Goal: Task Accomplishment & Management: Use online tool/utility

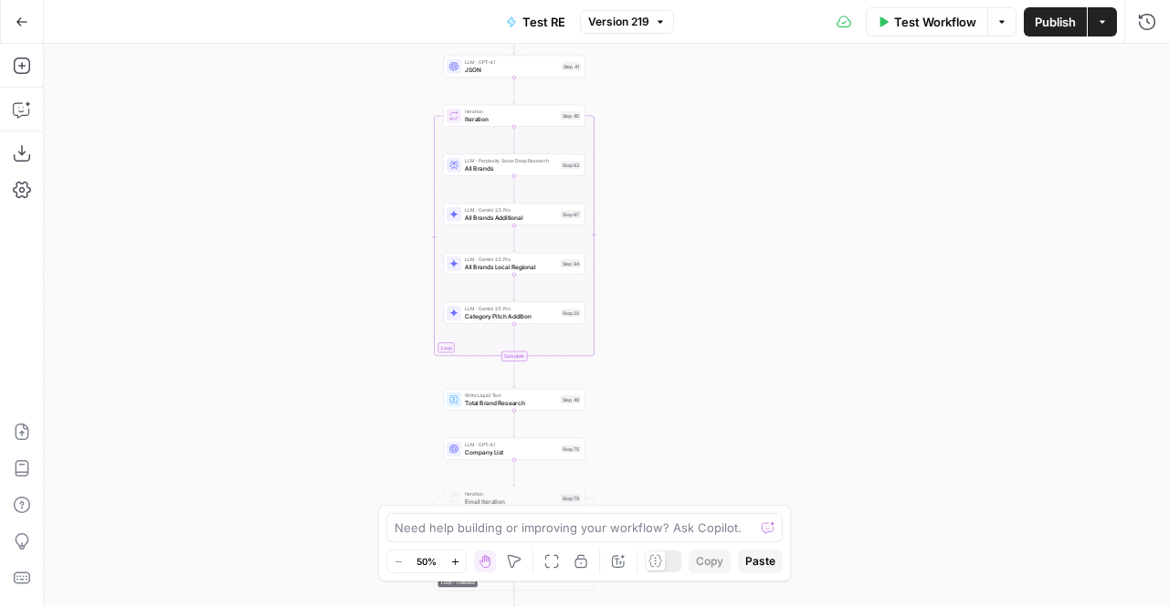
click at [371, 252] on div "Workflow Set Inputs Inputs LLM · Gemini 2.5 Pro PDF Extractions Step 1 LLM · GP…" at bounding box center [606, 326] width 1125 height 564
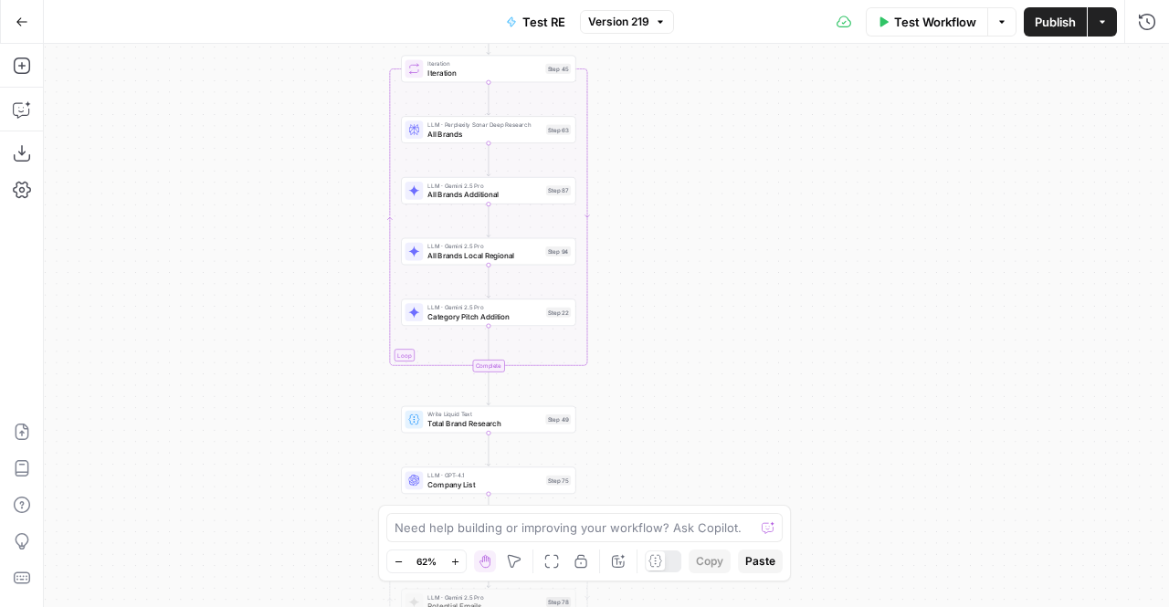
drag, startPoint x: 371, startPoint y: 252, endPoint x: 305, endPoint y: 238, distance: 67.4
click at [305, 238] on div "Workflow Set Inputs Inputs LLM · Gemini 2.5 Pro PDF Extractions Step 1 LLM · GP…" at bounding box center [606, 326] width 1125 height 564
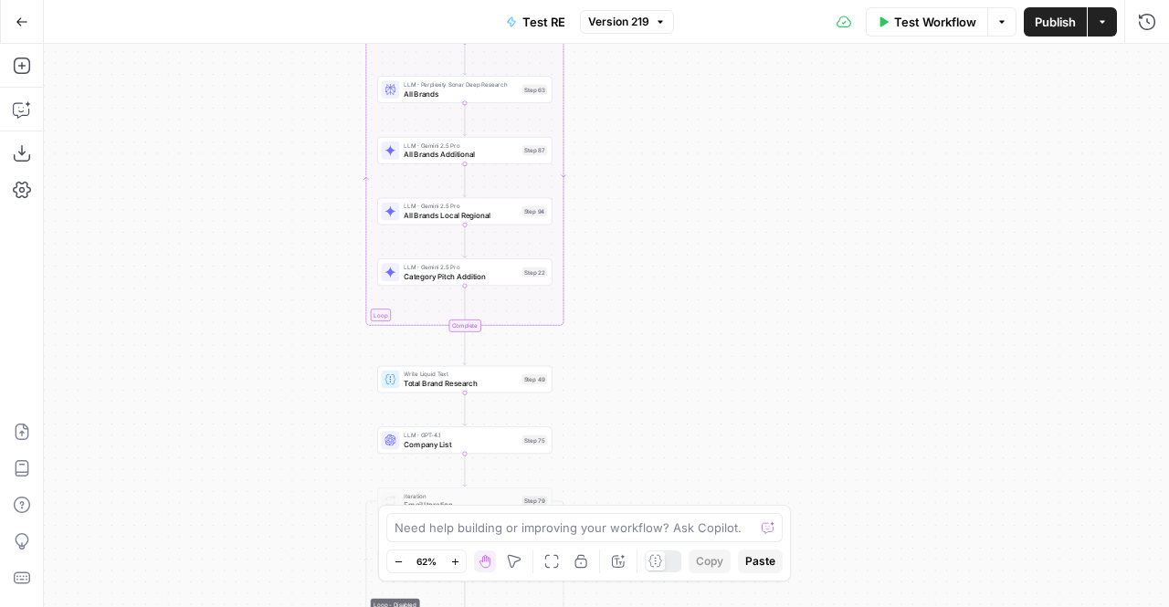
drag, startPoint x: 661, startPoint y: 190, endPoint x: 644, endPoint y: 151, distance: 42.9
click at [644, 151] on div "Workflow Set Inputs Inputs LLM · Gemini 2.5 Pro PDF Extractions Step 1 LLM · GP…" at bounding box center [606, 326] width 1125 height 564
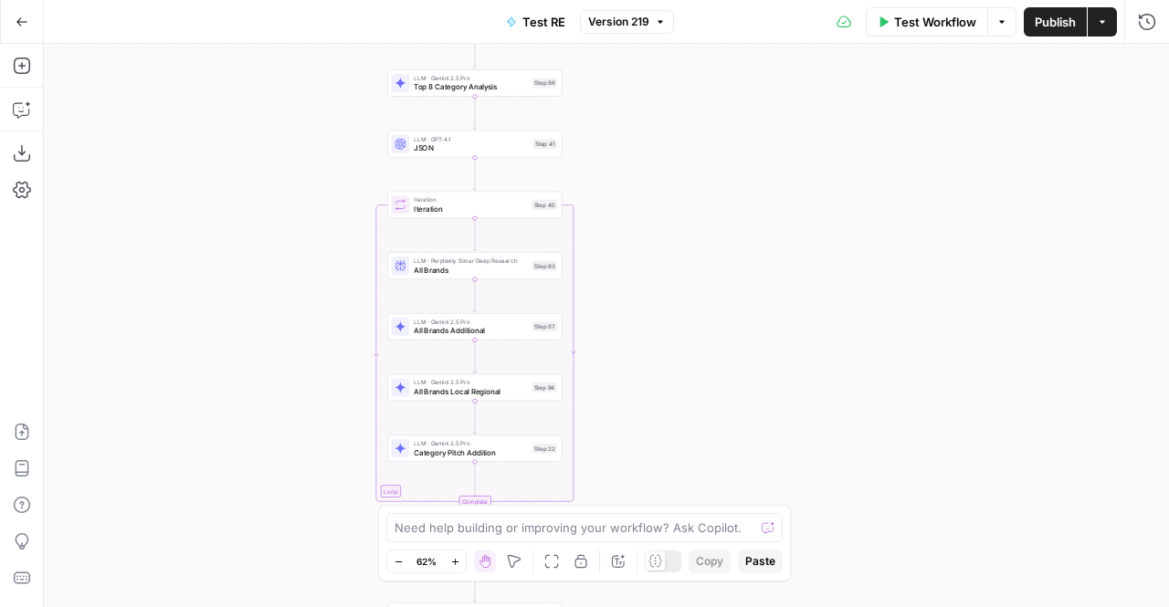
drag, startPoint x: 671, startPoint y: 108, endPoint x: 681, endPoint y: 321, distance: 213.1
click at [681, 321] on div "Workflow Set Inputs Inputs LLM · Gemini 2.5 Pro PDF Extractions Step 1 LLM · GP…" at bounding box center [606, 326] width 1125 height 564
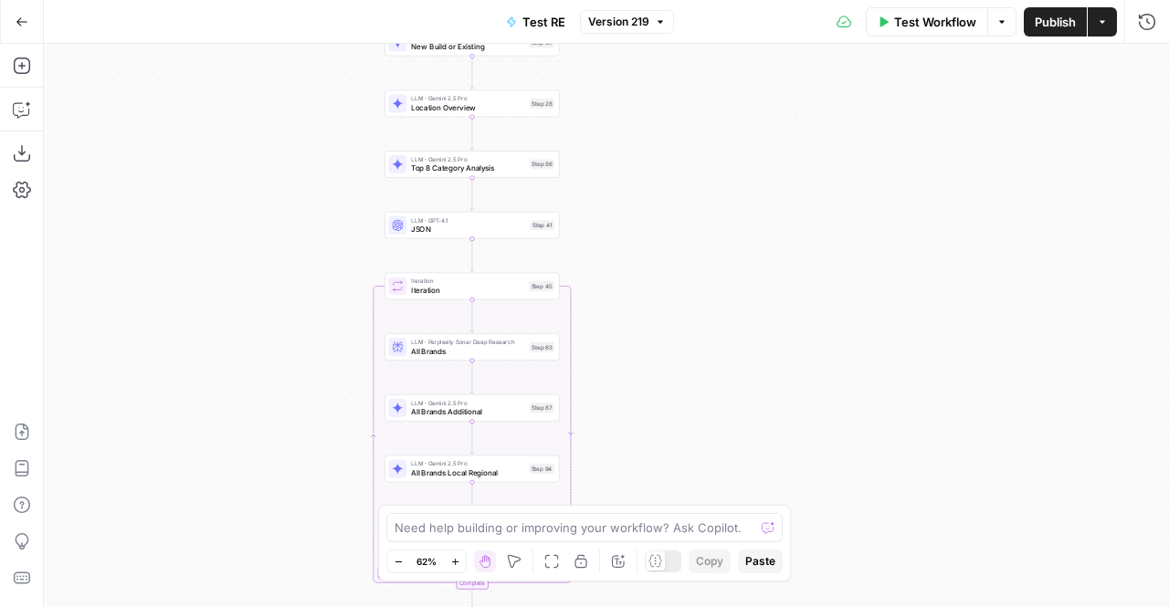
drag, startPoint x: 666, startPoint y: 218, endPoint x: 663, endPoint y: 263, distance: 44.8
click at [663, 263] on div "Workflow Set Inputs Inputs LLM · Gemini 2.5 Pro PDF Extractions Step 1 LLM · GP…" at bounding box center [606, 326] width 1125 height 564
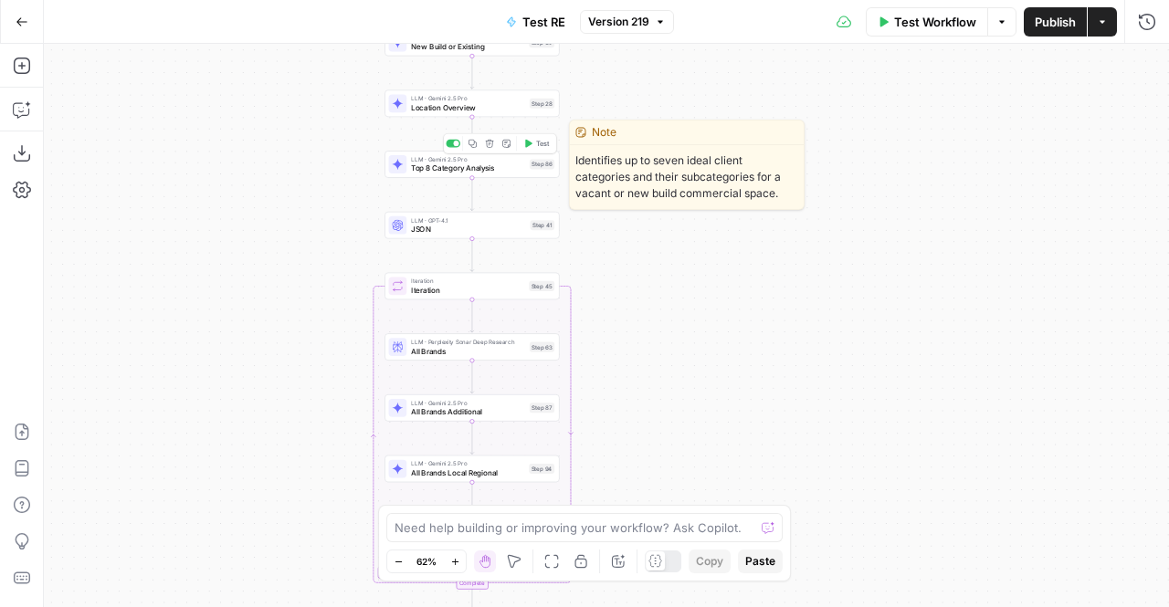
click at [469, 144] on icon "button" at bounding box center [473, 143] width 9 height 9
click at [460, 175] on div "LLM · Gemini 2.5 Pro Top 8 Category Analysis Step 86 Copy step Delete step Edit…" at bounding box center [472, 164] width 174 height 27
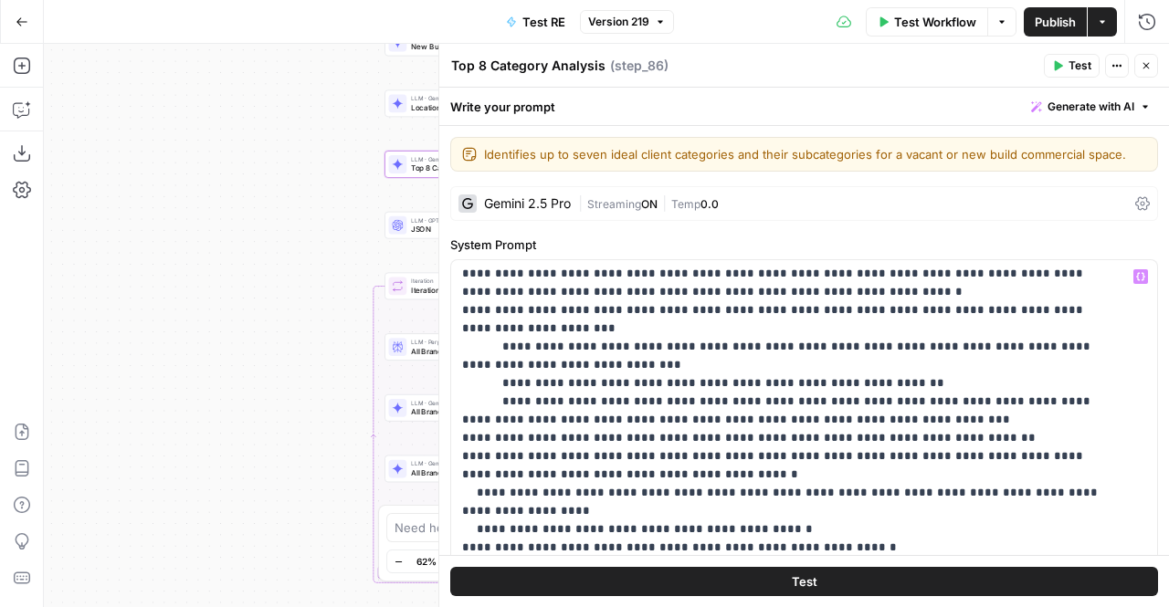
scroll to position [253, 0]
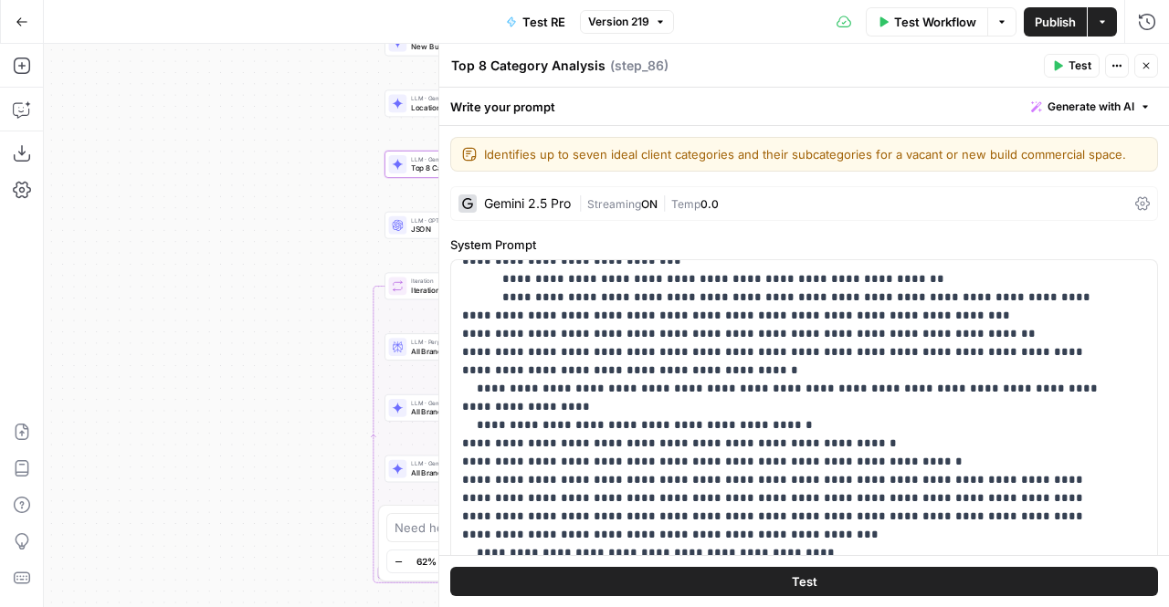
click at [484, 64] on textarea "Top 8 Category Analysis" at bounding box center [528, 66] width 154 height 18
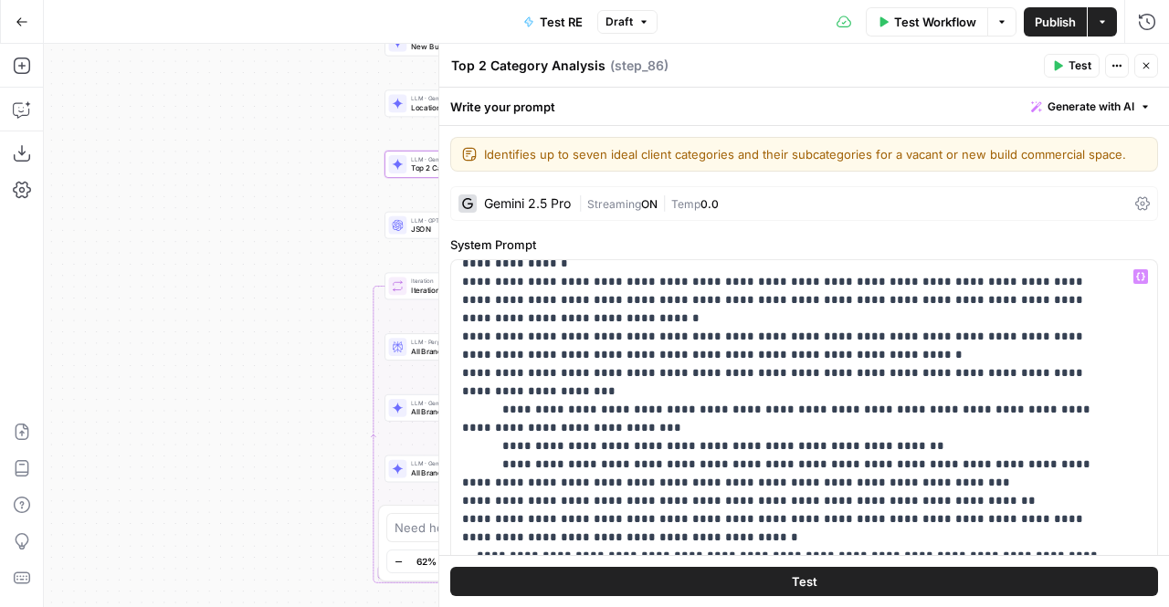
scroll to position [85, 0]
type textarea "Top 2 Category Analysis"
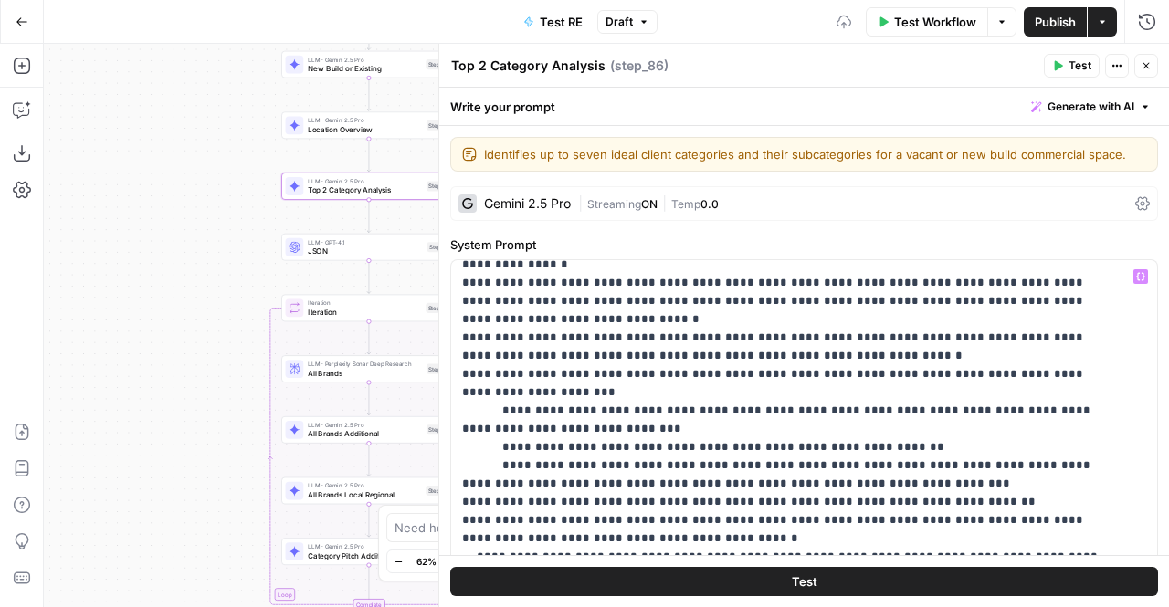
drag, startPoint x: 261, startPoint y: 228, endPoint x: 189, endPoint y: 244, distance: 73.8
click at [189, 244] on div "Workflow Set Inputs Inputs LLM · Gemini 2.5 Pro PDF Extractions Step 1 LLM · GP…" at bounding box center [606, 326] width 1125 height 564
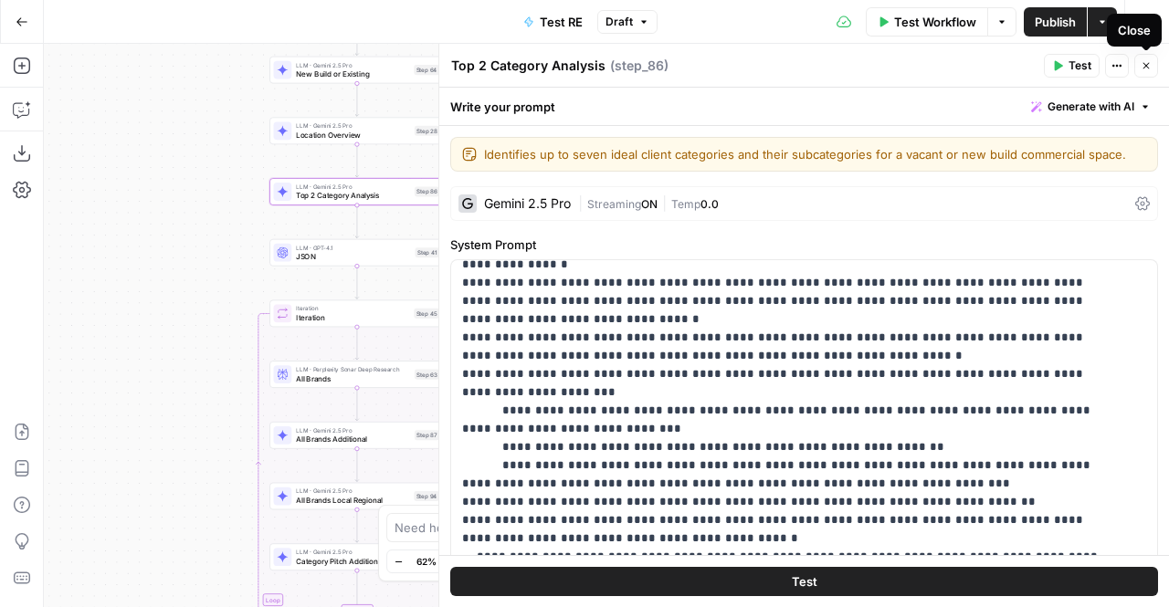
click at [1140, 65] on button "Close" at bounding box center [1147, 66] width 24 height 24
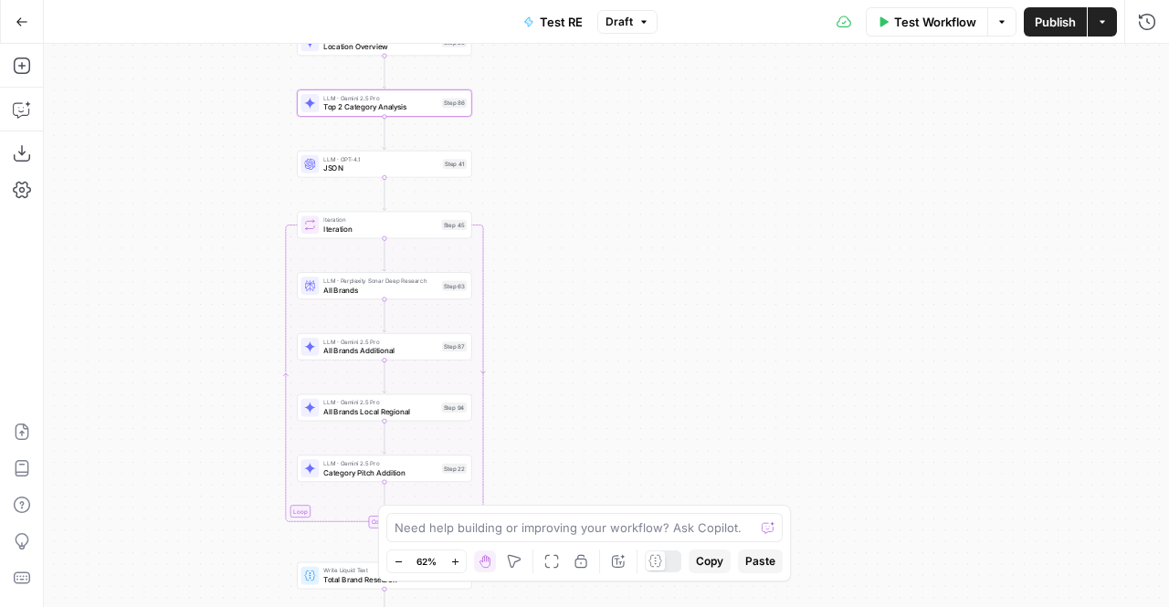
drag, startPoint x: 588, startPoint y: 337, endPoint x: 621, endPoint y: 254, distance: 89.4
click at [621, 254] on div "Workflow Set Inputs Inputs LLM · Gemini 2.5 Pro PDF Extractions Step 1 LLM · GP…" at bounding box center [606, 326] width 1125 height 564
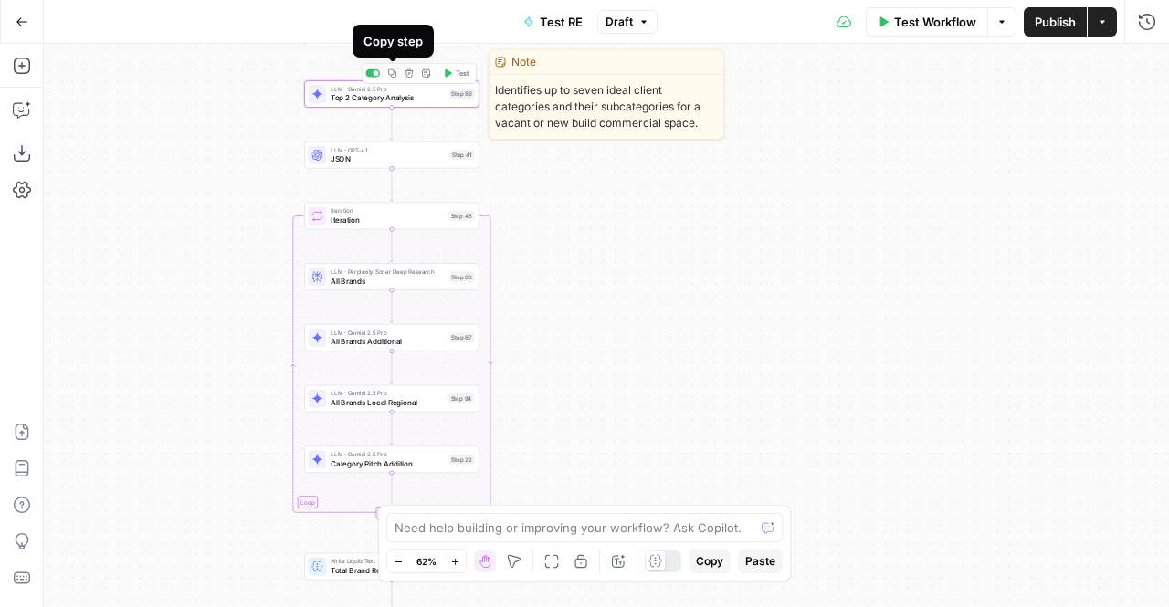
click at [394, 73] on icon "button" at bounding box center [392, 73] width 8 height 8
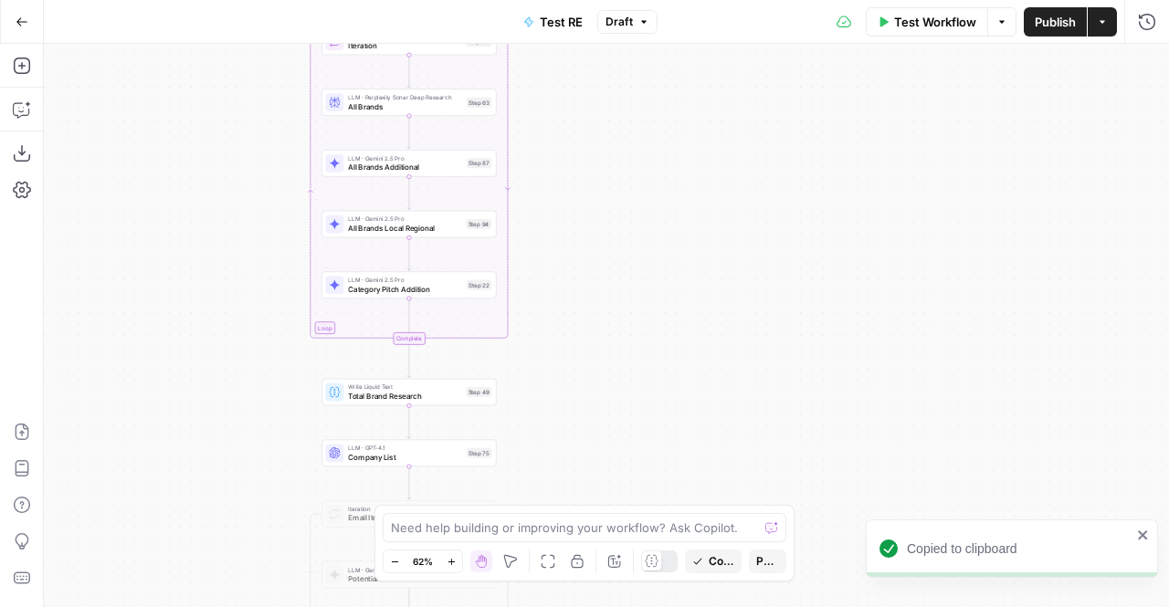
drag, startPoint x: 580, startPoint y: 354, endPoint x: 597, endPoint y: 180, distance: 174.4
click at [597, 180] on div "Workflow Set Inputs Inputs LLM · Gemini 2.5 Pro PDF Extractions Step 1 LLM · GP…" at bounding box center [606, 326] width 1125 height 564
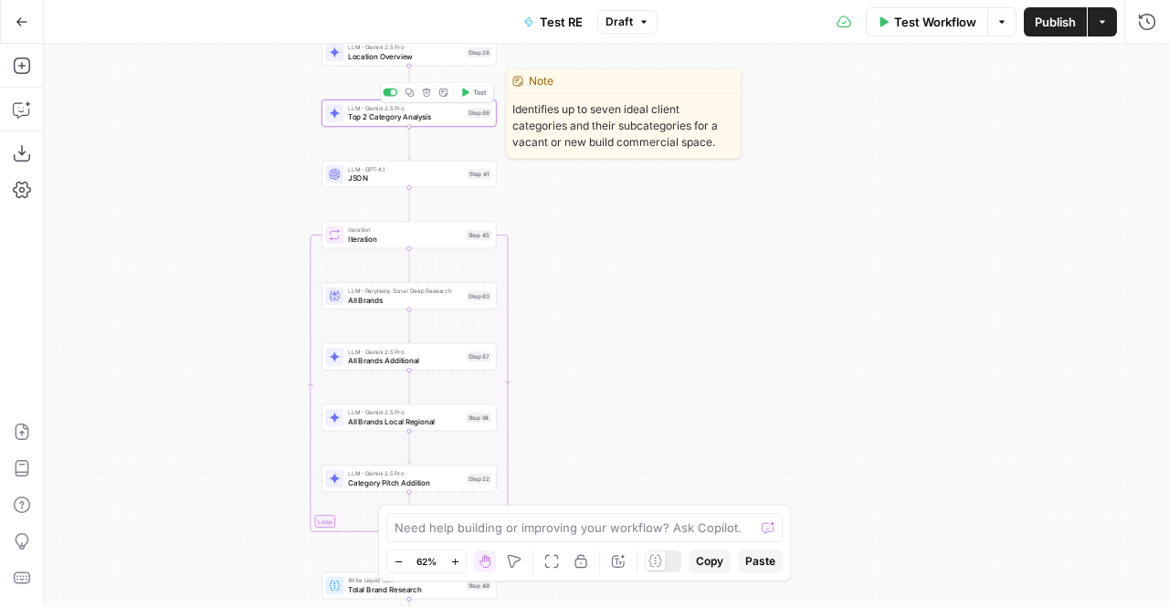
click at [406, 93] on icon "button" at bounding box center [410, 93] width 8 height 8
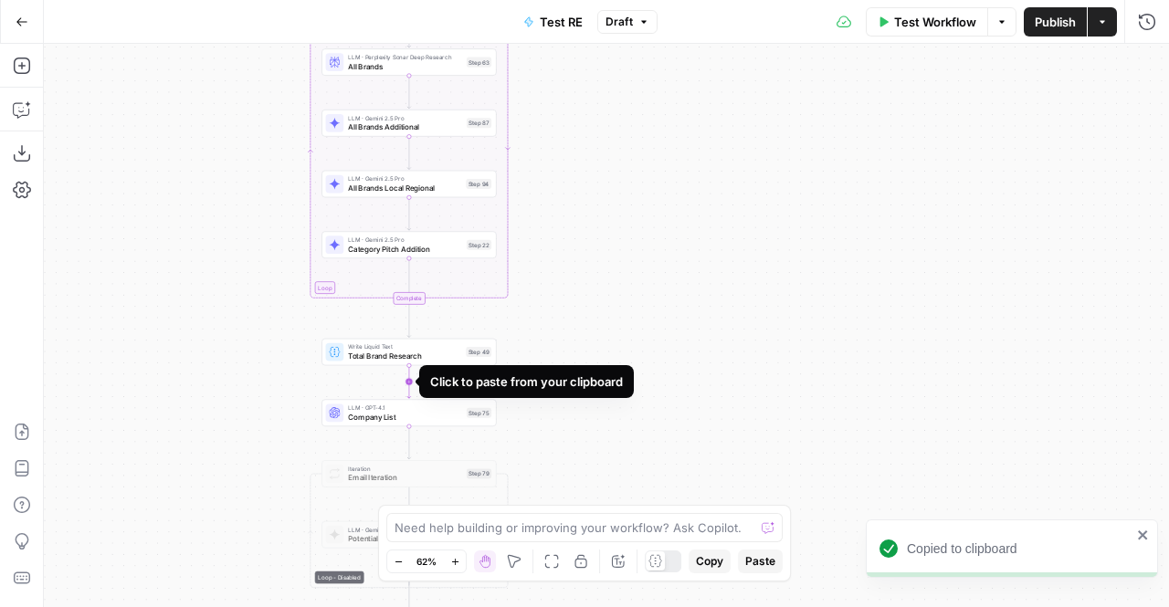
click at [411, 387] on icon "Edge from step_49 to step_75" at bounding box center [409, 381] width 4 height 33
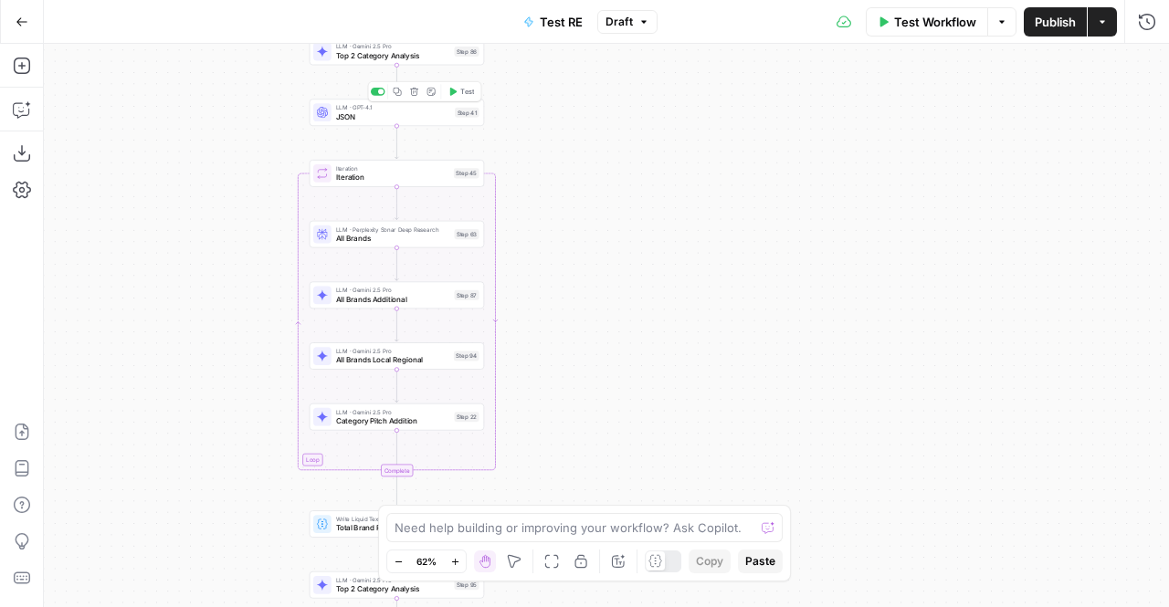
click at [405, 95] on button "Copy step" at bounding box center [397, 91] width 15 height 15
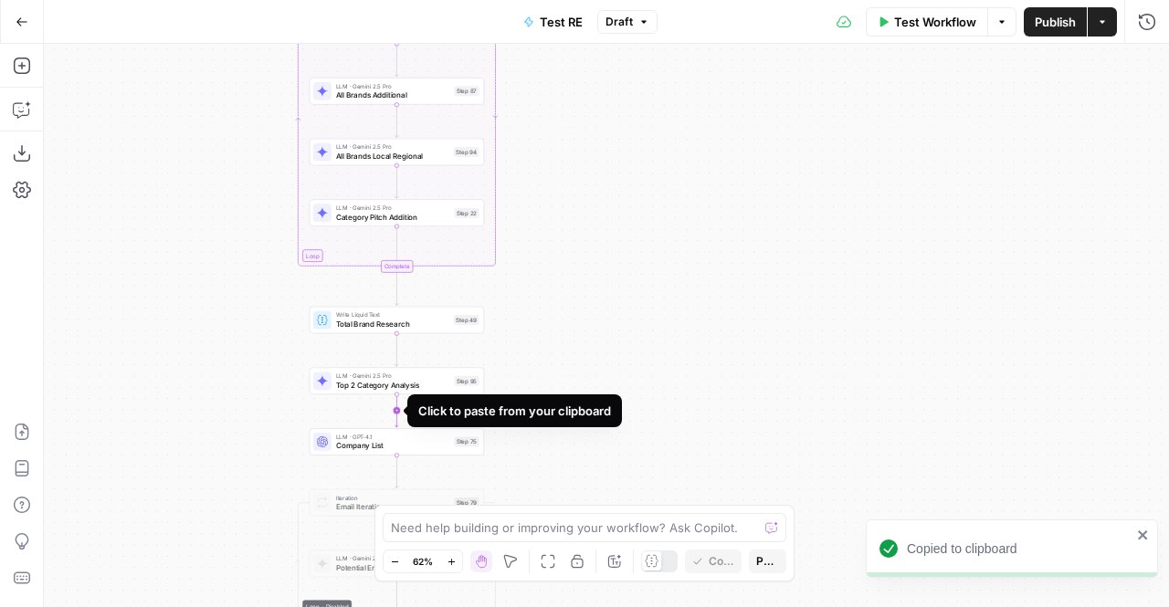
click at [399, 416] on icon "Edge from step_95 to step_75" at bounding box center [398, 411] width 4 height 33
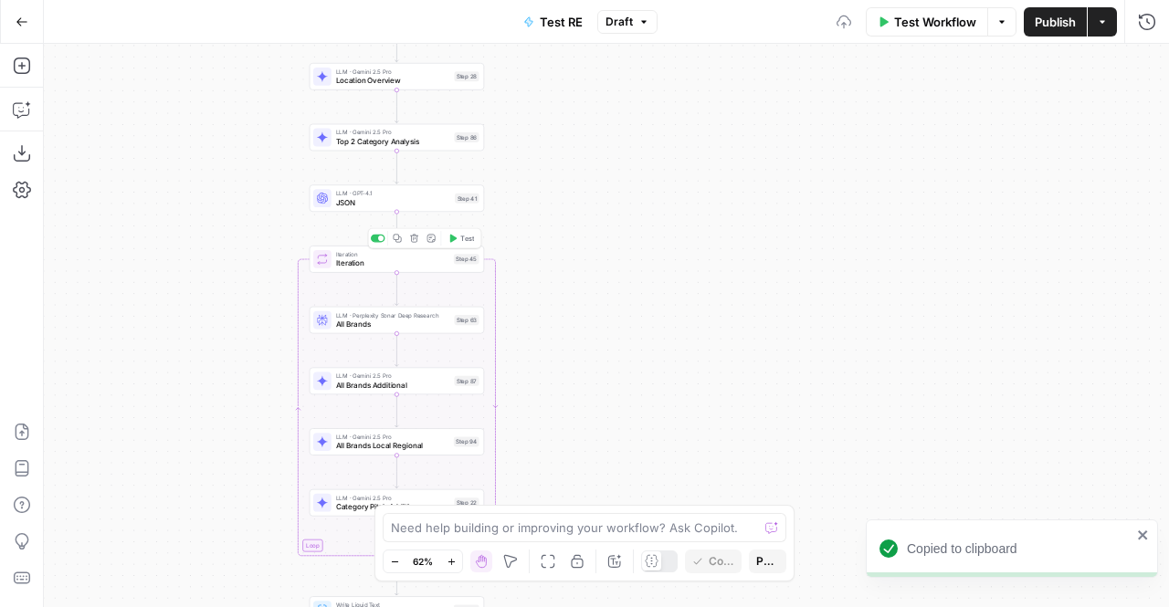
click at [399, 237] on icon "button" at bounding box center [398, 239] width 8 height 8
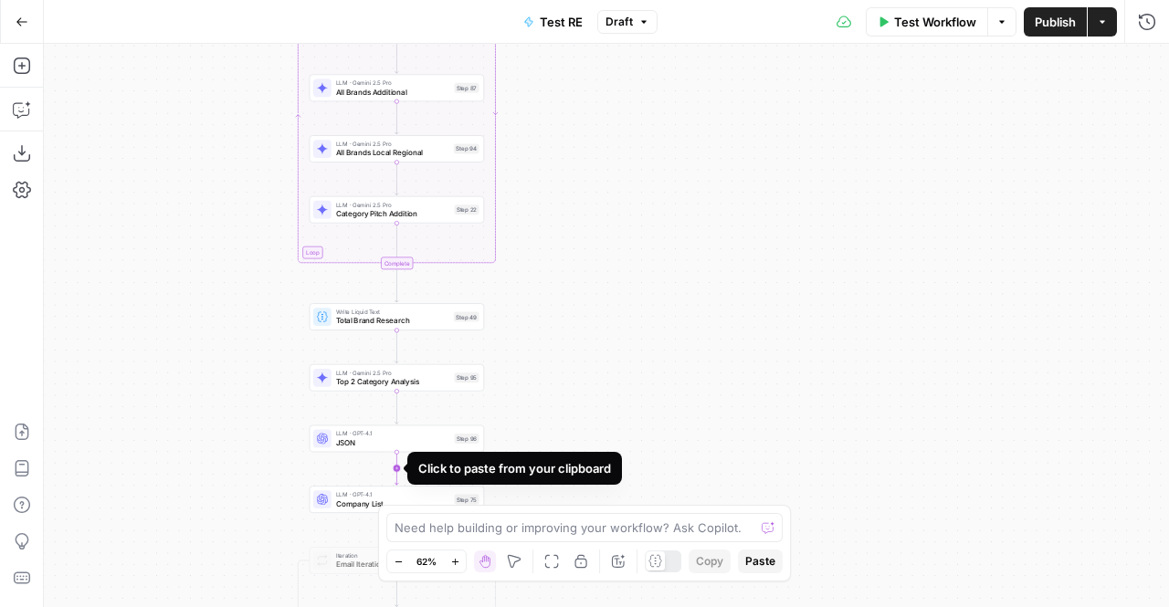
click at [397, 472] on icon "Edge from step_96 to step_75" at bounding box center [398, 468] width 4 height 33
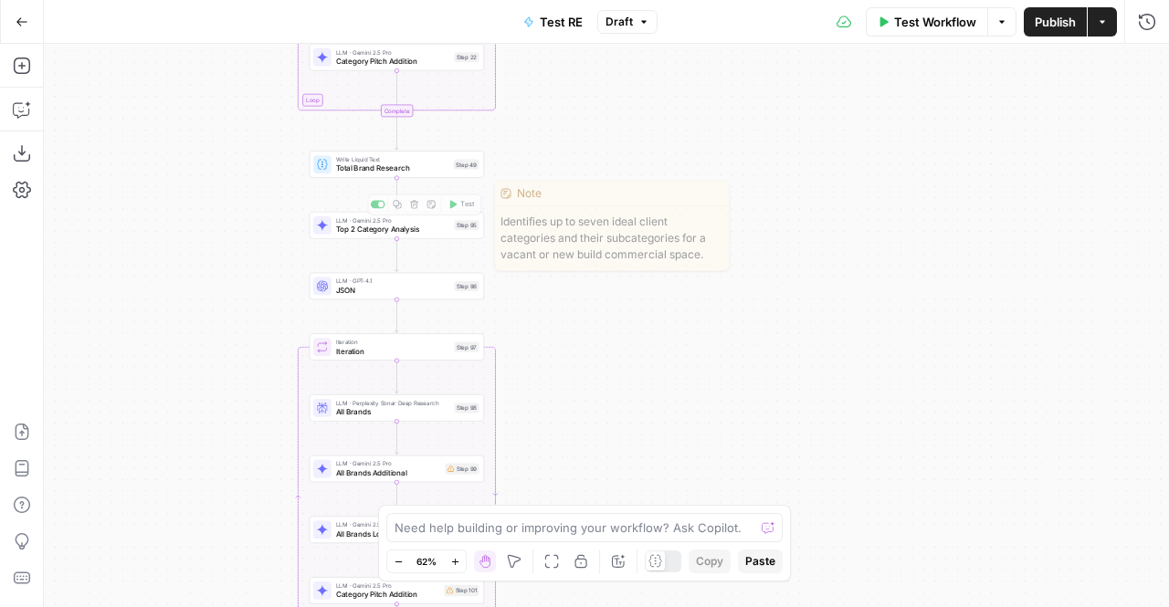
click at [410, 230] on span "Top 2 Category Analysis" at bounding box center [393, 229] width 114 height 11
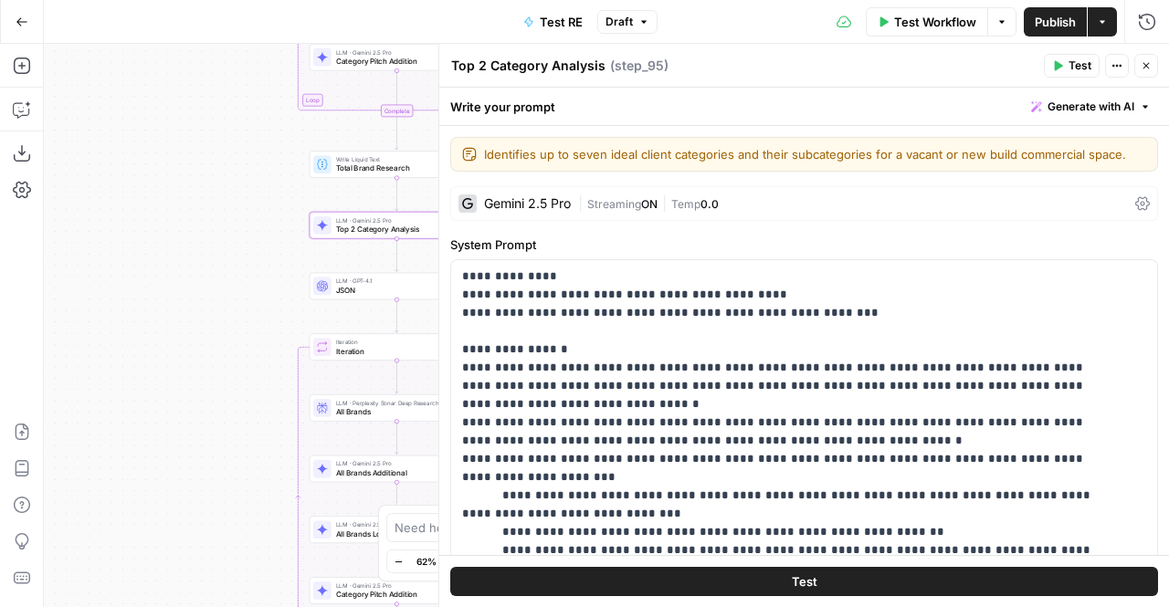
drag, startPoint x: 475, startPoint y: 68, endPoint x: 426, endPoint y: 66, distance: 49.4
click at [426, 66] on body "P Paragon New Home Browse Insights Opportunities Your Data Recent Grids Linkedi…" at bounding box center [584, 303] width 1169 height 607
click at [478, 69] on textarea "Top 2 Category Analysis" at bounding box center [528, 66] width 154 height 18
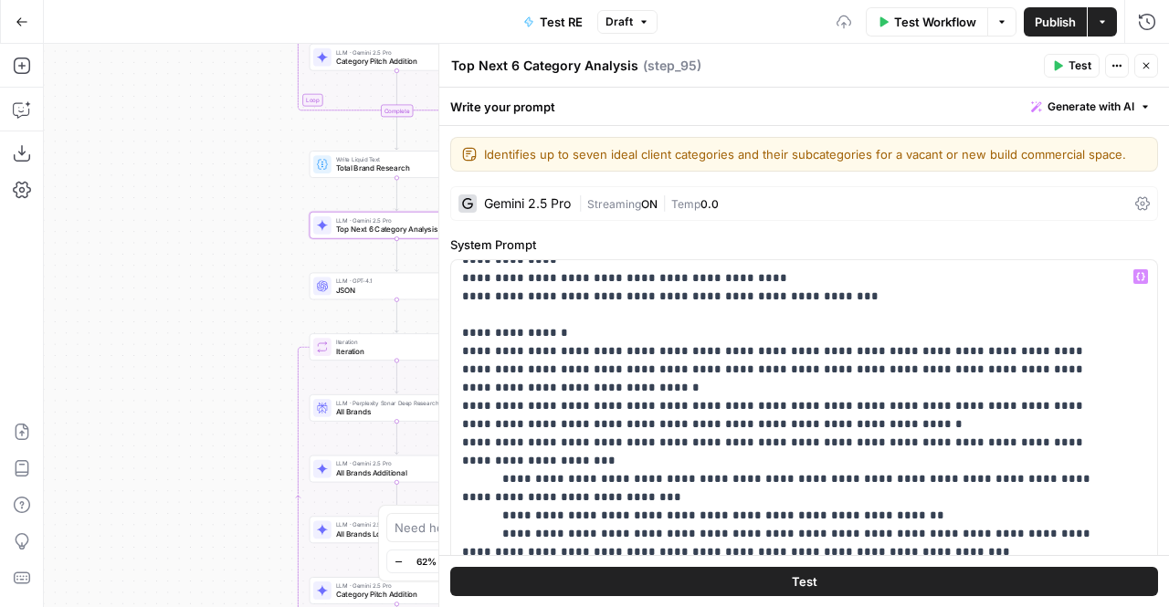
scroll to position [16, 0]
type textarea "Top Next 6 Category Analysis"
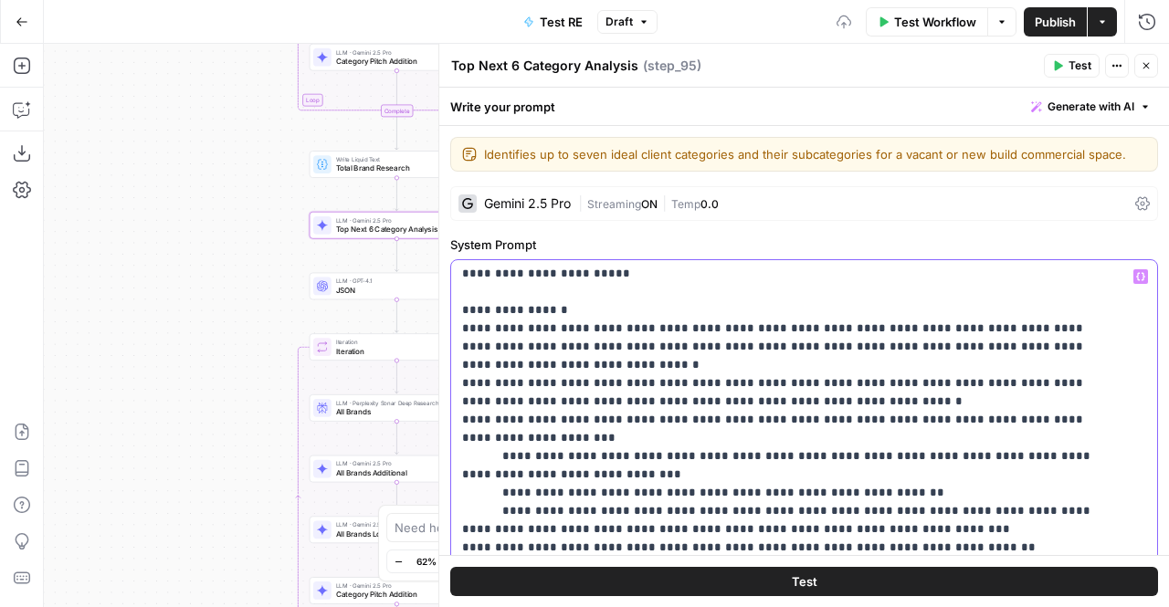
scroll to position [78, 0]
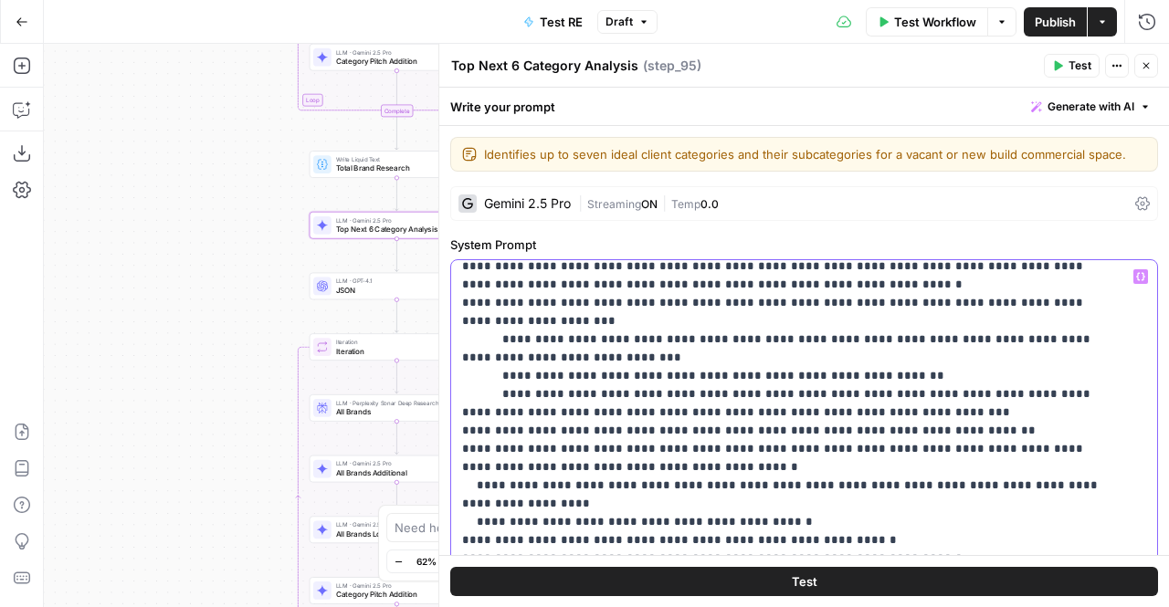
scroll to position [192, 0]
click at [618, 413] on p "**********" at bounding box center [790, 587] width 657 height 1023
click at [993, 408] on p "**********" at bounding box center [790, 587] width 657 height 1023
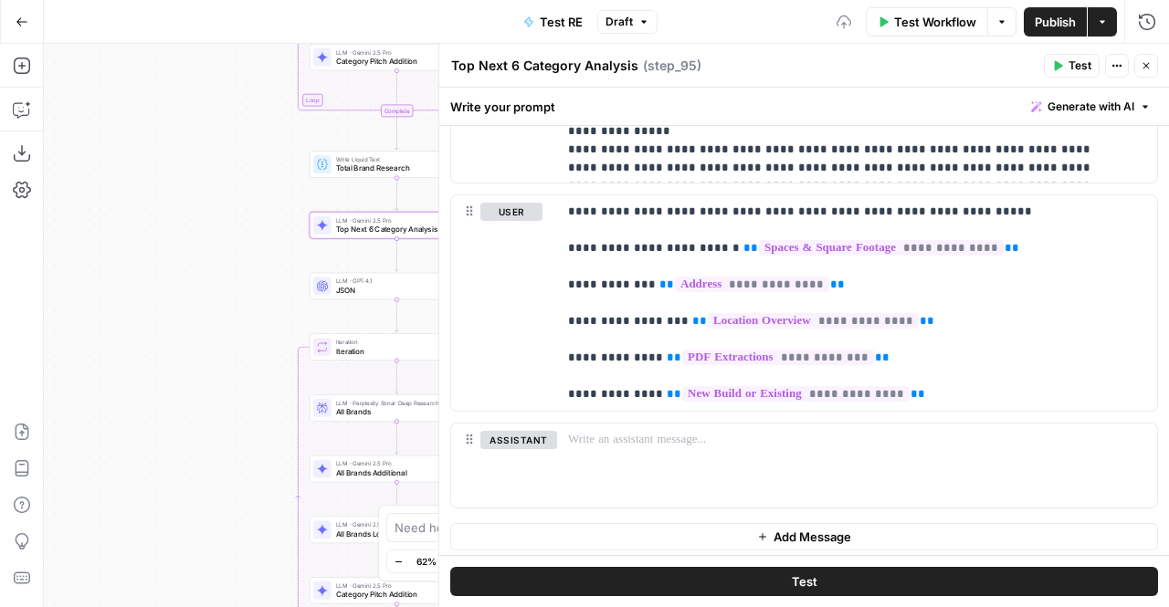
scroll to position [2556, 0]
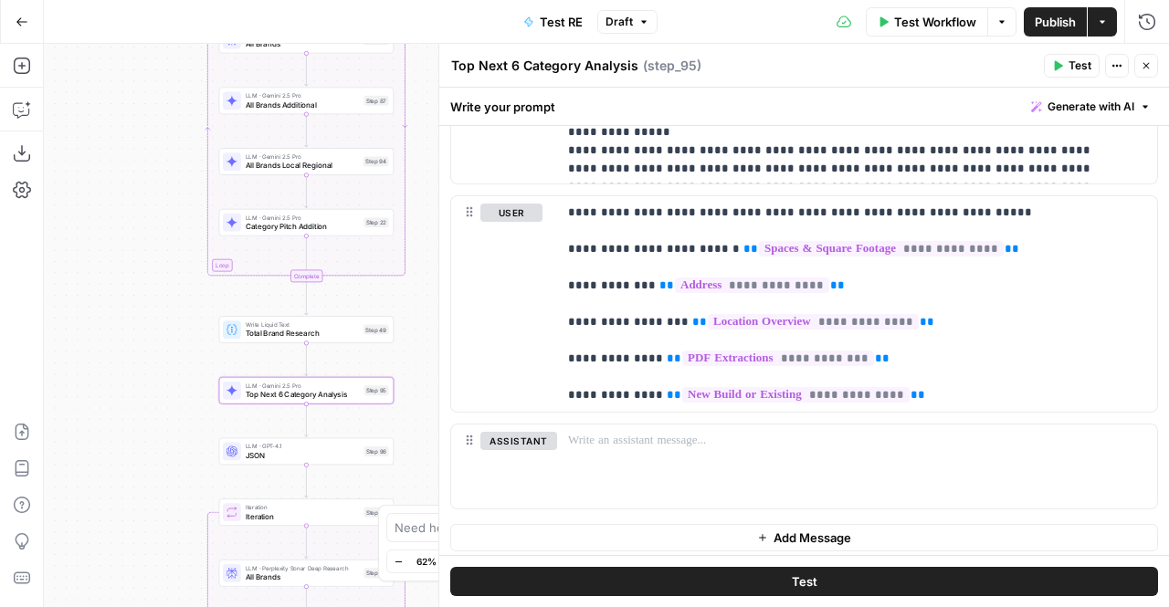
drag, startPoint x: 214, startPoint y: 261, endPoint x: 122, endPoint y: 425, distance: 187.3
click at [122, 425] on div "Workflow Set Inputs Inputs LLM · Gemini 2.5 Pro PDF Extractions Step 1 LLM · GP…" at bounding box center [606, 326] width 1125 height 564
click at [998, 214] on p "**********" at bounding box center [850, 304] width 565 height 201
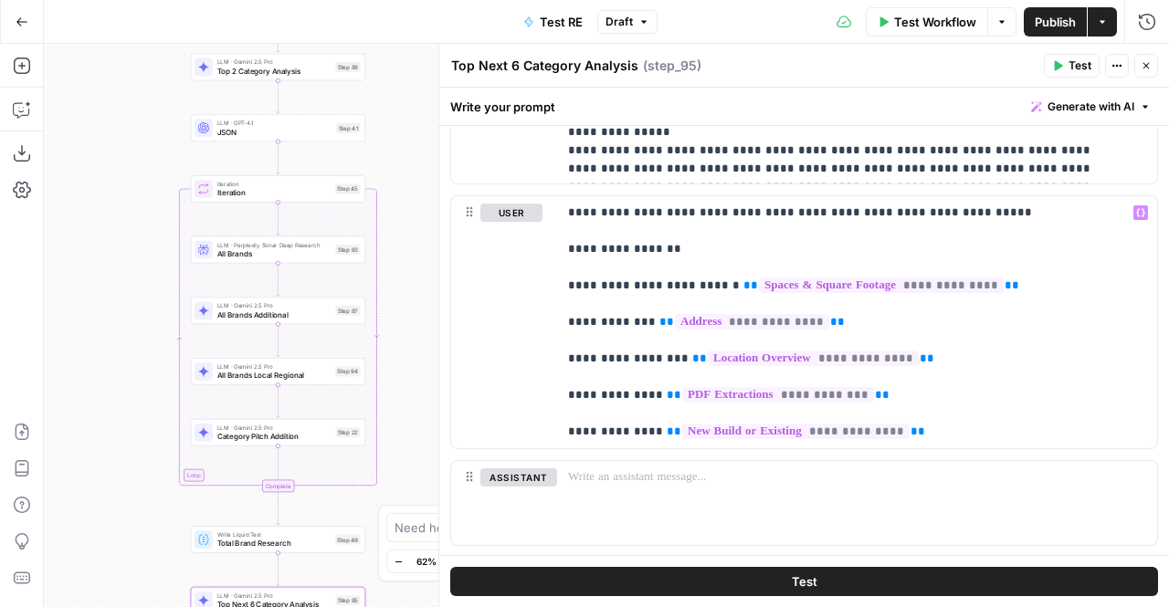
drag, startPoint x: 148, startPoint y: 227, endPoint x: 121, endPoint y: 246, distance: 33.5
click at [121, 246] on div "Workflow Set Inputs Inputs LLM · Gemini 2.5 Pro PDF Extractions Step 1 LLM · GP…" at bounding box center [606, 326] width 1125 height 564
click at [700, 250] on p "**********" at bounding box center [850, 323] width 565 height 238
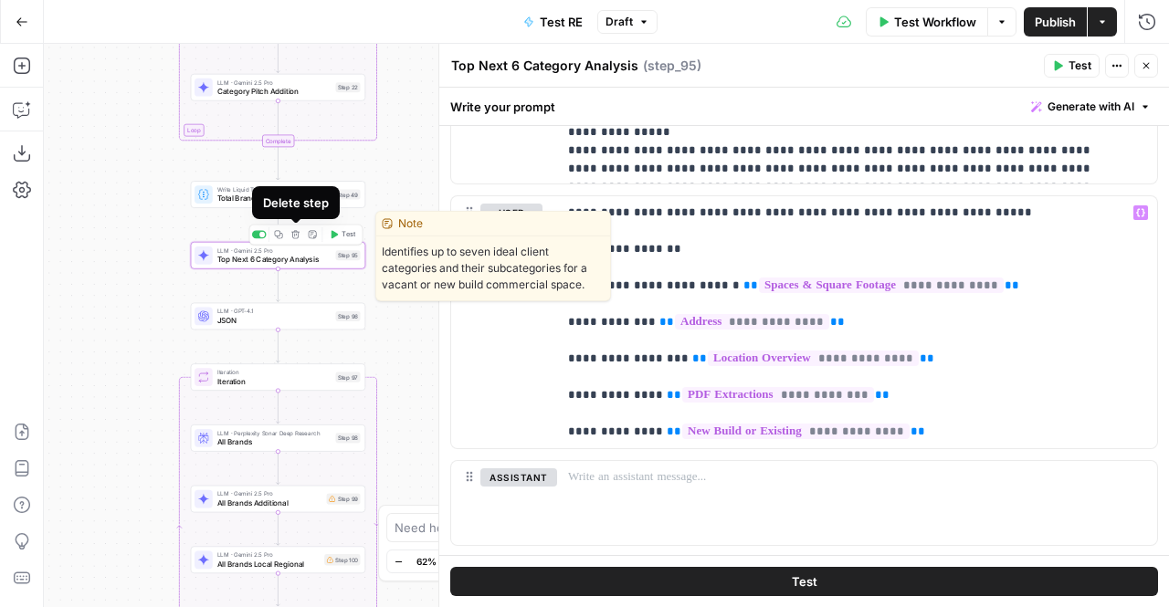
click at [293, 235] on icon "button" at bounding box center [295, 234] width 8 height 8
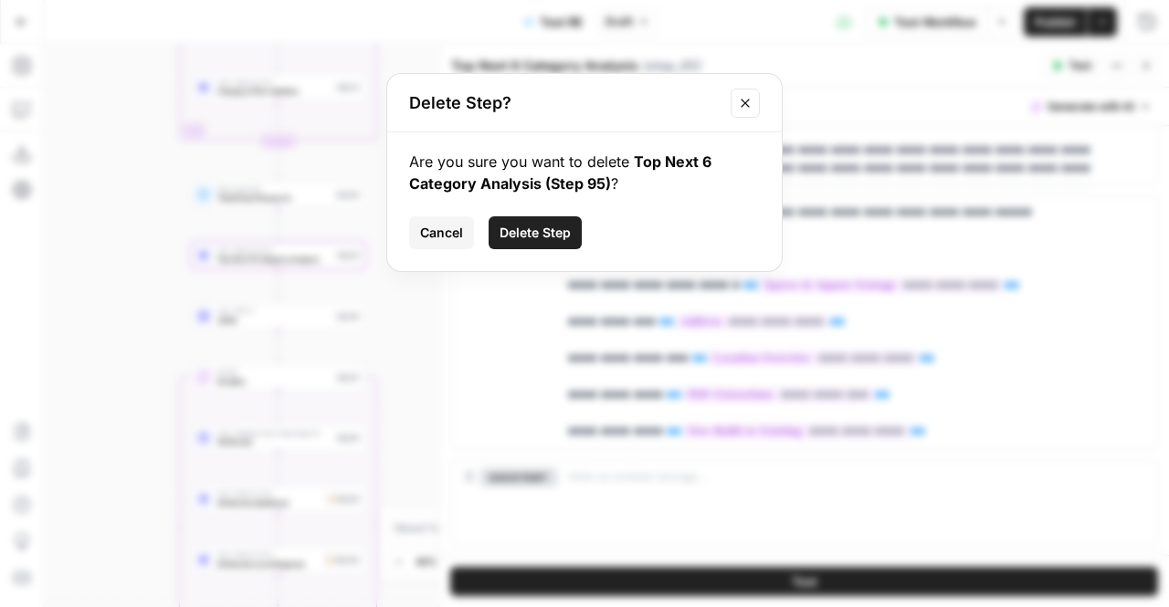
click at [514, 224] on span "Delete Step" at bounding box center [535, 233] width 71 height 18
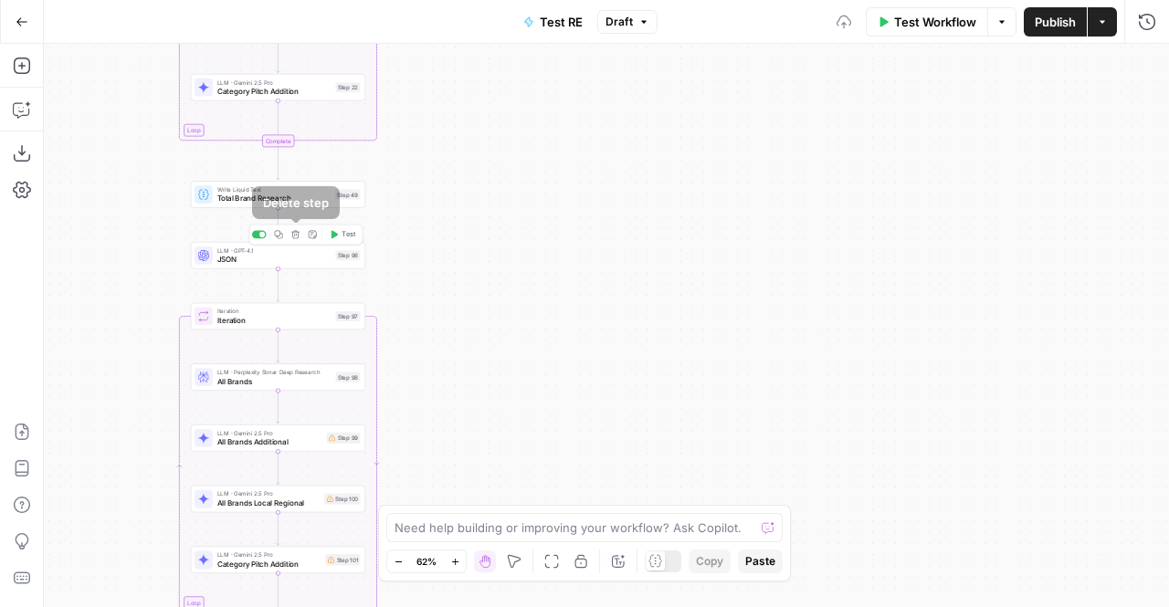
click at [292, 237] on icon "button" at bounding box center [295, 234] width 8 height 8
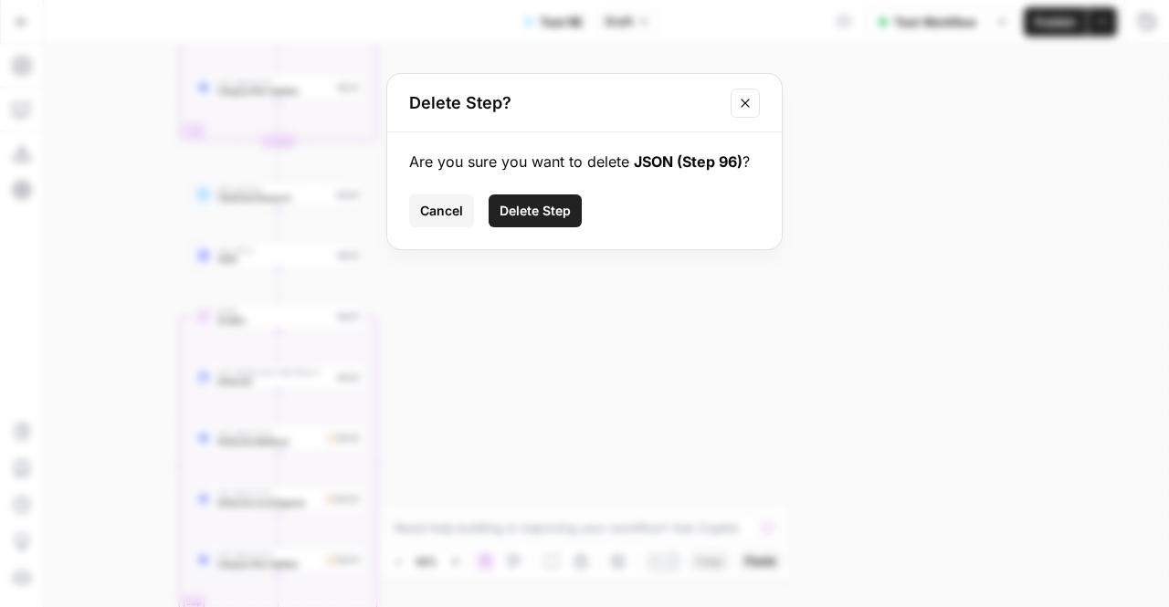
click at [536, 220] on button "Delete Step" at bounding box center [535, 211] width 93 height 33
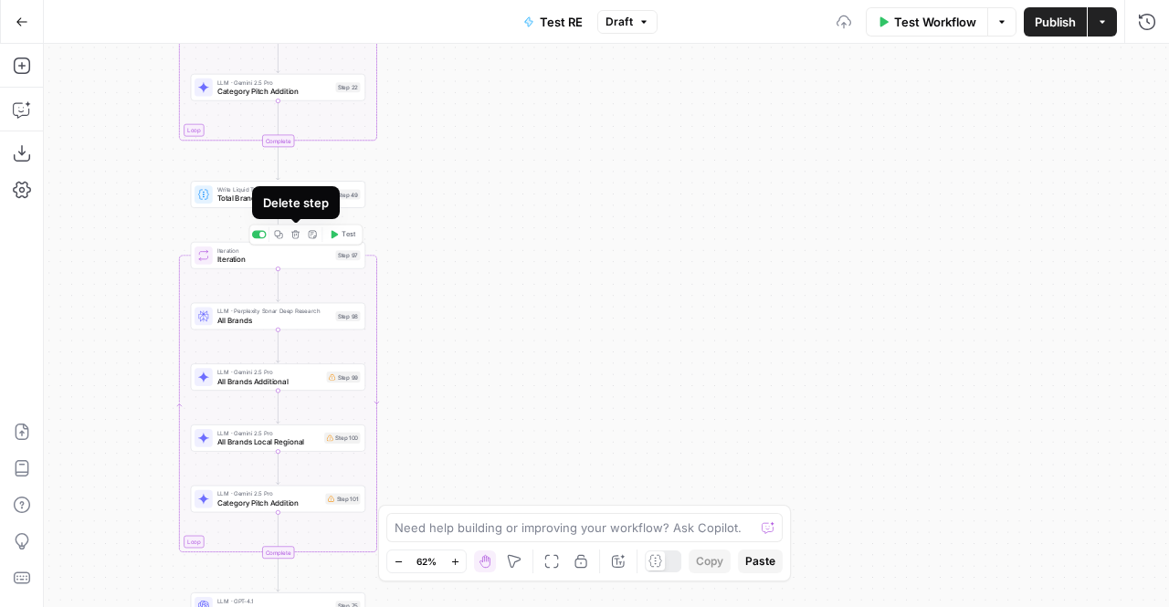
click at [296, 232] on icon "button" at bounding box center [295, 234] width 8 height 8
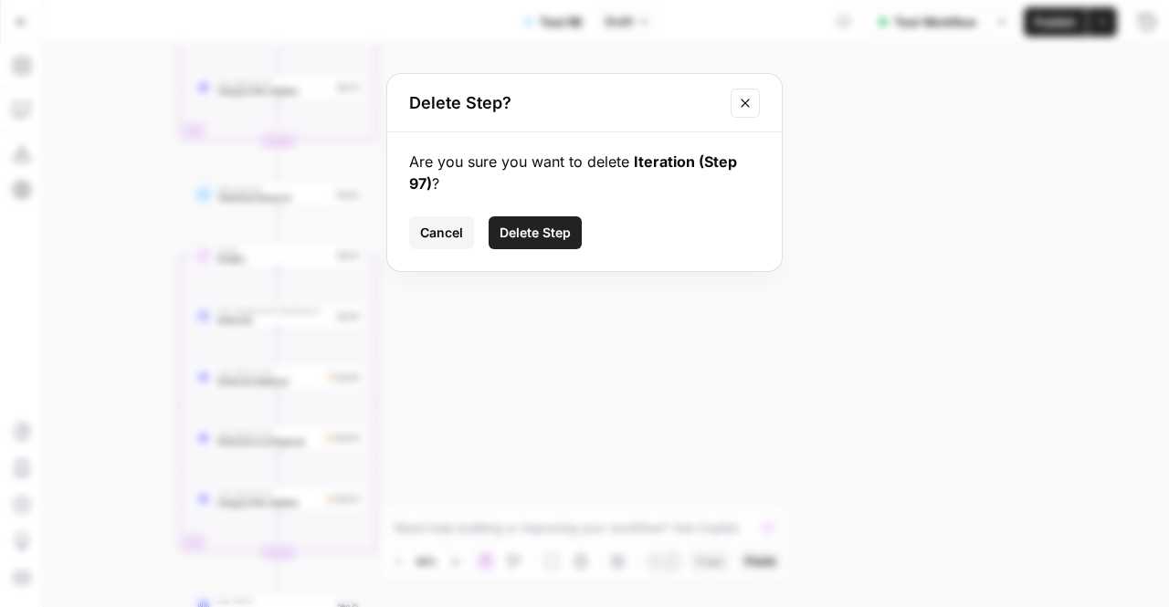
click at [551, 234] on span "Delete Step" at bounding box center [535, 233] width 71 height 18
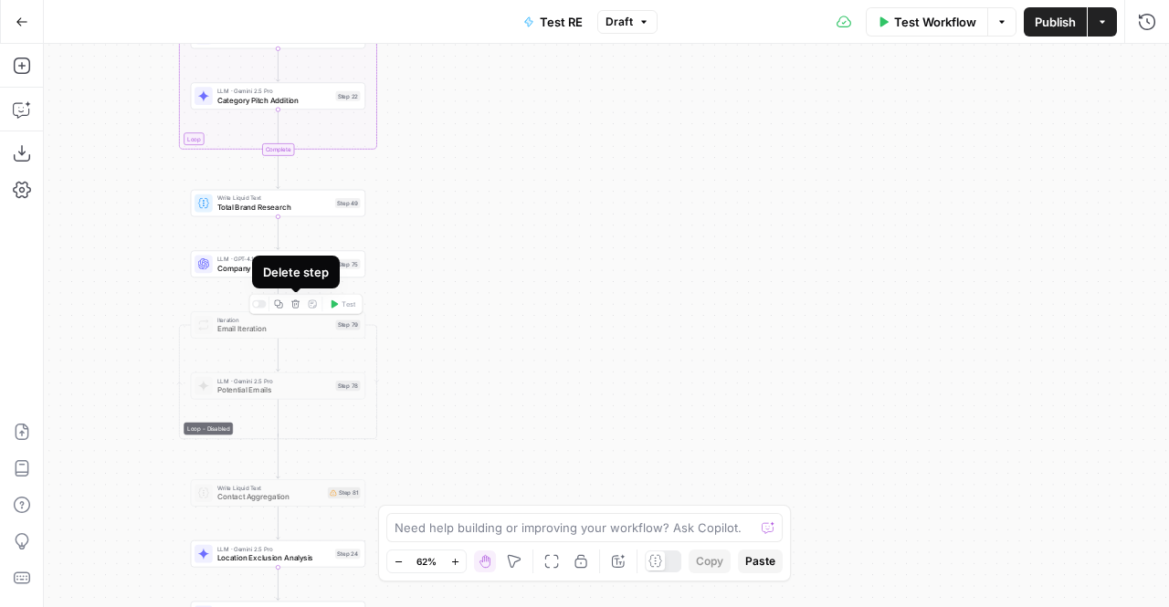
click at [296, 304] on icon "button" at bounding box center [295, 305] width 8 height 8
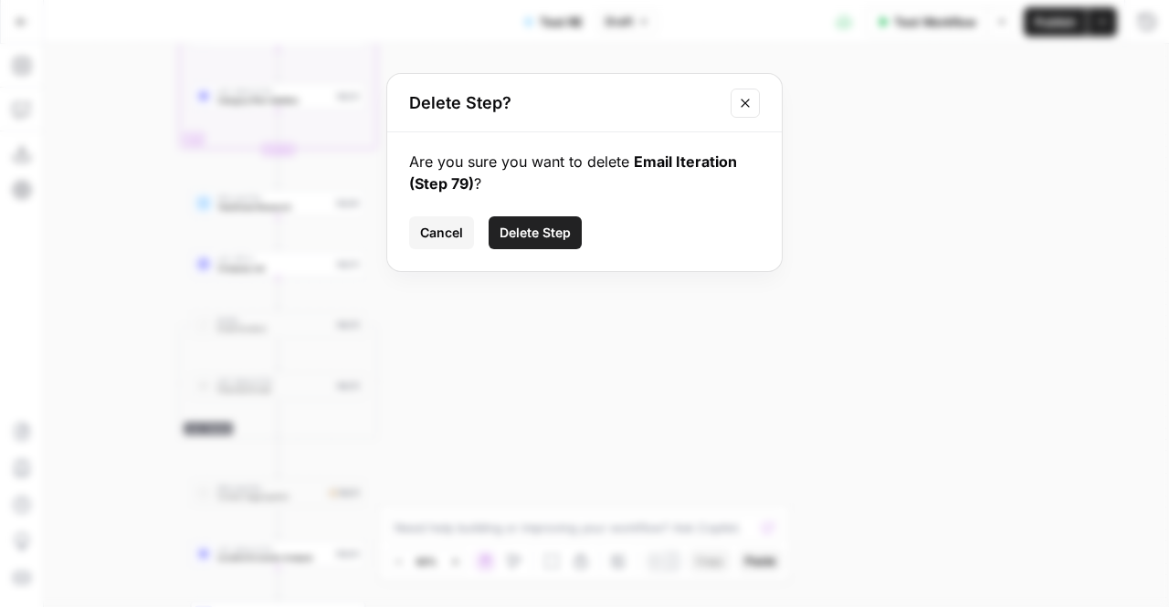
click at [541, 227] on span "Delete Step" at bounding box center [535, 233] width 71 height 18
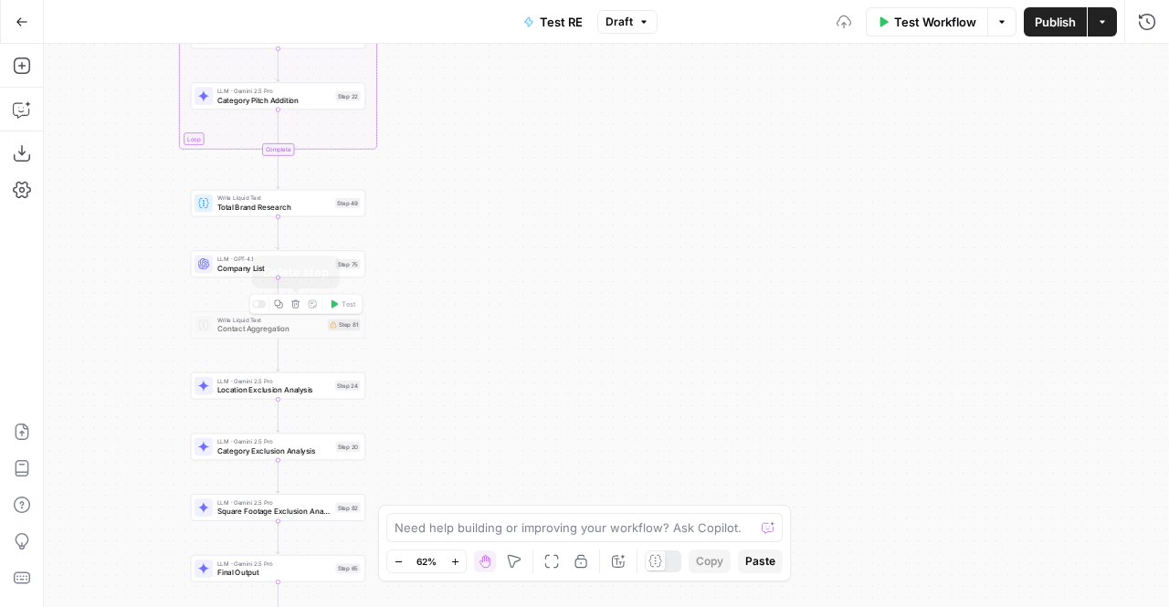
click at [295, 307] on icon "button" at bounding box center [295, 304] width 9 height 9
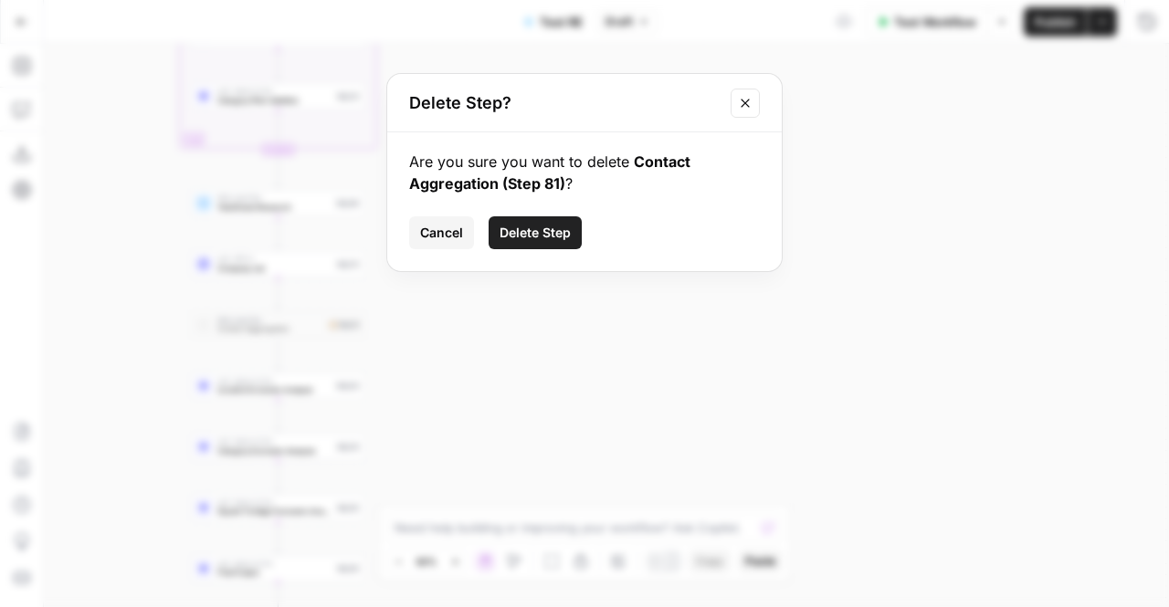
click at [535, 225] on span "Delete Step" at bounding box center [535, 233] width 71 height 18
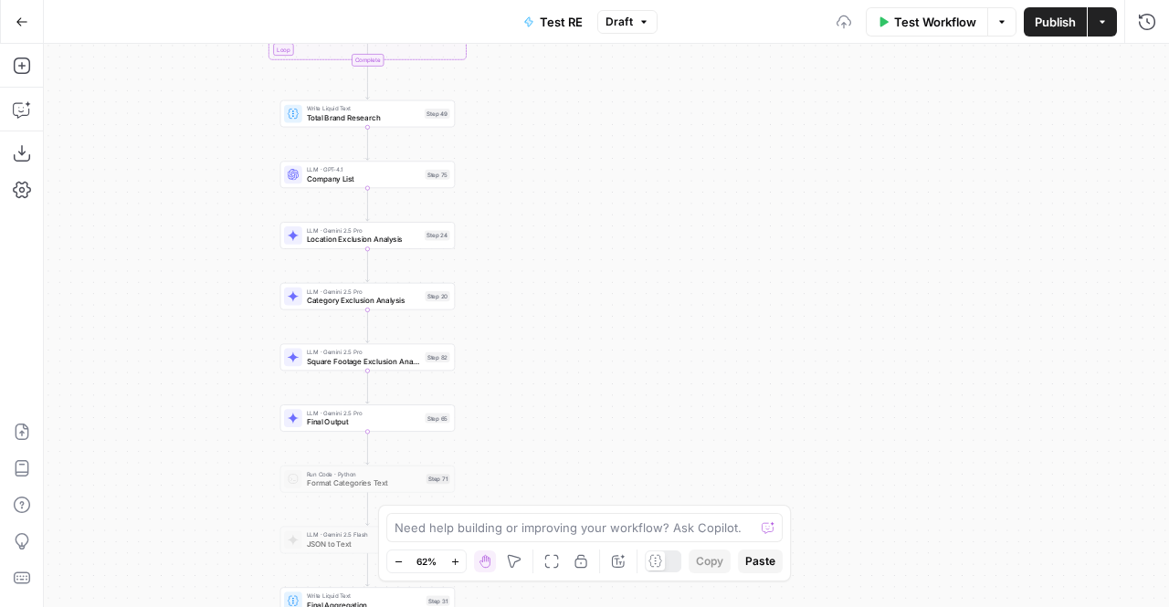
drag, startPoint x: 464, startPoint y: 374, endPoint x: 554, endPoint y: 284, distance: 126.6
click at [554, 284] on div "Workflow Set Inputs Inputs LLM · Gemini 2.5 Pro PDF Extractions Step 1 LLM · GP…" at bounding box center [606, 326] width 1125 height 564
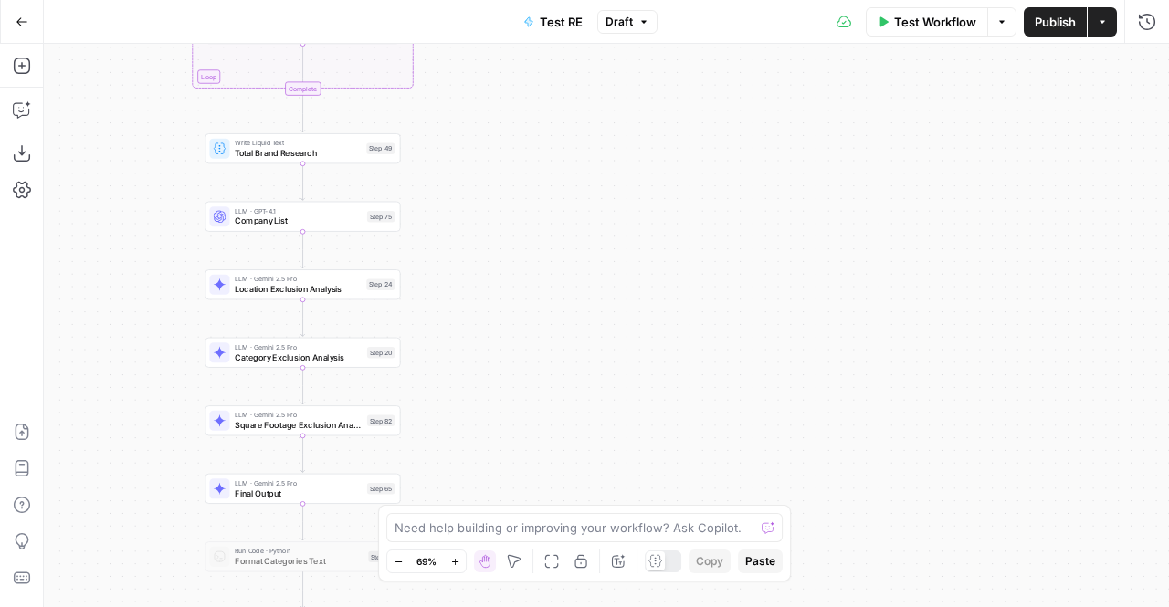
drag, startPoint x: 501, startPoint y: 209, endPoint x: 458, endPoint y: 264, distance: 69.6
click at [458, 264] on div "Workflow Set Inputs Inputs LLM · Gemini 2.5 Pro PDF Extractions Step 1 LLM · GP…" at bounding box center [606, 326] width 1125 height 564
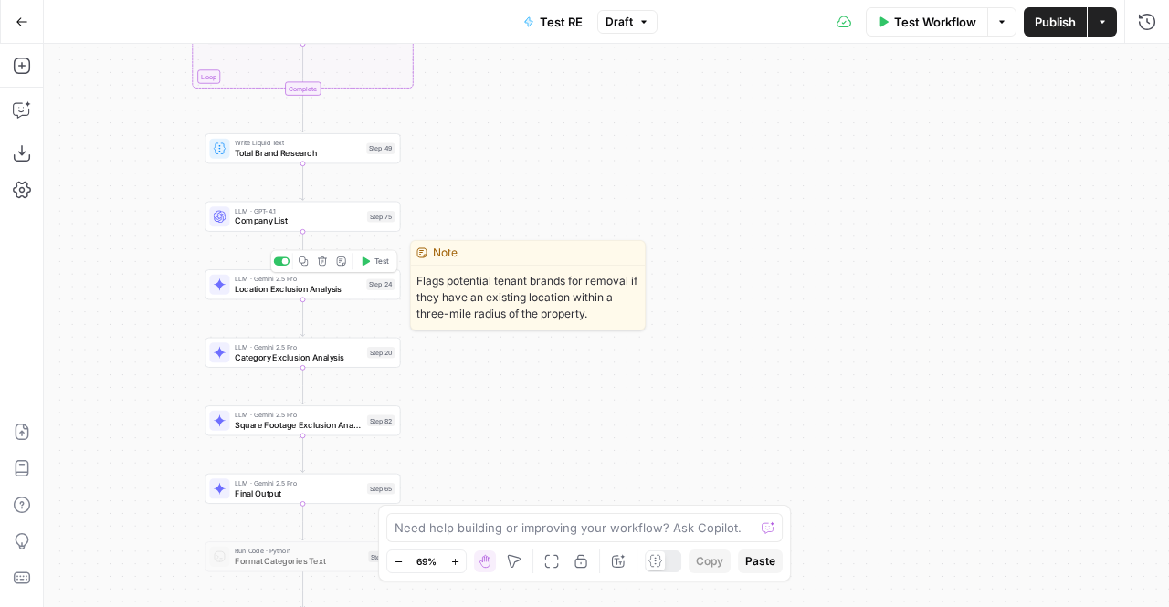
click at [322, 292] on span "Location Exclusion Analysis" at bounding box center [298, 289] width 127 height 13
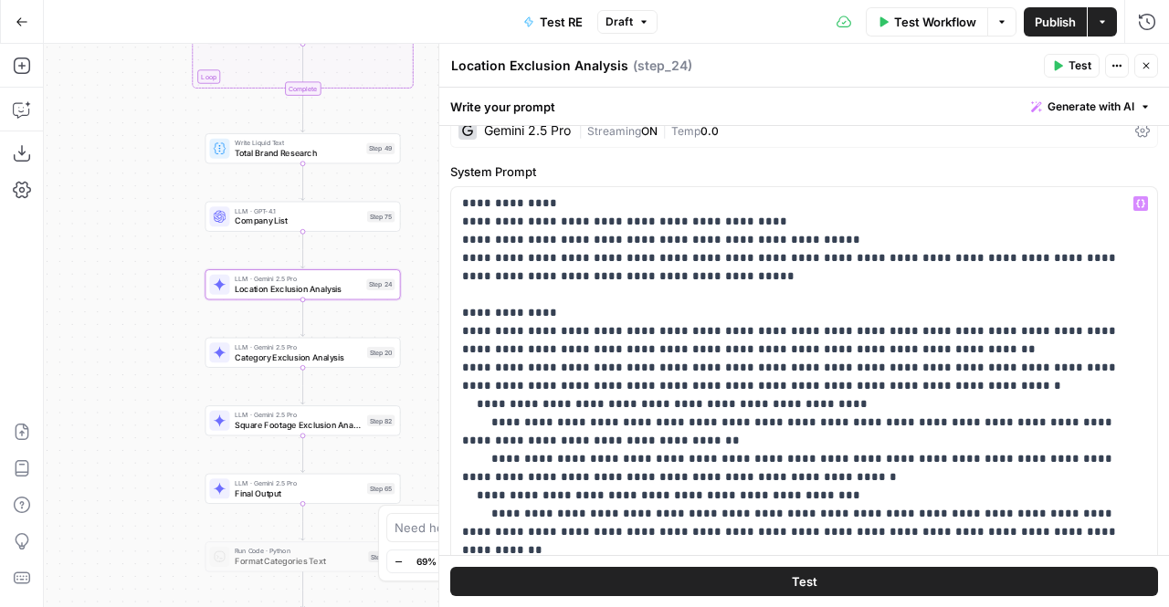
scroll to position [725, 0]
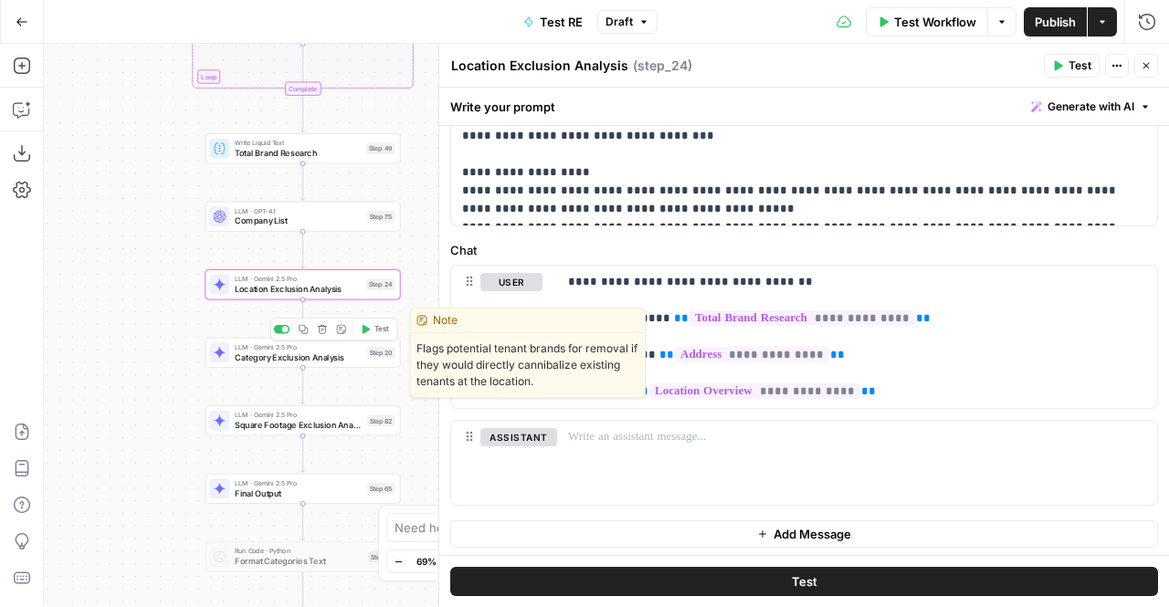
click at [361, 356] on span "Category Exclusion Analysis" at bounding box center [298, 357] width 127 height 13
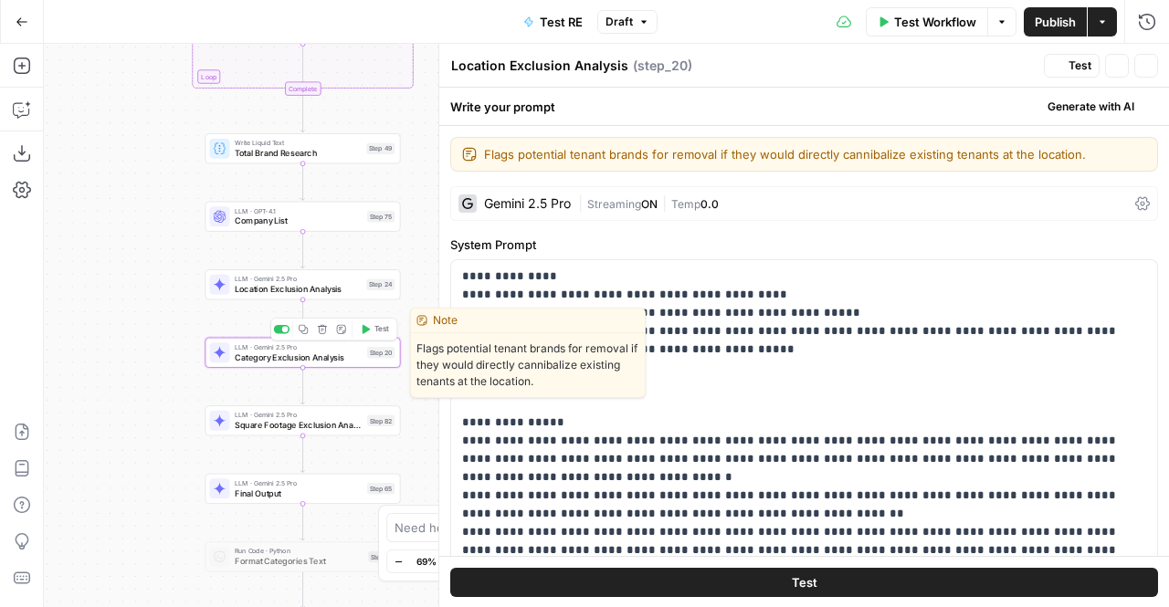
type textarea "Category Exclusion Analysis"
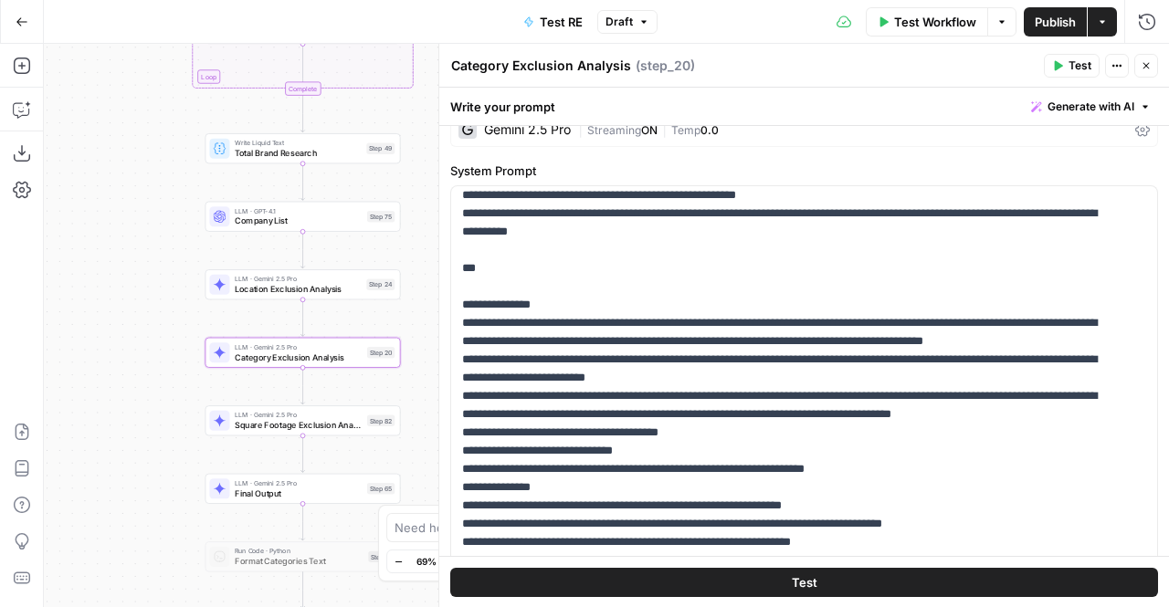
scroll to position [111, 0]
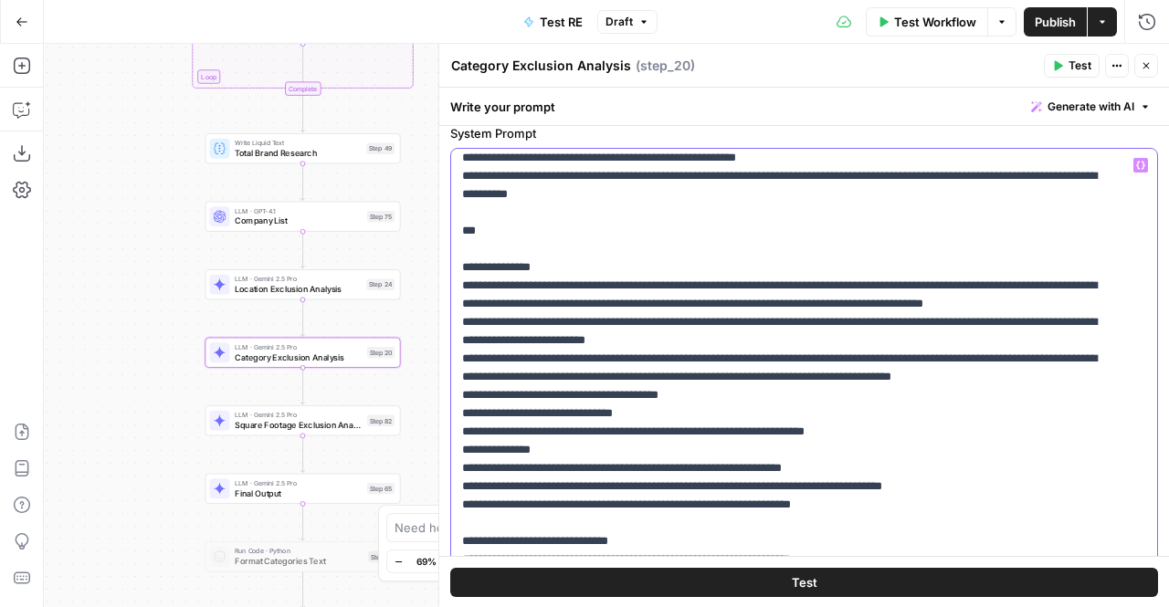
click at [462, 288] on p "**********" at bounding box center [790, 559] width 657 height 895
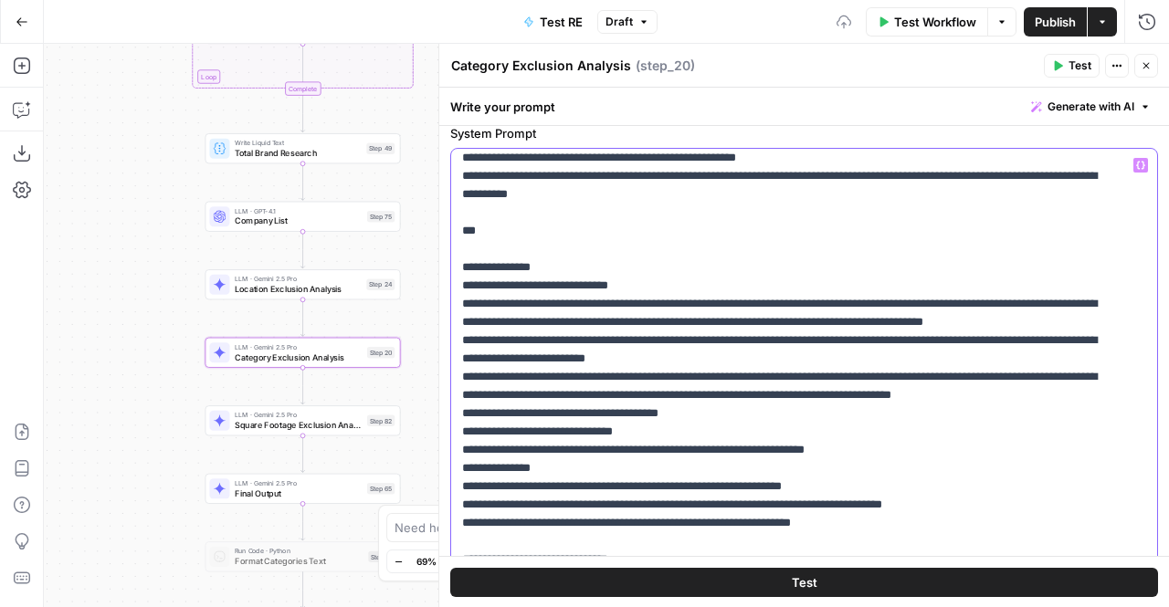
click at [472, 281] on p "**********" at bounding box center [790, 569] width 657 height 914
click at [854, 286] on p "**********" at bounding box center [790, 569] width 657 height 914
click at [852, 284] on p "**********" at bounding box center [790, 569] width 657 height 914
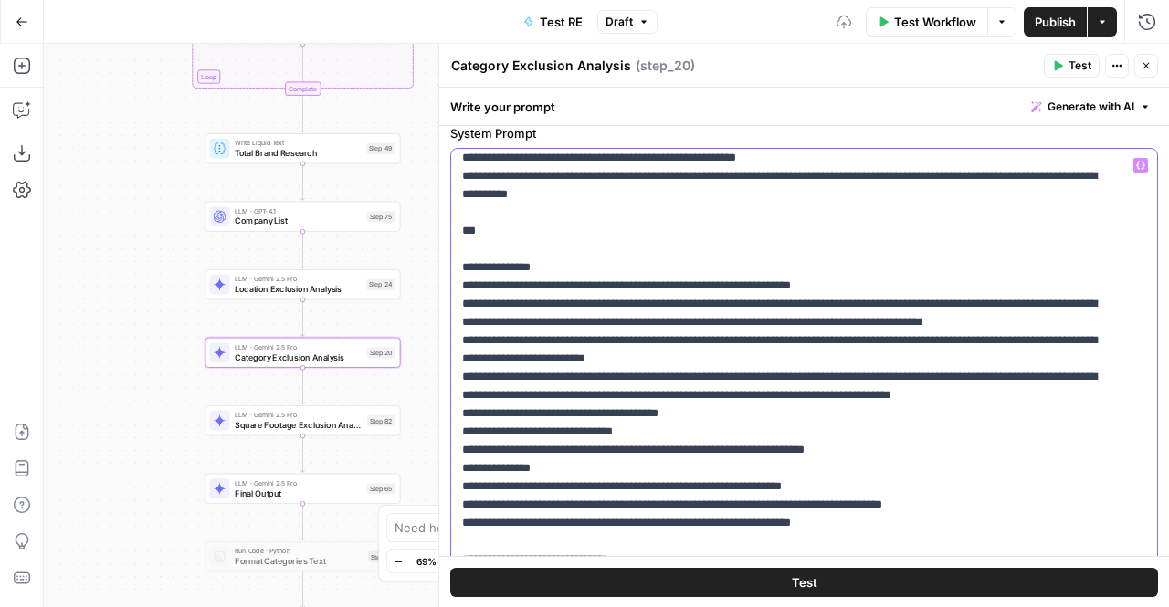
click at [852, 284] on p "**********" at bounding box center [790, 569] width 657 height 914
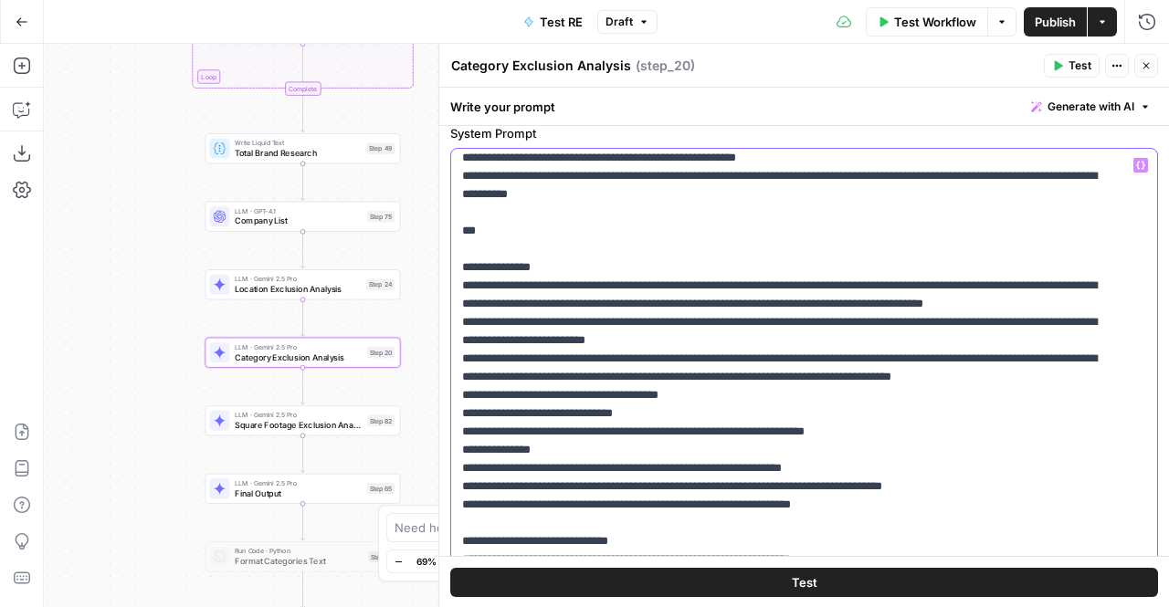
click at [591, 324] on p "**********" at bounding box center [790, 559] width 657 height 895
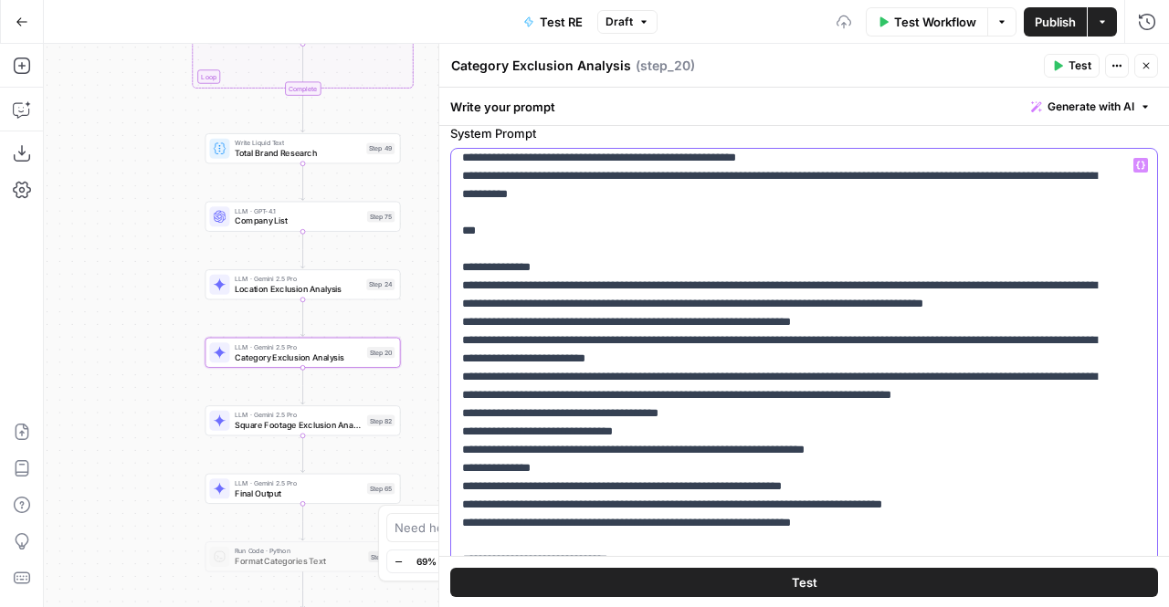
drag, startPoint x: 831, startPoint y: 286, endPoint x: 904, endPoint y: 279, distance: 73.4
click at [904, 279] on p "**********" at bounding box center [790, 569] width 657 height 914
drag, startPoint x: 825, startPoint y: 282, endPoint x: 1054, endPoint y: 279, distance: 229.3
click at [1054, 279] on p "**********" at bounding box center [790, 569] width 657 height 914
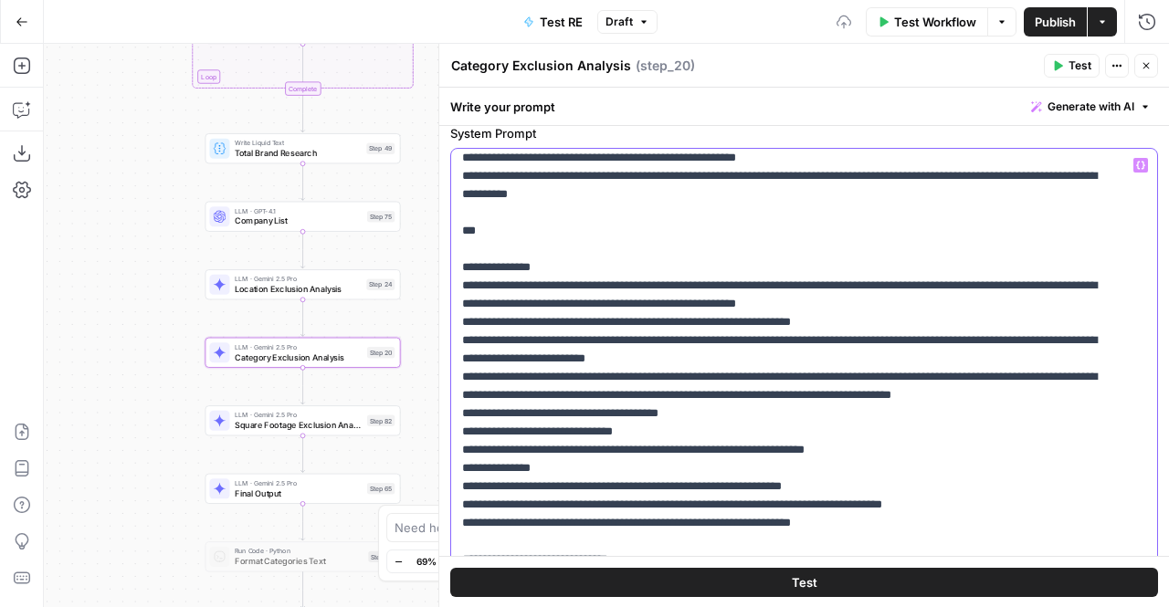
click at [915, 315] on p "**********" at bounding box center [790, 559] width 657 height 895
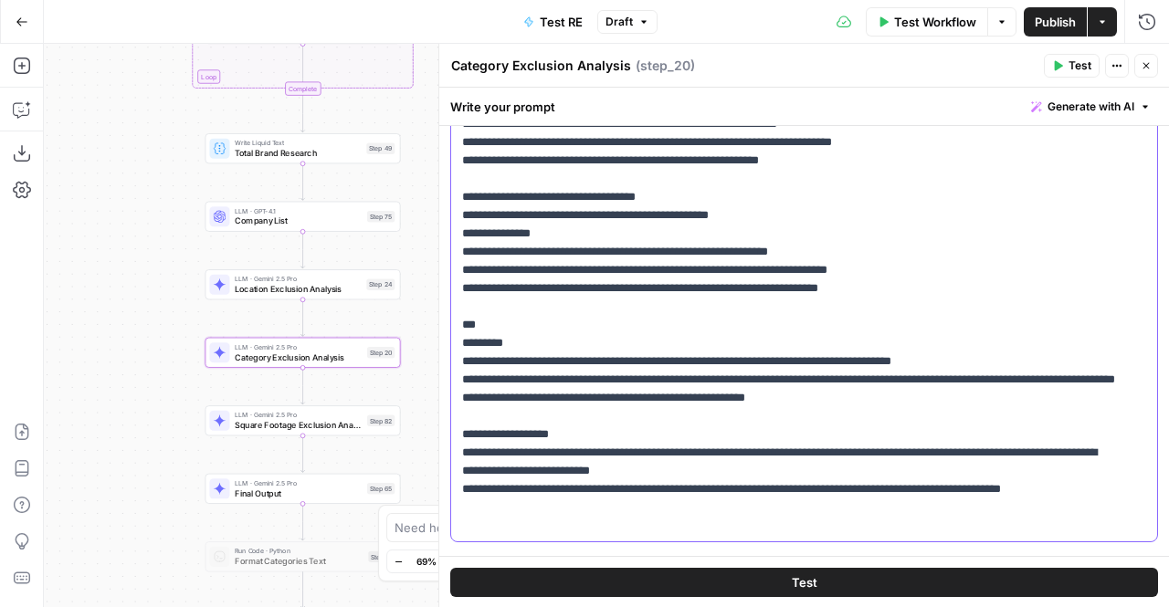
scroll to position [202, 0]
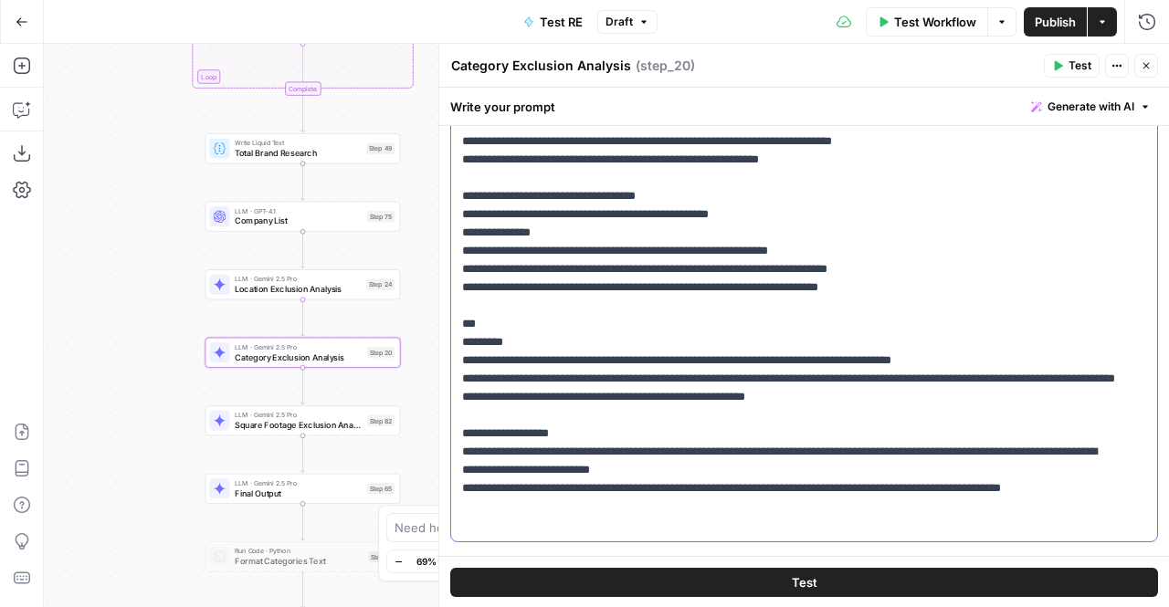
click at [850, 430] on p "**********" at bounding box center [790, 69] width 657 height 932
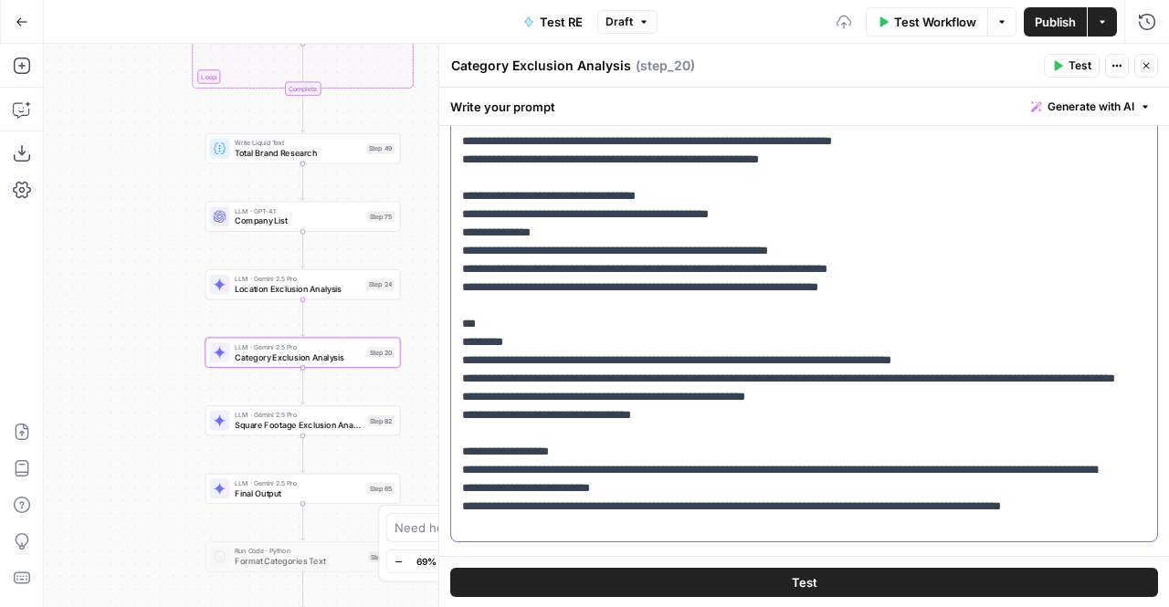
click at [600, 452] on p "**********" at bounding box center [790, 78] width 657 height 950
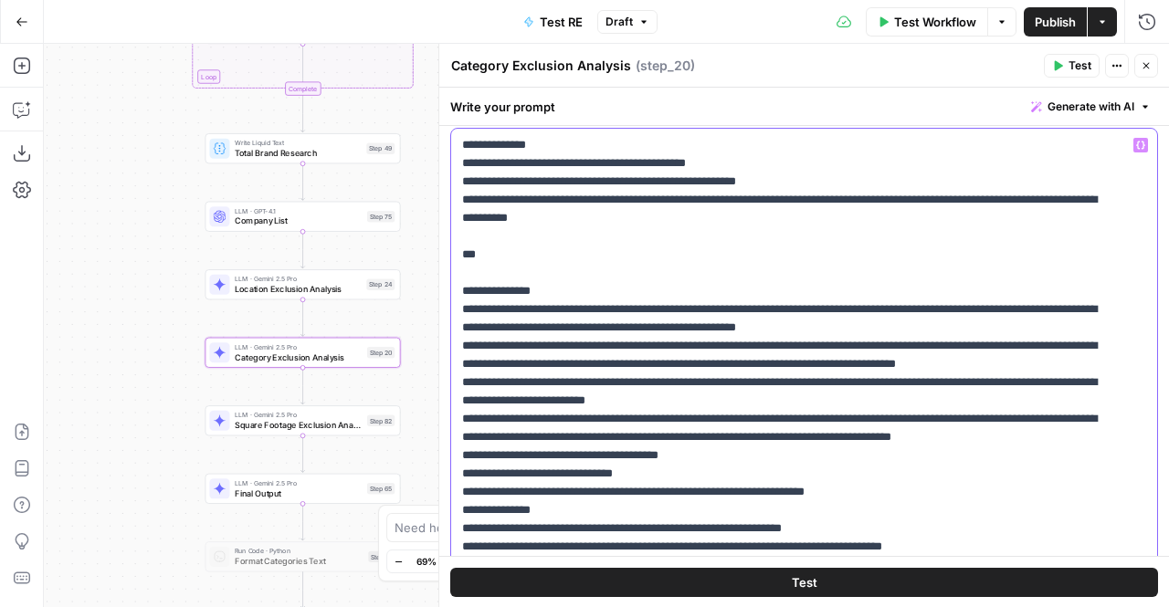
scroll to position [132, 0]
drag, startPoint x: 522, startPoint y: 382, endPoint x: 457, endPoint y: 346, distance: 74.0
click at [457, 346] on div "**********" at bounding box center [797, 500] width 693 height 745
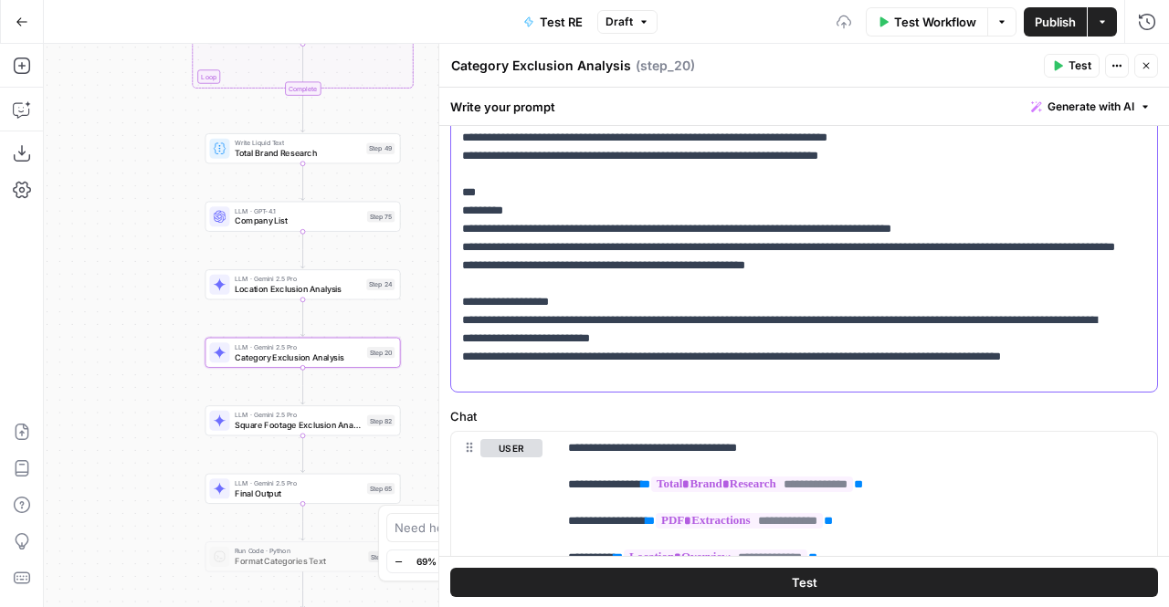
scroll to position [613, 0]
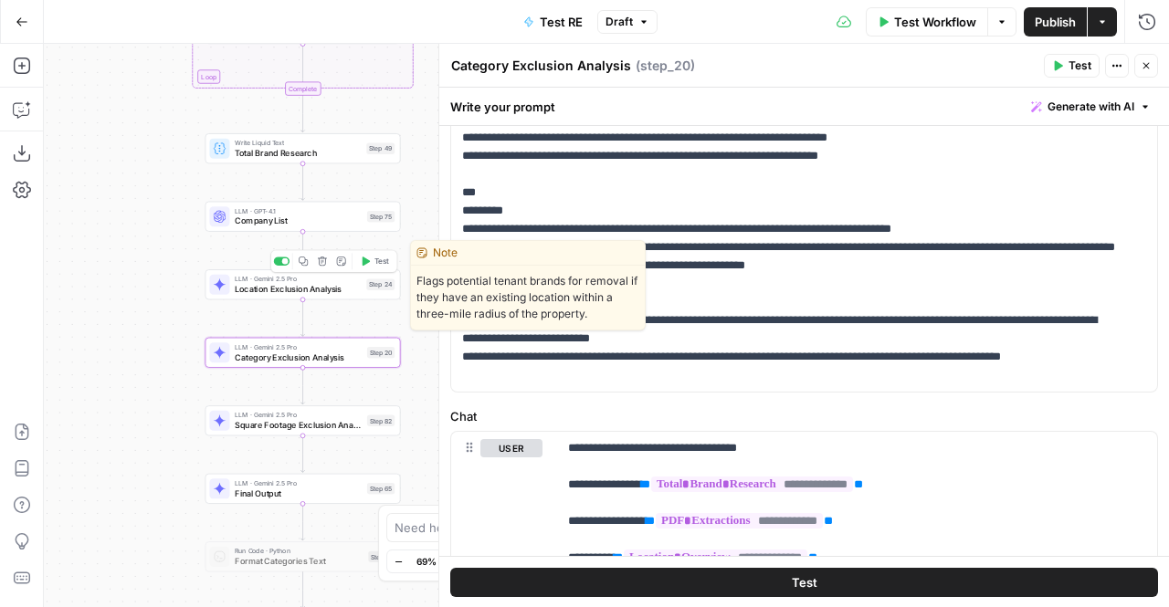
click at [350, 292] on span "Location Exclusion Analysis" at bounding box center [298, 289] width 127 height 13
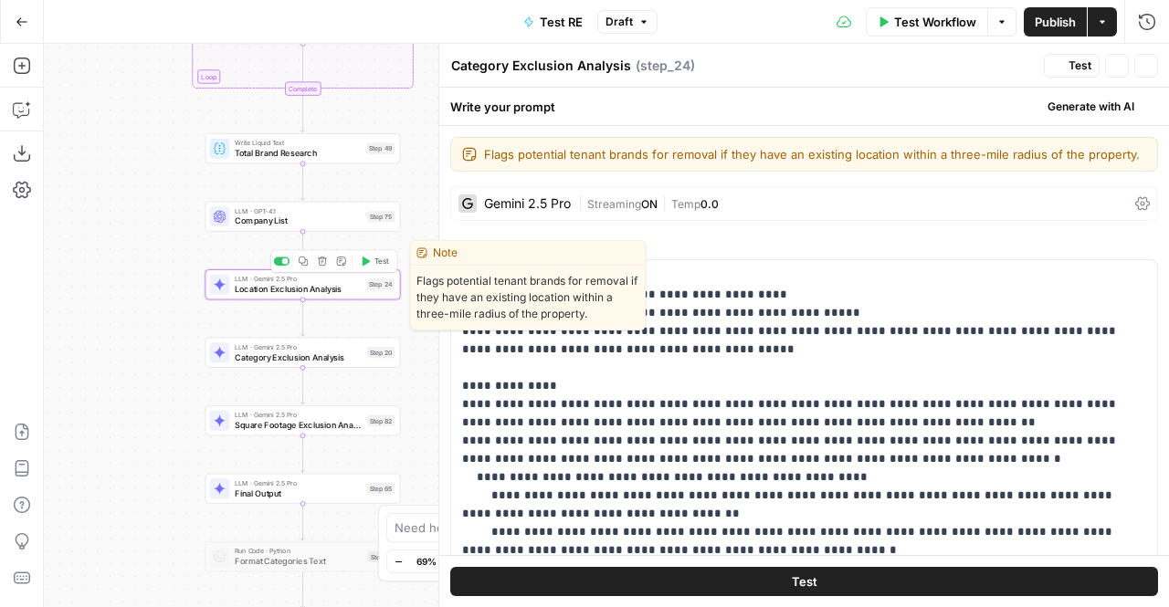
type textarea "Location Exclusion Analysis"
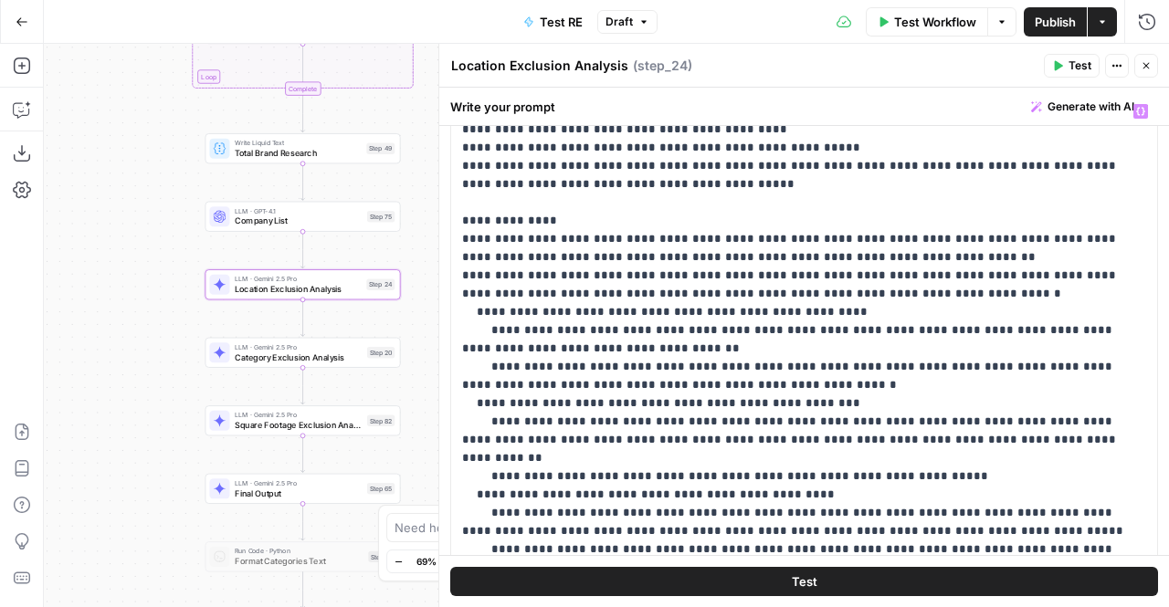
scroll to position [0, 0]
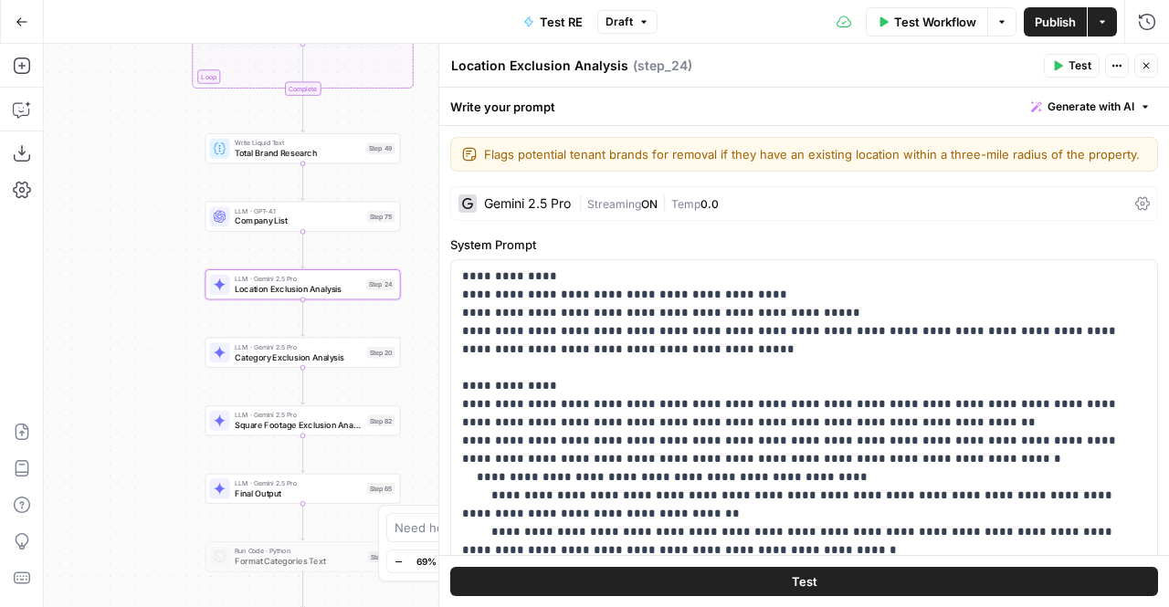
click at [592, 211] on div "Gemini 2.5 Pro | Streaming ON | Temp 0.0" at bounding box center [804, 203] width 708 height 35
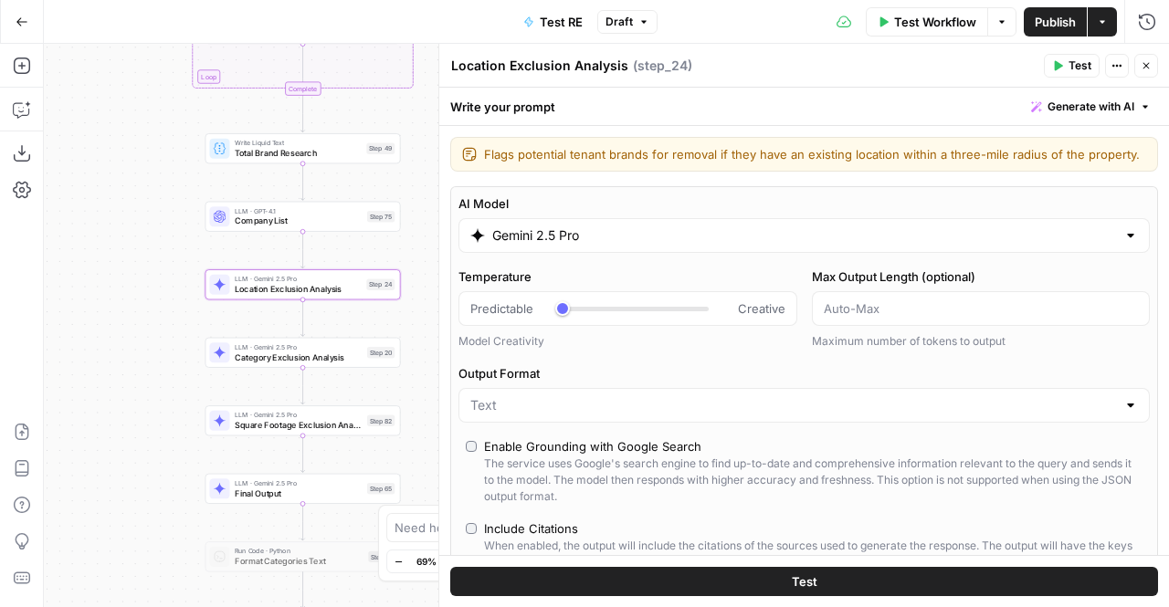
click at [695, 238] on input "Gemini 2.5 Pro" at bounding box center [804, 236] width 624 height 18
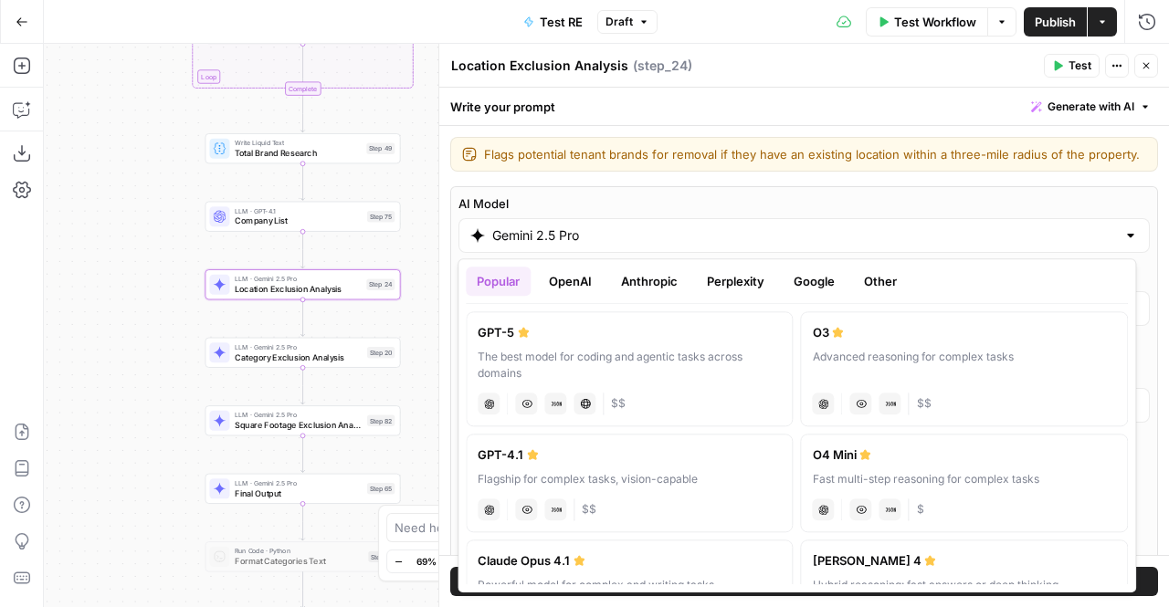
click at [755, 283] on button "Perplexity" at bounding box center [735, 281] width 79 height 29
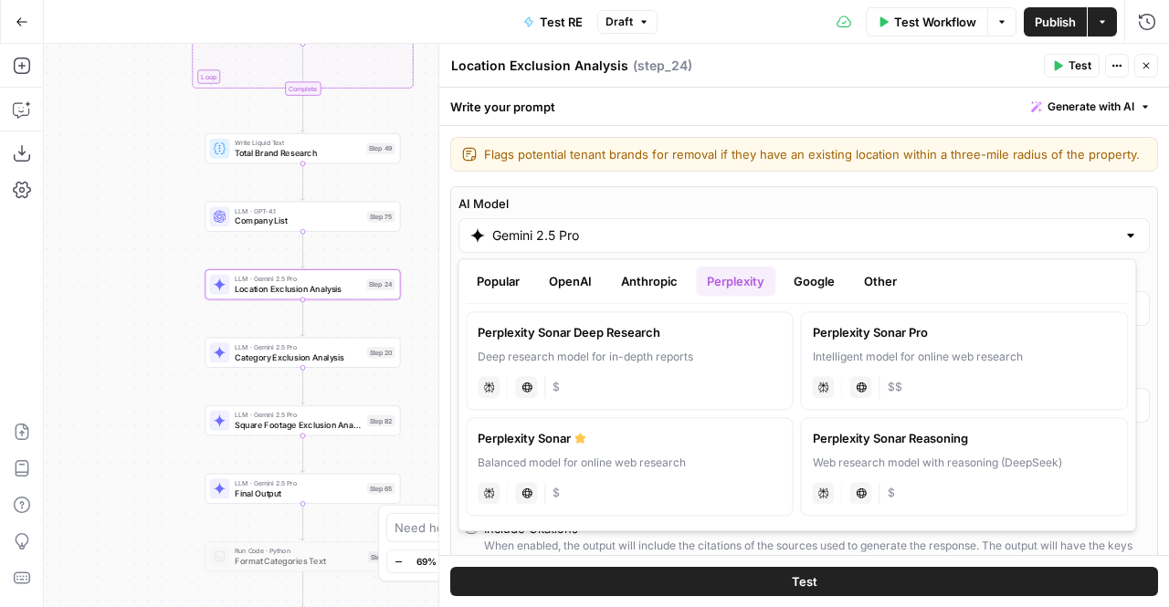
click at [816, 288] on button "Google" at bounding box center [814, 281] width 63 height 29
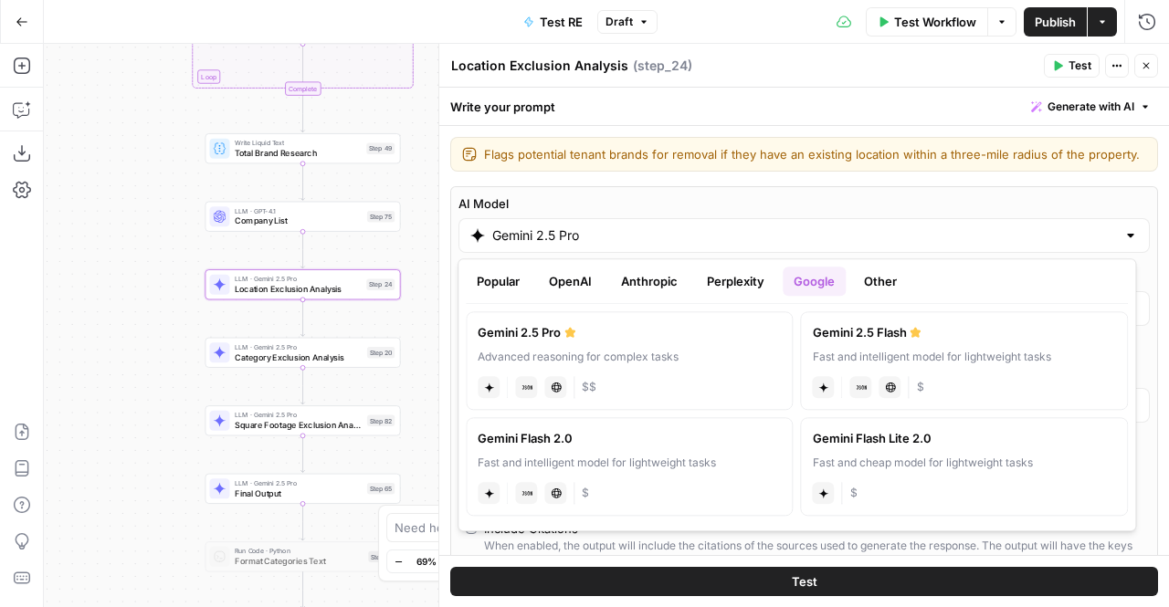
click at [660, 289] on button "Anthropic" at bounding box center [649, 281] width 79 height 29
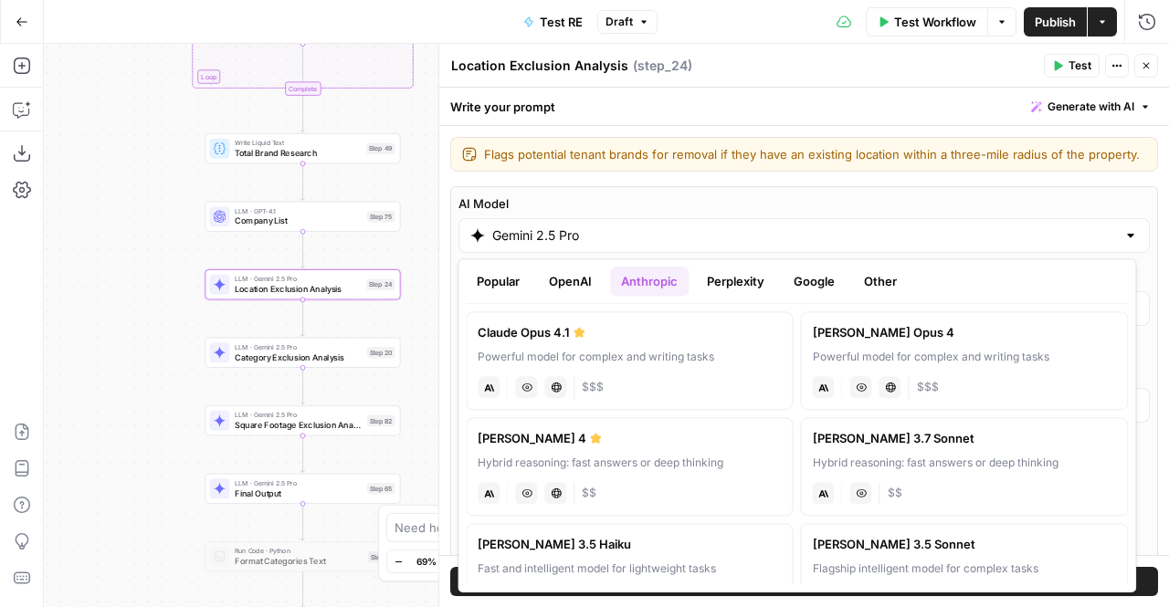
click at [546, 269] on button "OpenAI" at bounding box center [570, 281] width 65 height 29
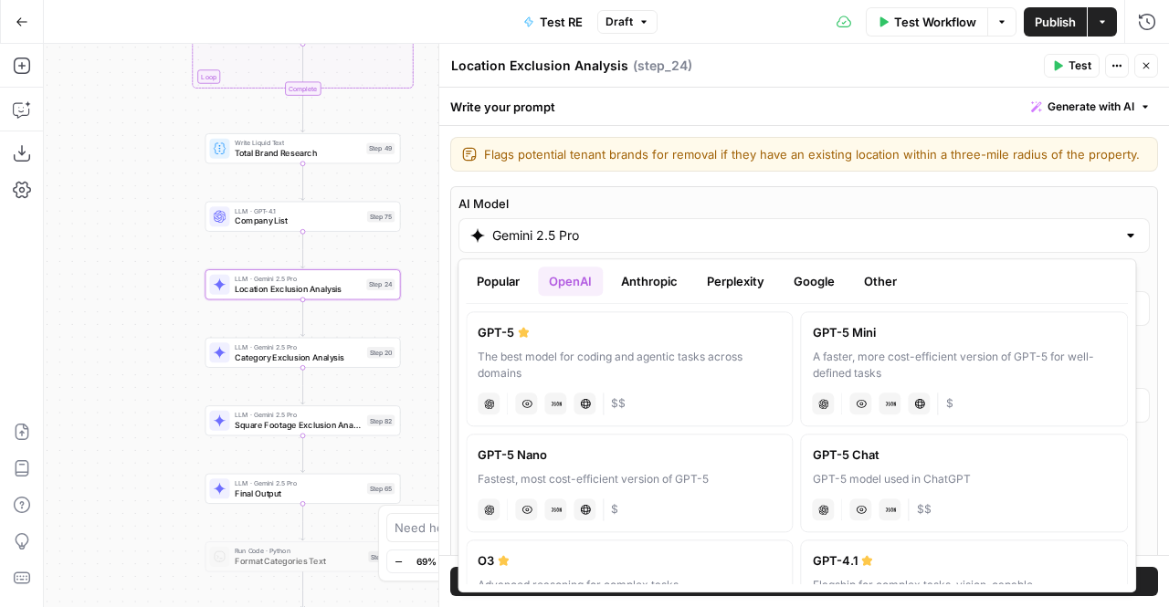
click at [727, 290] on button "Perplexity" at bounding box center [735, 281] width 79 height 29
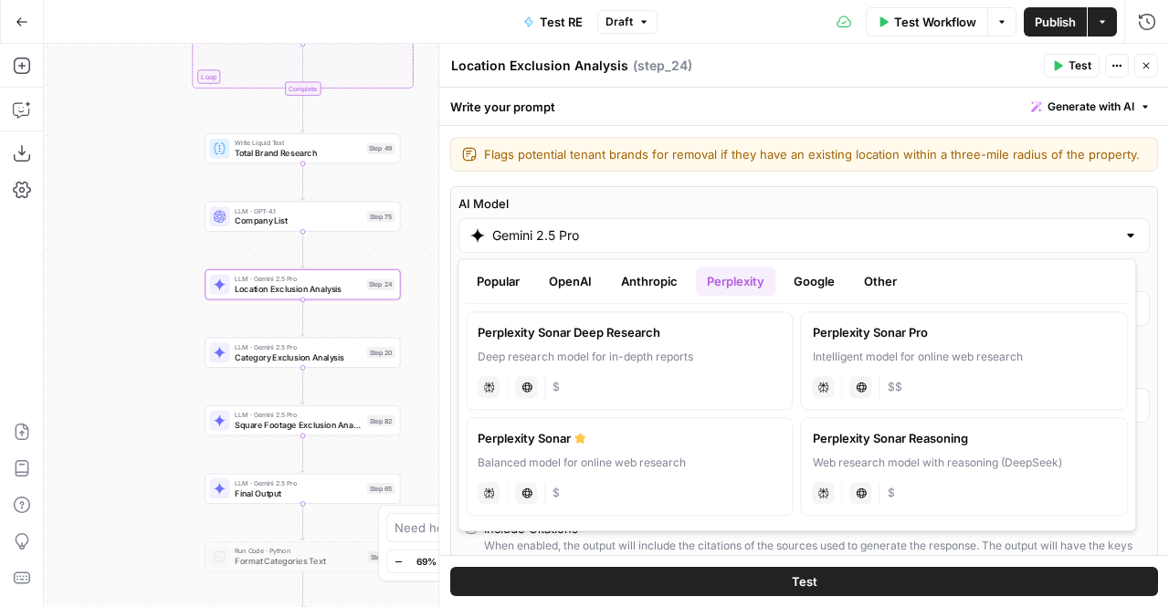
click at [651, 343] on label "Perplexity Sonar Deep Research Deep research model for in-depth reports perplex…" at bounding box center [629, 361] width 327 height 99
type input "Perplexity Sonar Deep Research"
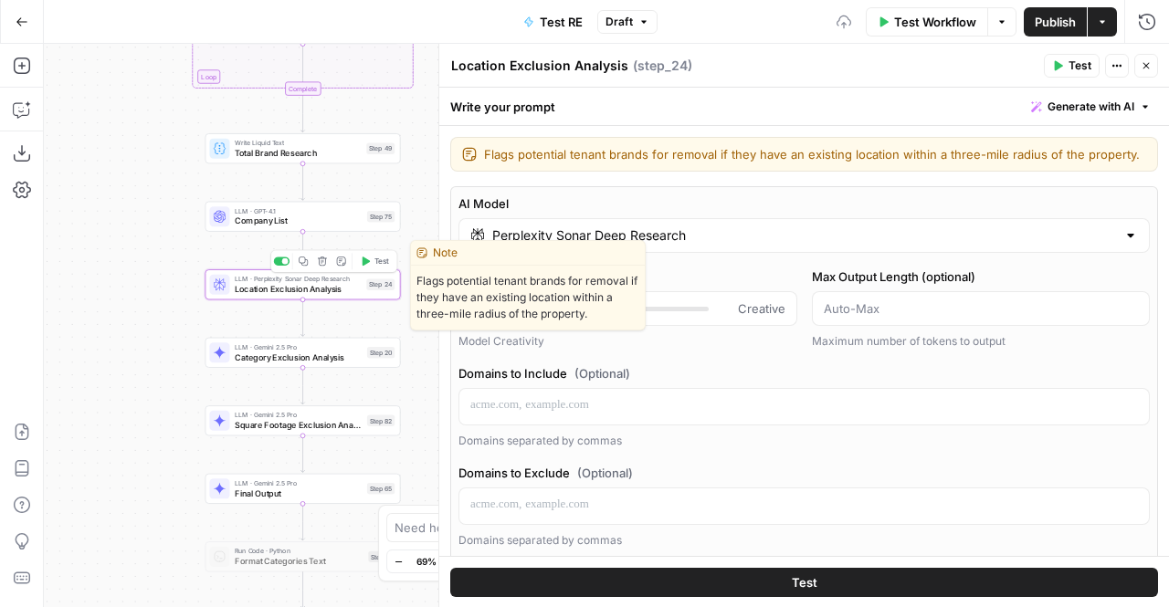
click at [305, 261] on icon "button" at bounding box center [303, 261] width 9 height 9
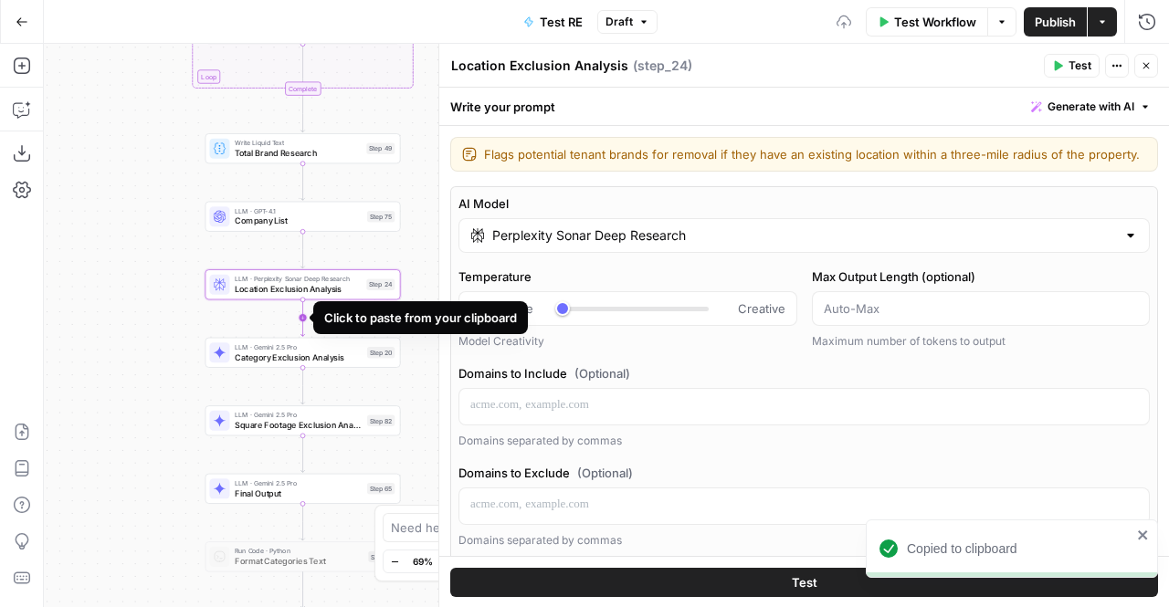
click at [301, 319] on icon "Edge from step_24 to step_20" at bounding box center [303, 318] width 4 height 37
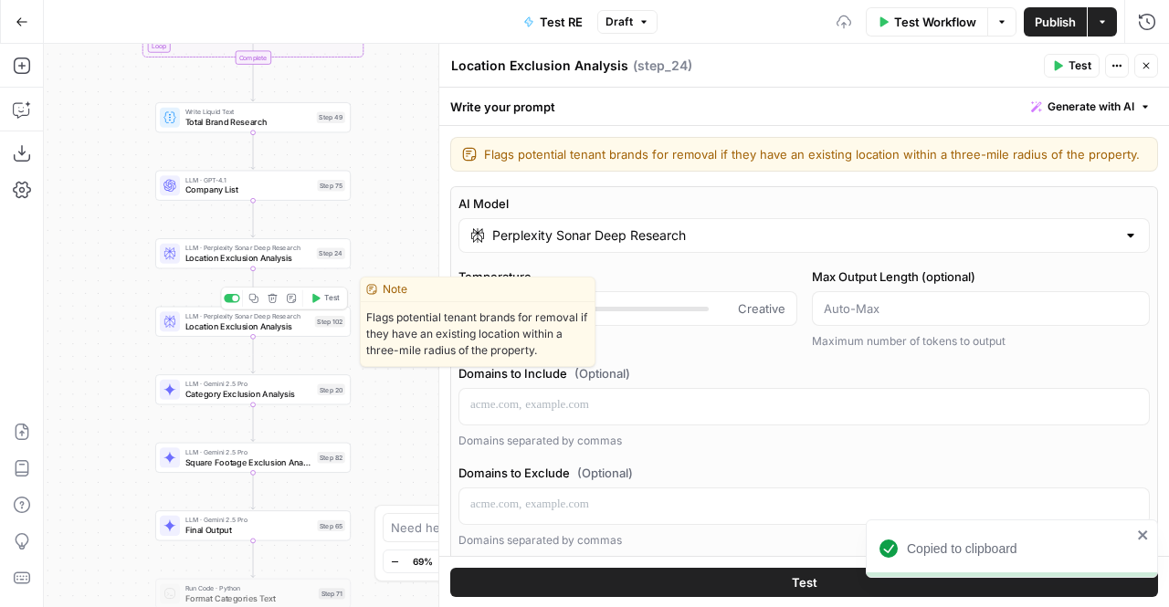
click at [263, 325] on span "Location Exclusion Analysis" at bounding box center [247, 326] width 125 height 13
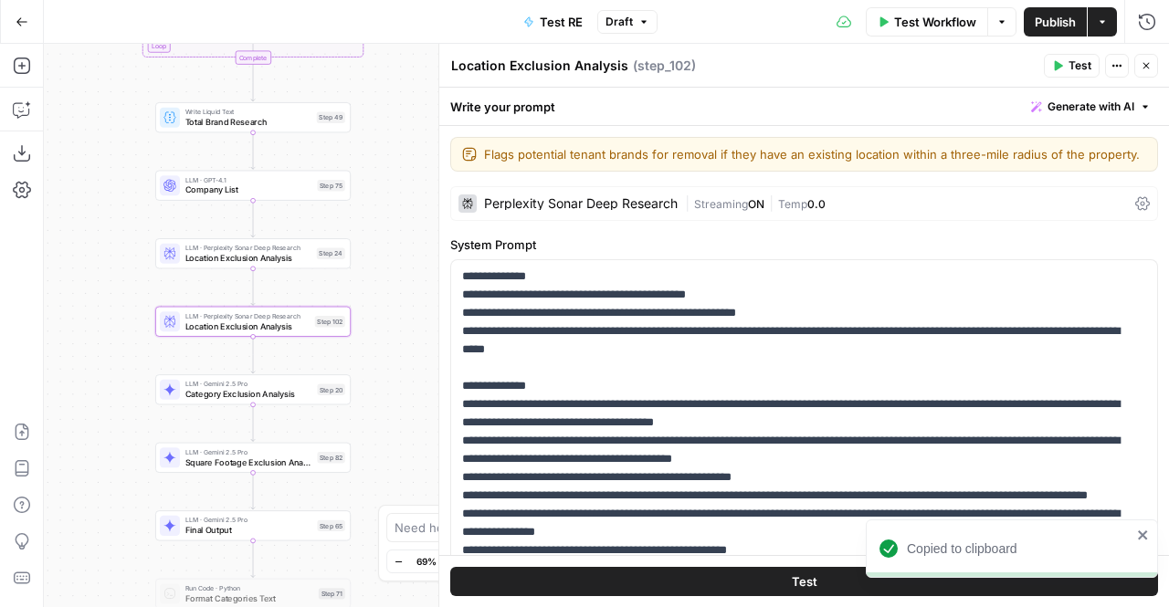
click at [666, 193] on div "Perplexity Sonar Deep Research | Streaming ON | Temp 0.0" at bounding box center [804, 203] width 708 height 35
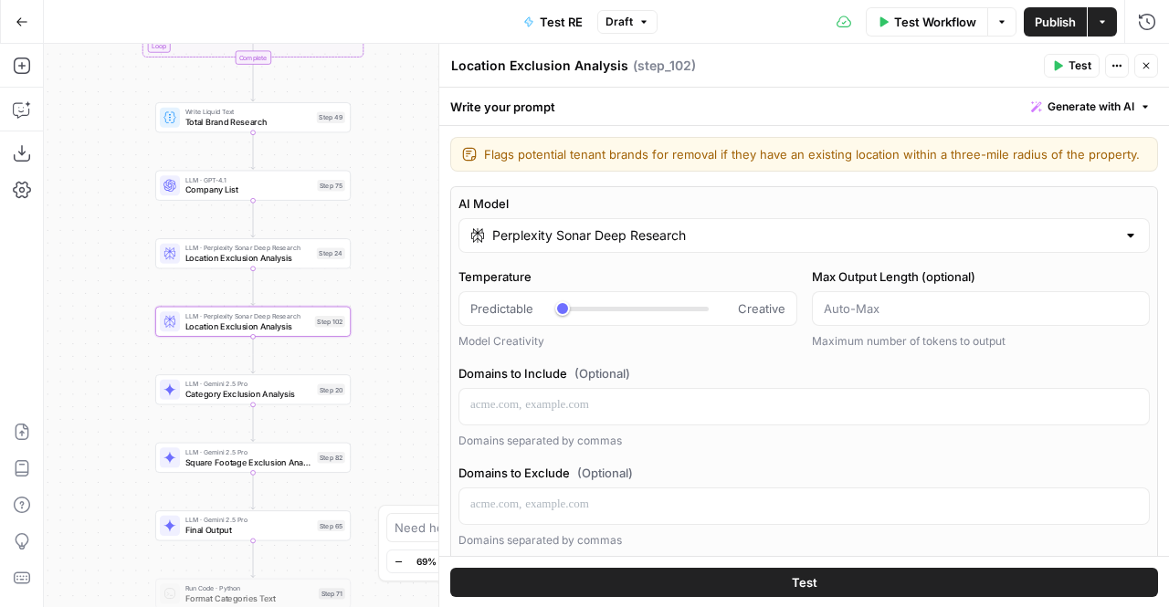
click at [651, 241] on input "Perplexity Sonar Deep Research" at bounding box center [804, 236] width 624 height 18
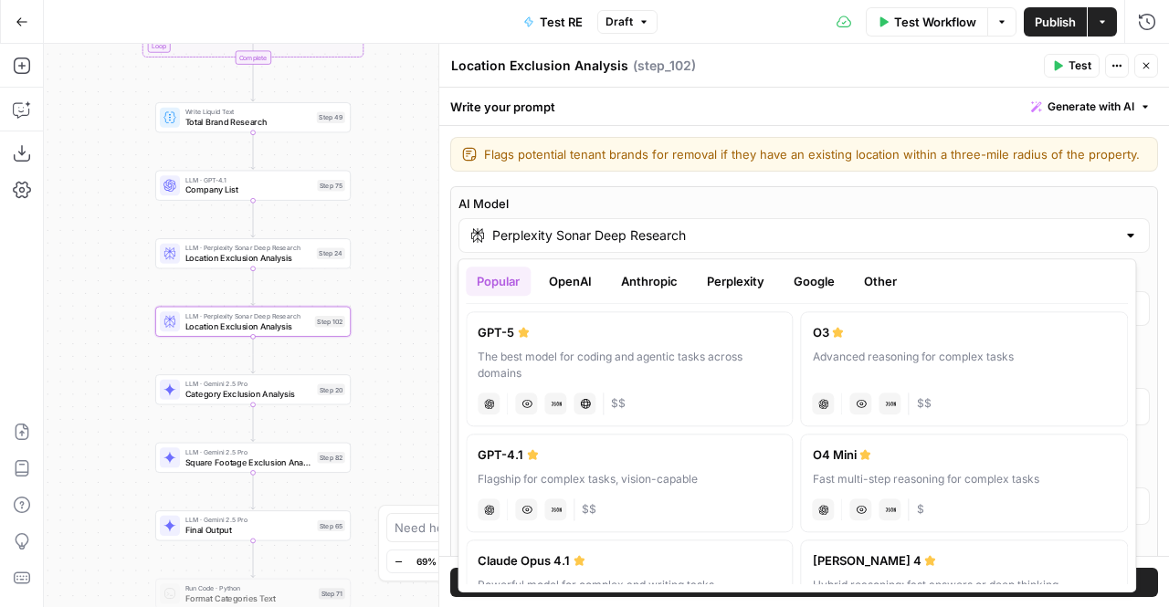
click at [572, 290] on button "OpenAI" at bounding box center [570, 281] width 65 height 29
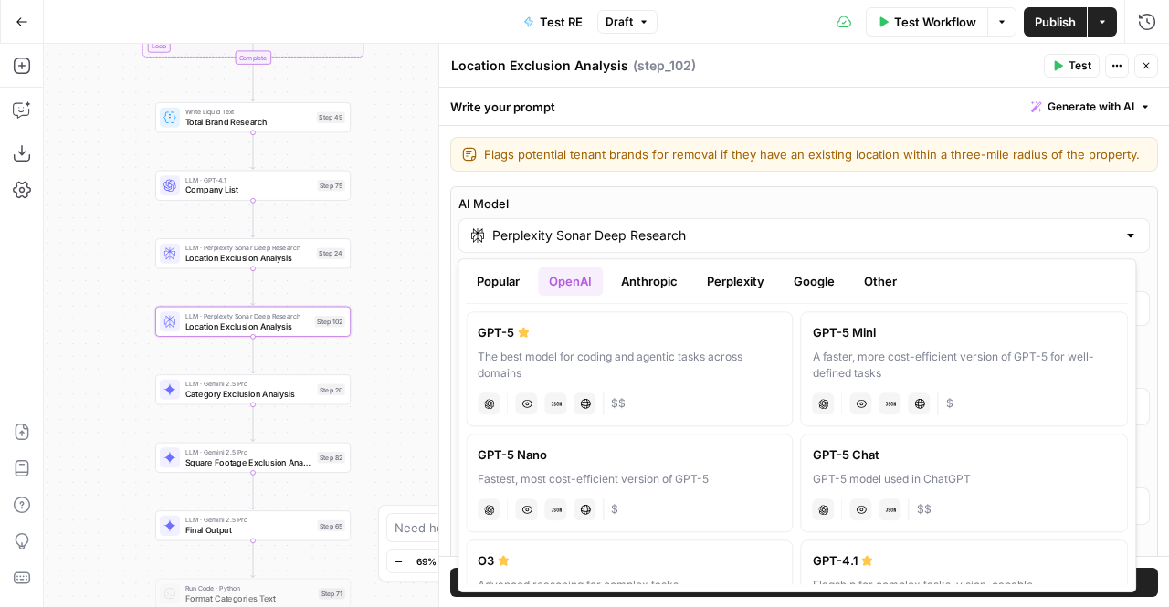
click at [806, 288] on button "Google" at bounding box center [814, 281] width 63 height 29
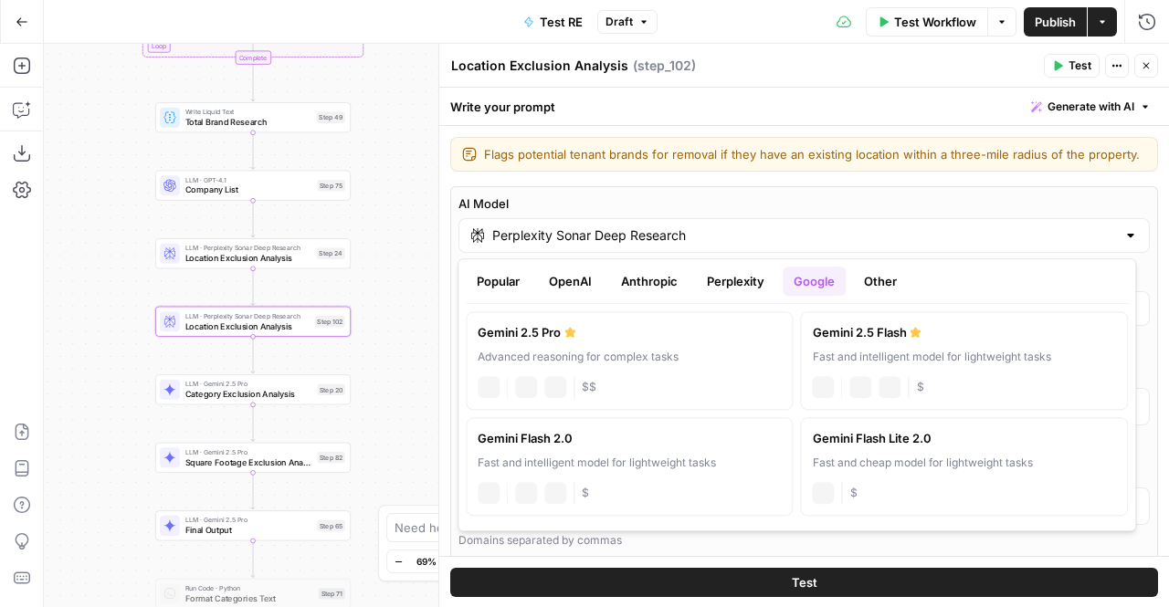
click at [677, 335] on div "Gemini 2.5 Pro" at bounding box center [629, 332] width 303 height 18
type input "Gemini 2.5 Pro"
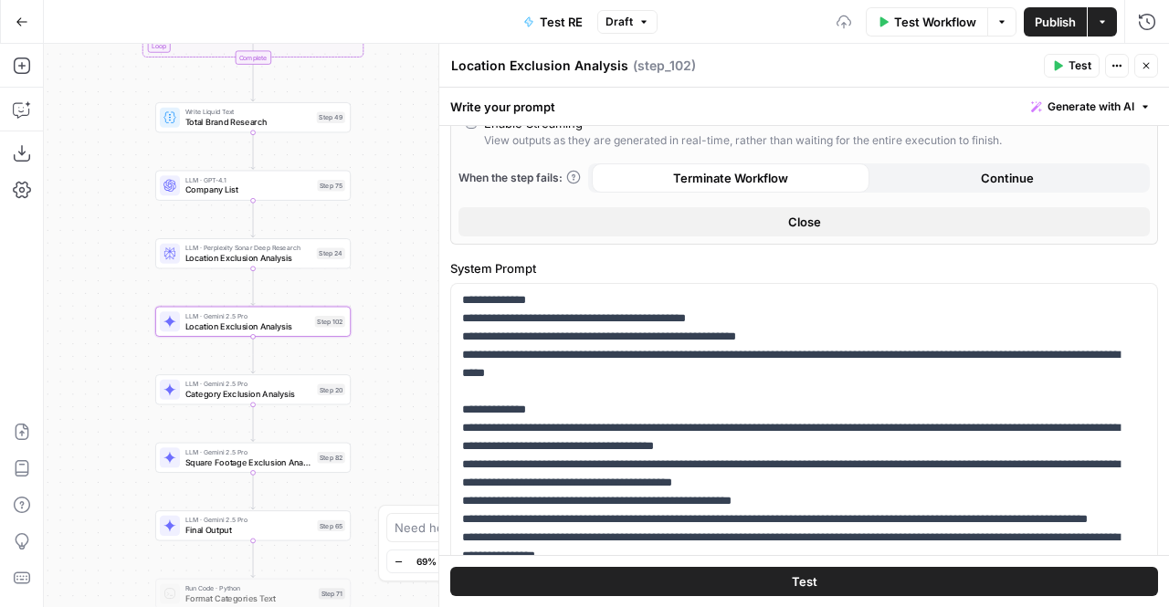
scroll to position [274, 0]
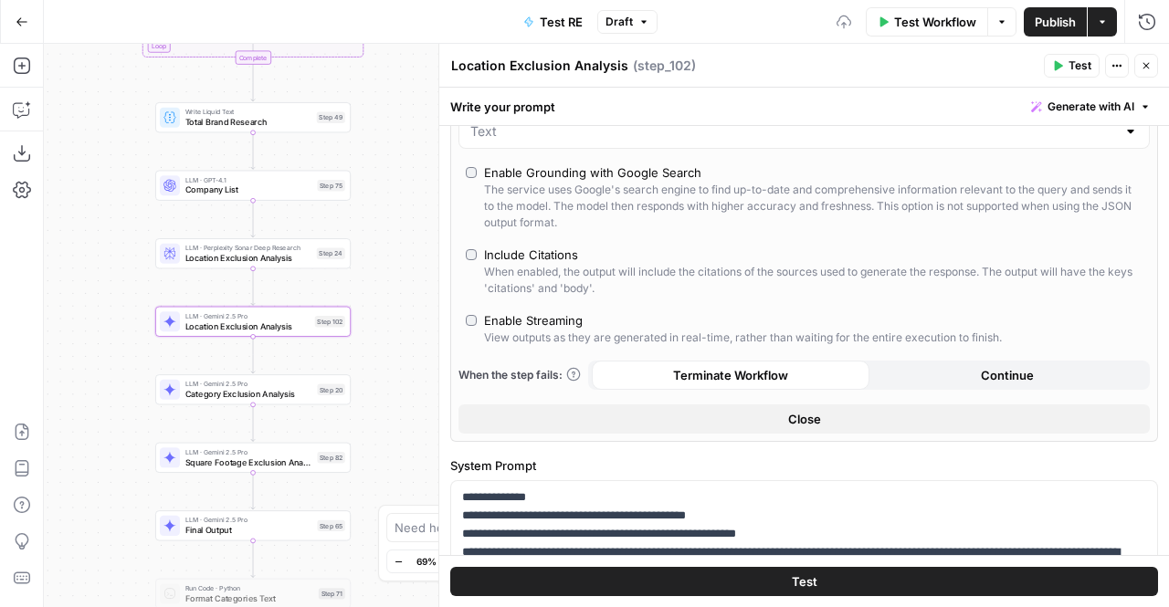
click at [505, 248] on div "Include Citations" at bounding box center [531, 255] width 94 height 18
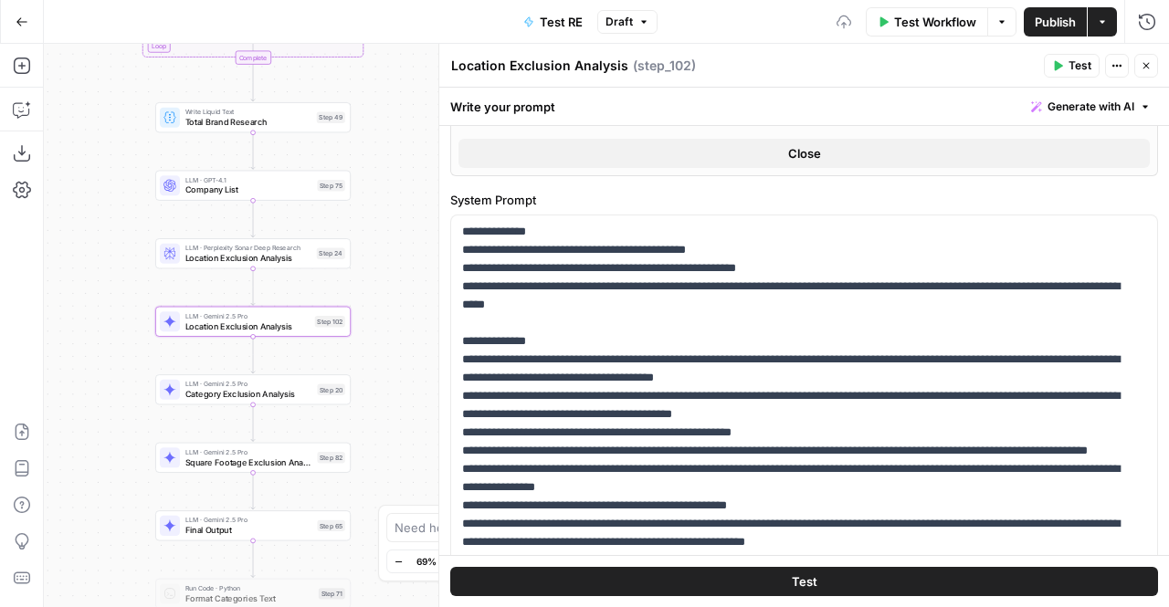
scroll to position [539, 0]
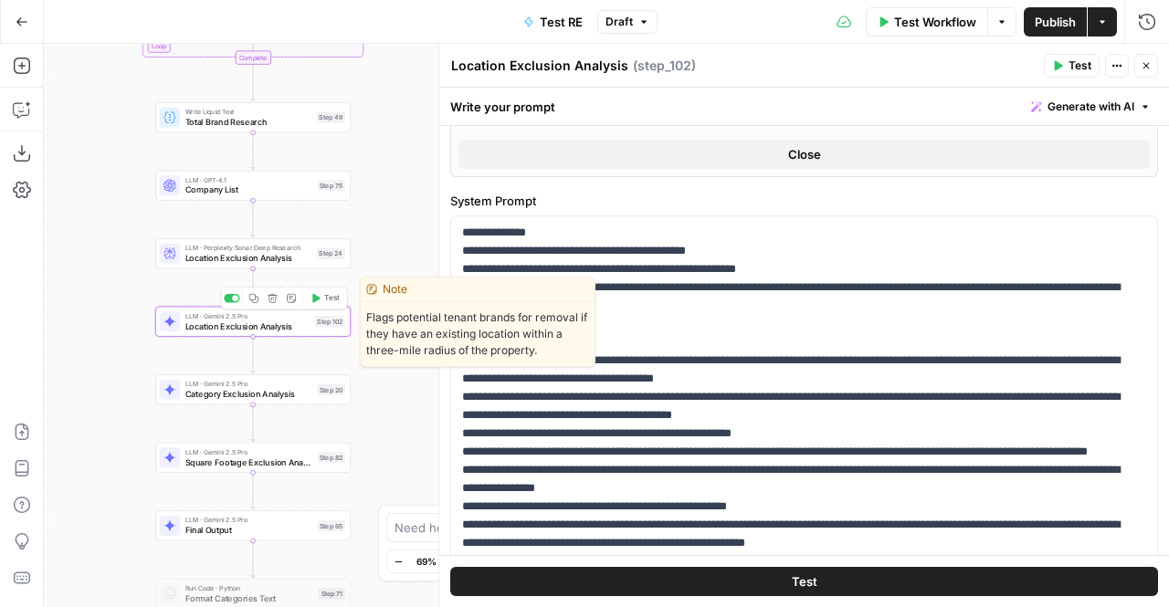
click at [275, 299] on icon "button" at bounding box center [273, 298] width 10 height 10
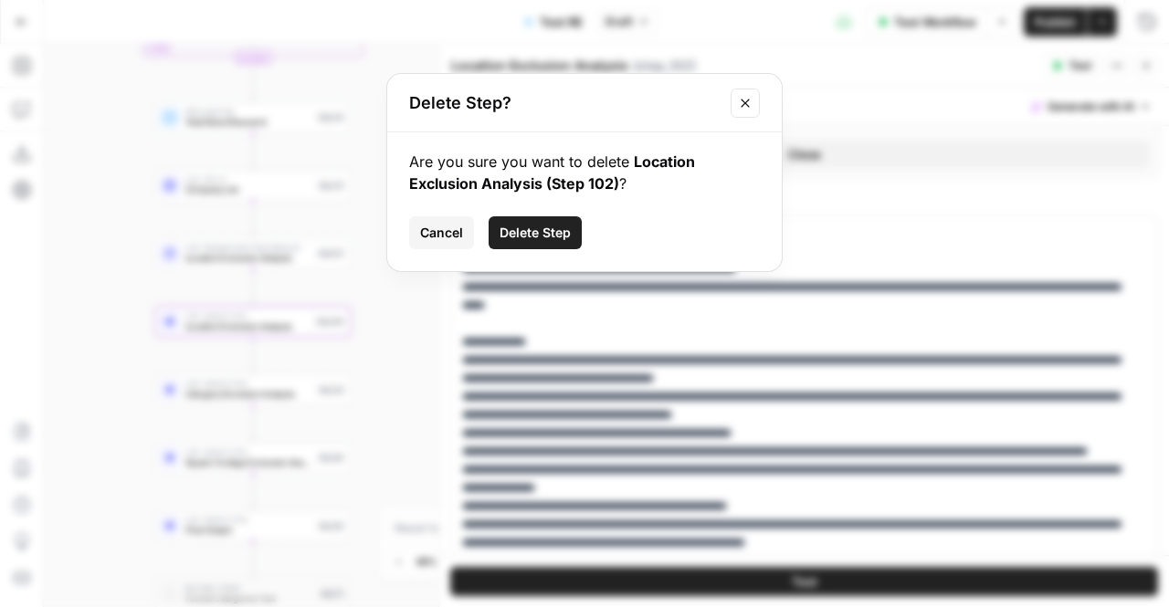
click at [532, 234] on span "Delete Step" at bounding box center [535, 233] width 71 height 18
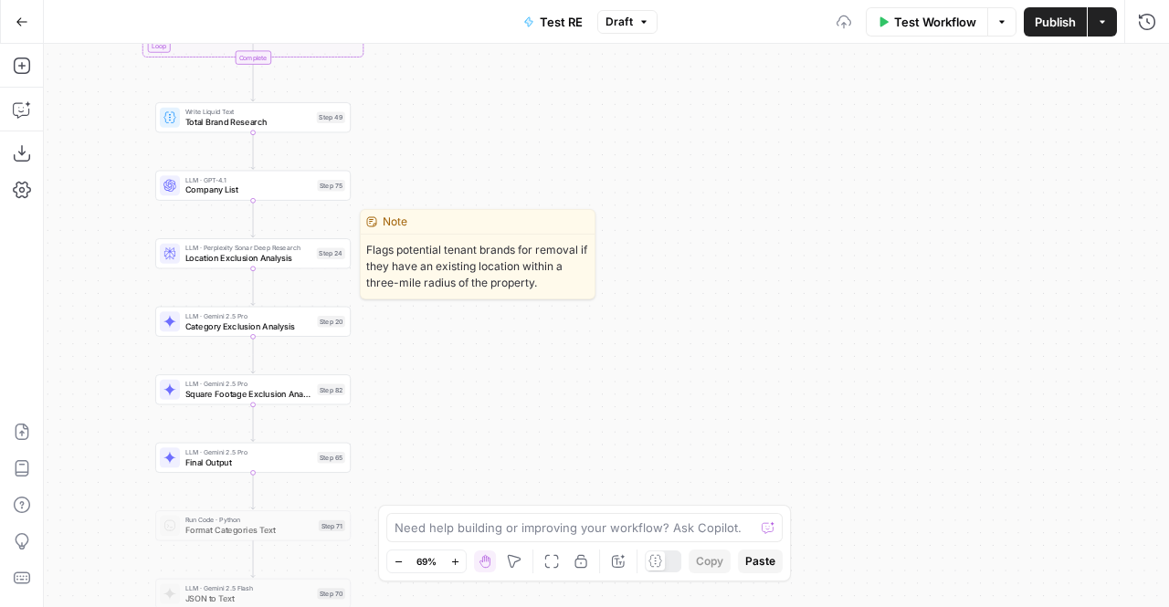
click at [263, 261] on span "Location Exclusion Analysis" at bounding box center [248, 258] width 127 height 13
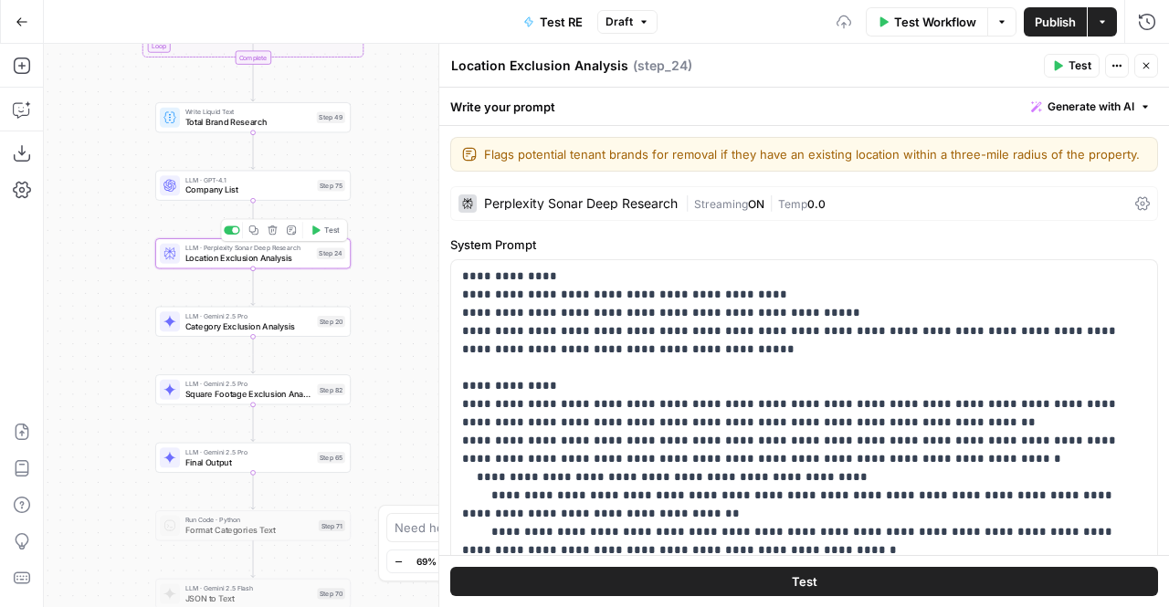
click at [639, 197] on div "Perplexity Sonar Deep Research" at bounding box center [581, 203] width 194 height 13
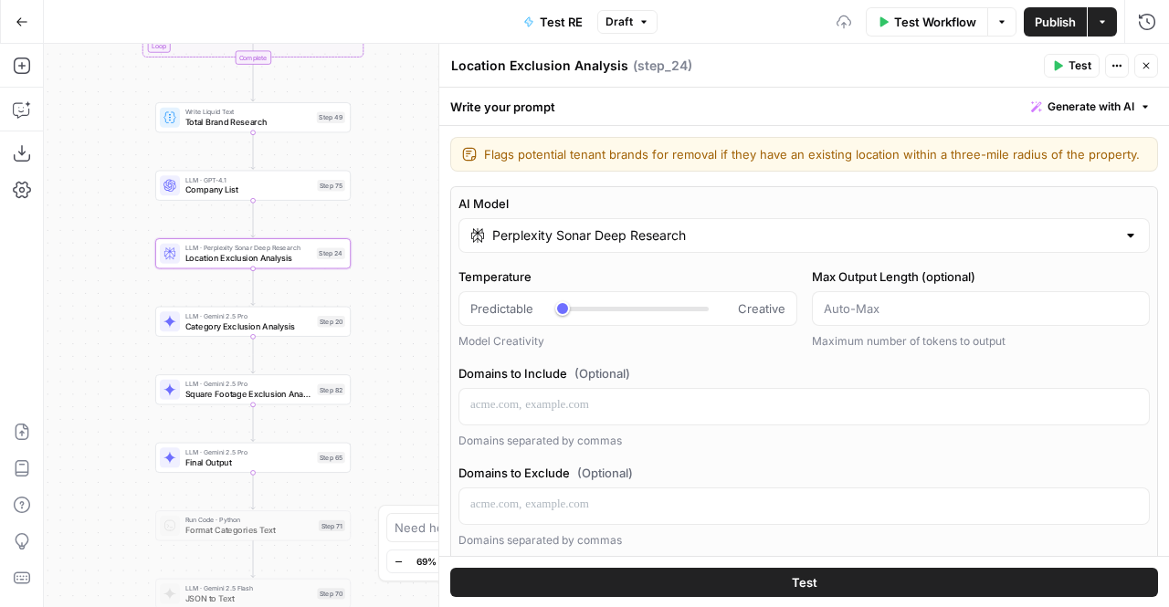
click at [756, 244] on div "Perplexity Sonar Deep Research" at bounding box center [805, 235] width 692 height 35
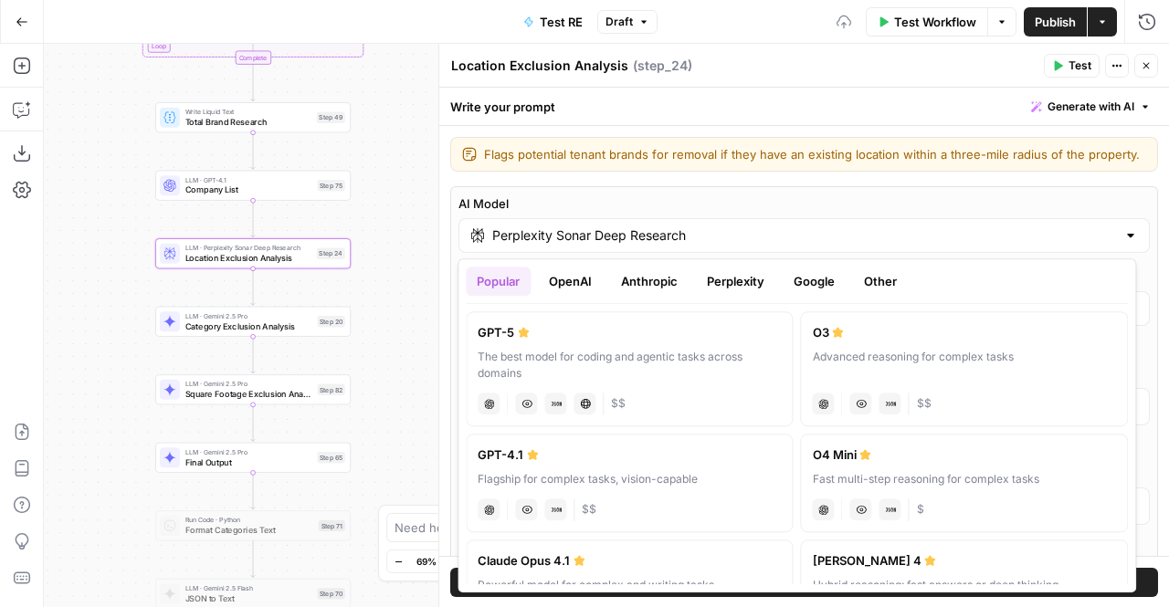
click at [803, 283] on button "Google" at bounding box center [814, 281] width 63 height 29
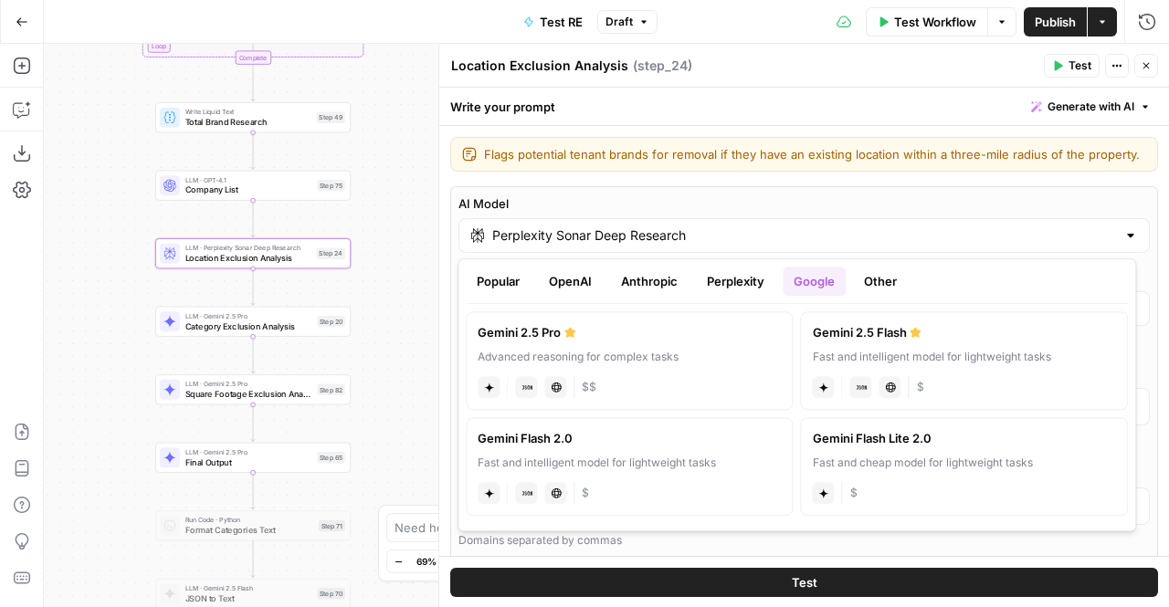
click at [669, 343] on label "Gemini 2.5 Pro Advanced reasoning for complex tasks gemini JSON Mode Live Web R…" at bounding box center [629, 361] width 327 height 99
type input "Gemini 2.5 Pro"
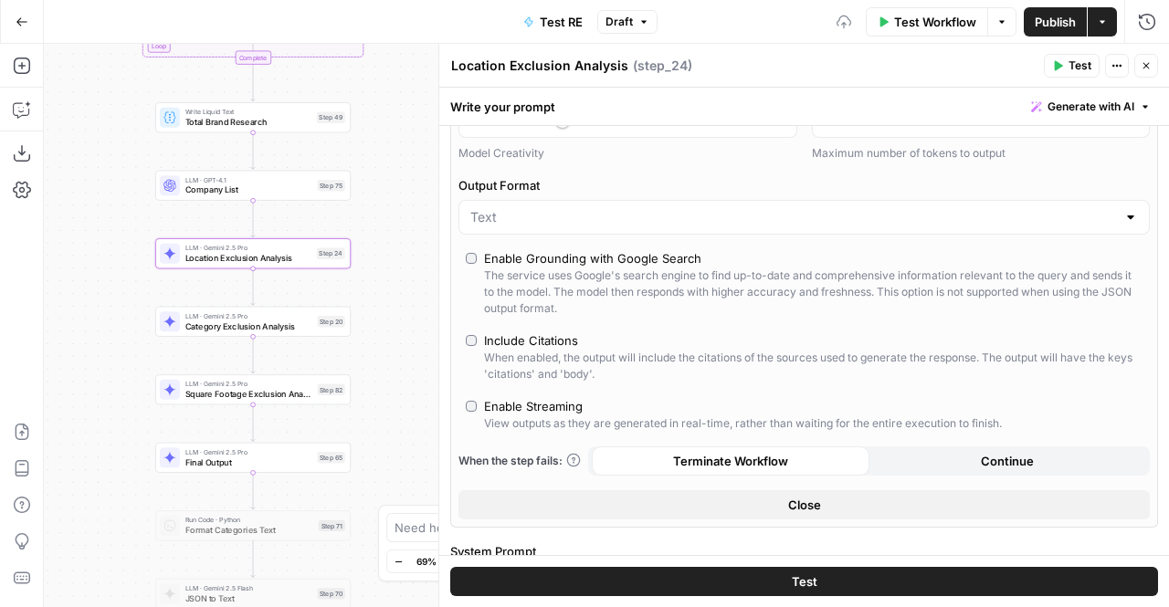
scroll to position [187, 0]
click at [541, 351] on div "When enabled, the output will include the citations of the sources used to gene…" at bounding box center [813, 367] width 659 height 33
click at [523, 418] on div "View outputs as they are generated in real-time, rather than waiting for the en…" at bounding box center [743, 425] width 518 height 16
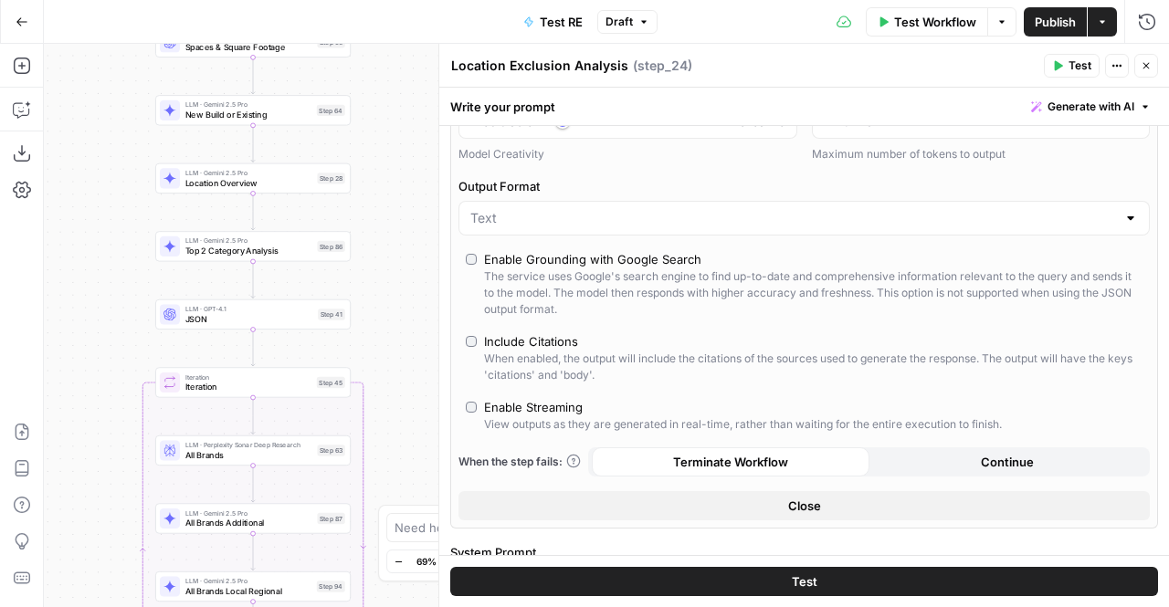
click at [302, 256] on span "Top 2 Category Analysis" at bounding box center [248, 251] width 127 height 13
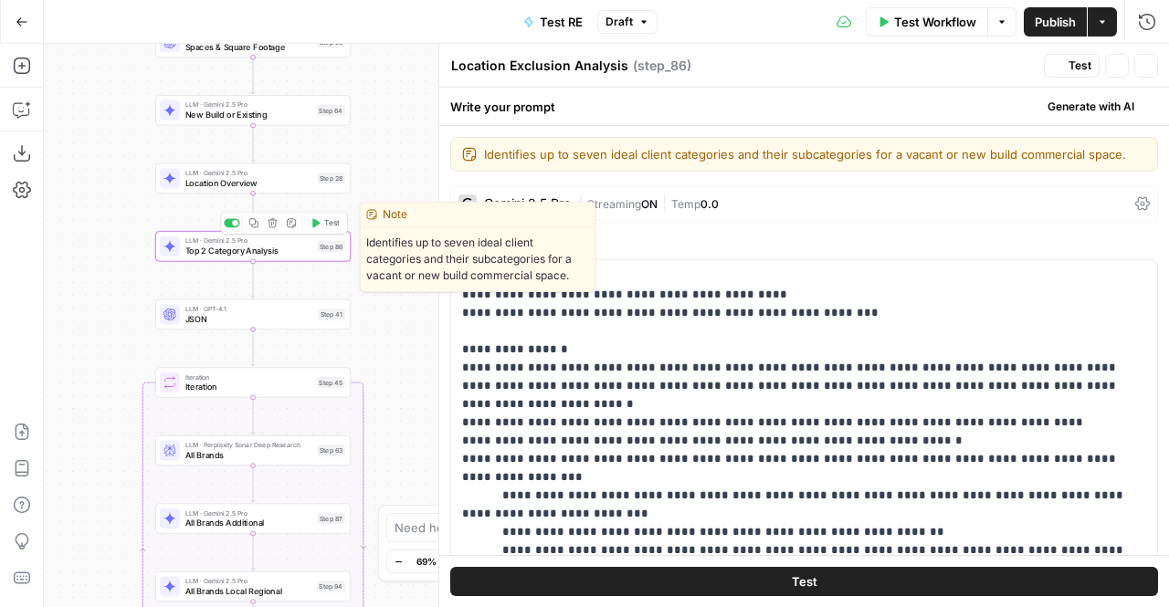
type textarea "Top 2 Category Analysis"
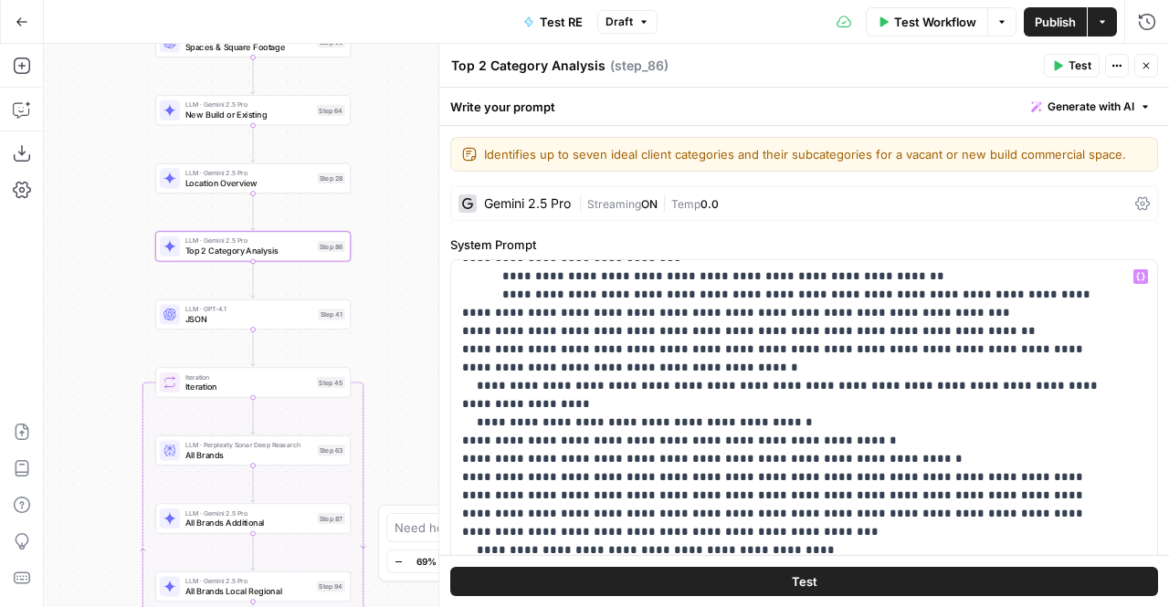
scroll to position [0, 0]
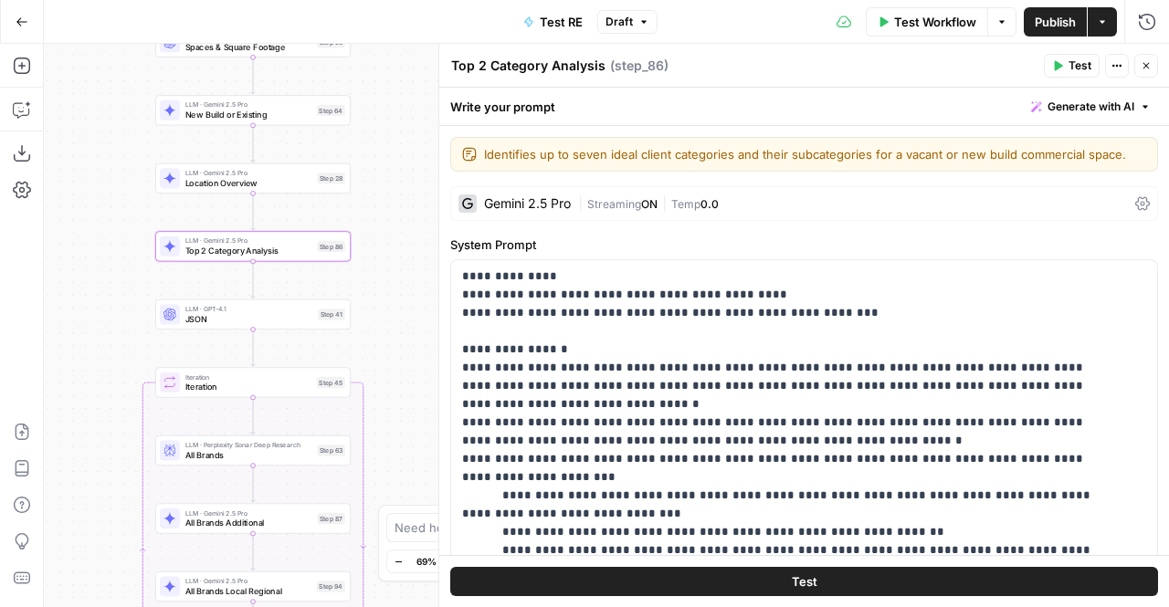
click at [1067, 20] on span "Publish" at bounding box center [1055, 22] width 41 height 18
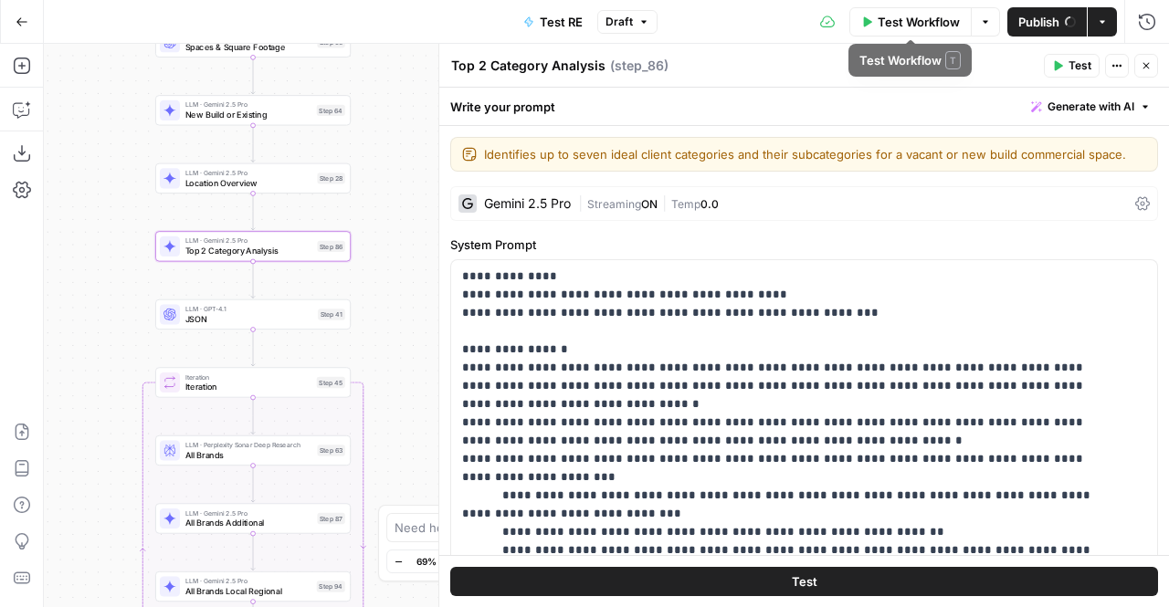
click at [932, 24] on span "Test Workflow" at bounding box center [919, 22] width 82 height 18
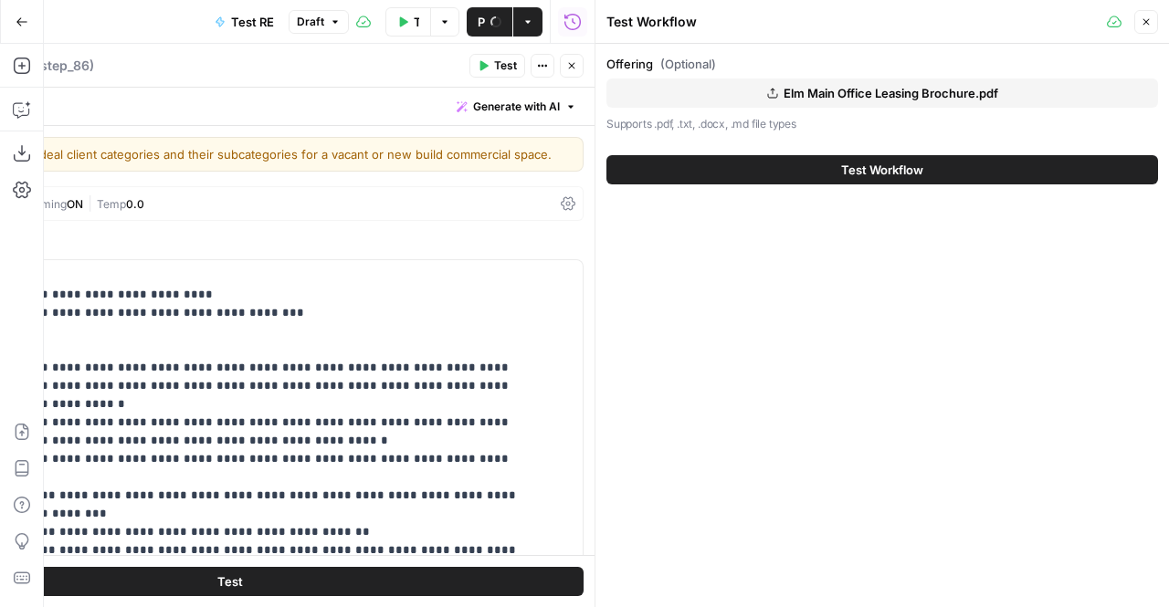
click at [872, 95] on span "Elm Main Office Leasing Brochure.pdf" at bounding box center [891, 93] width 215 height 18
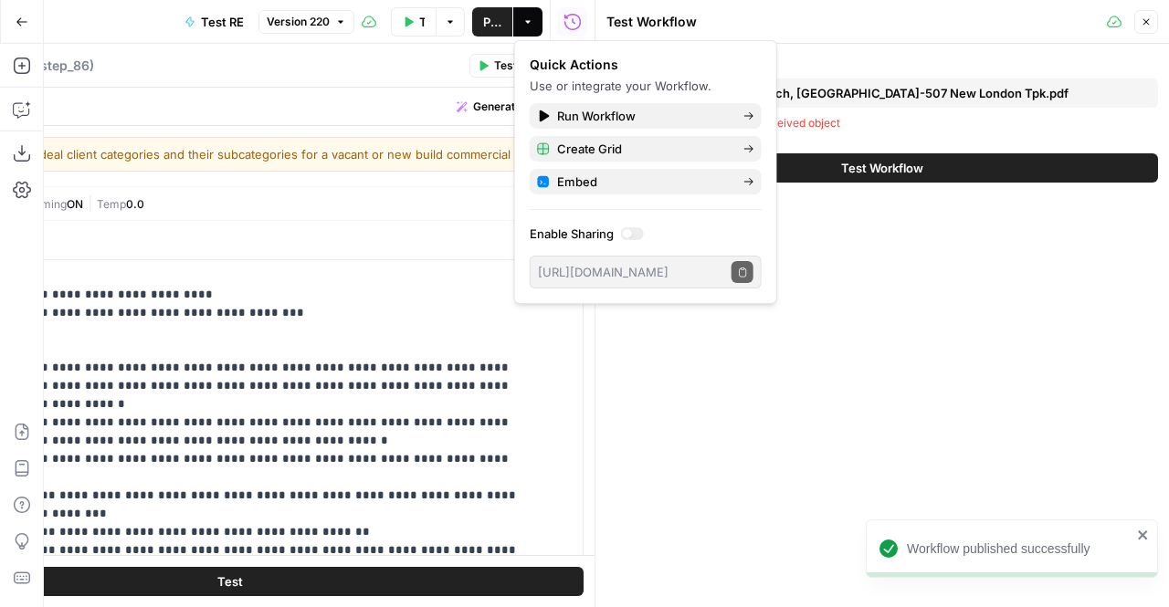
click at [799, 22] on div "Test Workflow" at bounding box center [854, 22] width 495 height 18
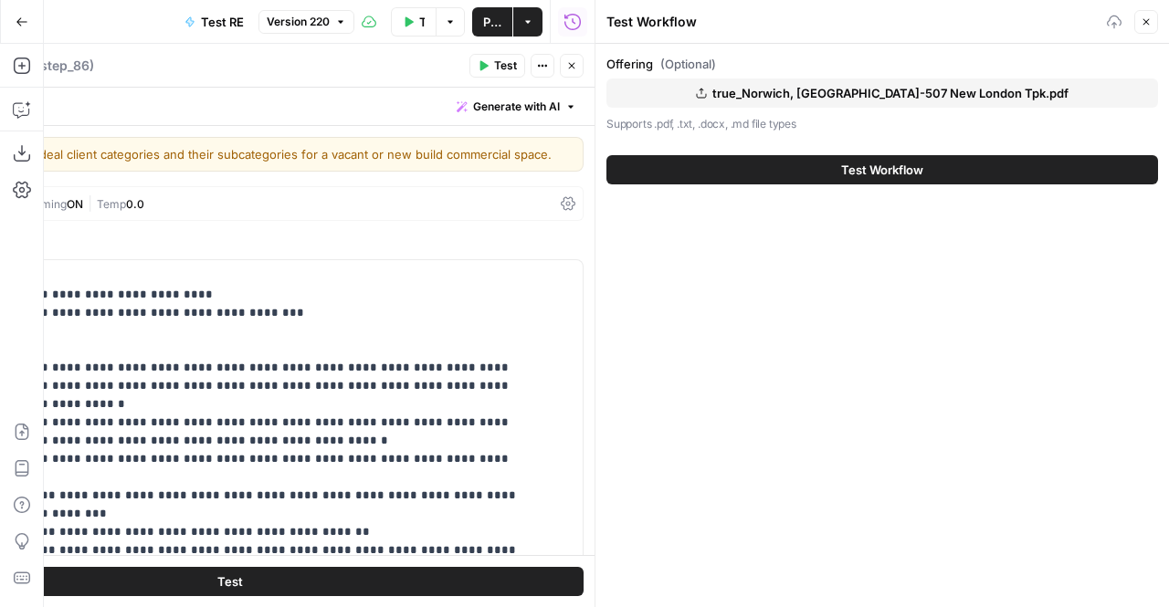
click at [900, 170] on span "Test Workflow" at bounding box center [882, 170] width 82 height 18
click at [872, 178] on button "Test Workflow" at bounding box center [883, 169] width 552 height 29
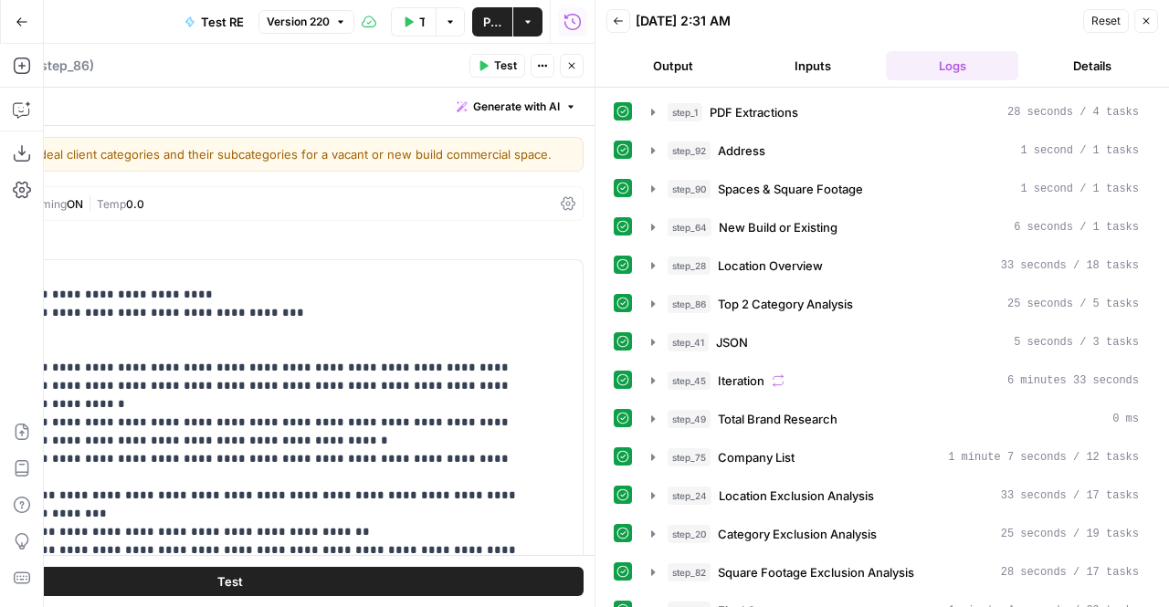
click at [568, 56] on button "Close" at bounding box center [572, 66] width 24 height 24
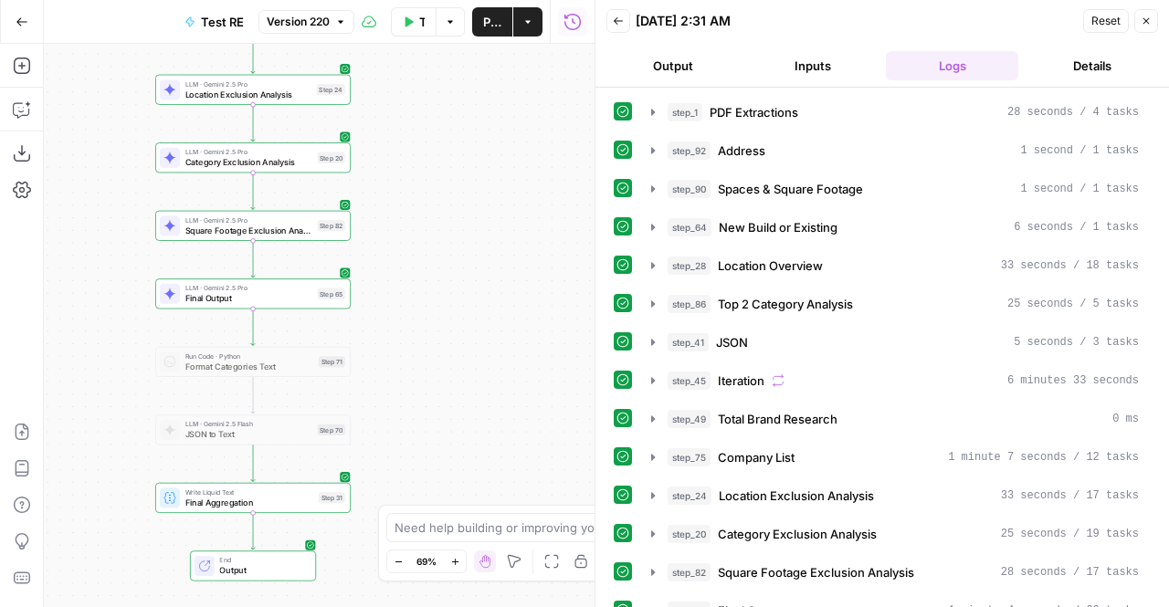
click at [271, 491] on span "Write Liquid Text" at bounding box center [249, 493] width 129 height 10
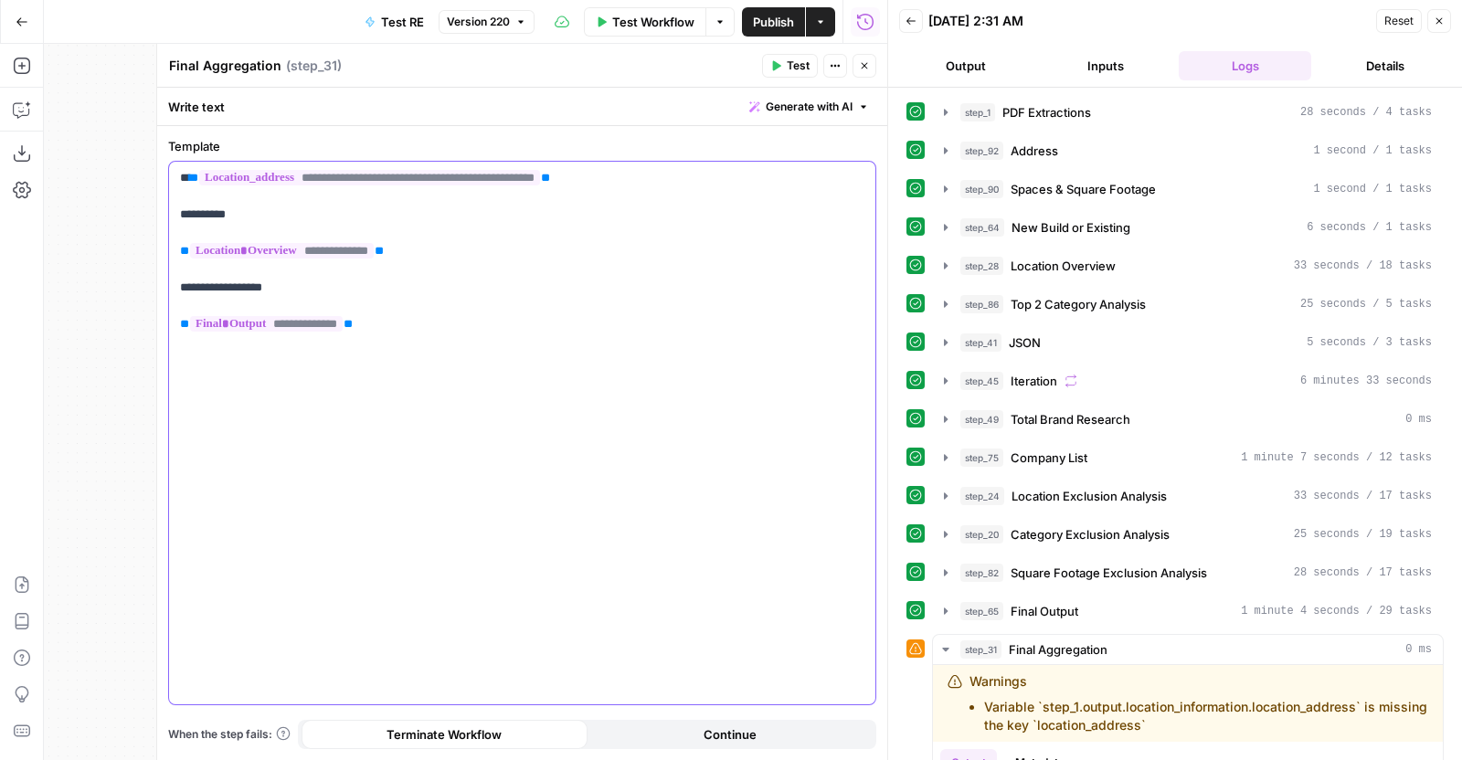
drag, startPoint x: 1136, startPoint y: 0, endPoint x: 621, endPoint y: 262, distance: 578.1
click at [621, 262] on p "**********" at bounding box center [522, 251] width 685 height 164
drag, startPoint x: 615, startPoint y: 180, endPoint x: 193, endPoint y: 178, distance: 422.1
click at [193, 178] on p "**********" at bounding box center [522, 251] width 685 height 164
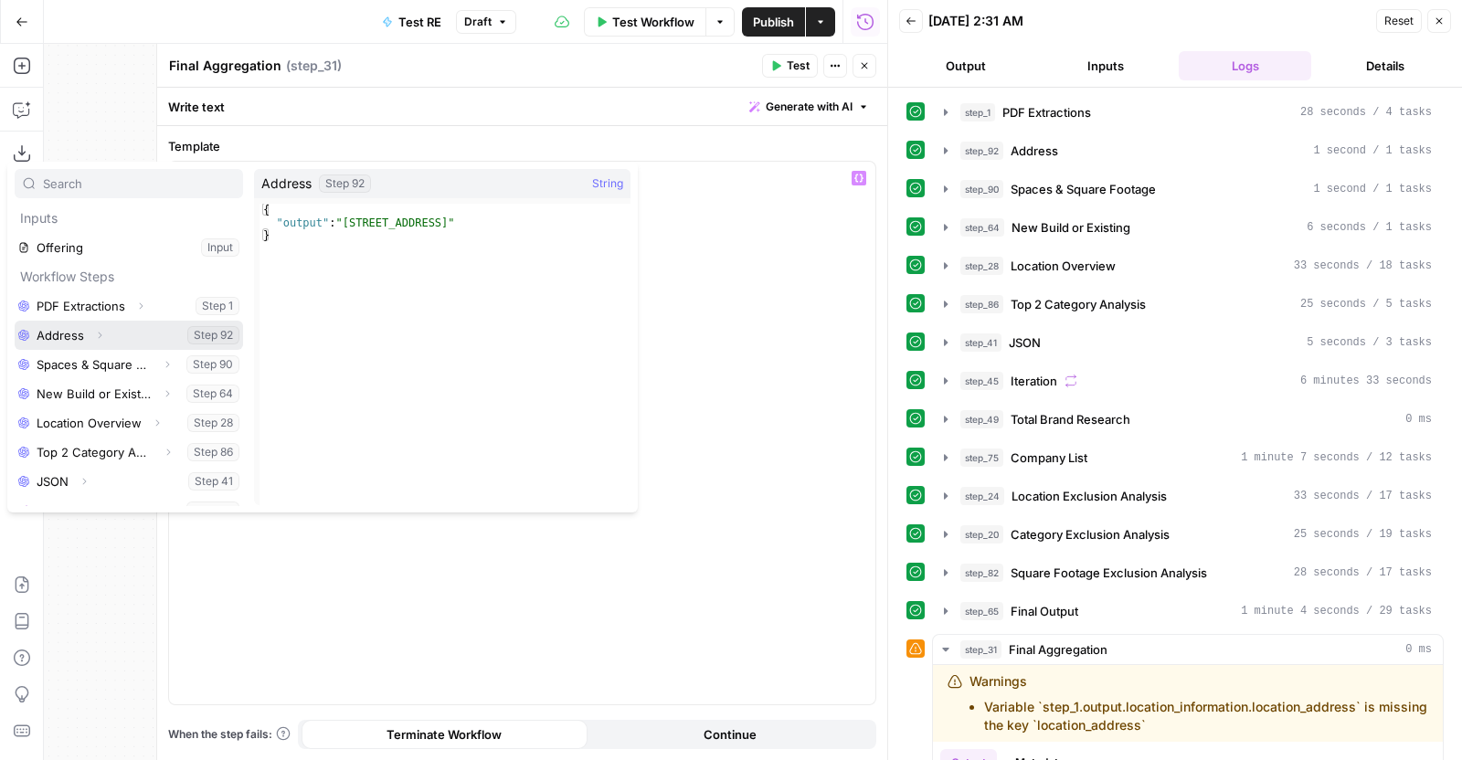
click at [76, 336] on button "Select variable Address" at bounding box center [129, 335] width 228 height 29
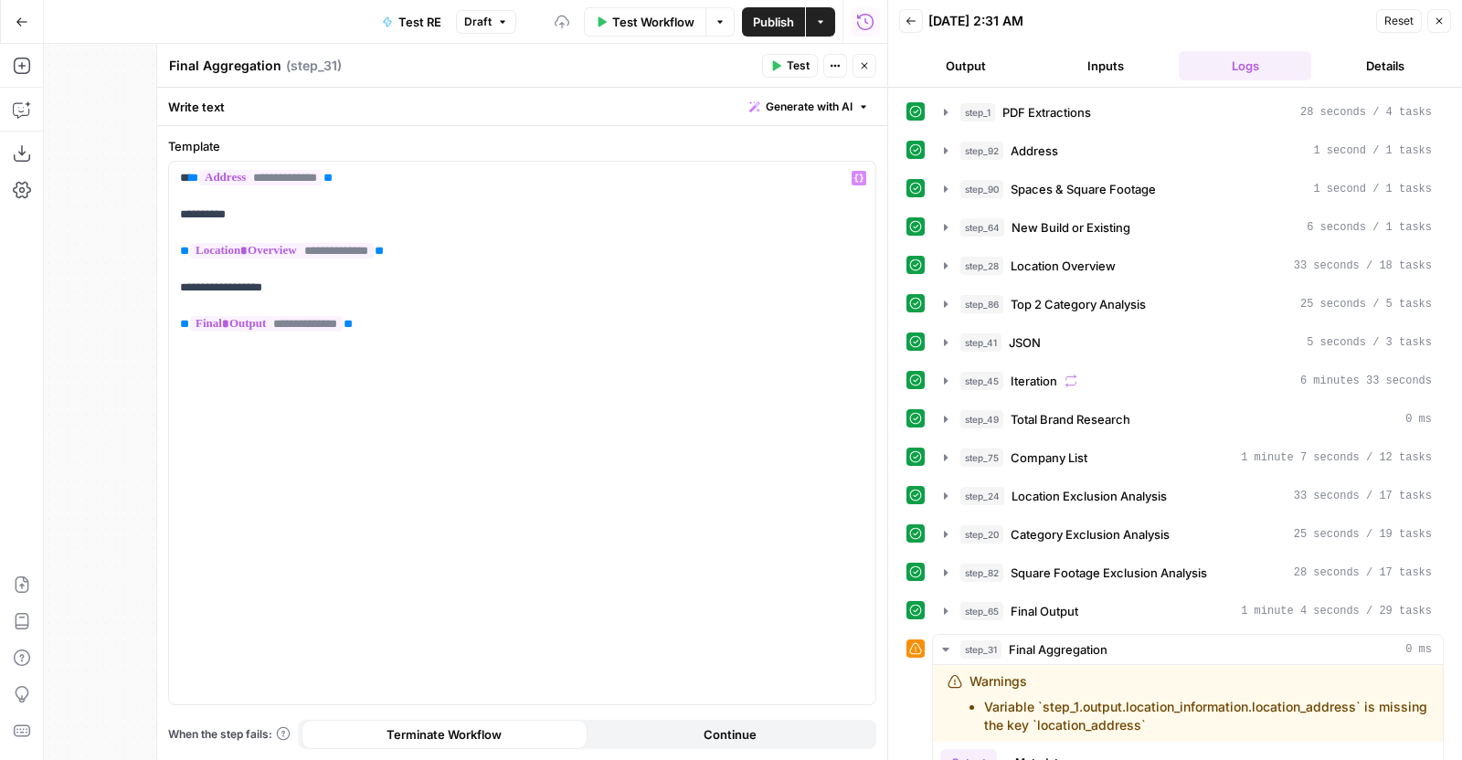
click at [783, 55] on button "Test" at bounding box center [790, 66] width 56 height 24
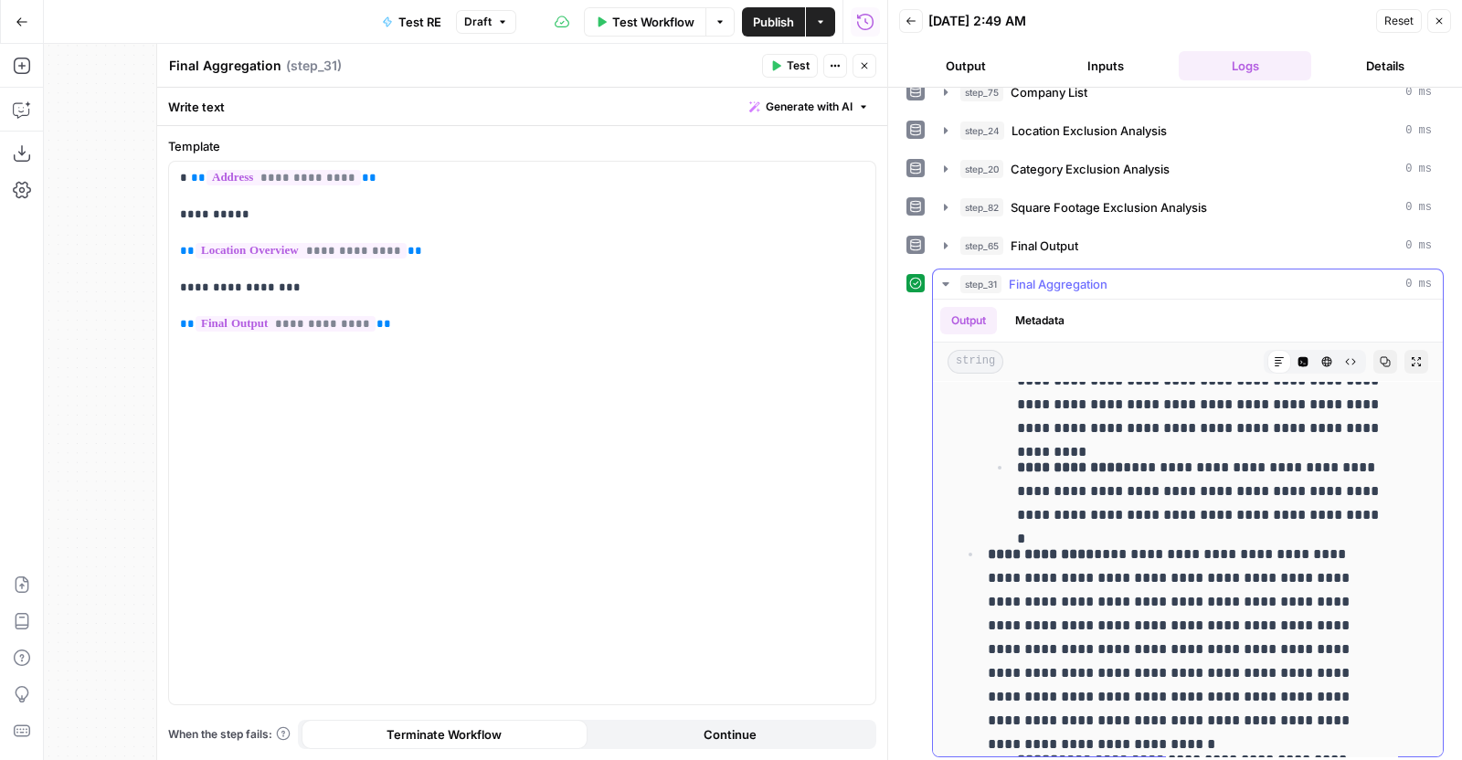
scroll to position [8693, 0]
click at [1064, 281] on span "Final Aggregation" at bounding box center [1058, 284] width 99 height 18
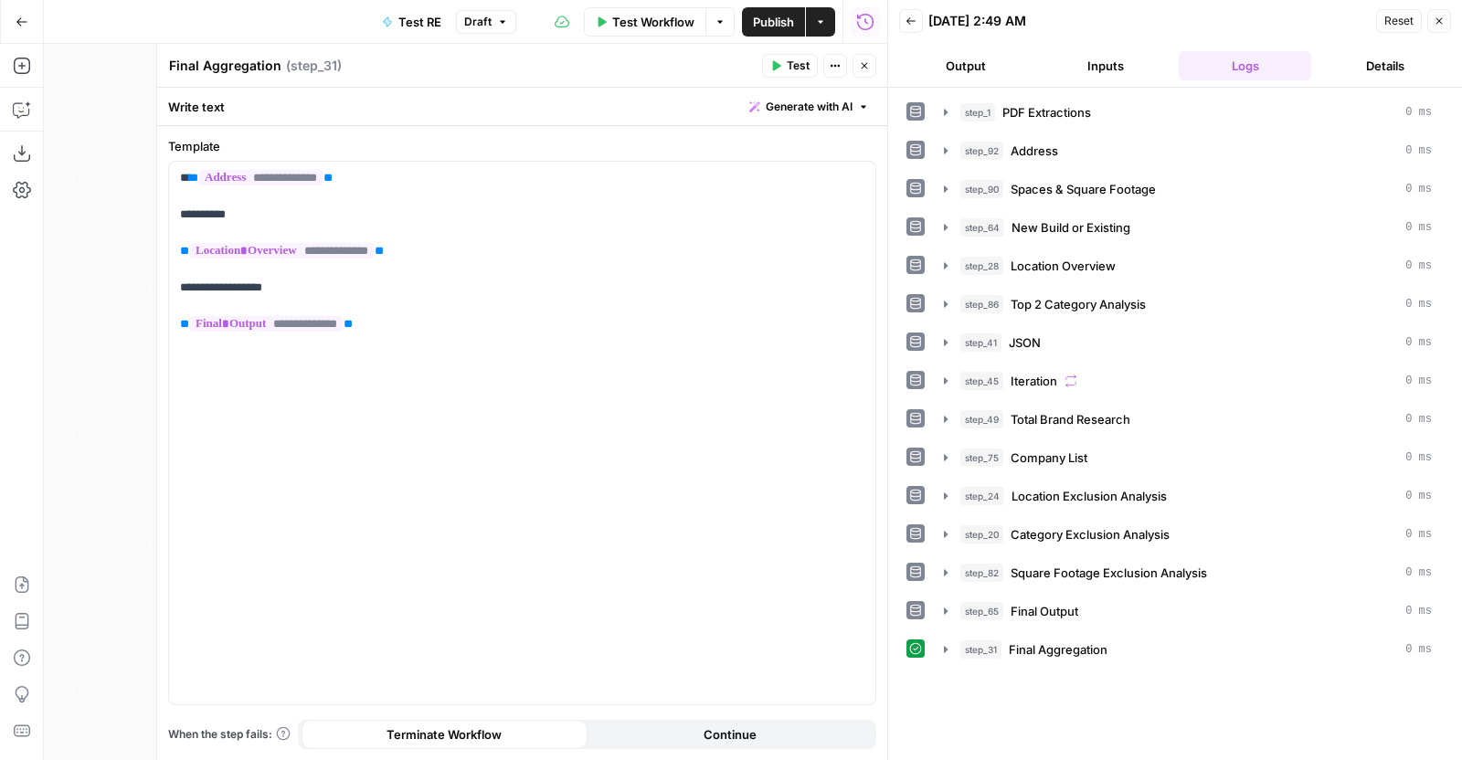
scroll to position [0, 0]
click at [1087, 119] on span "PDF Extractions" at bounding box center [1046, 112] width 89 height 18
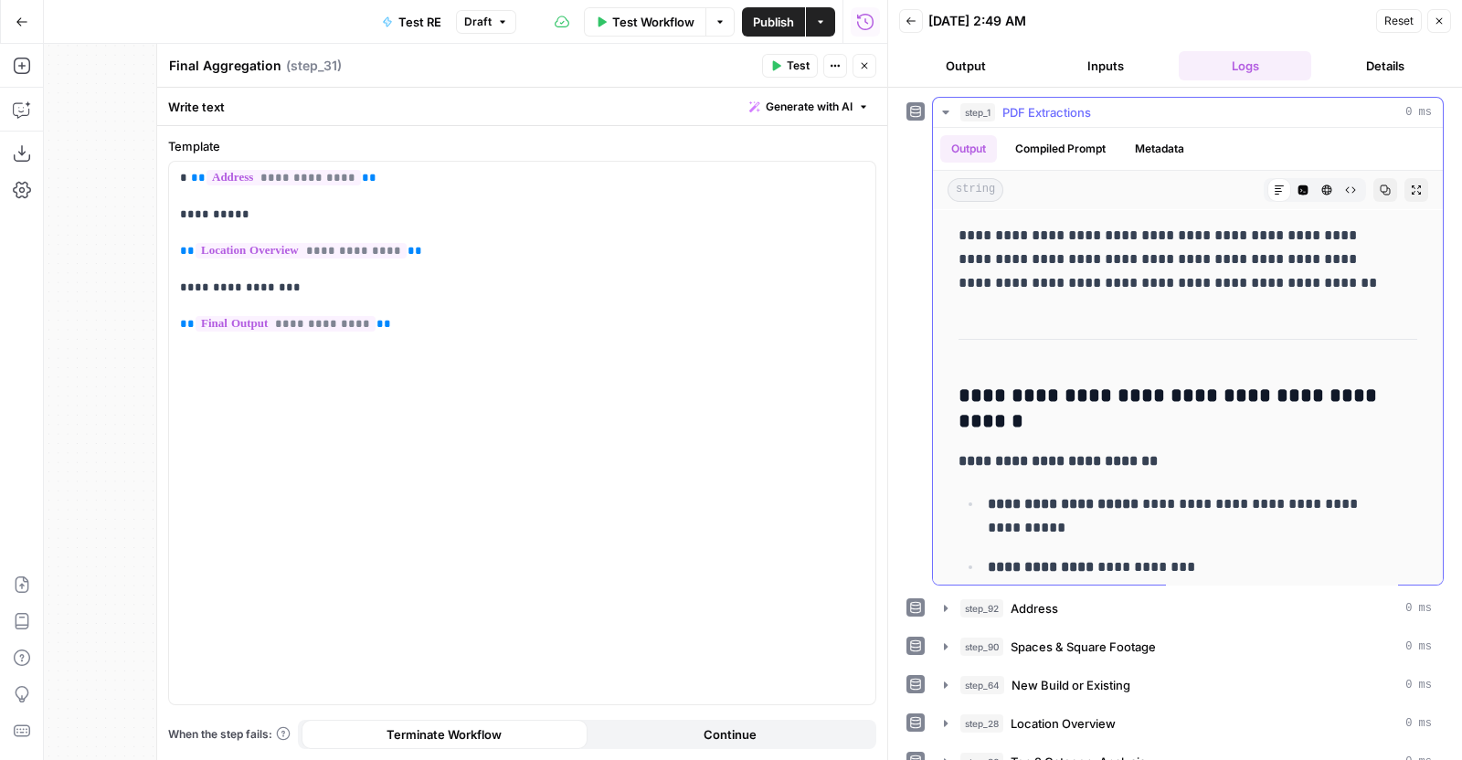
click at [1087, 115] on span "PDF Extractions" at bounding box center [1046, 112] width 89 height 18
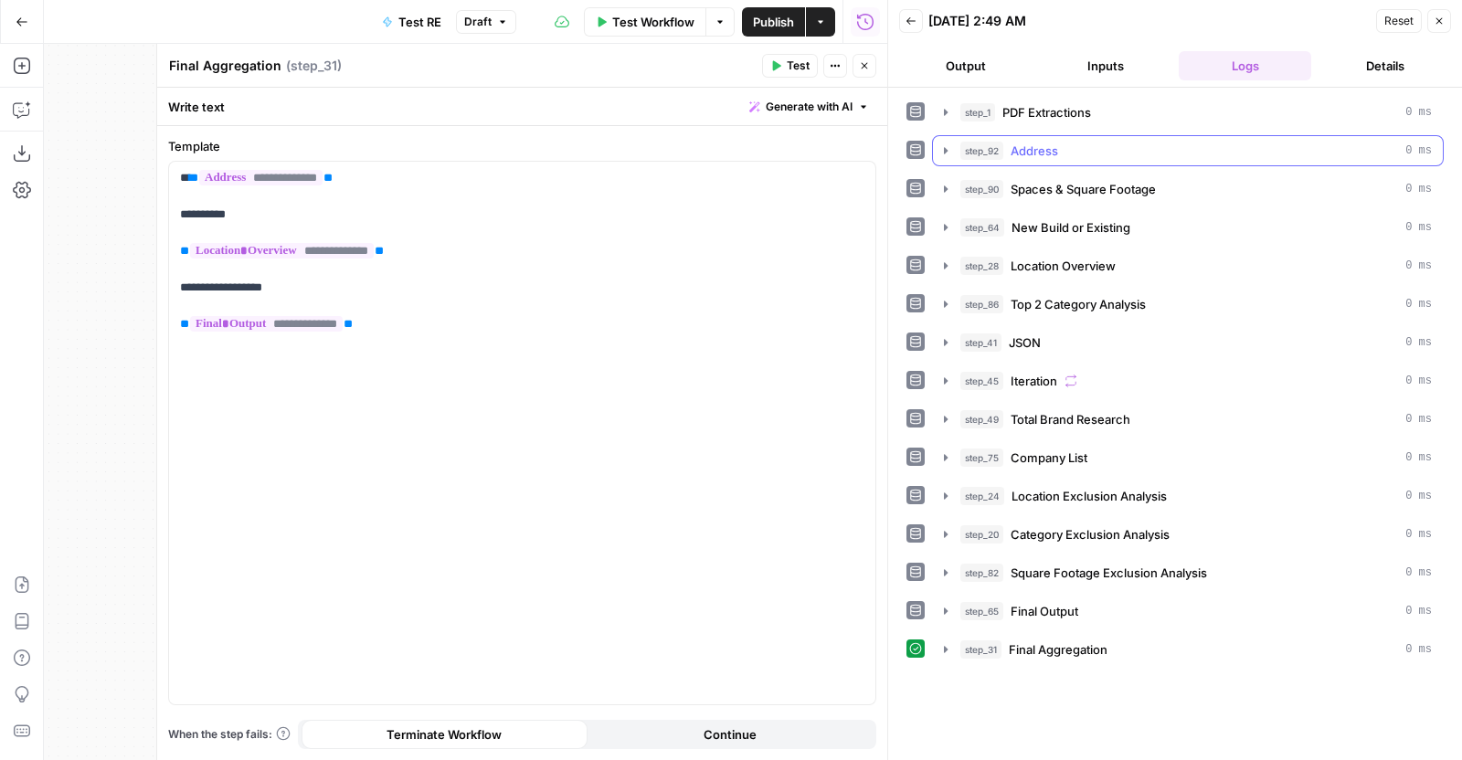
click at [1070, 133] on div "step_1 PDF Extractions 0 ms step_92 Address 0 ms step_90 Spaces & Square Footag…" at bounding box center [1174, 381] width 537 height 568
click at [1034, 152] on span "Address" at bounding box center [1034, 151] width 48 height 18
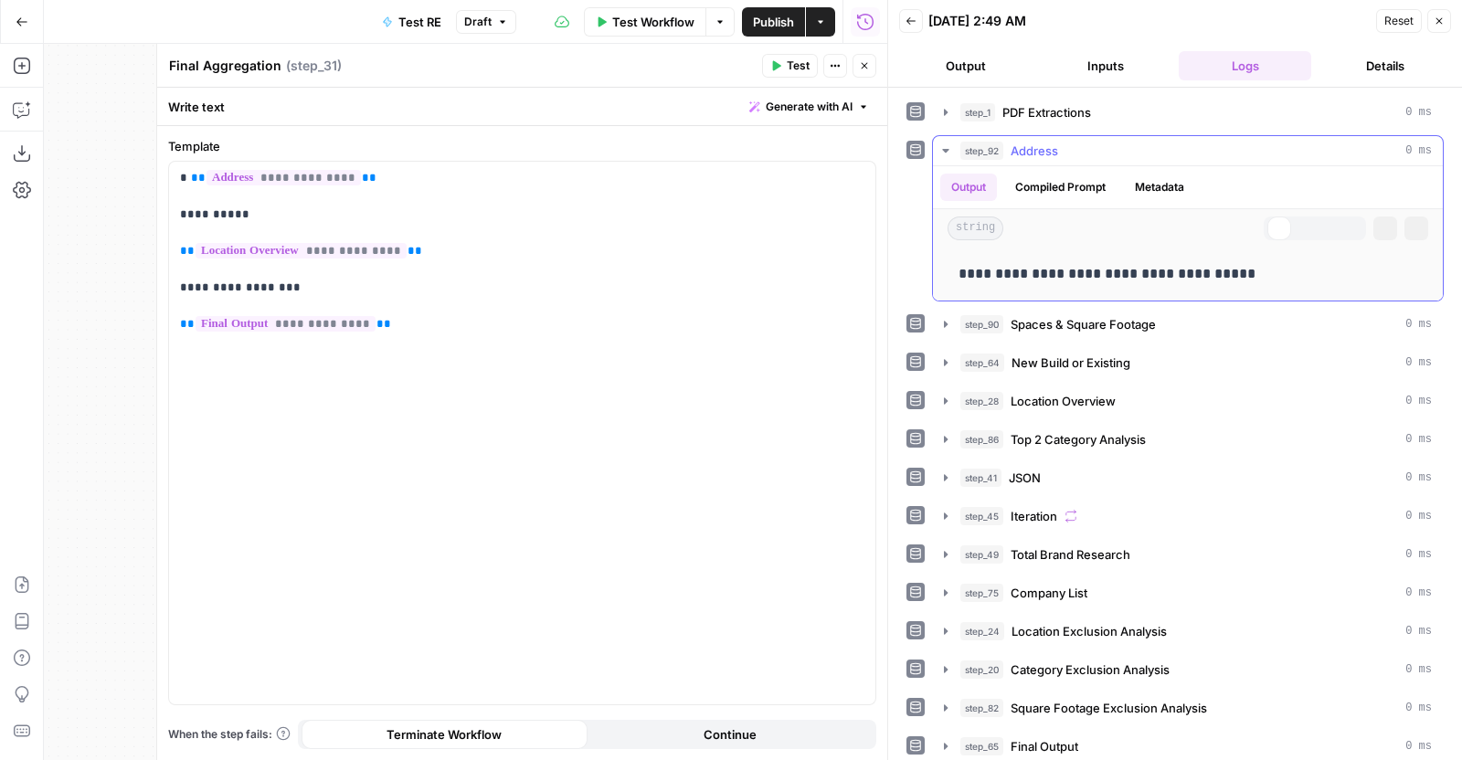
click at [1034, 152] on span "Address" at bounding box center [1034, 151] width 48 height 18
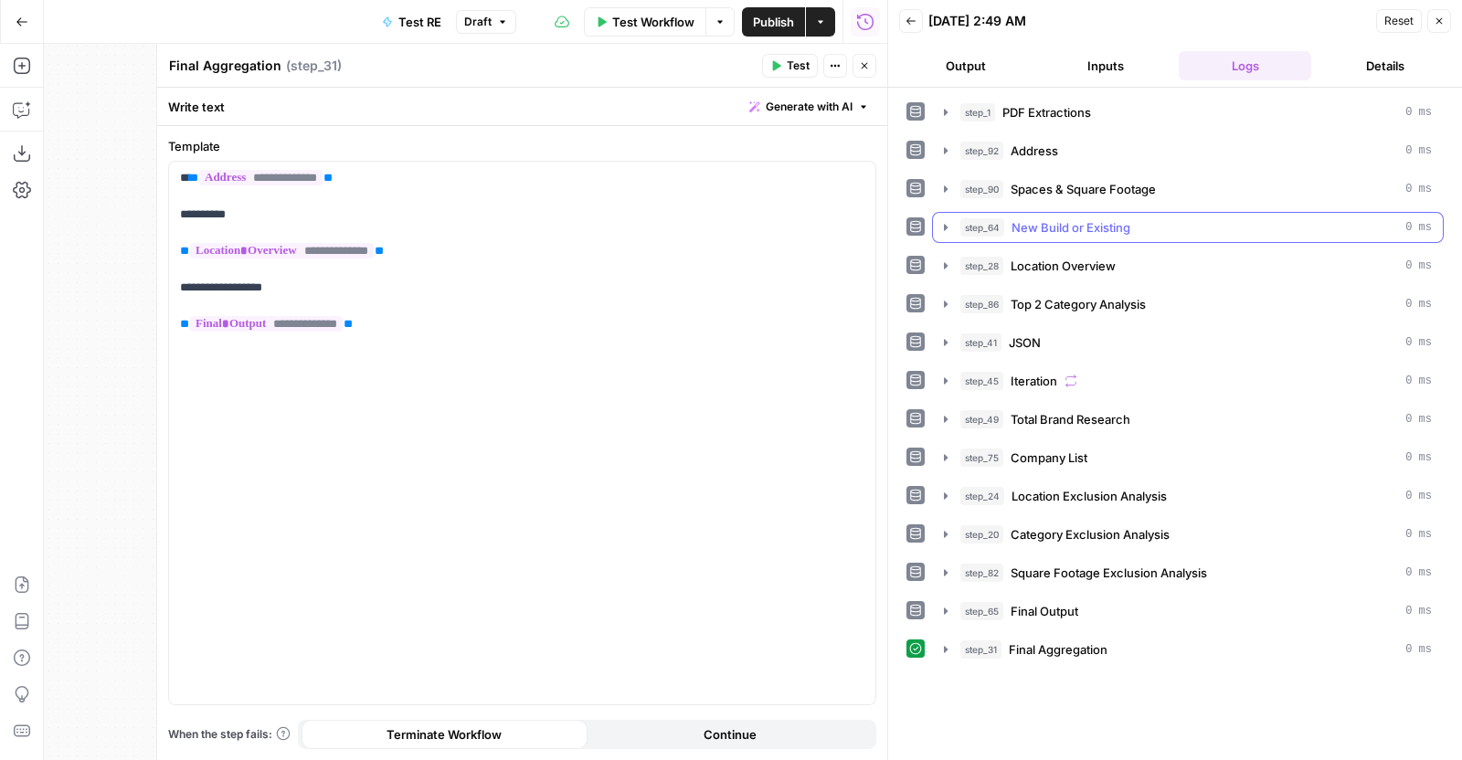
click at [1087, 221] on span "New Build or Existing" at bounding box center [1070, 227] width 119 height 18
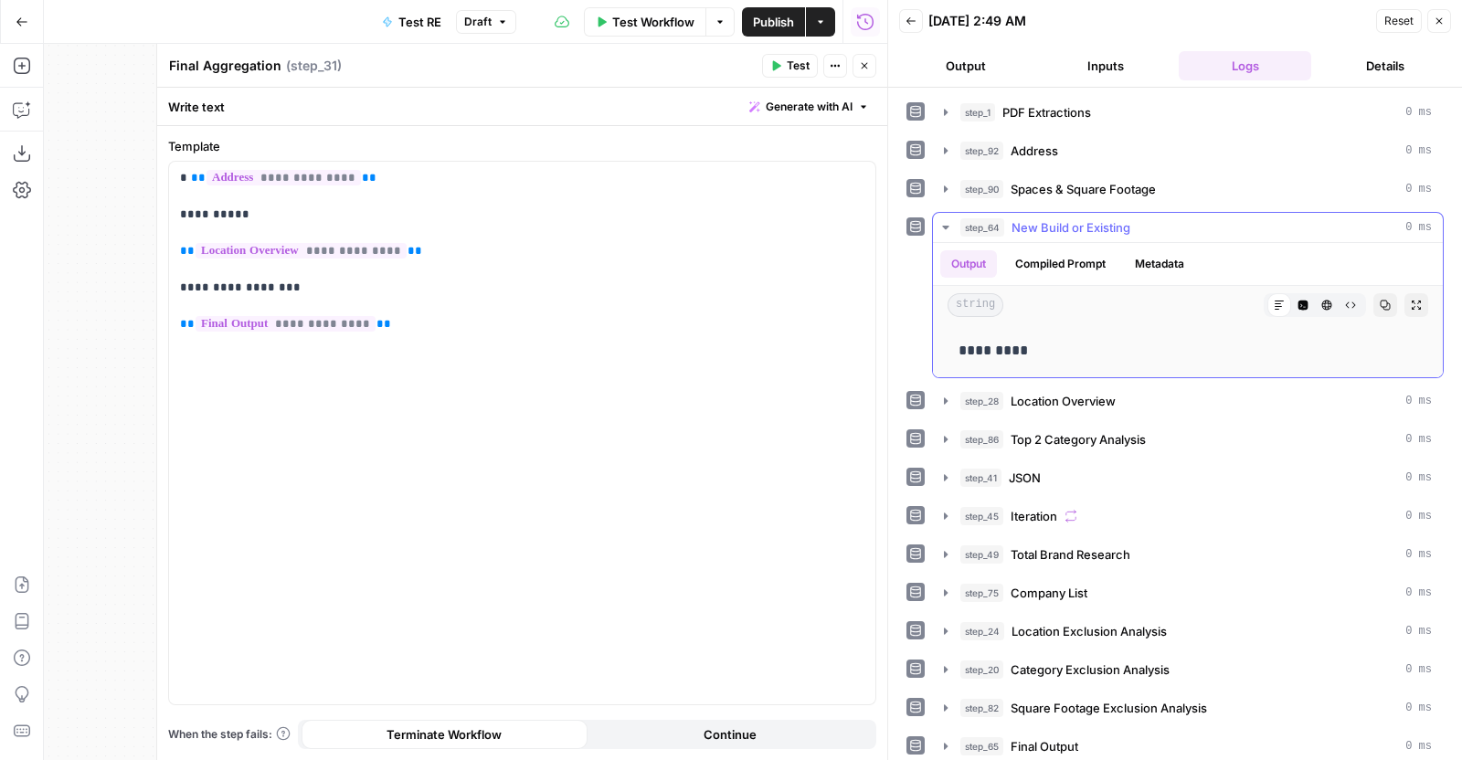
click at [1087, 221] on span "New Build or Existing" at bounding box center [1070, 227] width 119 height 18
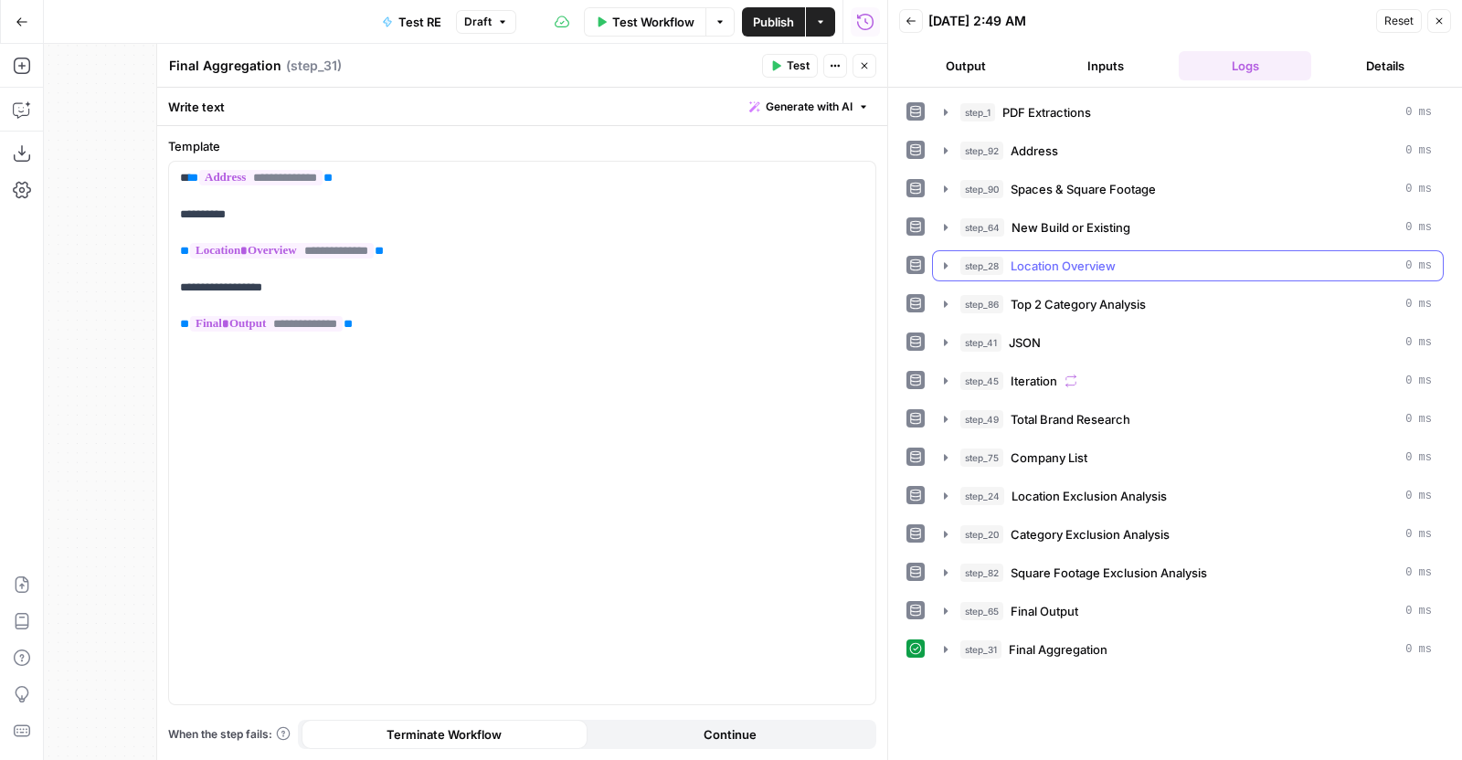
click at [1074, 260] on span "Location Overview" at bounding box center [1062, 266] width 105 height 18
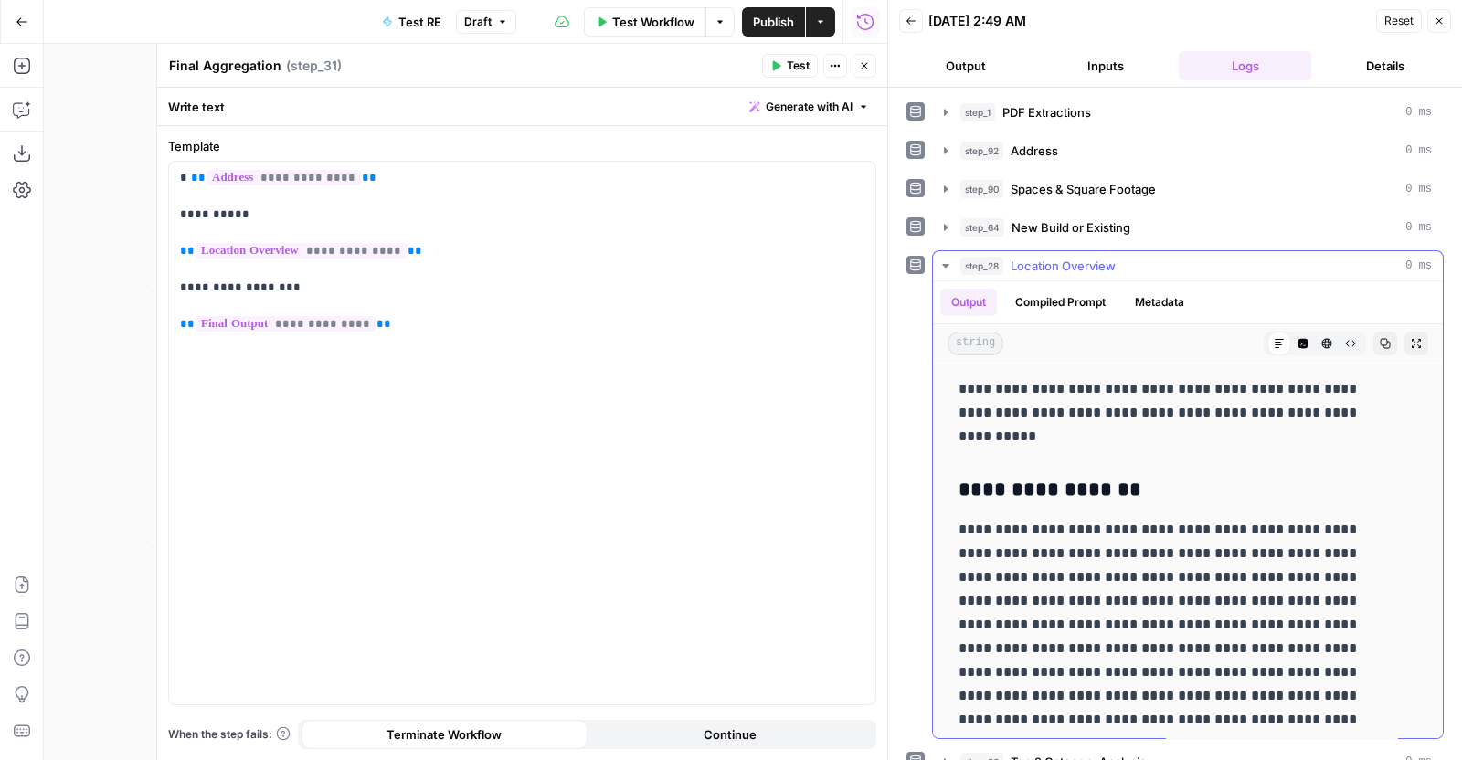
click at [1074, 260] on span "Location Overview" at bounding box center [1062, 266] width 105 height 18
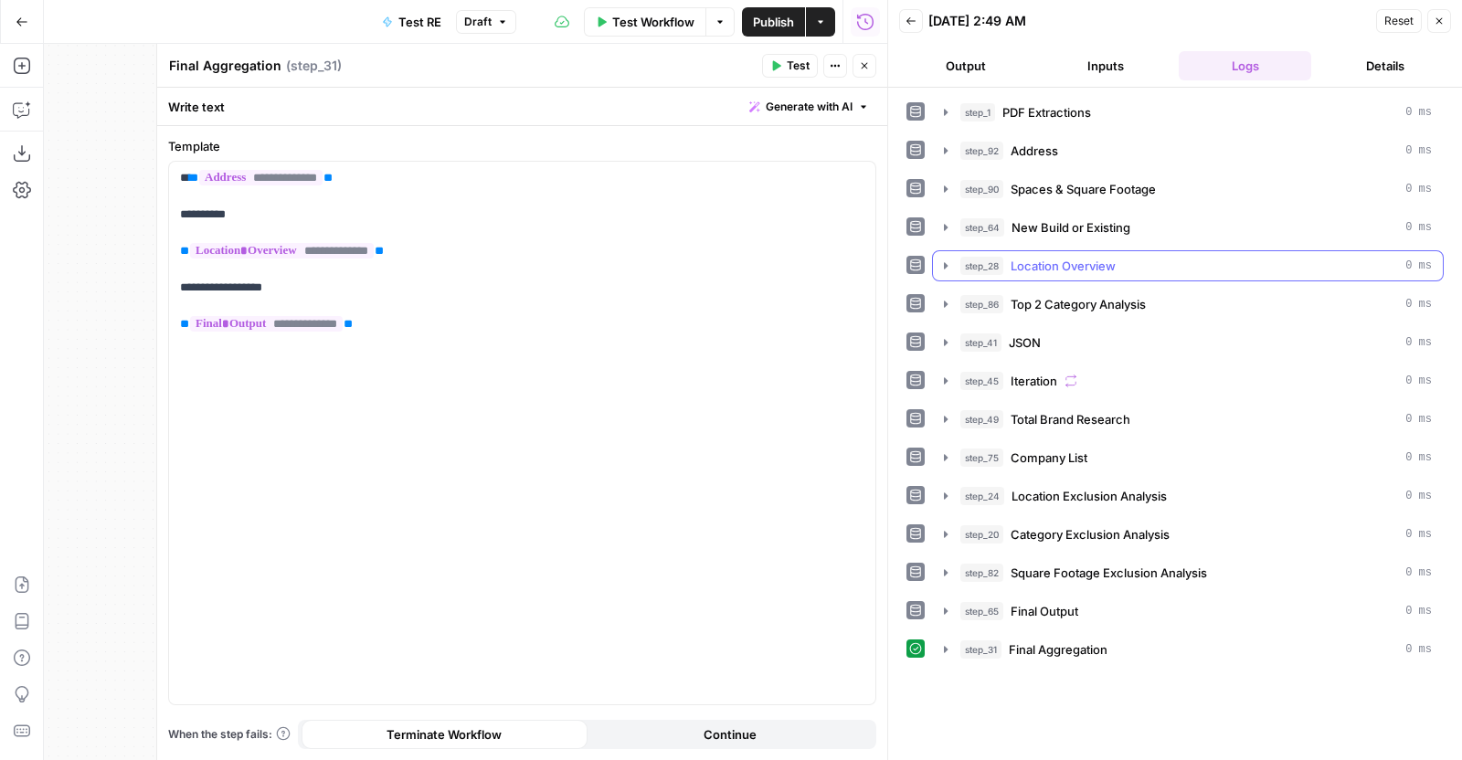
click at [1086, 272] on span "Location Overview" at bounding box center [1062, 266] width 105 height 18
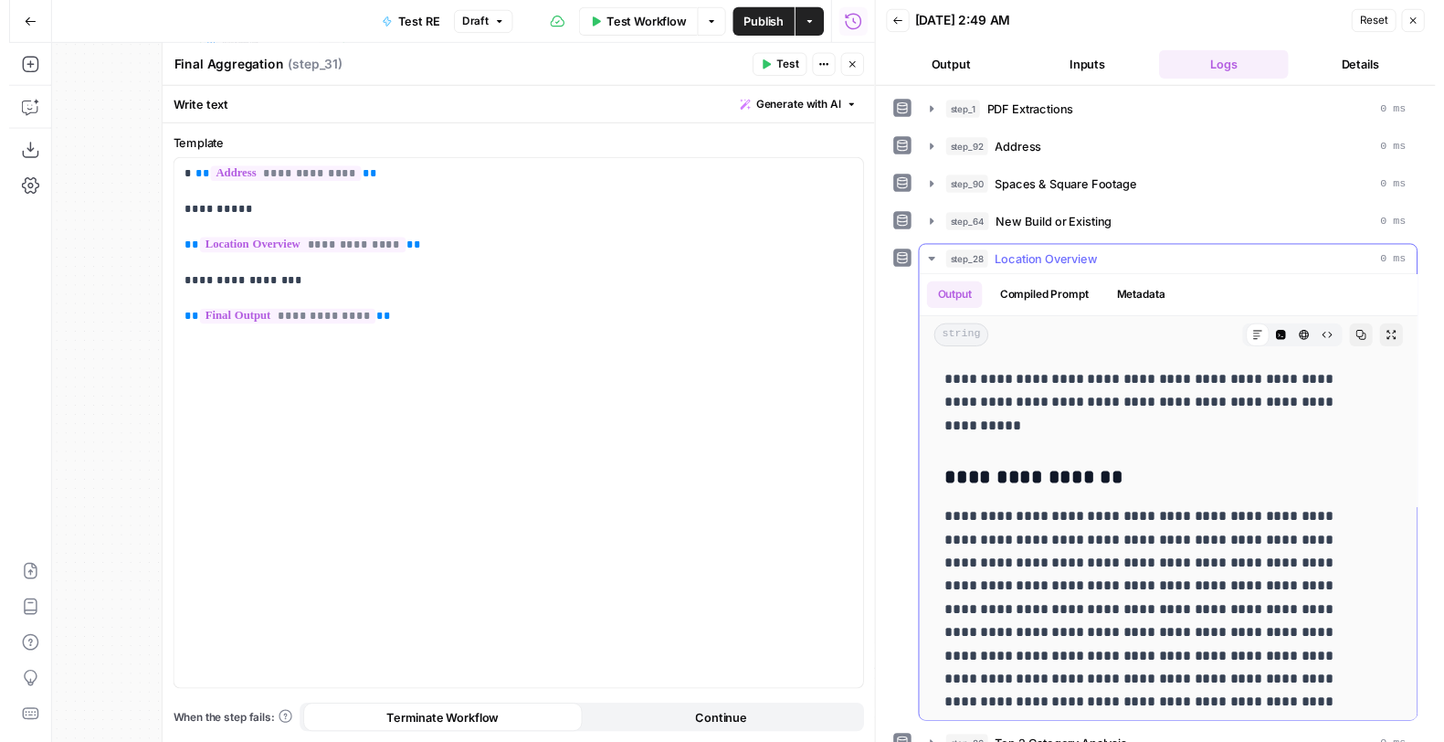
scroll to position [2, 0]
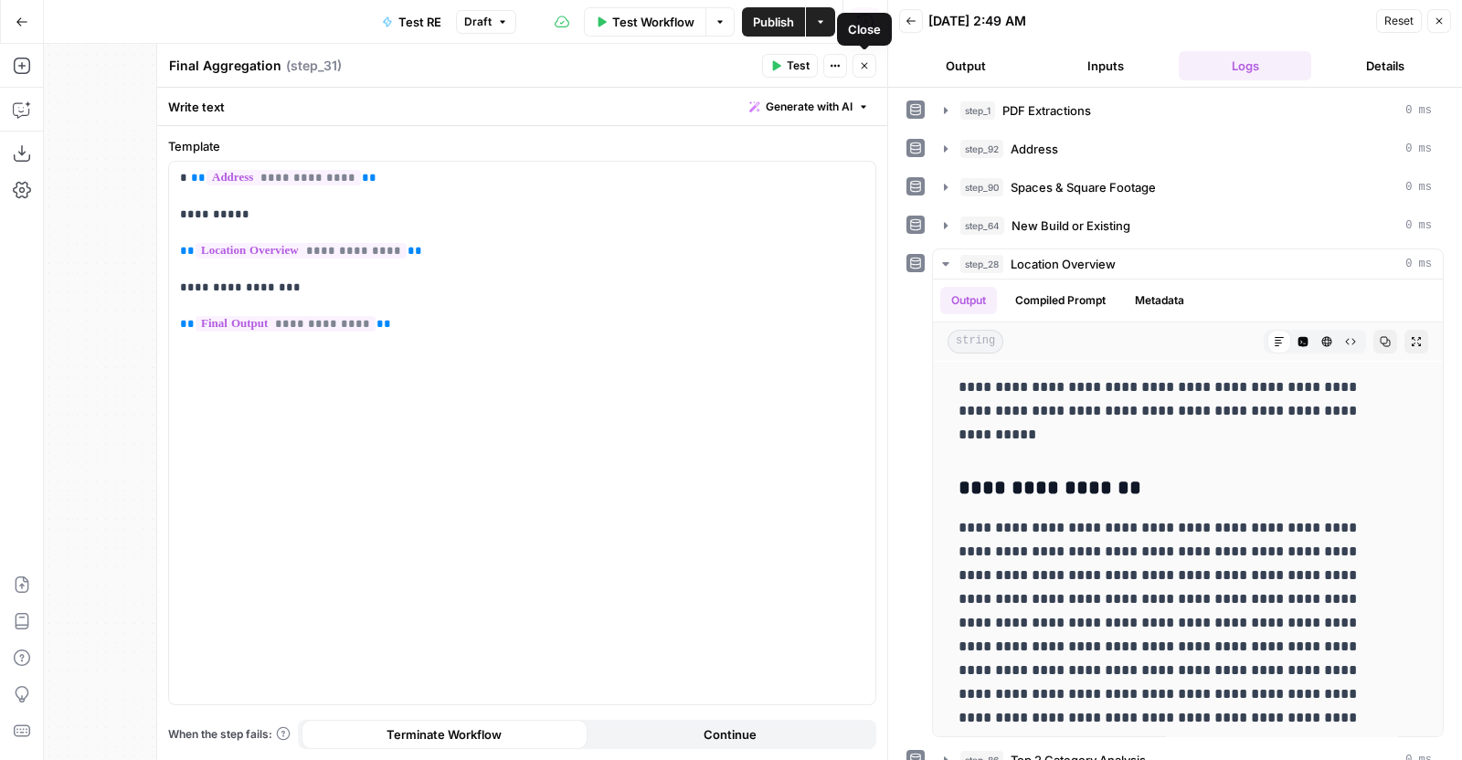
click at [868, 58] on button "Close" at bounding box center [864, 66] width 24 height 24
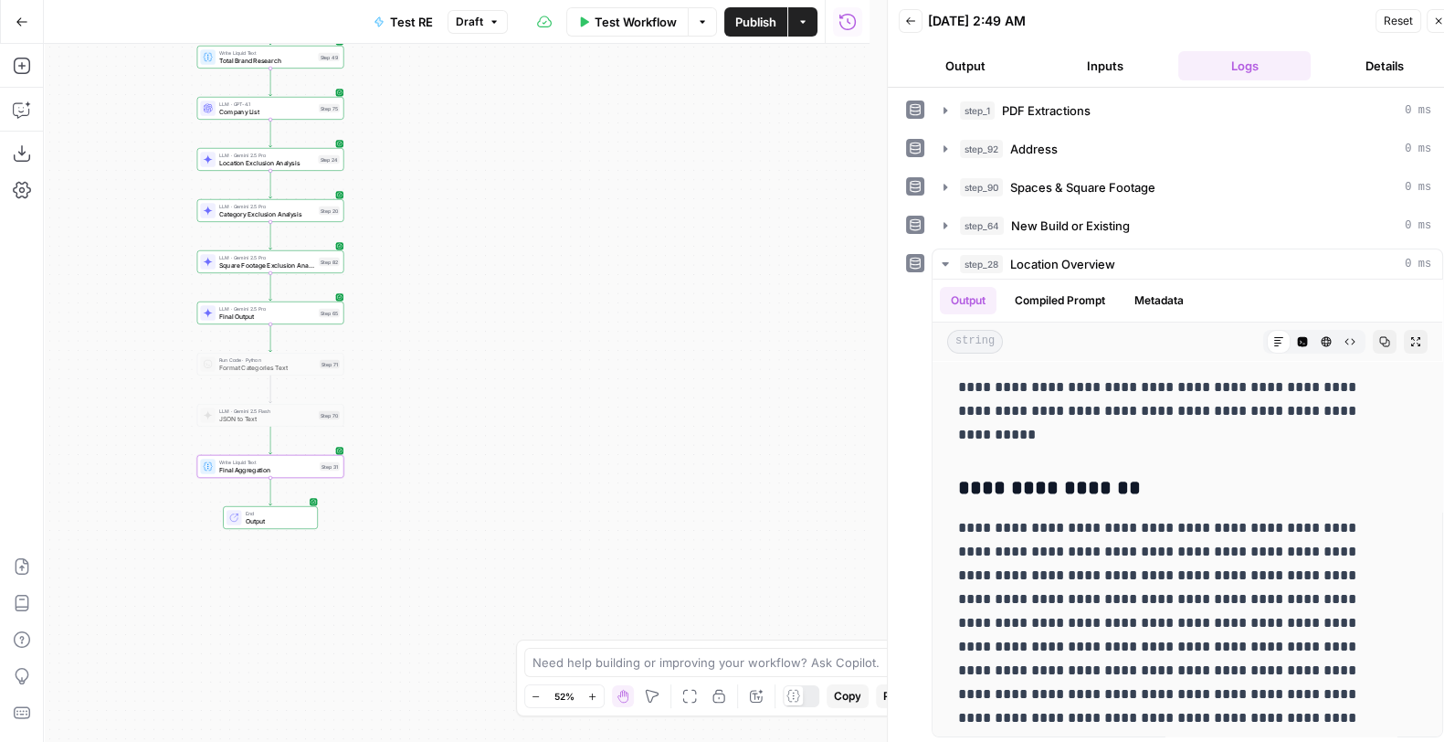
drag, startPoint x: 658, startPoint y: 174, endPoint x: 740, endPoint y: 491, distance: 327.5
click at [740, 491] on div "Workflow Set Inputs Inputs LLM · Gemini 2.5 Pro PDF Extractions Step 1 LLM · GP…" at bounding box center [457, 393] width 826 height 698
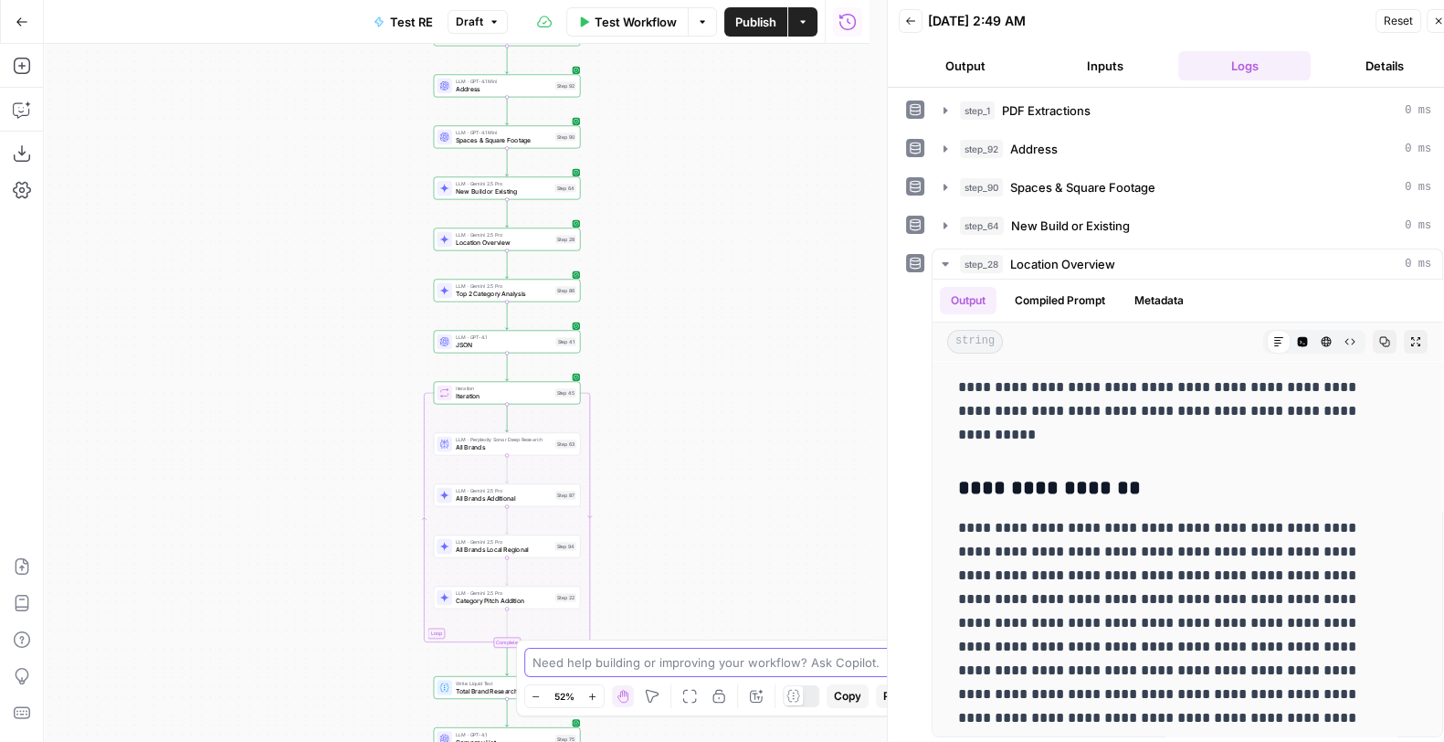
drag, startPoint x: 611, startPoint y: 364, endPoint x: 766, endPoint y: 689, distance: 359.6
click at [766, 607] on body "P Paragon New Home Browse Insights Opportunities Your Data Recent Grids Linkedi…" at bounding box center [722, 371] width 1444 height 742
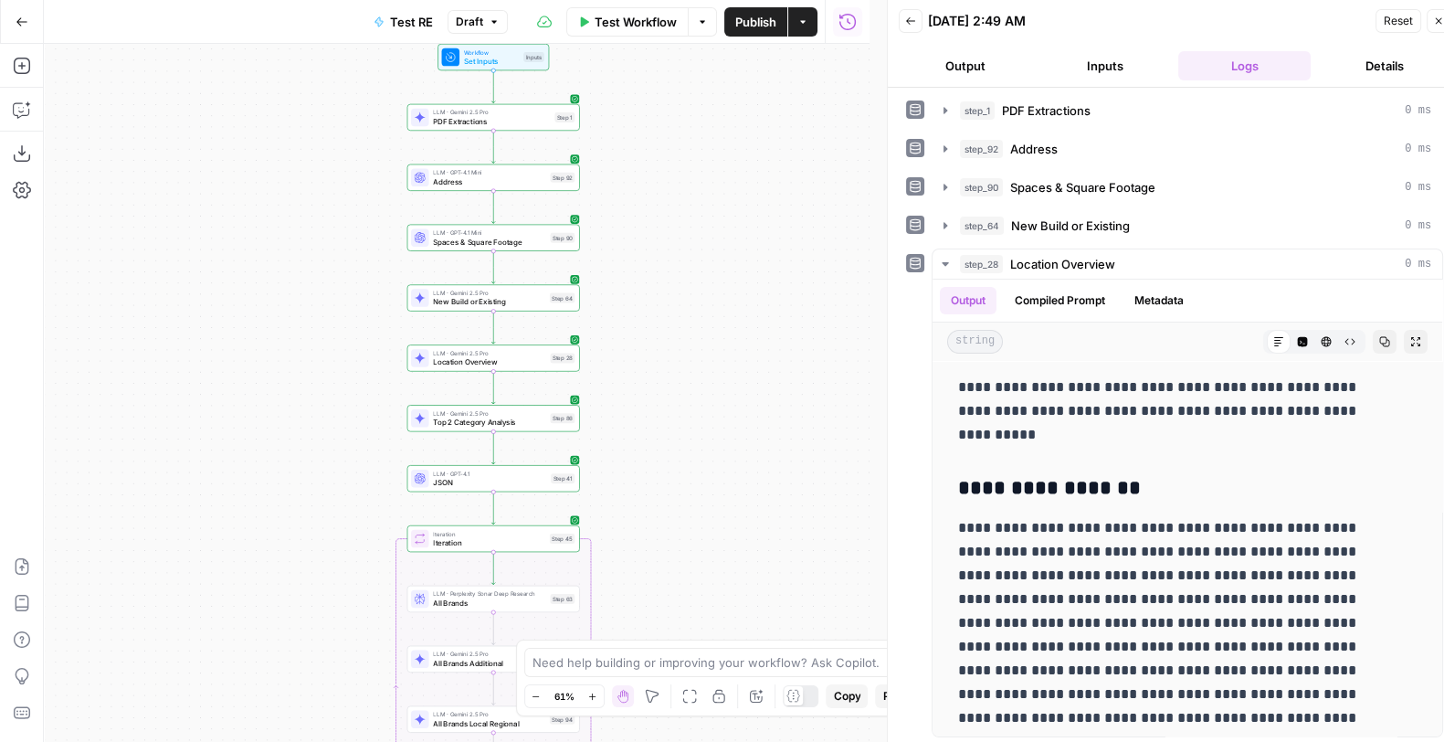
drag, startPoint x: 682, startPoint y: 255, endPoint x: 710, endPoint y: 460, distance: 207.4
click at [710, 460] on div "Workflow Set Inputs Inputs LLM · Gemini 2.5 Pro PDF Extractions Step 1 LLM · GP…" at bounding box center [457, 393] width 826 height 698
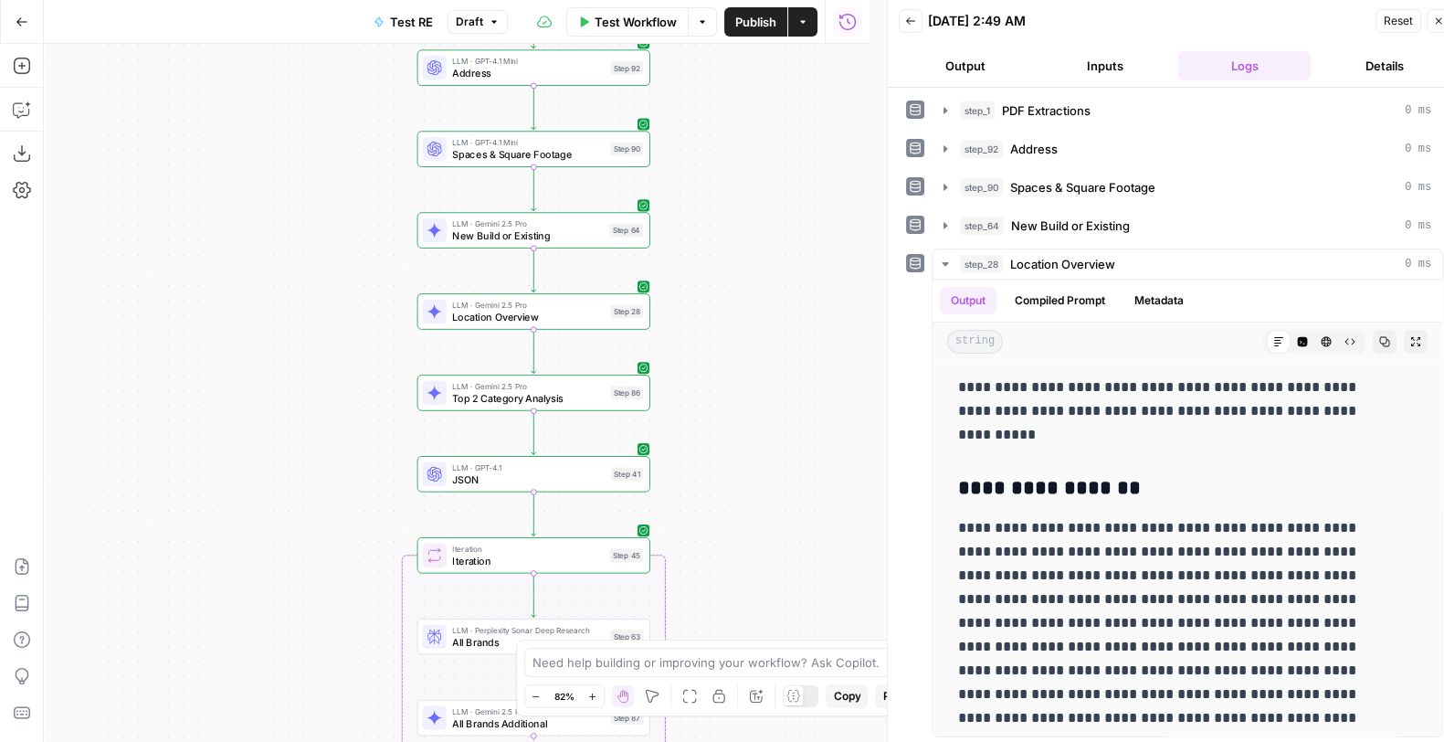
drag, startPoint x: 660, startPoint y: 330, endPoint x: 748, endPoint y: 151, distance: 199.4
click at [748, 151] on div "Workflow Set Inputs Inputs LLM · Gemini 2.5 Pro PDF Extractions Step 1 LLM · GP…" at bounding box center [457, 393] width 826 height 698
click at [588, 316] on span "Location Overview" at bounding box center [527, 319] width 152 height 15
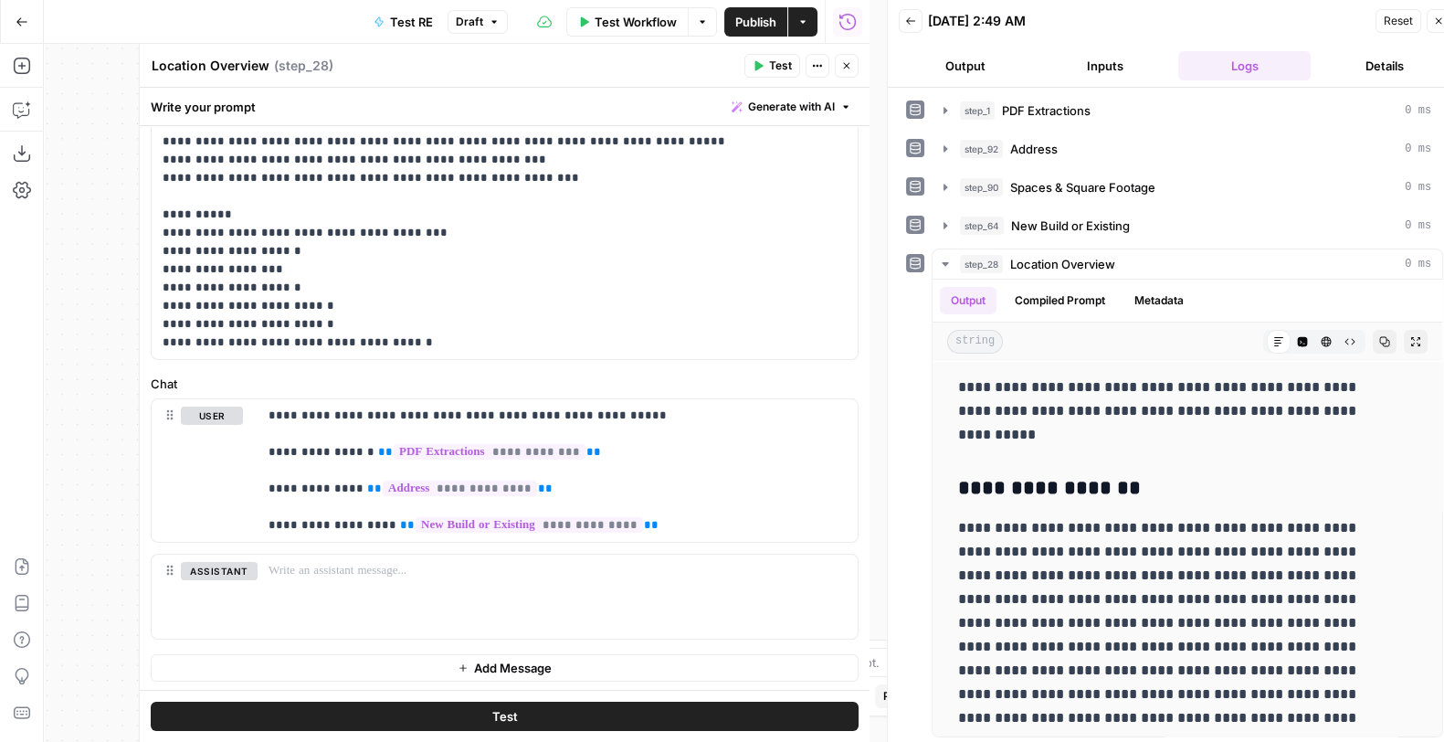
scroll to position [0, 0]
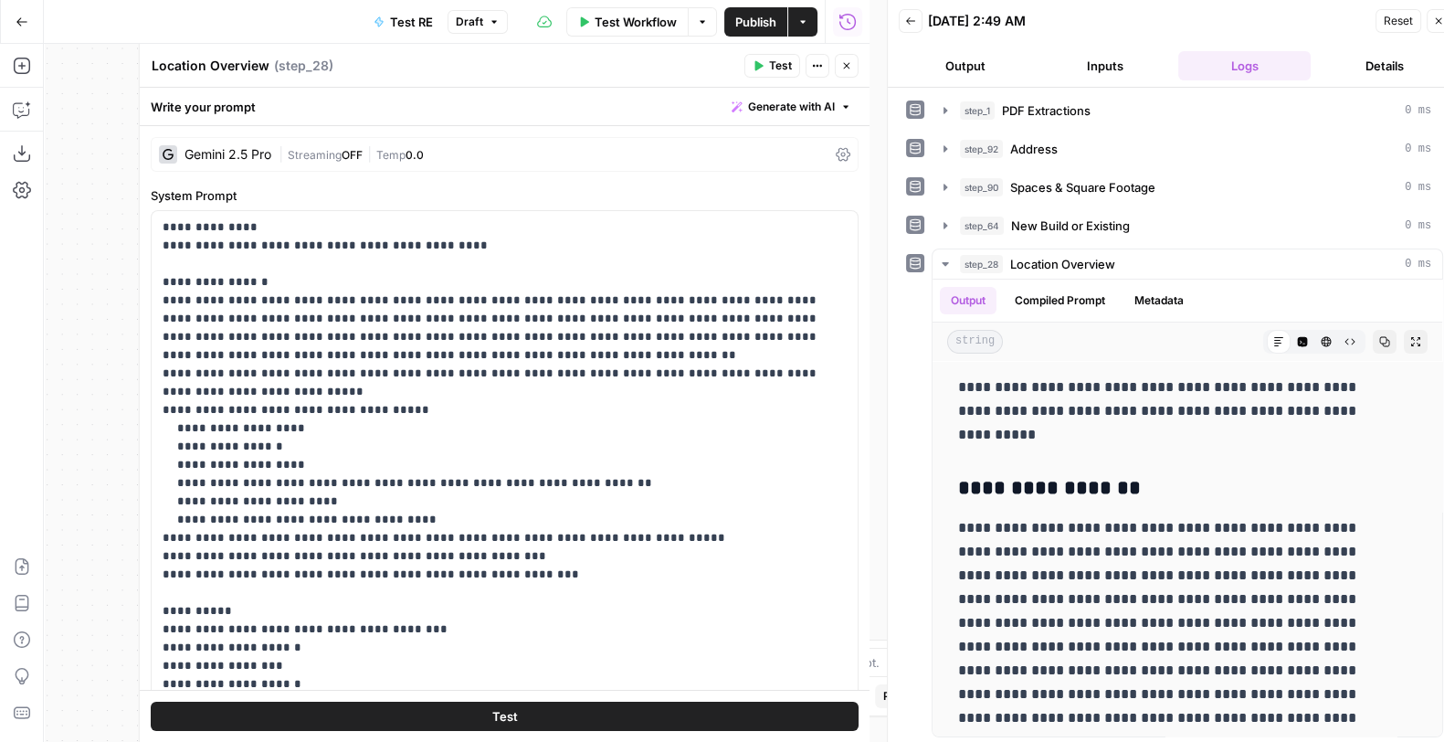
click at [842, 71] on button "Close" at bounding box center [847, 66] width 24 height 24
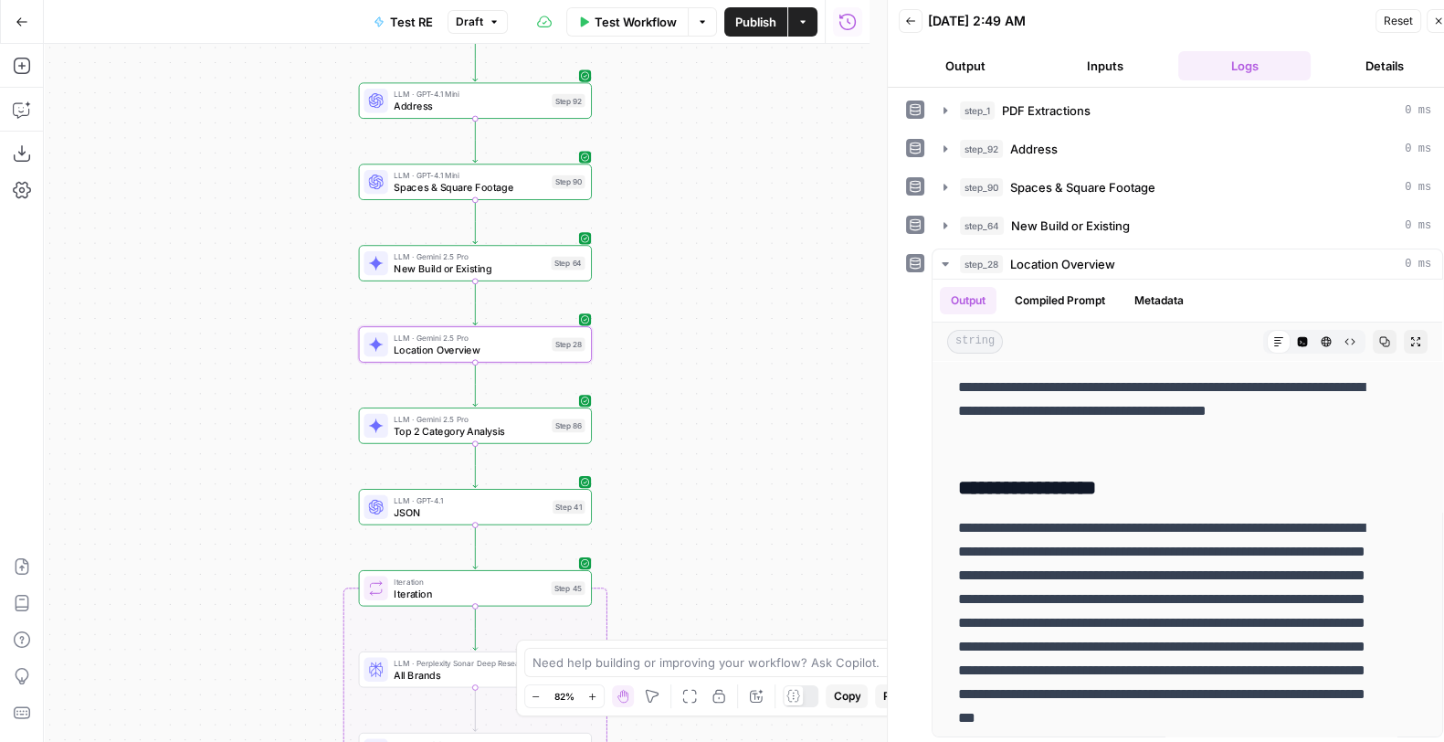
drag, startPoint x: 761, startPoint y: 199, endPoint x: 612, endPoint y: 265, distance: 162.8
click at [612, 265] on div "Workflow Set Inputs Inputs LLM · Gemini 2.5 Pro PDF Extractions Step 1 LLM · GP…" at bounding box center [457, 393] width 826 height 698
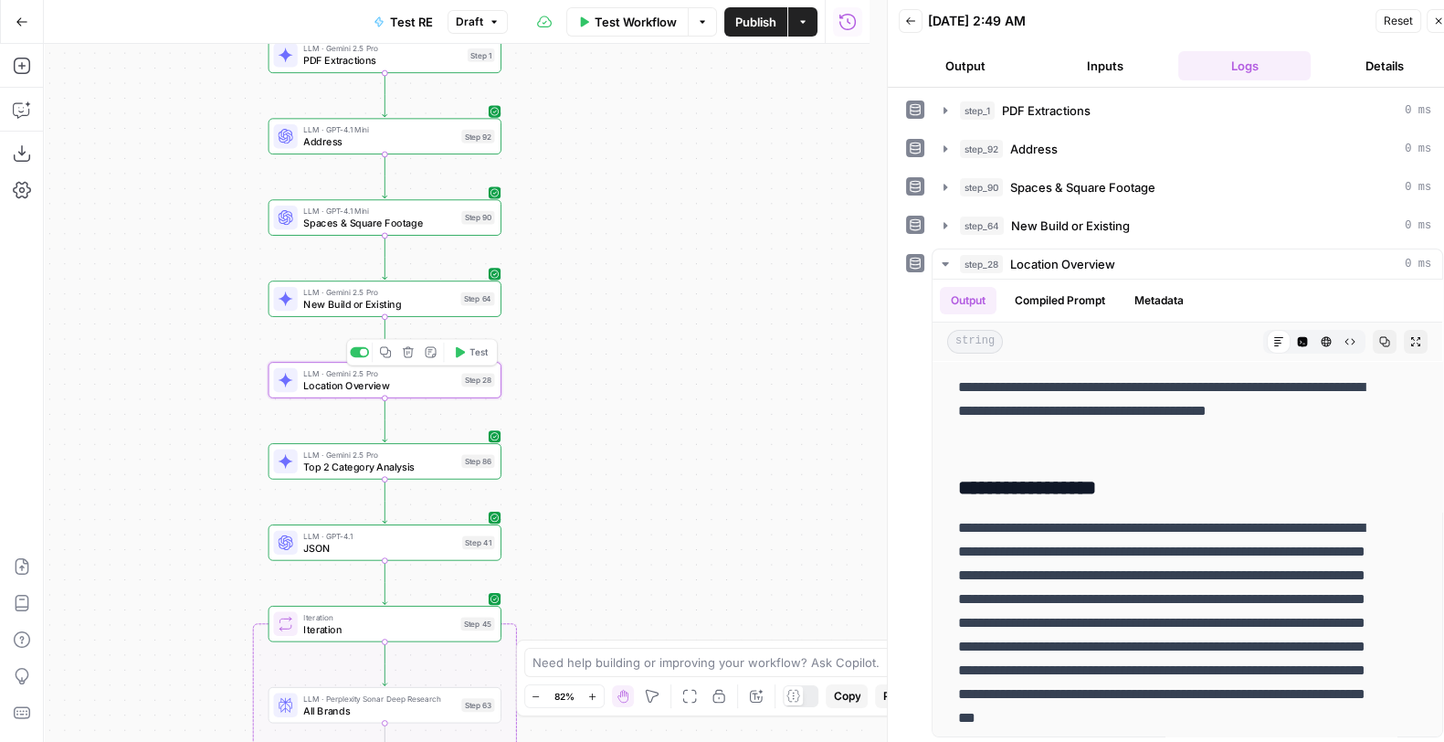
click at [389, 354] on icon "button" at bounding box center [386, 352] width 12 height 12
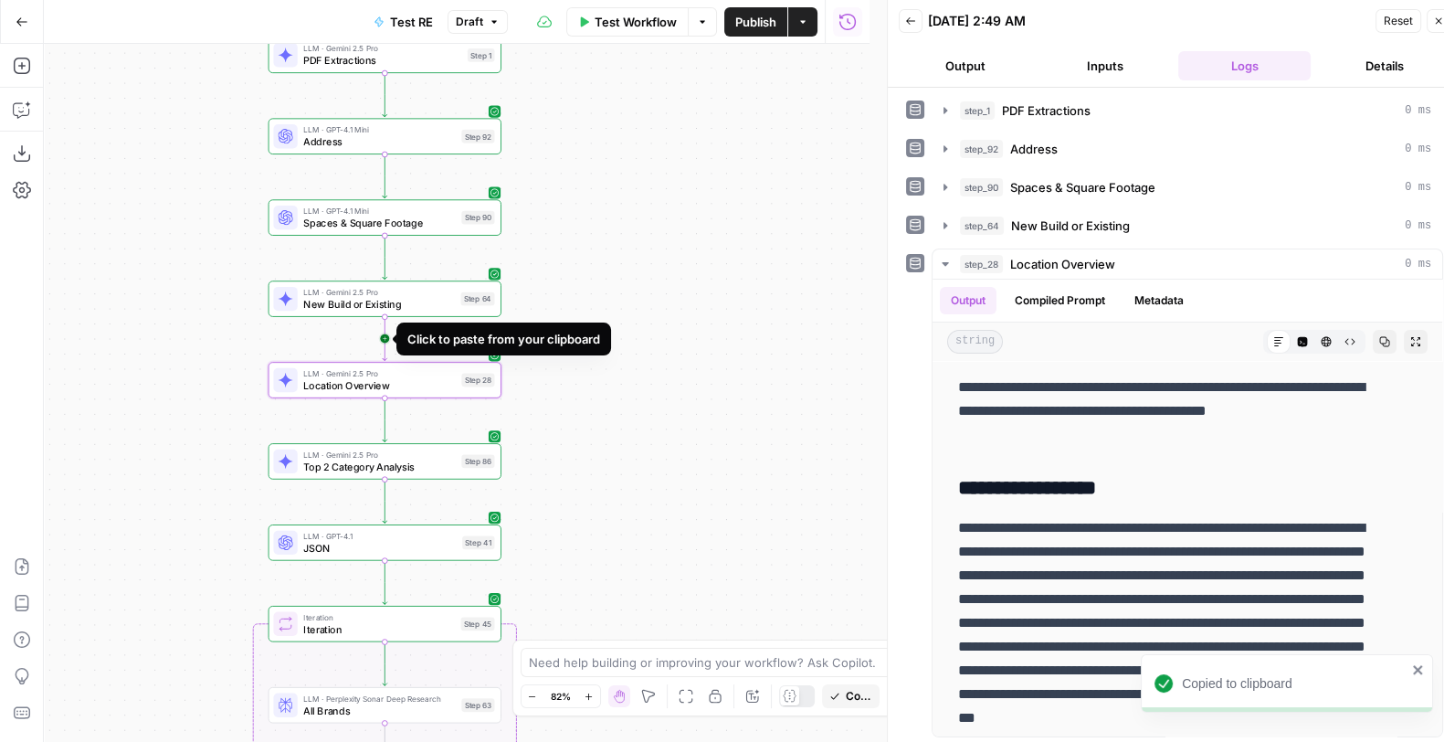
click at [384, 333] on icon "Edge from step_64 to step_28" at bounding box center [385, 339] width 5 height 44
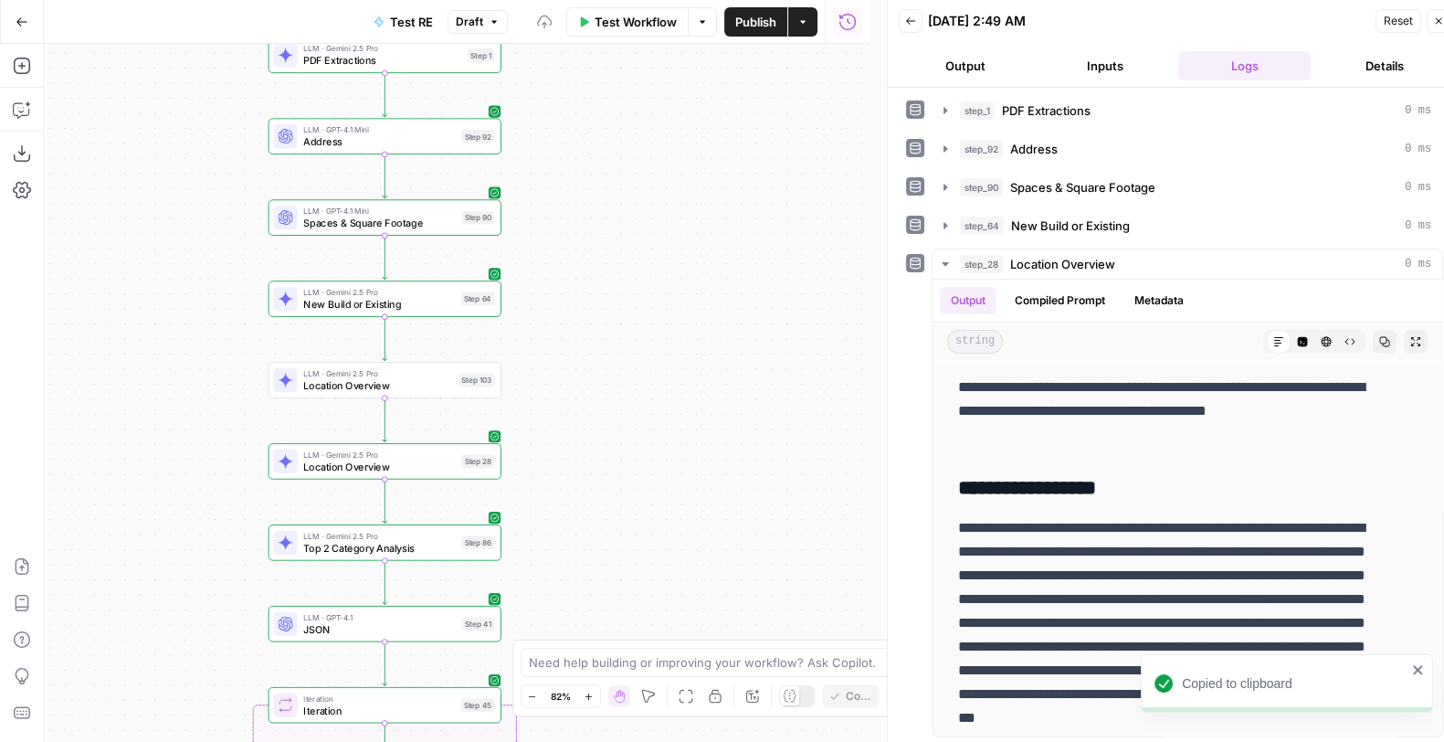
click at [392, 381] on span "Location Overview" at bounding box center [377, 384] width 149 height 15
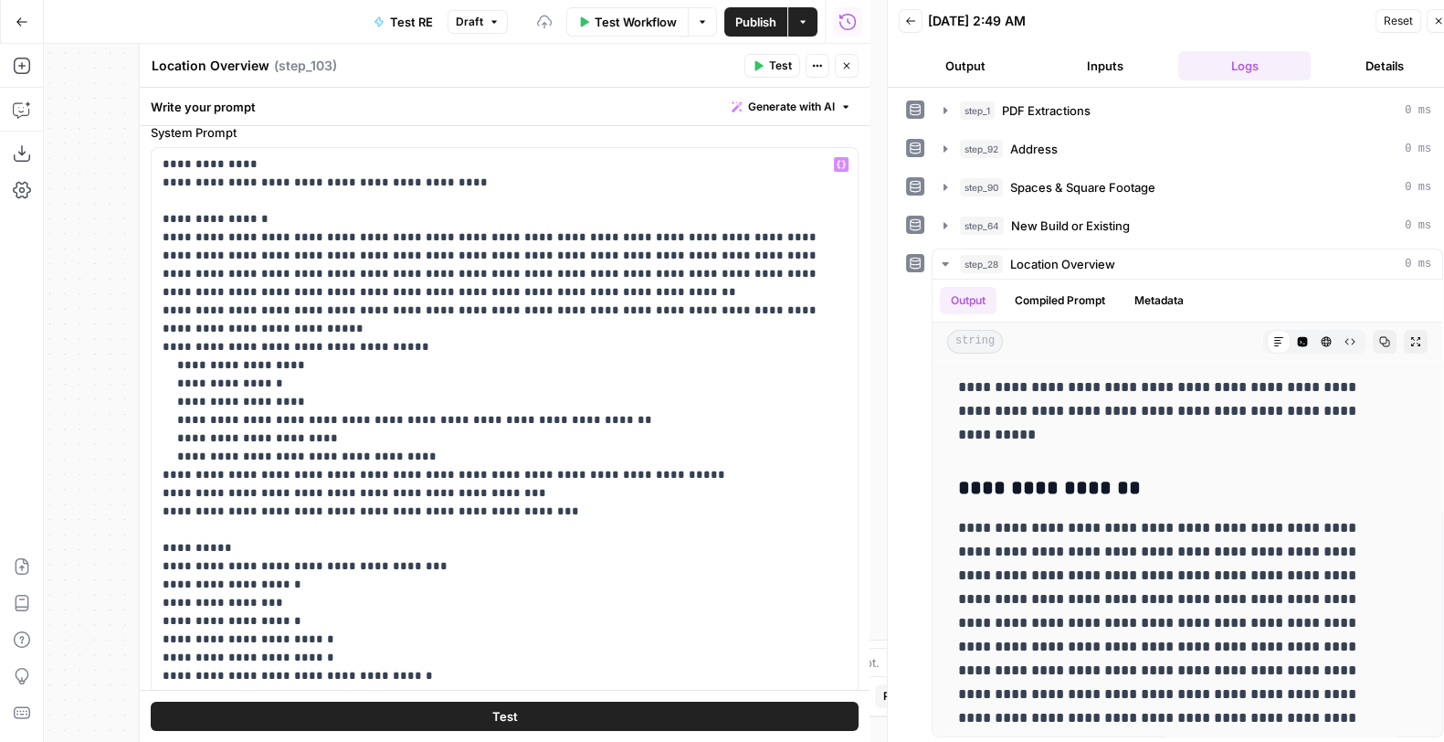
scroll to position [95, 0]
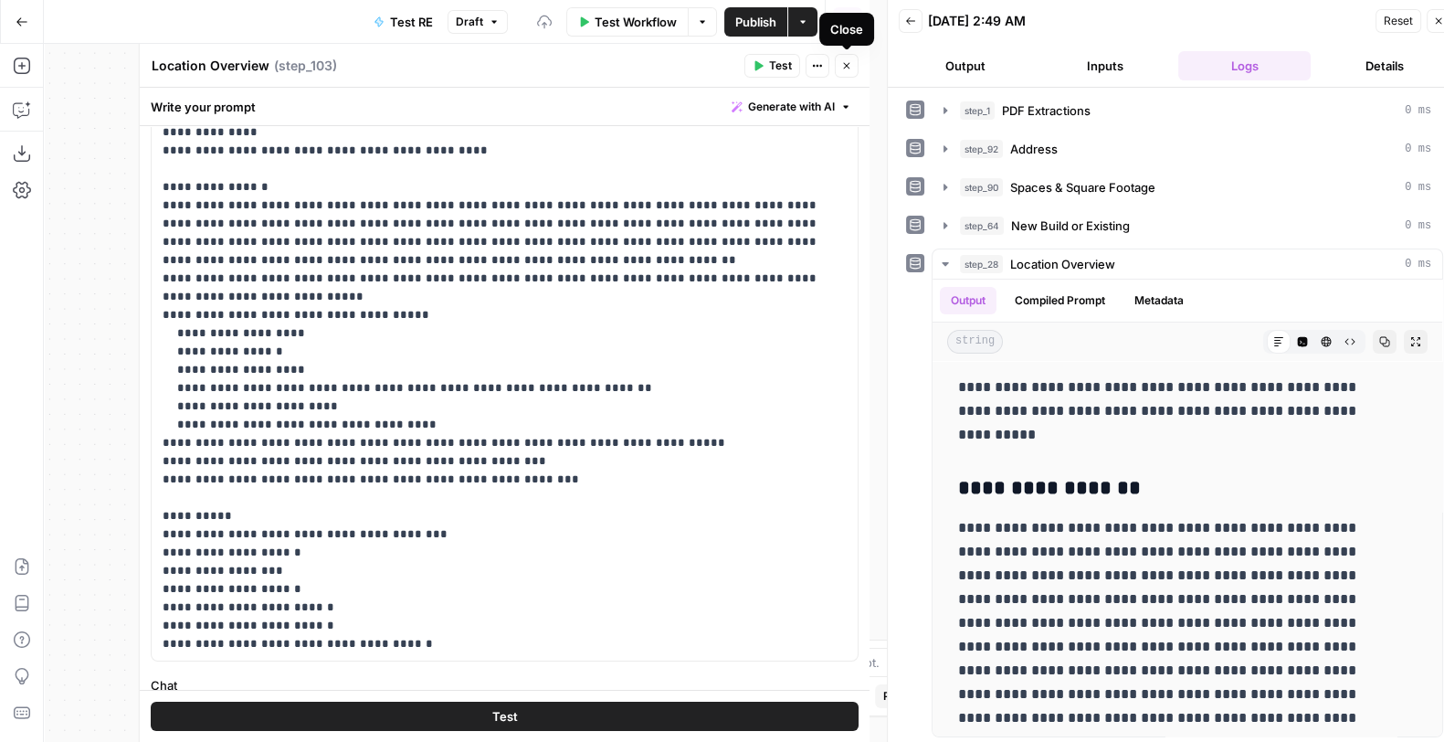
click at [841, 62] on icon "button" at bounding box center [846, 65] width 11 height 11
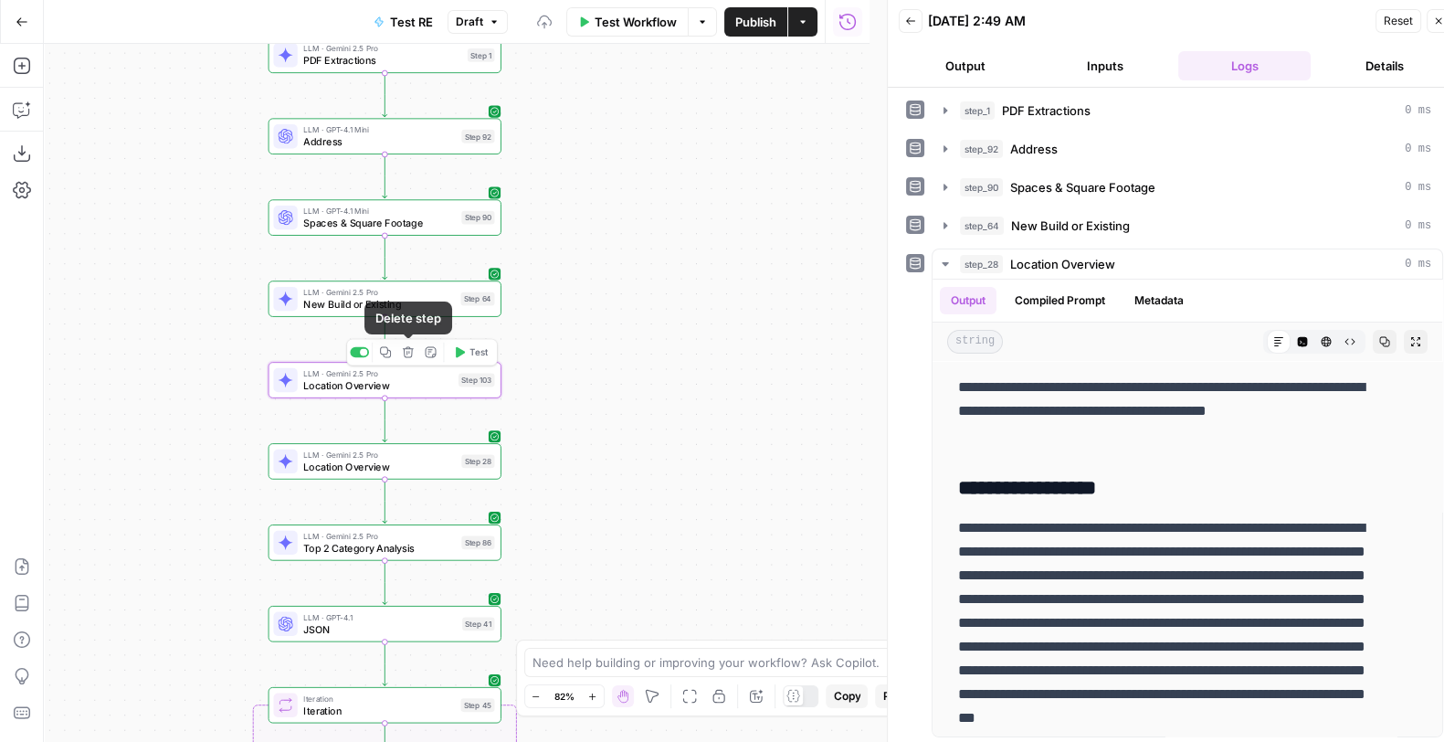
click at [408, 351] on icon "button" at bounding box center [408, 352] width 12 height 12
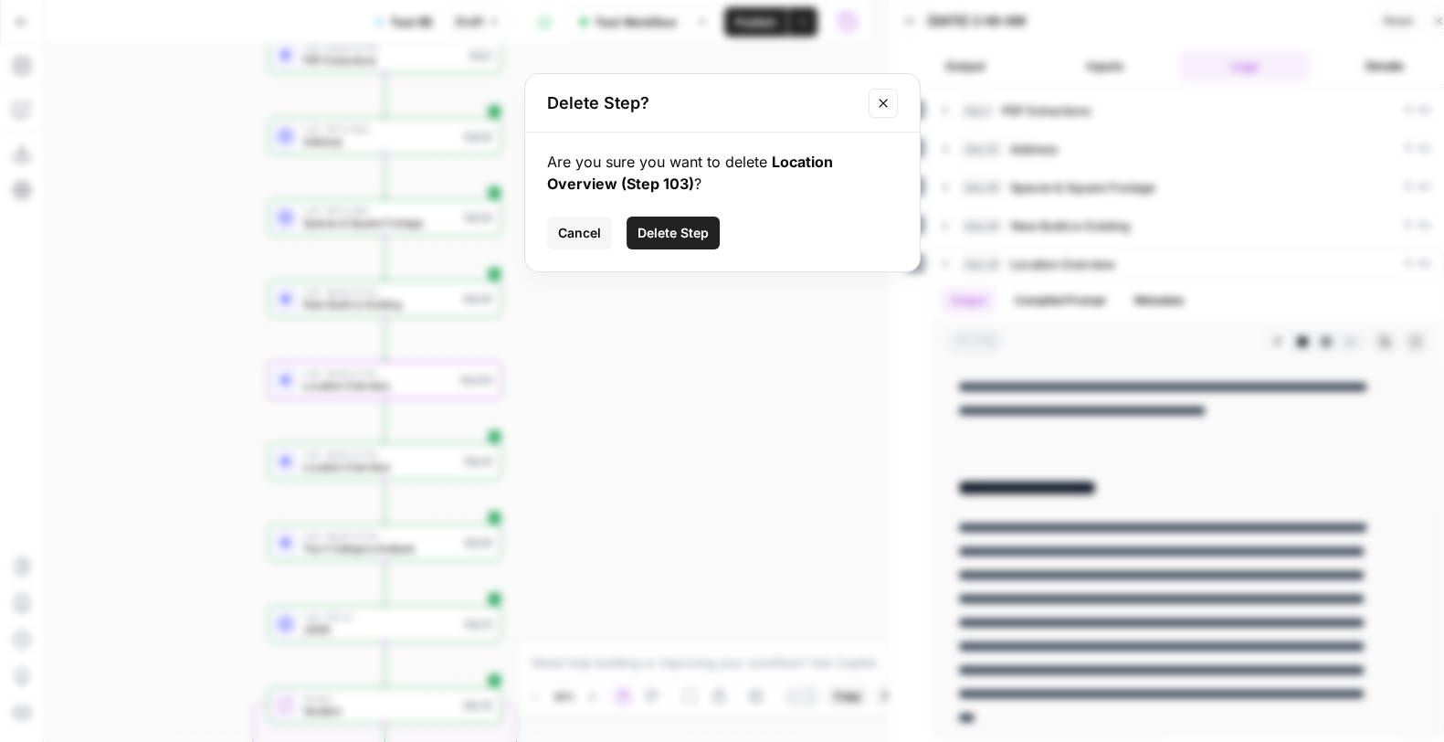
click at [646, 239] on span "Delete Step" at bounding box center [673, 233] width 71 height 18
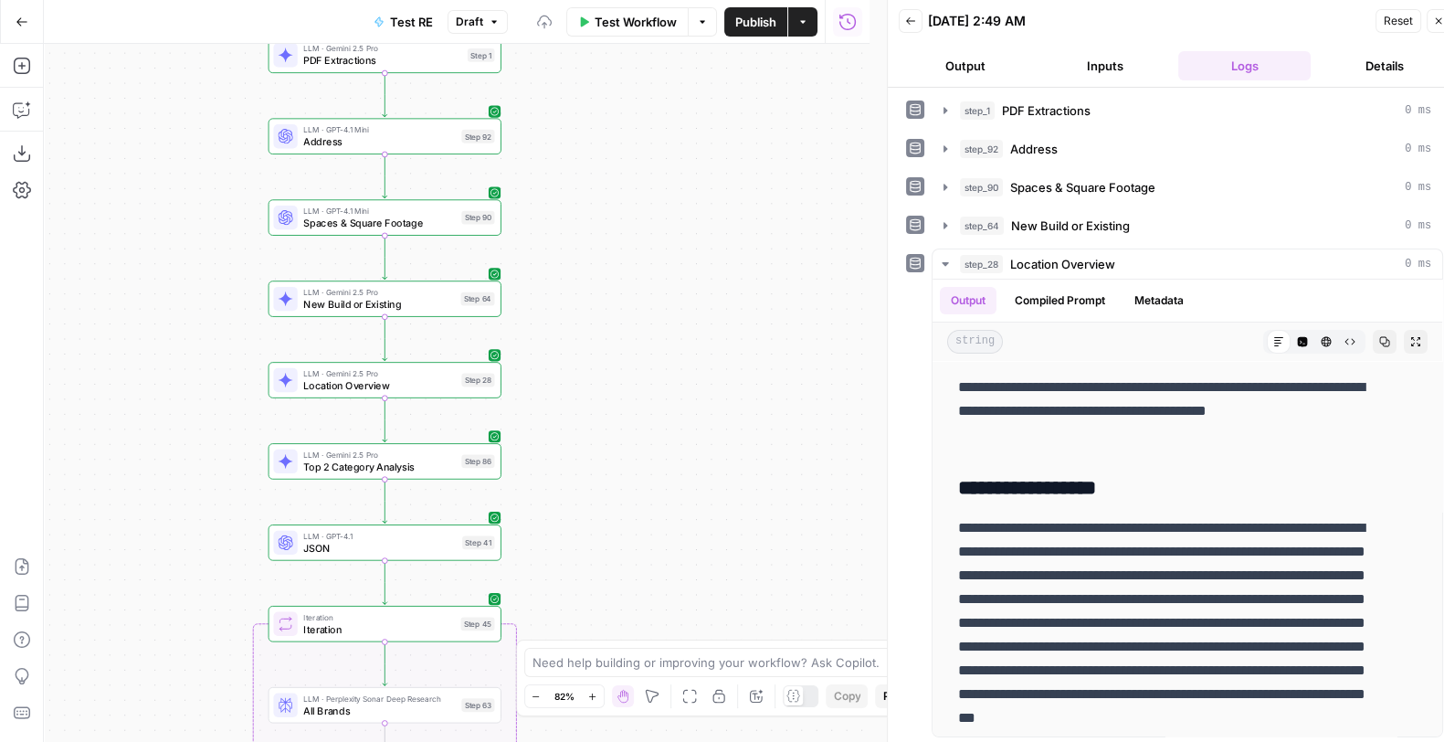
click at [385, 388] on span "Location Overview" at bounding box center [379, 384] width 152 height 15
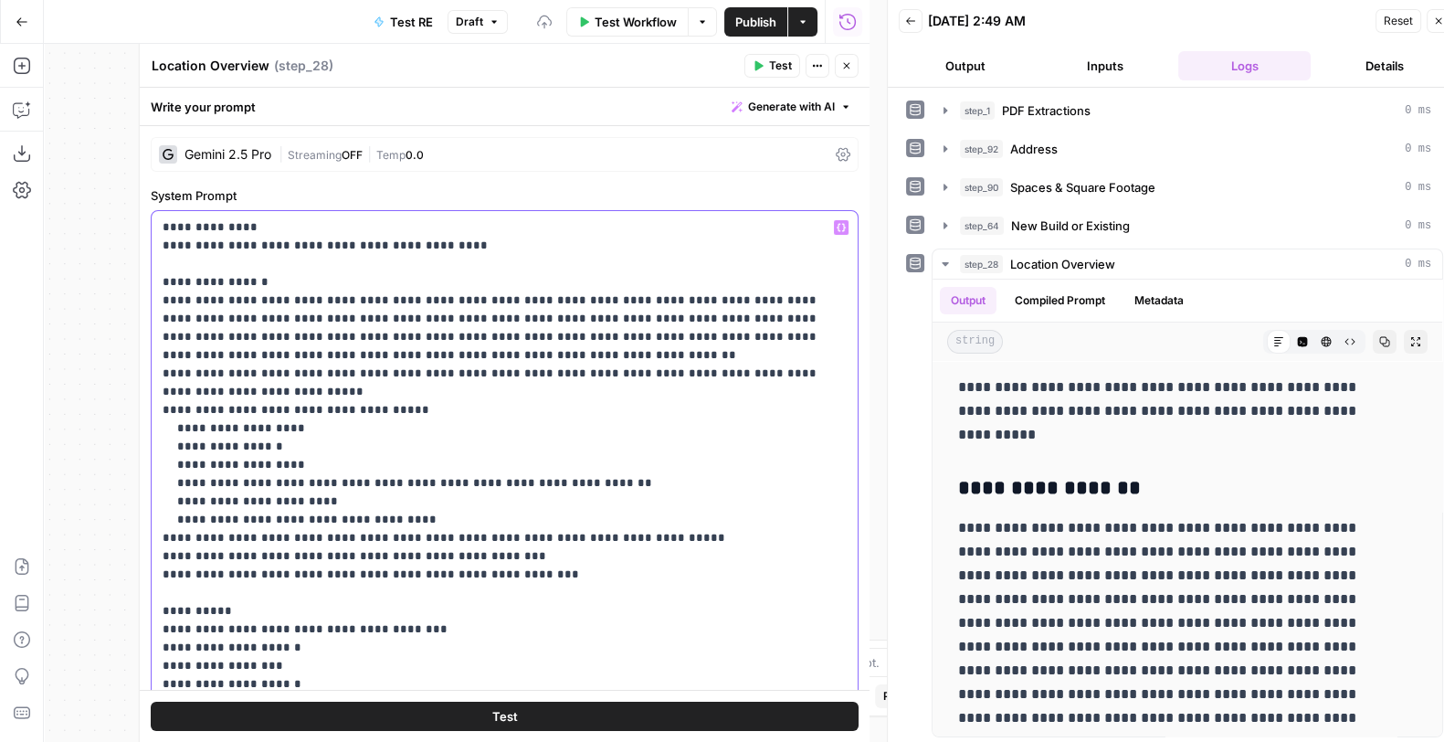
click at [347, 373] on p "**********" at bounding box center [496, 483] width 667 height 530
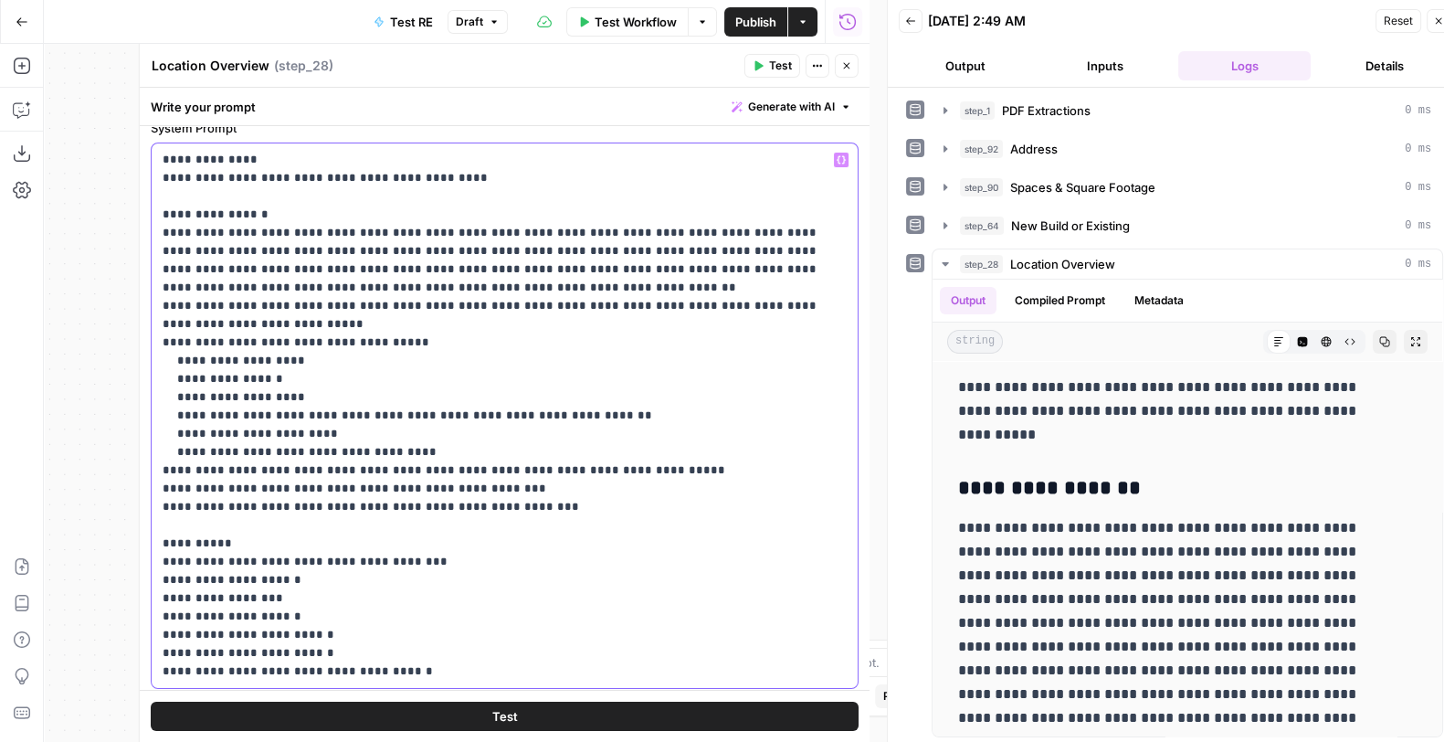
click at [520, 506] on p "**********" at bounding box center [496, 416] width 667 height 530
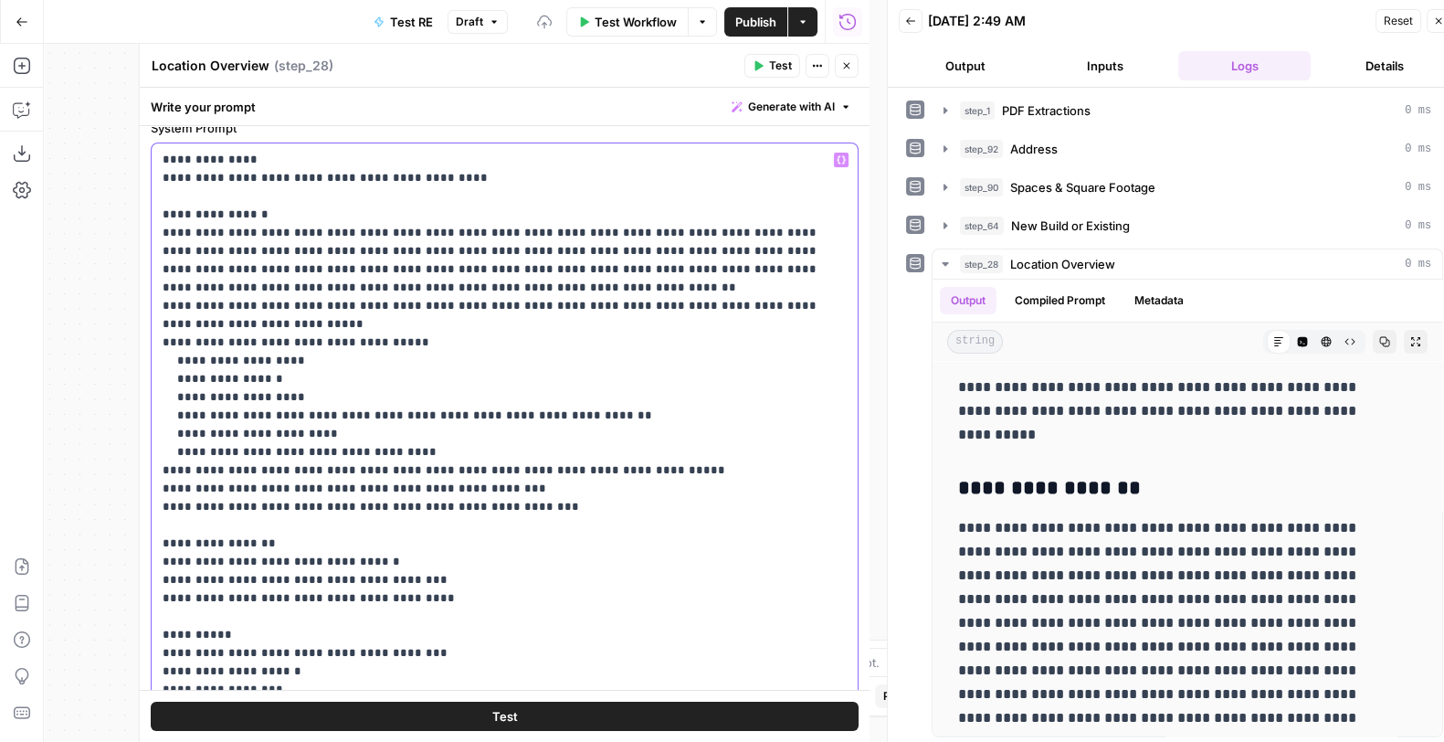
click at [429, 568] on p "**********" at bounding box center [496, 461] width 667 height 621
click at [417, 581] on p "**********" at bounding box center [496, 461] width 667 height 621
click at [423, 607] on button "Test" at bounding box center [505, 717] width 708 height 29
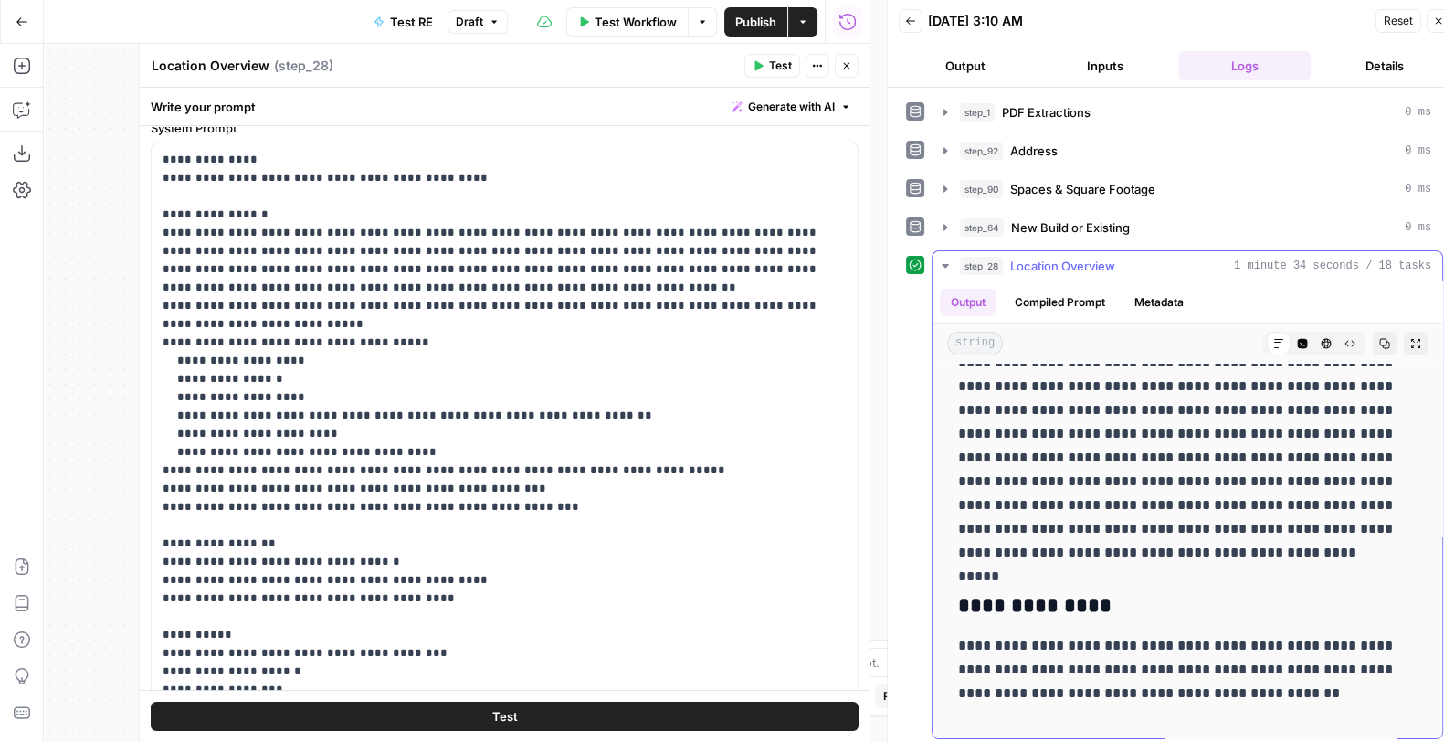
scroll to position [0, 0]
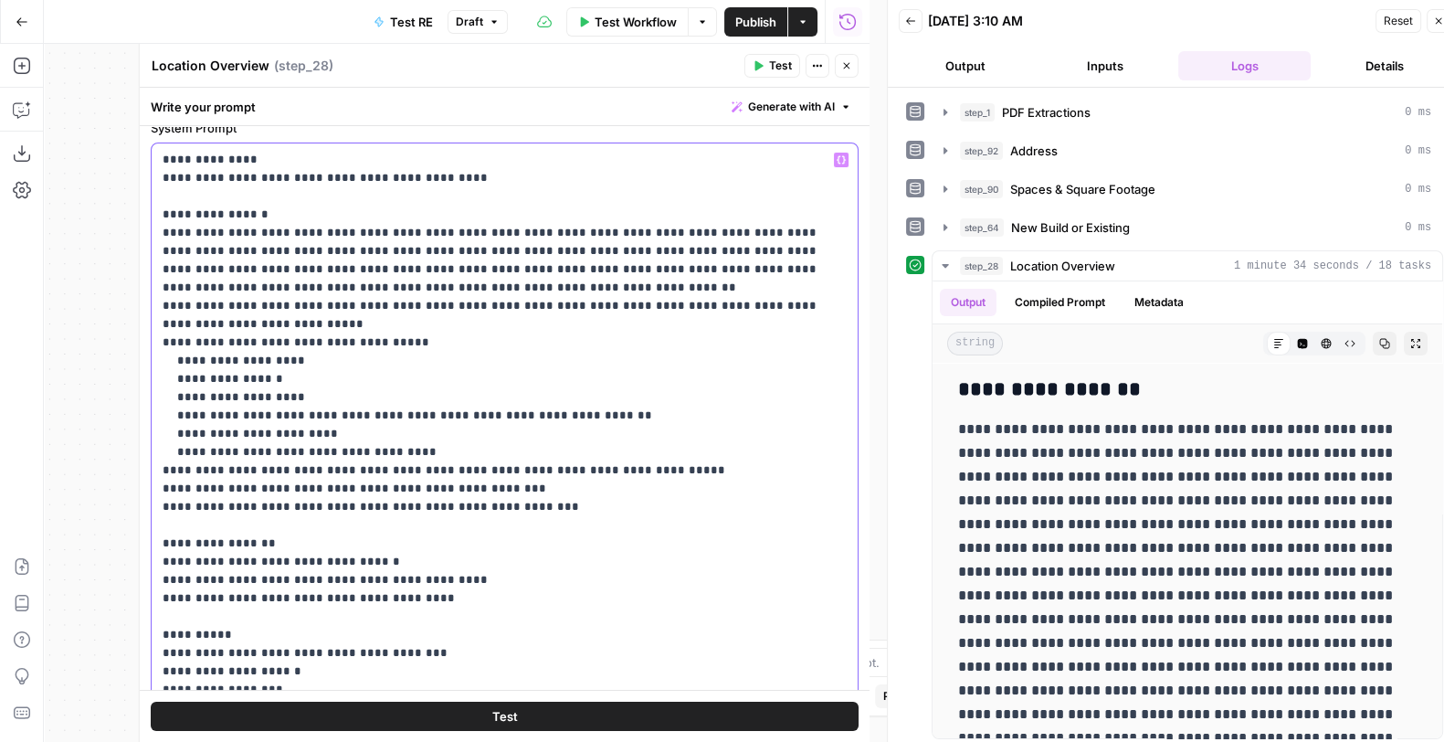
click at [302, 358] on p "**********" at bounding box center [496, 461] width 667 height 621
click at [475, 449] on p "**********" at bounding box center [496, 461] width 667 height 621
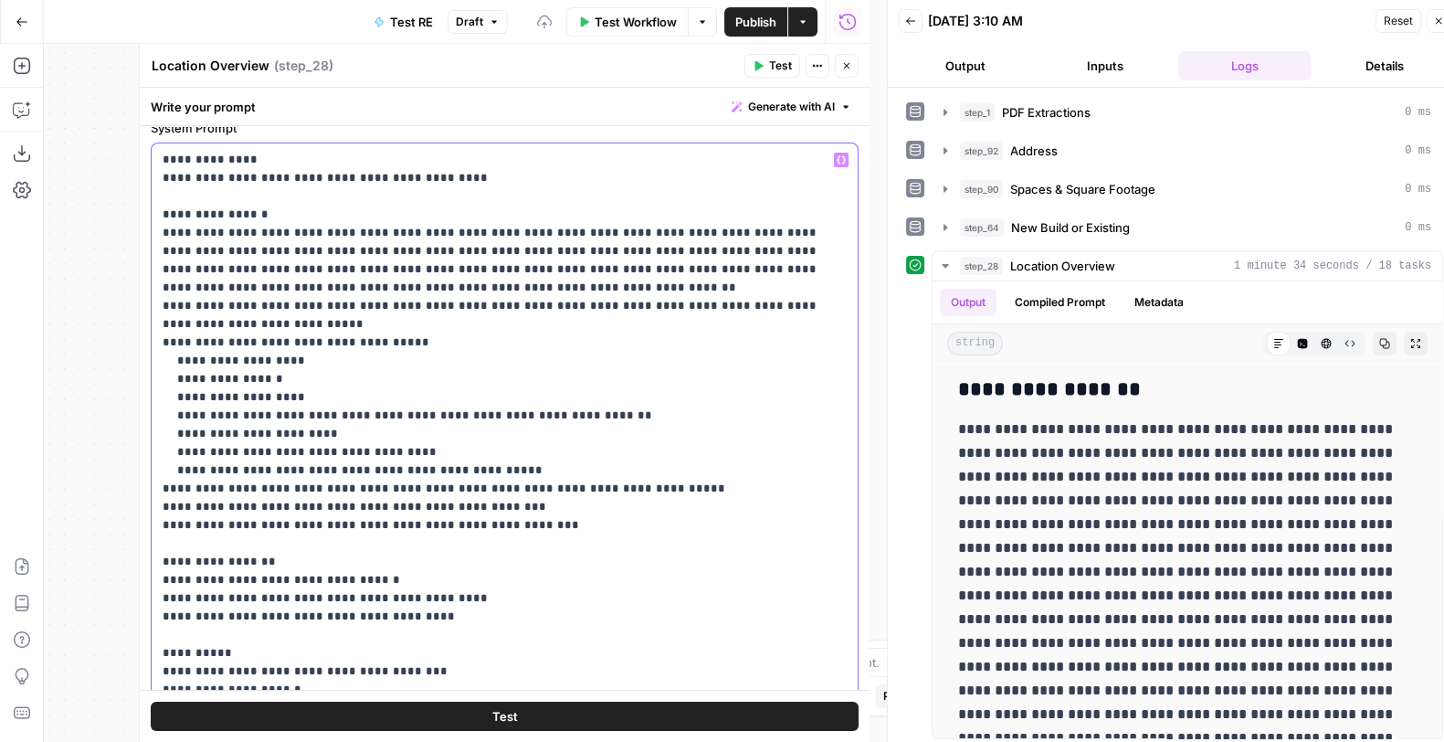
drag, startPoint x: 332, startPoint y: 358, endPoint x: 136, endPoint y: 367, distance: 195.7
click at [139, 367] on div "**********" at bounding box center [504, 393] width 731 height 699
click at [439, 363] on p "**********" at bounding box center [496, 470] width 667 height 639
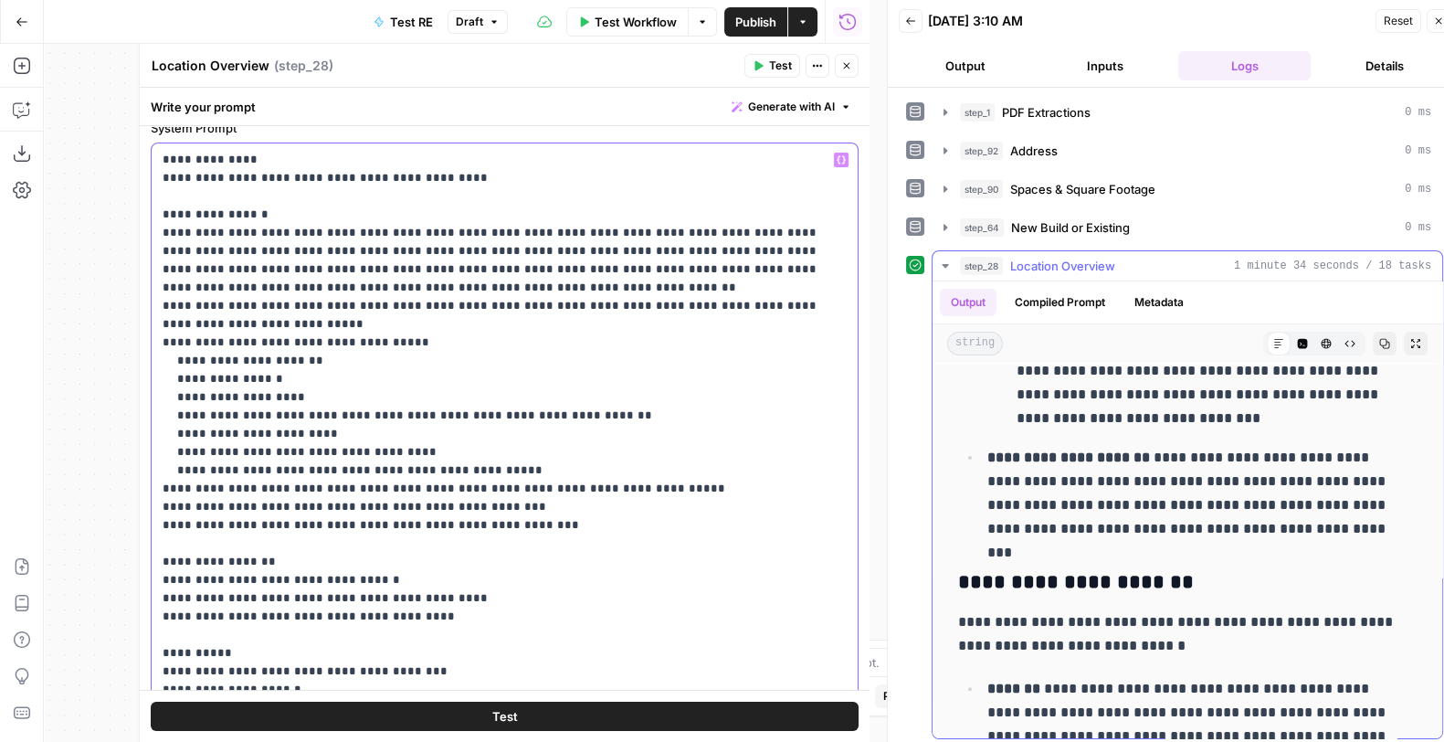
scroll to position [1097, 0]
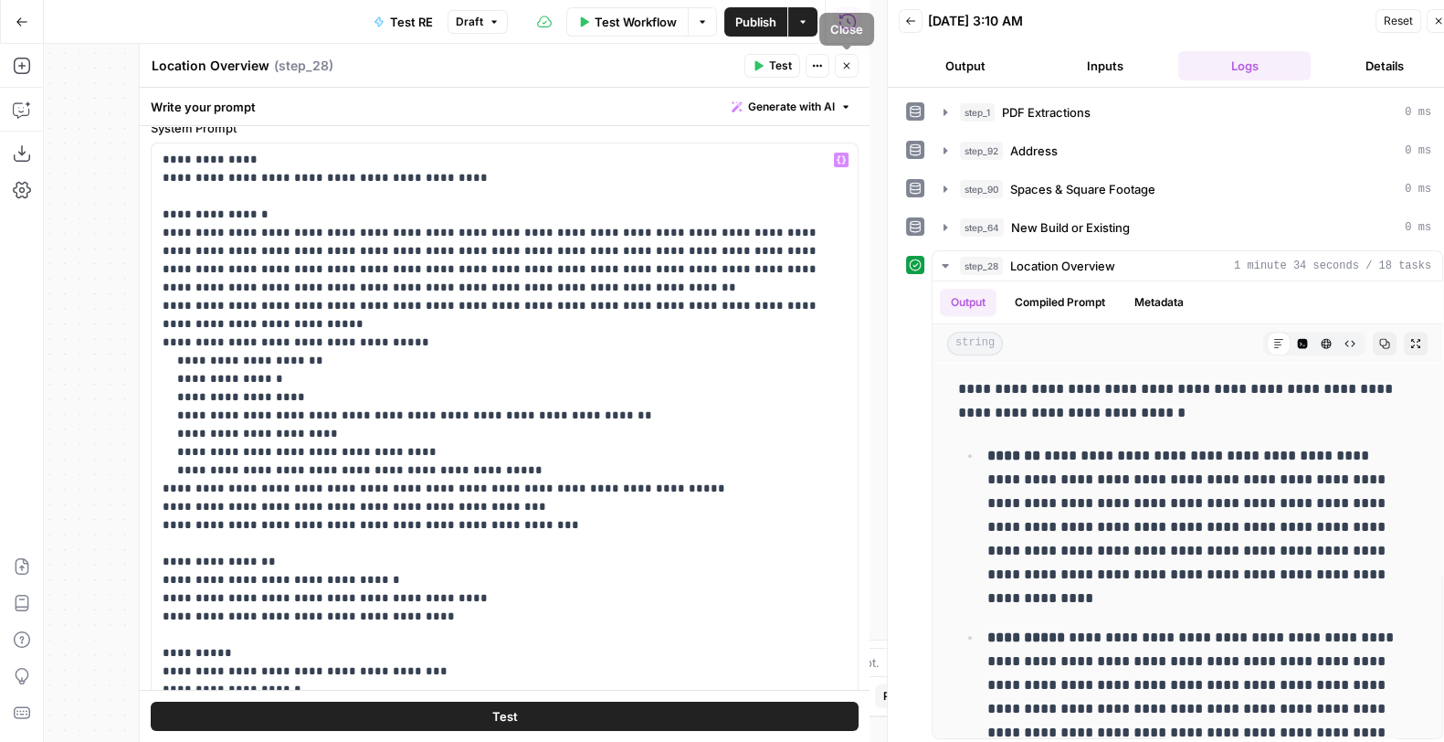
click at [845, 66] on icon "button" at bounding box center [846, 65] width 11 height 11
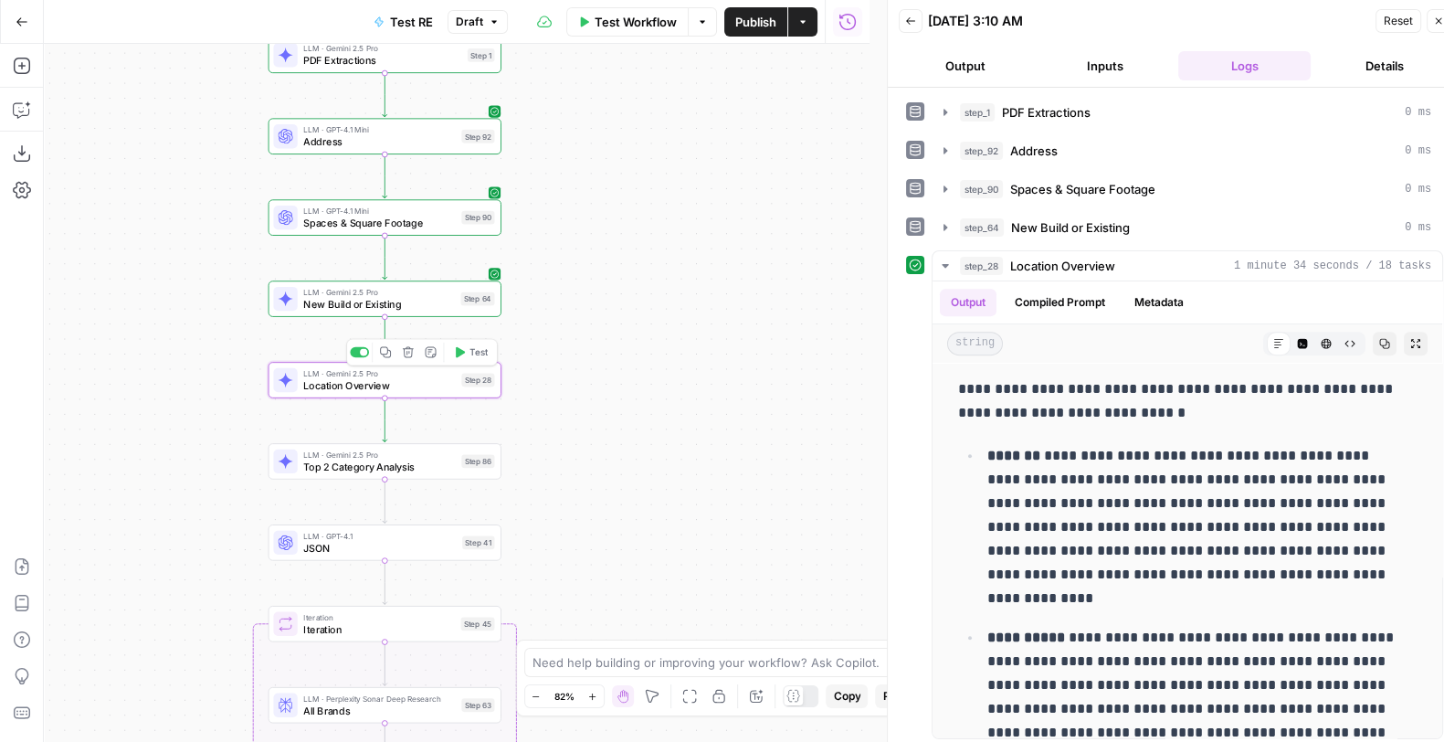
click at [382, 352] on icon "button" at bounding box center [386, 352] width 12 height 12
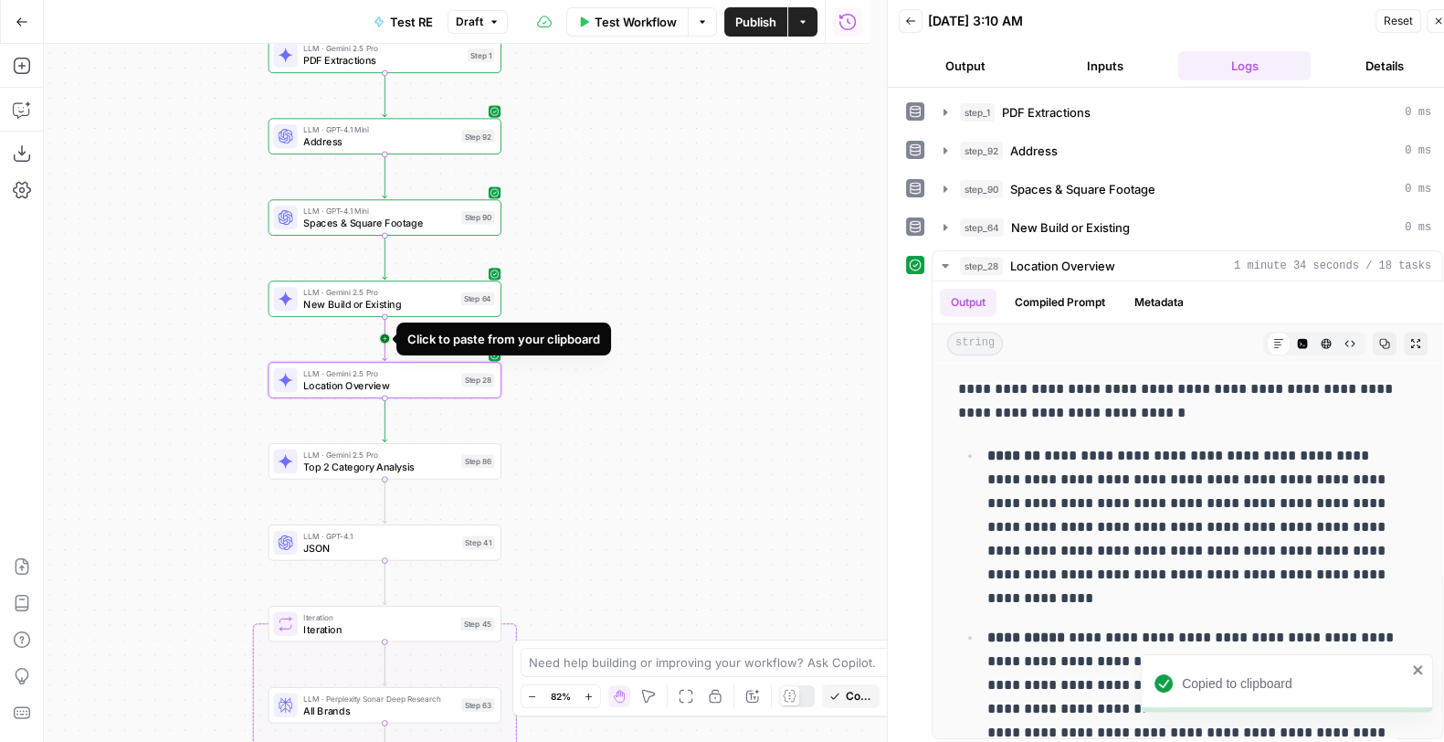
click at [387, 335] on icon "Edge from step_64 to step_28" at bounding box center [385, 339] width 5 height 44
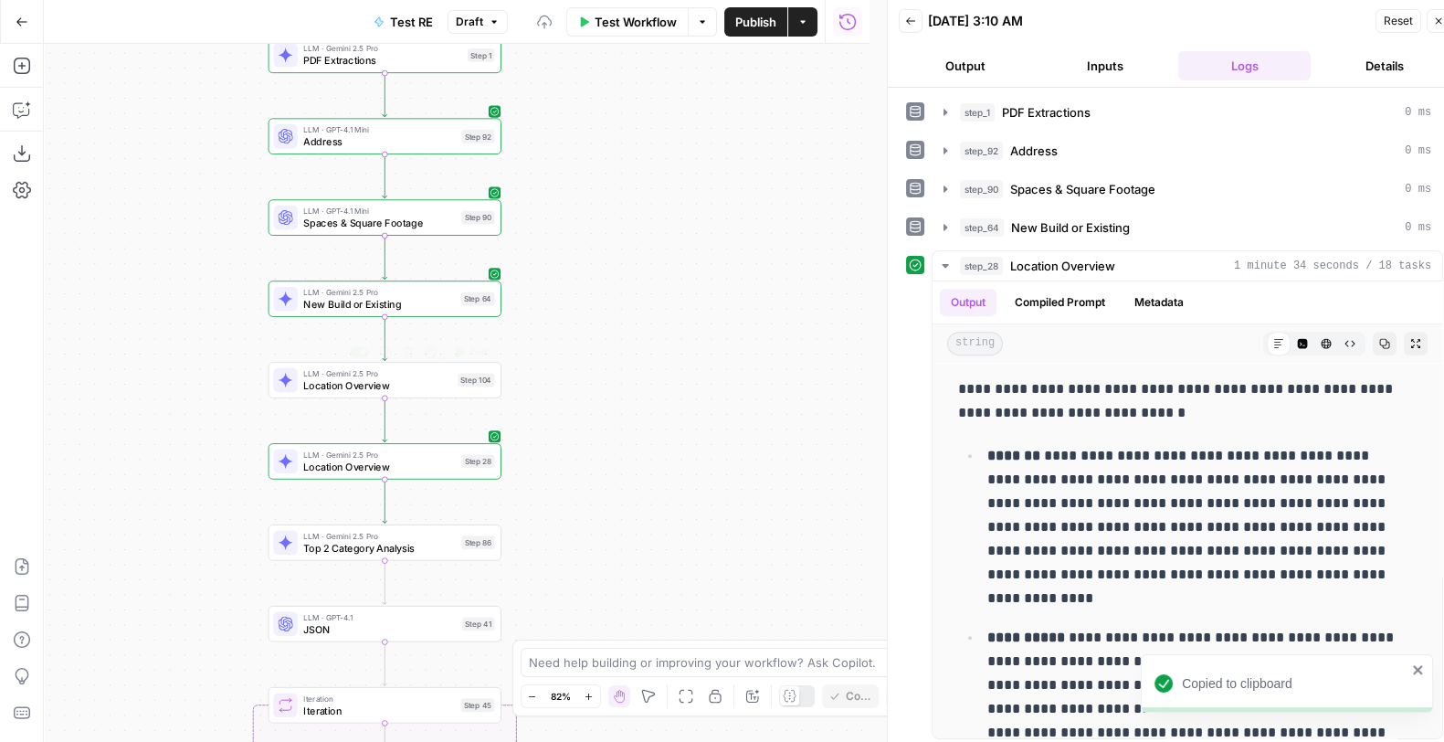
click at [400, 384] on span "Location Overview" at bounding box center [377, 384] width 148 height 15
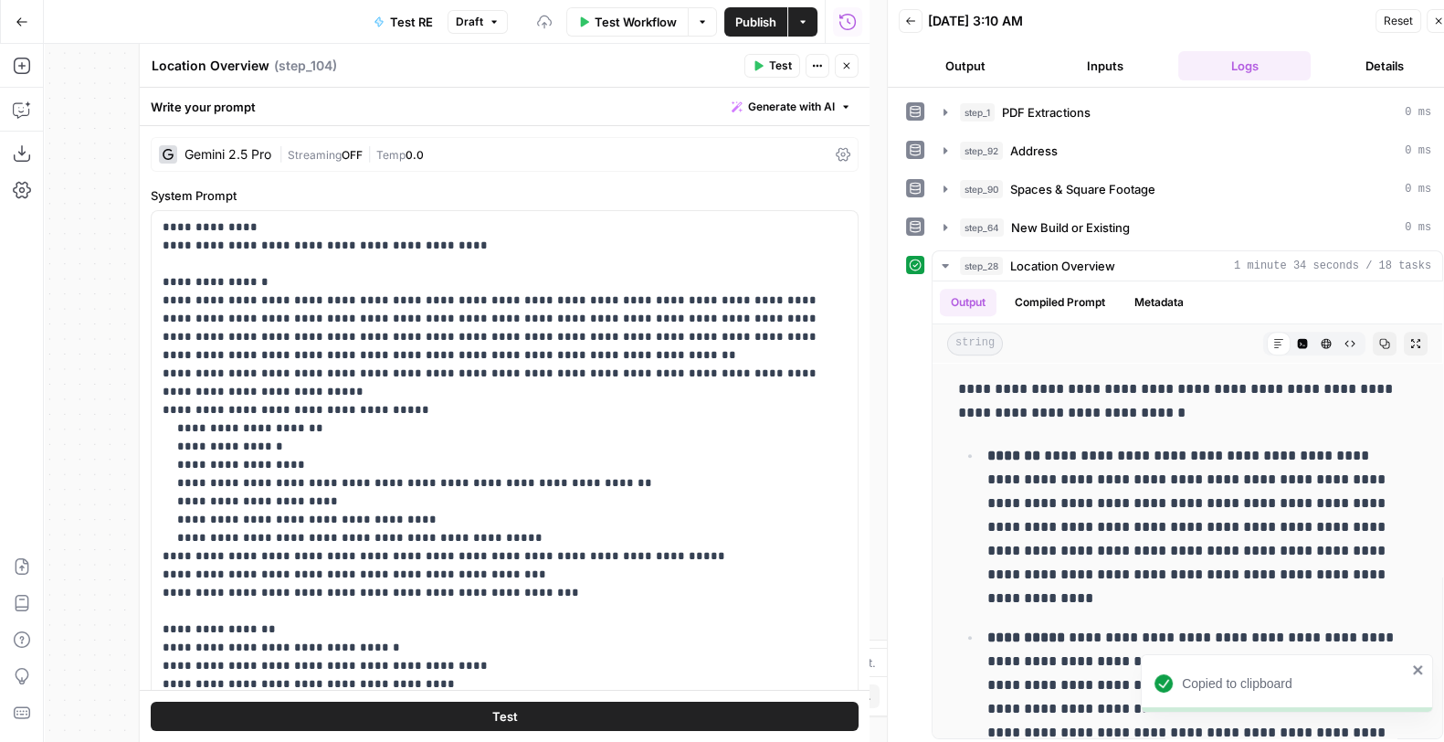
click at [394, 153] on span "Temp" at bounding box center [390, 155] width 29 height 14
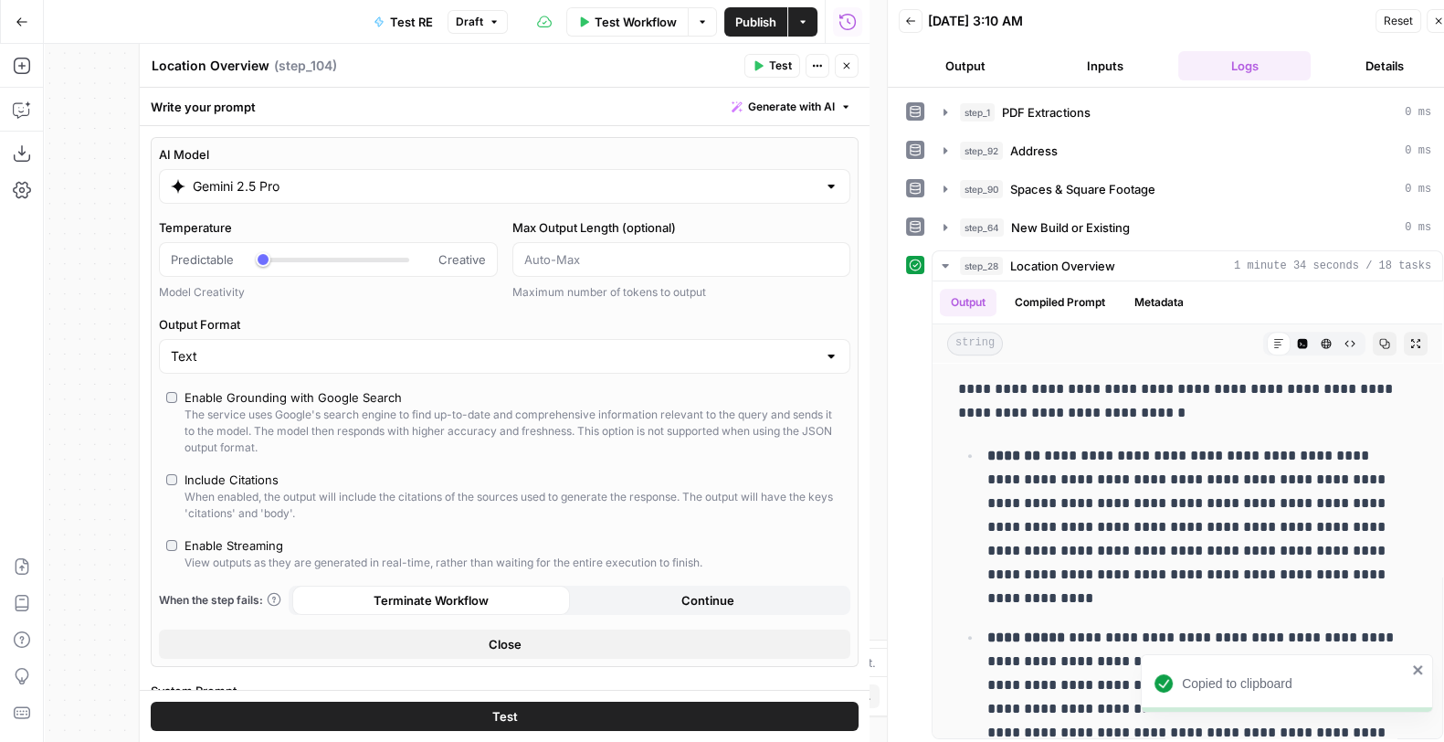
click at [242, 491] on div "When enabled, the output will include the citations of the sources used to gene…" at bounding box center [514, 505] width 659 height 33
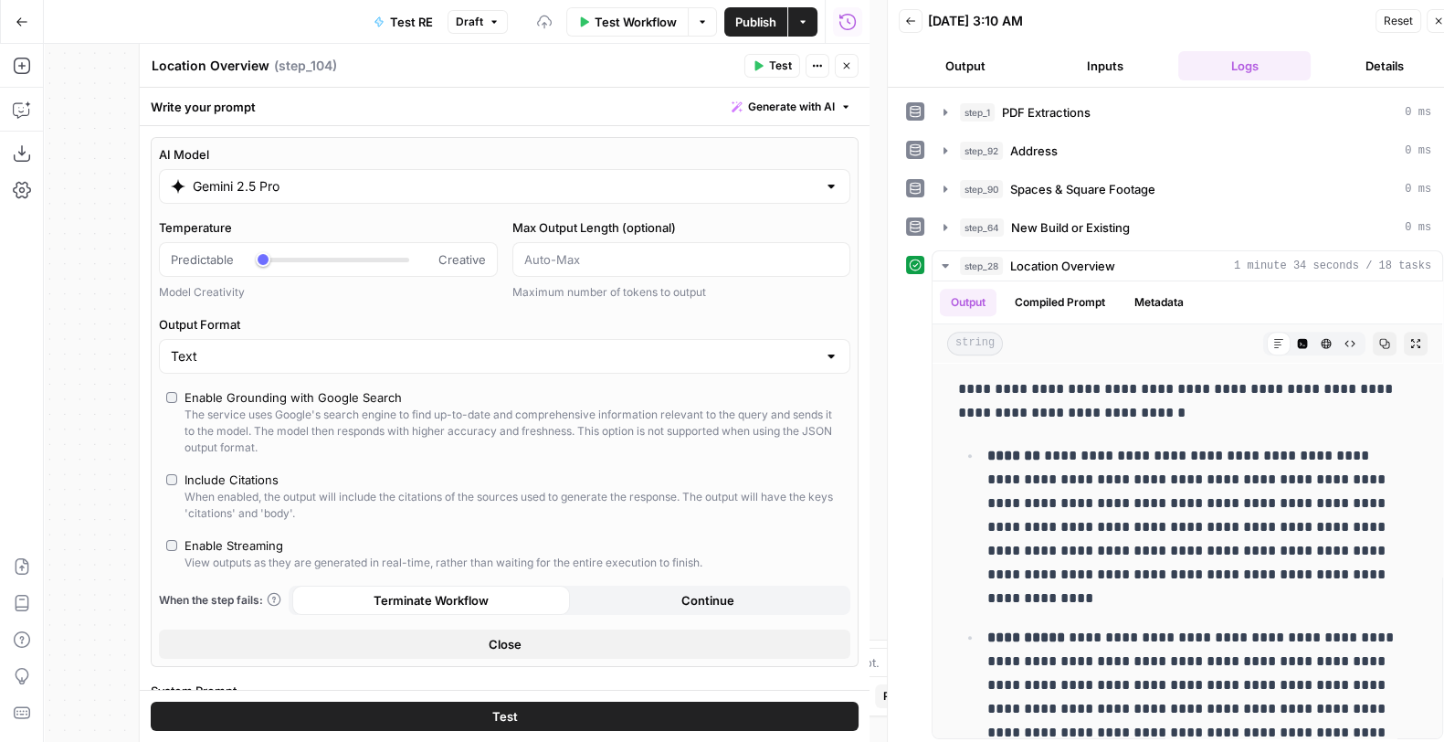
click at [854, 65] on button "Close" at bounding box center [847, 66] width 24 height 24
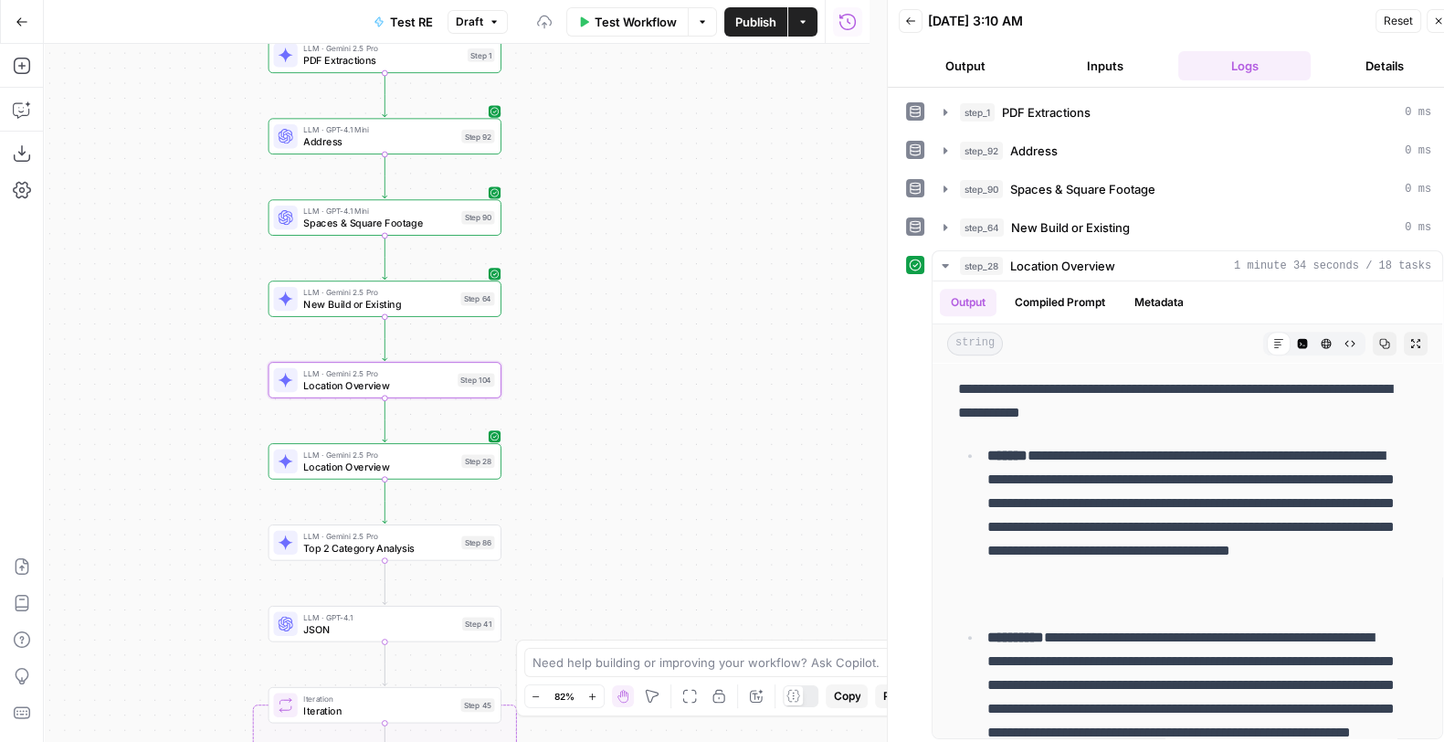
drag, startPoint x: 662, startPoint y: 395, endPoint x: 695, endPoint y: 324, distance: 77.7
click at [695, 324] on div "Workflow Set Inputs Inputs LLM · Gemini 2.5 Pro PDF Extractions Step 1 LLM · GP…" at bounding box center [457, 393] width 826 height 698
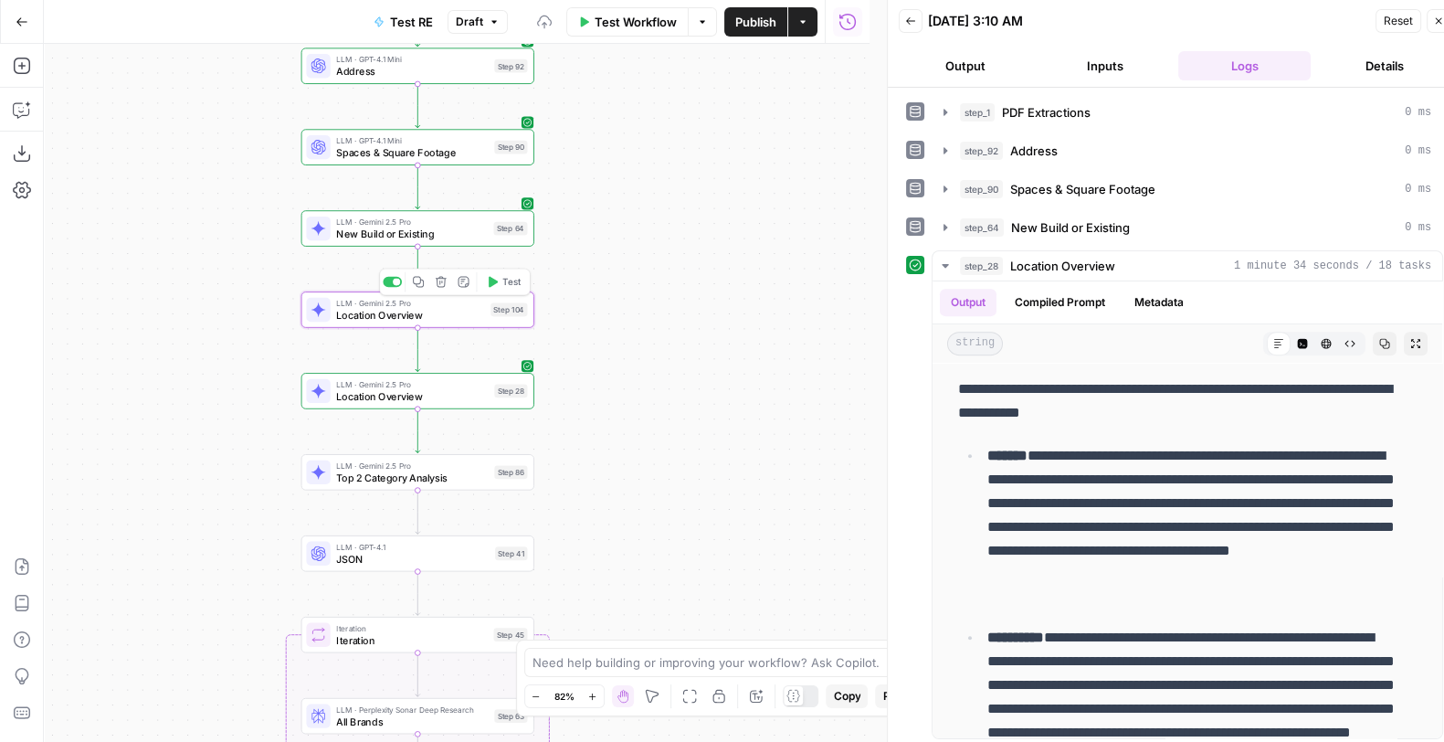
click at [393, 306] on span "LLM · Gemini 2.5 Pro" at bounding box center [410, 303] width 148 height 12
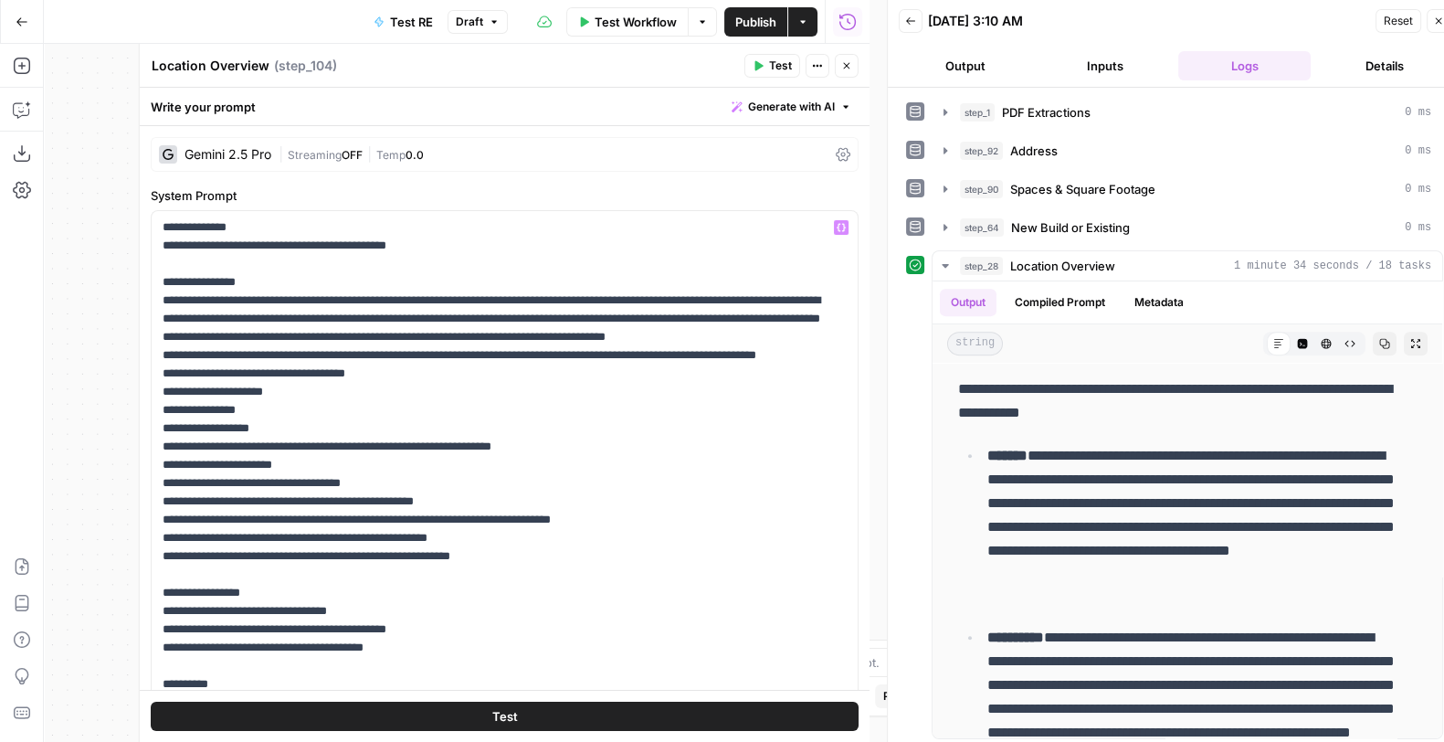
scroll to position [109, 0]
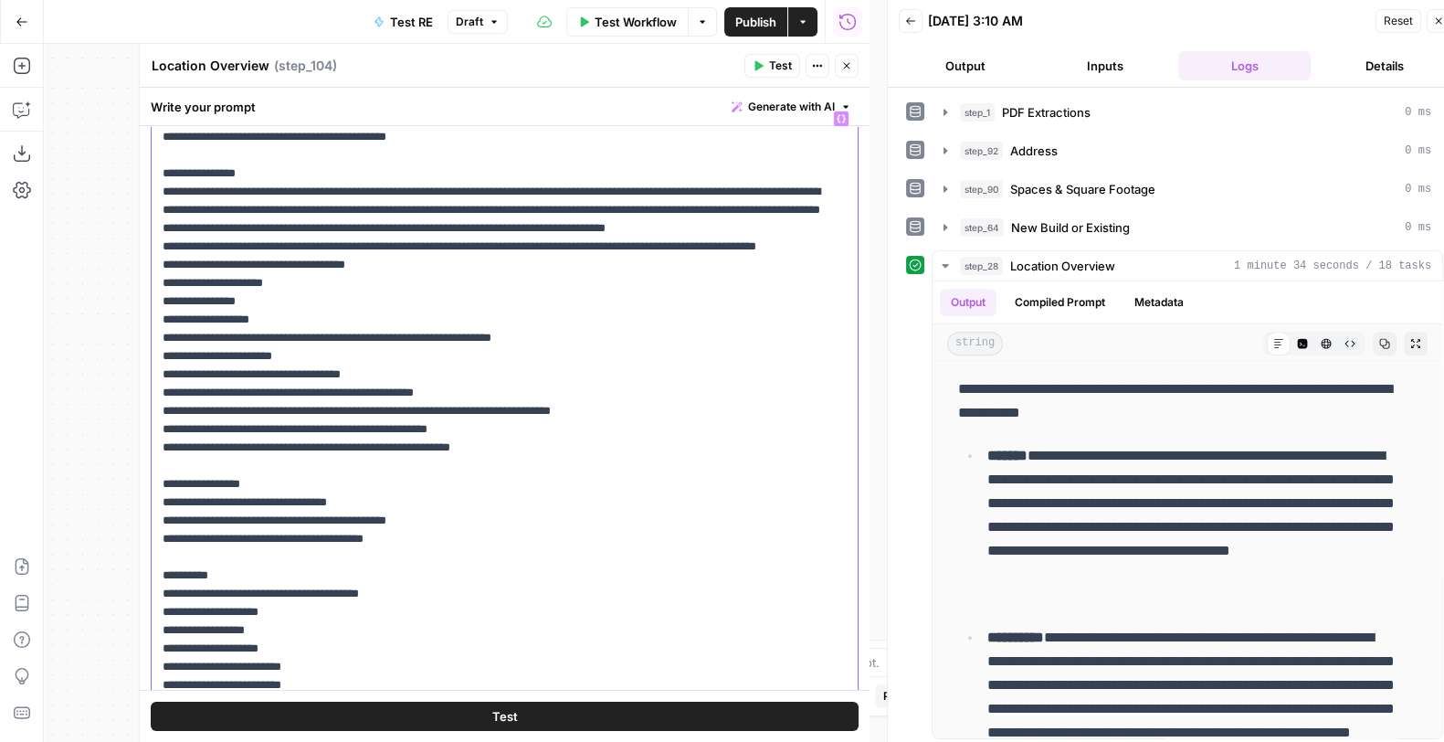
click at [352, 315] on p "**********" at bounding box center [496, 429] width 667 height 639
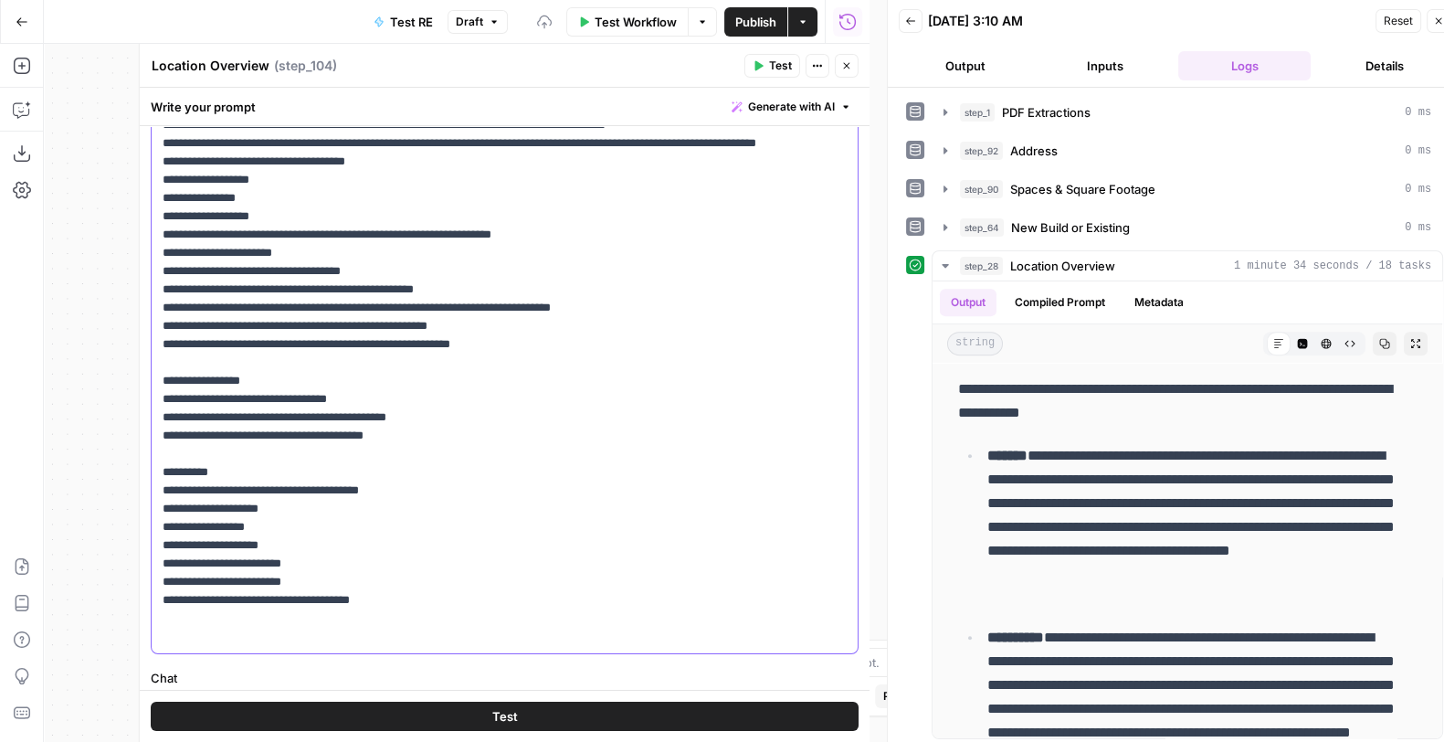
scroll to position [214, 0]
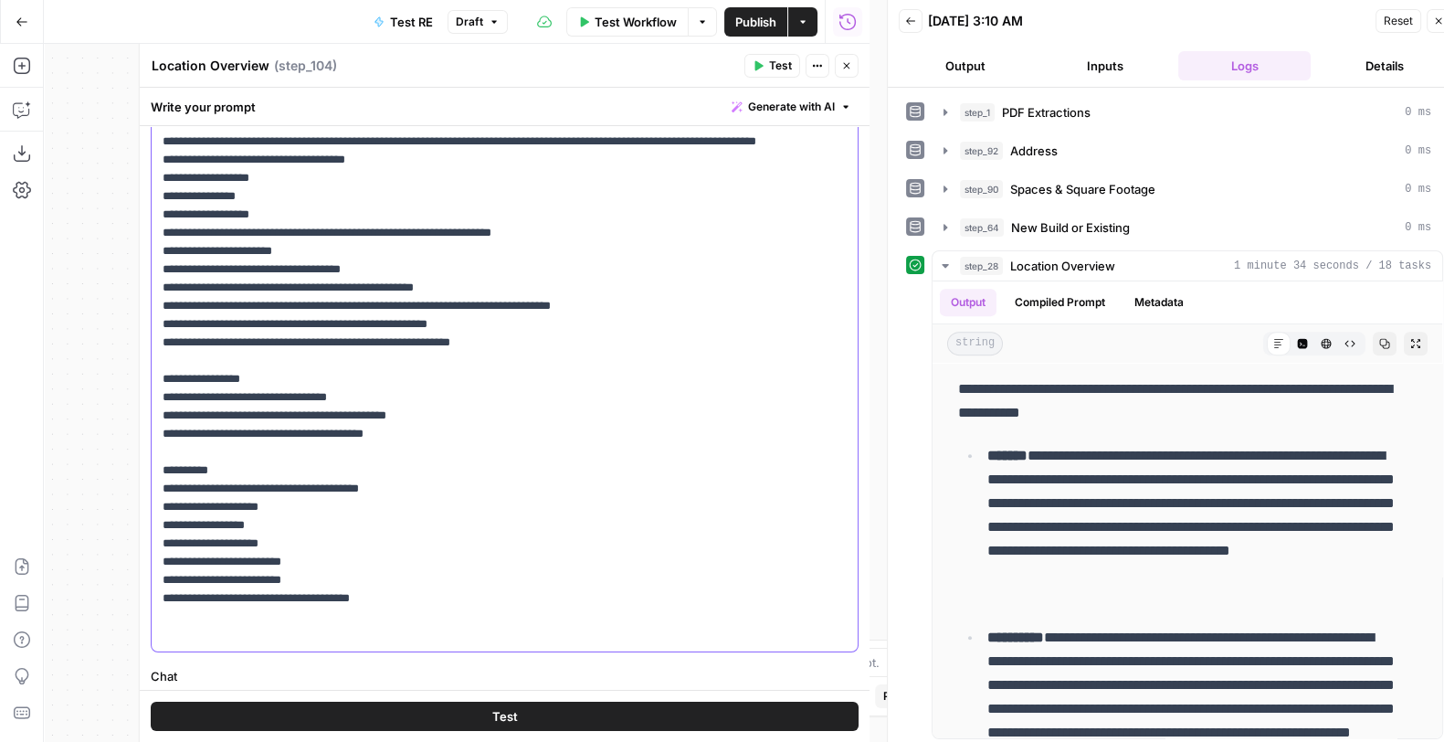
drag, startPoint x: 171, startPoint y: 394, endPoint x: 533, endPoint y: 643, distance: 439.4
click at [533, 607] on div "**********" at bounding box center [505, 324] width 706 height 654
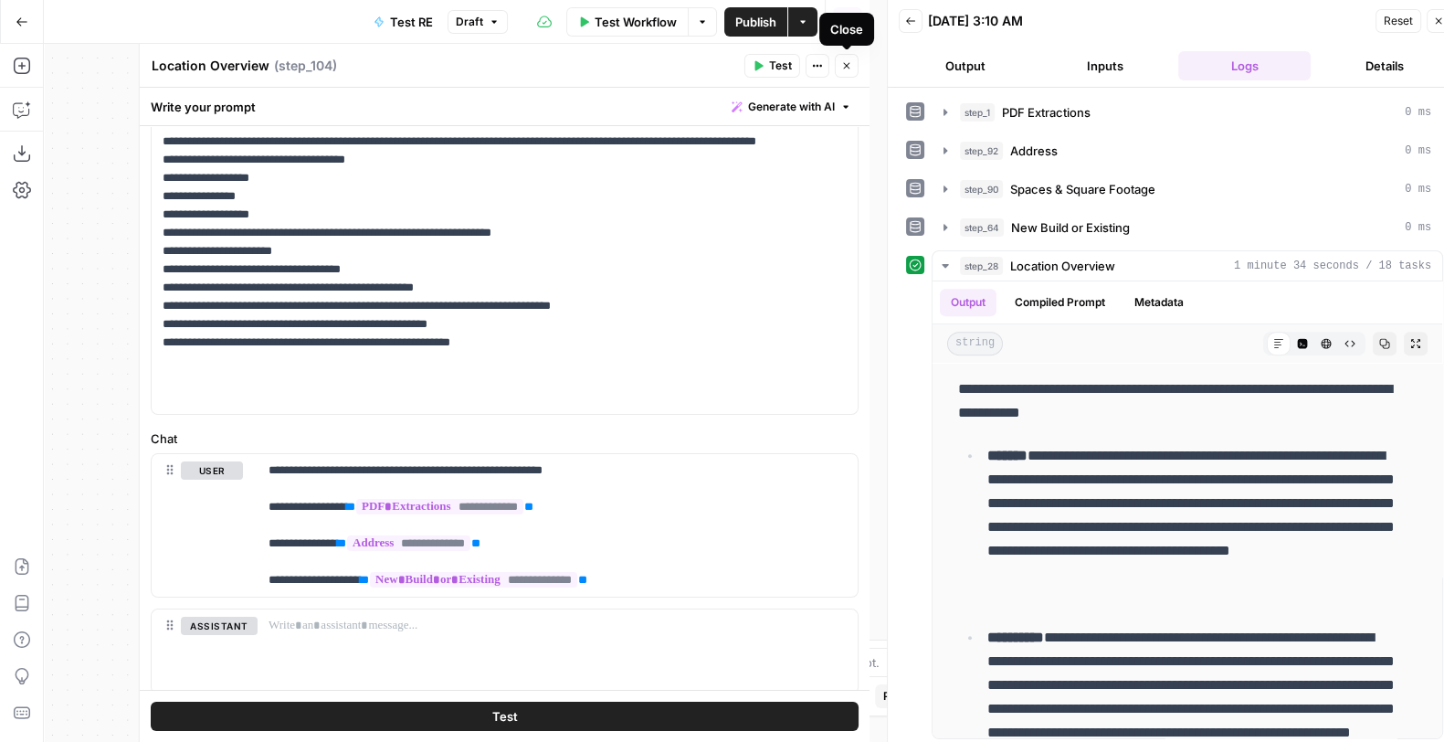
click at [843, 68] on icon "button" at bounding box center [846, 65] width 11 height 11
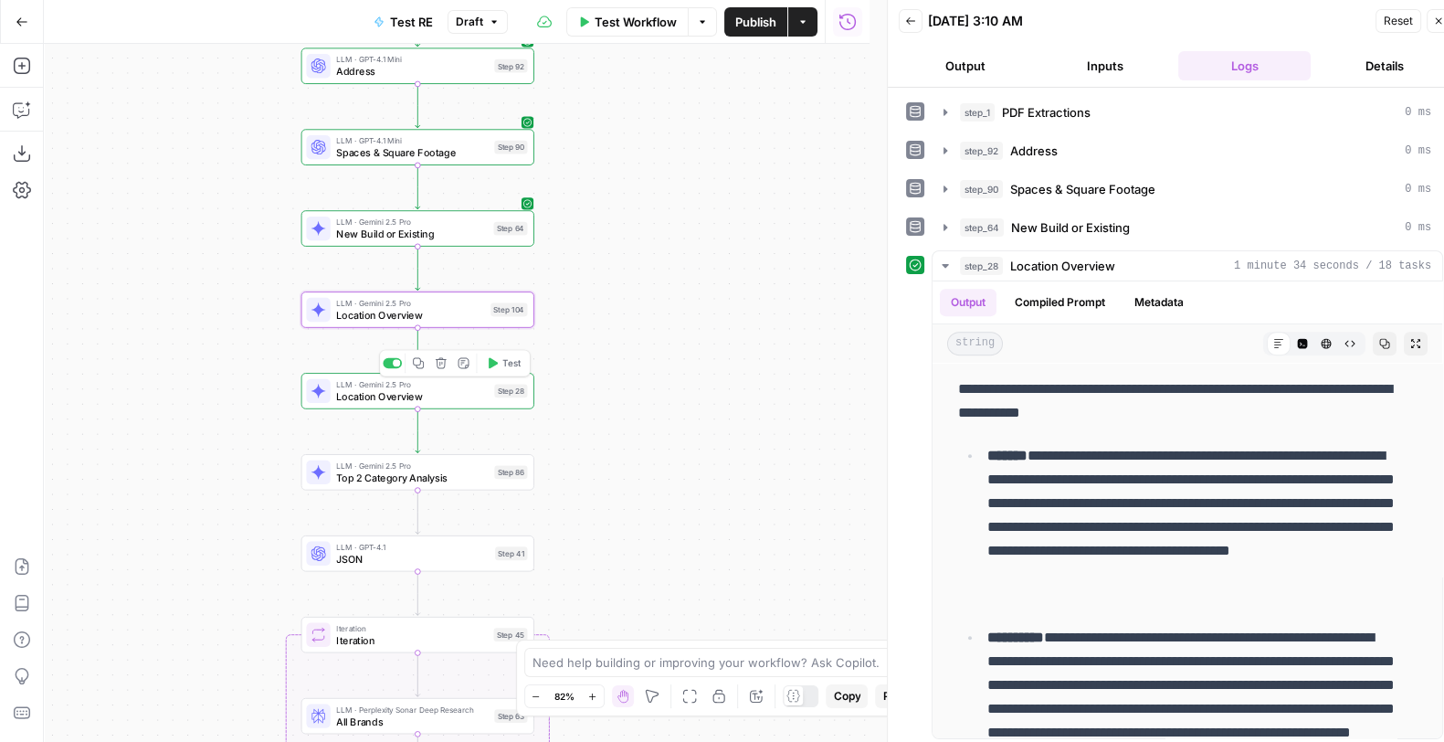
click at [419, 386] on span "LLM · Gemini 2.5 Pro" at bounding box center [412, 384] width 152 height 12
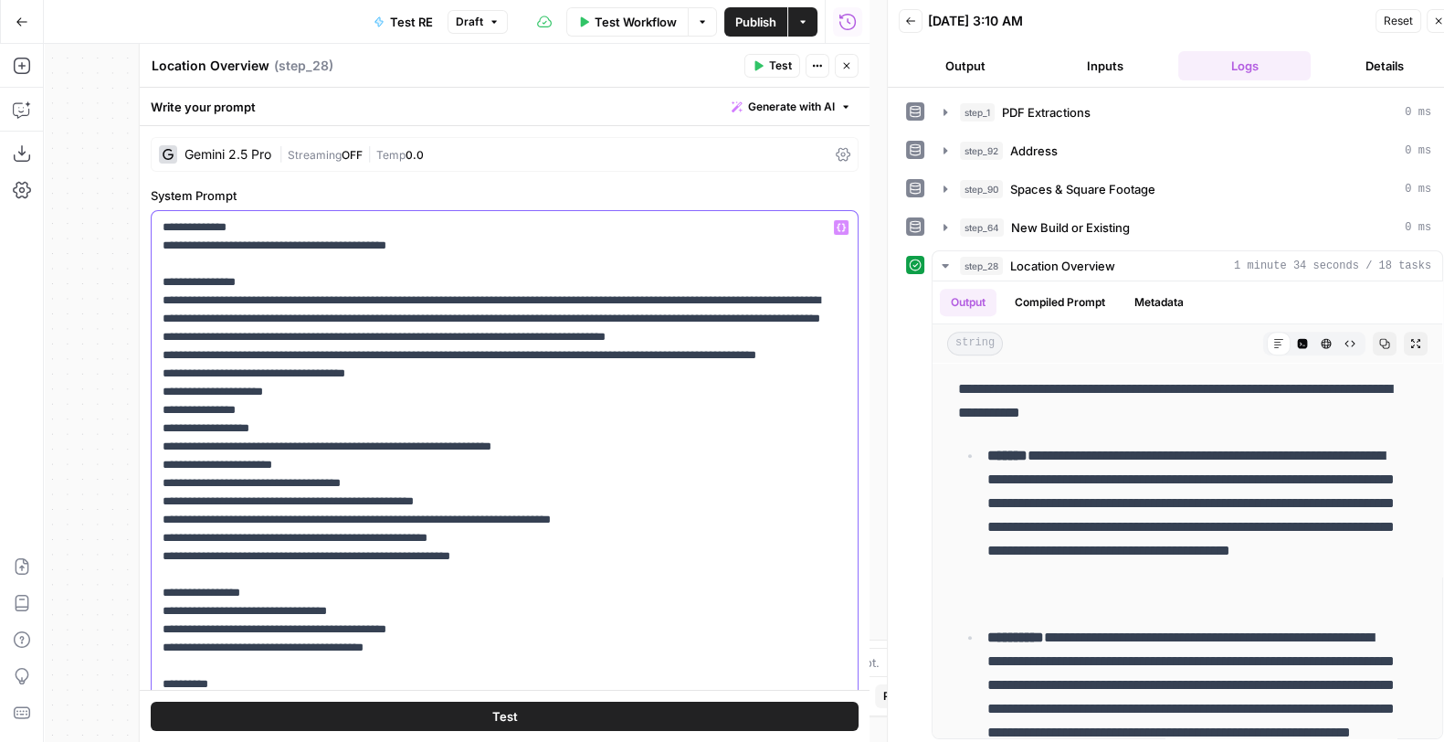
click at [256, 303] on p "**********" at bounding box center [496, 537] width 667 height 639
drag, startPoint x: 512, startPoint y: 323, endPoint x: 693, endPoint y: 298, distance: 182.7
click at [693, 298] on p "**********" at bounding box center [496, 537] width 667 height 639
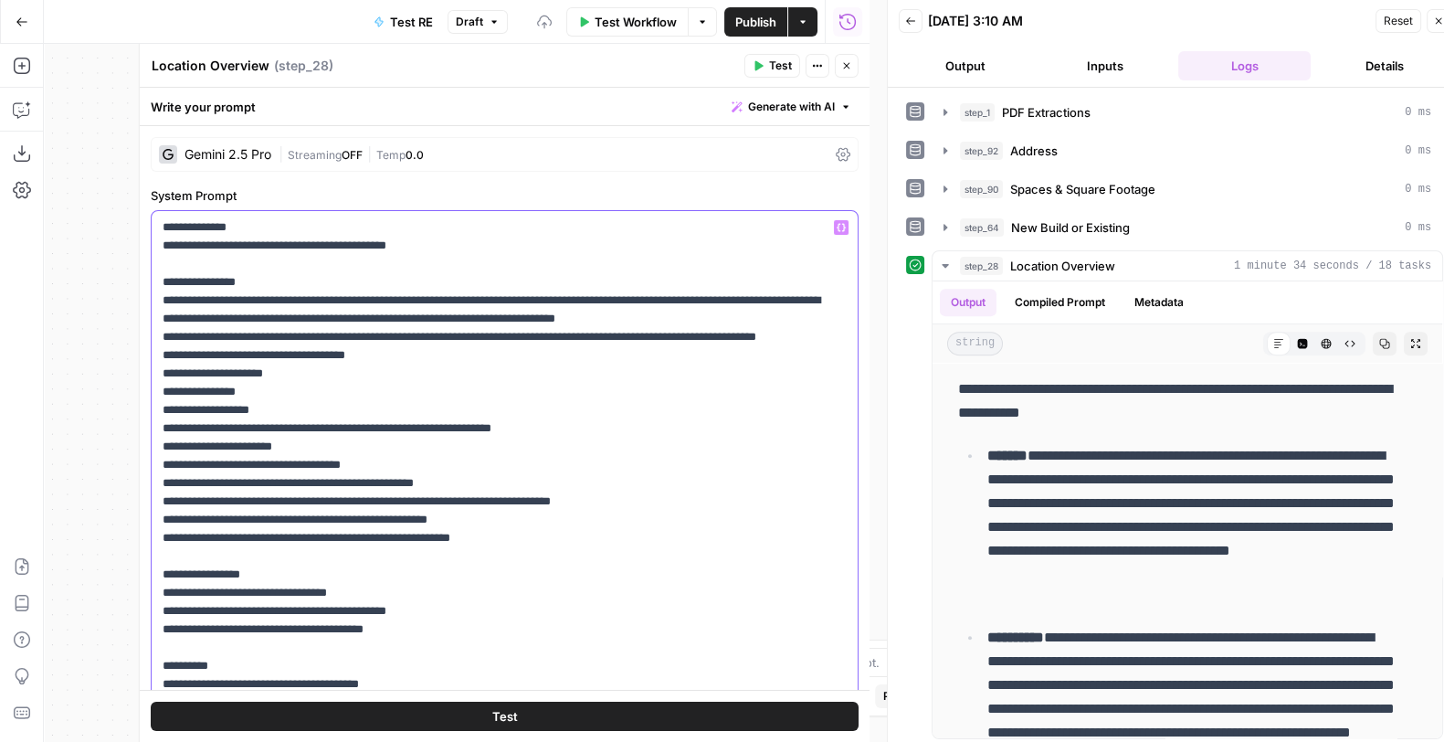
click at [503, 243] on p "**********" at bounding box center [496, 519] width 667 height 603
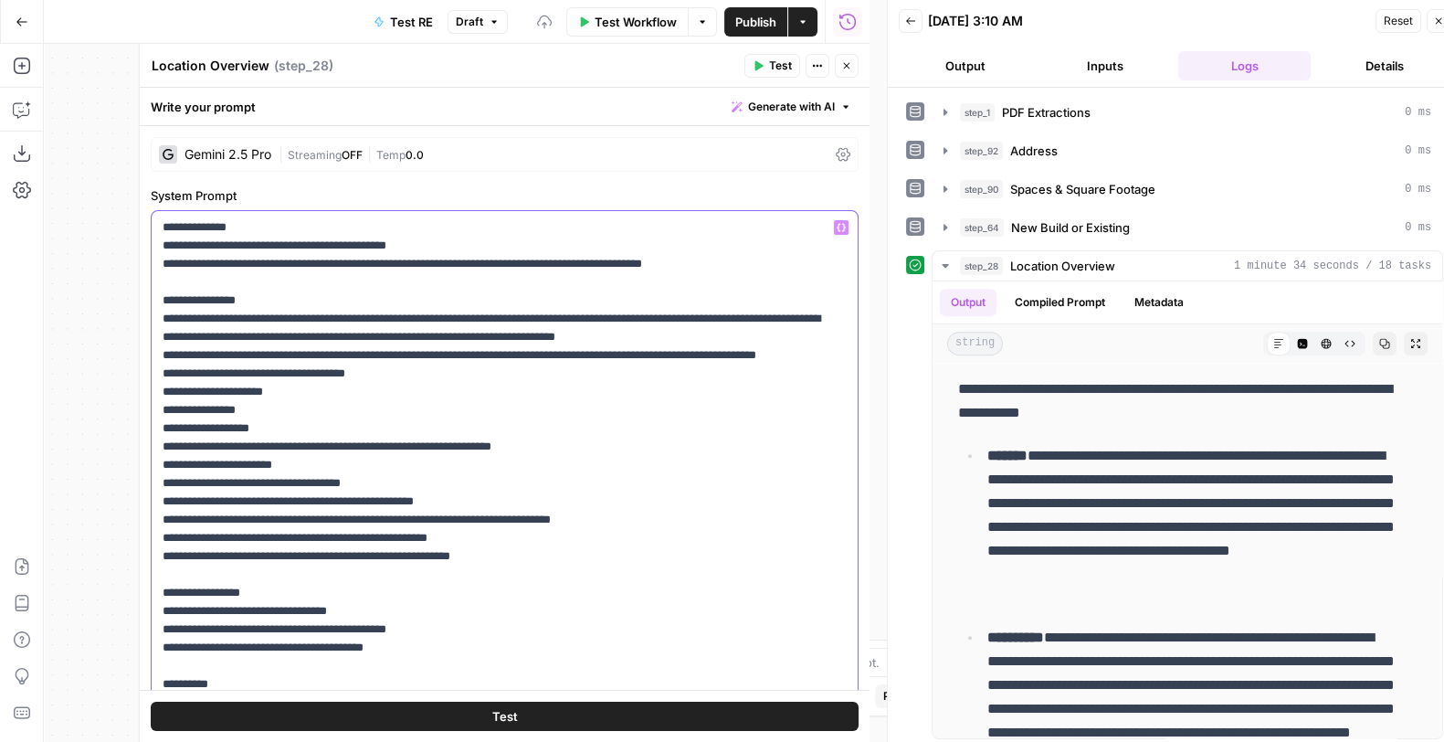
click at [699, 261] on p "**********" at bounding box center [496, 528] width 667 height 621
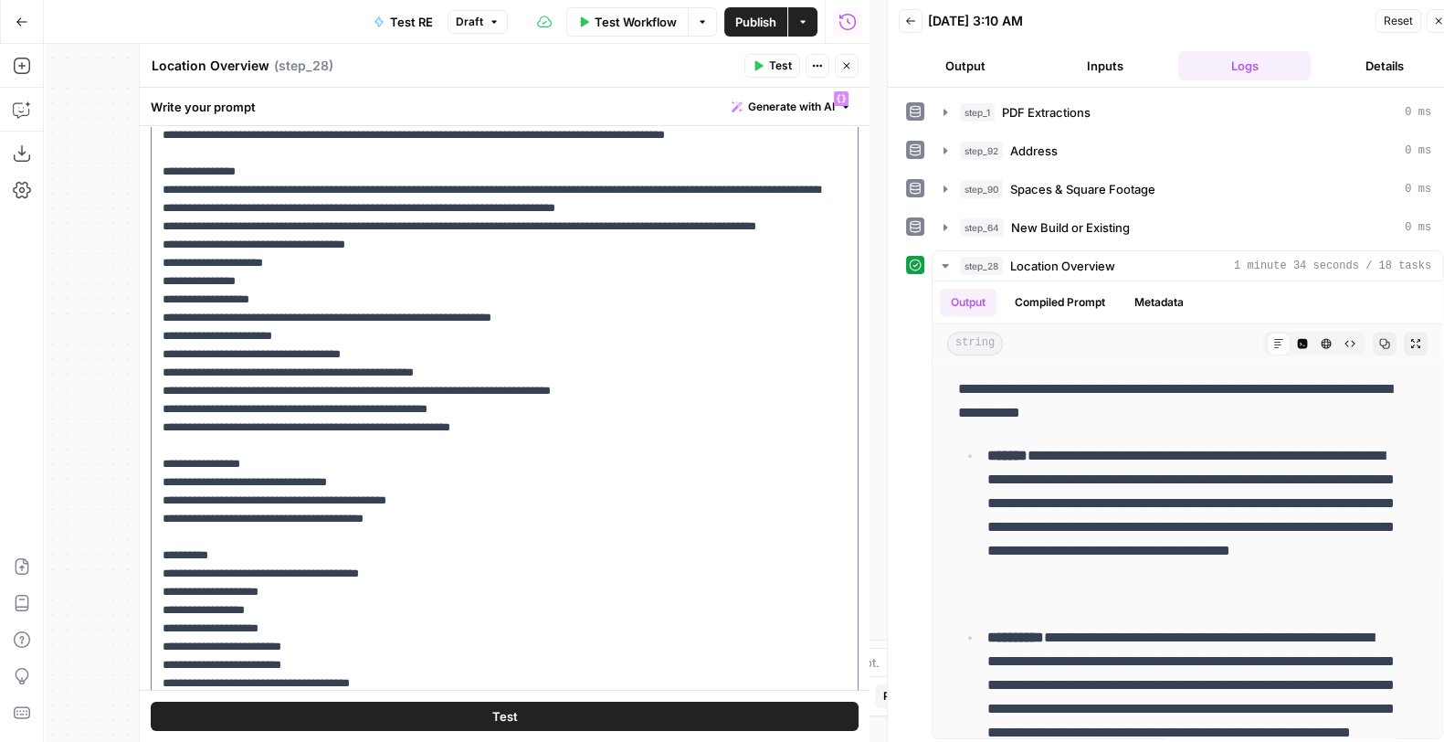
scroll to position [77, 0]
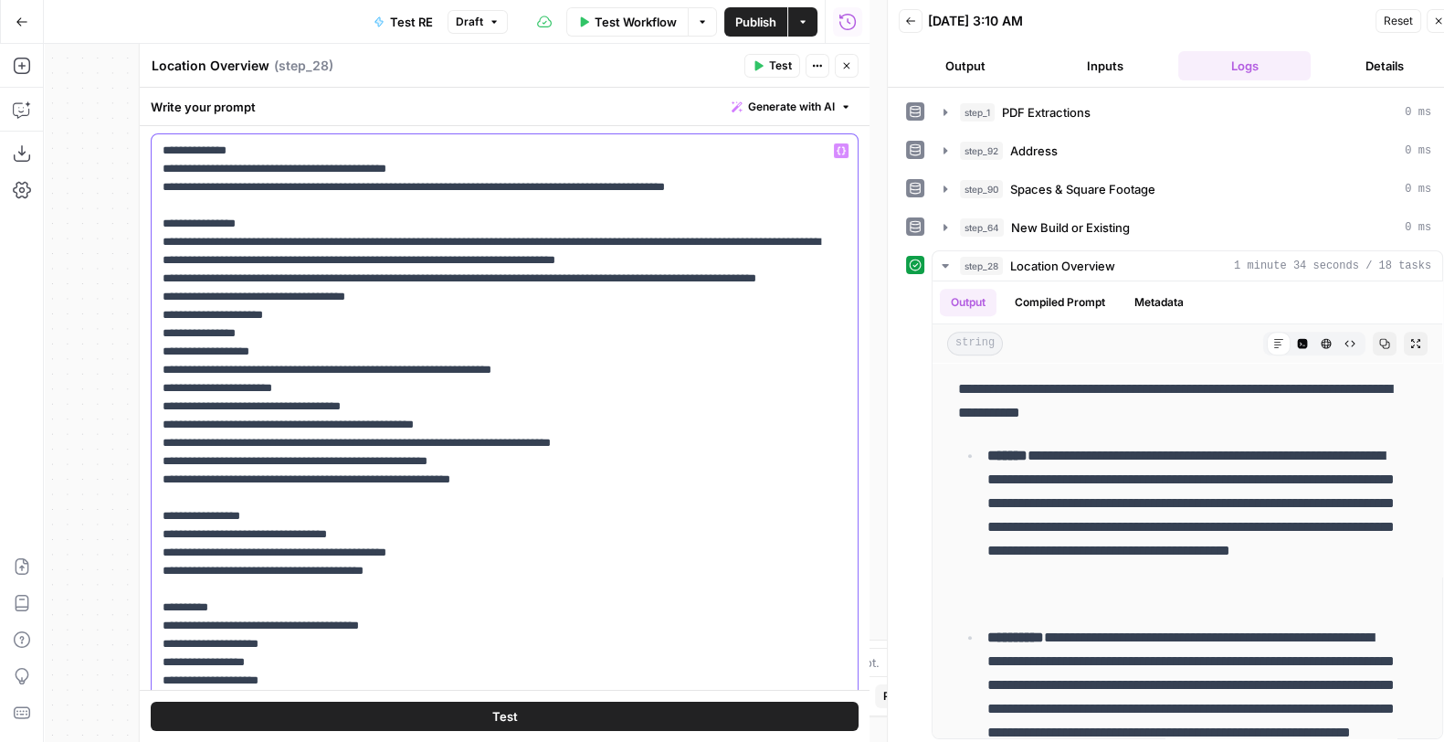
drag, startPoint x: 277, startPoint y: 296, endPoint x: 156, endPoint y: 284, distance: 121.2
click at [156, 284] on div "**********" at bounding box center [505, 452] width 706 height 636
click at [321, 199] on p "**********" at bounding box center [496, 452] width 667 height 621
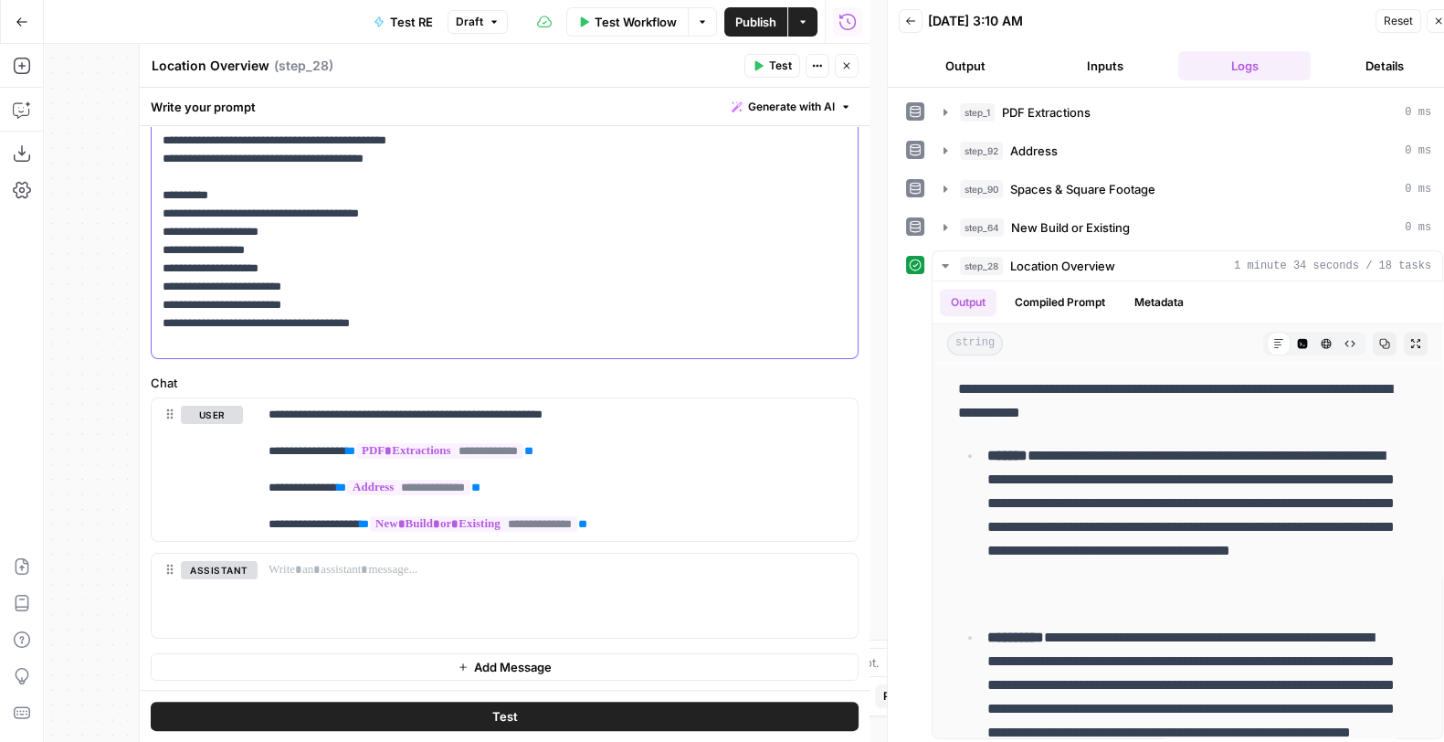
scroll to position [0, 0]
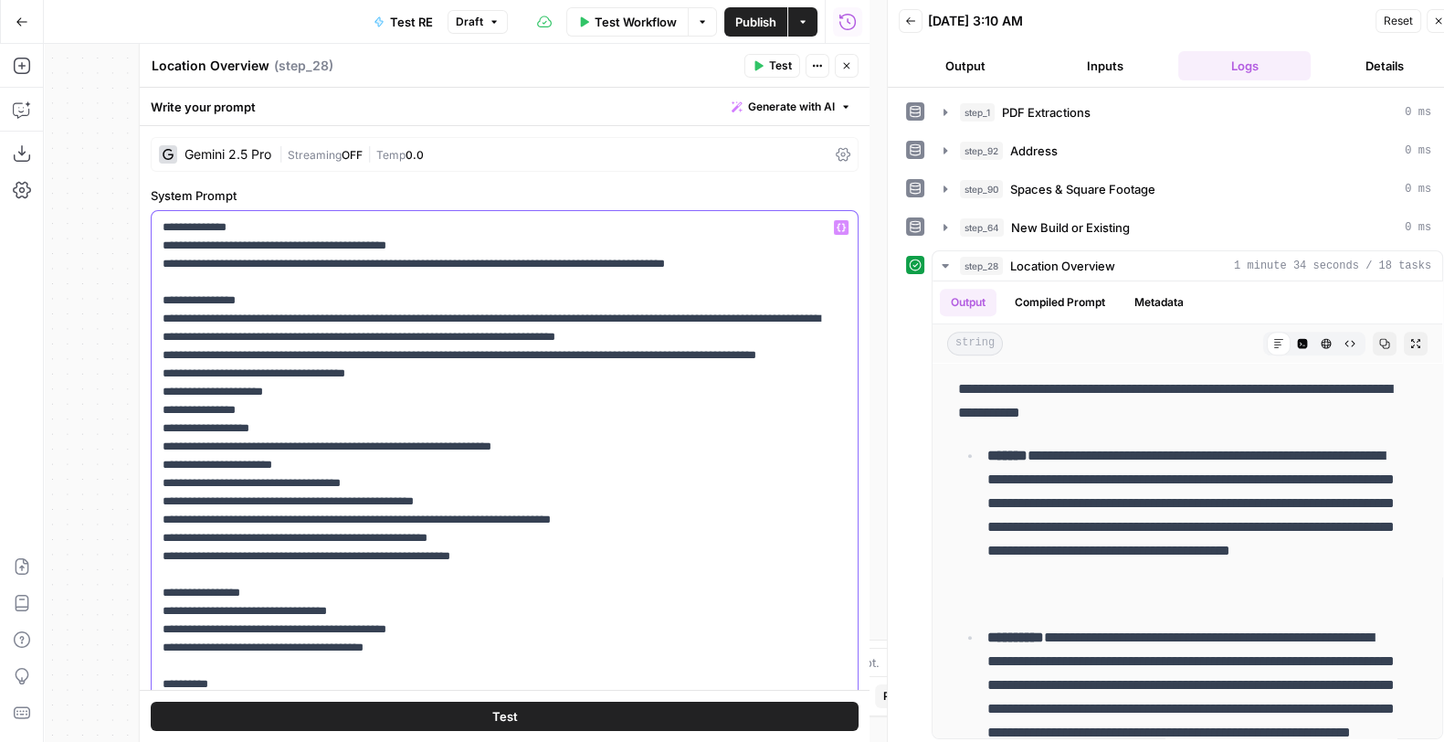
click at [619, 322] on p "**********" at bounding box center [496, 528] width 667 height 621
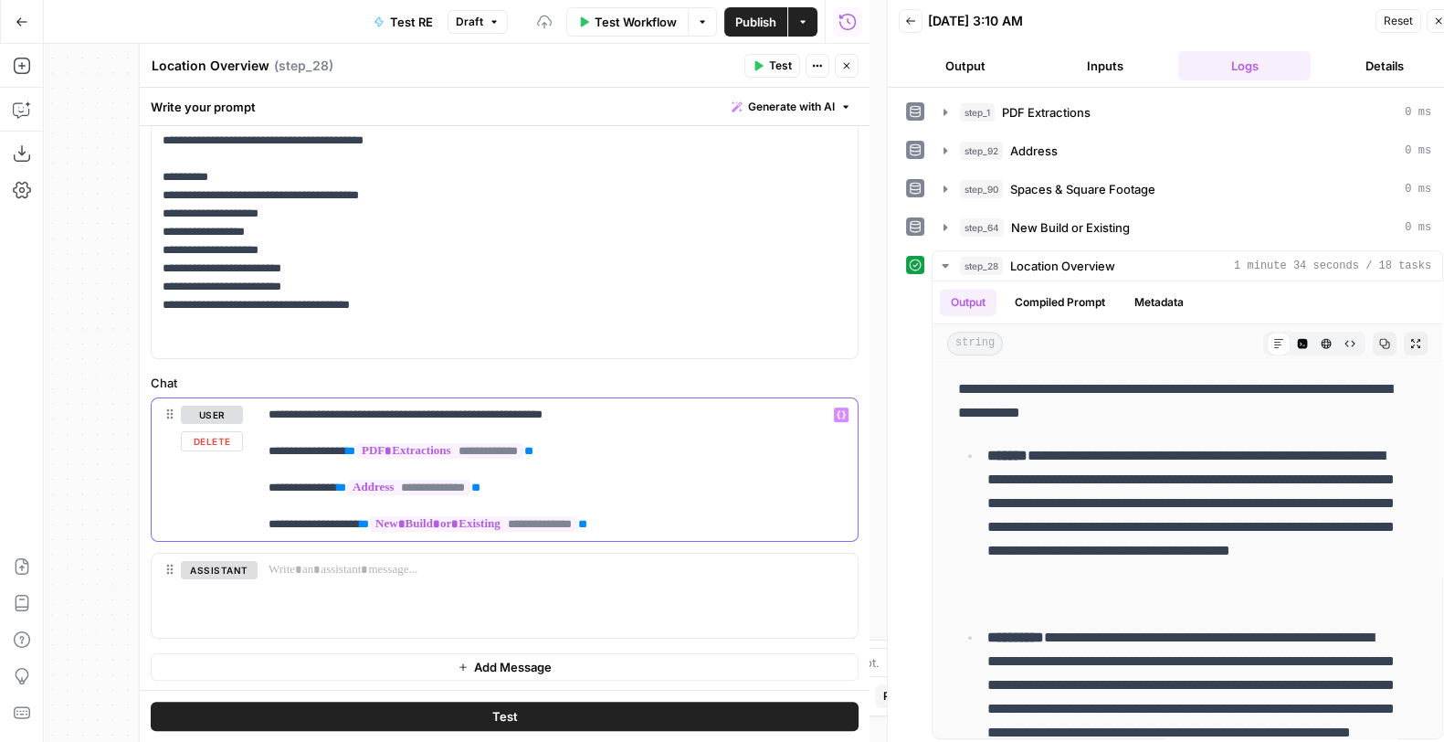
click at [639, 447] on p "**********" at bounding box center [549, 470] width 561 height 128
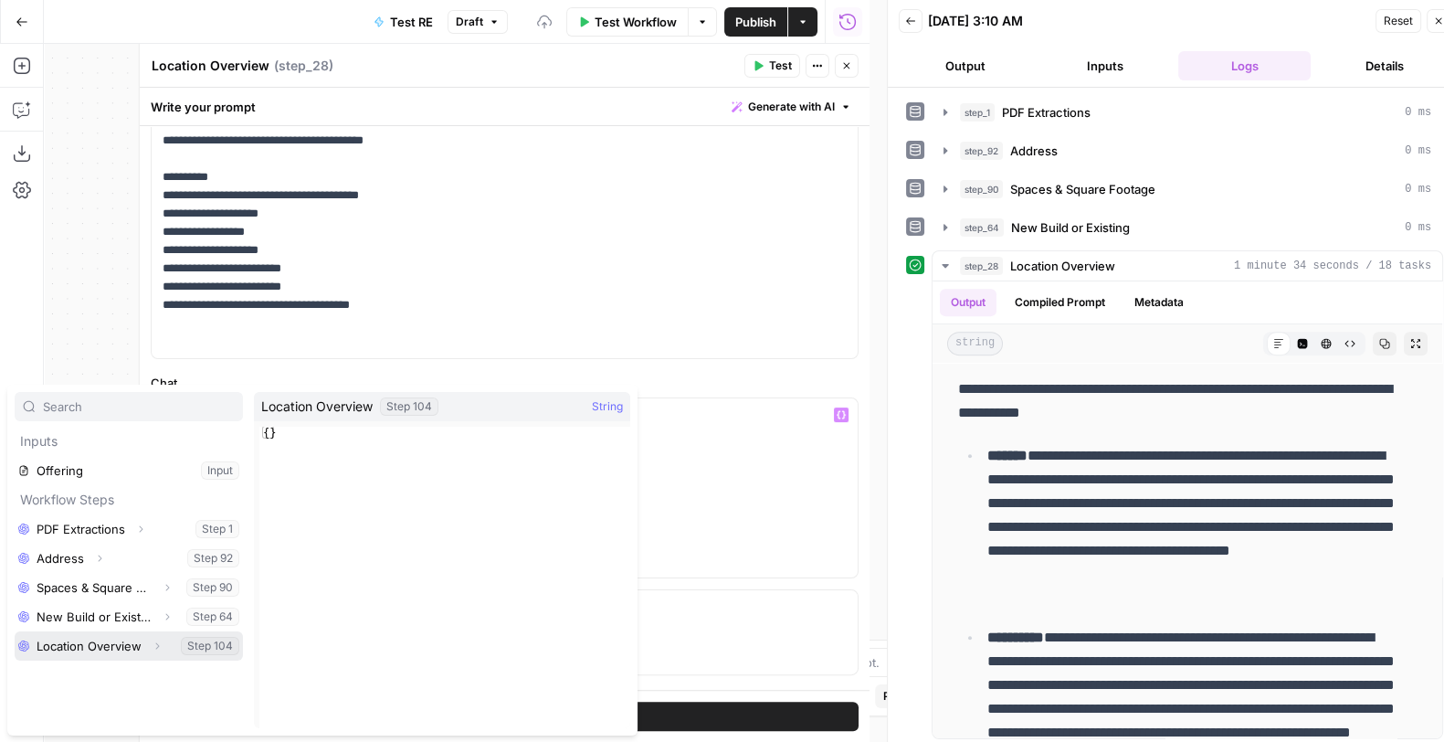
click at [81, 607] on button "Select variable Location Overview" at bounding box center [129, 645] width 228 height 29
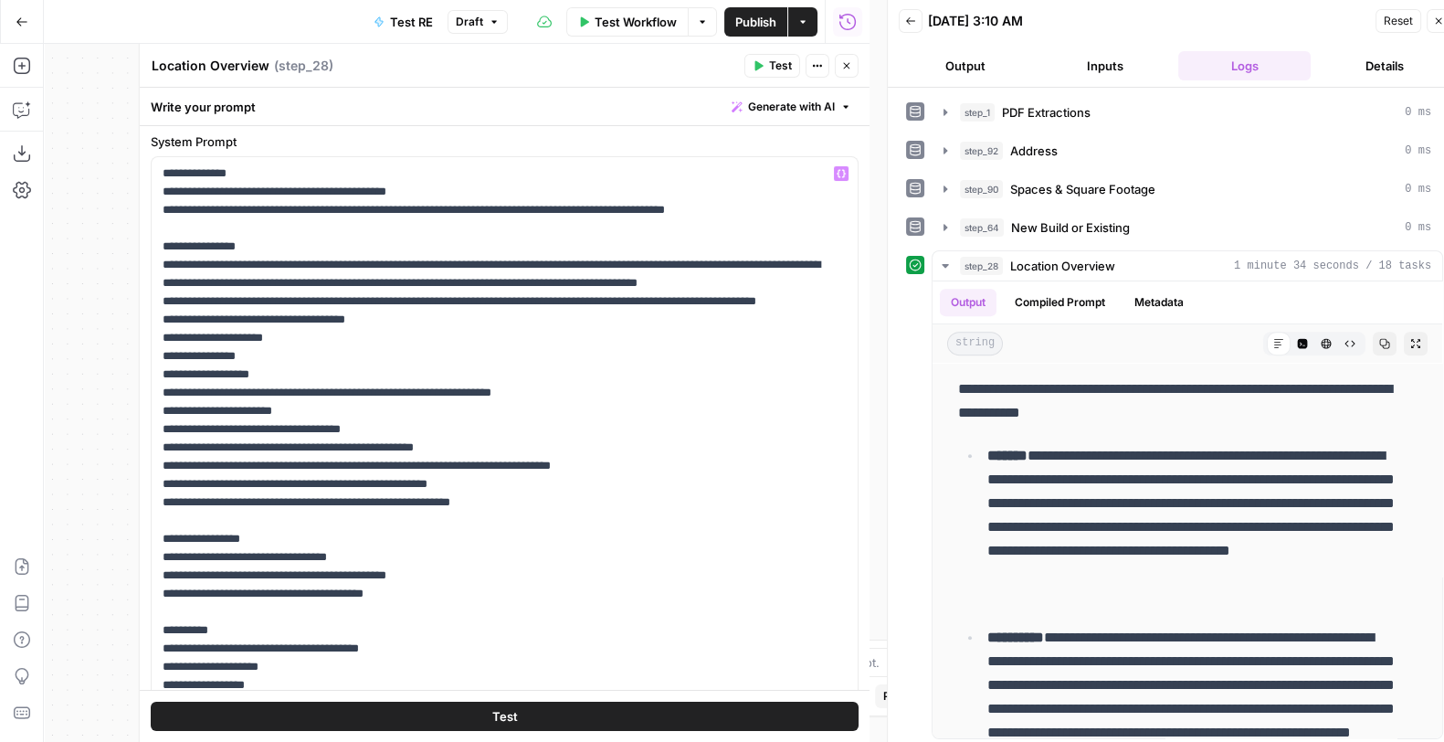
scroll to position [0, 0]
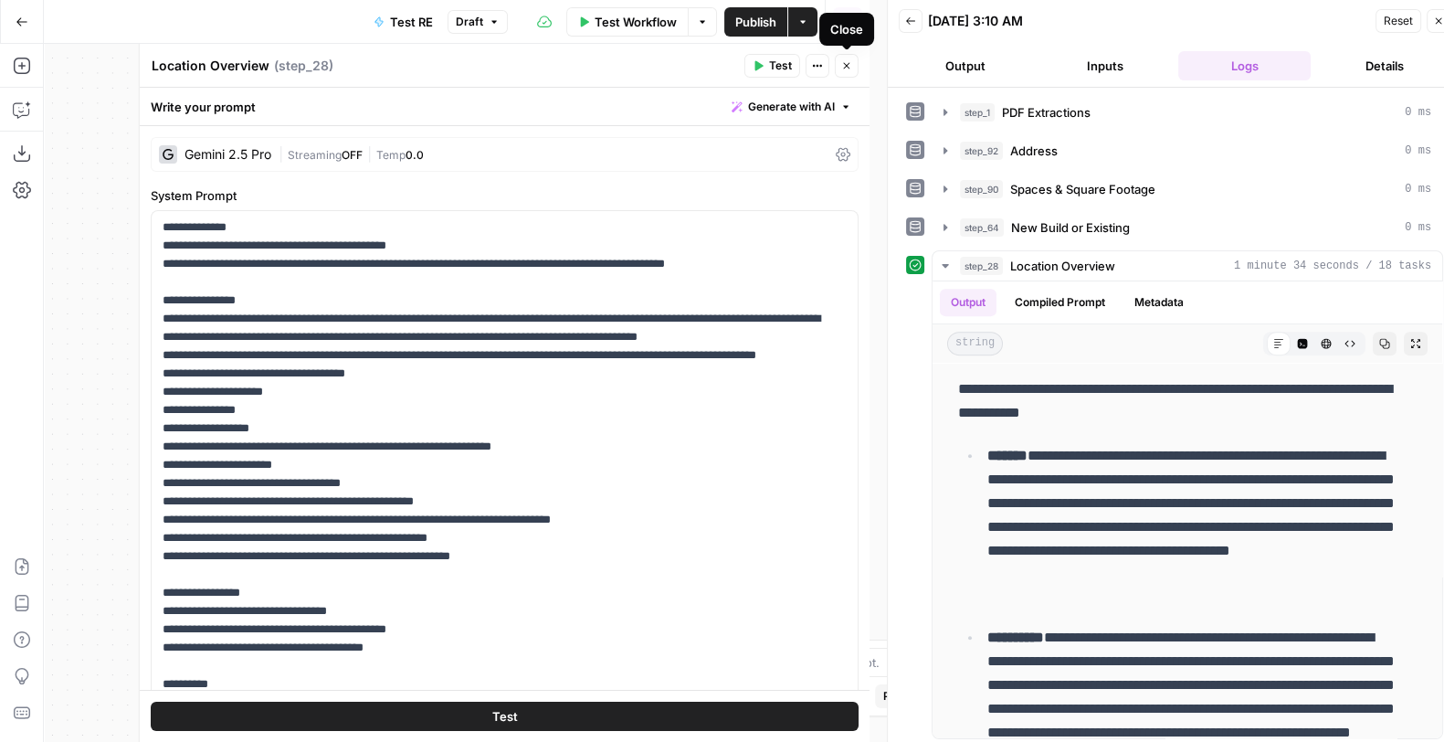
click at [851, 66] on span "Close" at bounding box center [851, 66] width 1 height 1
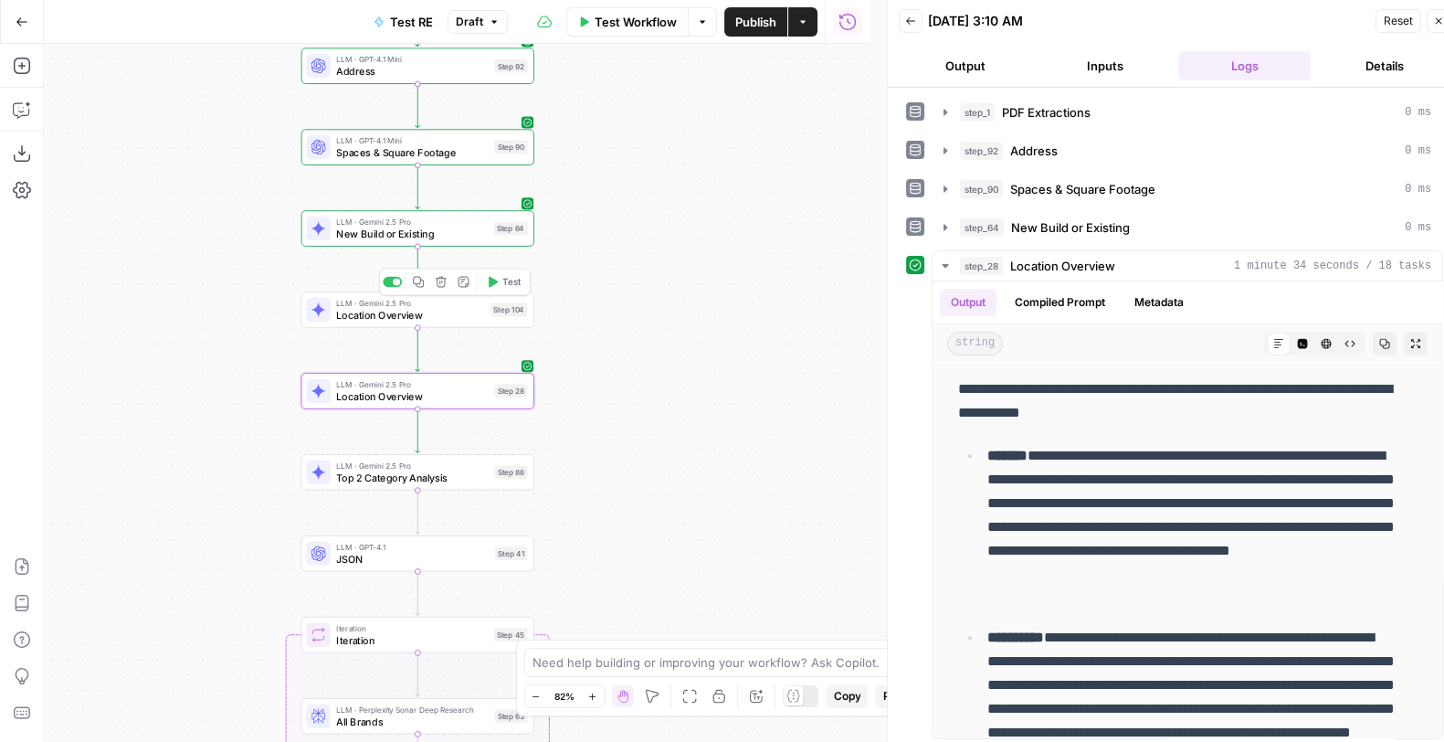
click at [439, 325] on div "LLM · Gemini 2.5 Pro Location Overview Step 104 Copy step Delete step Add Note …" at bounding box center [417, 309] width 233 height 37
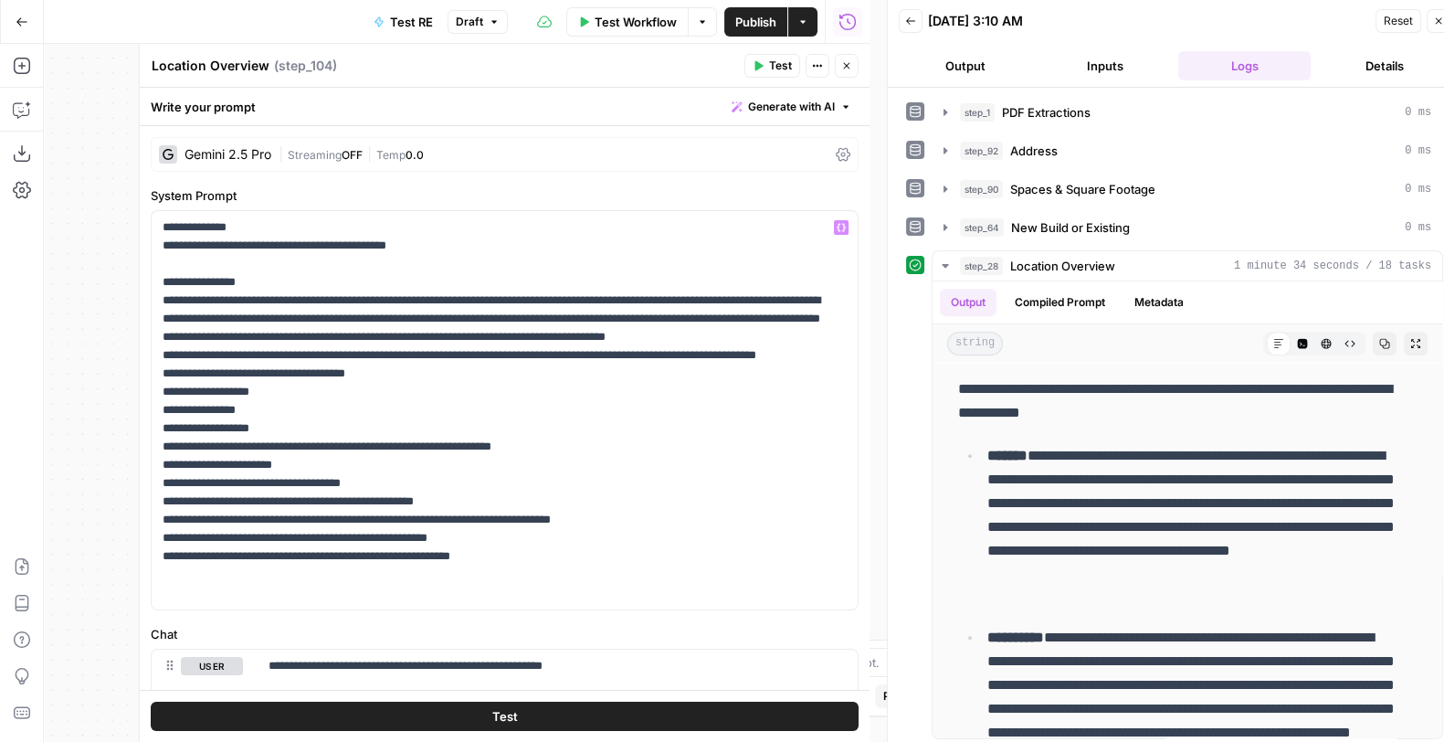
click at [287, 165] on div "Gemini 2.5 Pro | Streaming OFF | Temp 0.0" at bounding box center [505, 154] width 708 height 35
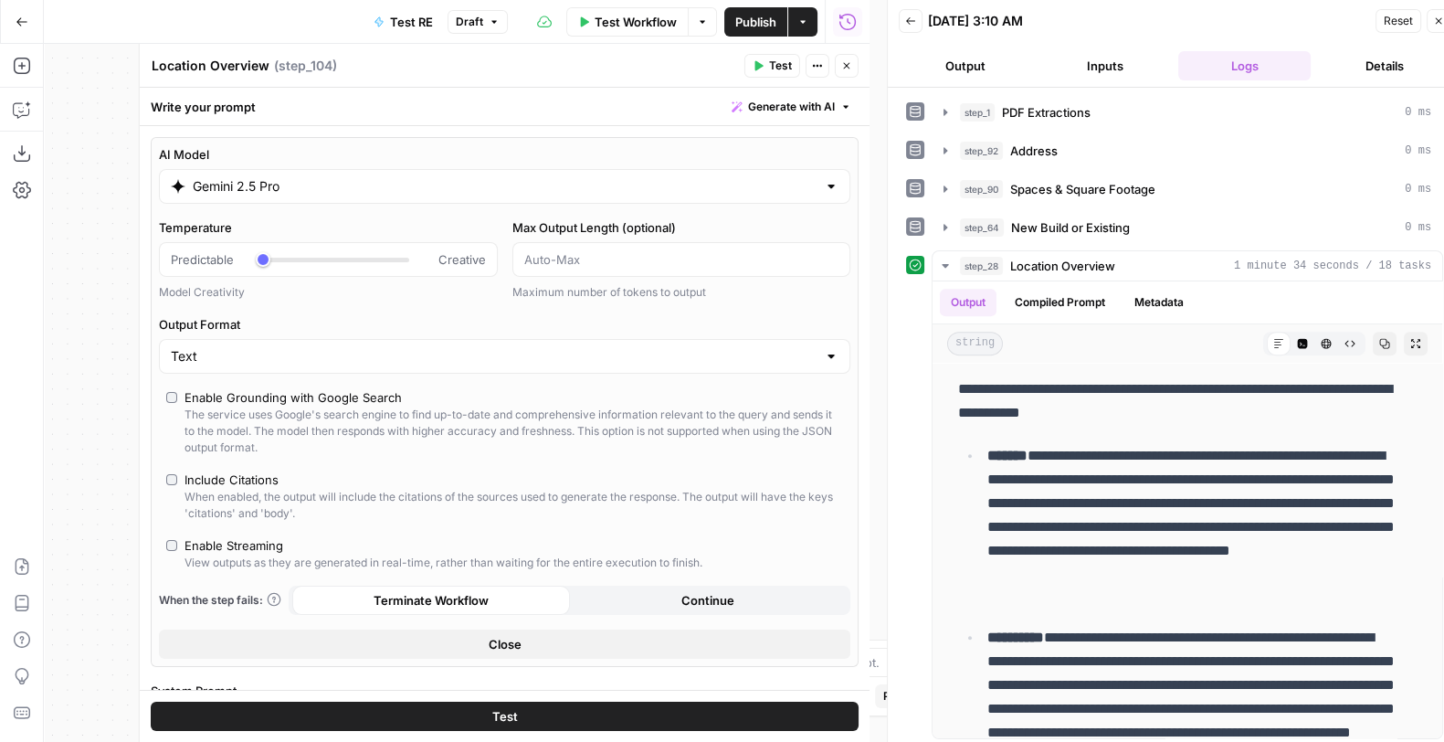
click at [850, 66] on icon "button" at bounding box center [846, 65] width 11 height 11
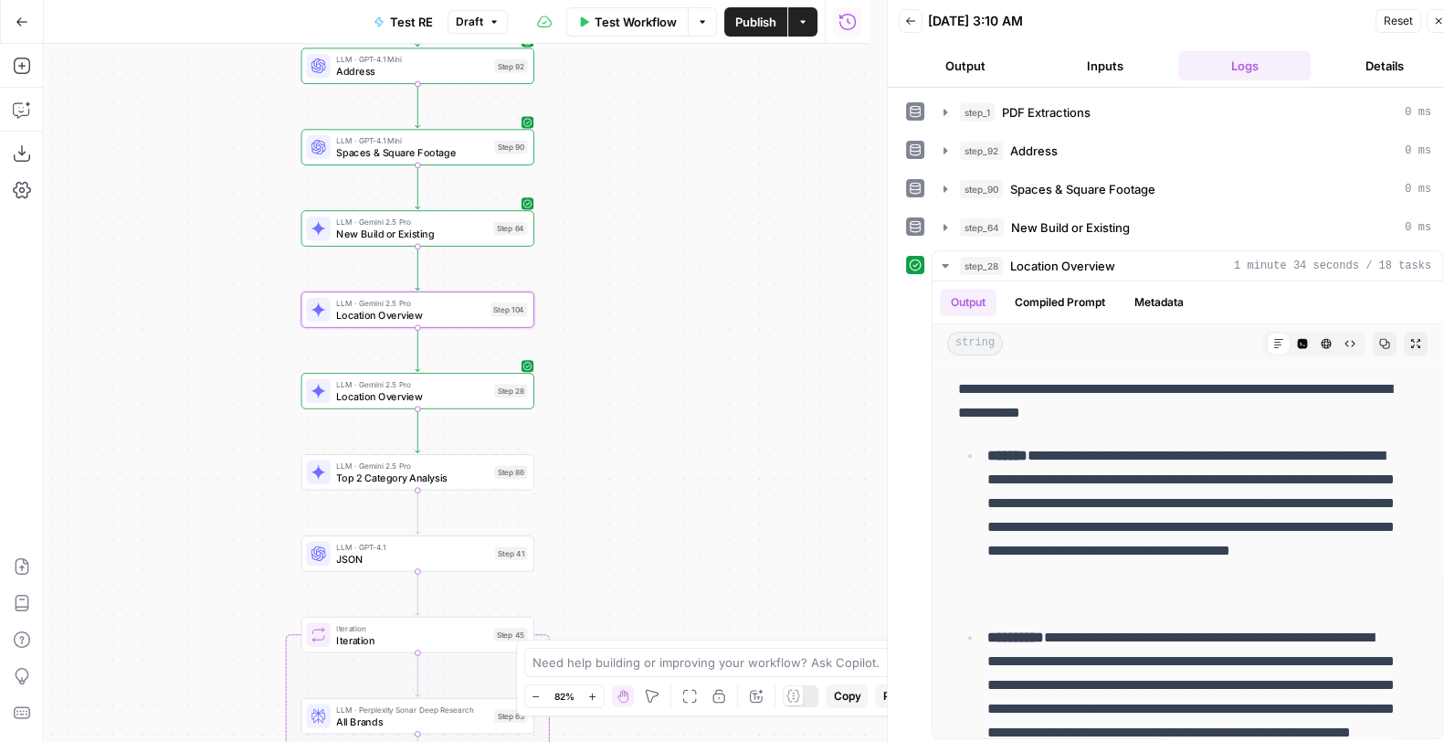
click at [496, 304] on div "Step 104" at bounding box center [509, 310] width 37 height 14
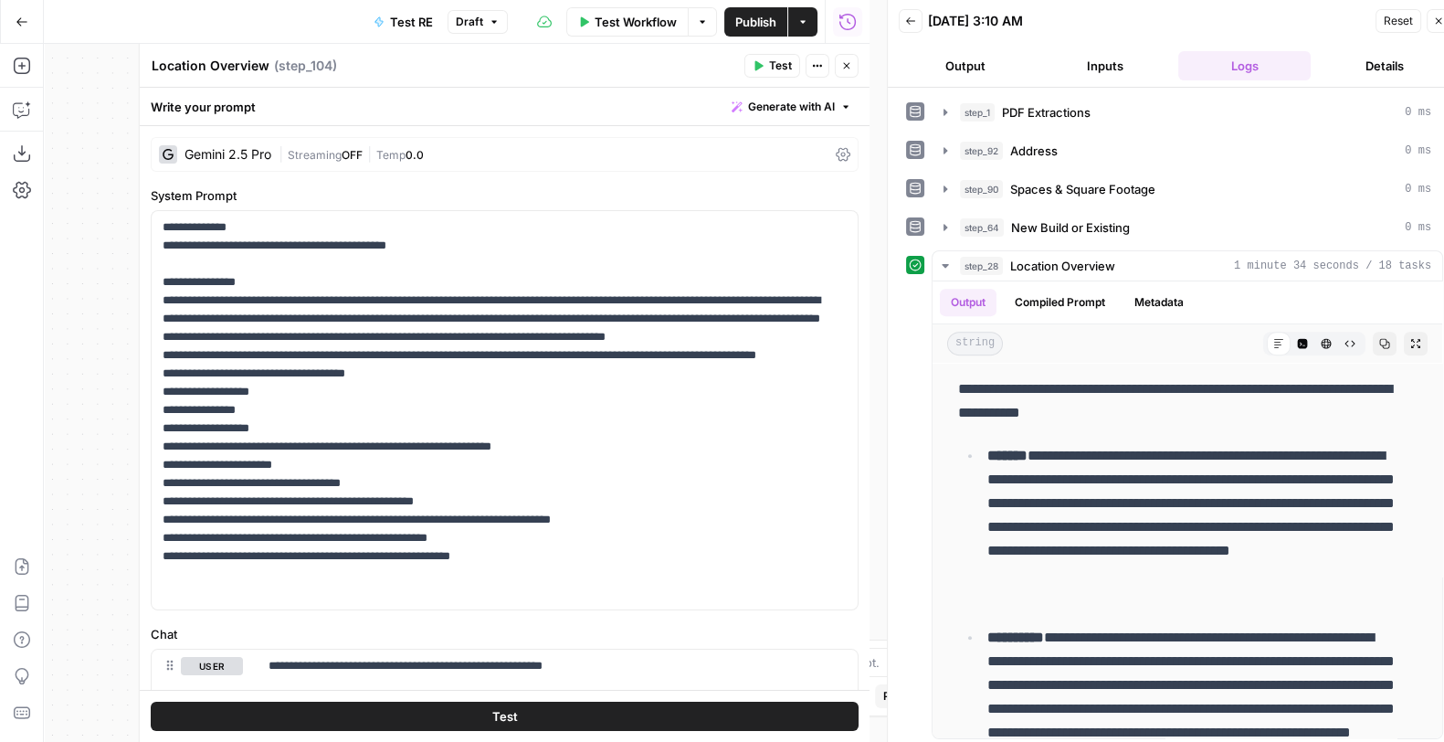
click at [445, 607] on button "Test" at bounding box center [505, 717] width 708 height 29
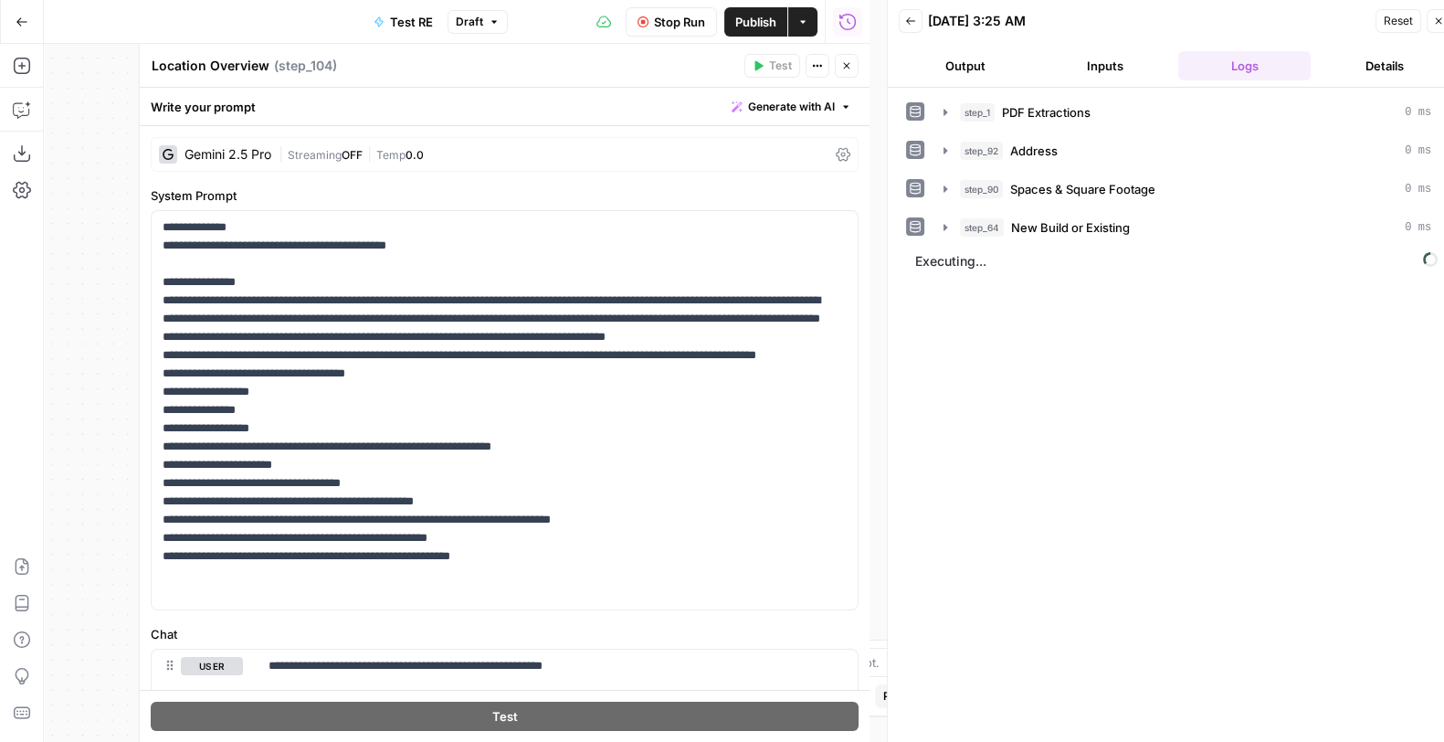
click at [752, 23] on span "Publish" at bounding box center [755, 22] width 41 height 18
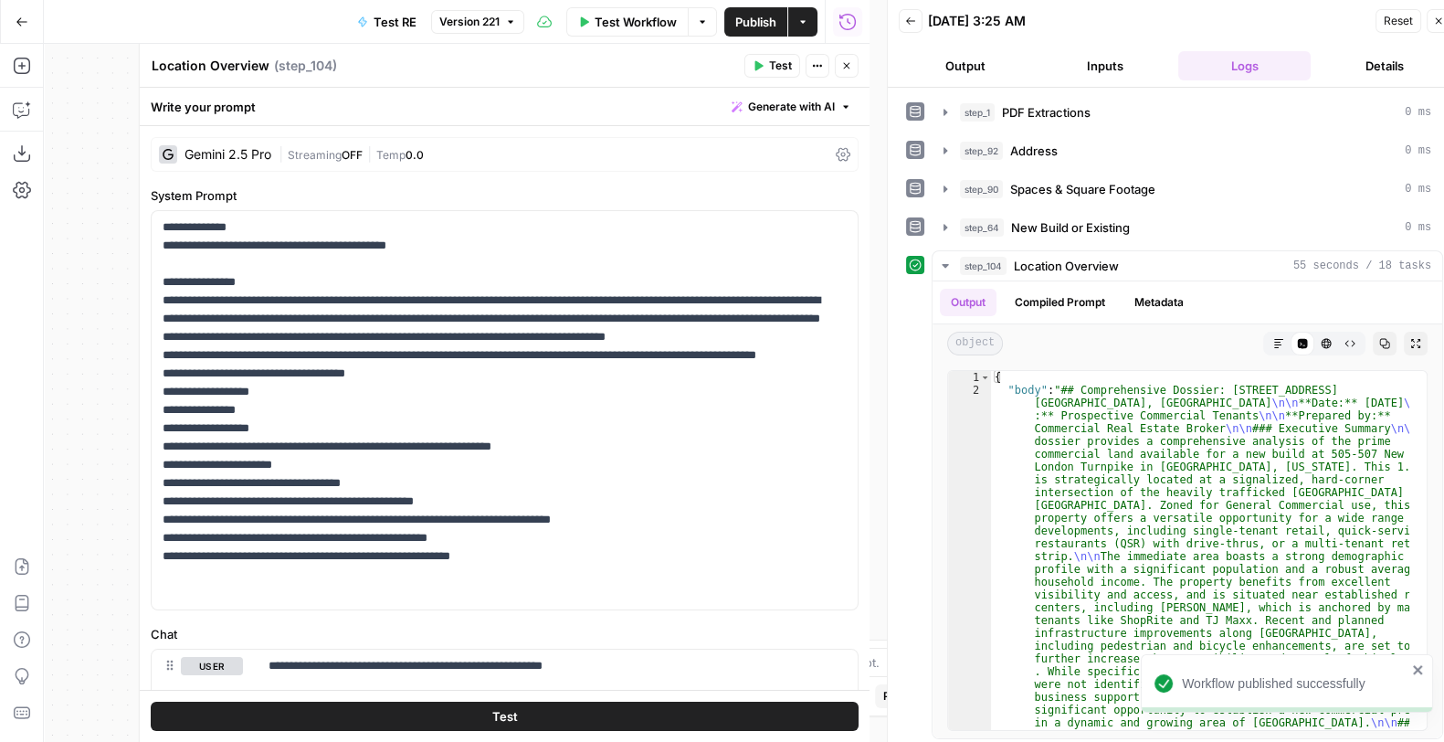
click at [845, 54] on div "Test Actions Close" at bounding box center [802, 66] width 114 height 24
click at [845, 79] on header "Location Overview Location Overview ( step_104 ) Test Actions Close" at bounding box center [505, 66] width 730 height 44
click at [847, 71] on button "Close" at bounding box center [847, 66] width 24 height 24
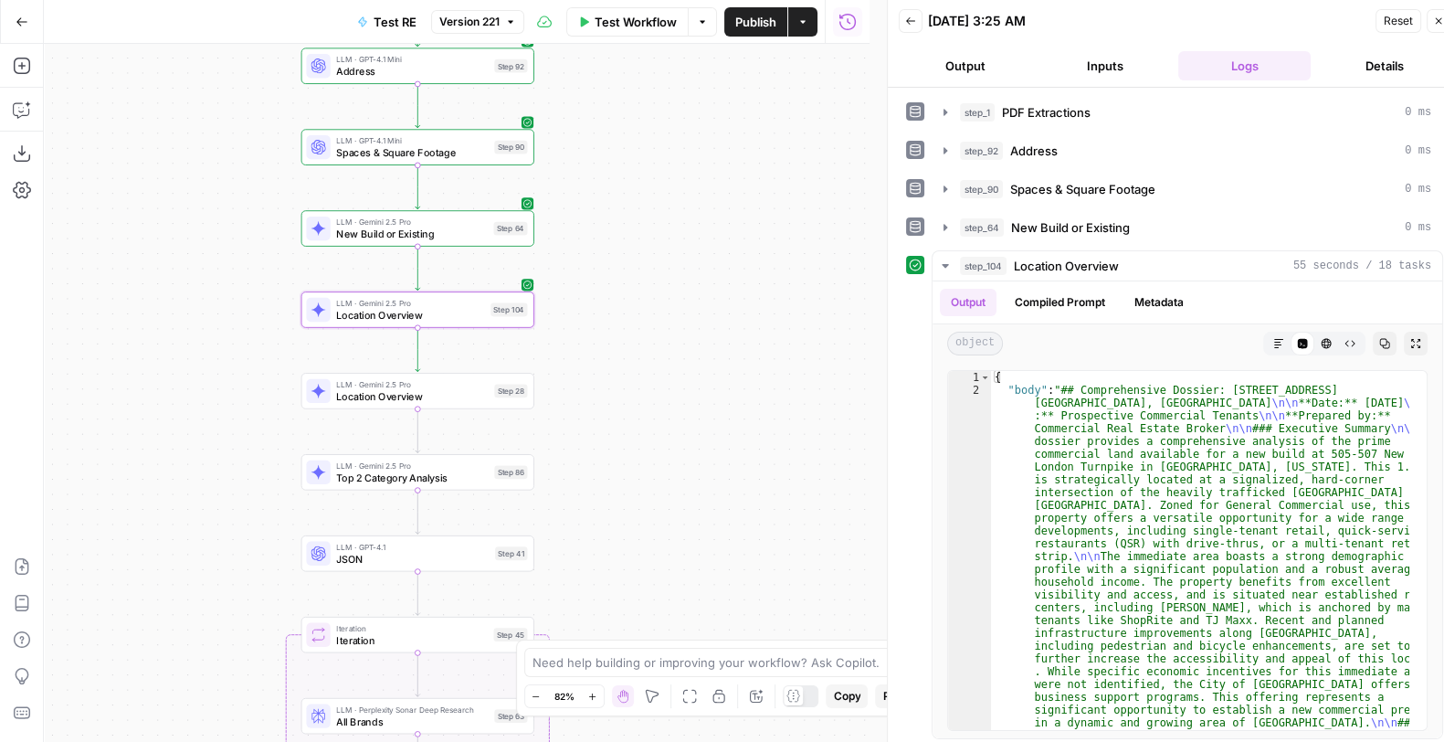
click at [430, 394] on span "Location Overview" at bounding box center [412, 395] width 152 height 15
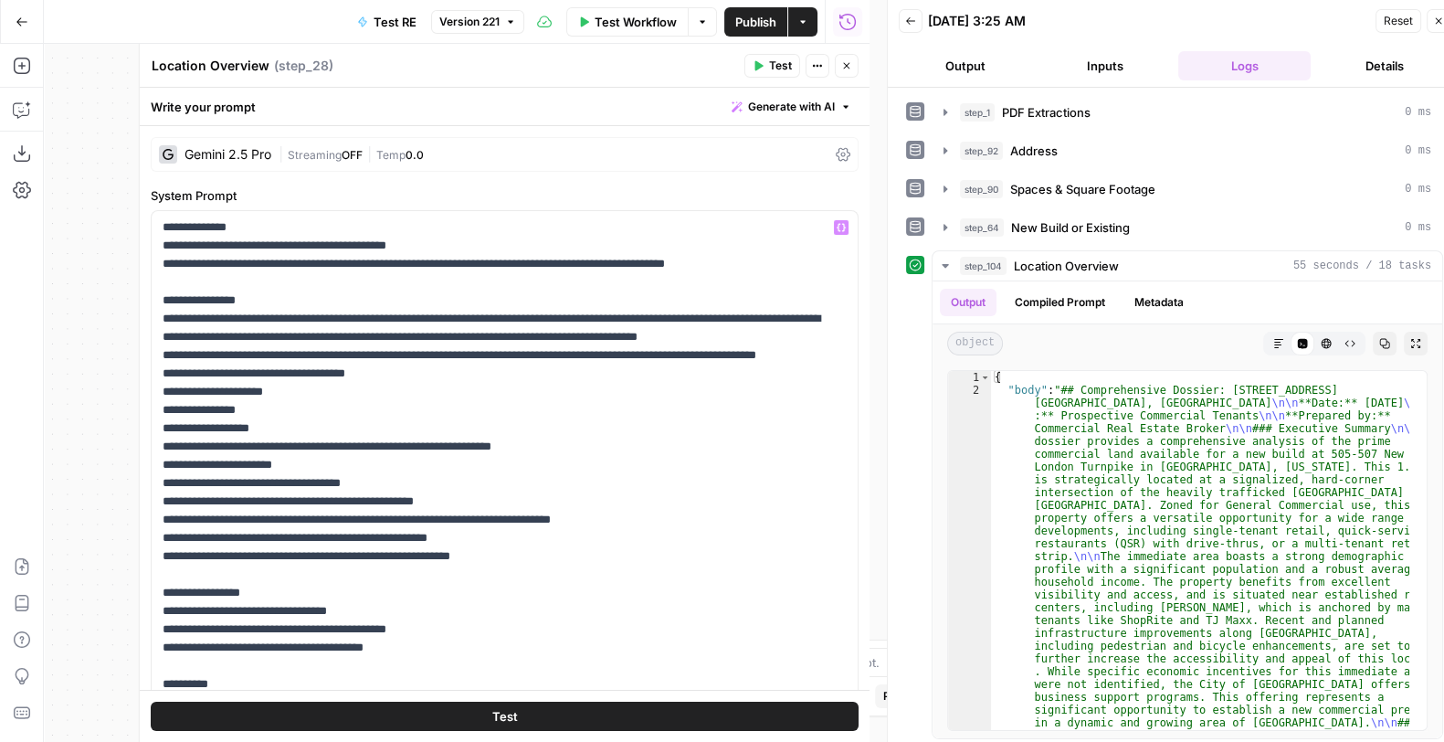
click at [591, 607] on button "Test" at bounding box center [505, 717] width 708 height 29
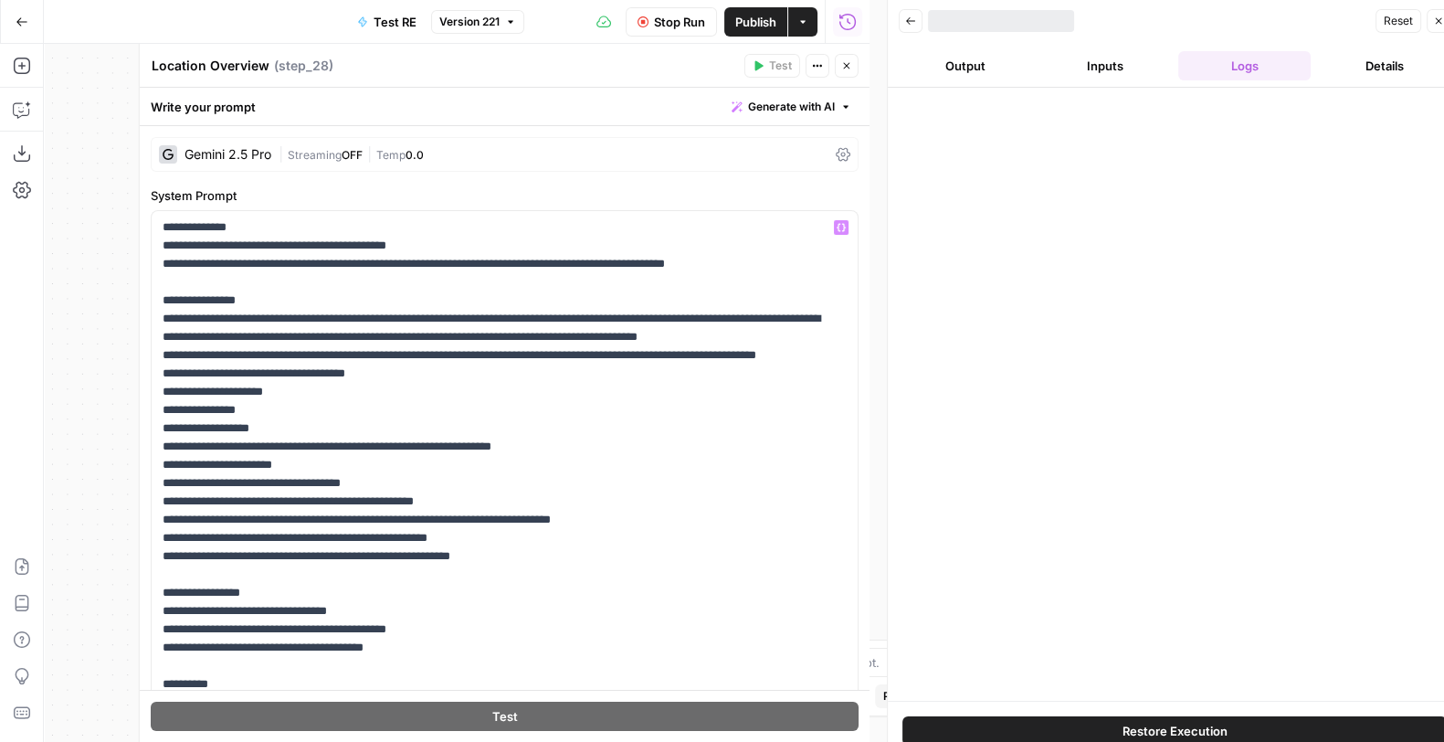
click at [343, 174] on div "**********" at bounding box center [505, 680] width 730 height 1109
click at [312, 153] on span "Streaming" at bounding box center [315, 155] width 54 height 14
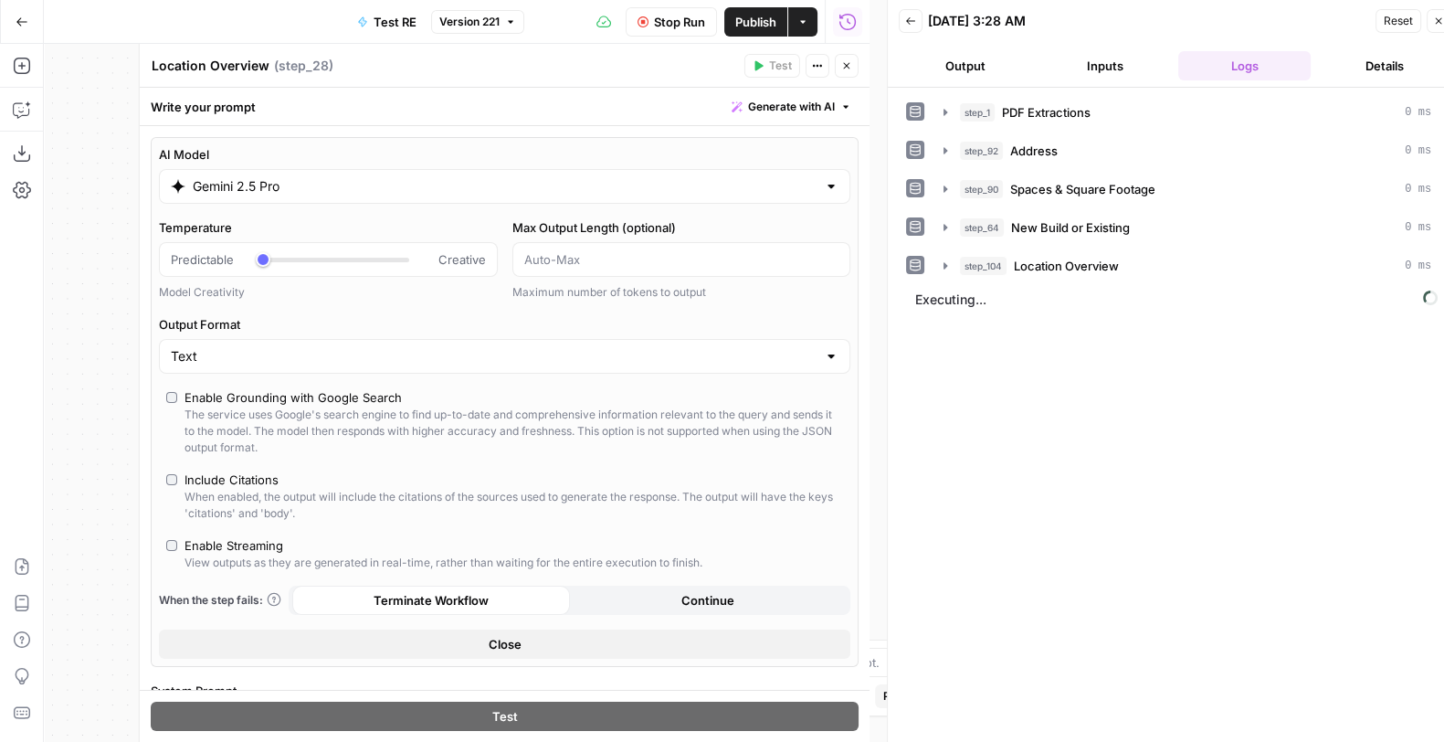
click at [685, 24] on span "Stop Run" at bounding box center [679, 22] width 51 height 18
click at [270, 402] on div "Enable Grounding with Google Search" at bounding box center [293, 397] width 217 height 18
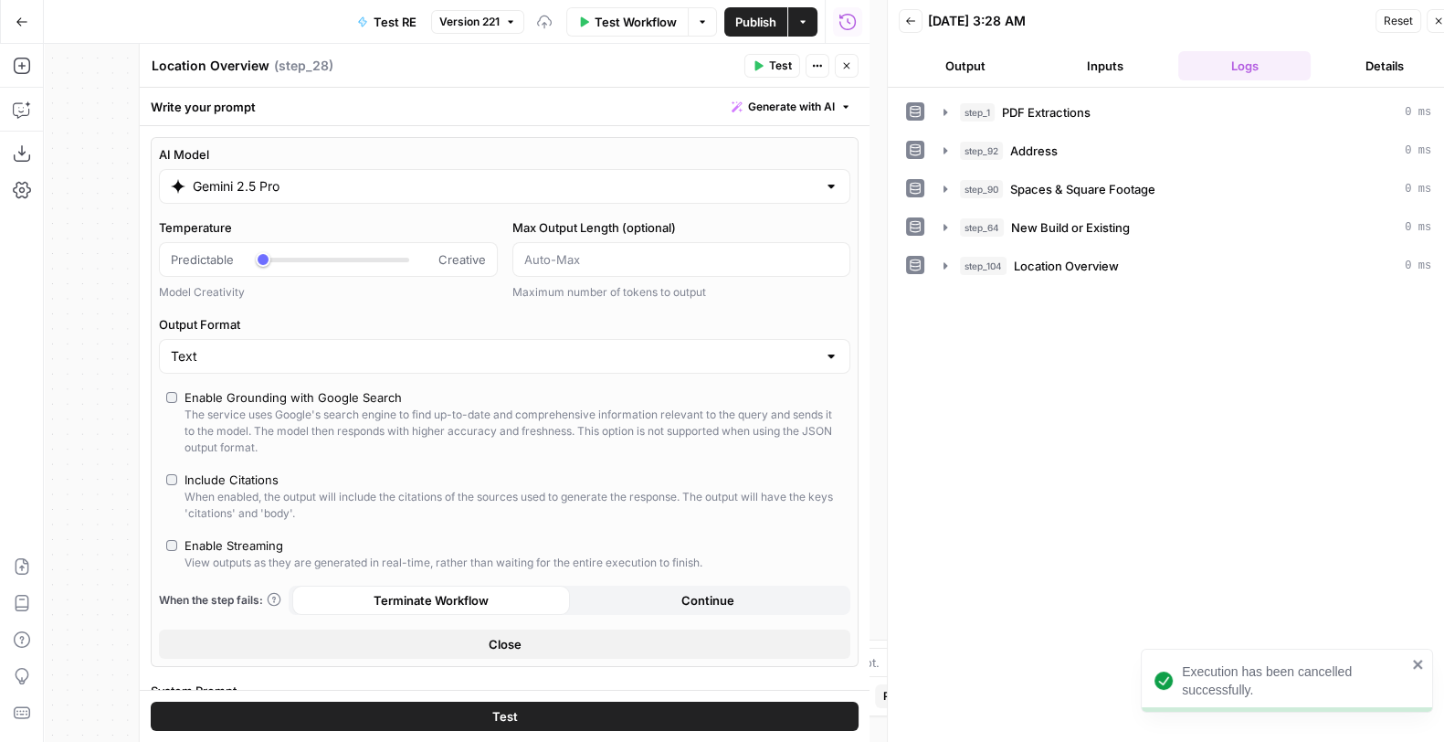
click at [786, 63] on span "Test" at bounding box center [780, 66] width 23 height 16
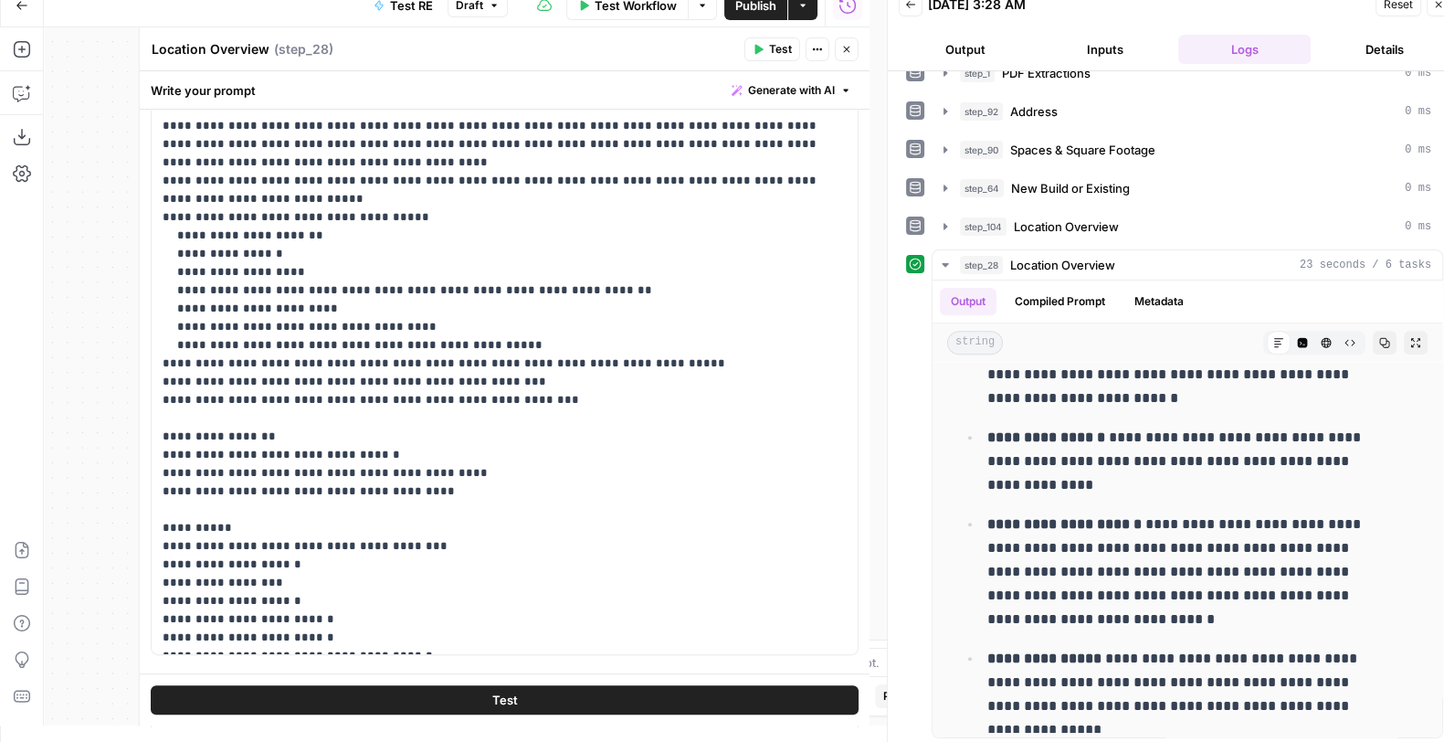
scroll to position [725, 0]
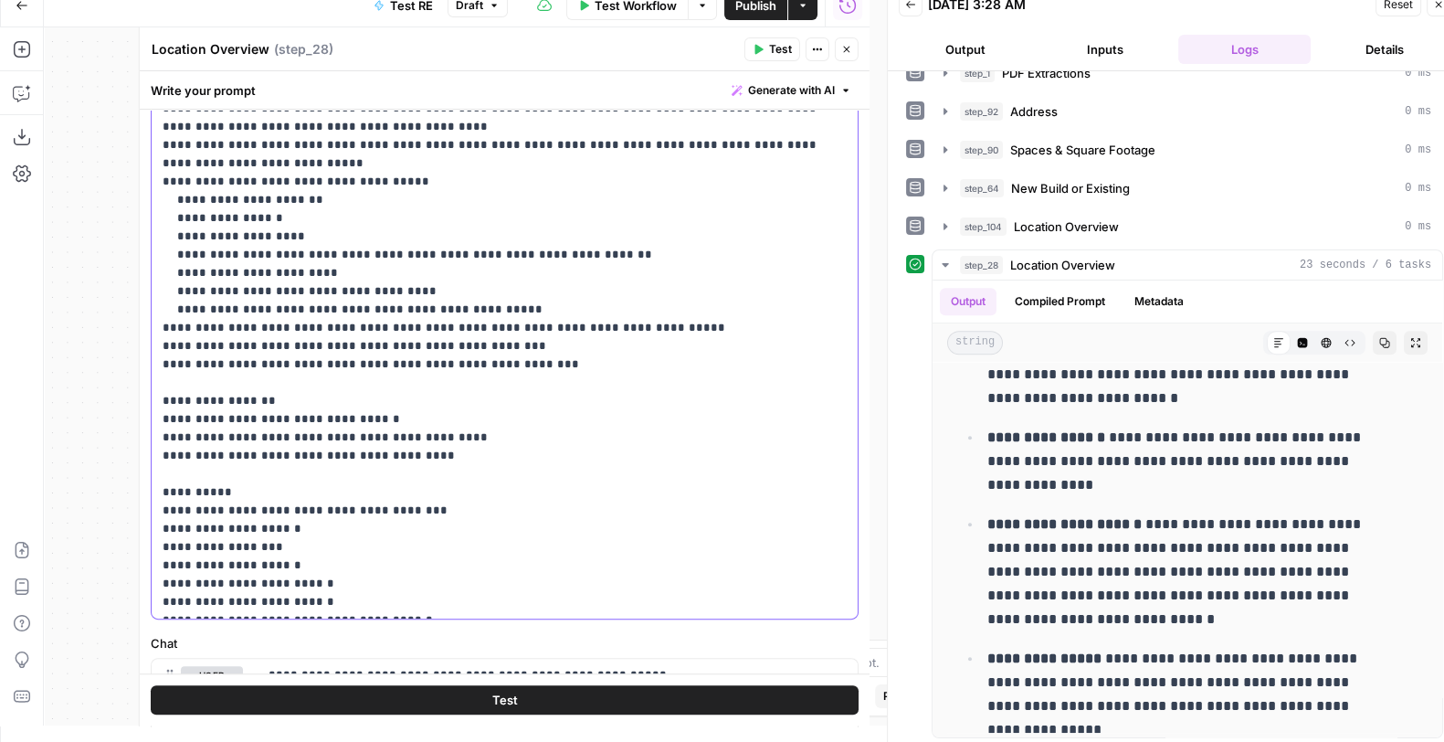
click at [240, 598] on p "**********" at bounding box center [496, 291] width 667 height 639
click at [845, 47] on icon "button" at bounding box center [846, 50] width 6 height 6
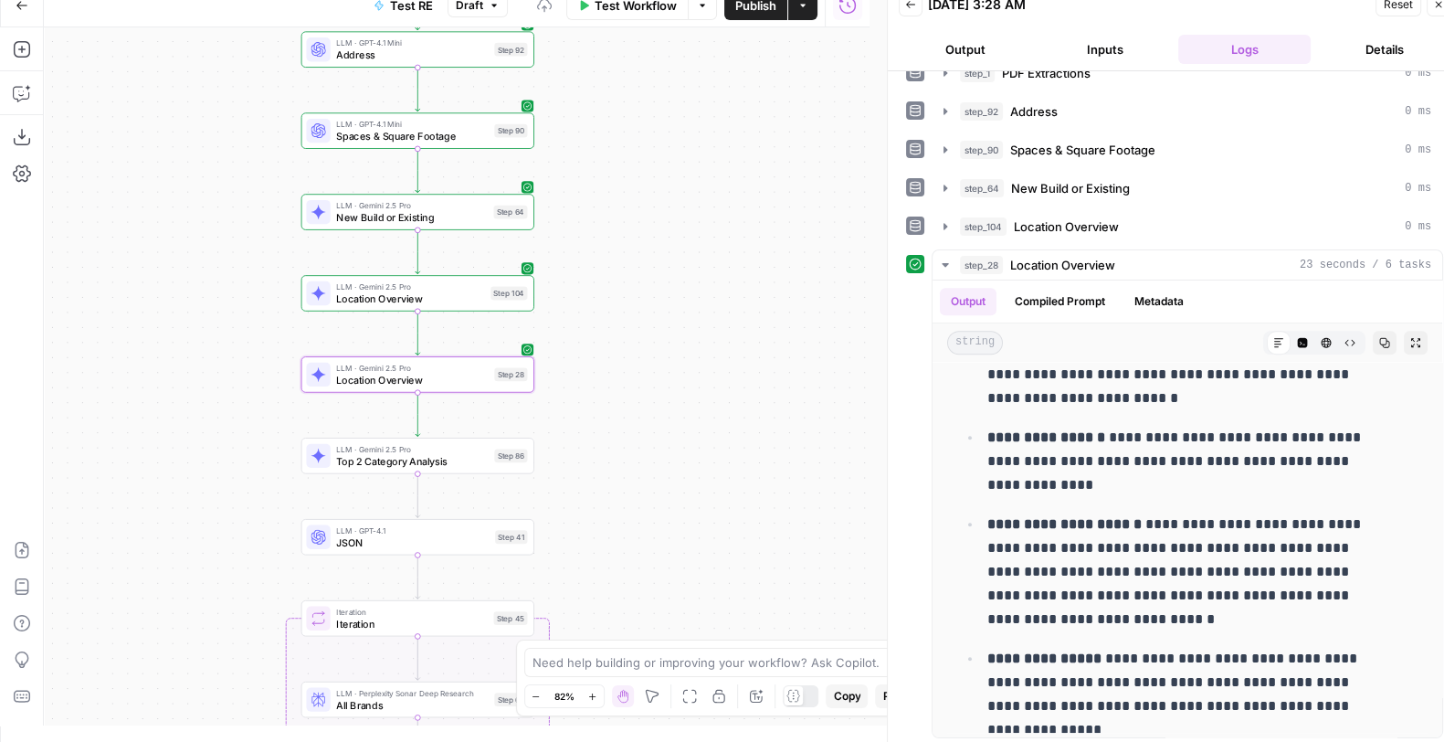
click at [471, 304] on span "Location Overview" at bounding box center [410, 298] width 148 height 15
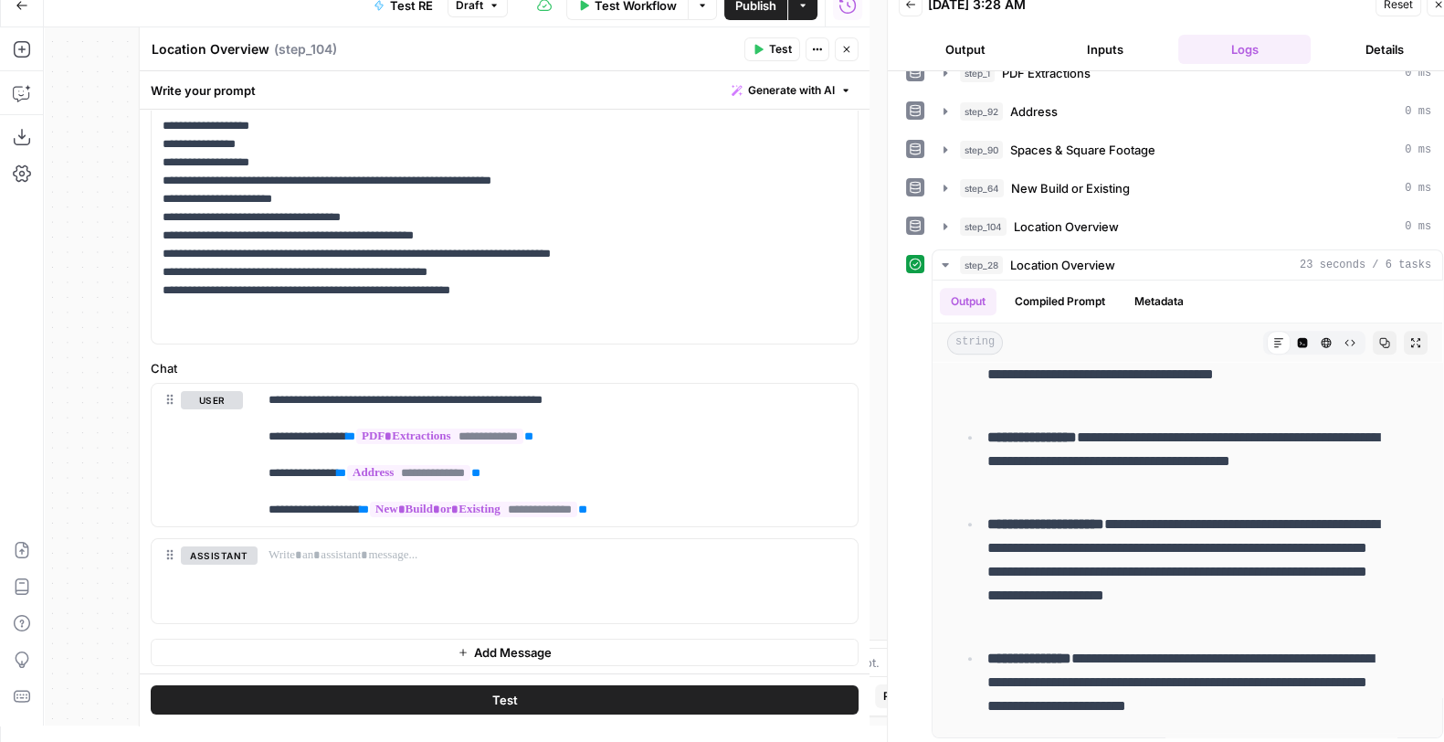
scroll to position [48, 0]
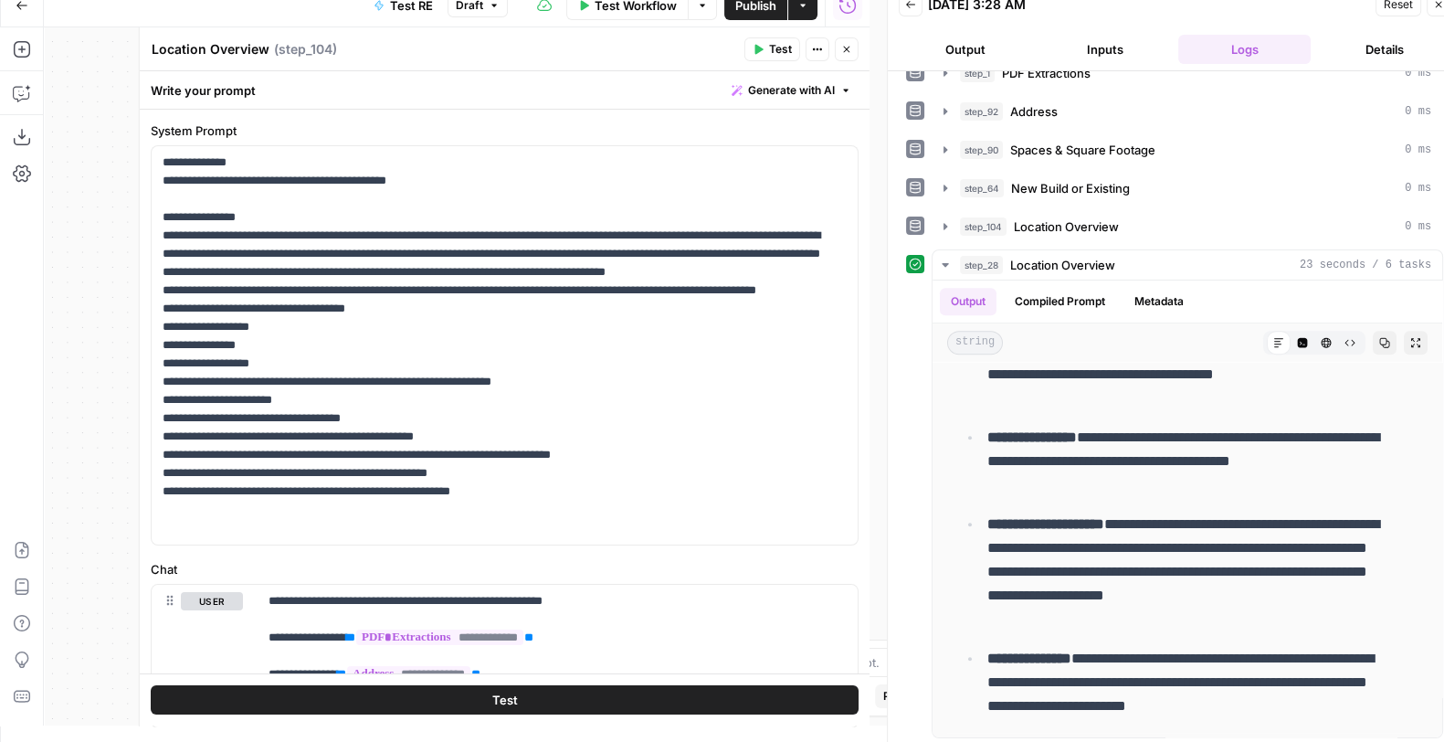
click at [847, 44] on icon "button" at bounding box center [846, 49] width 11 height 11
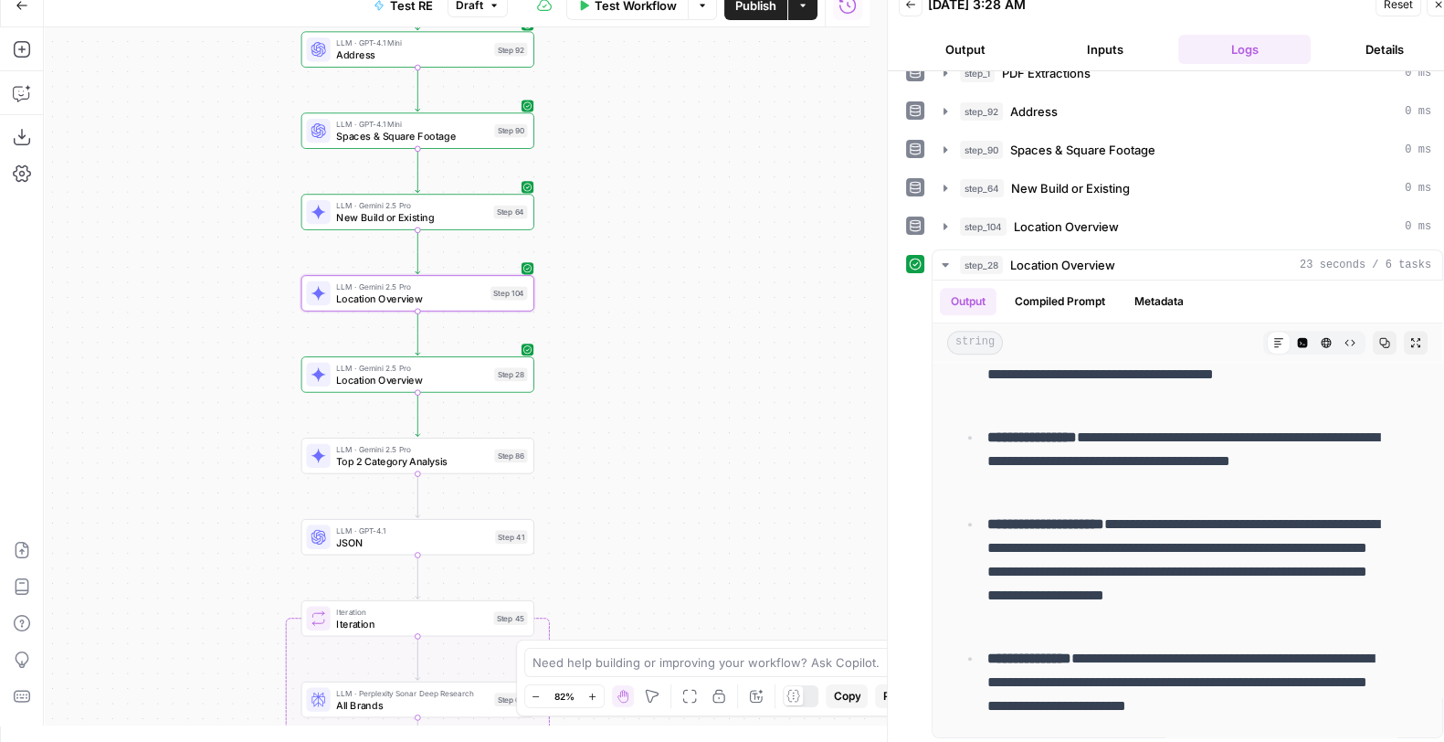
click at [490, 384] on div "LLM · Gemini 2.5 Pro Location Overview Step 28 Copy step Delete step Add Note T…" at bounding box center [416, 375] width 221 height 26
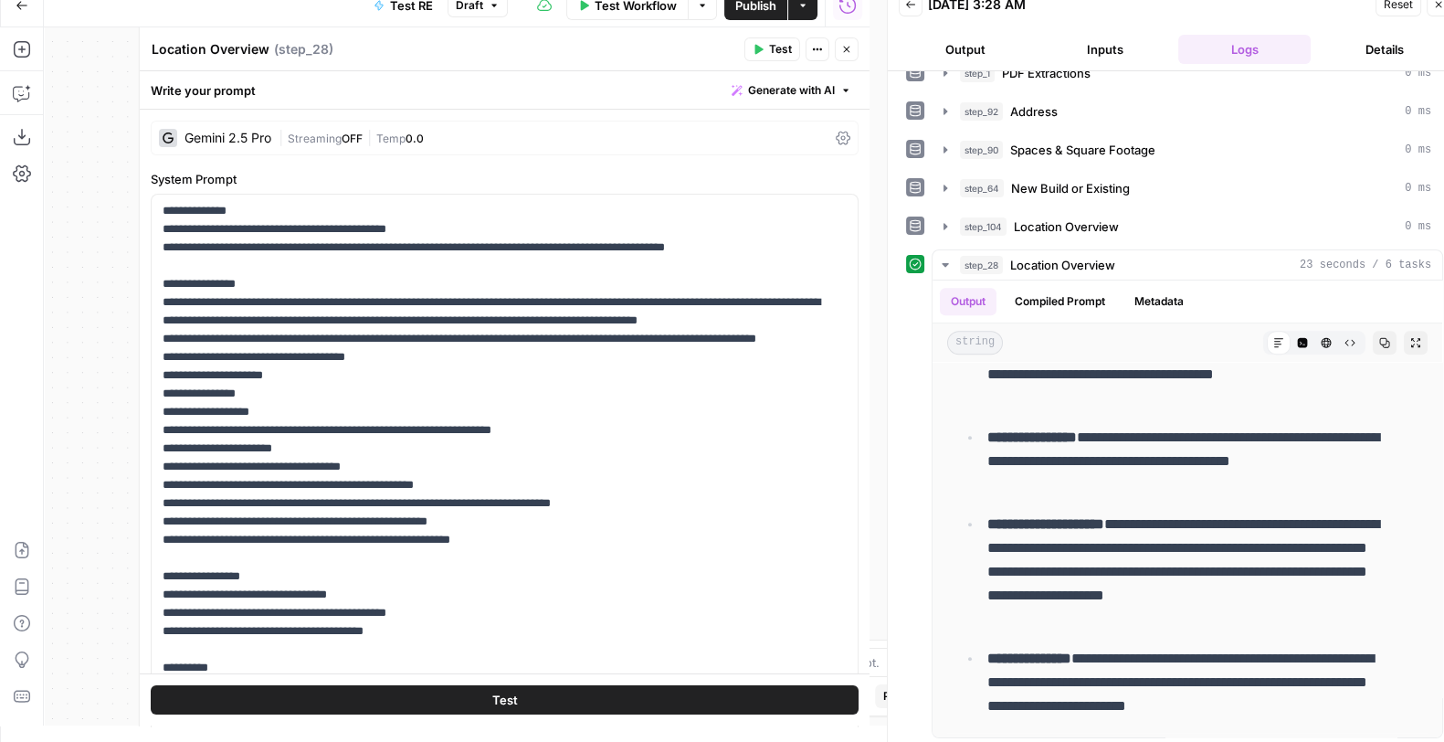
click at [491, 607] on span "Test" at bounding box center [504, 701] width 26 height 18
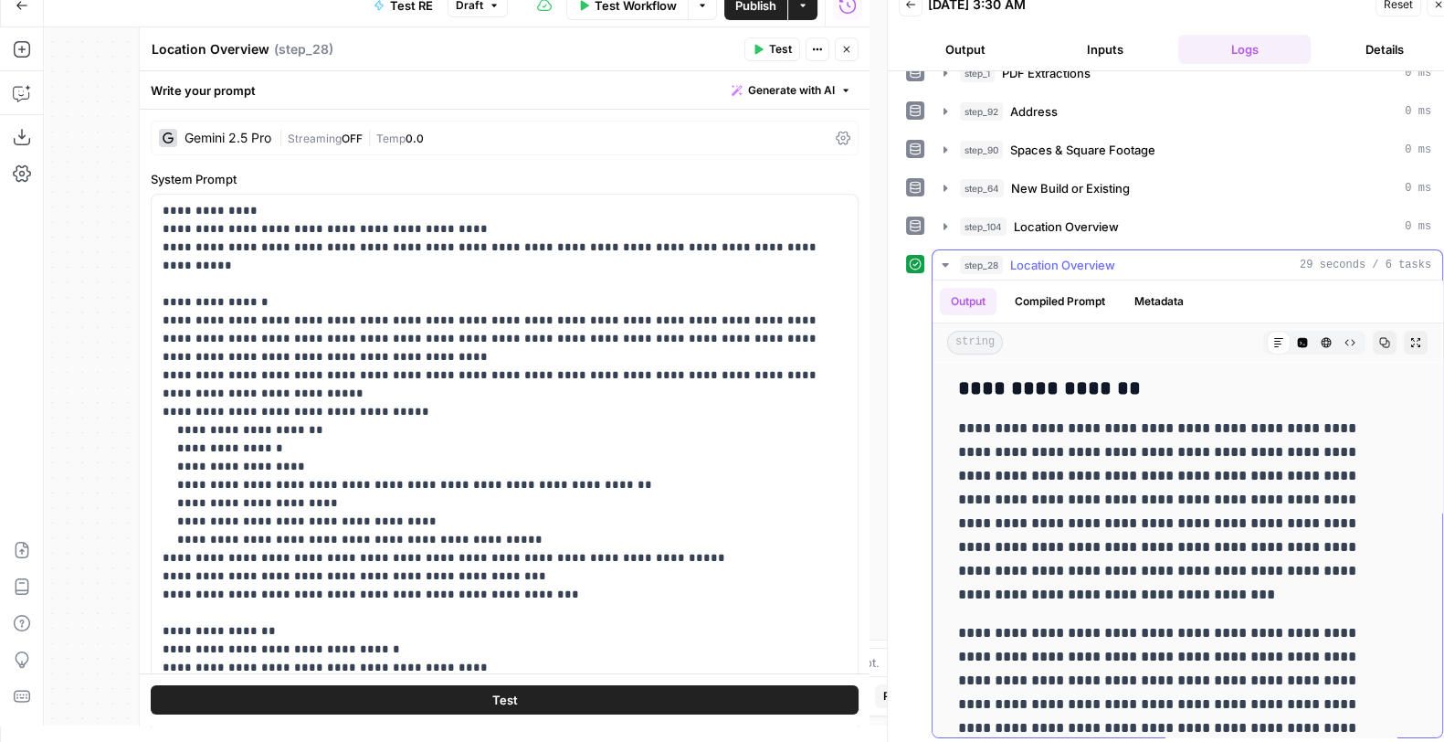
scroll to position [0, 0]
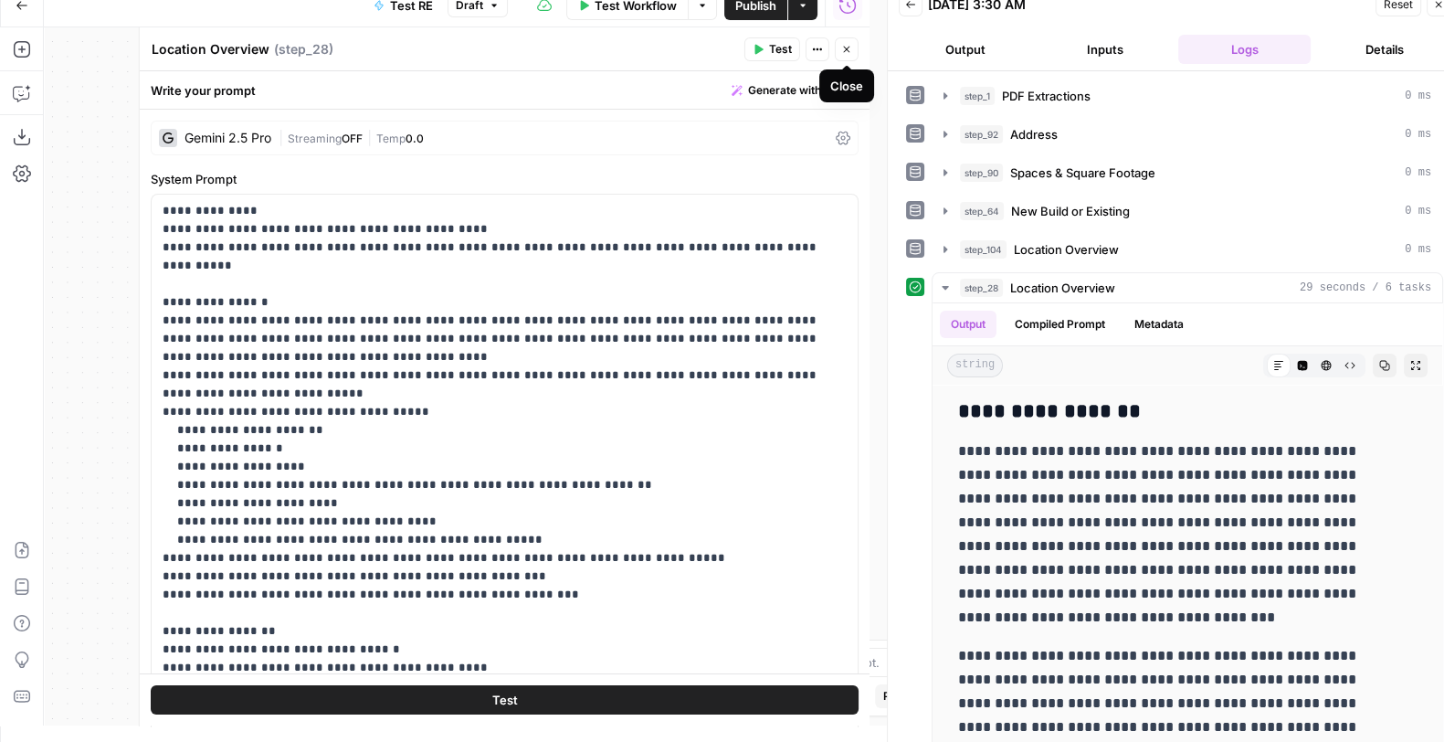
click at [851, 50] on icon "button" at bounding box center [846, 49] width 11 height 11
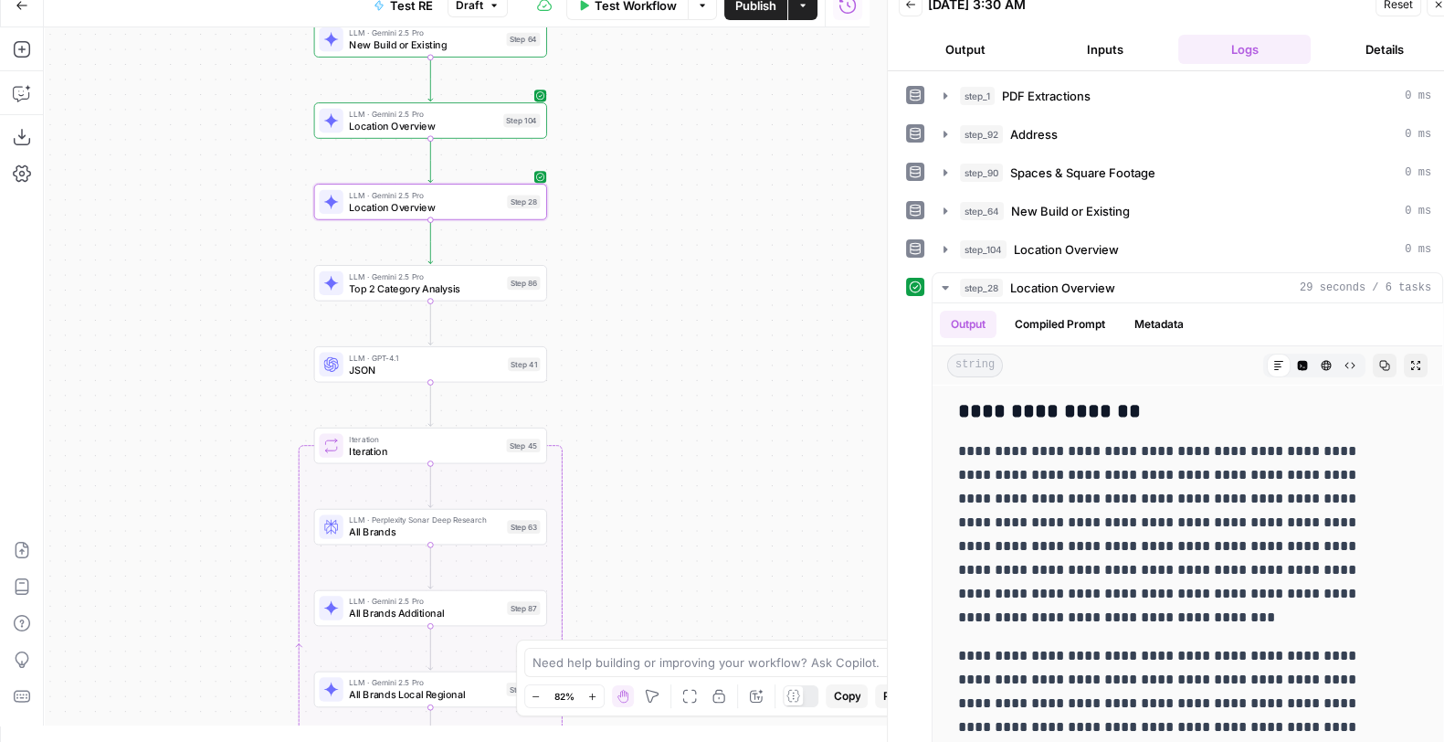
drag, startPoint x: 695, startPoint y: 403, endPoint x: 708, endPoint y: 229, distance: 174.0
click at [708, 229] on div "Workflow Set Inputs Inputs LLM · Gemini 2.5 Pro PDF Extractions Step 1 LLM · GP…" at bounding box center [457, 376] width 826 height 698
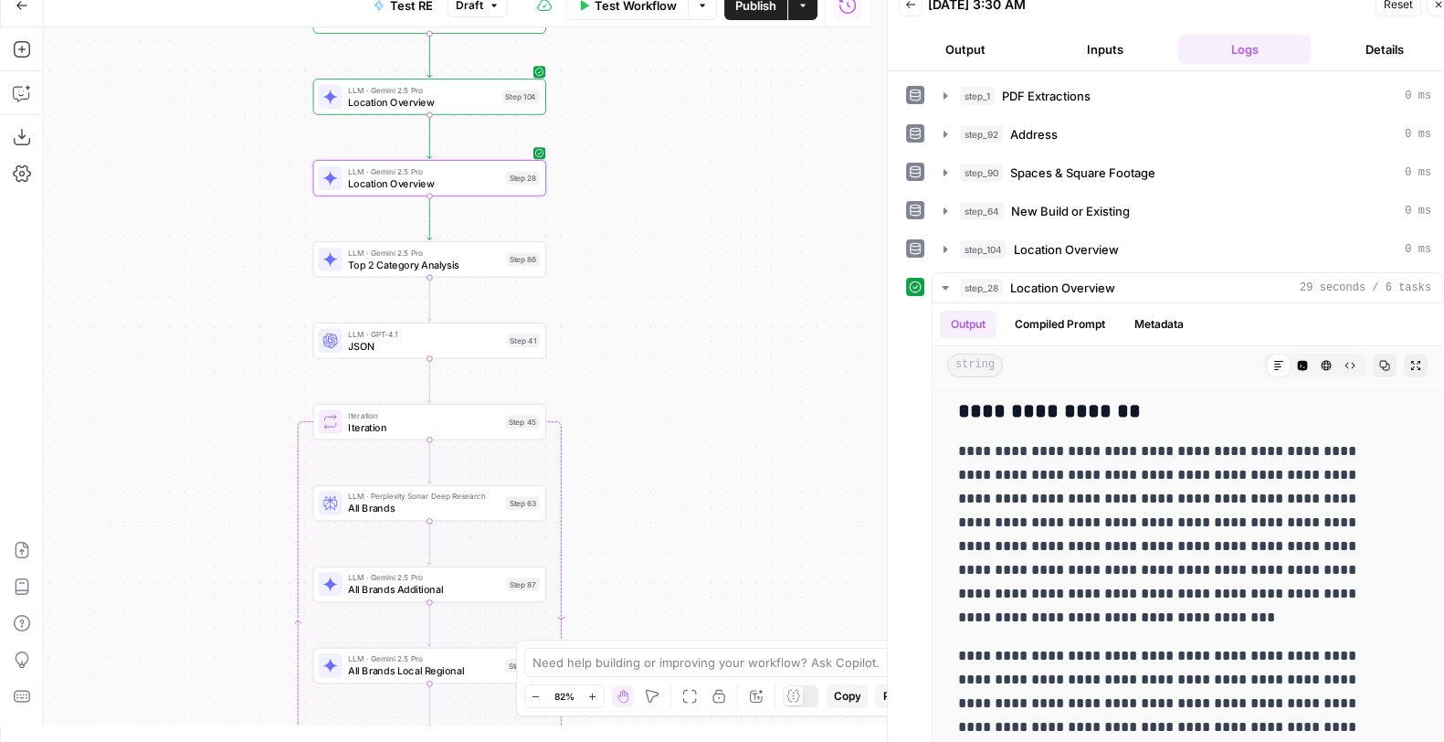
drag, startPoint x: 663, startPoint y: 477, endPoint x: 662, endPoint y: 354, distance: 123.3
click at [662, 354] on div "Workflow Set Inputs Inputs LLM · Gemini 2.5 Pro PDF Extractions Step 1 LLM · GP…" at bounding box center [457, 376] width 826 height 698
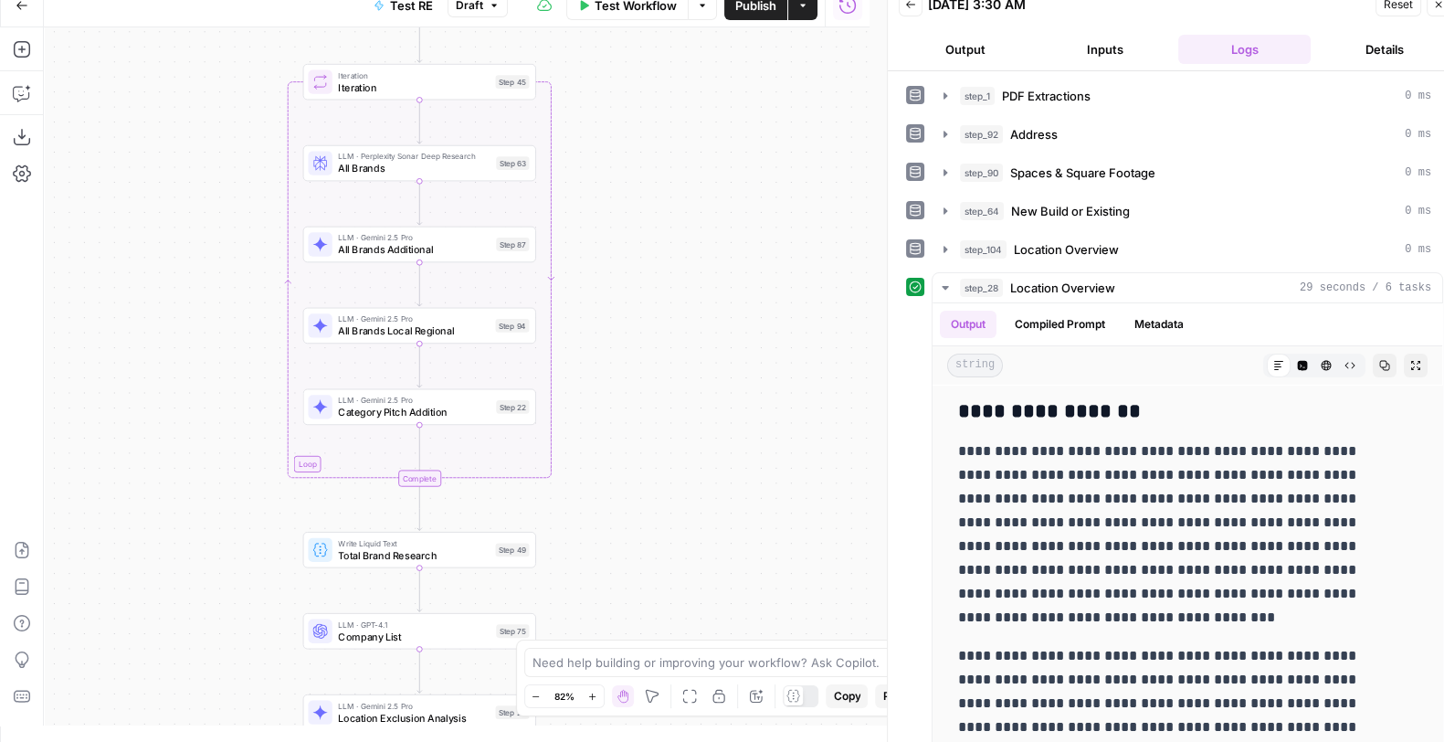
drag, startPoint x: 656, startPoint y: 470, endPoint x: 646, endPoint y: 232, distance: 238.6
click at [646, 232] on div "Workflow Set Inputs Inputs LLM · Gemini 2.5 Pro PDF Extractions Step 1 LLM · GP…" at bounding box center [457, 376] width 826 height 698
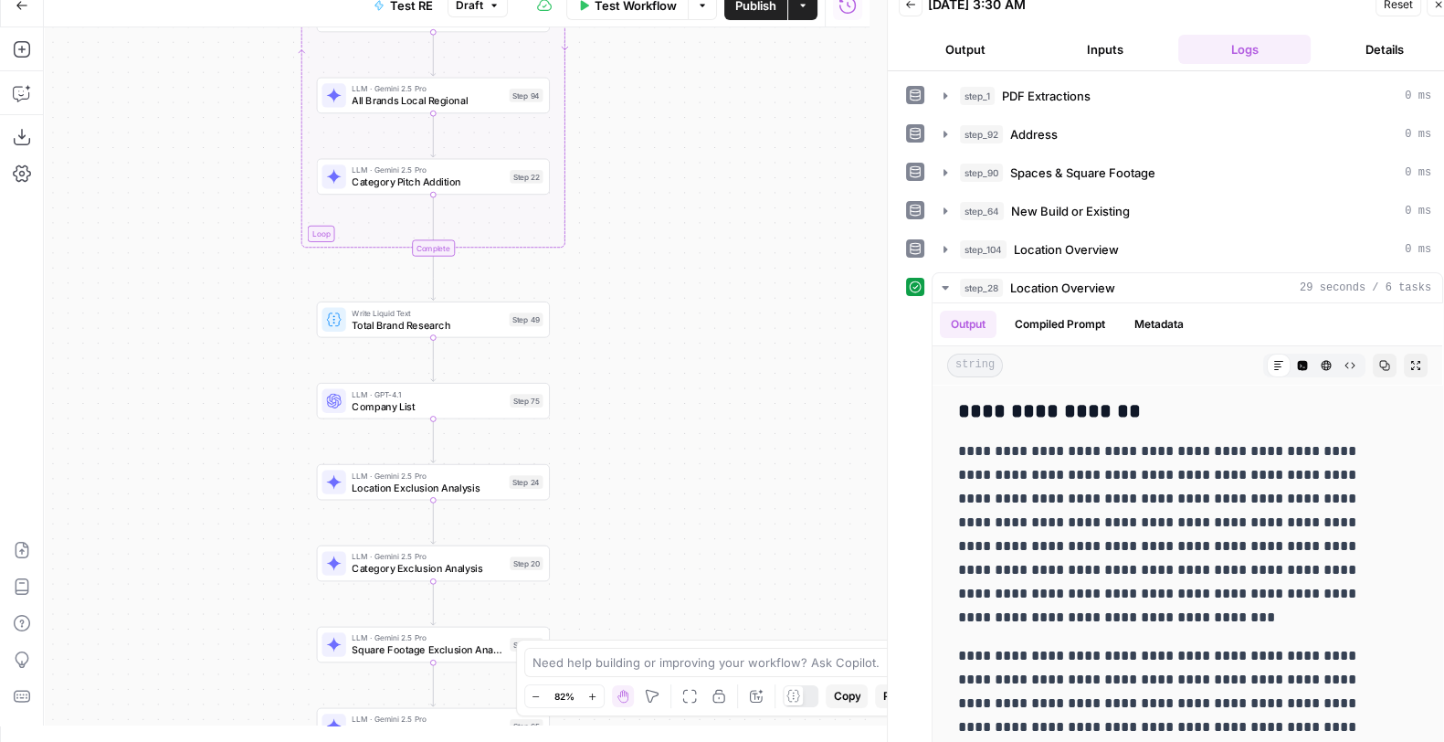
drag, startPoint x: 661, startPoint y: 494, endPoint x: 671, endPoint y: 267, distance: 227.7
click at [671, 267] on div "Workflow Set Inputs Inputs LLM · Gemini 2.5 Pro PDF Extractions Step 1 LLM · GP…" at bounding box center [457, 376] width 826 height 698
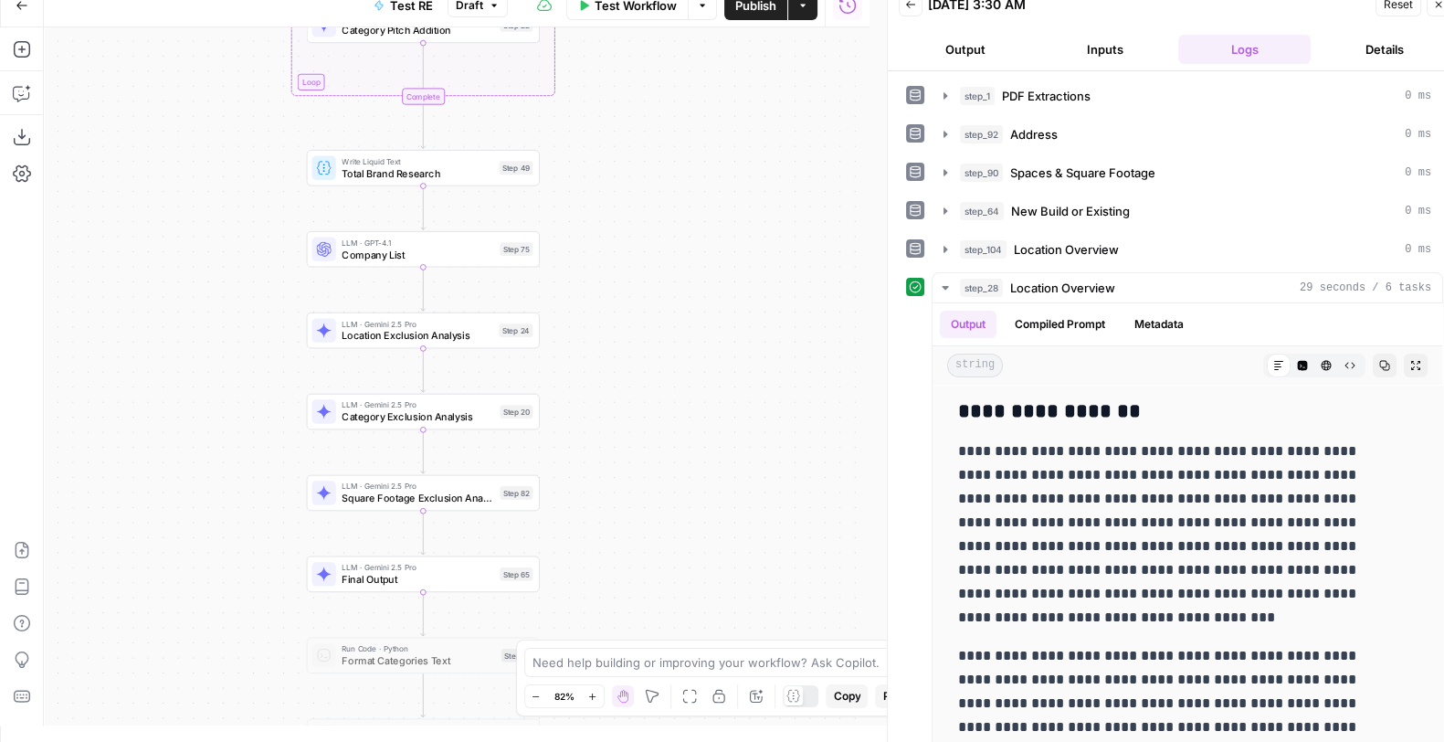
drag, startPoint x: 705, startPoint y: 497, endPoint x: 699, endPoint y: 326, distance: 170.9
click at [699, 326] on div "Workflow Set Inputs Inputs LLM · Gemini 2.5 Pro PDF Extractions Step 1 LLM · GP…" at bounding box center [457, 376] width 826 height 698
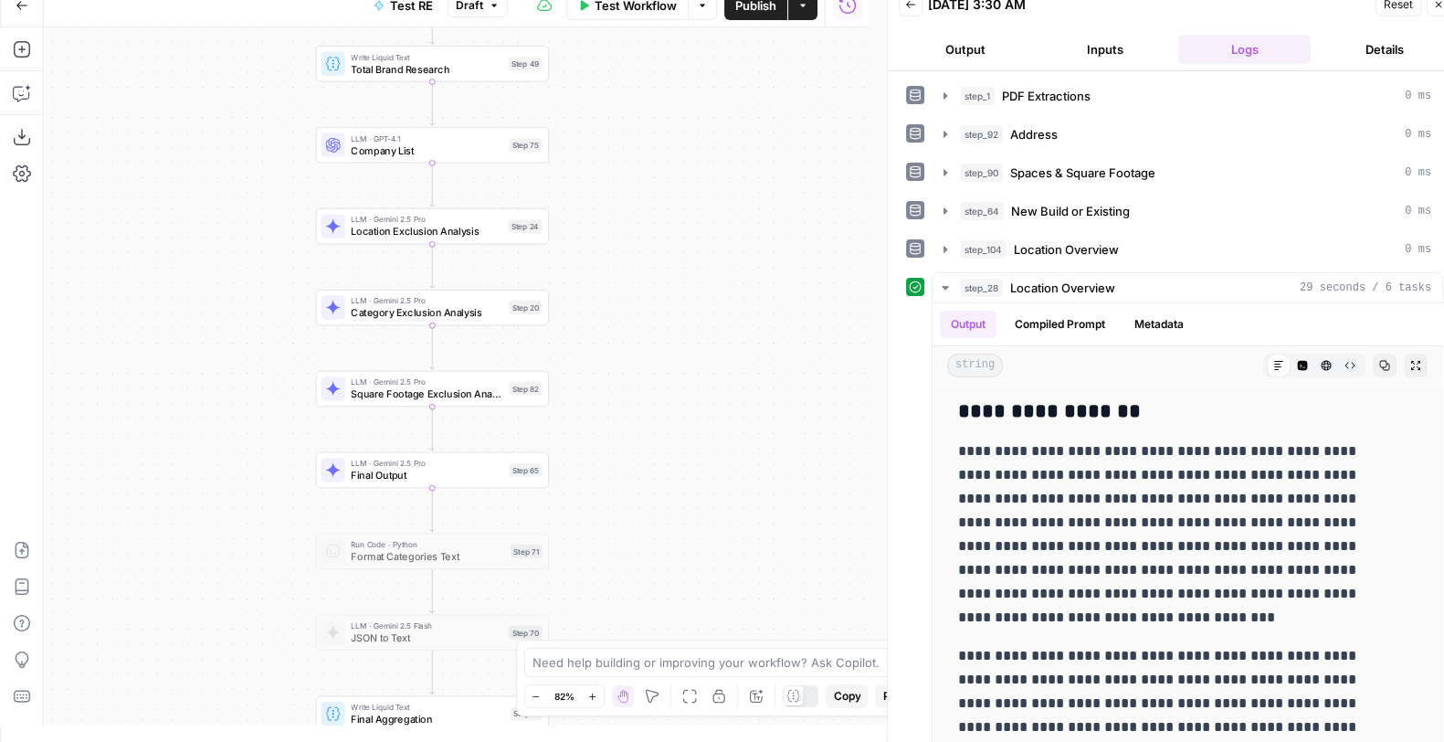
drag, startPoint x: 668, startPoint y: 440, endPoint x: 675, endPoint y: 380, distance: 60.7
click at [675, 380] on div "Workflow Set Inputs Inputs LLM · Gemini 2.5 Pro PDF Extractions Step 1 LLM · GP…" at bounding box center [457, 376] width 826 height 698
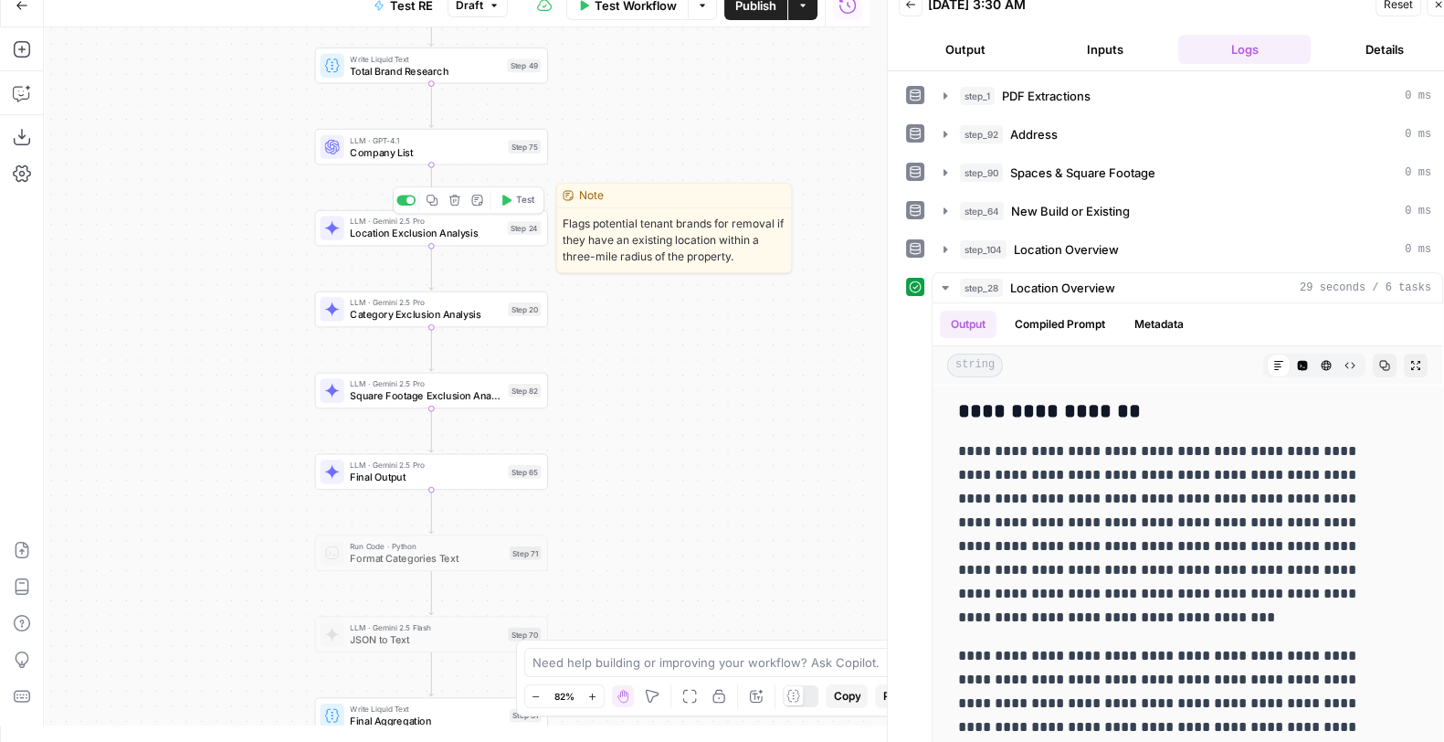
click at [469, 235] on span "Location Exclusion Analysis" at bounding box center [425, 233] width 151 height 15
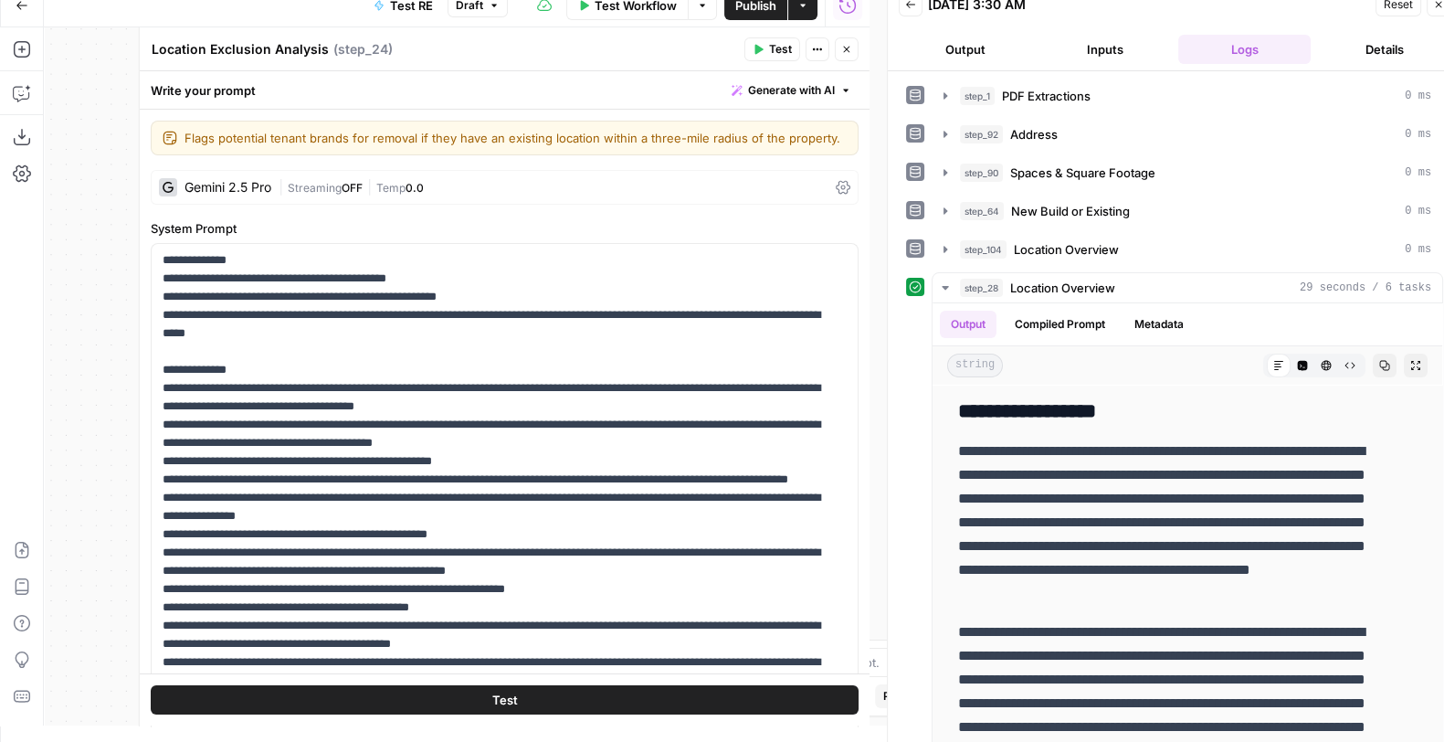
click at [420, 195] on span "0.0" at bounding box center [415, 188] width 18 height 14
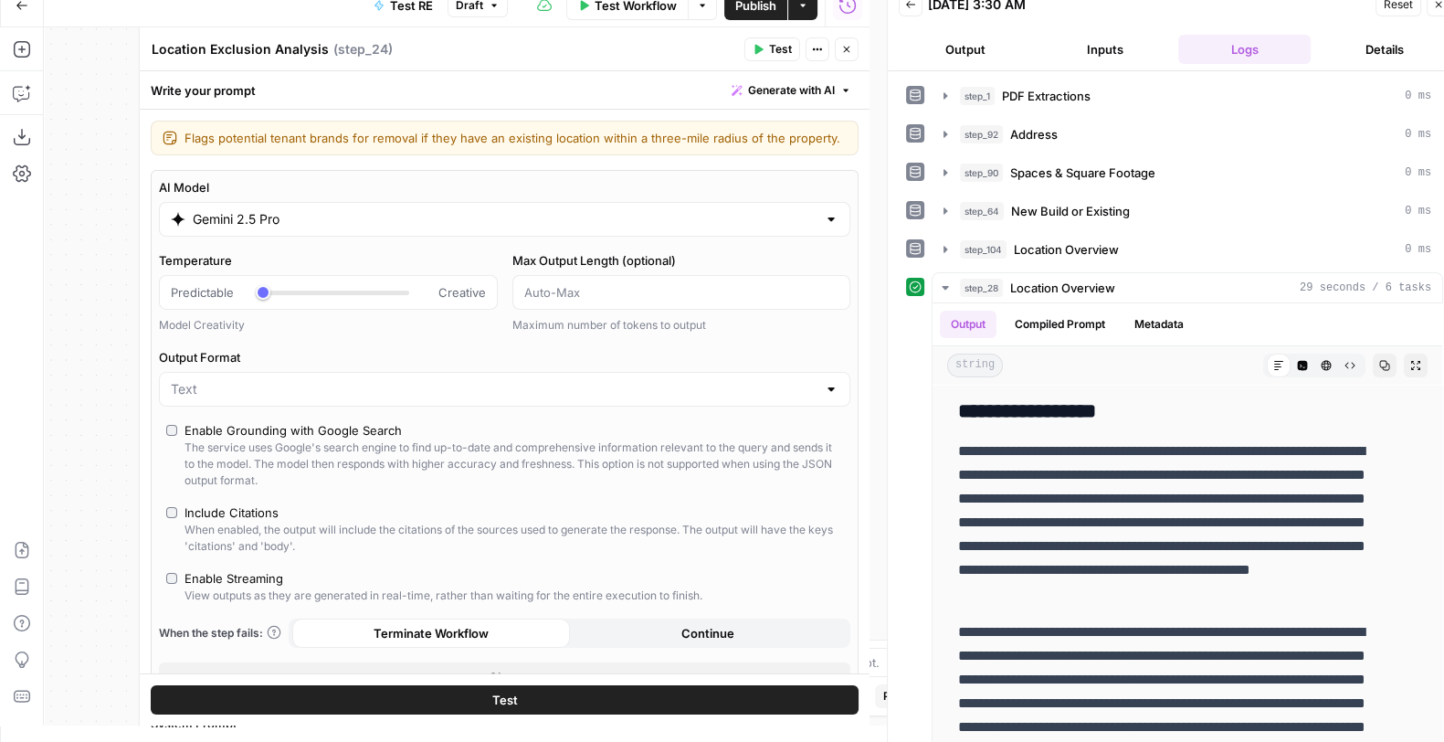
click at [845, 52] on icon "button" at bounding box center [846, 49] width 11 height 11
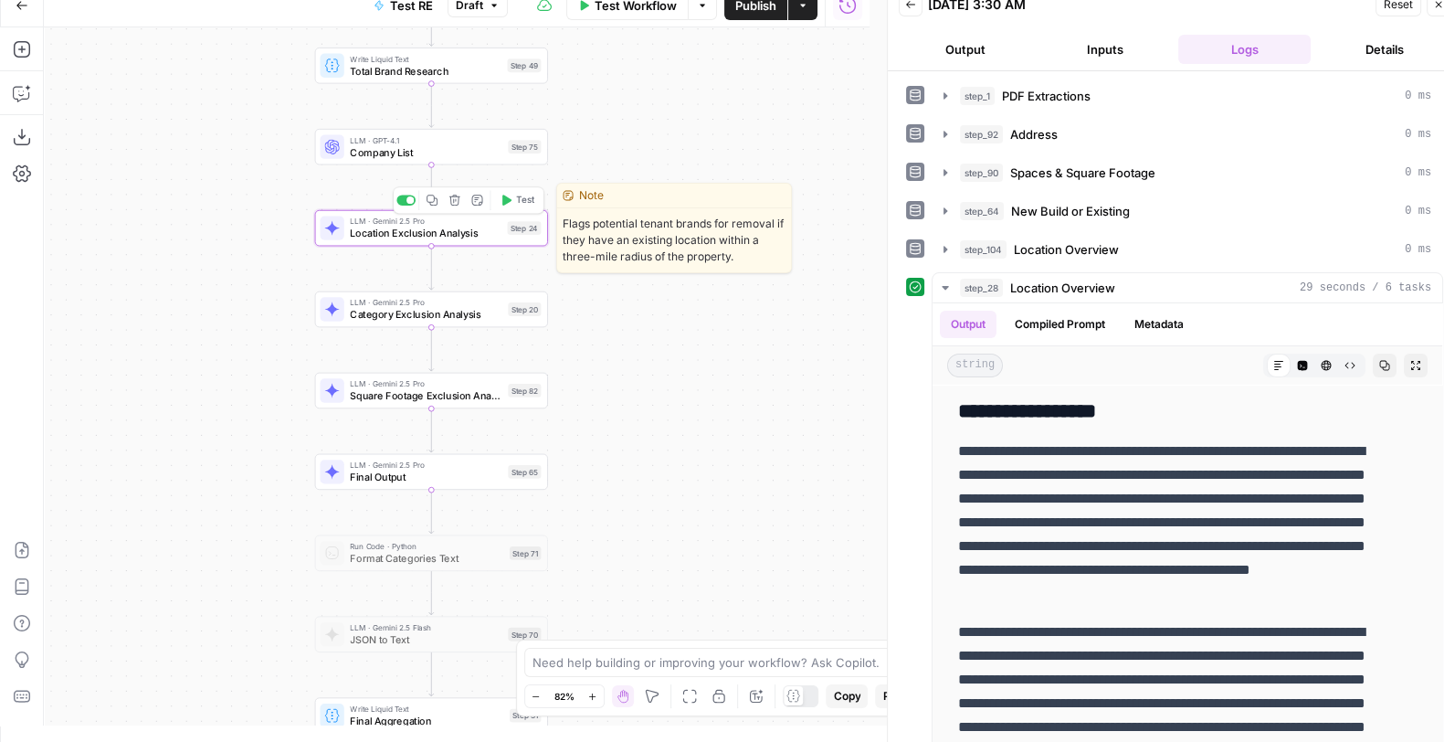
click at [512, 221] on div "Step 24" at bounding box center [524, 228] width 34 height 14
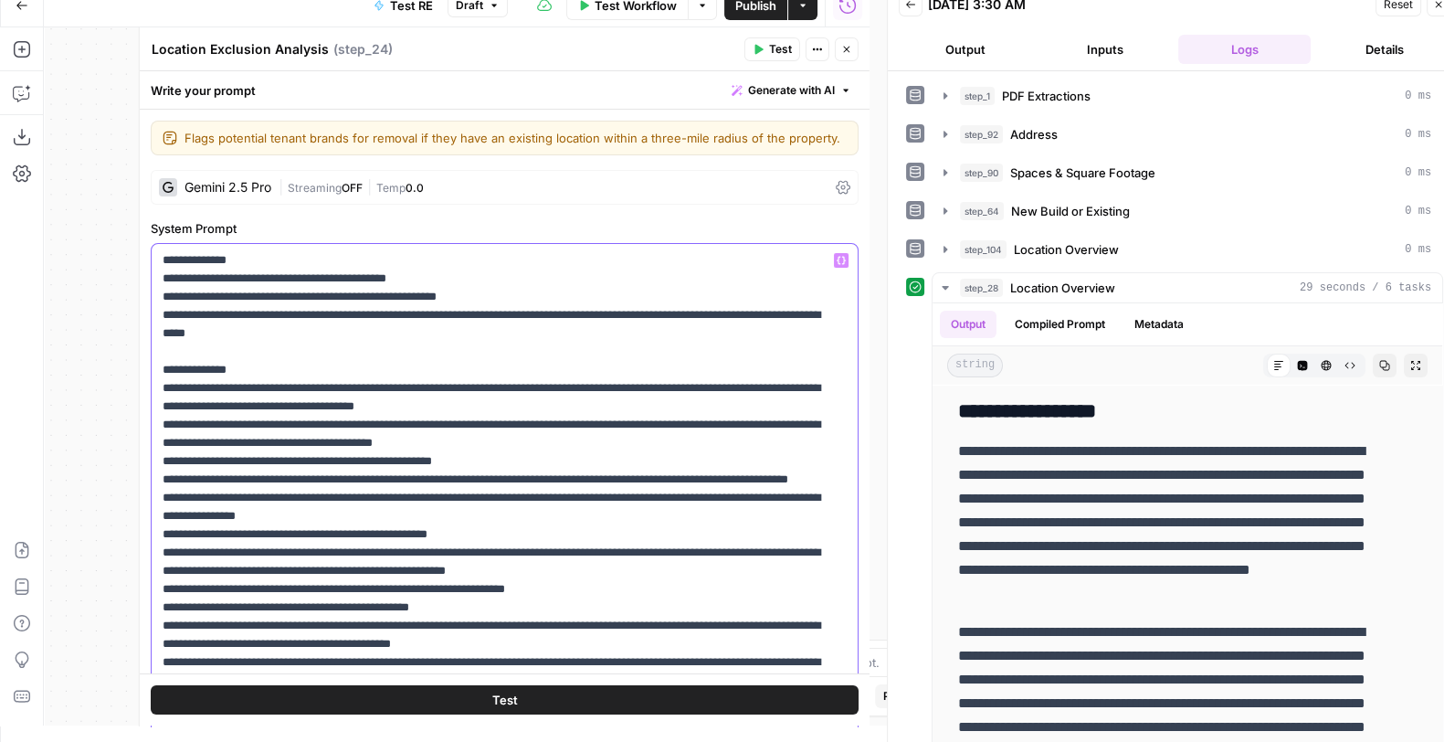
click at [722, 402] on p "**********" at bounding box center [496, 589] width 667 height 676
click at [777, 409] on p "**********" at bounding box center [496, 589] width 667 height 676
drag, startPoint x: 717, startPoint y: 409, endPoint x: 293, endPoint y: 427, distance: 424.2
click at [293, 427] on p "**********" at bounding box center [496, 589] width 667 height 676
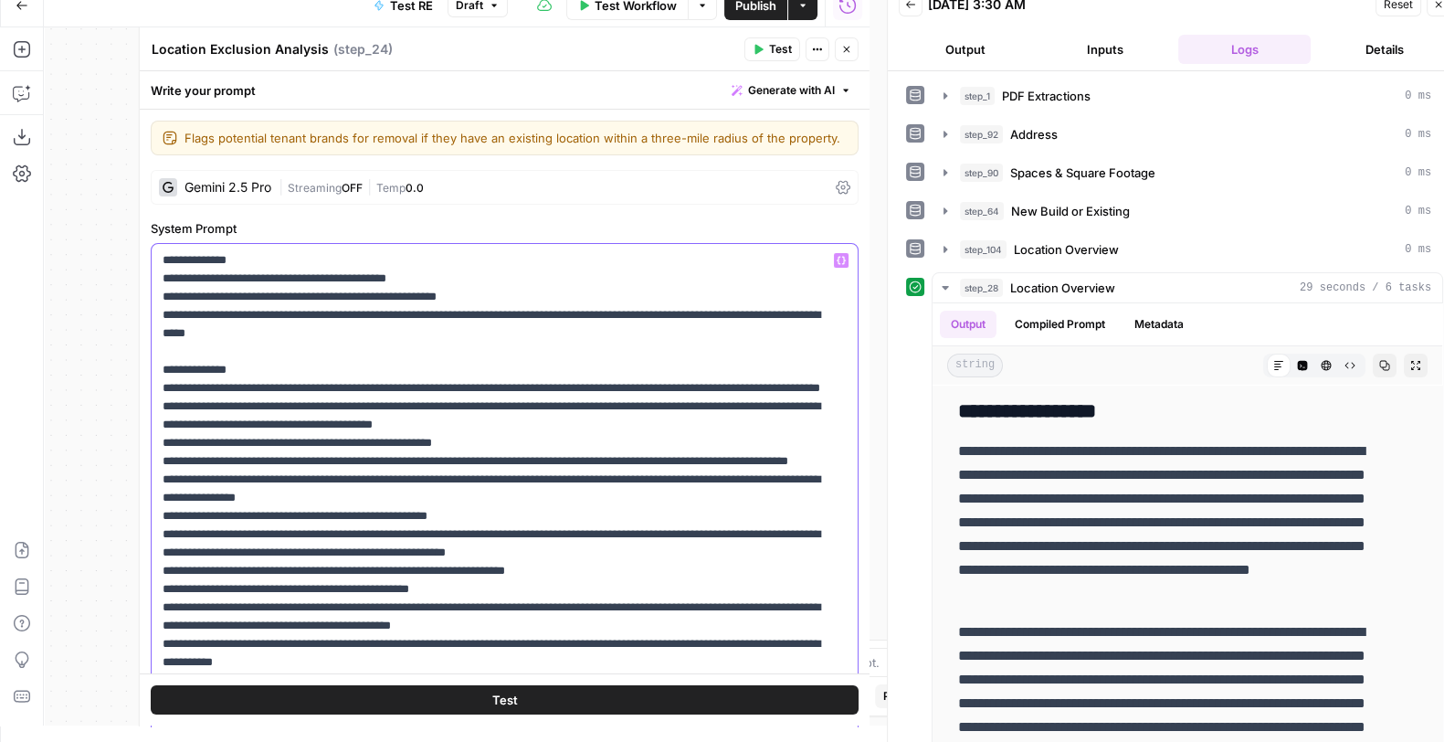
click at [733, 406] on p "**********" at bounding box center [496, 589] width 667 height 676
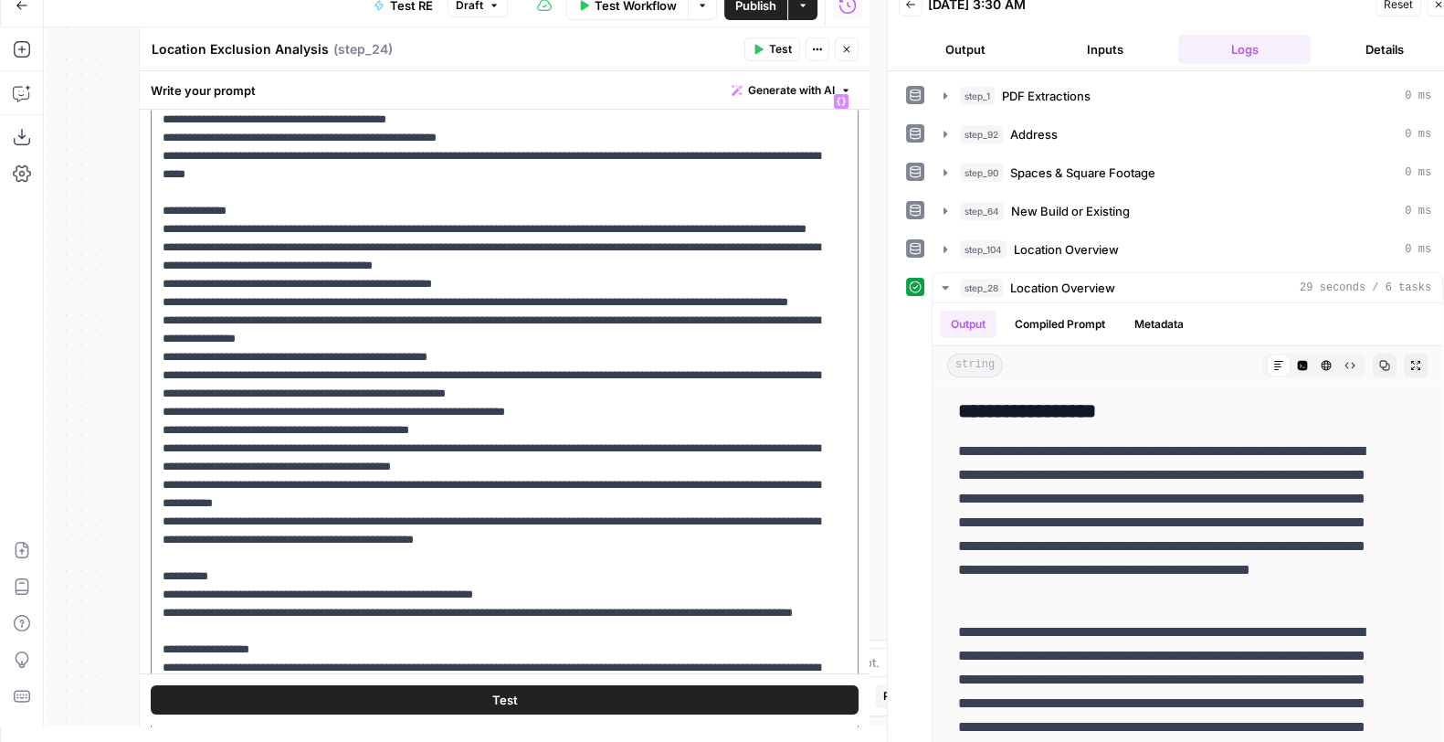
scroll to position [444, 0]
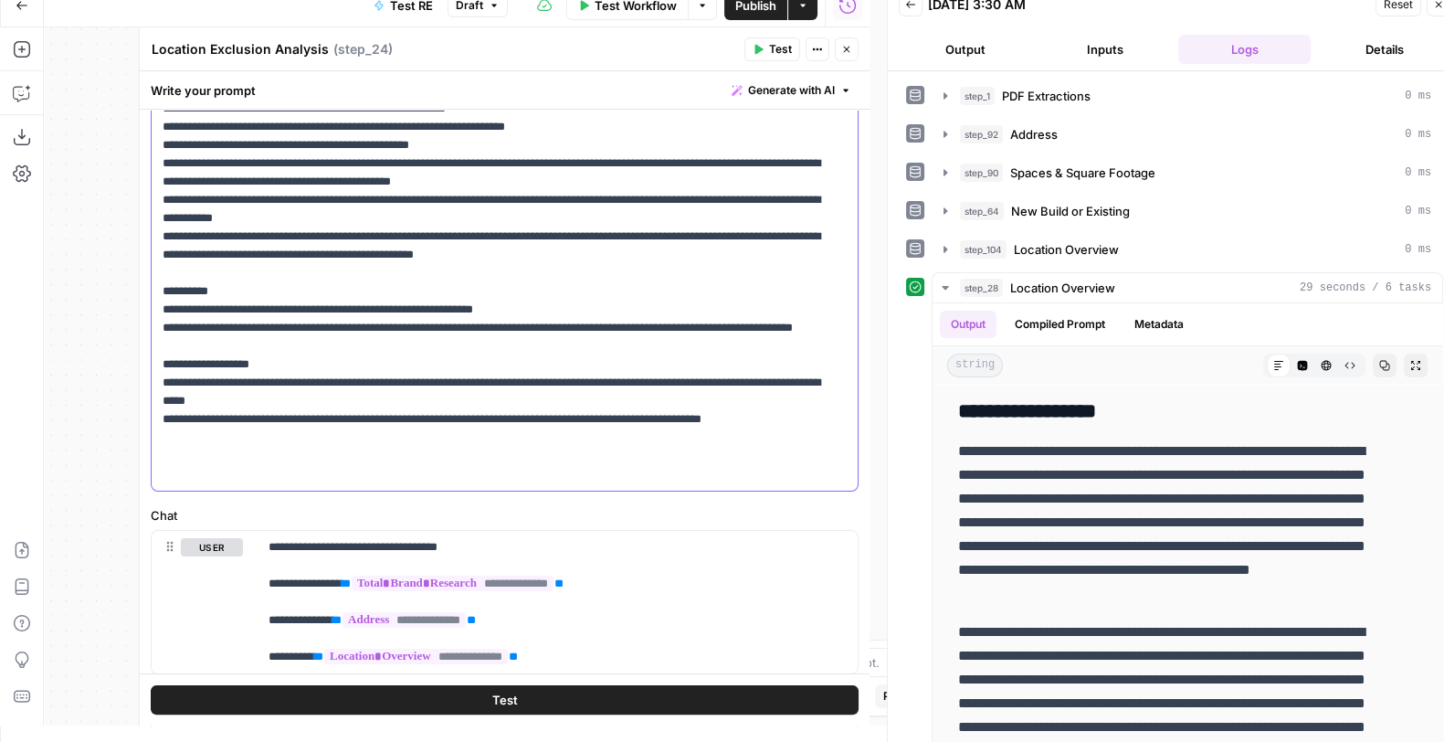
drag, startPoint x: 319, startPoint y: 397, endPoint x: 356, endPoint y: 381, distance: 40.9
click at [356, 381] on p "**********" at bounding box center [496, 145] width 667 height 676
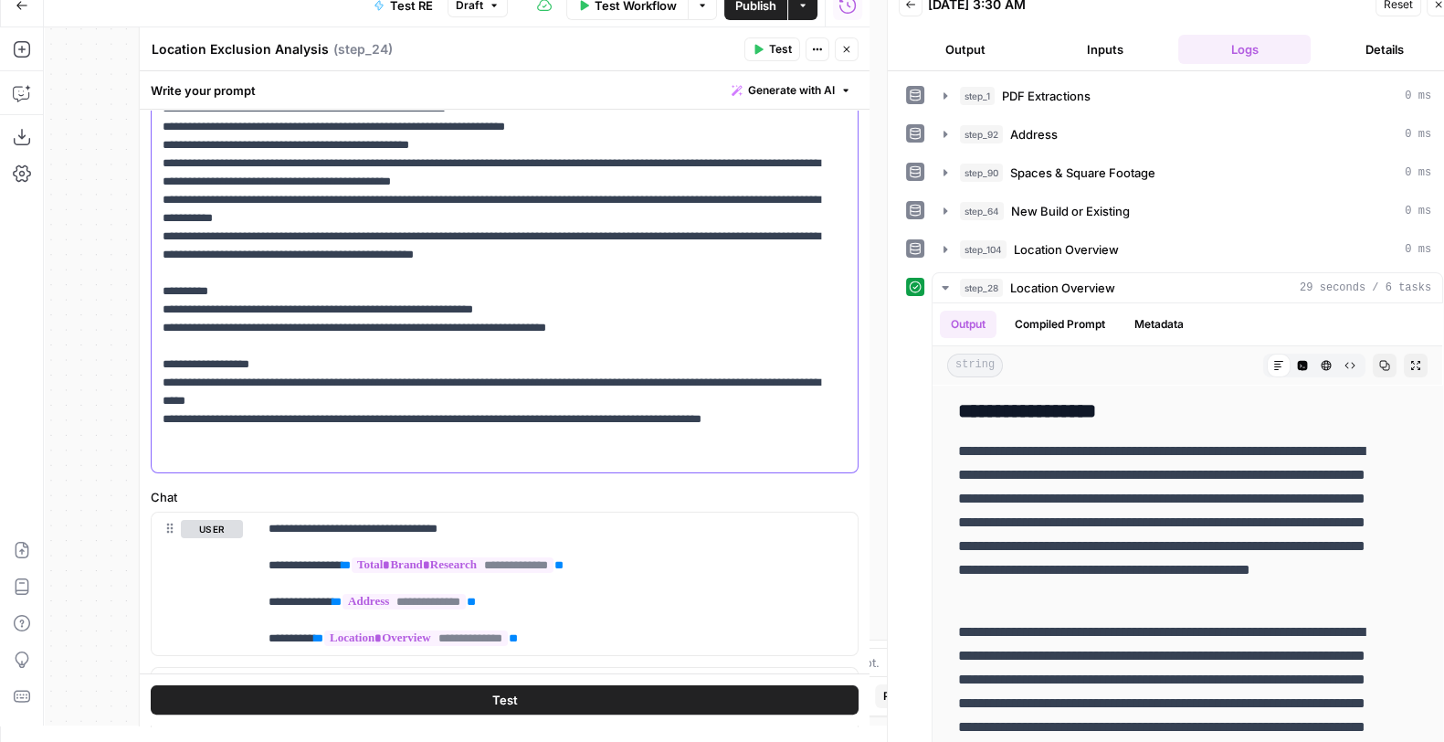
drag, startPoint x: 407, startPoint y: 436, endPoint x: 617, endPoint y: 435, distance: 209.2
click at [617, 435] on p "**********" at bounding box center [496, 136] width 667 height 658
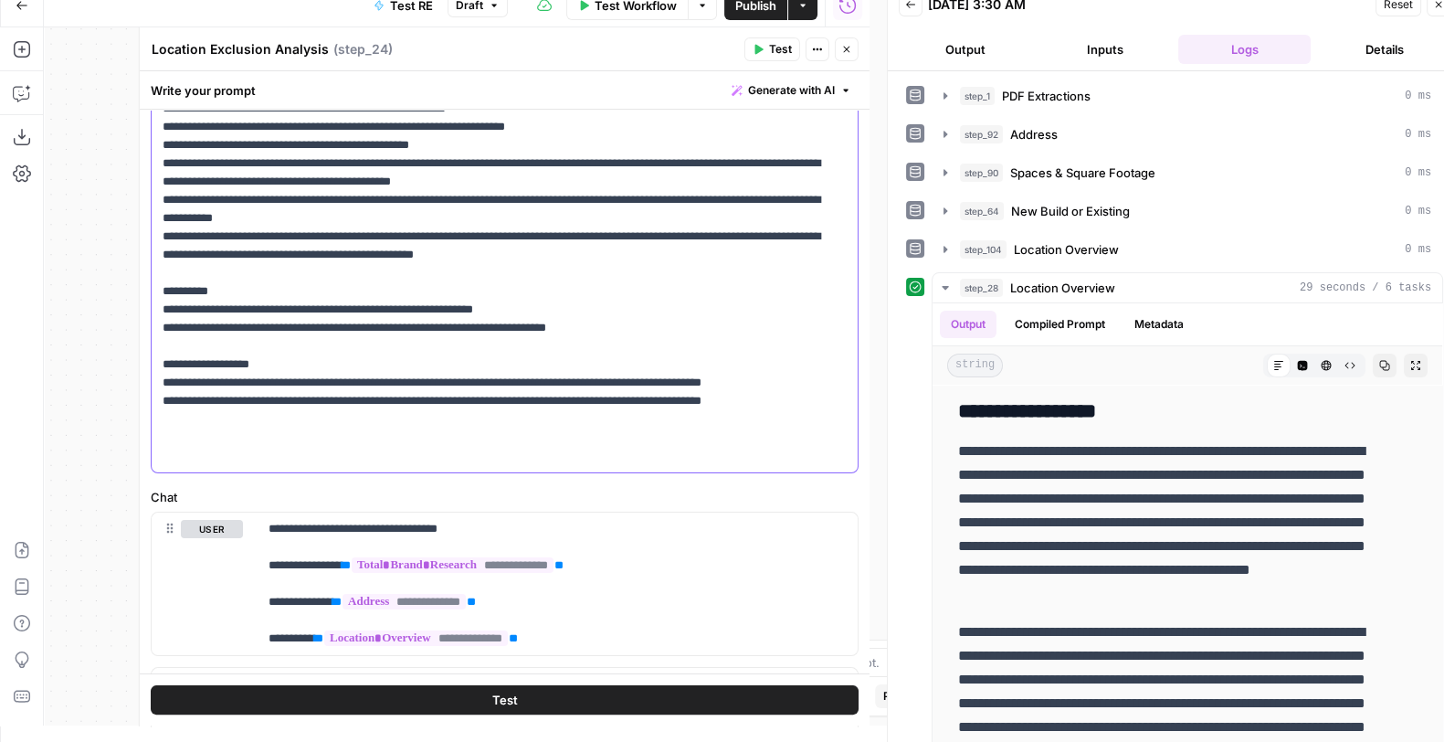
drag, startPoint x: 632, startPoint y: 454, endPoint x: 748, endPoint y: 453, distance: 116.0
click at [748, 453] on p "**********" at bounding box center [496, 136] width 667 height 658
click at [758, 443] on p "**********" at bounding box center [496, 136] width 667 height 658
drag, startPoint x: 192, startPoint y: 459, endPoint x: 164, endPoint y: 459, distance: 28.3
click at [164, 459] on p "**********" at bounding box center [496, 136] width 667 height 658
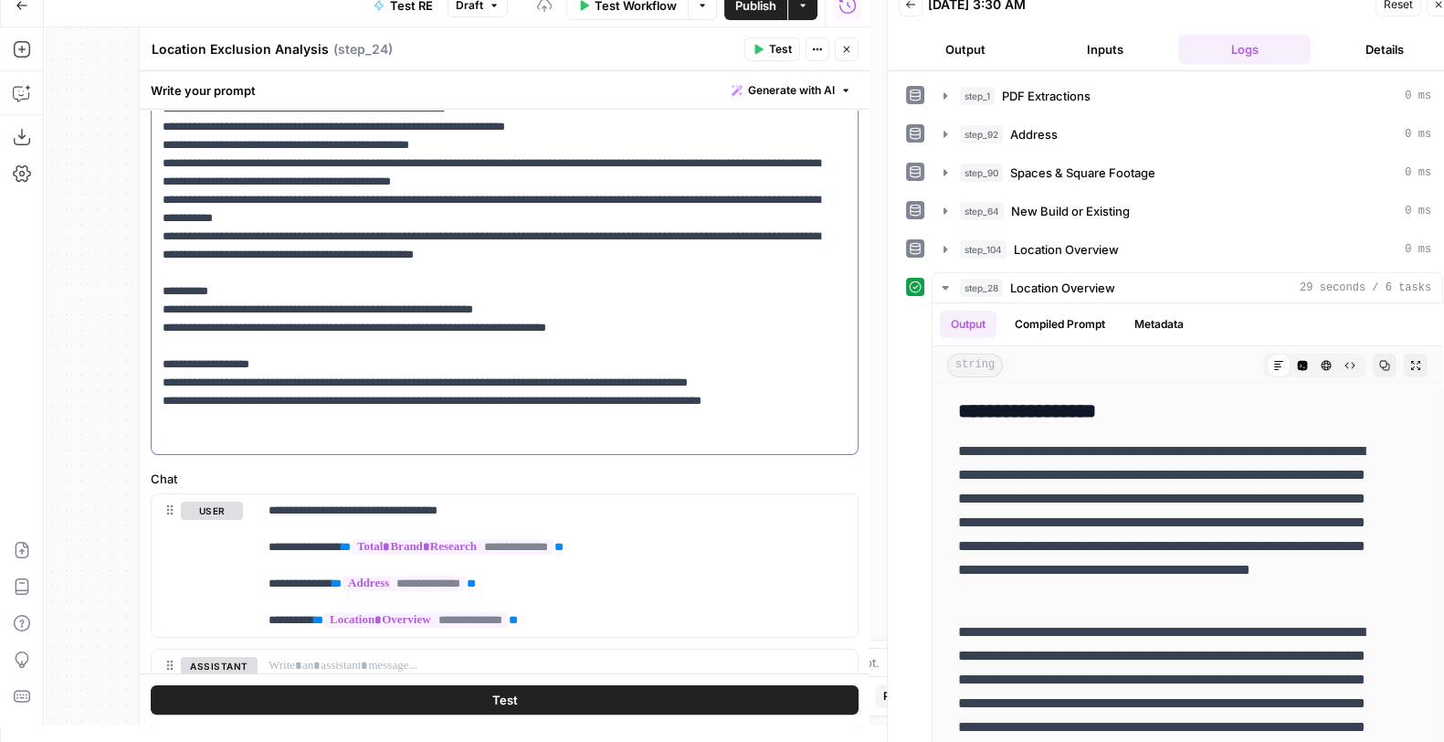
click at [728, 432] on p "**********" at bounding box center [496, 126] width 667 height 639
click at [835, 436] on div "**********" at bounding box center [505, 127] width 706 height 654
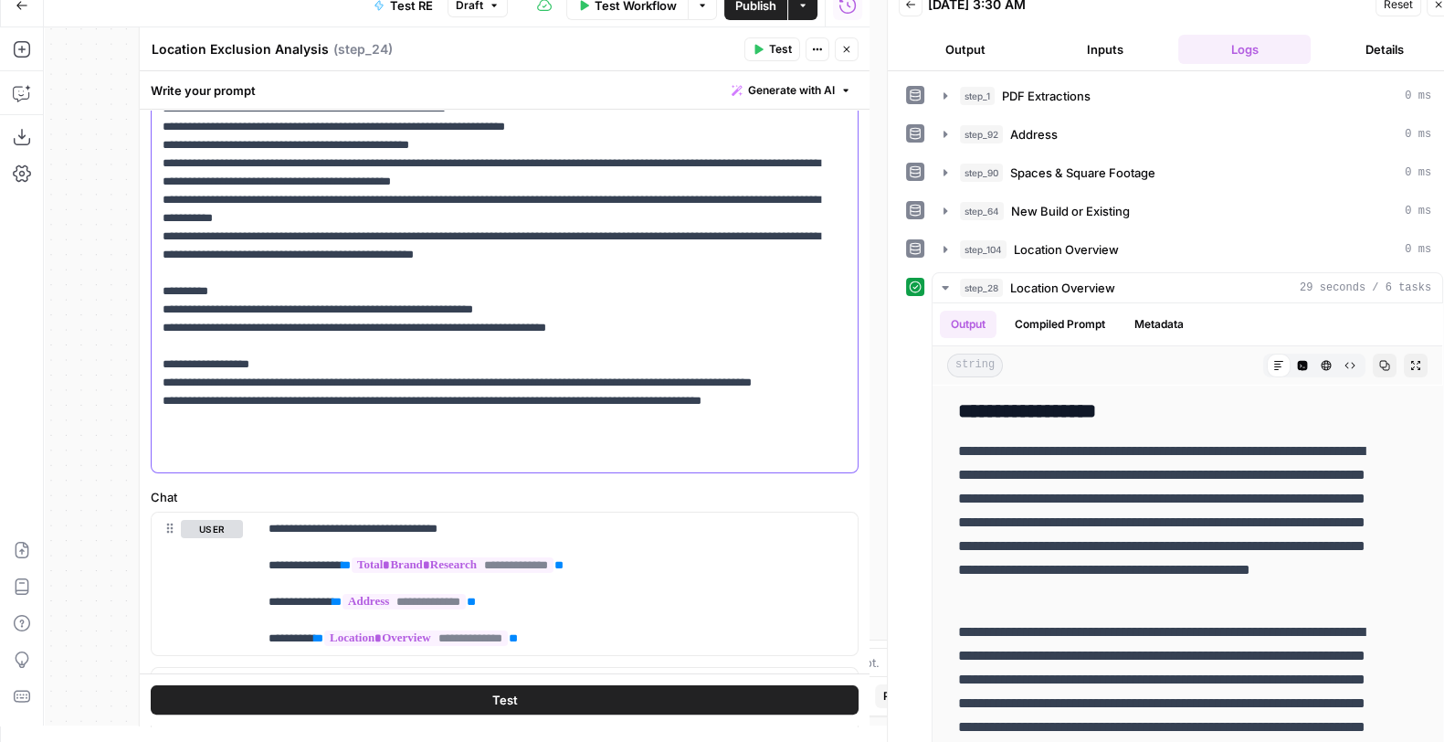
drag, startPoint x: 308, startPoint y: 472, endPoint x: 538, endPoint y: 465, distance: 230.3
click at [538, 465] on p "**********" at bounding box center [496, 136] width 667 height 658
click at [648, 463] on p "**********" at bounding box center [496, 136] width 667 height 658
drag, startPoint x: 469, startPoint y: 474, endPoint x: 793, endPoint y: 486, distance: 324.5
click at [793, 472] on div "**********" at bounding box center [505, 136] width 706 height 672
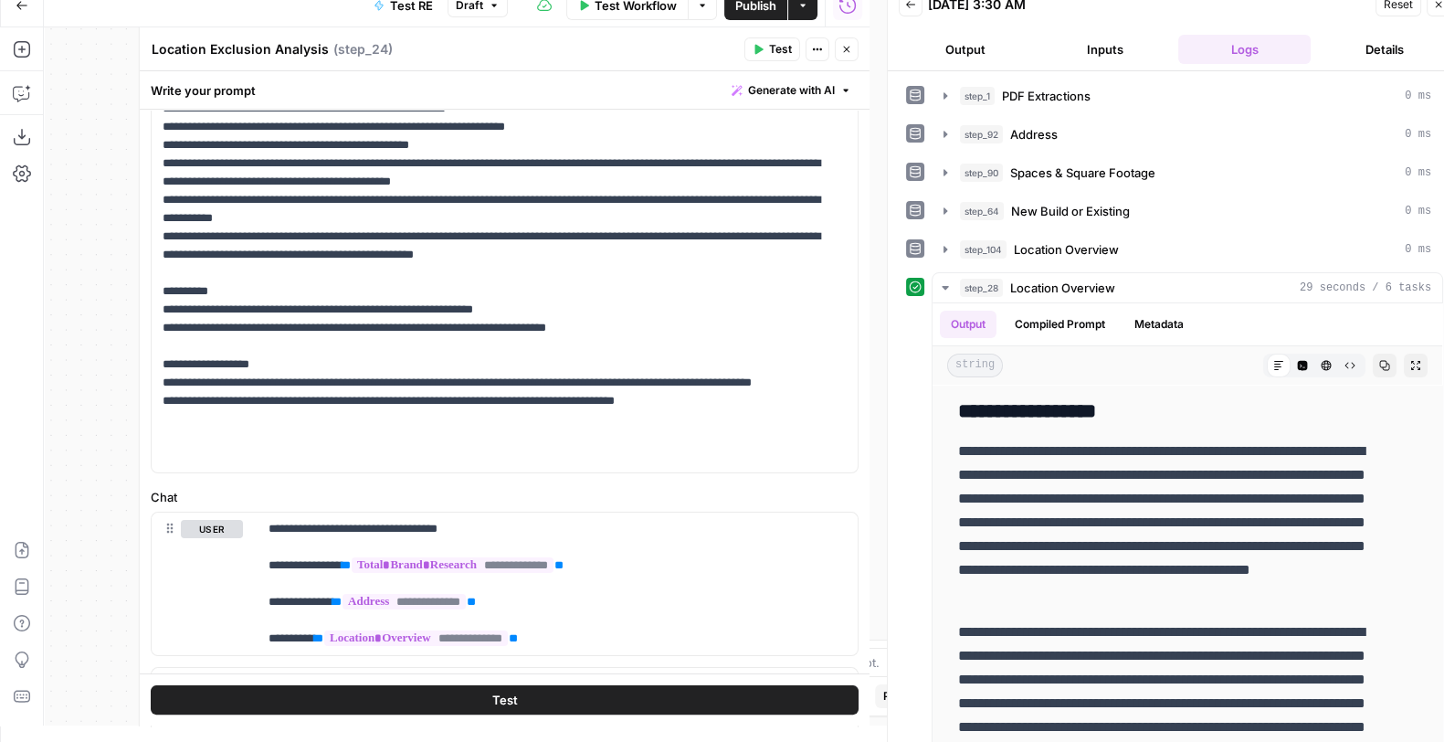
click at [574, 607] on button "Test" at bounding box center [505, 700] width 708 height 29
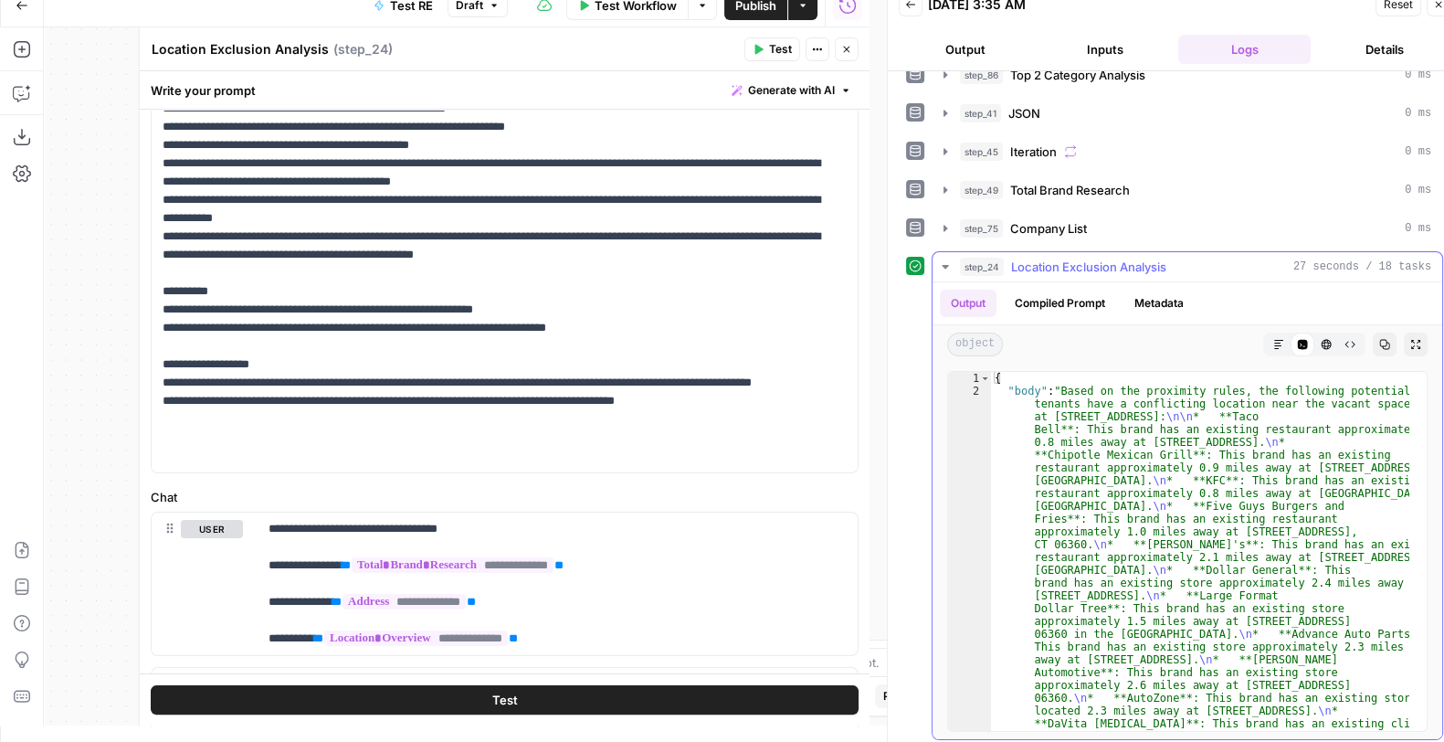
scroll to position [251, 0]
click at [848, 51] on icon "button" at bounding box center [846, 49] width 11 height 11
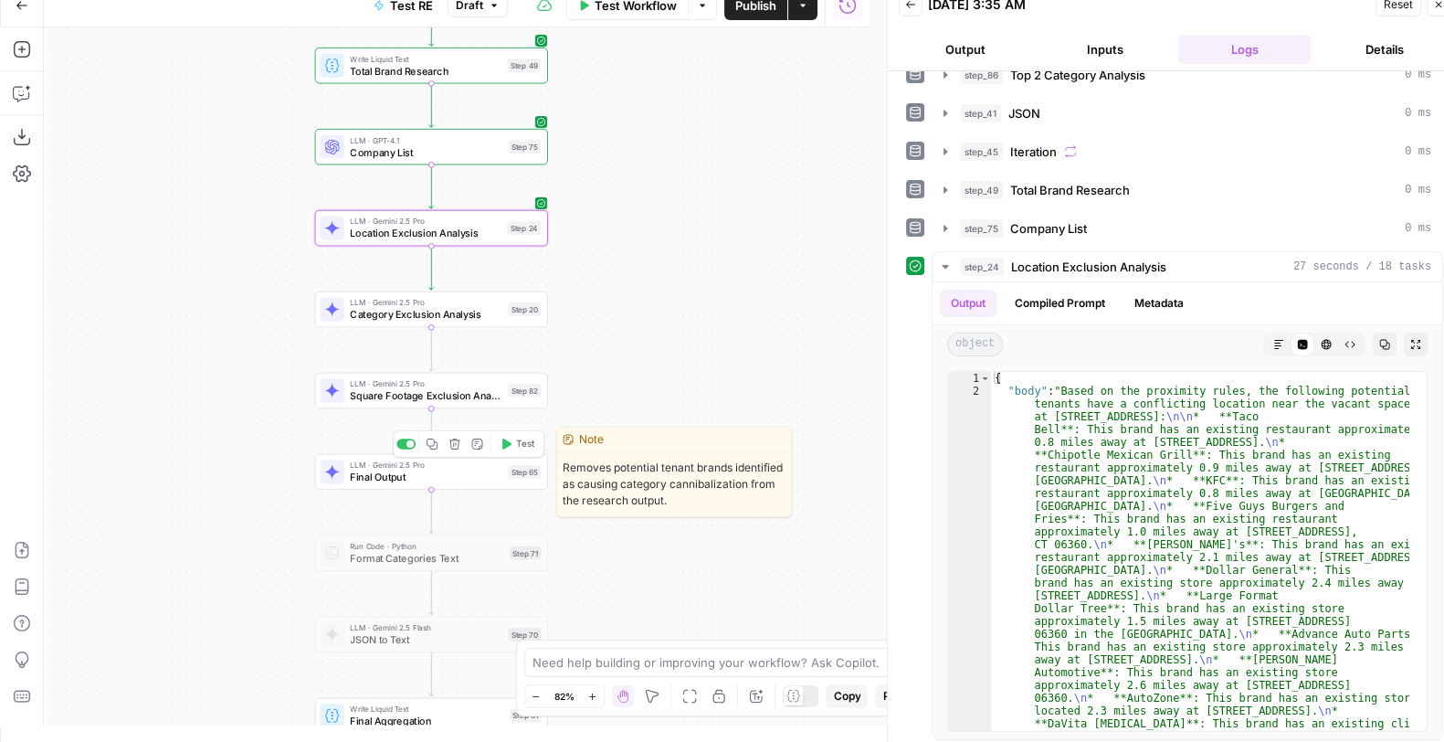
click at [447, 481] on span "Final Output" at bounding box center [426, 477] width 152 height 15
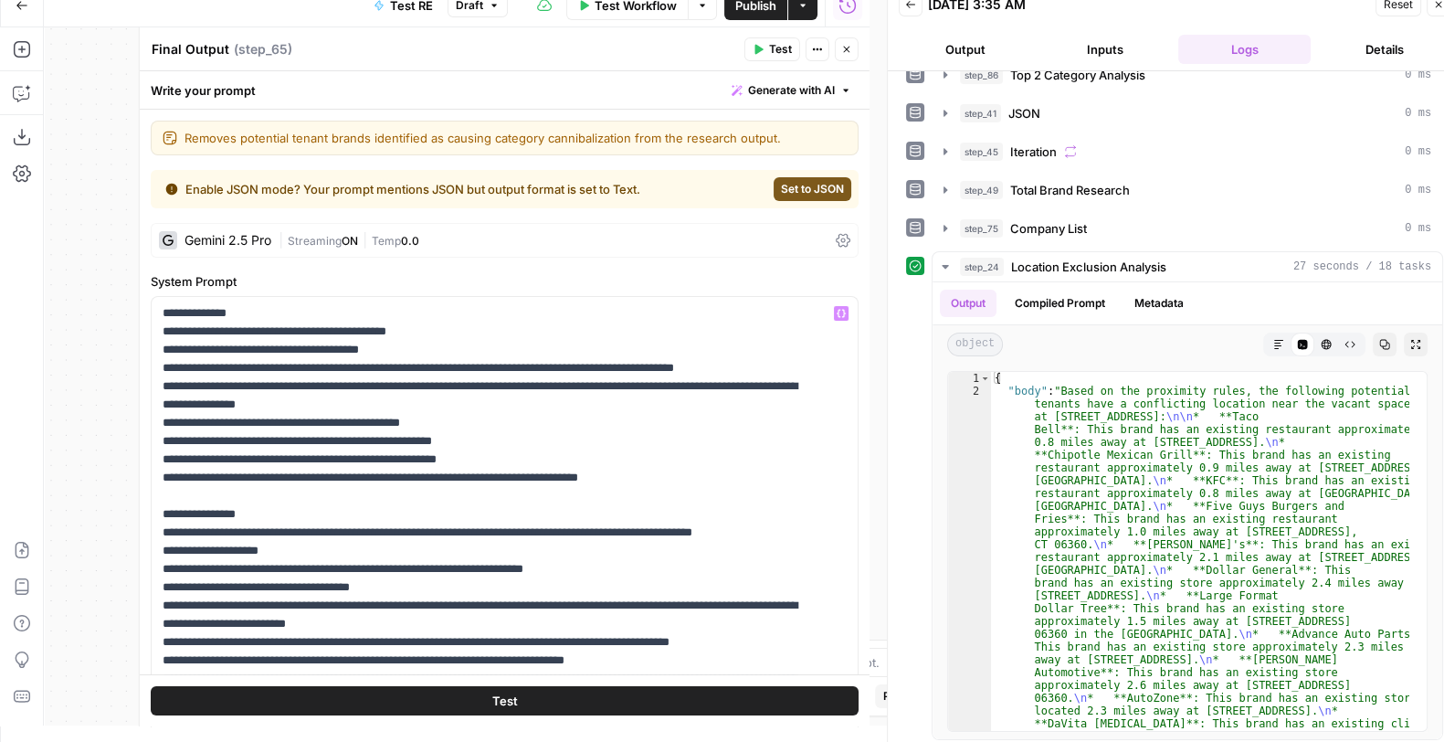
scroll to position [256, 0]
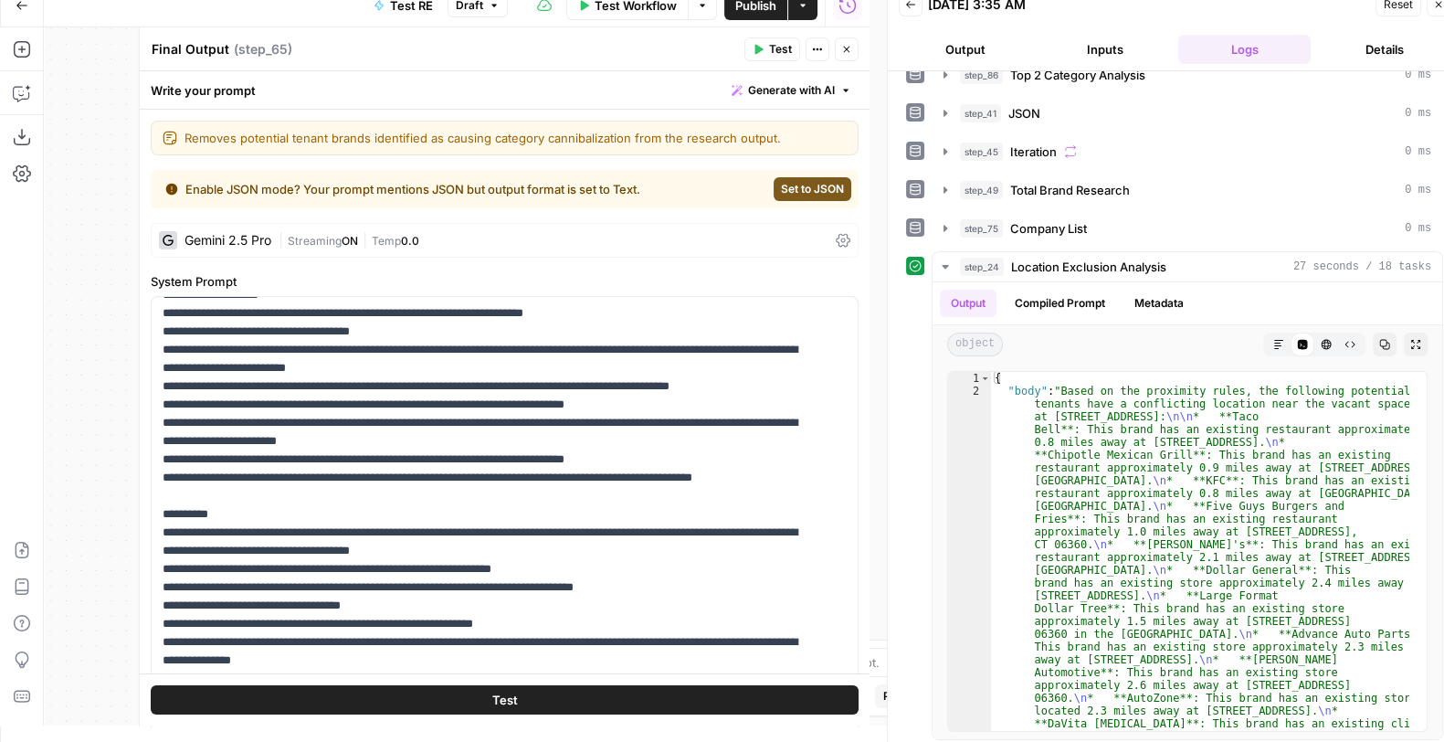
click at [490, 243] on div "| Streaming ON | Temp 0.0" at bounding box center [554, 240] width 550 height 17
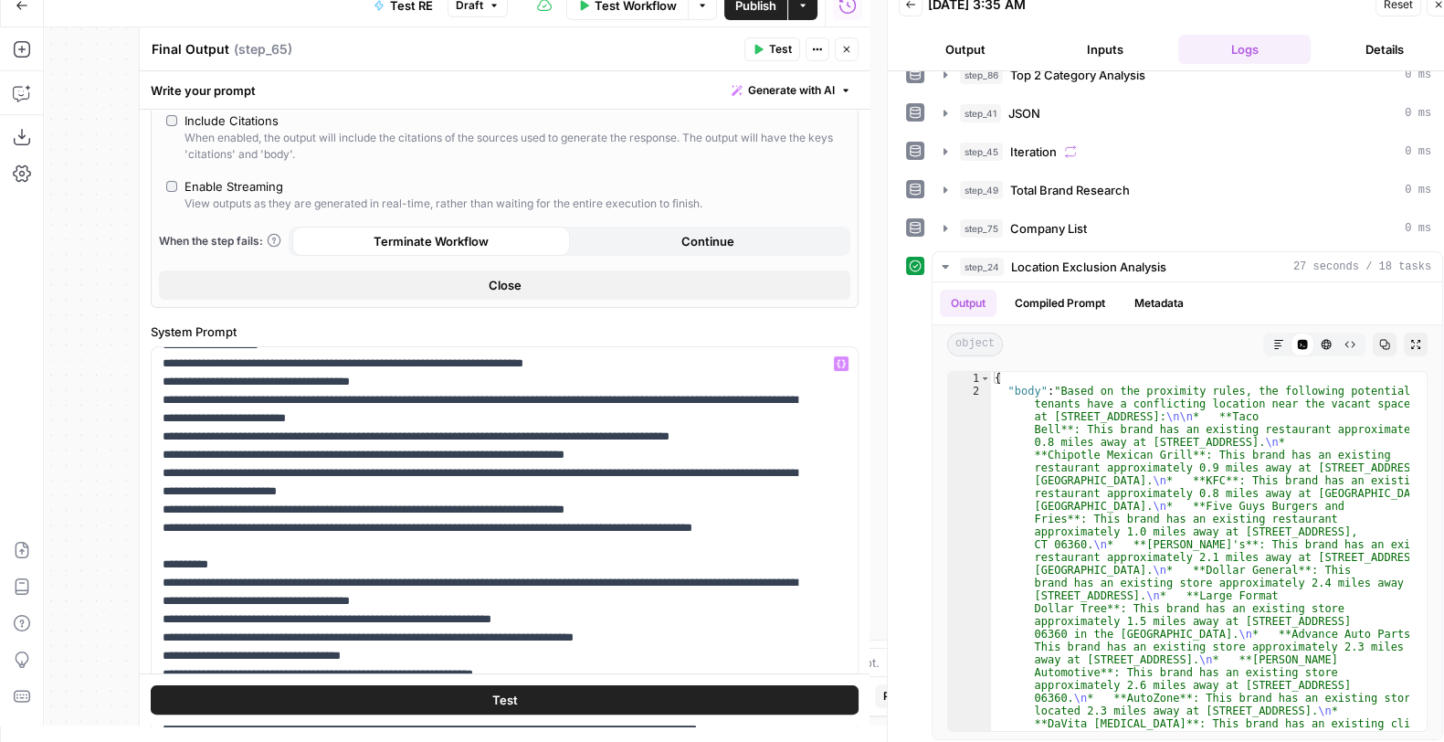
scroll to position [257, 0]
click at [250, 180] on div "Enable Streaming" at bounding box center [234, 186] width 99 height 18
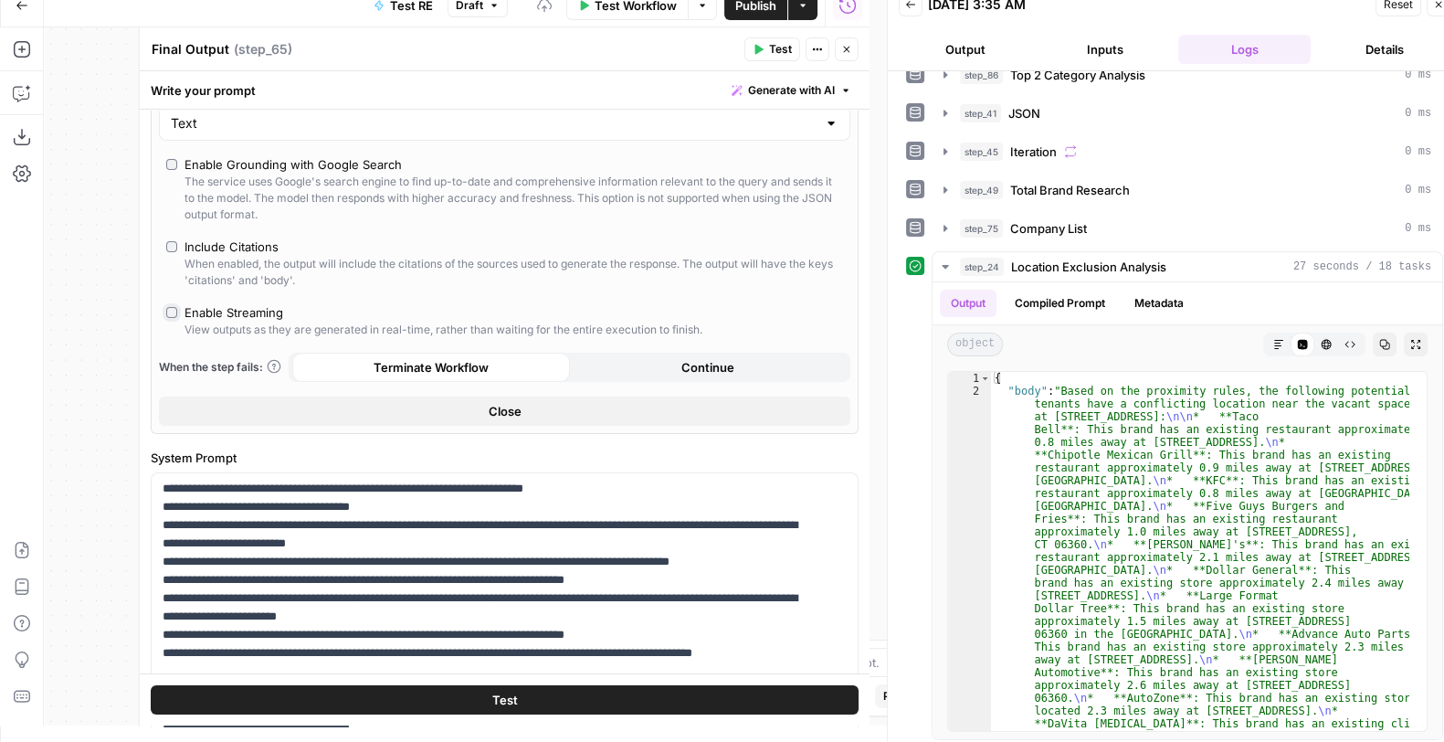
scroll to position [314, 0]
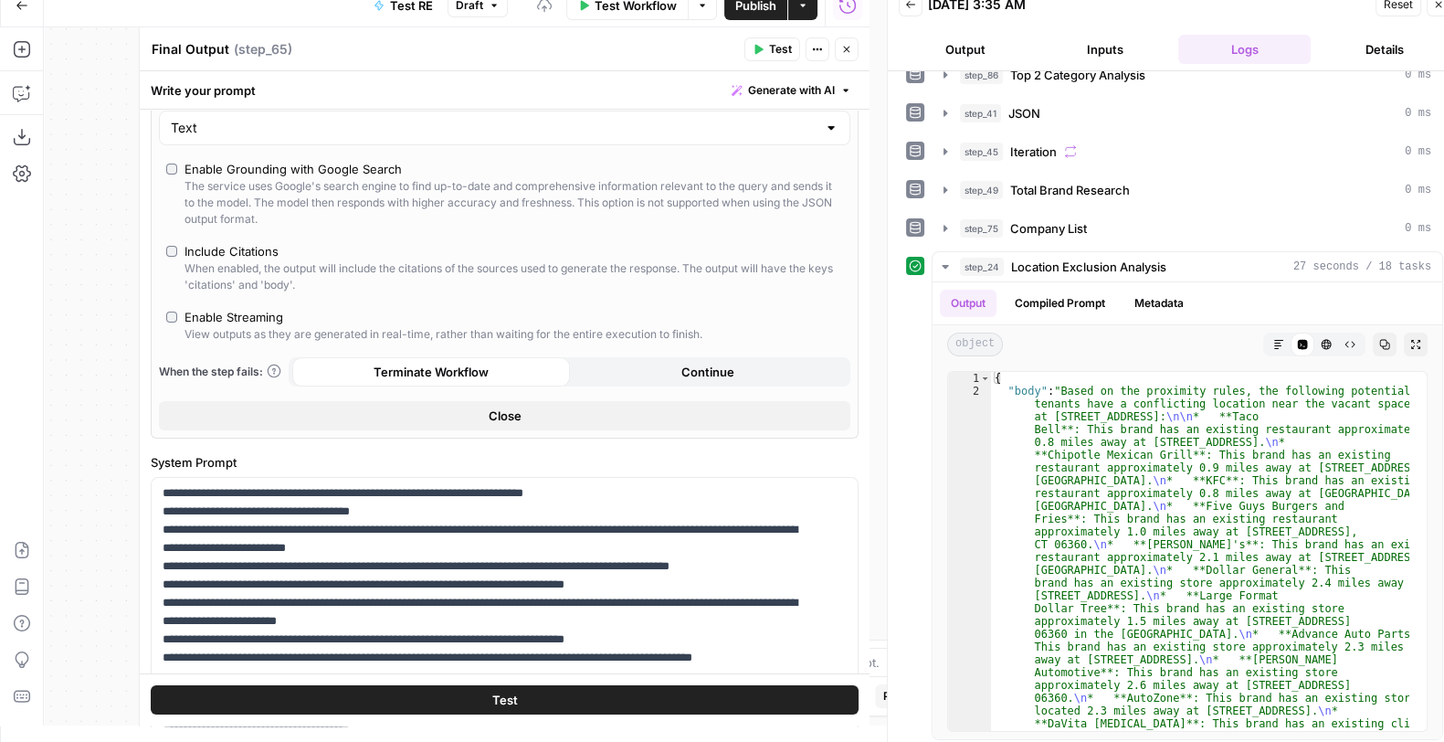
click at [476, 607] on button "Test" at bounding box center [505, 700] width 708 height 29
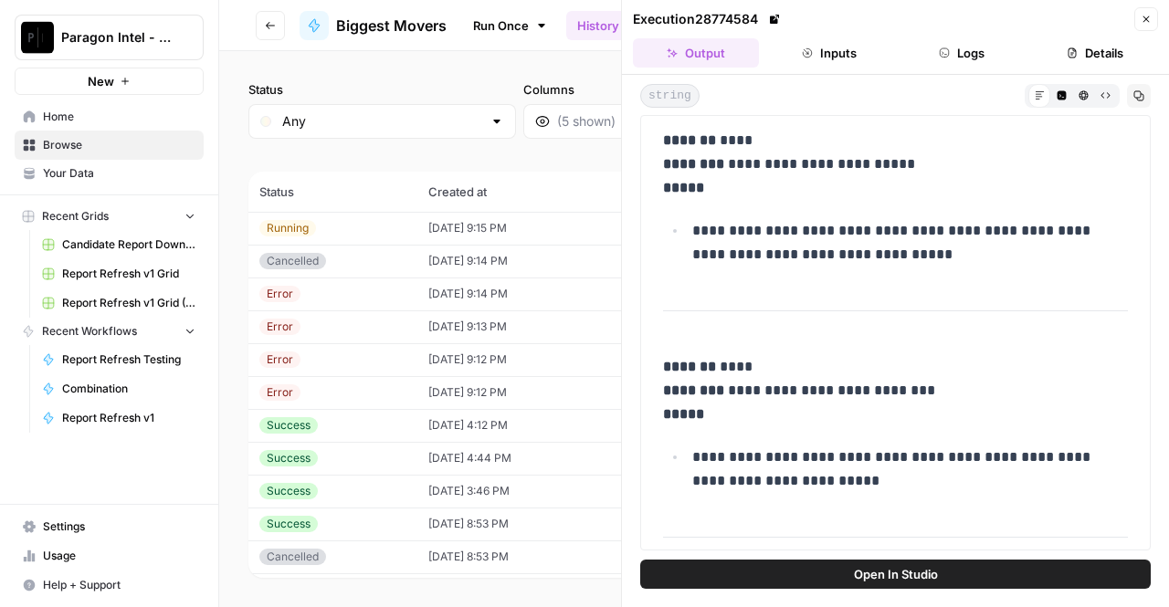
scroll to position [1173, 0]
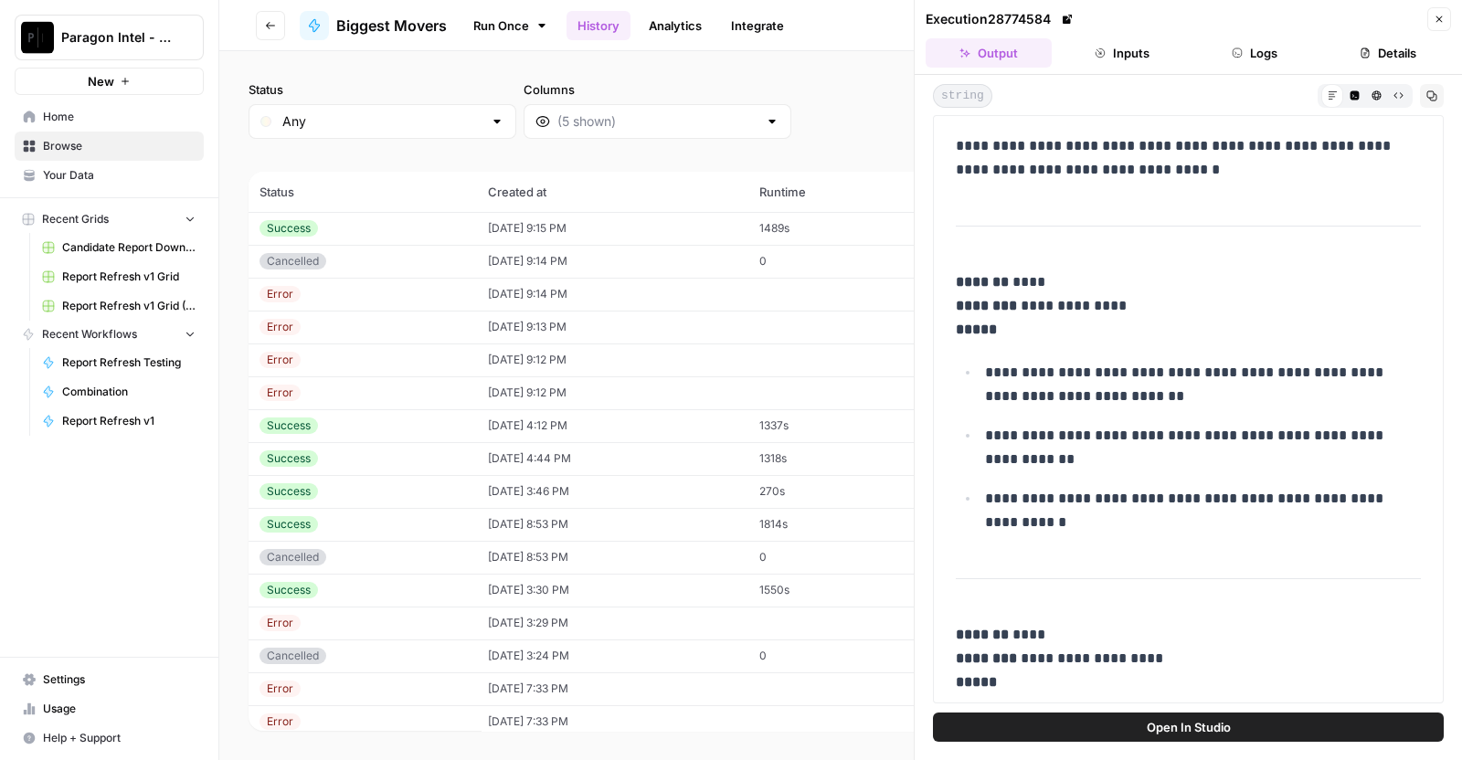
scroll to position [1024, 0]
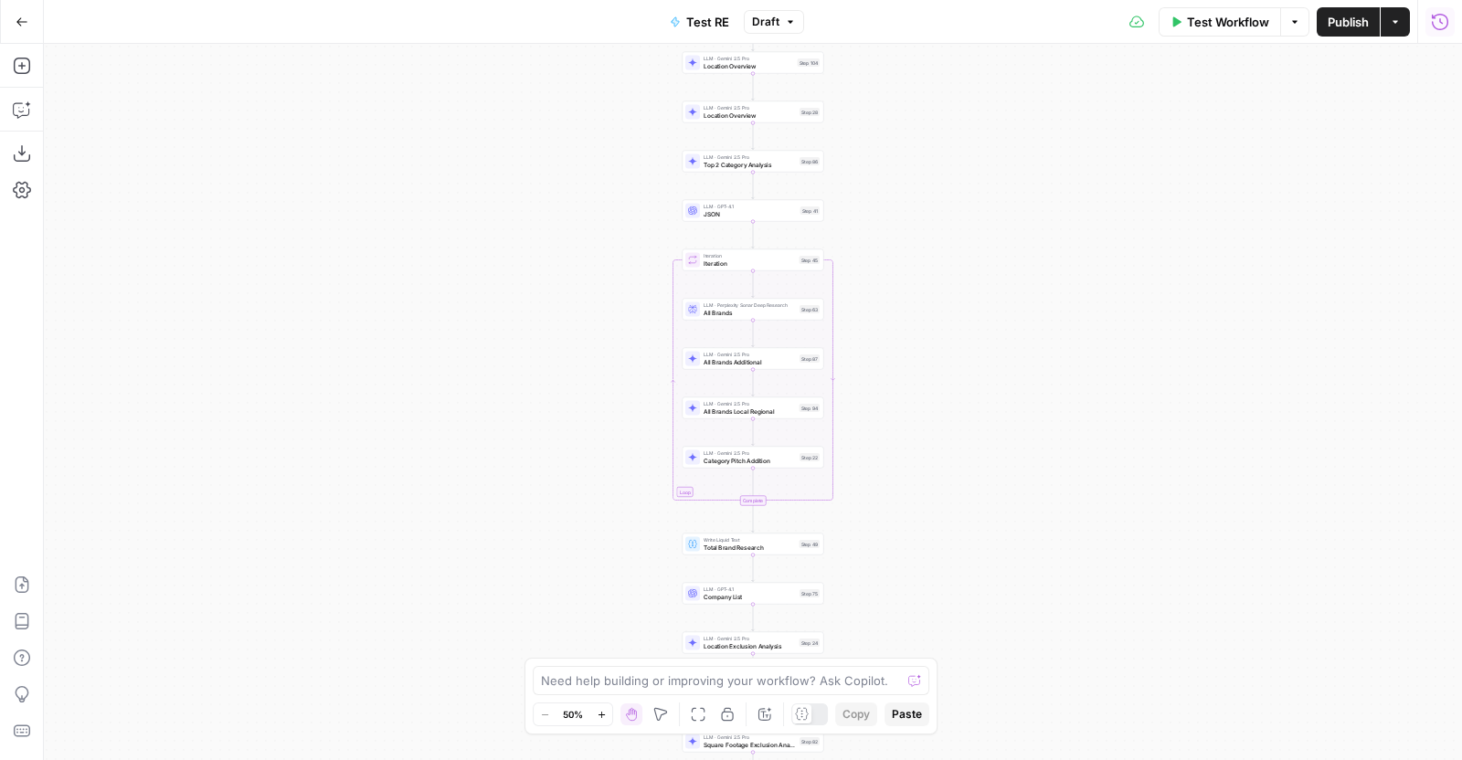
click at [1429, 16] on button "Run History" at bounding box center [1439, 21] width 29 height 29
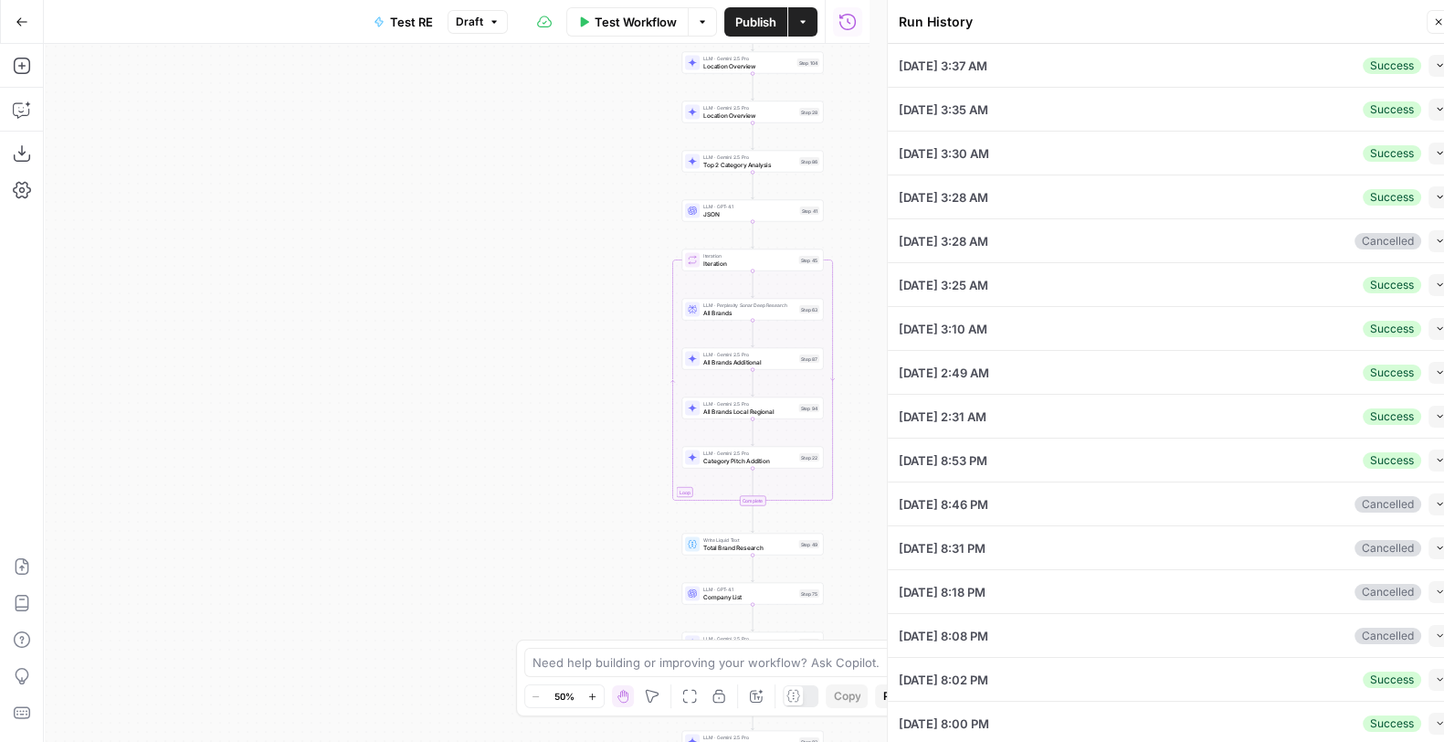
click at [1435, 65] on icon "button" at bounding box center [1440, 65] width 10 height 10
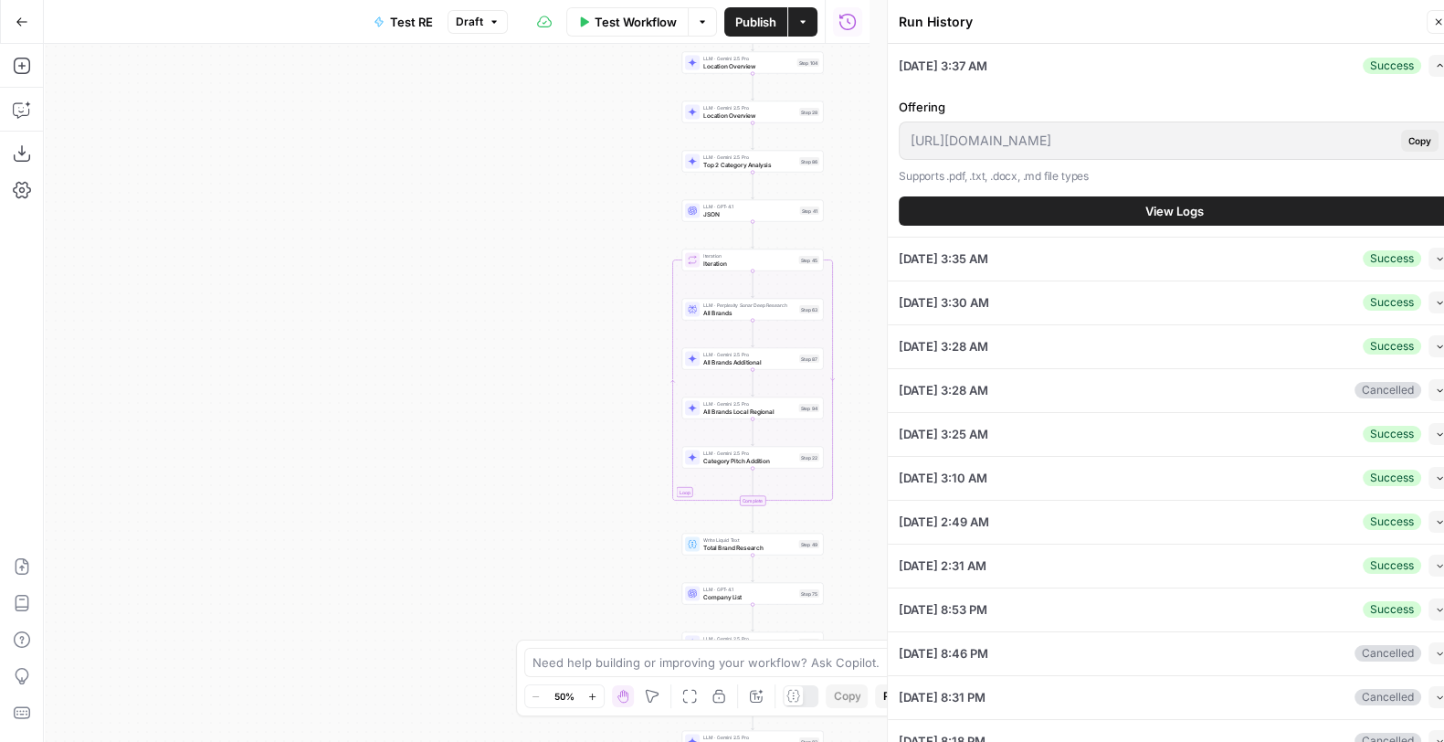
click at [1146, 204] on span "View Logs" at bounding box center [1175, 211] width 58 height 18
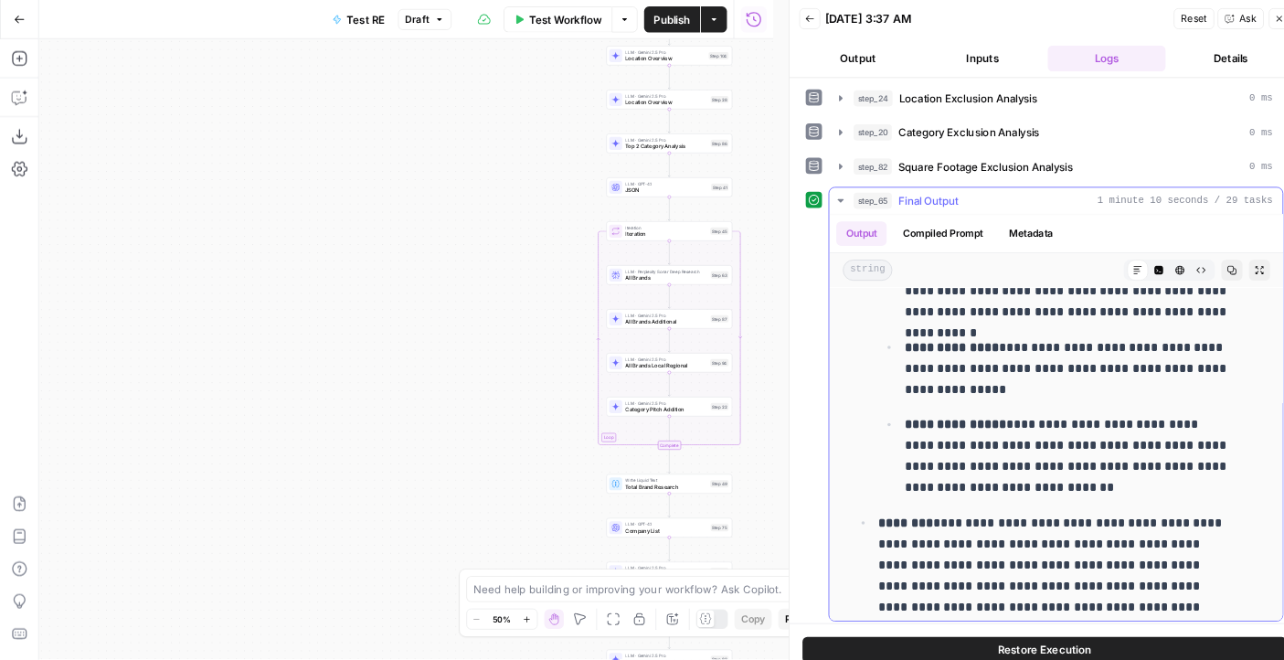
scroll to position [10231, 0]
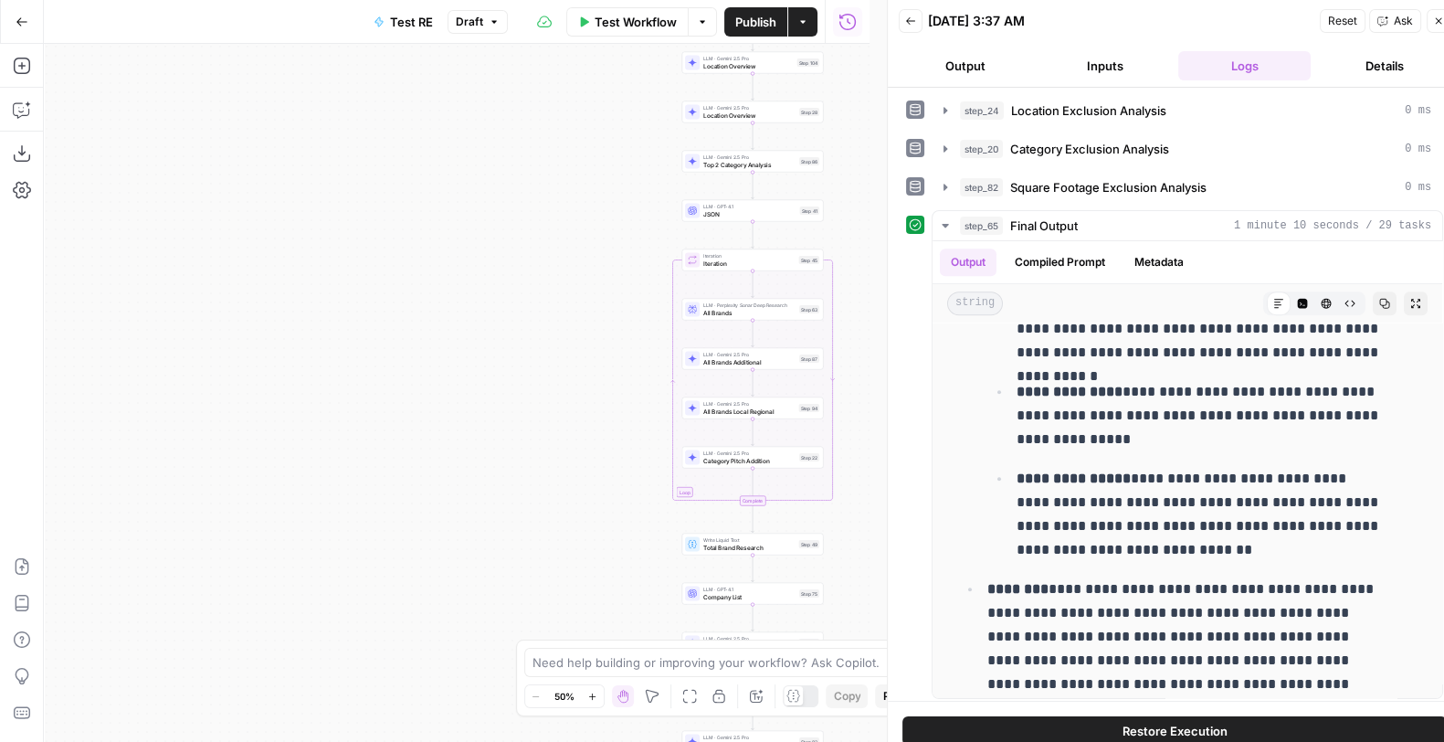
drag, startPoint x: 600, startPoint y: 365, endPoint x: 429, endPoint y: 395, distance: 173.3
click at [429, 395] on div "Workflow Set Inputs Inputs LLM · Gemini 2.5 Pro PDF Extractions Step 1 LLM · GP…" at bounding box center [457, 393] width 826 height 698
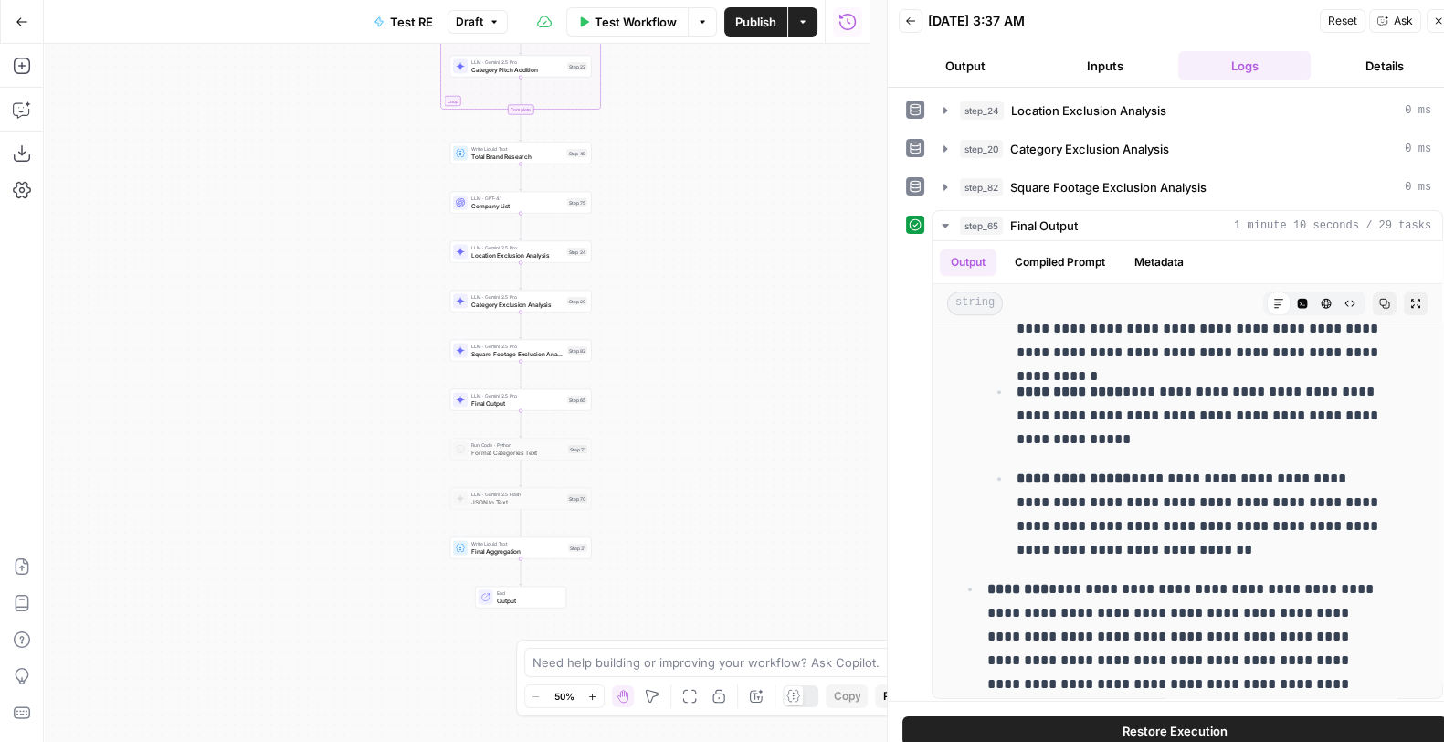
drag, startPoint x: 429, startPoint y: 395, endPoint x: 368, endPoint y: -21, distance: 420.1
click at [368, 0] on html "P Paragon New Home Browse Insights Opportunities Your Data Recent Grids Researc…" at bounding box center [722, 371] width 1444 height 742
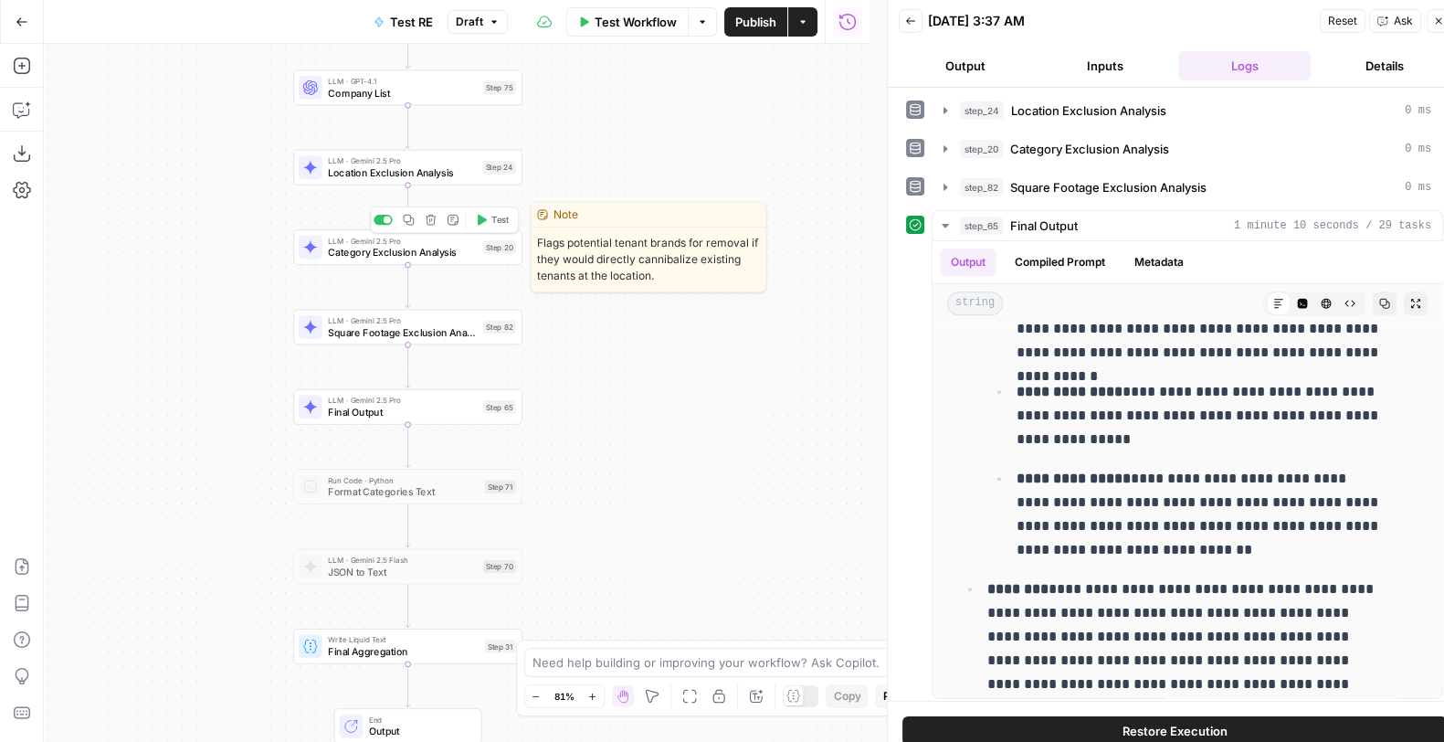
click at [397, 246] on span "Category Exclusion Analysis" at bounding box center [402, 252] width 149 height 15
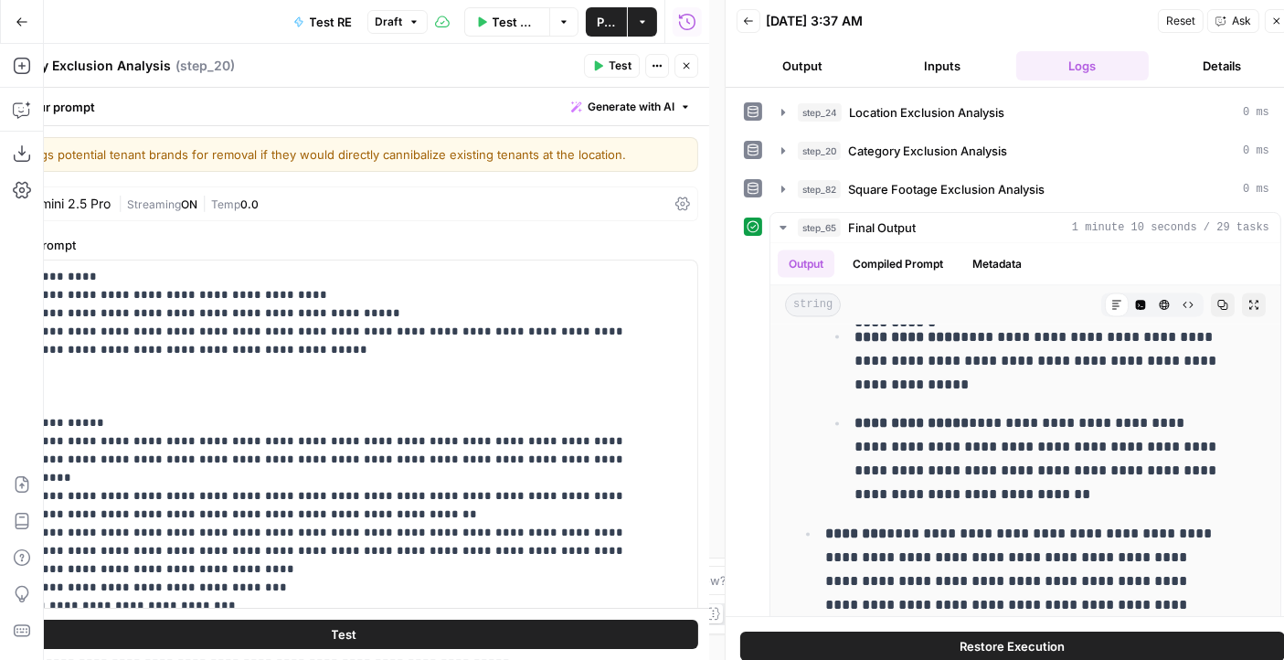
drag, startPoint x: 1428, startPoint y: 1, endPoint x: 881, endPoint y: 33, distance: 548.1
click at [881, 33] on div "Back 09/10/25 at 3:37 AM Reset Ask Close" at bounding box center [1012, 20] width 552 height 27
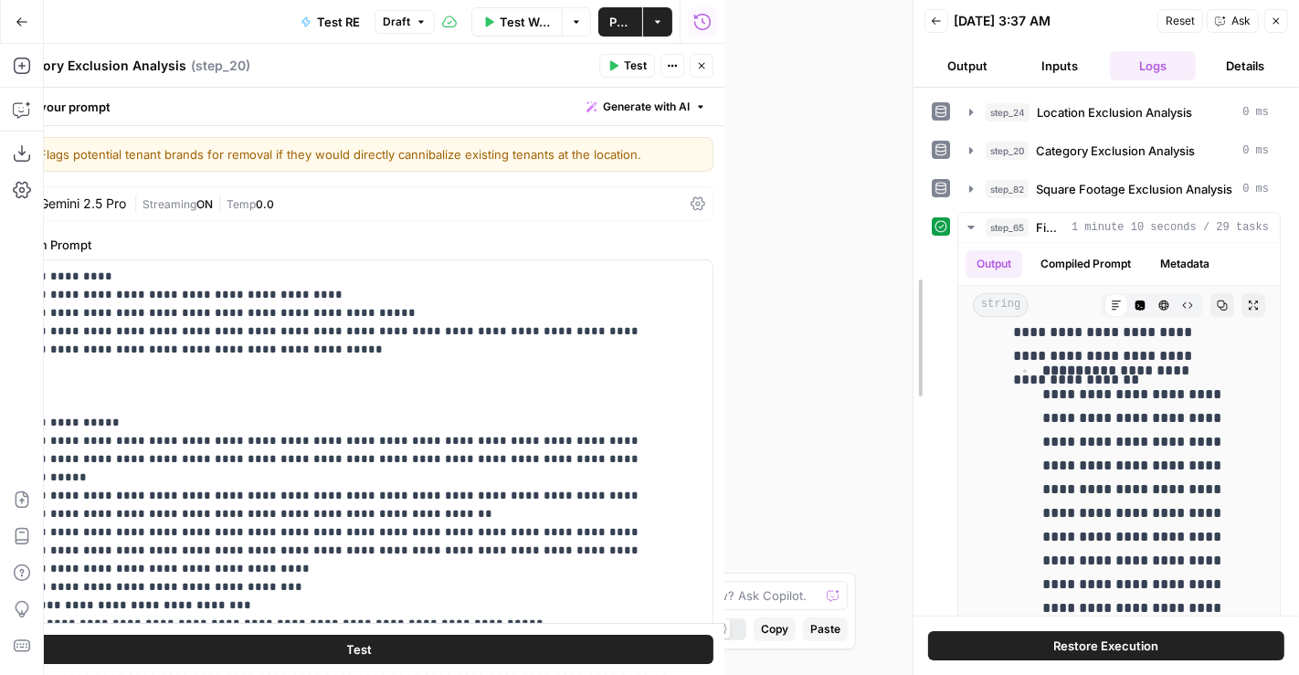
scroll to position [29871, 0]
drag, startPoint x: 731, startPoint y: 132, endPoint x: 919, endPoint y: 133, distance: 188.2
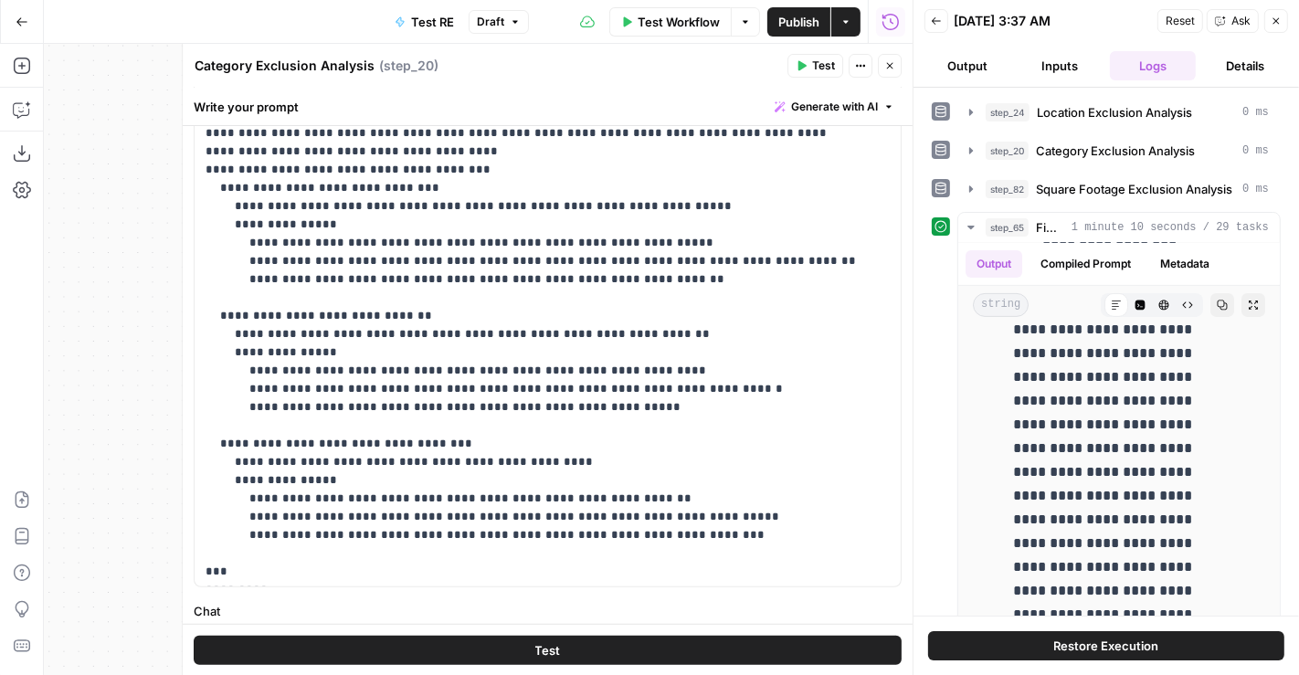
scroll to position [0, 0]
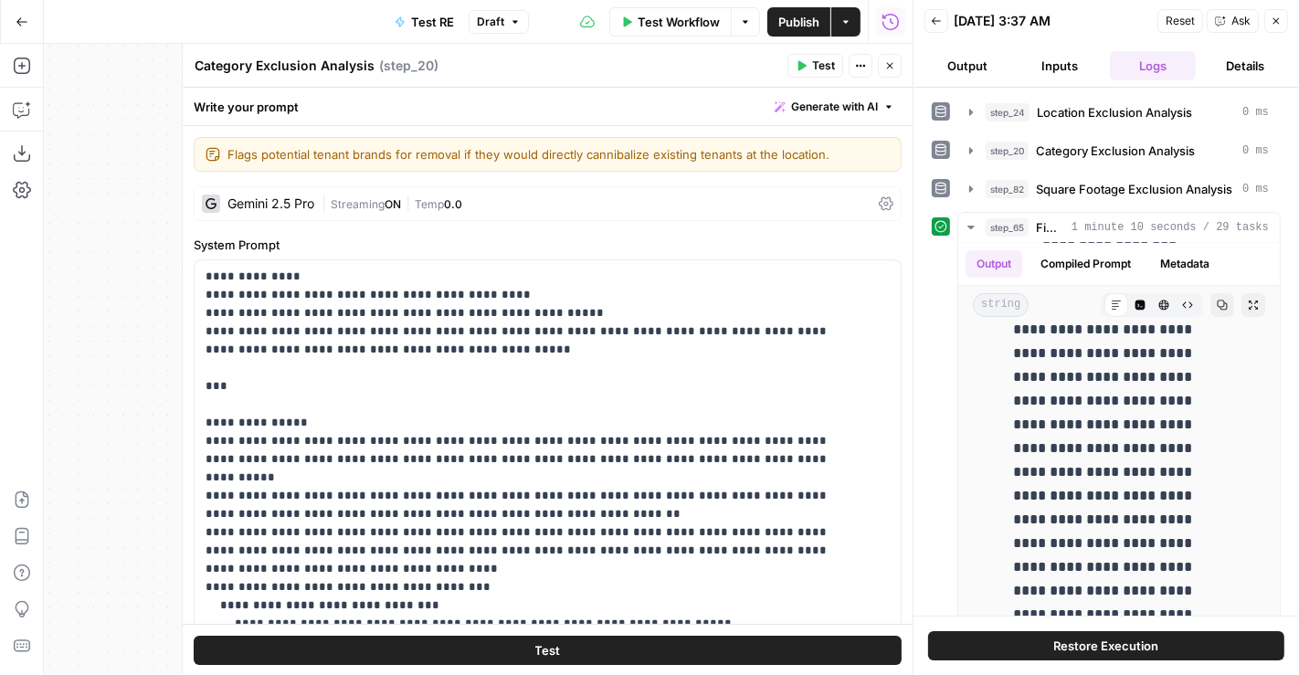
click at [887, 71] on button "Close" at bounding box center [890, 66] width 24 height 24
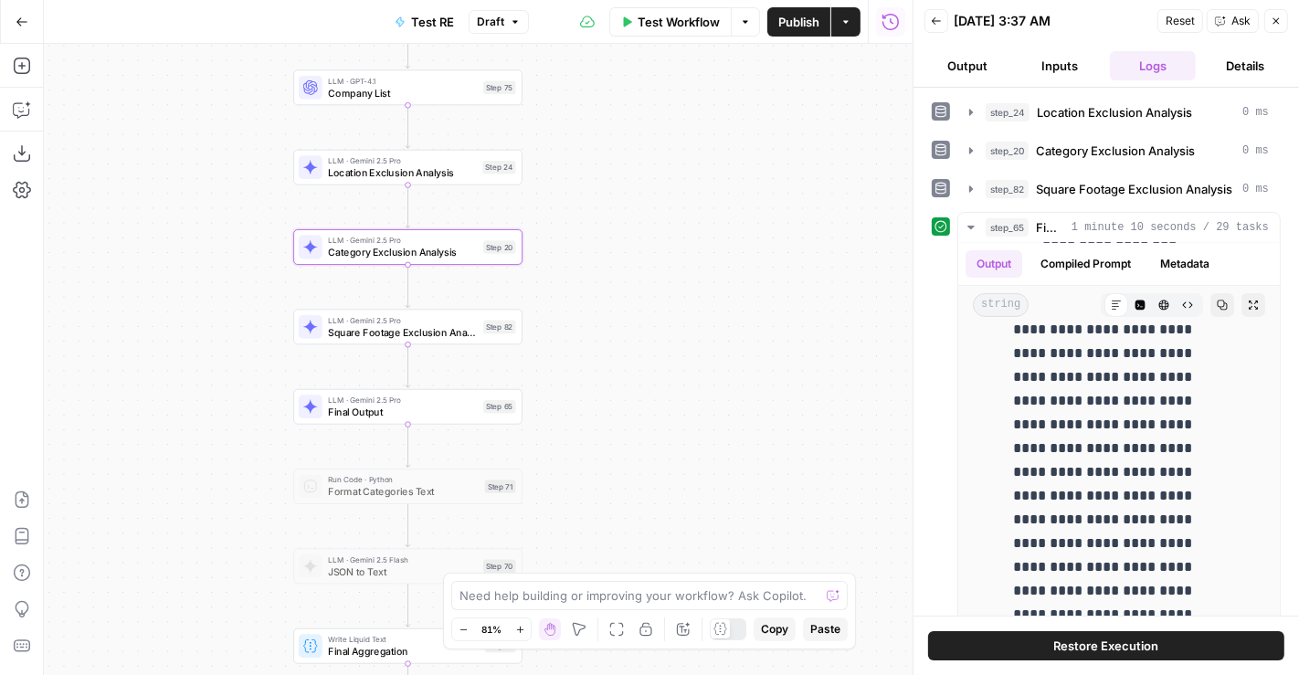
scroll to position [29752, 0]
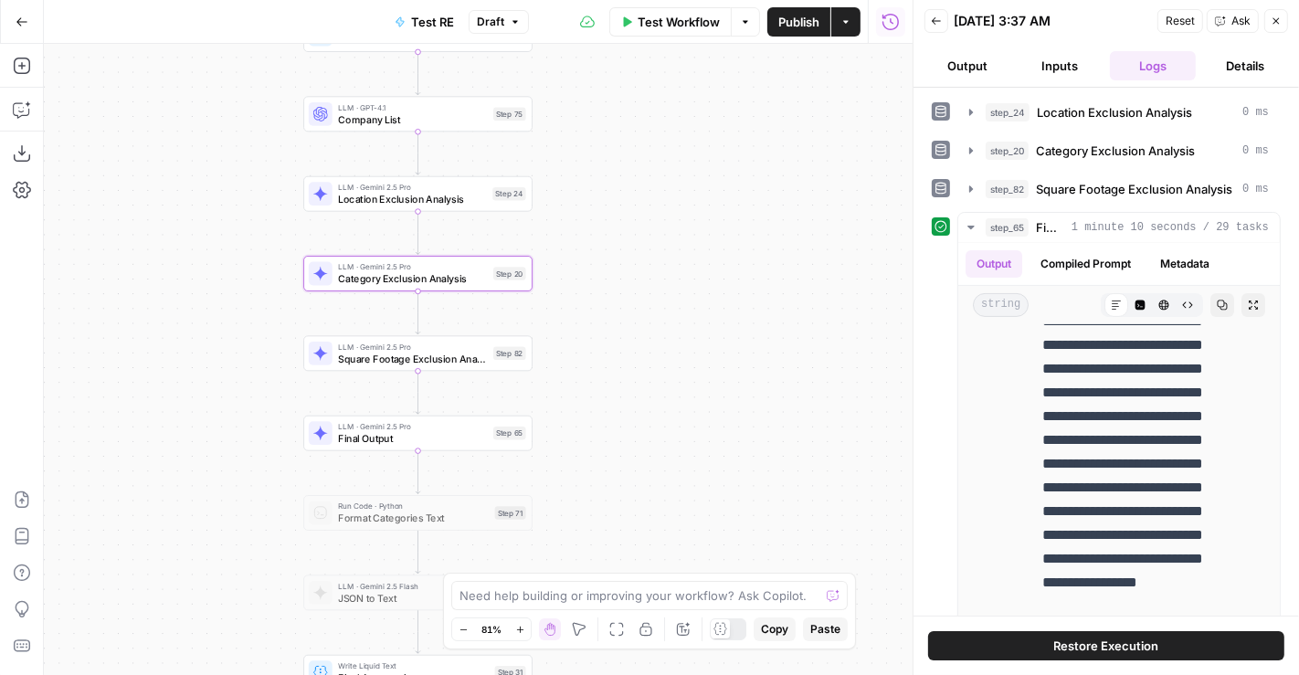
drag, startPoint x: 618, startPoint y: 322, endPoint x: 634, endPoint y: 358, distance: 39.7
click at [634, 358] on div "Workflow Set Inputs Inputs LLM · Gemini 2.5 Pro PDF Extractions Step 1 LLM · GP…" at bounding box center [478, 359] width 869 height 631
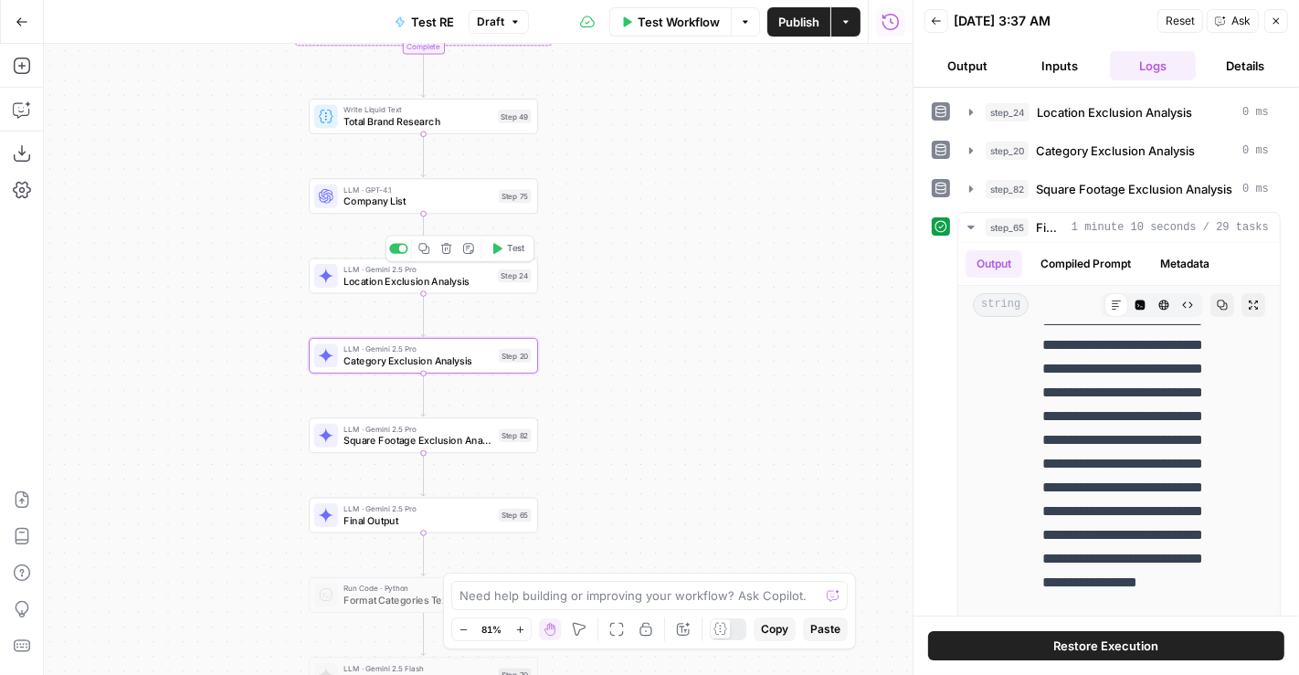
click at [488, 364] on span "Category Exclusion Analysis" at bounding box center [417, 361] width 149 height 15
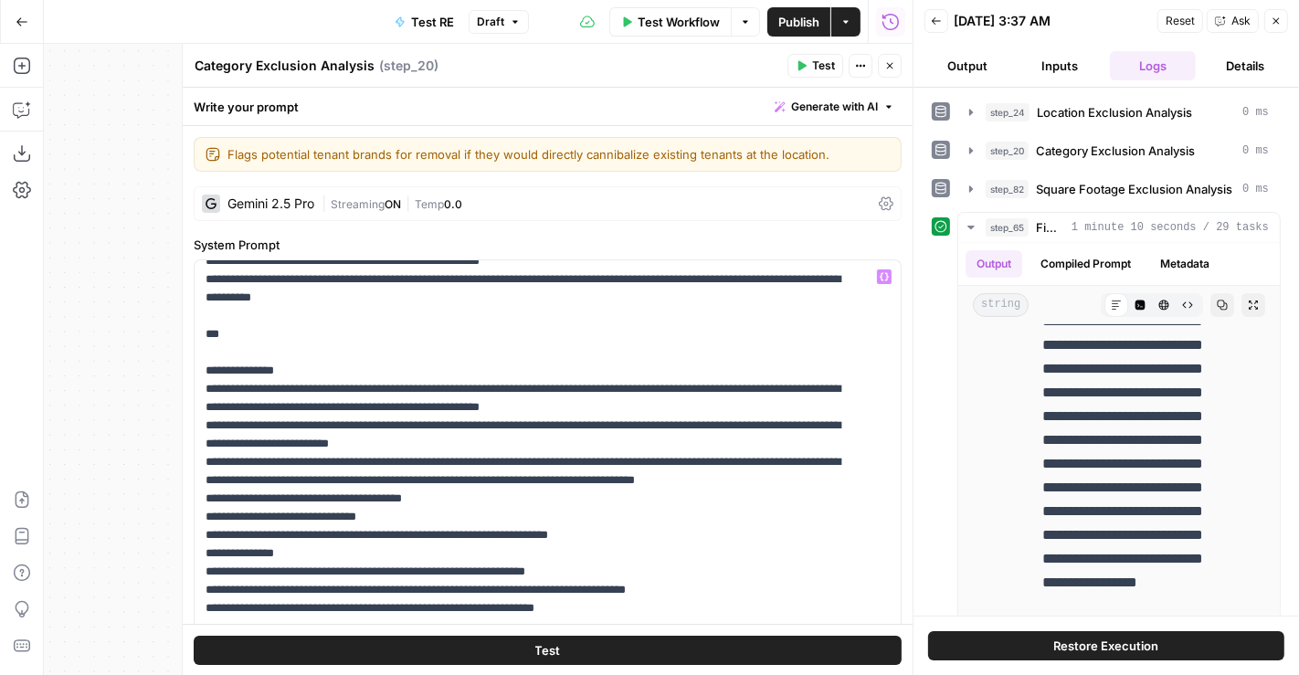
scroll to position [52, 0]
click at [522, 435] on p "**********" at bounding box center [533, 654] width 654 height 877
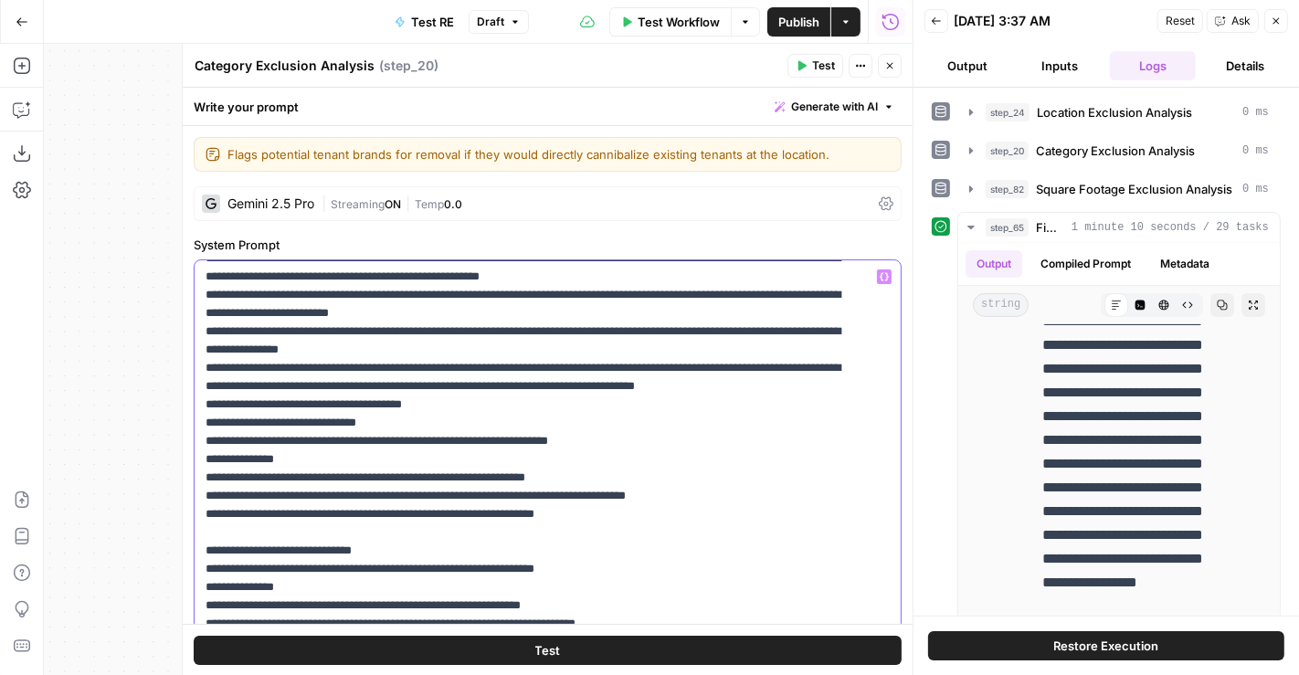
scroll to position [184, 0]
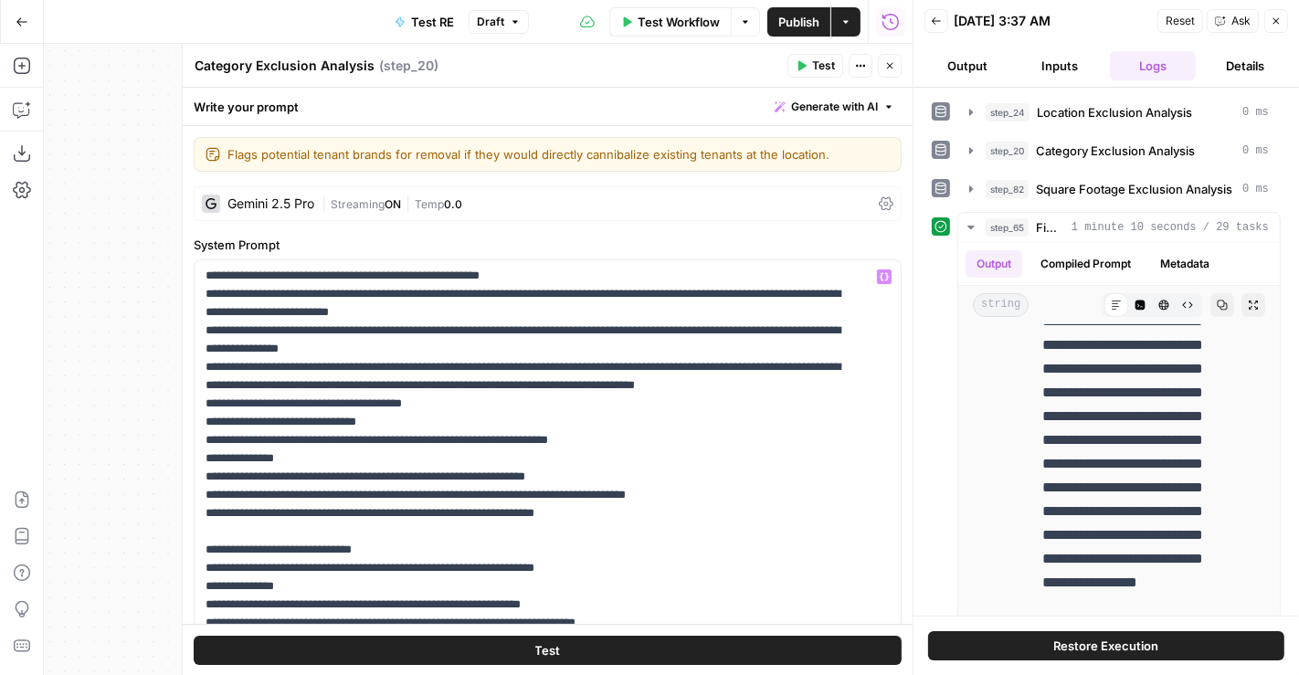
click at [550, 645] on span "Test" at bounding box center [548, 649] width 26 height 18
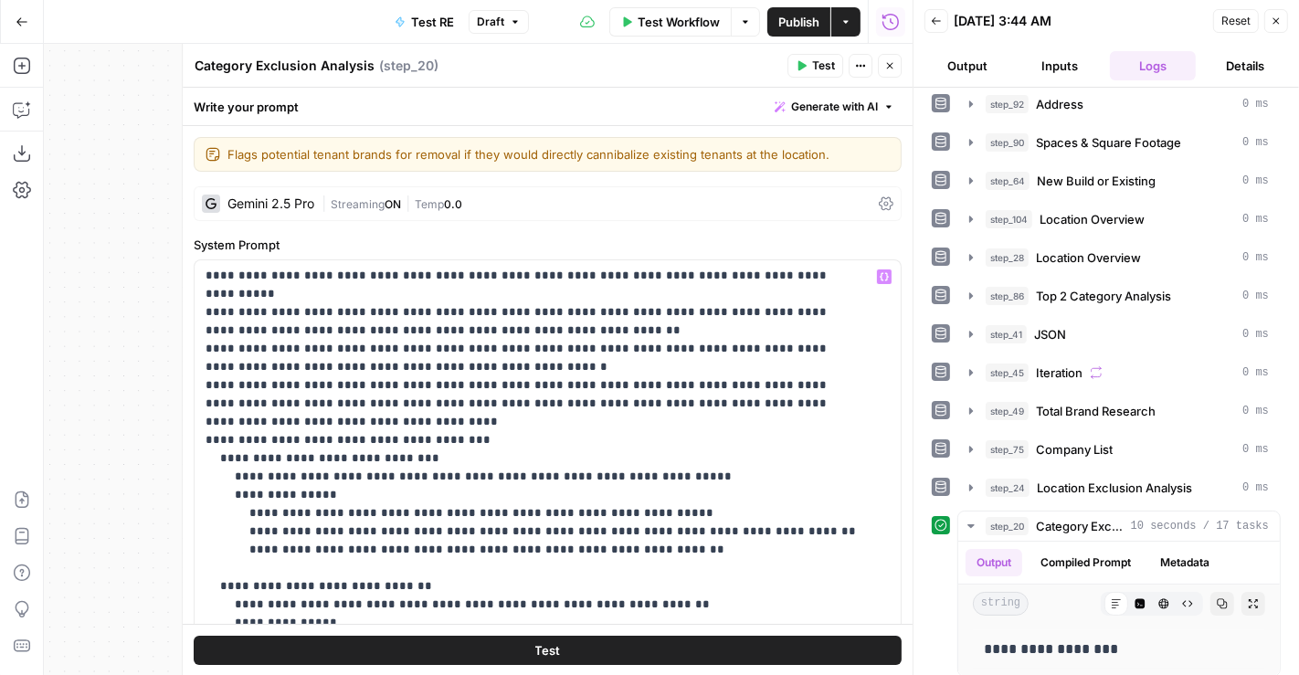
scroll to position [749, 0]
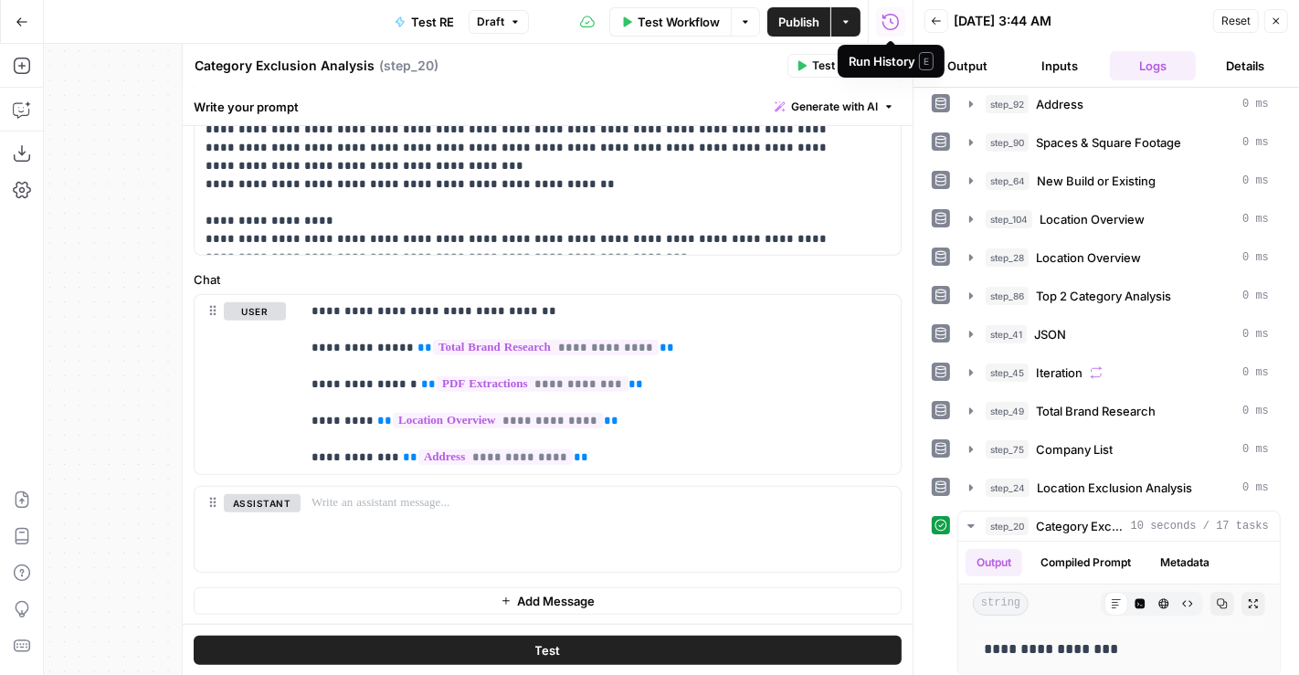
click at [888, 61] on div "Run History E" at bounding box center [891, 61] width 85 height 18
click at [890, 74] on button "Close" at bounding box center [890, 66] width 24 height 24
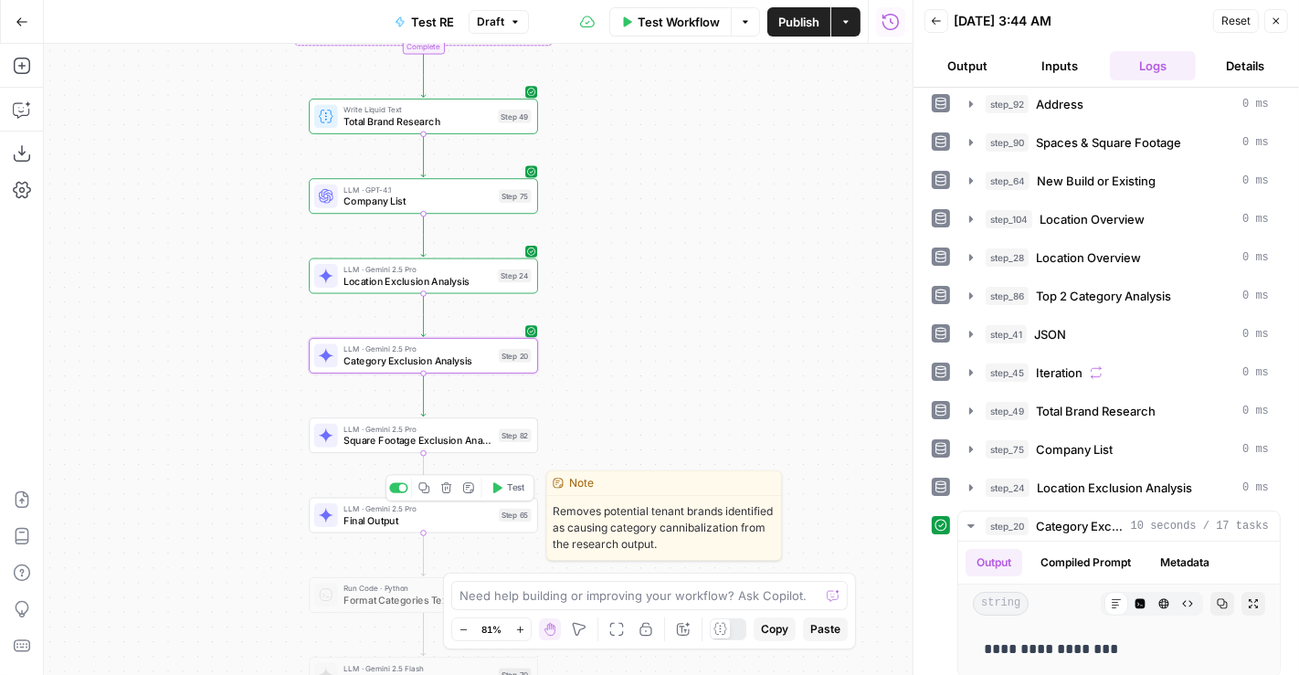
click at [437, 516] on span "Final Output" at bounding box center [417, 520] width 149 height 15
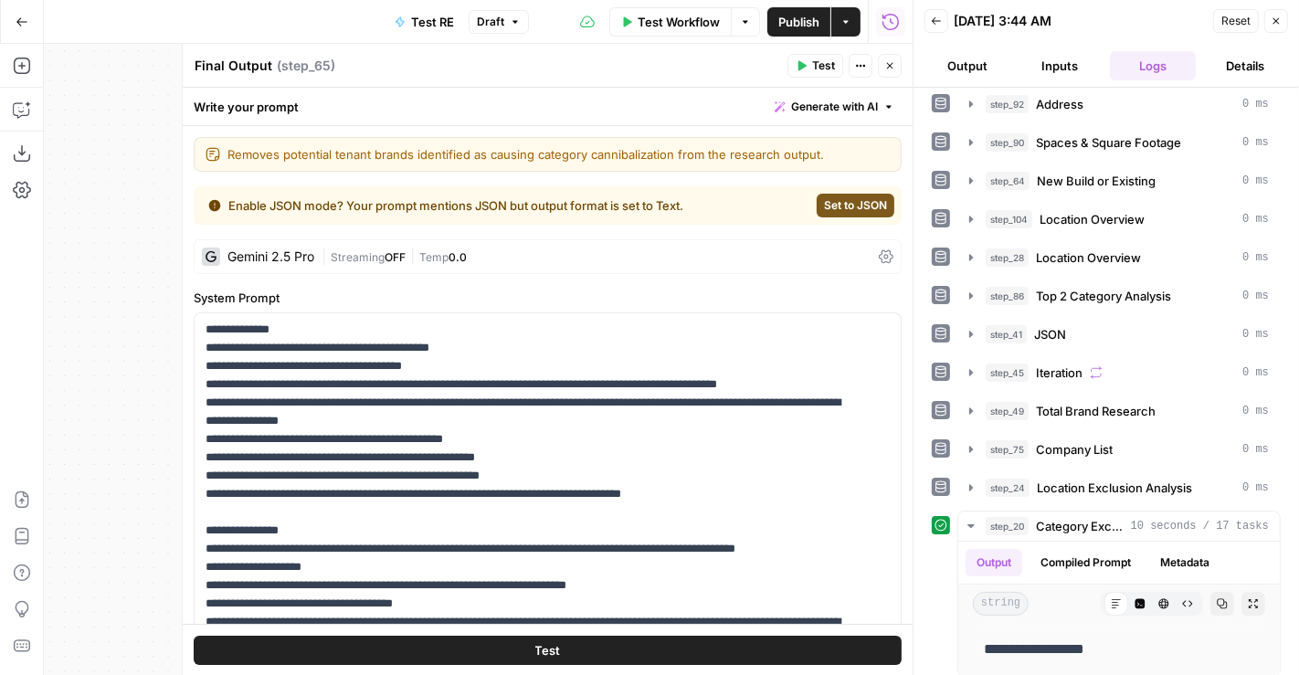
click at [505, 650] on button "Test" at bounding box center [548, 649] width 708 height 29
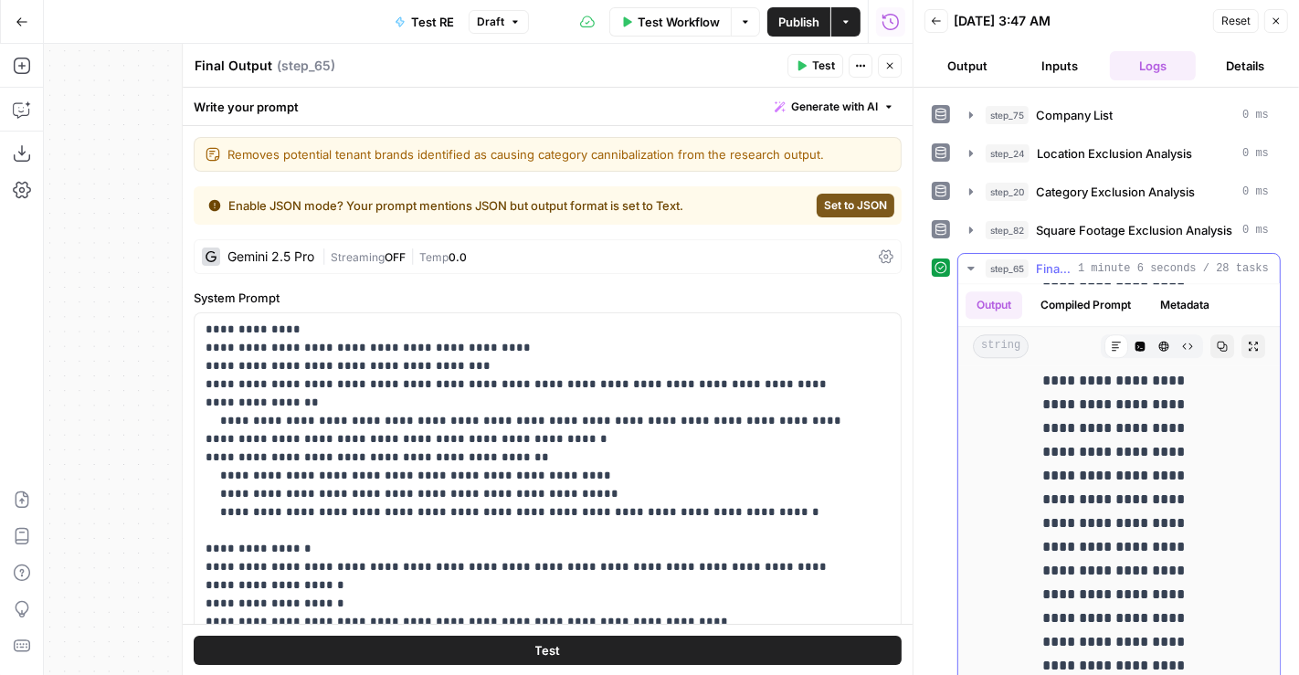
scroll to position [4425, 0]
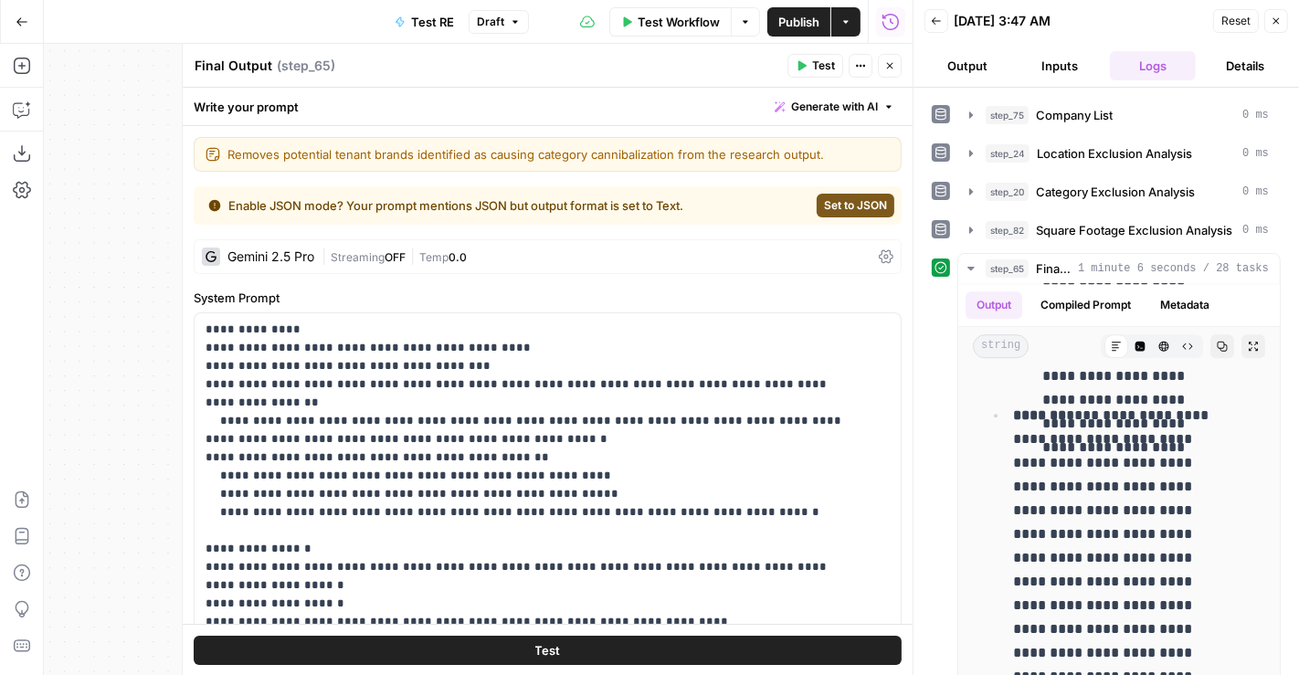
click at [889, 66] on icon "button" at bounding box center [889, 65] width 11 height 11
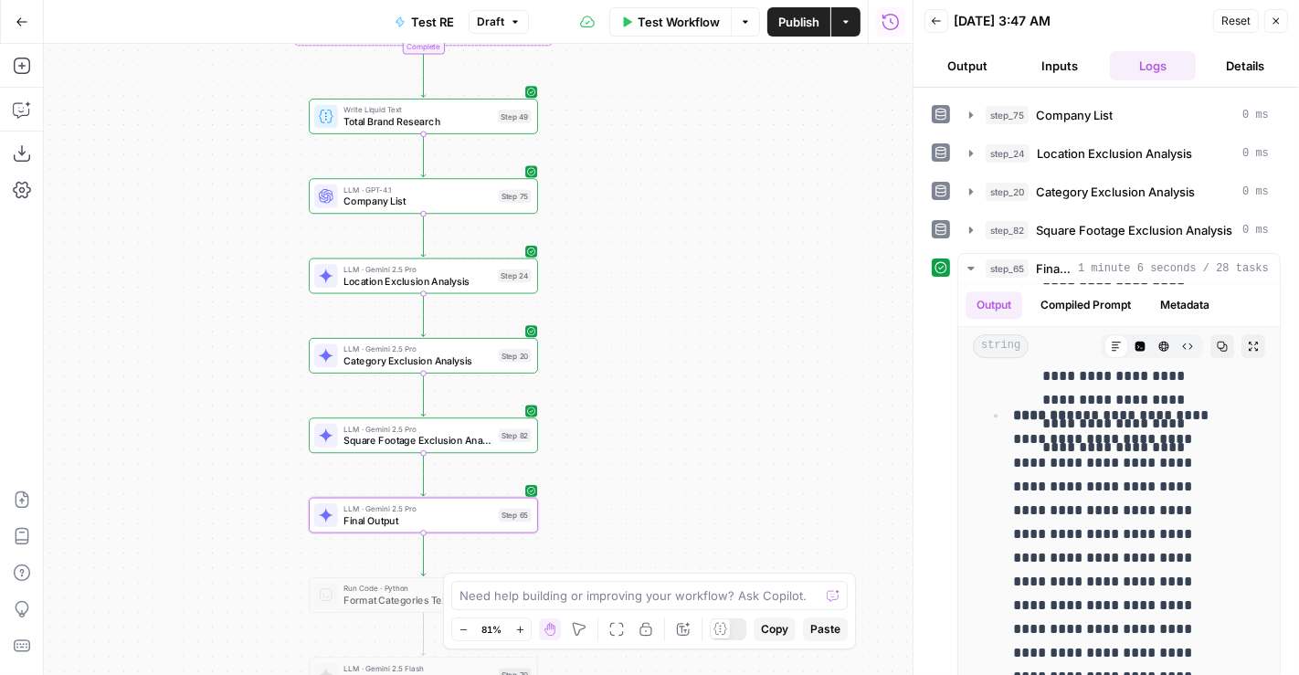
click at [1276, 19] on icon "button" at bounding box center [1276, 21] width 11 height 11
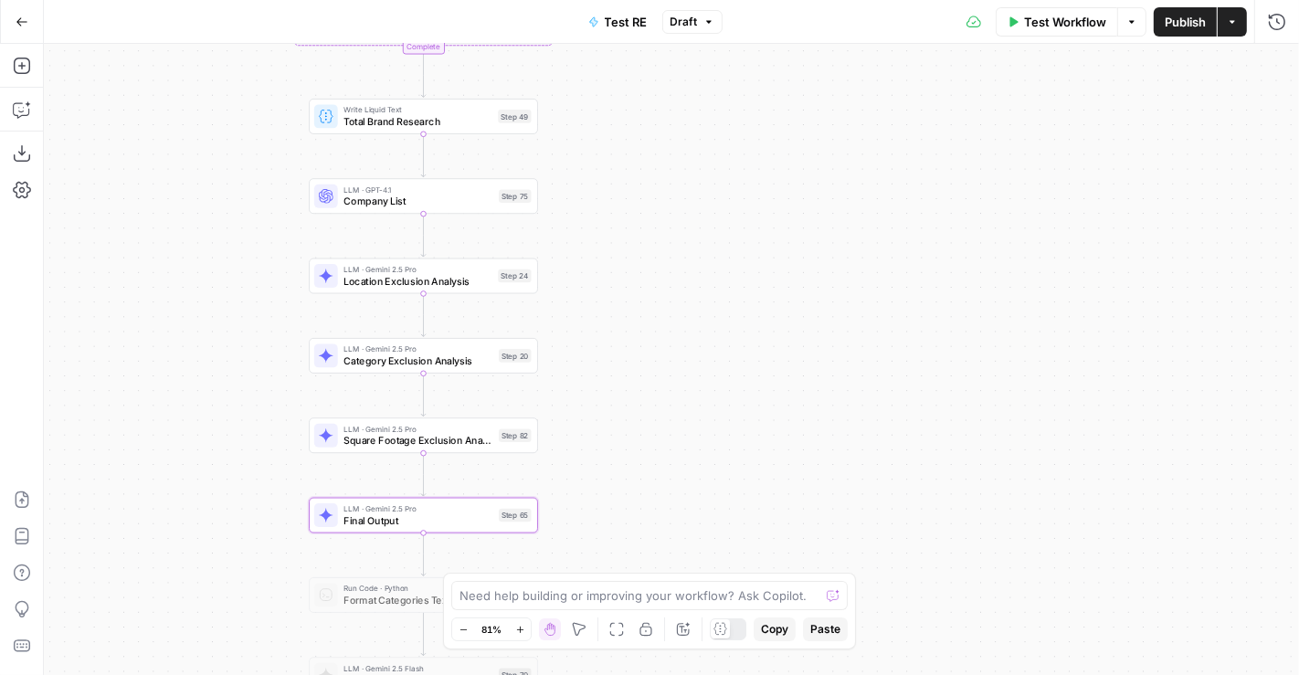
click at [1189, 28] on span "Publish" at bounding box center [1185, 22] width 41 height 18
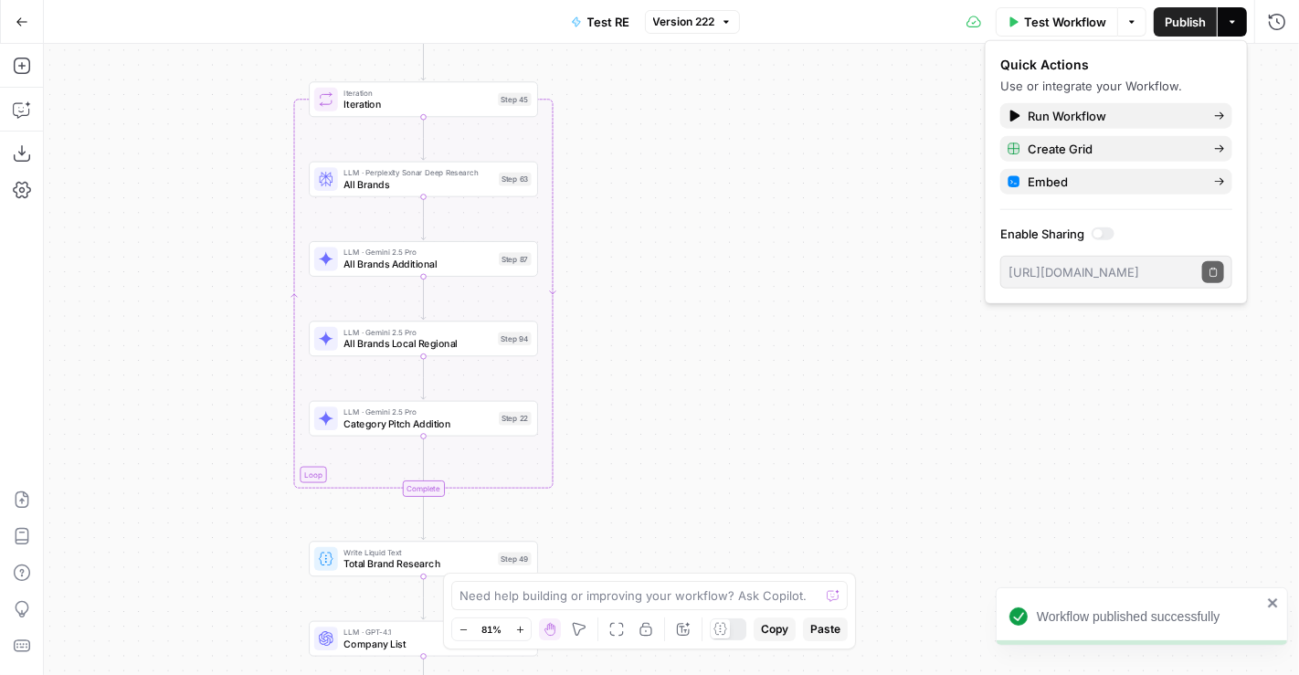
click at [1046, 20] on span "Test Workflow" at bounding box center [1065, 22] width 82 height 18
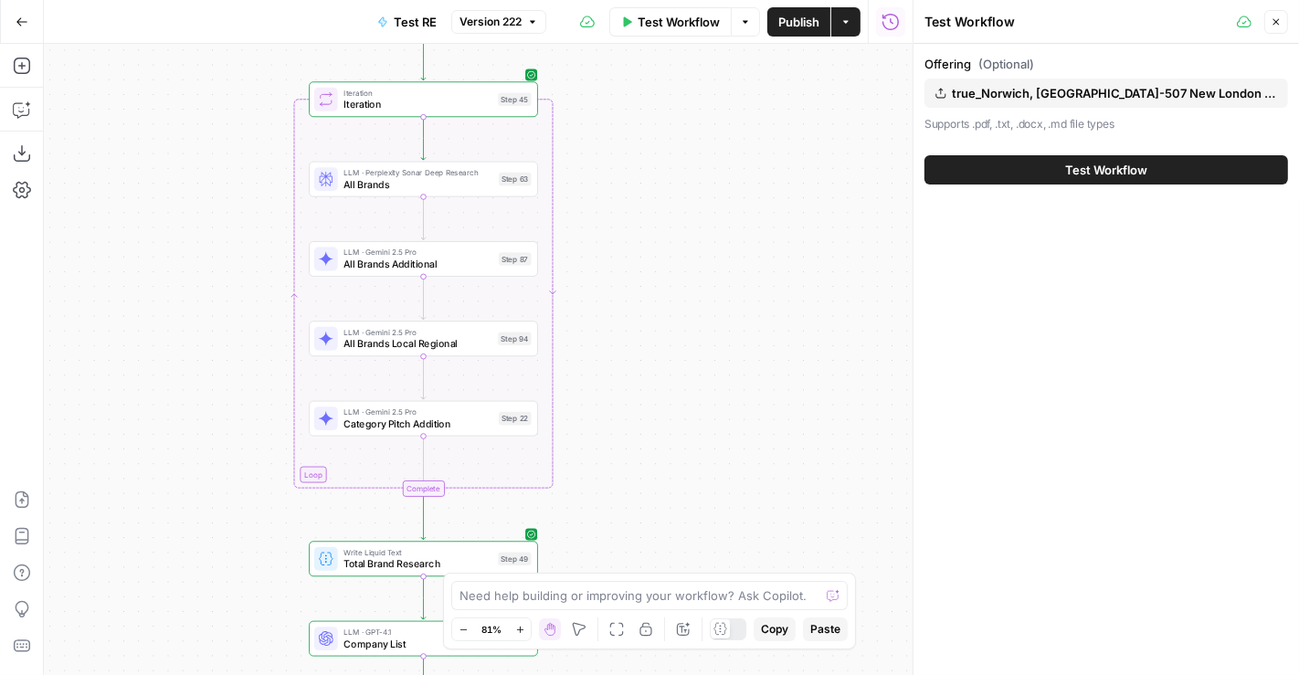
click at [1052, 91] on span "true_Norwich, CT_505-507 New London Tpk.pdf" at bounding box center [1114, 93] width 325 height 18
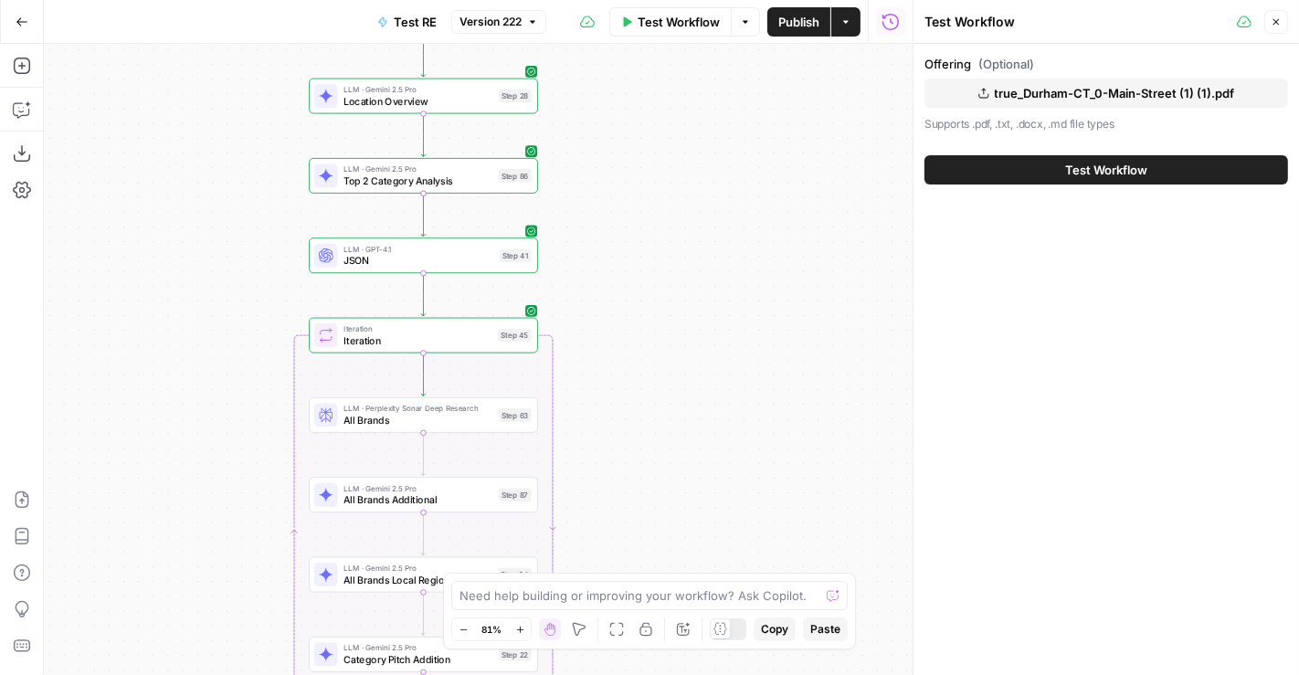
click at [1048, 153] on div "Test Workflow" at bounding box center [1106, 169] width 364 height 51
click at [1136, 168] on span "Test Workflow" at bounding box center [1106, 170] width 82 height 18
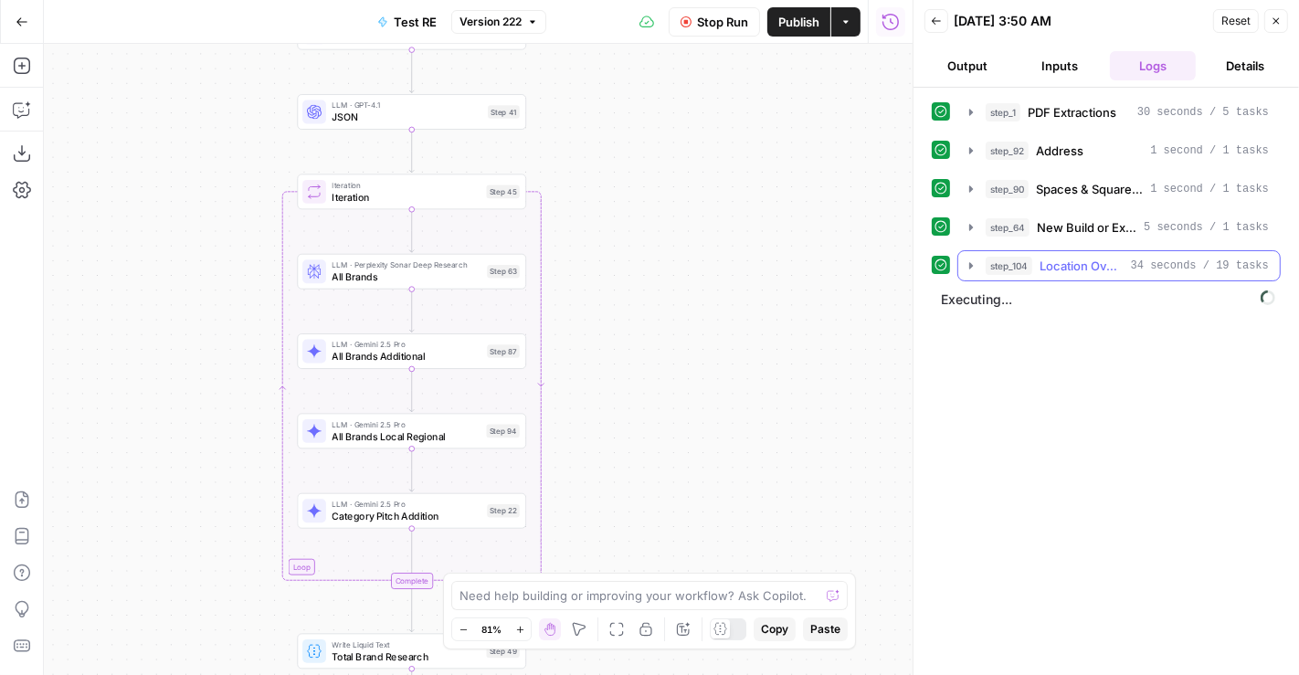
click at [1072, 267] on span "Location Overview" at bounding box center [1082, 266] width 84 height 18
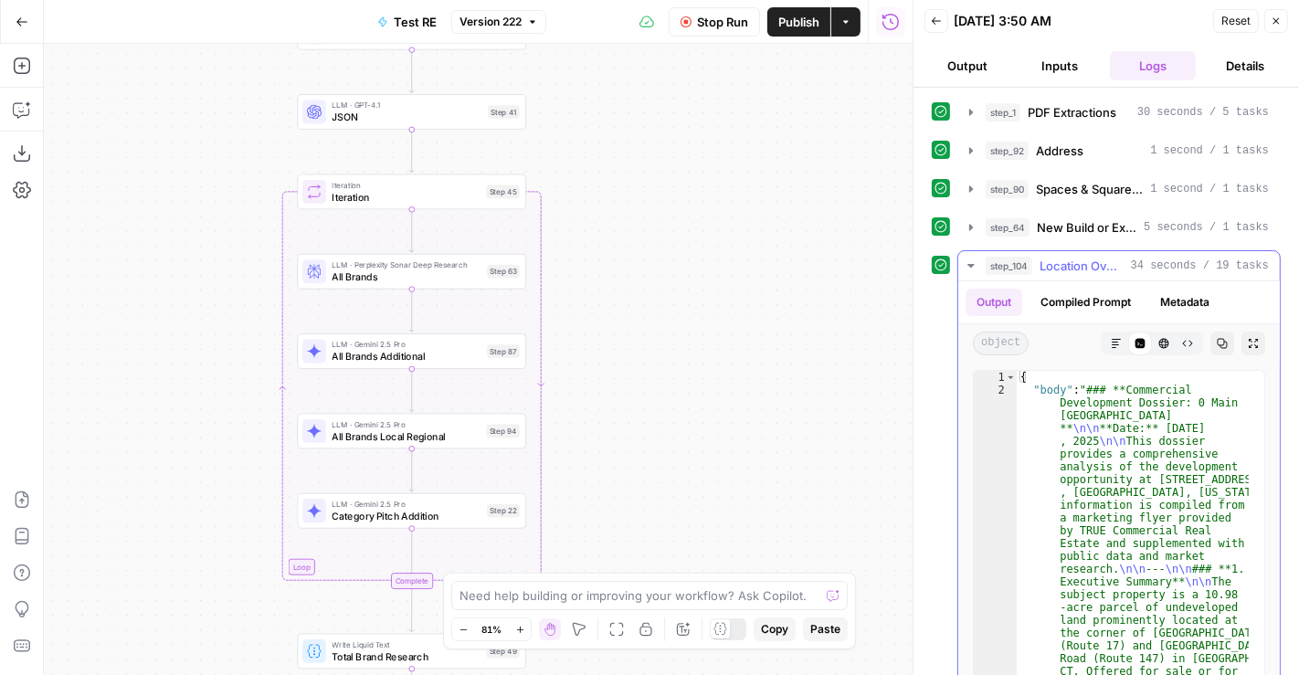
click at [1072, 267] on span "Location Overview" at bounding box center [1082, 266] width 84 height 18
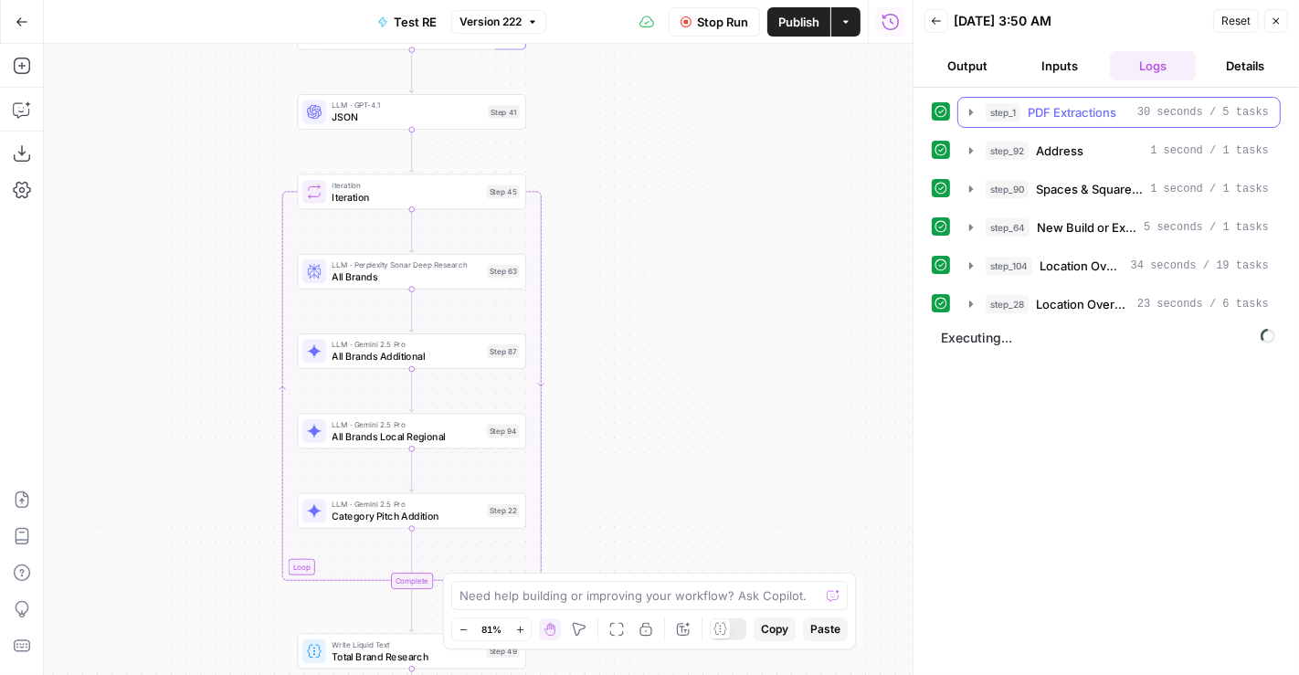
click at [1083, 111] on span "PDF Extractions" at bounding box center [1072, 112] width 89 height 18
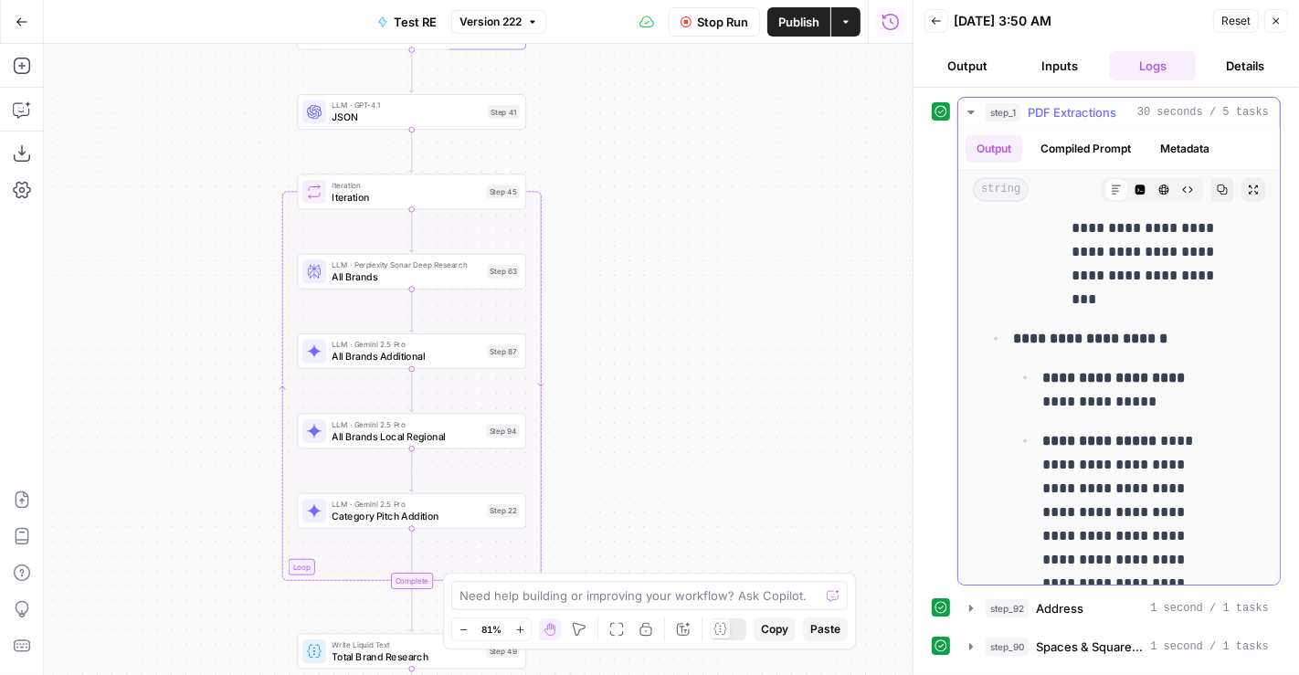
scroll to position [2048, 0]
click at [1070, 113] on span "PDF Extractions" at bounding box center [1072, 112] width 89 height 18
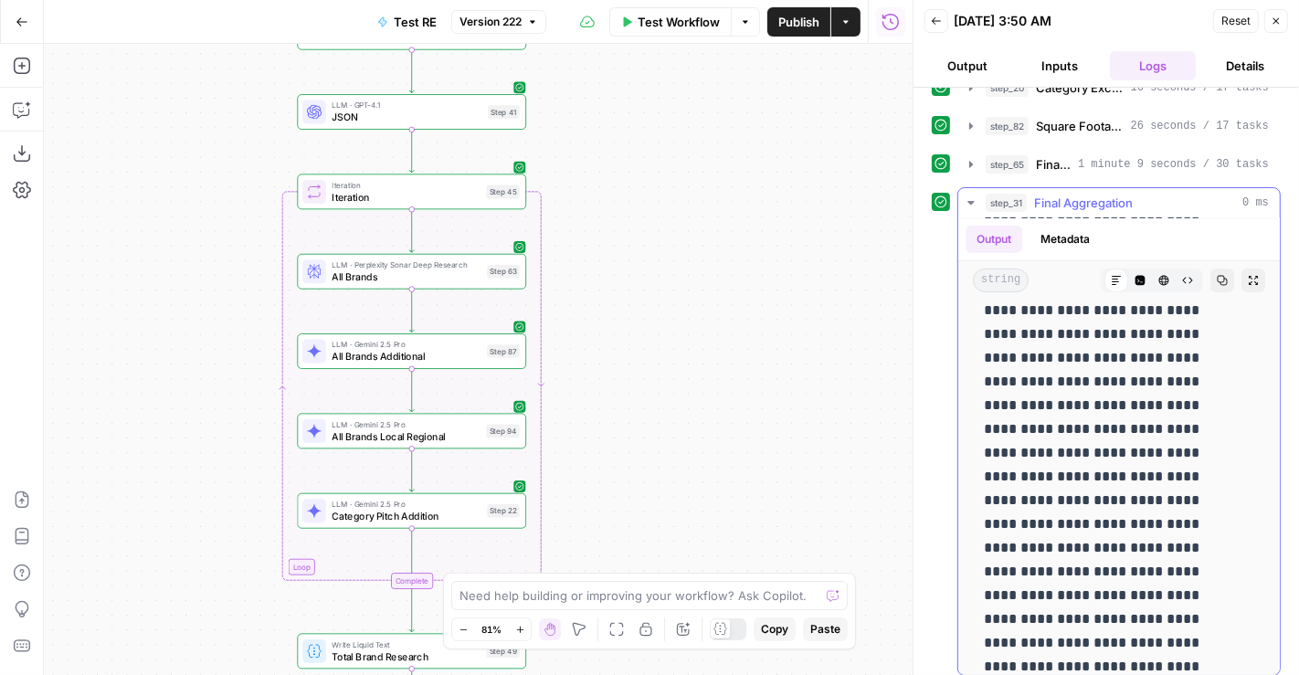
scroll to position [347, 0]
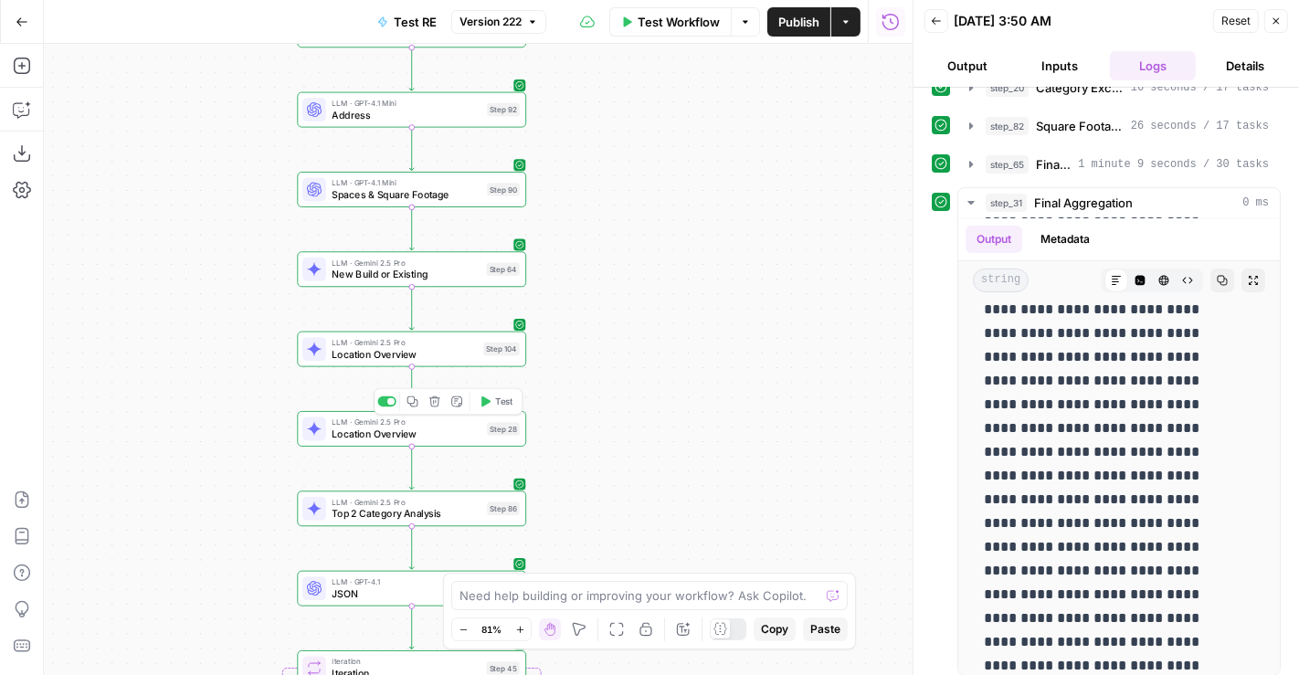
click at [449, 348] on span "Location Overview" at bounding box center [404, 354] width 145 height 15
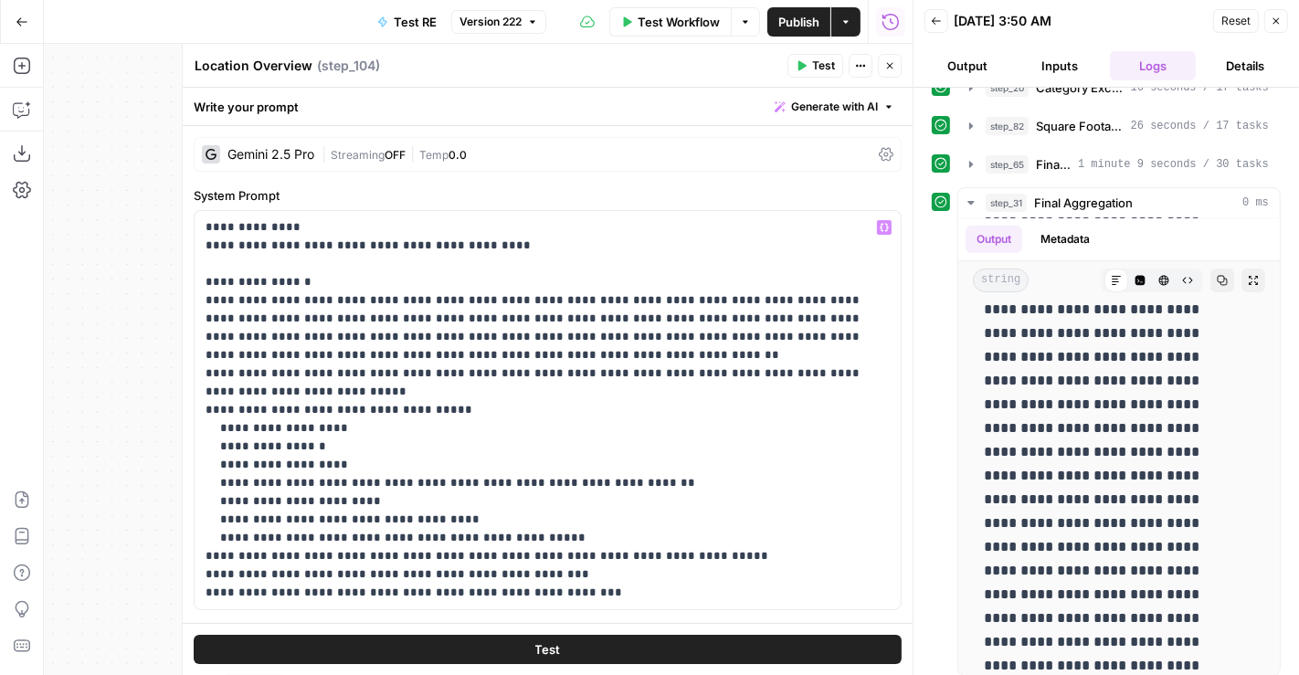
scroll to position [317, 0]
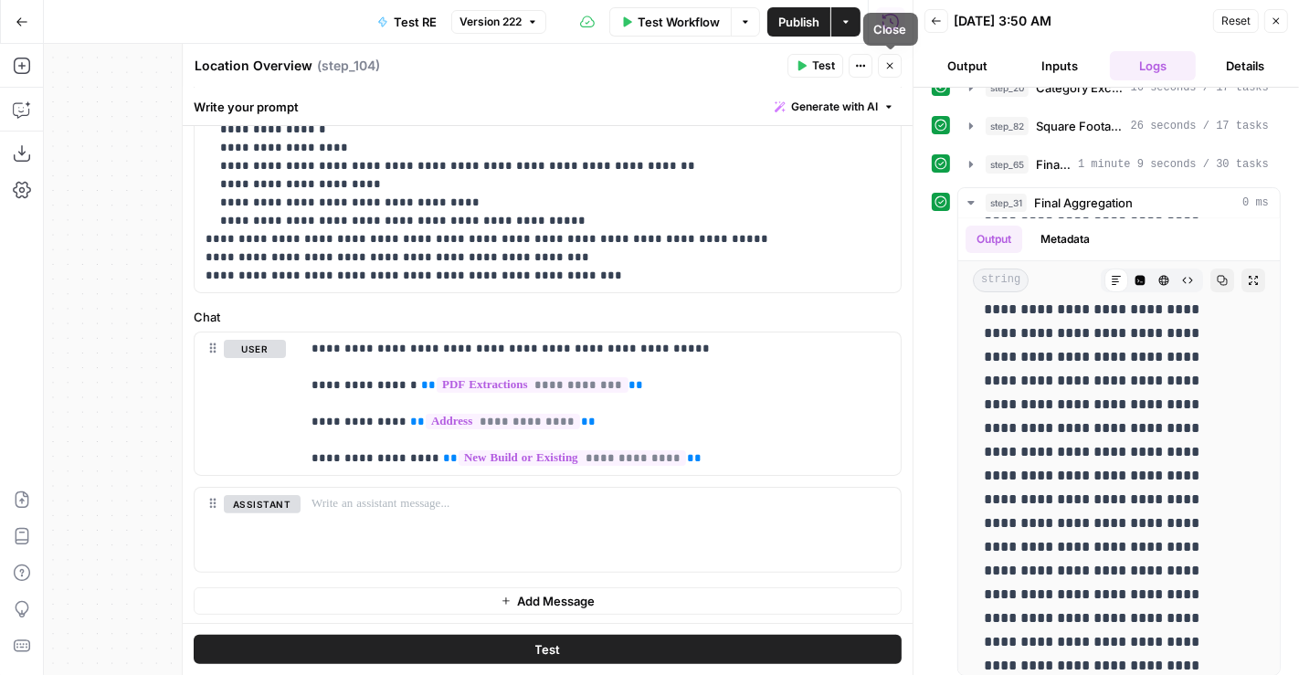
click at [881, 69] on button "Close" at bounding box center [890, 66] width 24 height 24
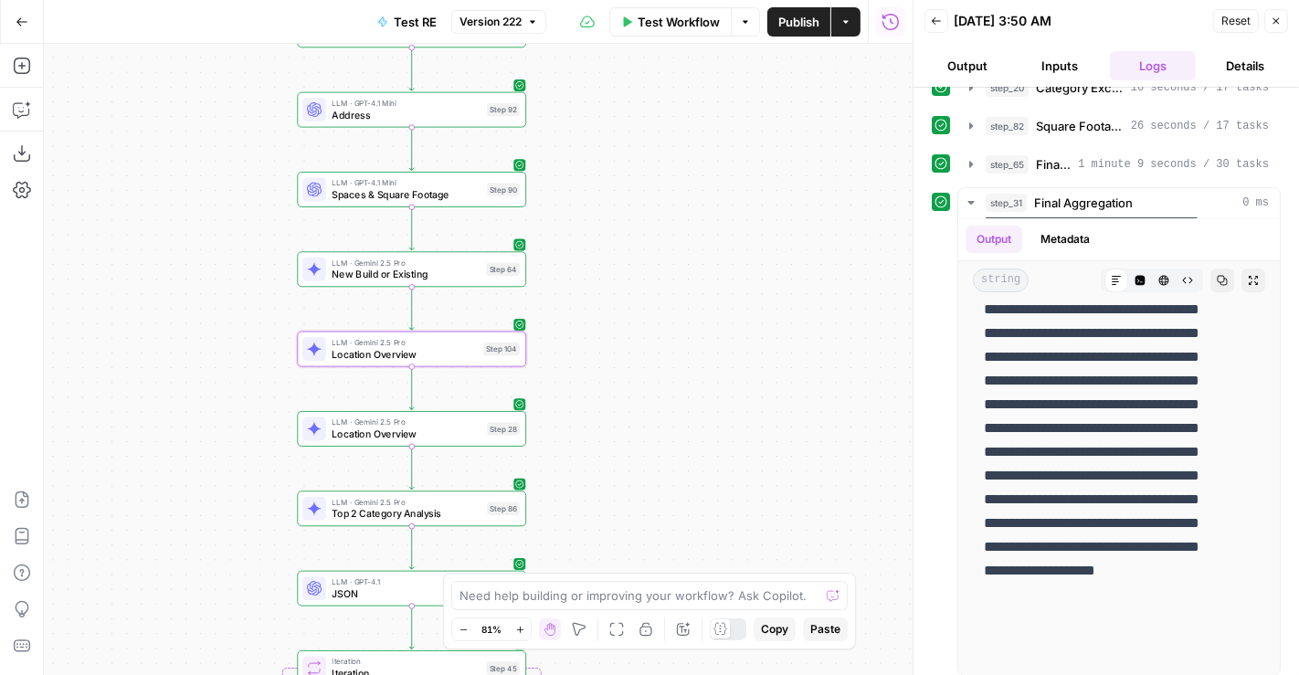
drag, startPoint x: 689, startPoint y: 237, endPoint x: 695, endPoint y: 310, distance: 73.4
click at [695, 310] on div "Workflow Set Inputs Inputs LLM · Gemini 2.5 Pro PDF Extractions Step 1 LLM · GP…" at bounding box center [478, 359] width 869 height 631
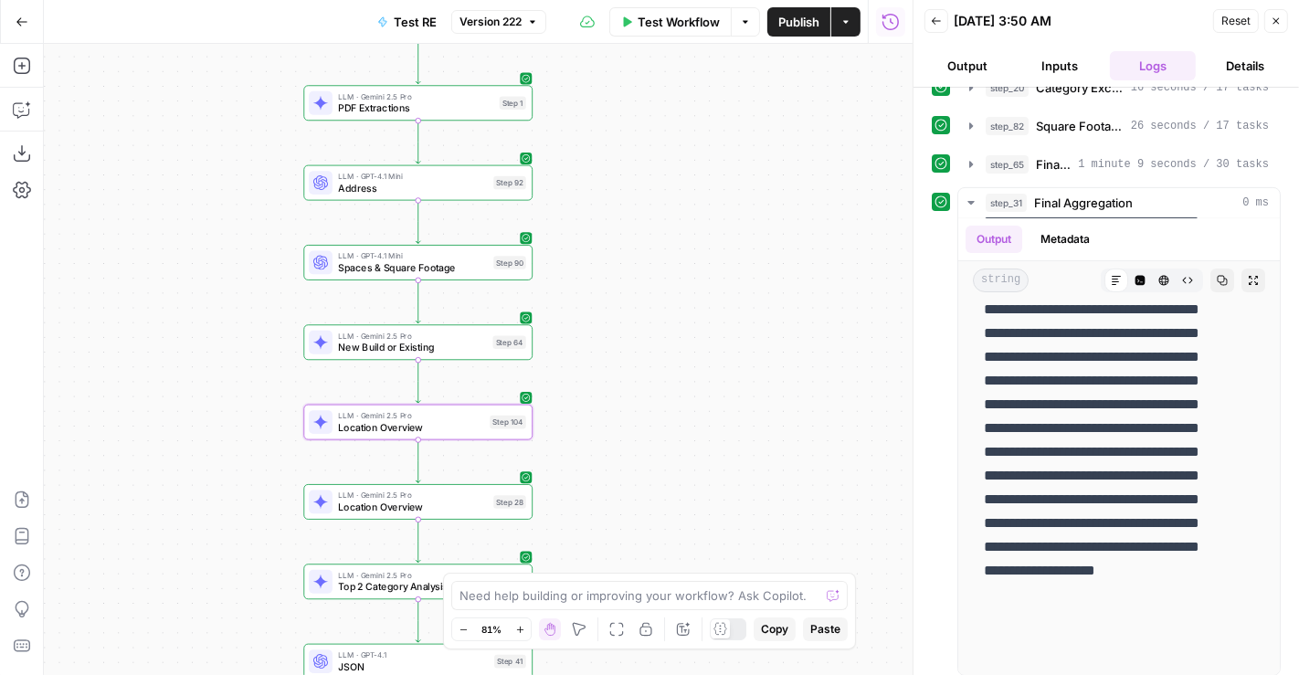
click at [471, 500] on span "Location Overview" at bounding box center [412, 507] width 149 height 15
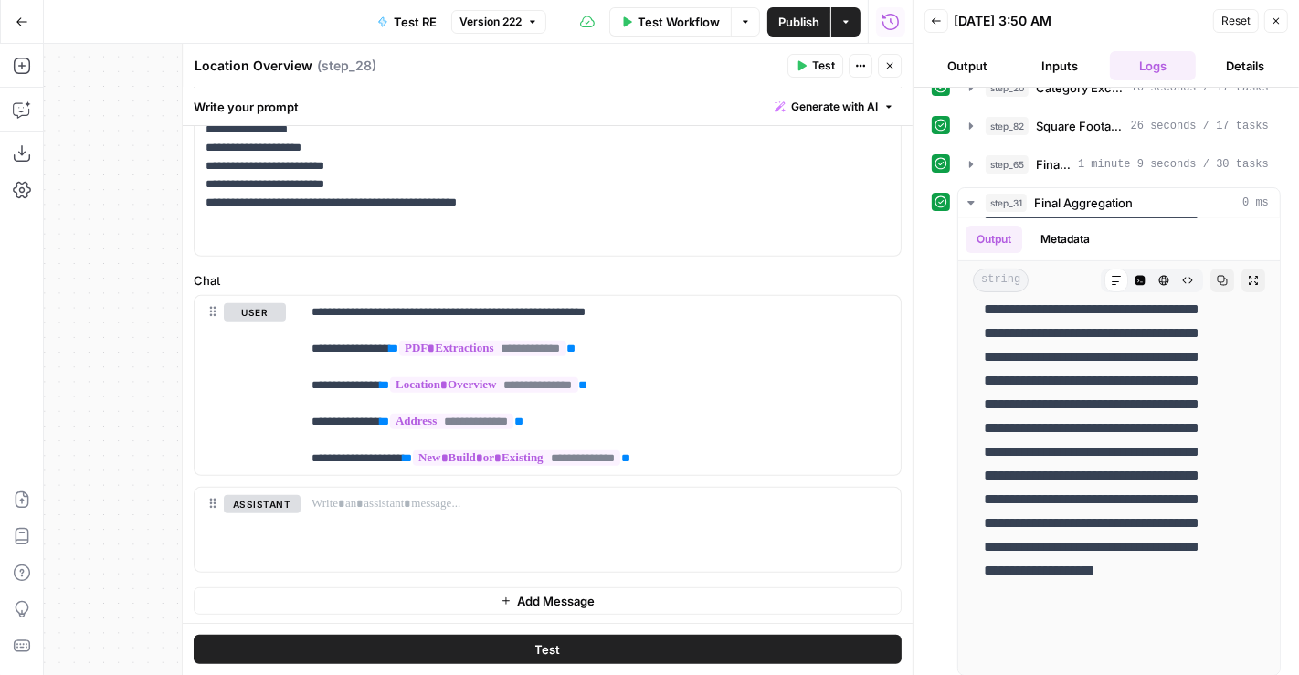
scroll to position [0, 0]
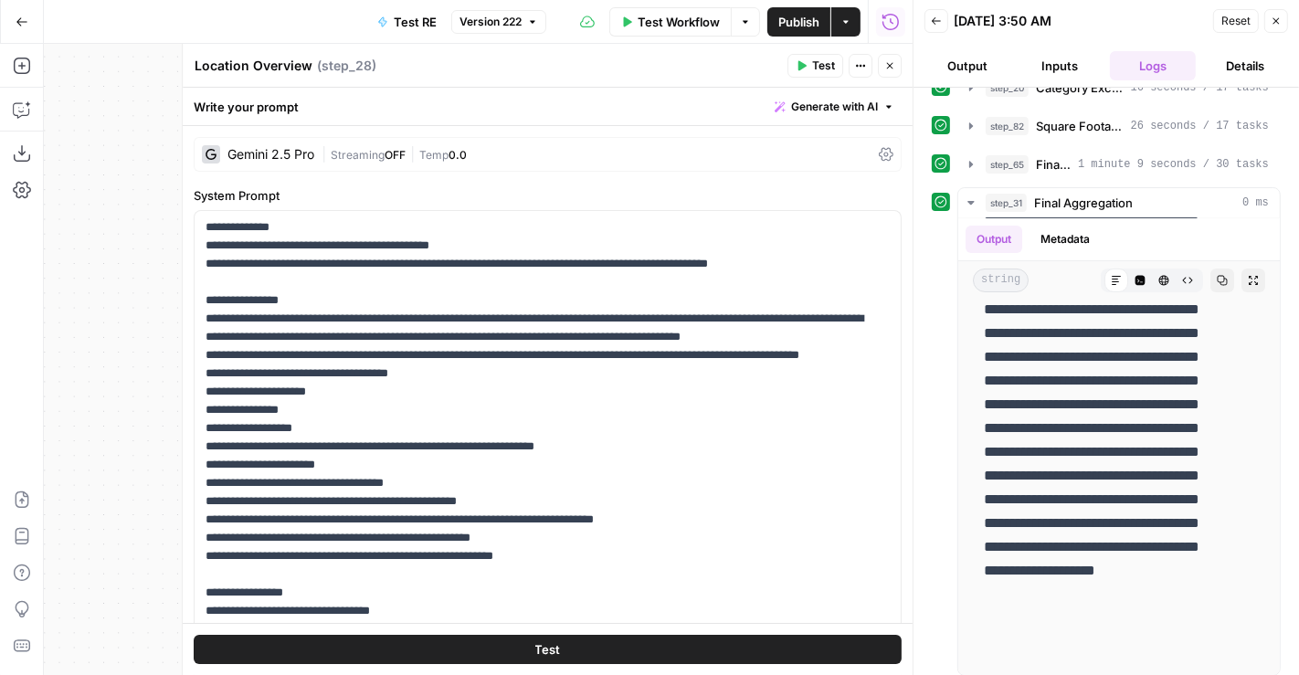
click at [885, 69] on icon "button" at bounding box center [889, 65] width 11 height 11
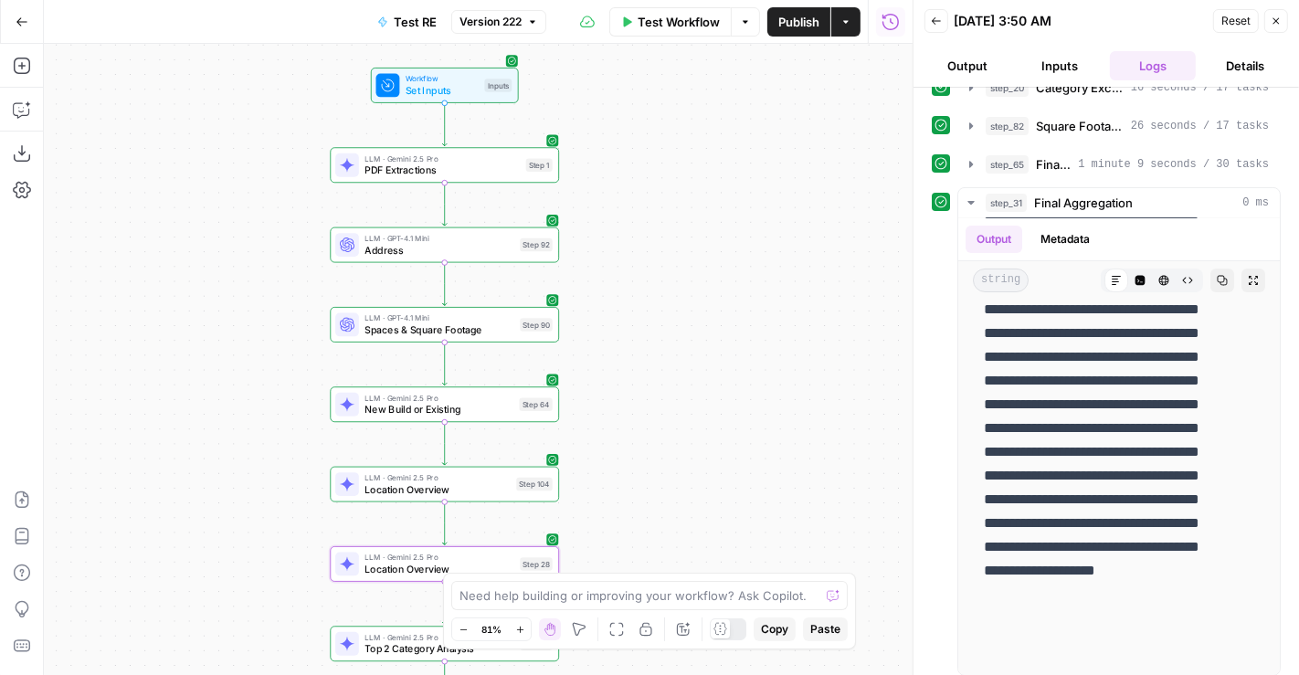
click at [644, 295] on div "Workflow Set Inputs Inputs LLM · Gemini 2.5 Pro PDF Extractions Step 1 LLM · GP…" at bounding box center [478, 359] width 869 height 631
click at [447, 488] on span "Location Overview" at bounding box center [437, 489] width 145 height 15
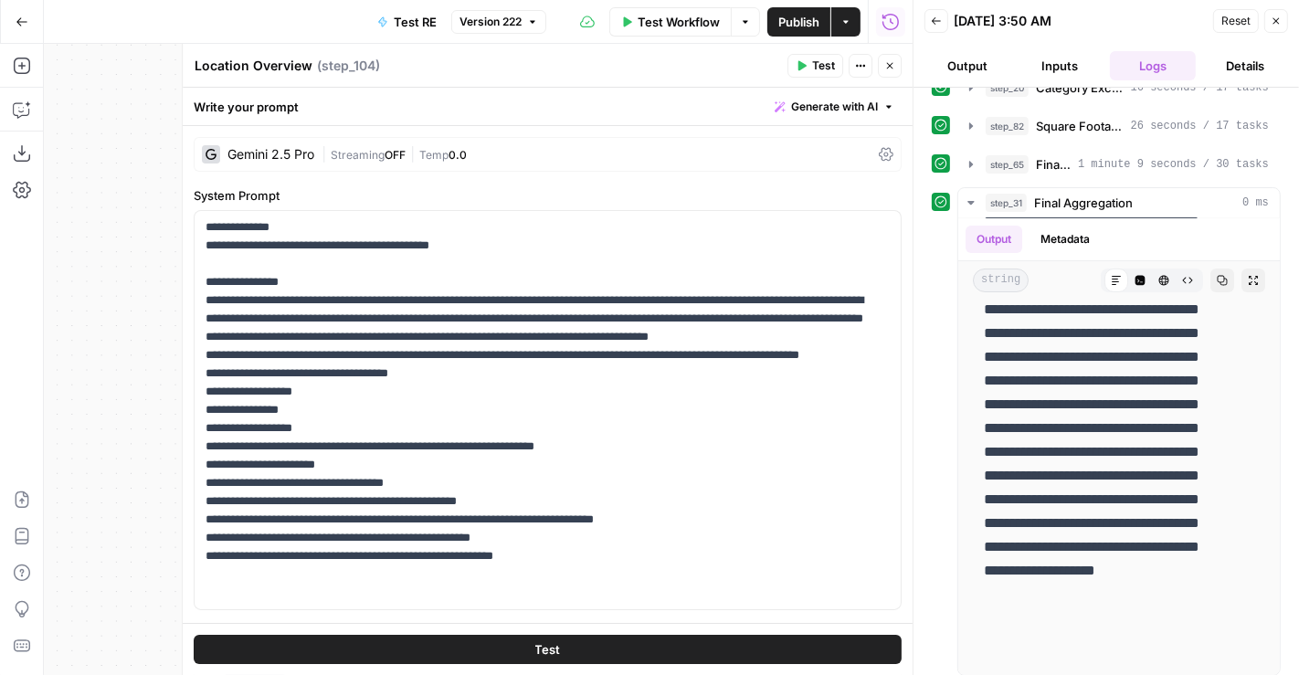
click at [893, 69] on icon "button" at bounding box center [889, 65] width 11 height 11
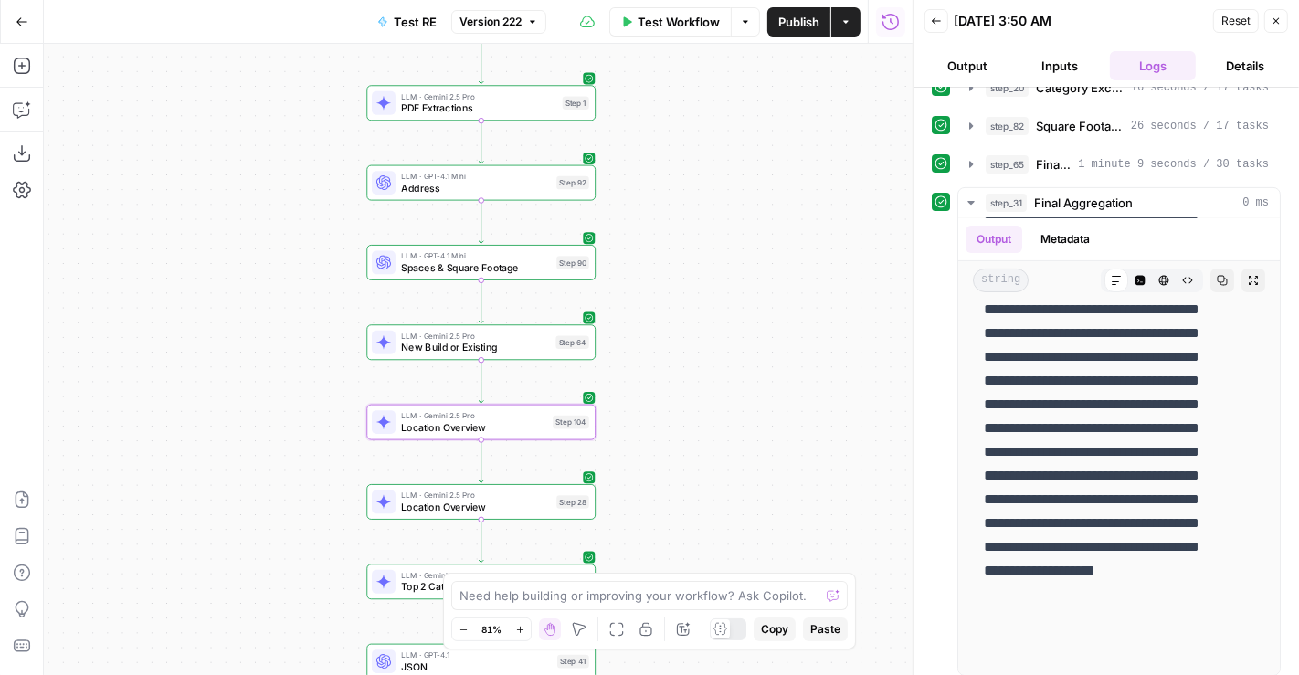
drag, startPoint x: 596, startPoint y: 344, endPoint x: 637, endPoint y: 274, distance: 81.5
click at [637, 274] on div "Workflow Set Inputs Inputs LLM · Gemini 2.5 Pro PDF Extractions Step 1 LLM · GP…" at bounding box center [478, 359] width 869 height 631
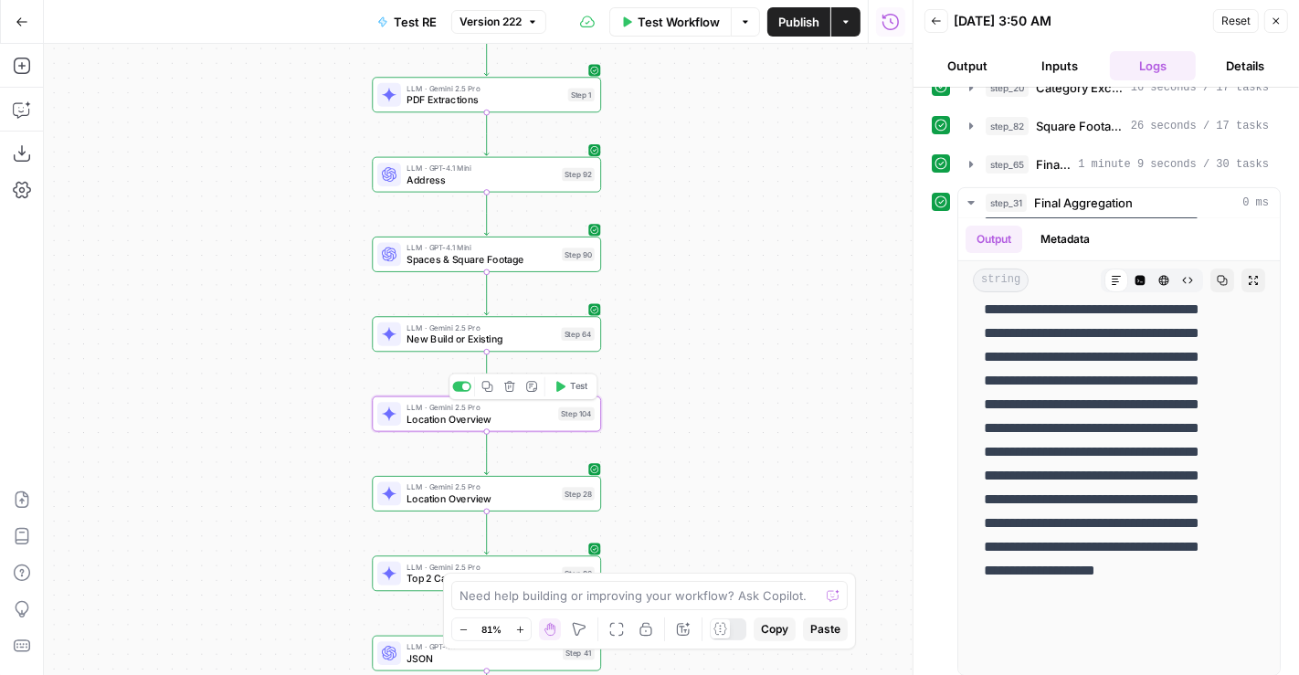
click at [535, 408] on span "LLM · Gemini 2.5 Pro" at bounding box center [479, 407] width 145 height 12
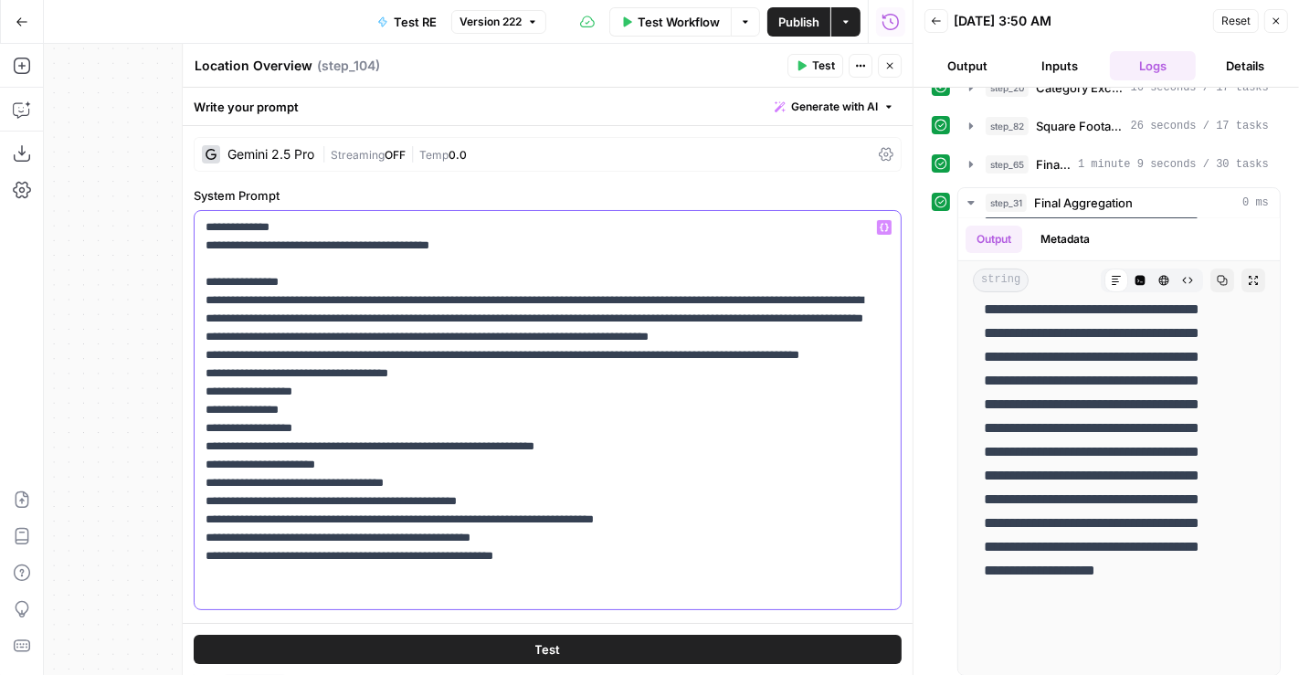
click at [512, 314] on p "**********" at bounding box center [541, 410] width 670 height 384
click at [778, 315] on p "**********" at bounding box center [541, 410] width 670 height 384
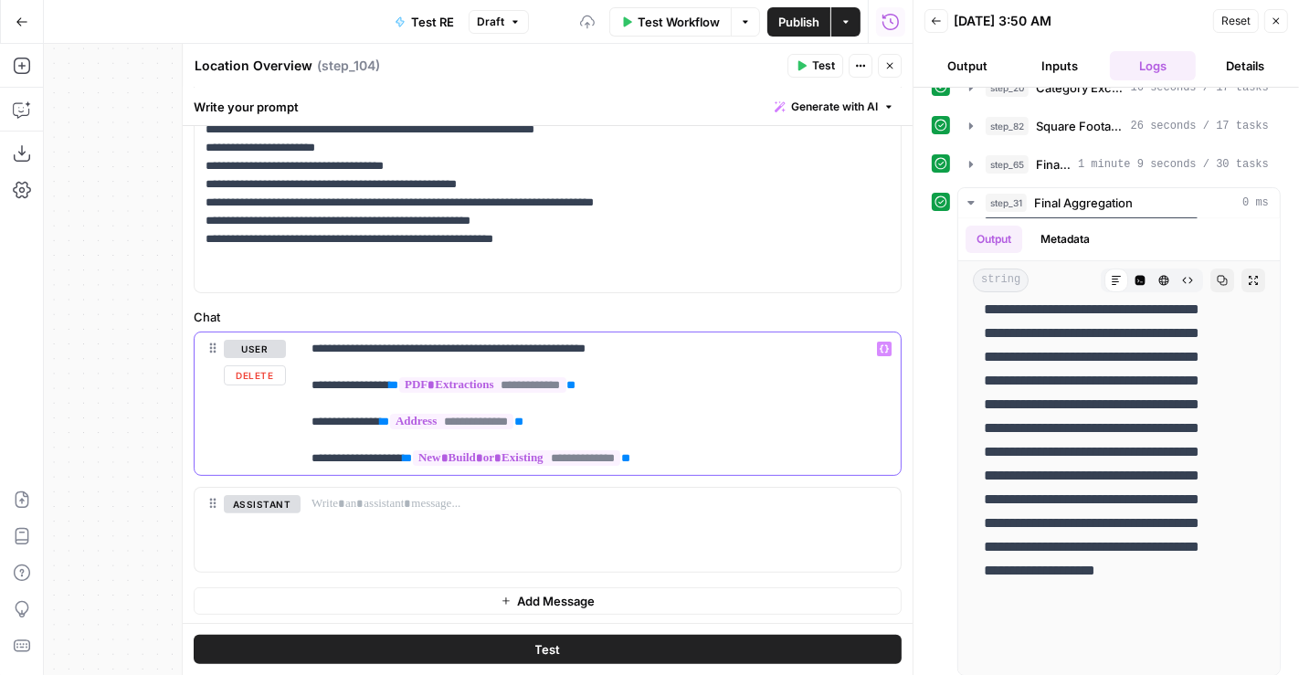
click at [727, 354] on p "**********" at bounding box center [594, 404] width 564 height 128
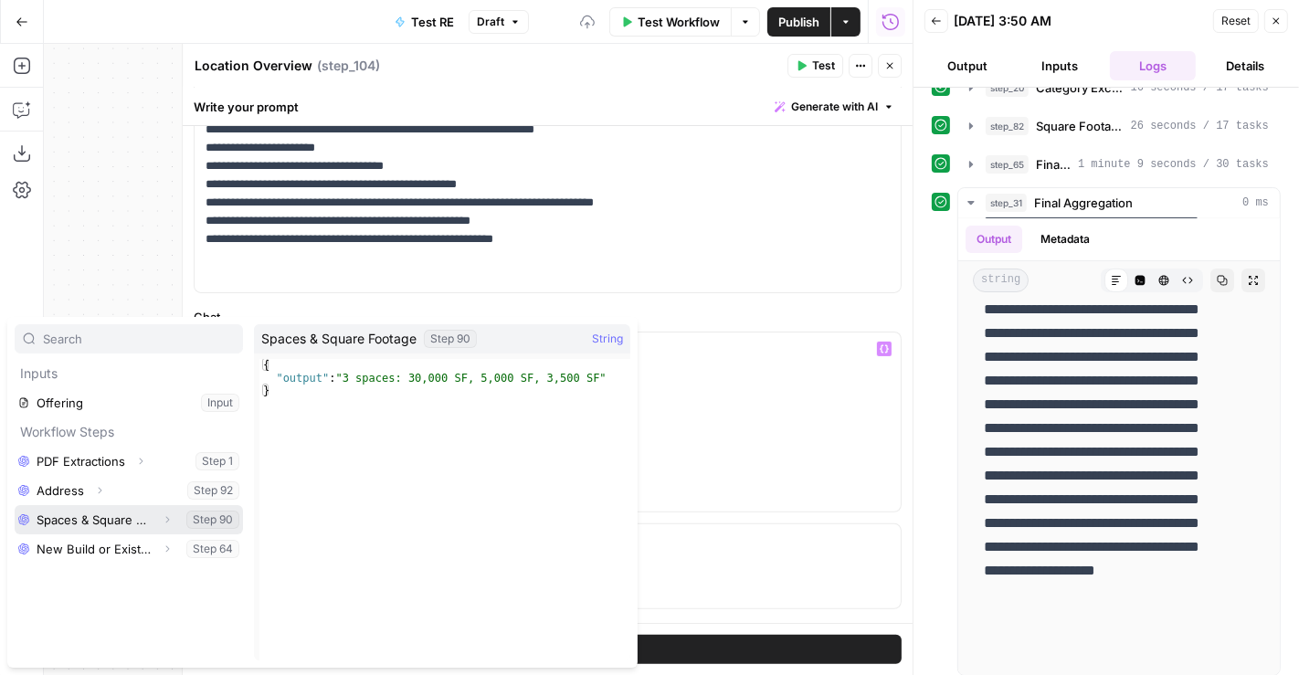
click at [86, 510] on button "Select variable Spaces & Square Footage" at bounding box center [129, 519] width 228 height 29
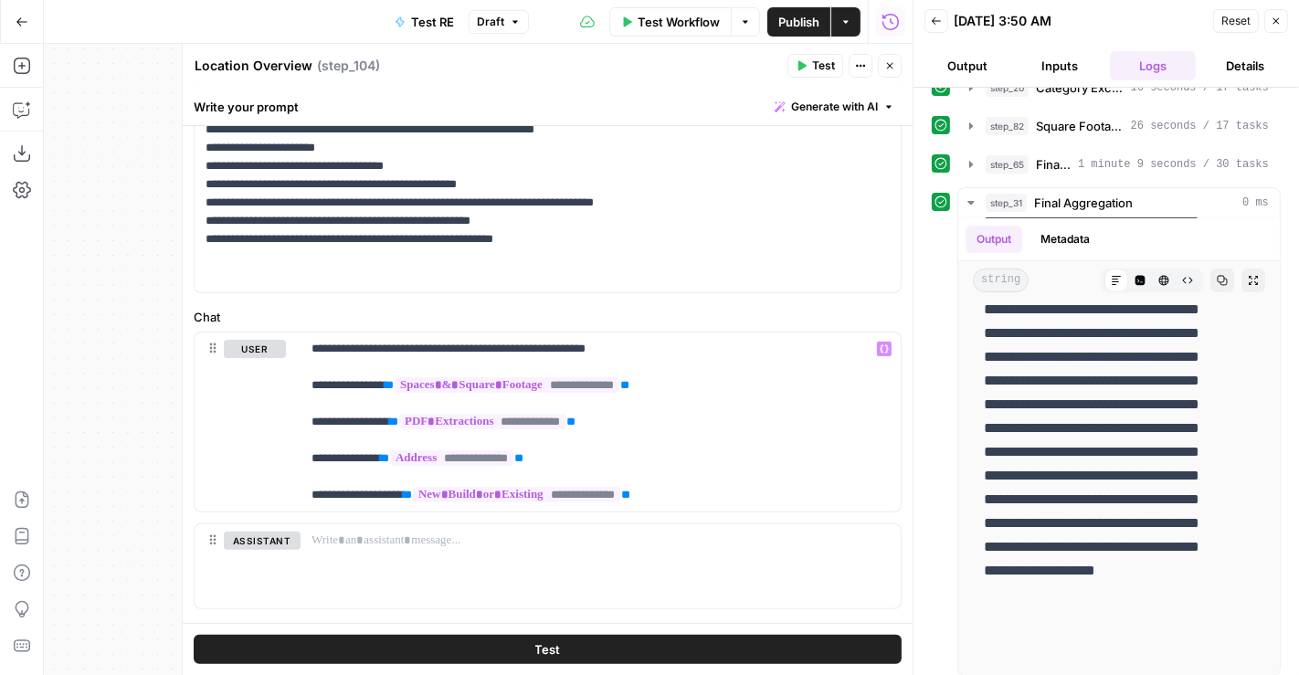
click at [807, 68] on icon "button" at bounding box center [801, 65] width 11 height 11
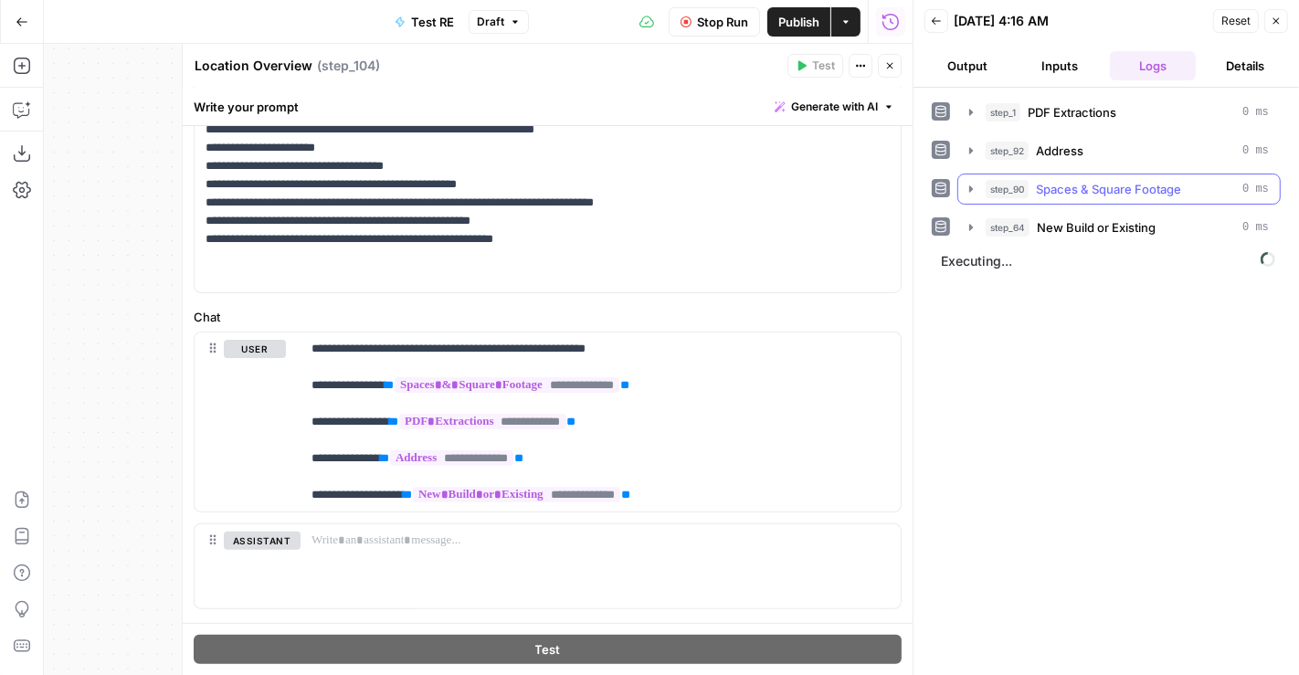
click at [1097, 189] on span "Spaces & Square Footage" at bounding box center [1108, 189] width 145 height 18
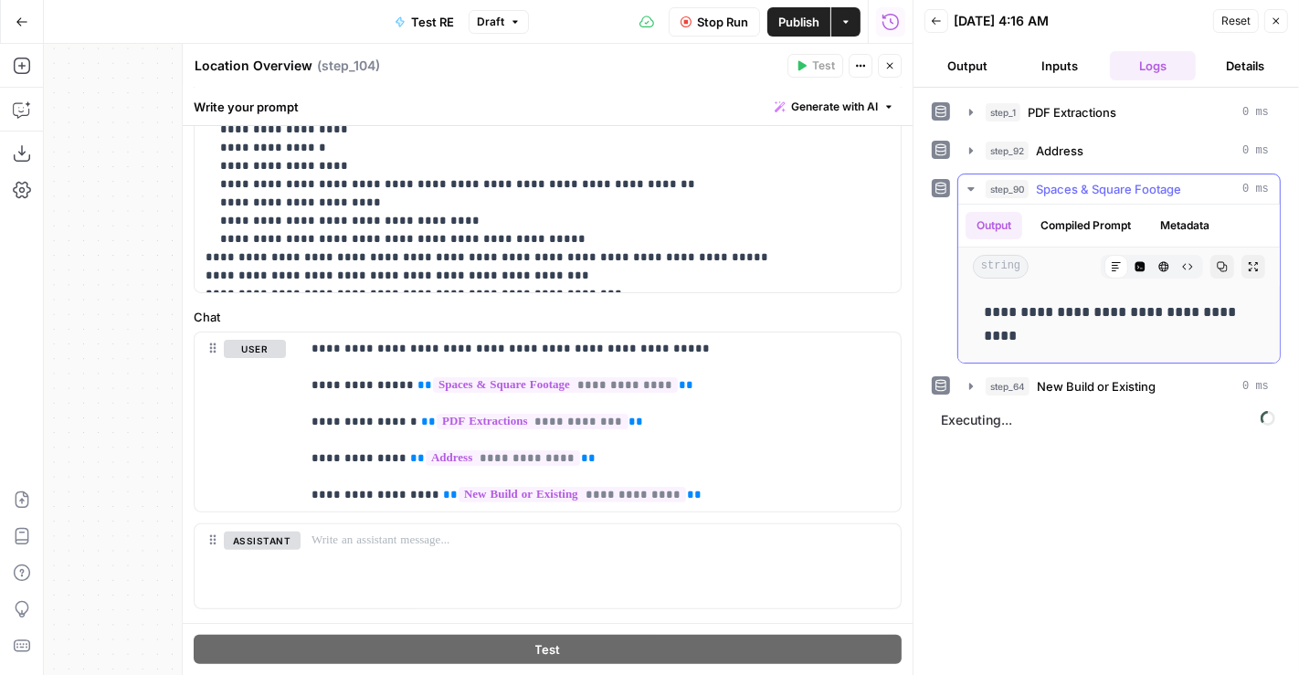
click at [1097, 188] on span "Spaces & Square Footage" at bounding box center [1108, 189] width 145 height 18
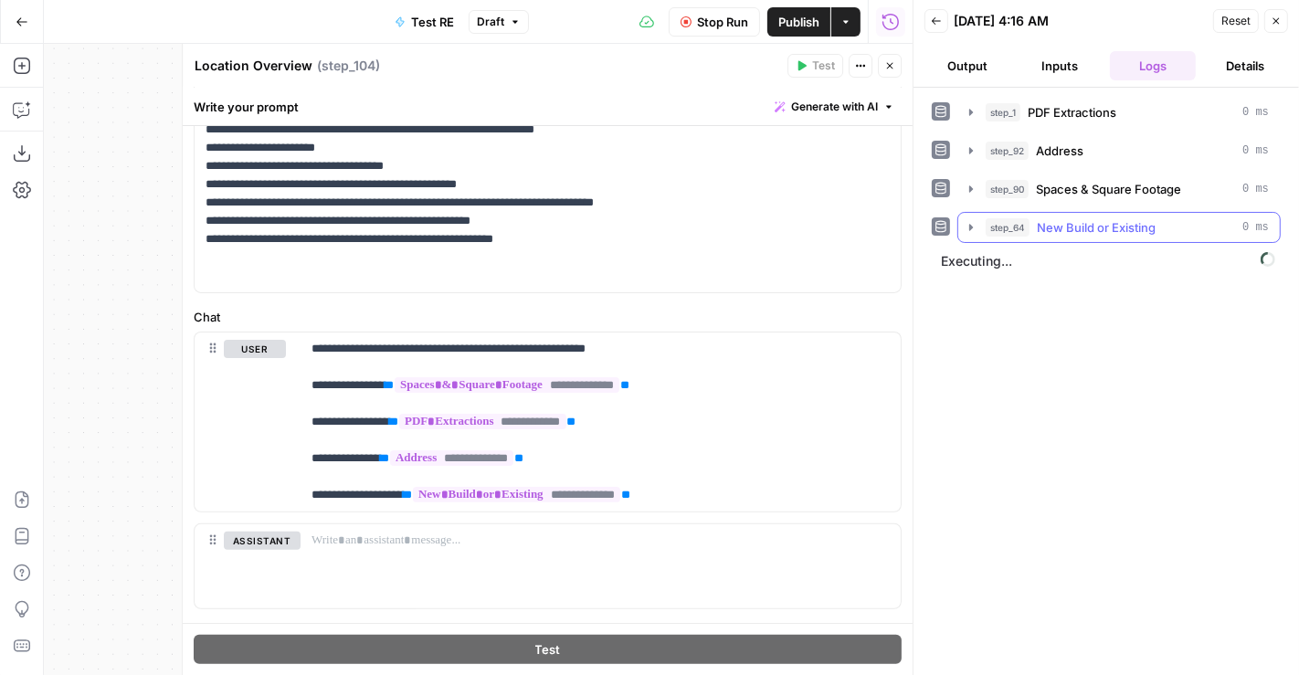
click at [1075, 224] on span "New Build or Existing" at bounding box center [1096, 227] width 119 height 18
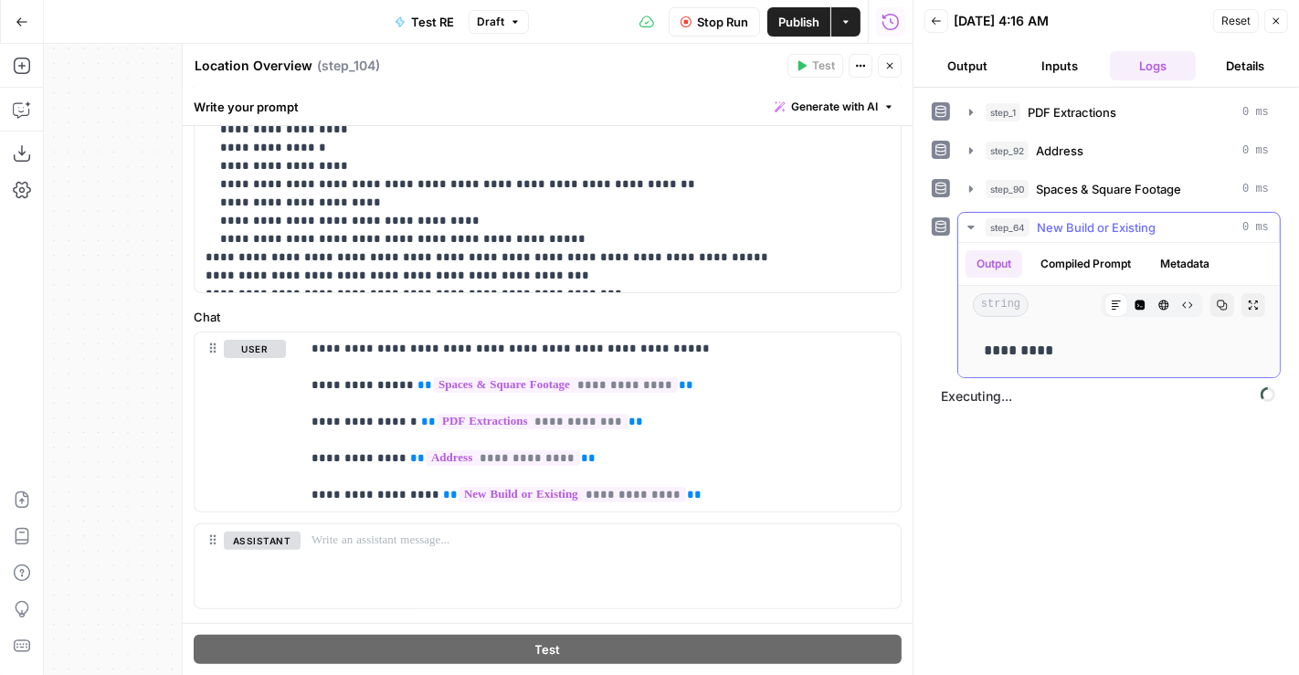
click at [1075, 224] on span "New Build or Existing" at bounding box center [1096, 227] width 119 height 18
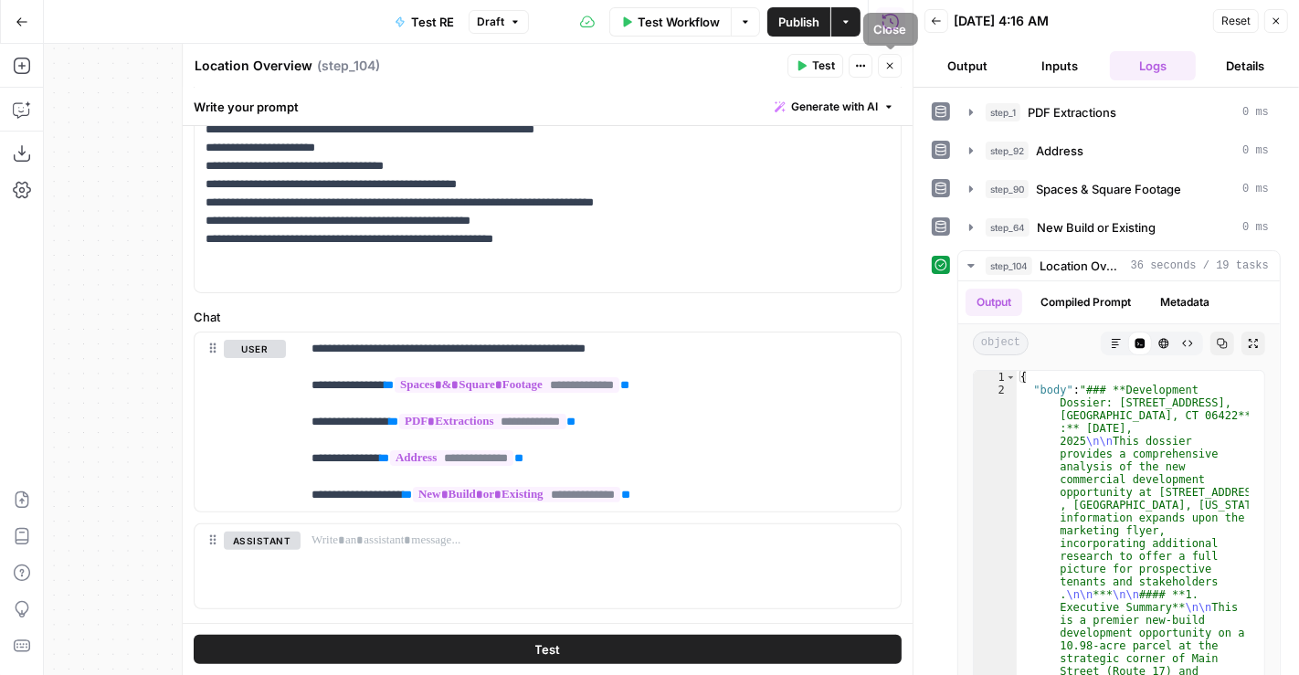
click at [894, 58] on button "Close" at bounding box center [890, 66] width 24 height 24
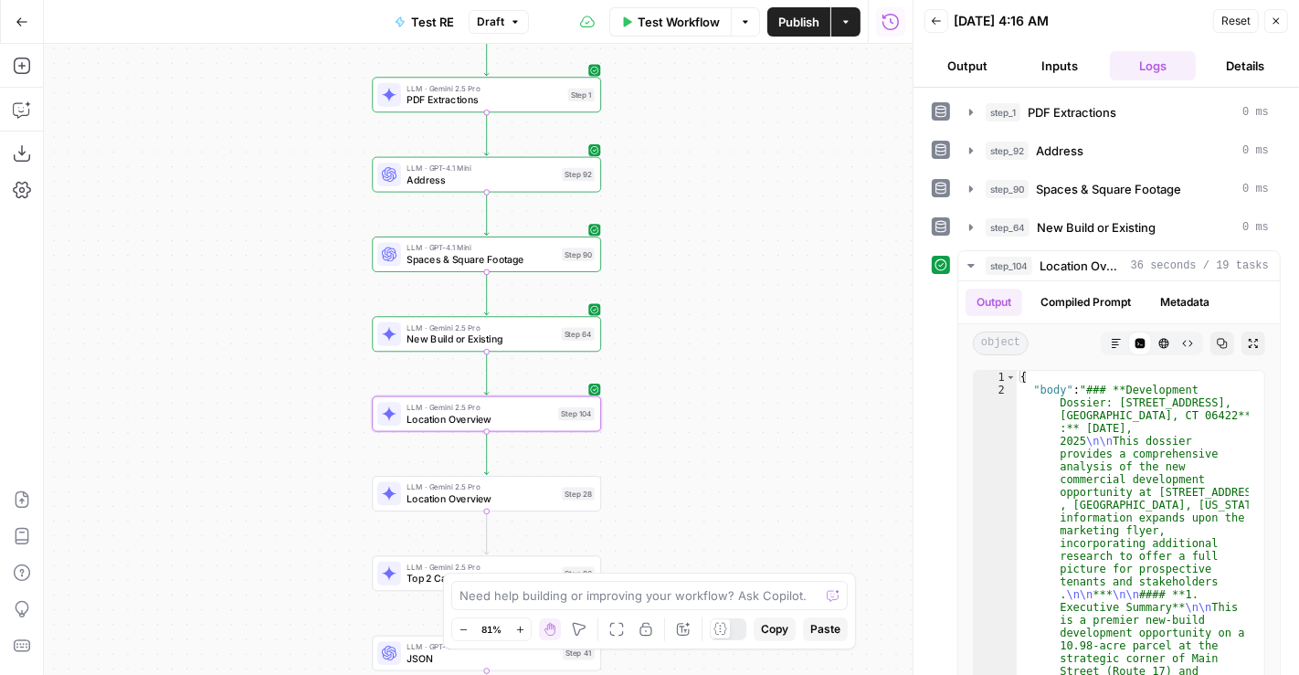
click at [491, 490] on span "LLM · Gemini 2.5 Pro" at bounding box center [481, 487] width 149 height 12
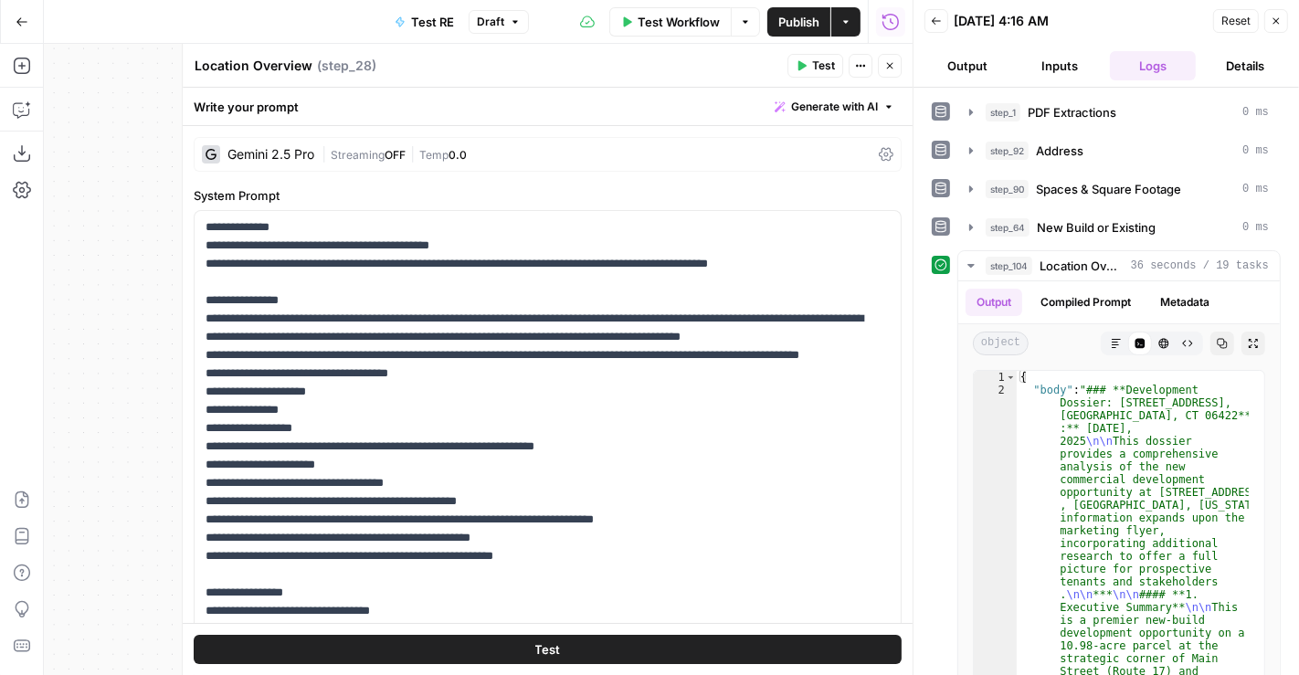
click at [535, 638] on button "Test" at bounding box center [548, 649] width 708 height 29
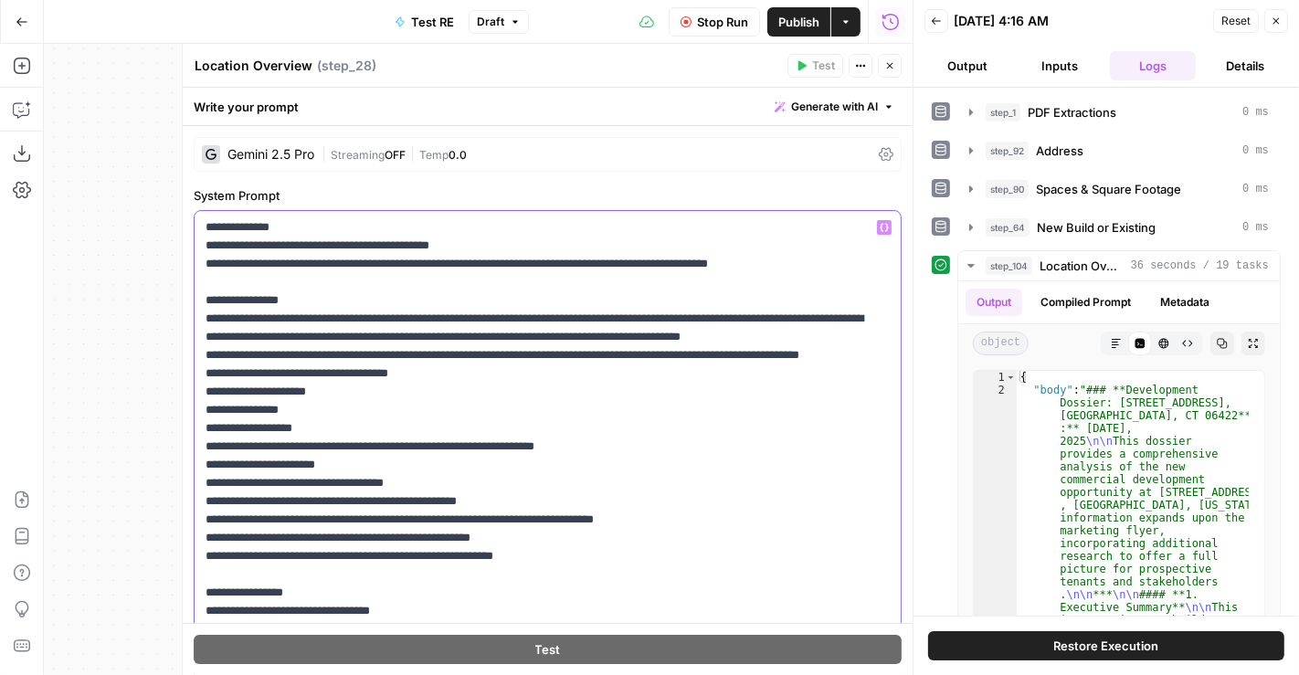
click at [373, 426] on p "**********" at bounding box center [541, 537] width 670 height 639
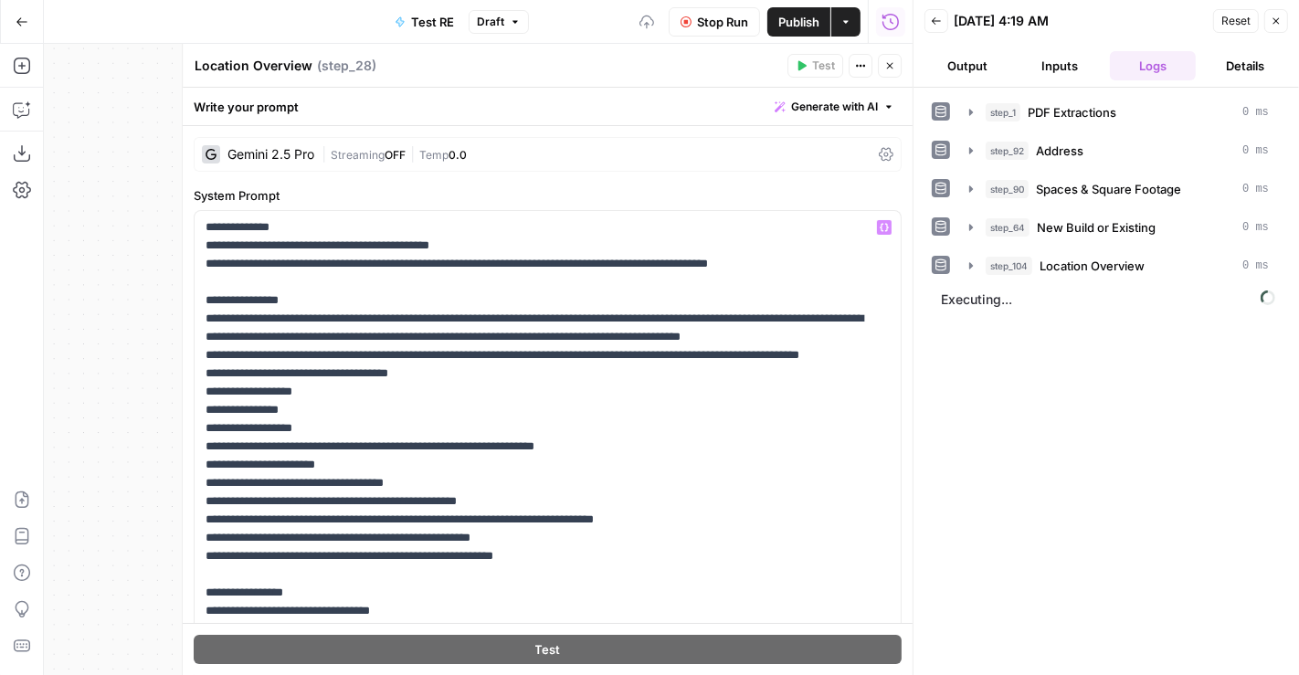
drag, startPoint x: 886, startPoint y: 60, endPoint x: 782, endPoint y: 63, distance: 104.2
click at [782, 63] on div "Location Overview Location Overview ( step_28 ) Test Actions Close" at bounding box center [548, 66] width 708 height 24
click at [737, 25] on span "Stop Run" at bounding box center [722, 22] width 51 height 18
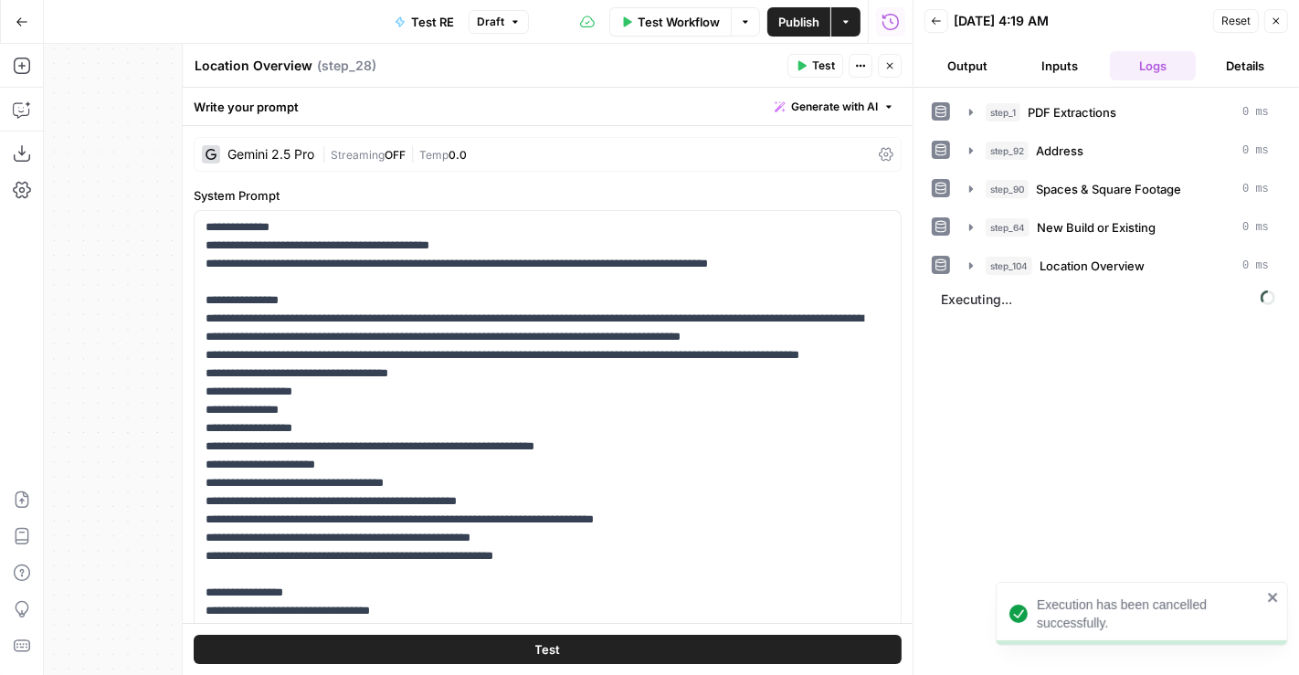
click at [809, 67] on button "Test" at bounding box center [815, 66] width 56 height 24
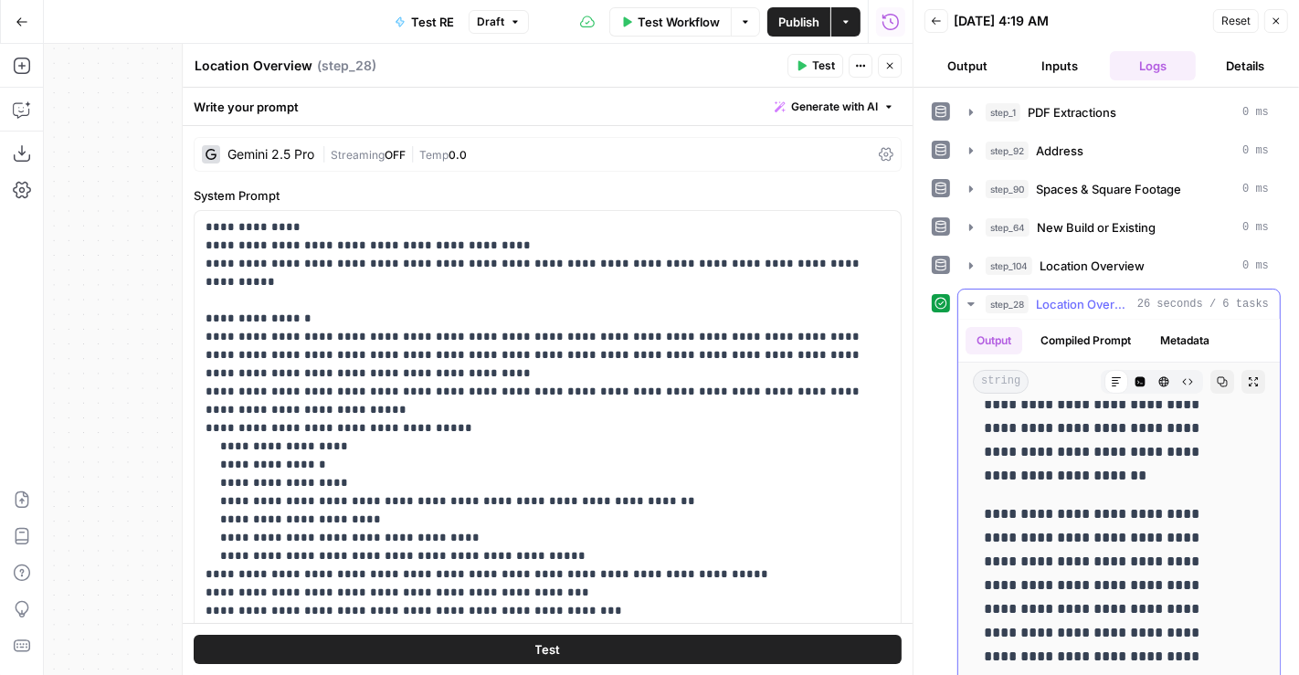
scroll to position [253, 0]
click at [882, 57] on button "Close" at bounding box center [890, 66] width 24 height 24
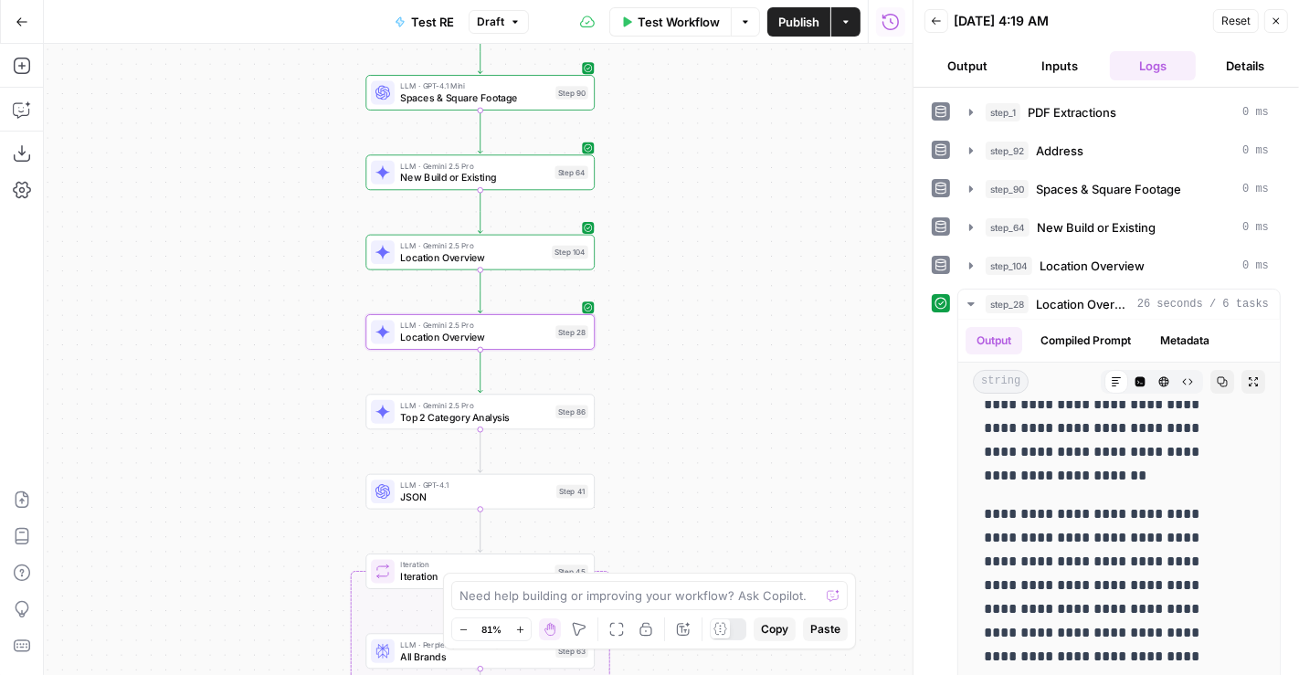
drag, startPoint x: 728, startPoint y: 344, endPoint x: 722, endPoint y: 184, distance: 160.9
click at [722, 184] on div "Workflow Set Inputs Inputs LLM · Gemini 2.5 Pro PDF Extractions Step 1 LLM · GP…" at bounding box center [478, 359] width 869 height 631
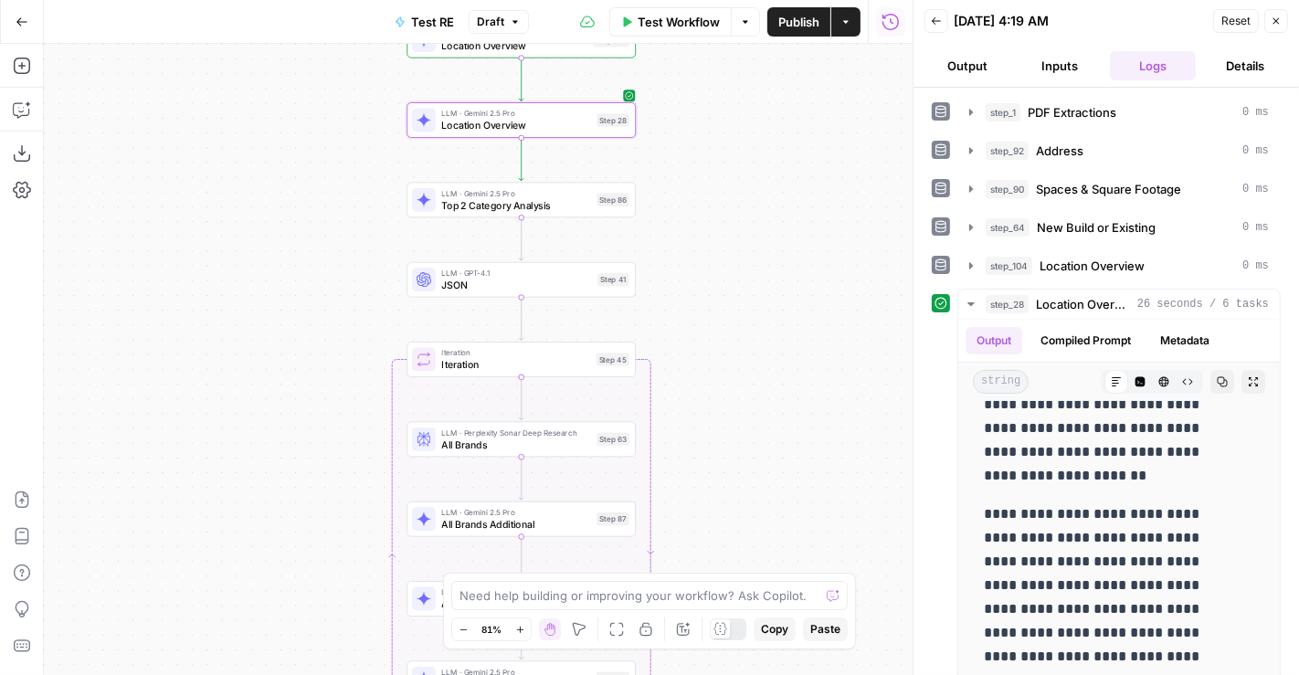
drag, startPoint x: 681, startPoint y: 403, endPoint x: 721, endPoint y: 191, distance: 215.7
click at [721, 191] on div "Workflow Set Inputs Inputs LLM · Gemini 2.5 Pro PDF Extractions Step 1 LLM · GP…" at bounding box center [478, 359] width 869 height 631
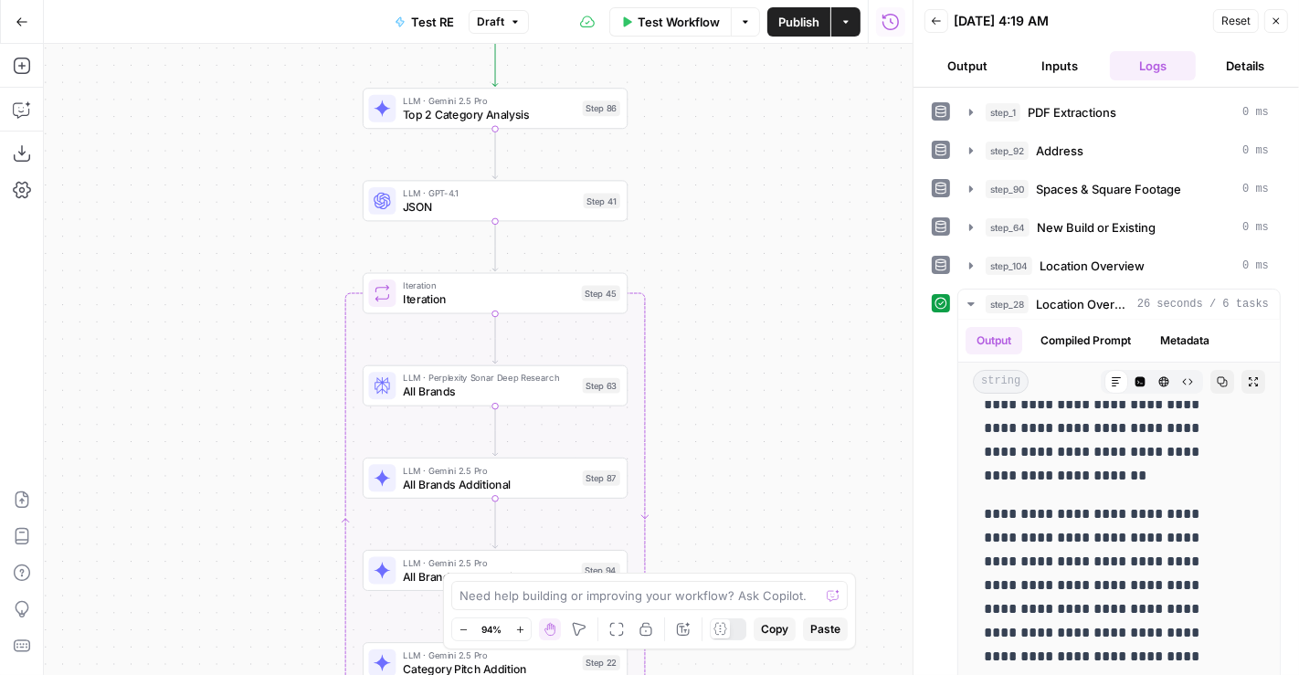
drag, startPoint x: 720, startPoint y: 371, endPoint x: 726, endPoint y: 276, distance: 95.2
click at [726, 276] on div "Workflow Set Inputs Inputs LLM · Gemini 2.5 Pro PDF Extractions Step 1 LLM · GP…" at bounding box center [478, 359] width 869 height 631
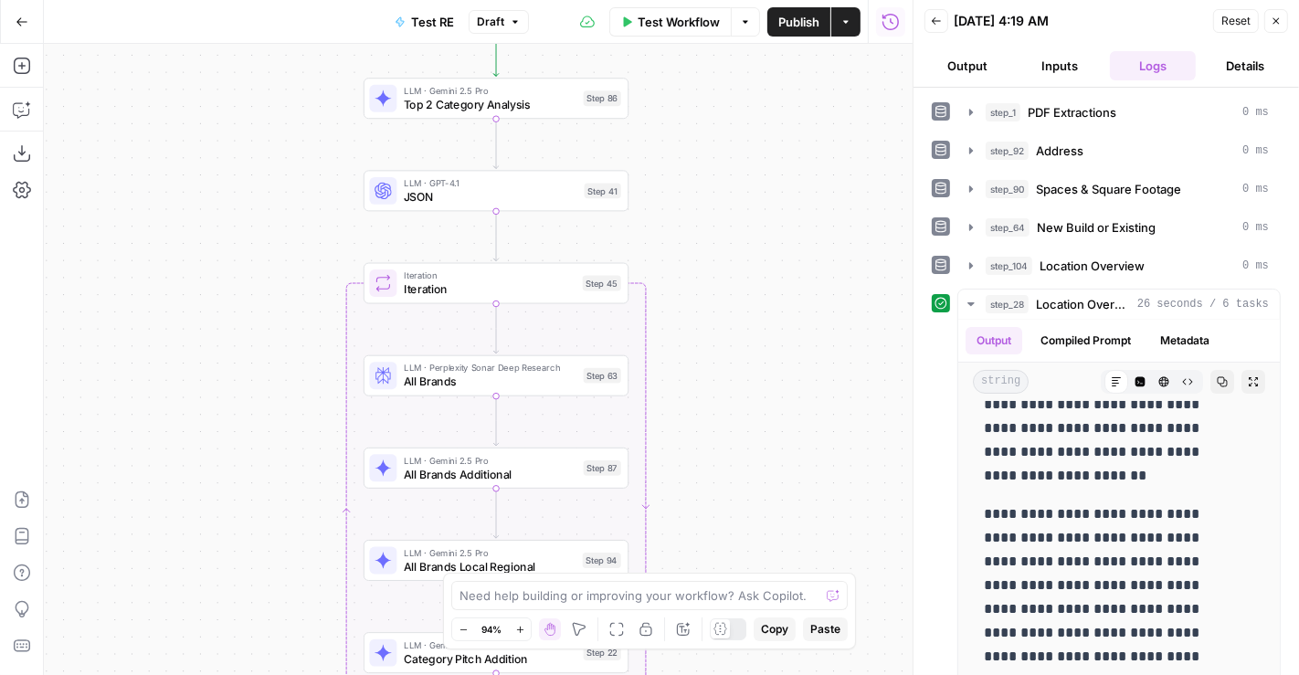
drag, startPoint x: 708, startPoint y: 336, endPoint x: 714, endPoint y: 266, distance: 70.6
click at [714, 266] on div "Workflow Set Inputs Inputs LLM · Gemini 2.5 Pro PDF Extractions Step 1 LLM · GP…" at bounding box center [478, 359] width 869 height 631
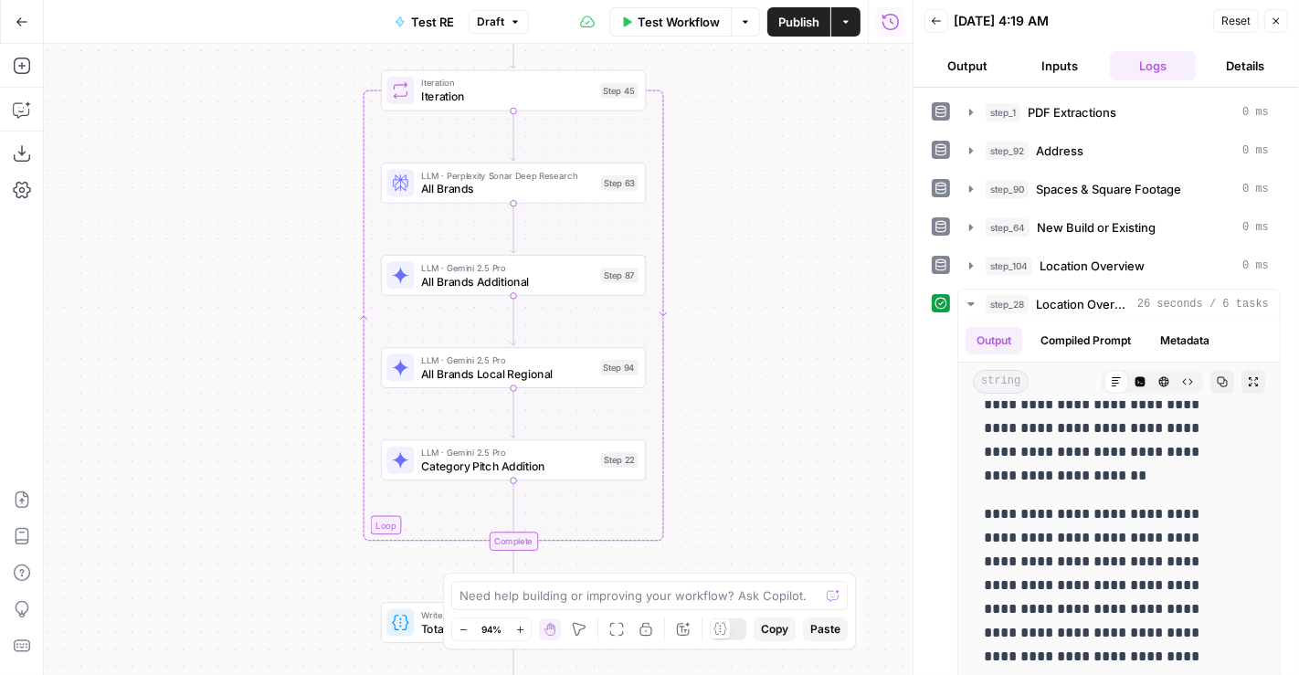
drag, startPoint x: 703, startPoint y: 341, endPoint x: 716, endPoint y: 208, distance: 133.1
click at [716, 208] on div "Workflow Set Inputs Inputs LLM · Gemini 2.5 Pro PDF Extractions Step 1 LLM · GP…" at bounding box center [478, 359] width 869 height 631
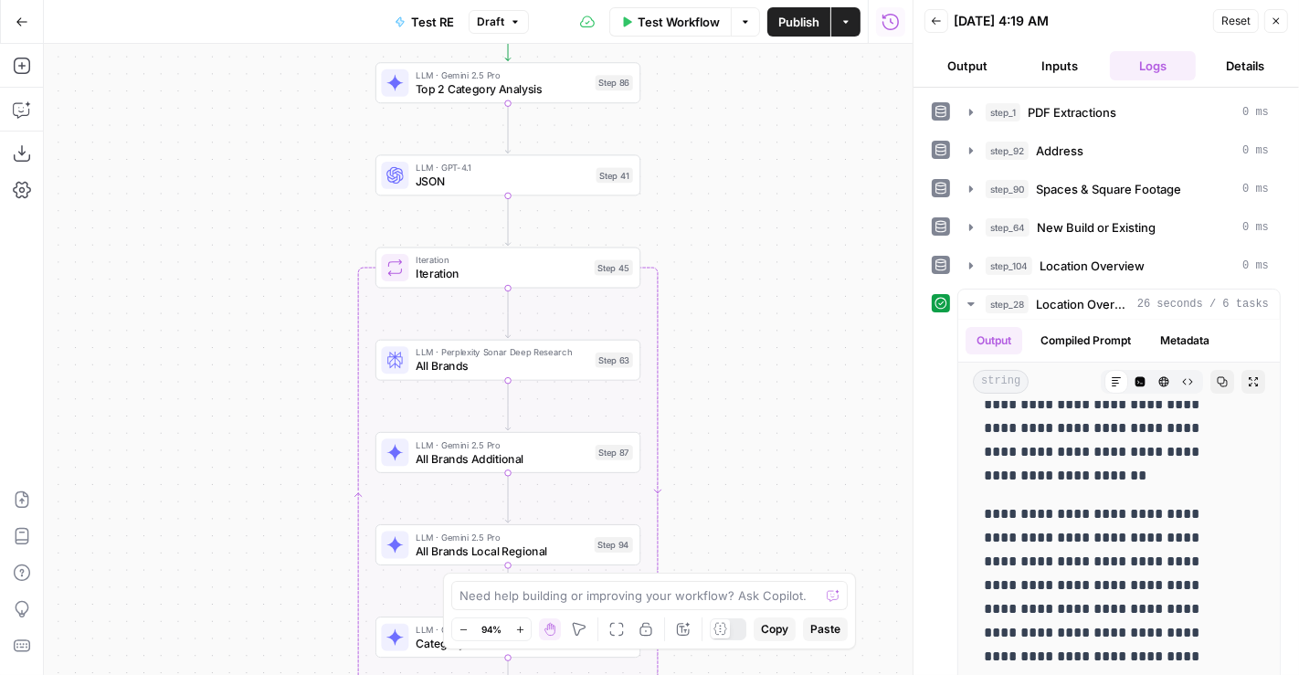
drag, startPoint x: 710, startPoint y: 359, endPoint x: 709, endPoint y: 386, distance: 26.5
click at [709, 386] on div "Workflow Set Inputs Inputs LLM · Gemini 2.5 Pro PDF Extractions Step 1 LLM · GP…" at bounding box center [478, 359] width 869 height 631
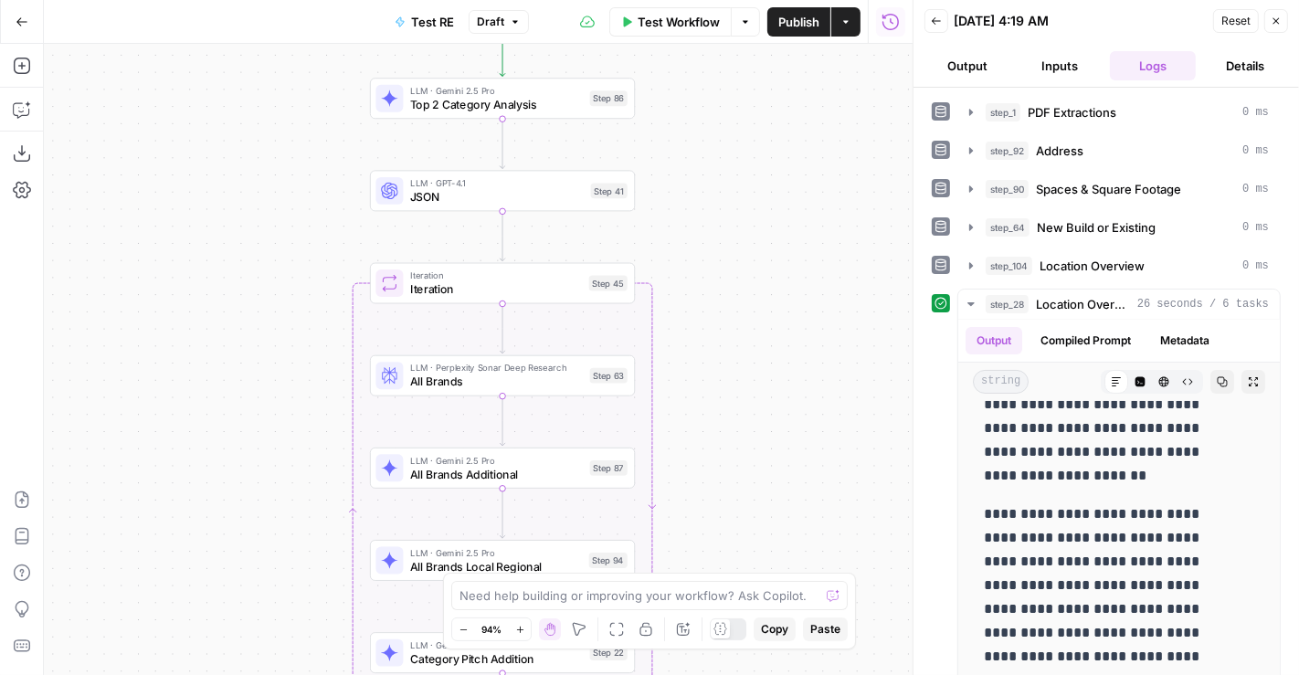
drag, startPoint x: 709, startPoint y: 214, endPoint x: 704, endPoint y: 228, distance: 15.3
click at [704, 228] on div "Workflow Set Inputs Inputs LLM · Gemini 2.5 Pro PDF Extractions Step 1 LLM · GP…" at bounding box center [478, 359] width 869 height 631
click at [550, 199] on span "JSON" at bounding box center [497, 196] width 174 height 17
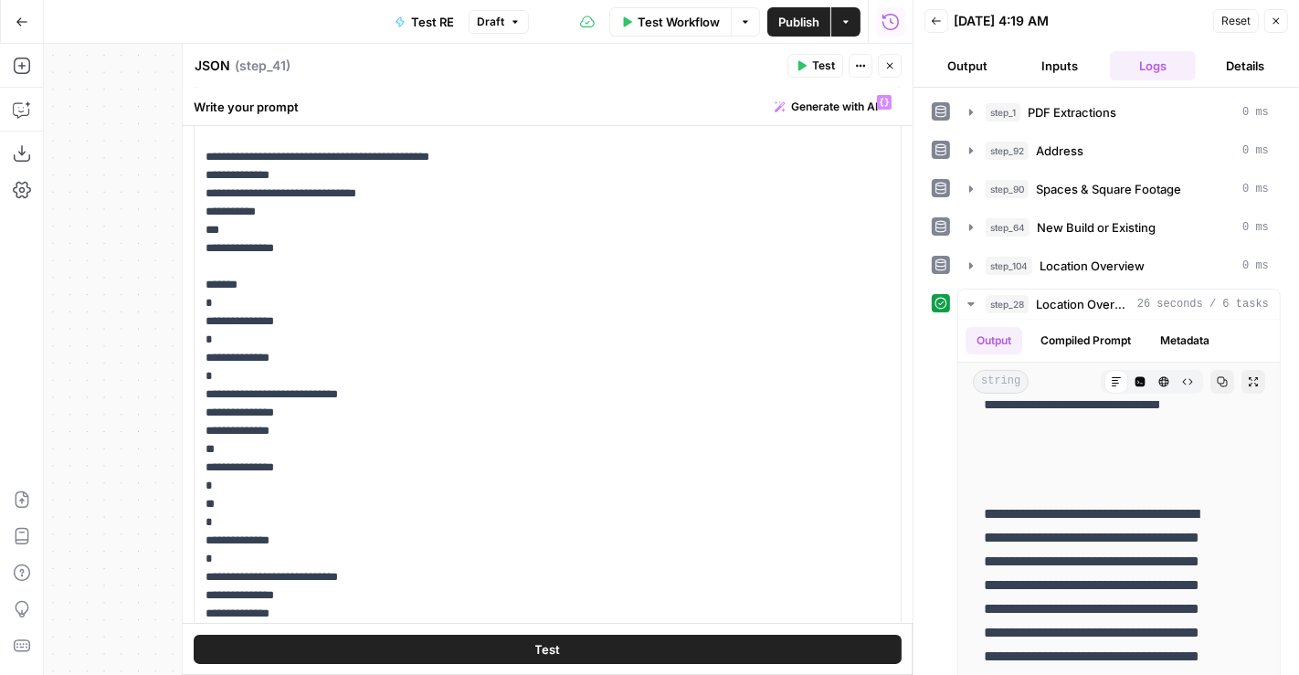
scroll to position [125, 0]
click at [331, 356] on p "**********" at bounding box center [541, 412] width 670 height 639
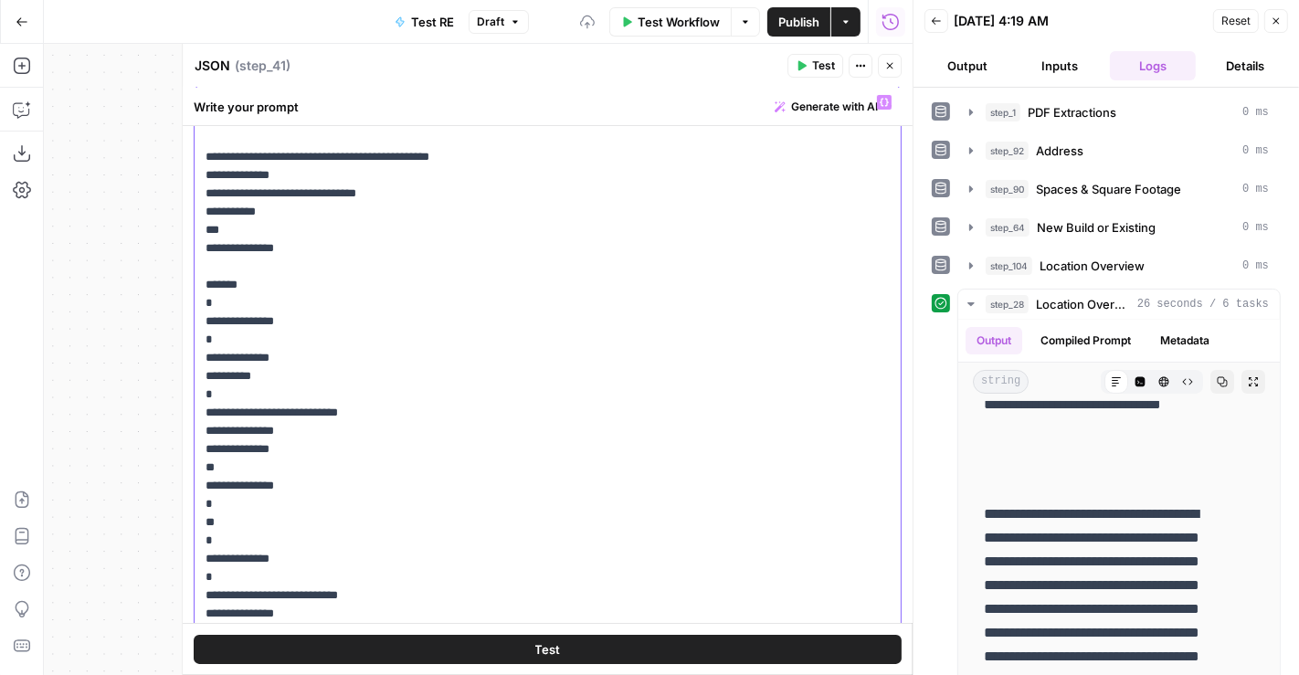
click at [331, 356] on p "**********" at bounding box center [541, 422] width 670 height 658
click at [280, 376] on p "**********" at bounding box center [541, 422] width 670 height 658
click at [459, 375] on p "**********" at bounding box center [541, 422] width 670 height 658
drag, startPoint x: 374, startPoint y: 378, endPoint x: 180, endPoint y: 376, distance: 193.7
click at [182, 376] on div "**********" at bounding box center [547, 359] width 731 height 631
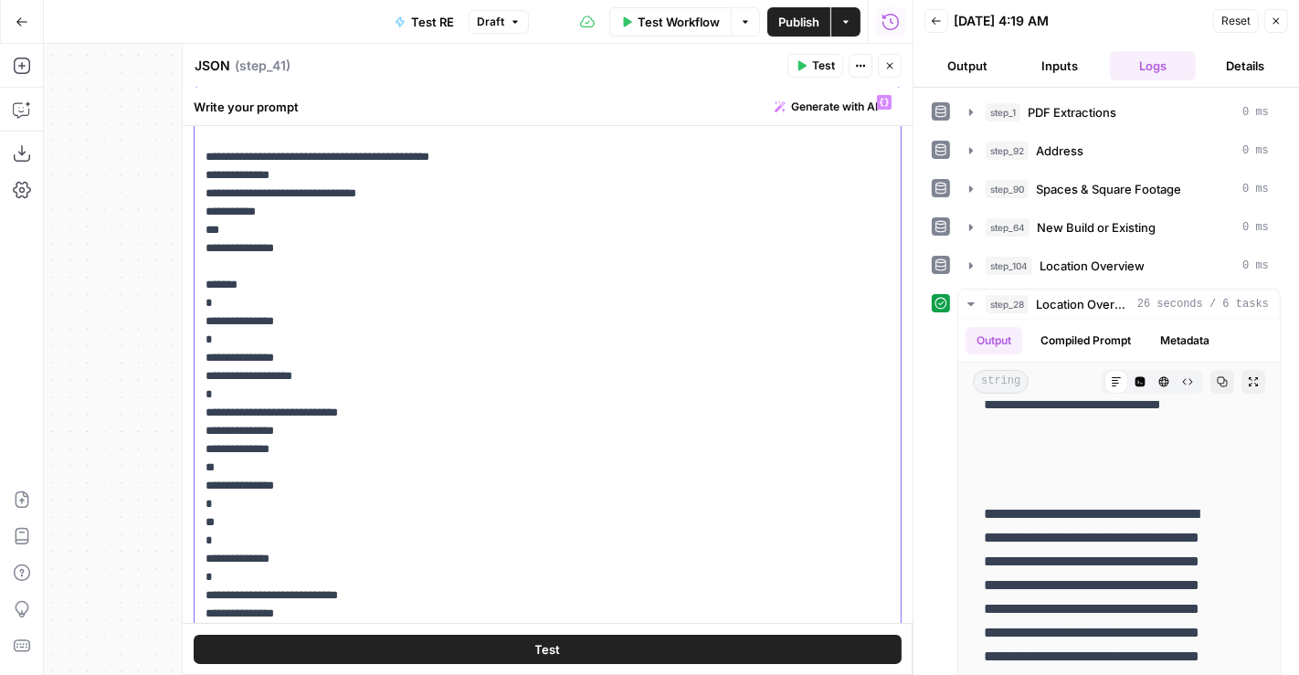
copy p "**********"
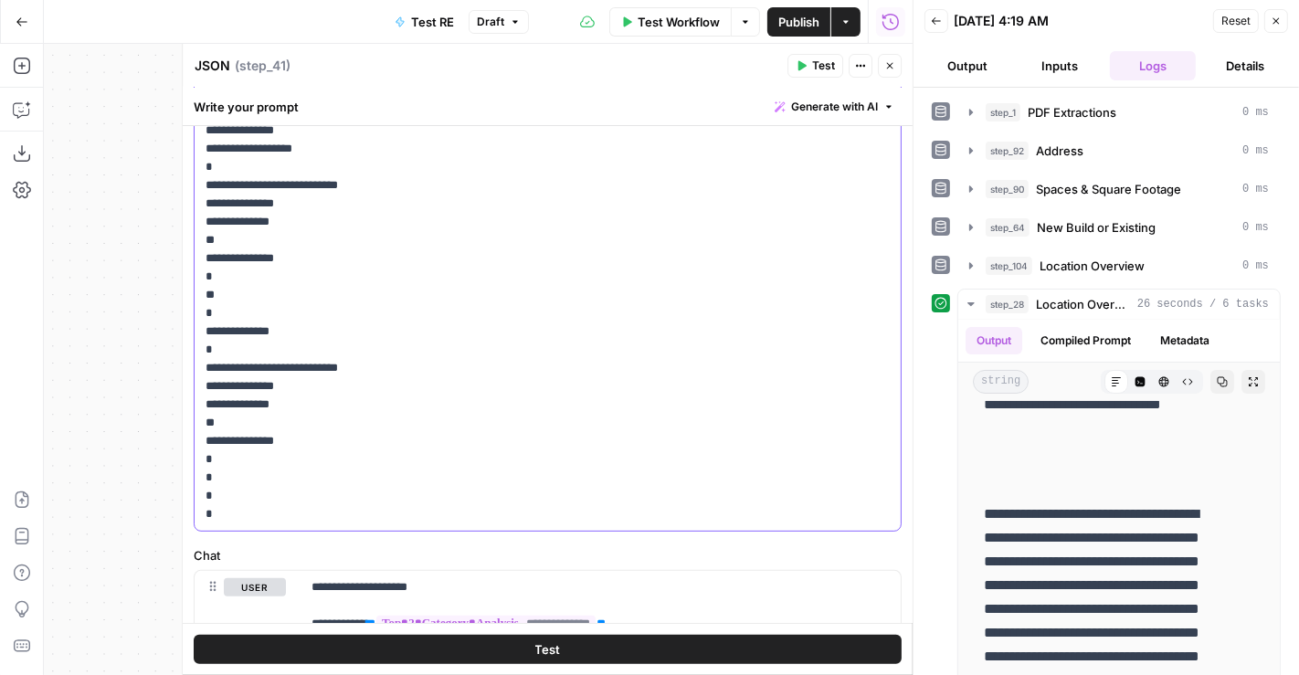
scroll to position [353, 0]
click at [369, 328] on p "**********" at bounding box center [541, 195] width 670 height 658
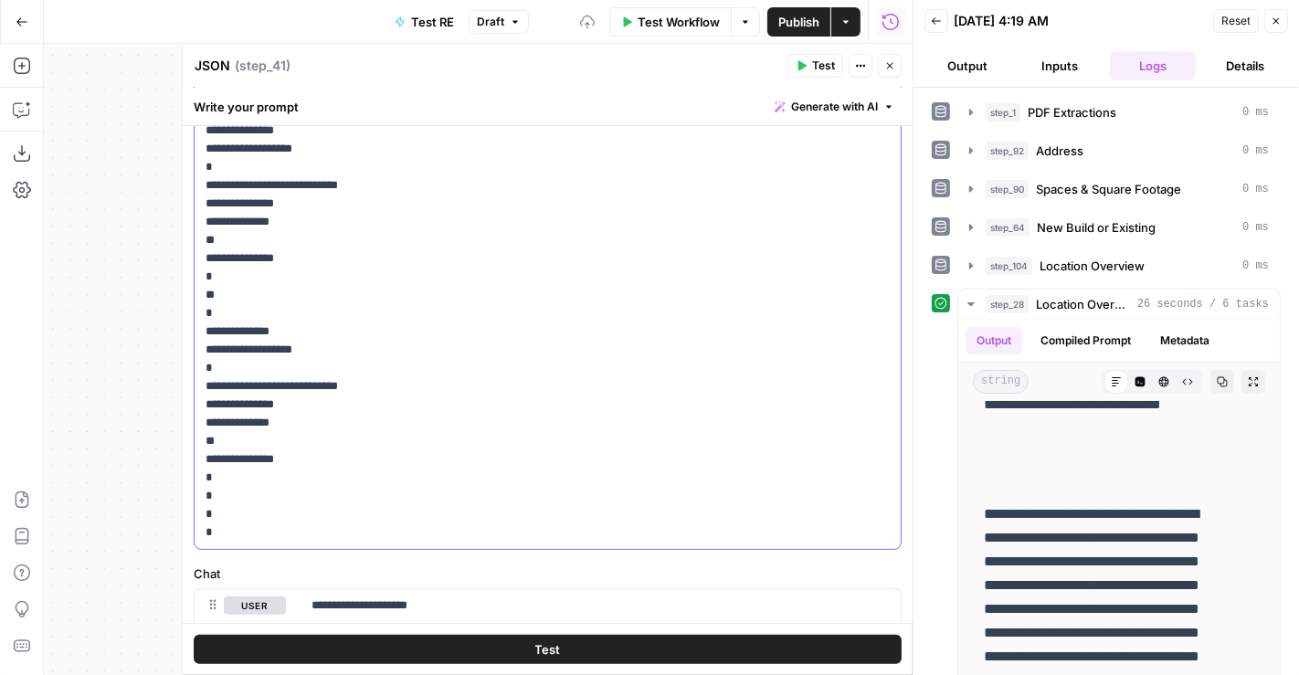
click at [353, 325] on p "**********" at bounding box center [541, 204] width 670 height 676
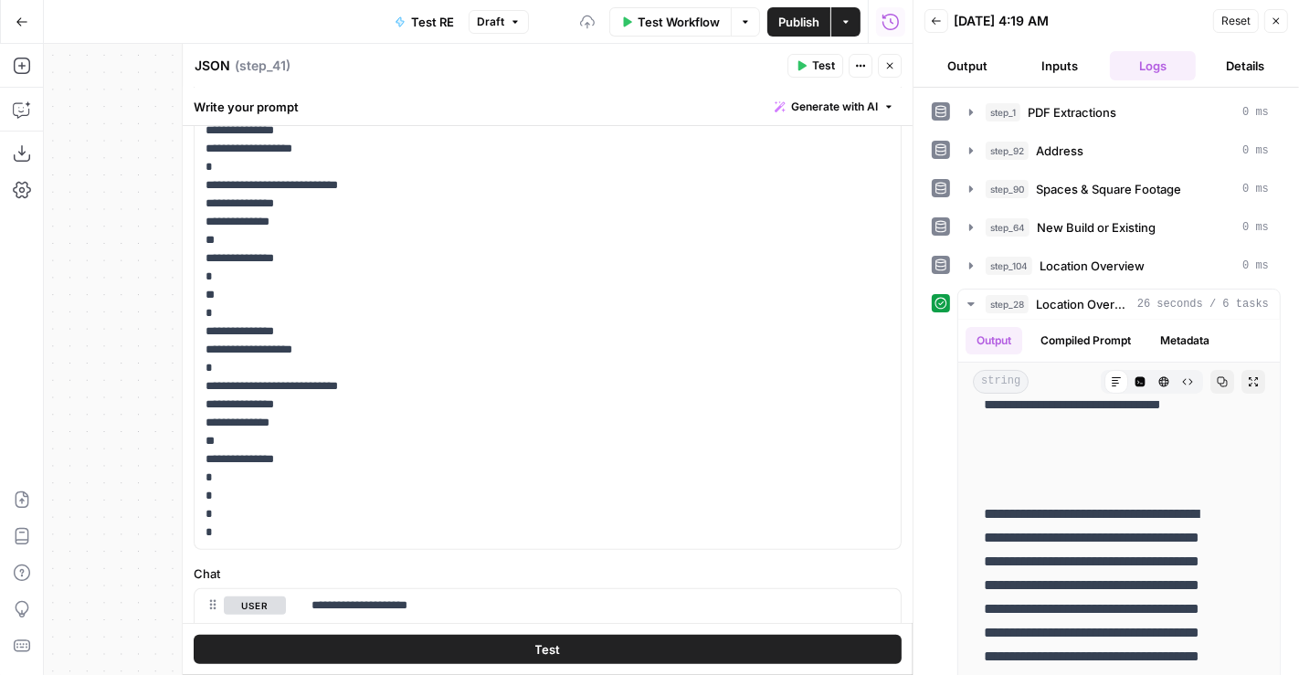
click at [502, 647] on button "Test" at bounding box center [548, 649] width 708 height 29
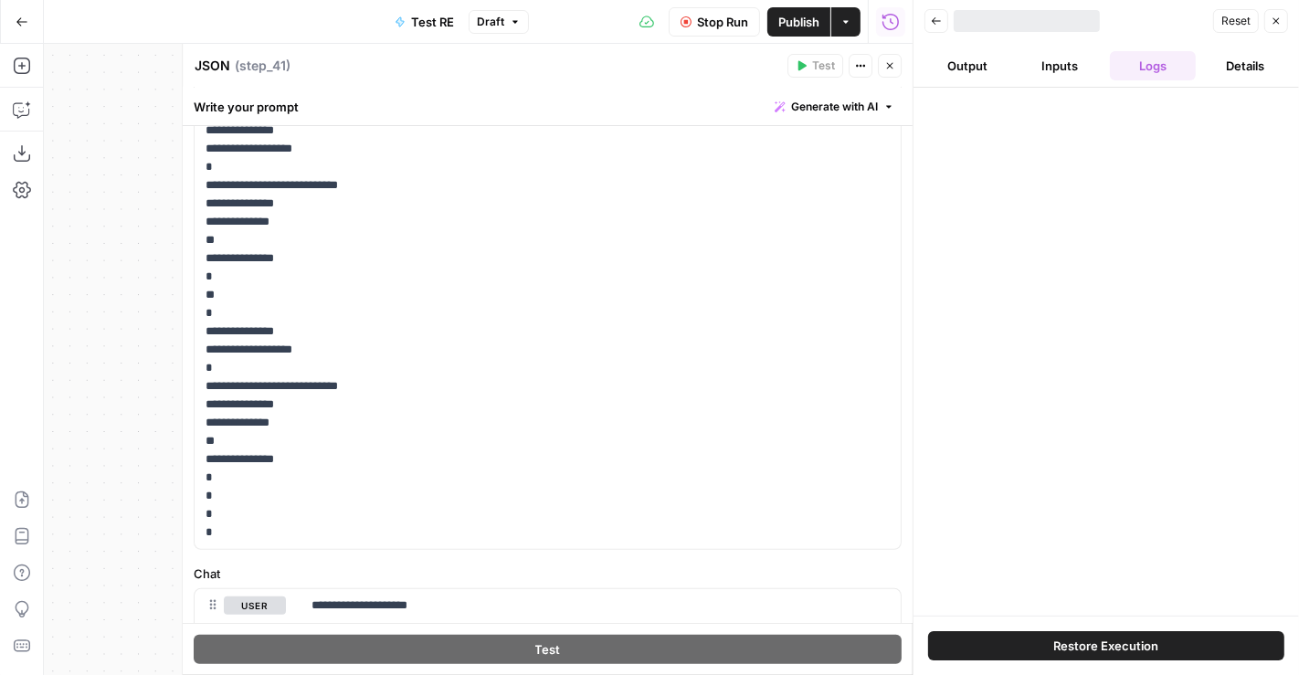
scroll to position [0, 0]
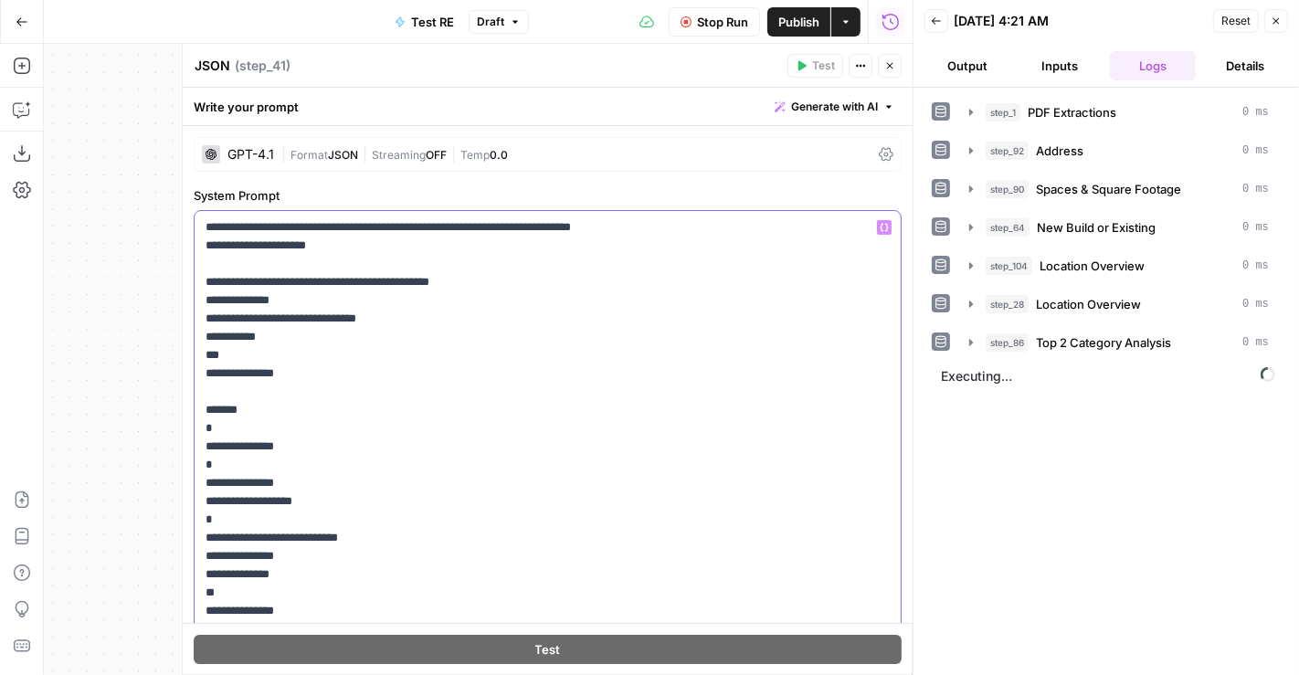
click at [342, 393] on p "**********" at bounding box center [541, 556] width 670 height 676
click at [312, 407] on p "**********" at bounding box center [541, 556] width 670 height 676
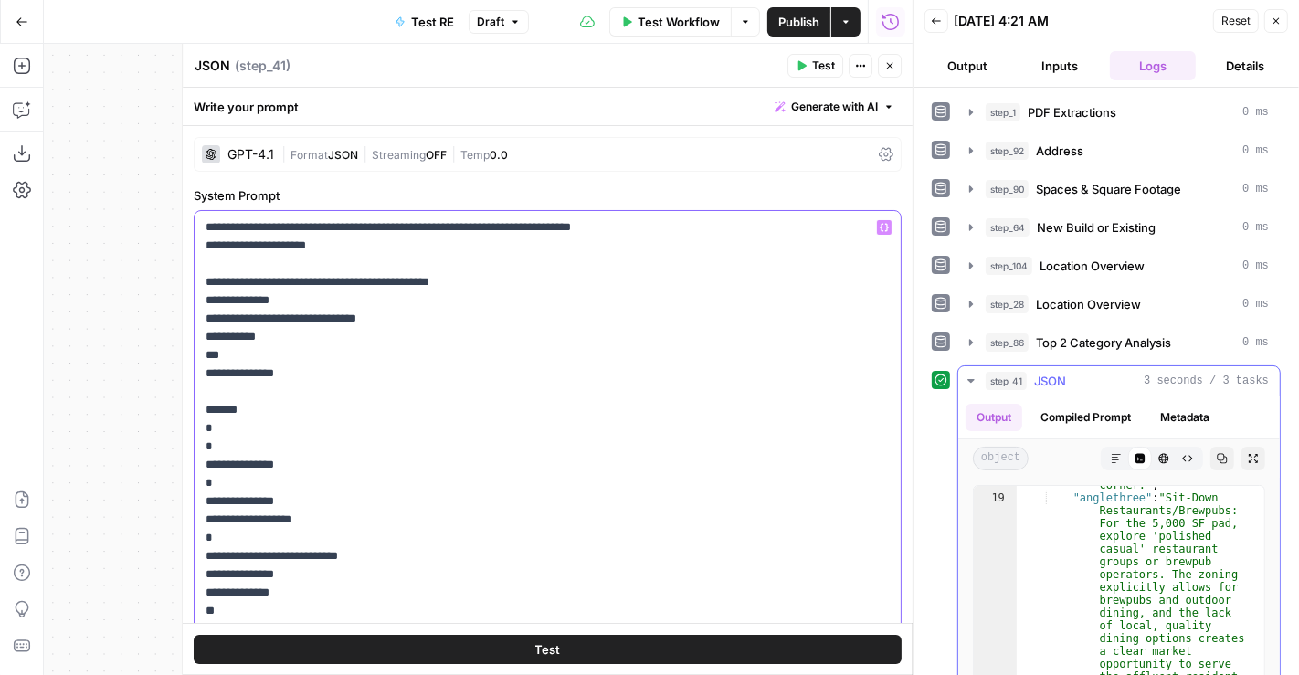
scroll to position [1788, 0]
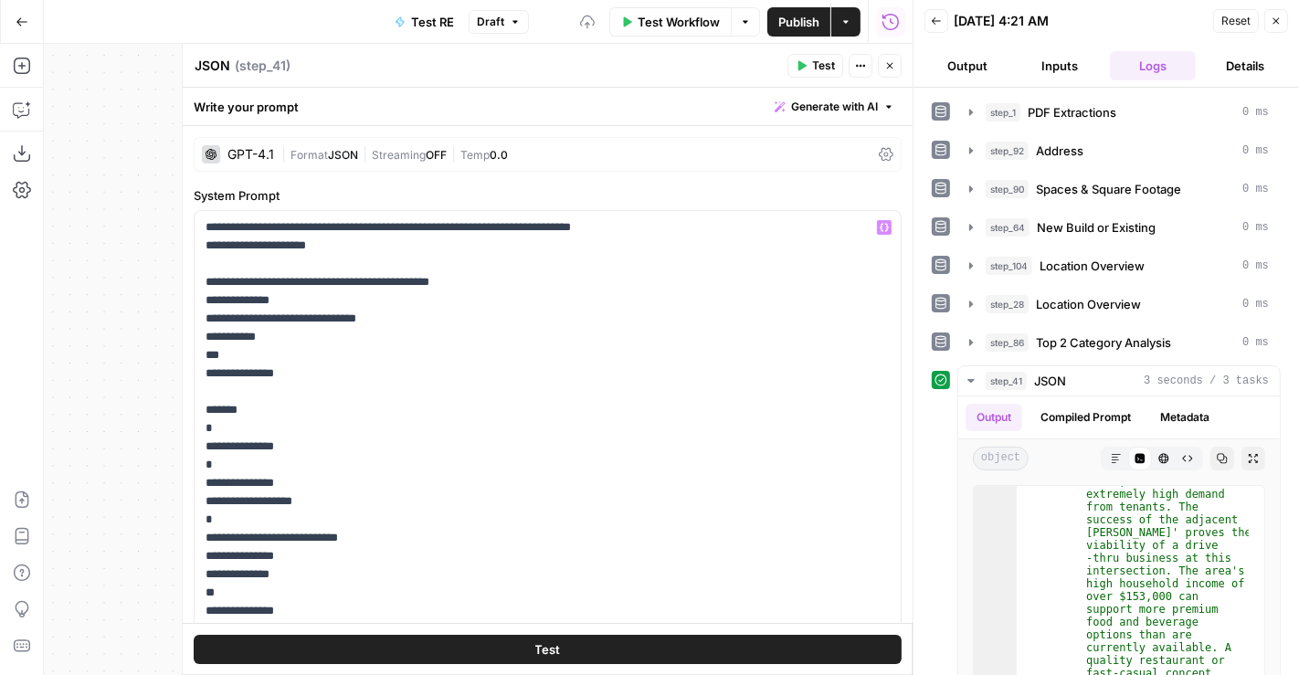
click at [891, 65] on icon "button" at bounding box center [890, 66] width 6 height 6
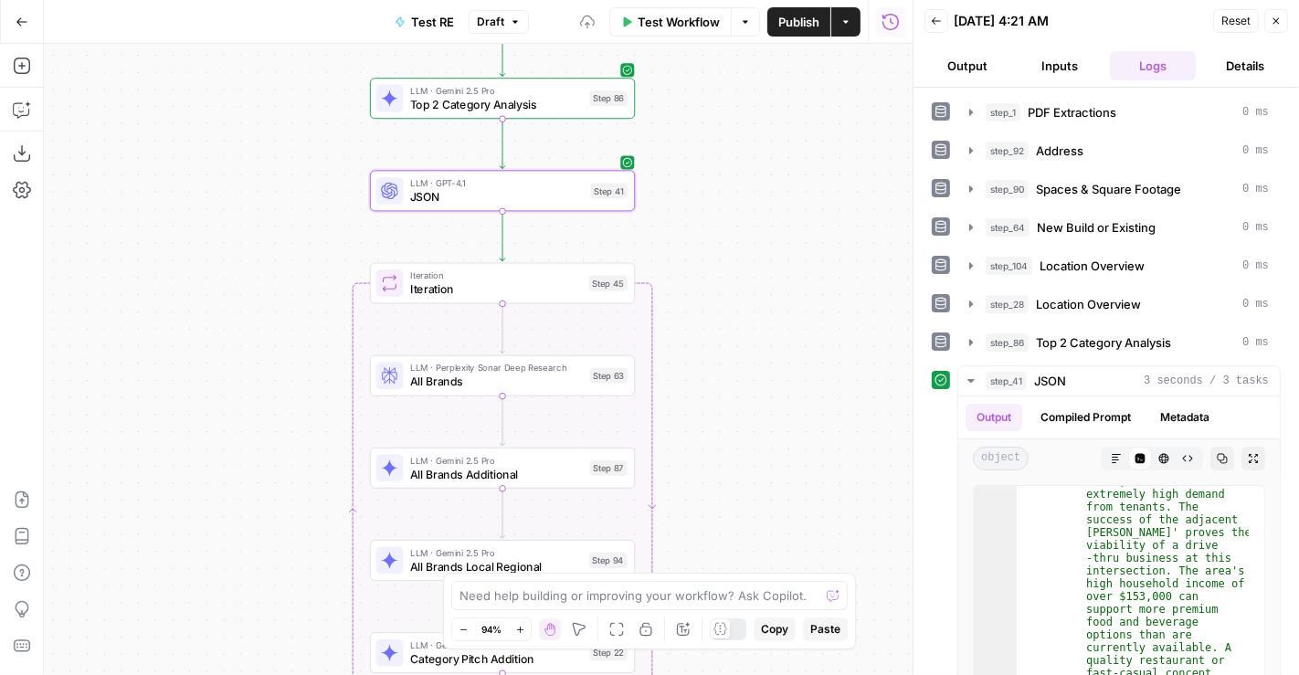
drag, startPoint x: 725, startPoint y: 402, endPoint x: 762, endPoint y: 280, distance: 126.9
click at [762, 280] on div "Workflow Set Inputs Inputs LLM · Gemini 2.5 Pro PDF Extractions Step 1 LLM · GP…" at bounding box center [478, 359] width 869 height 631
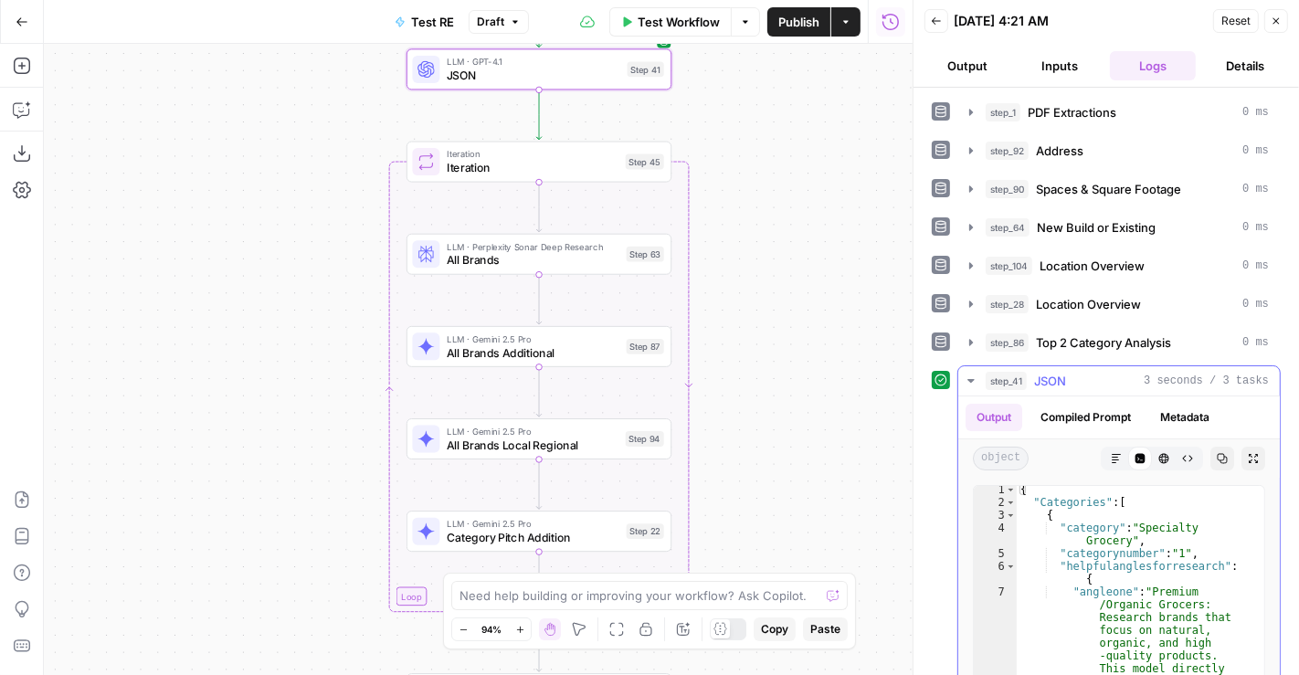
scroll to position [0, 0]
click at [611, 77] on span "JSON" at bounding box center [534, 75] width 174 height 17
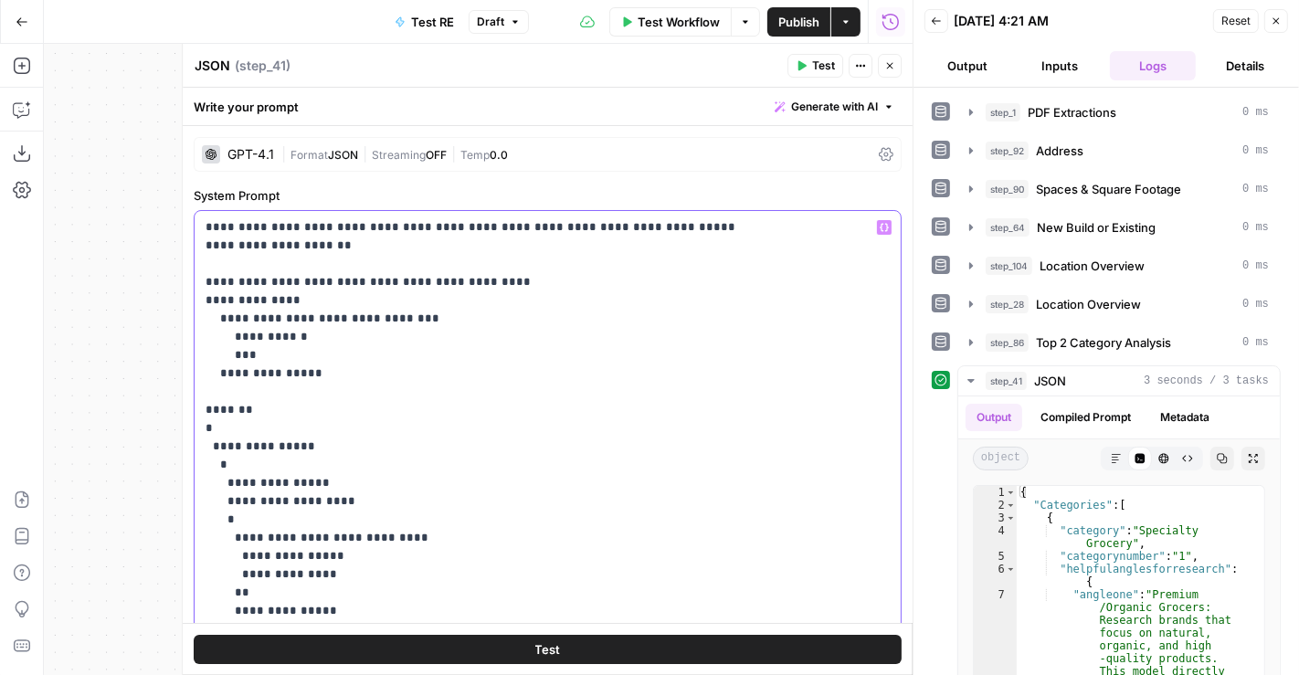
click at [374, 420] on p "**********" at bounding box center [541, 556] width 670 height 676
click at [336, 403] on p "**********" at bounding box center [541, 556] width 670 height 676
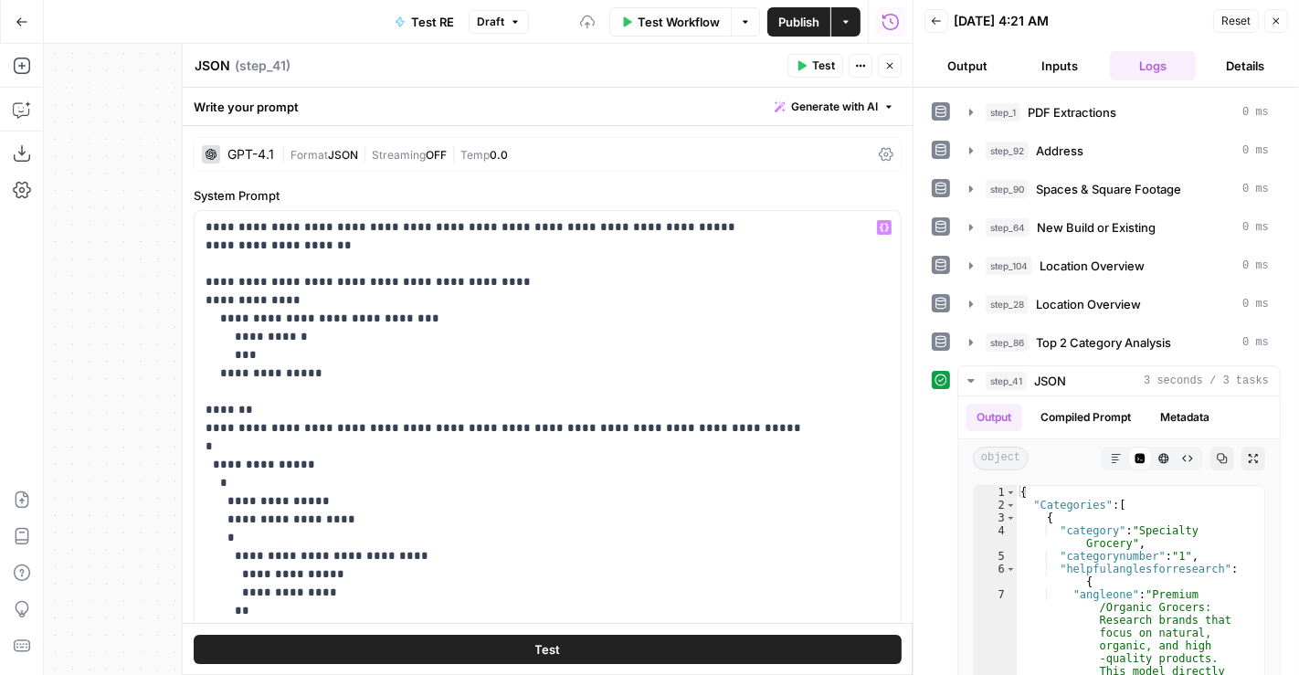
click at [367, 650] on button "Test" at bounding box center [548, 649] width 708 height 29
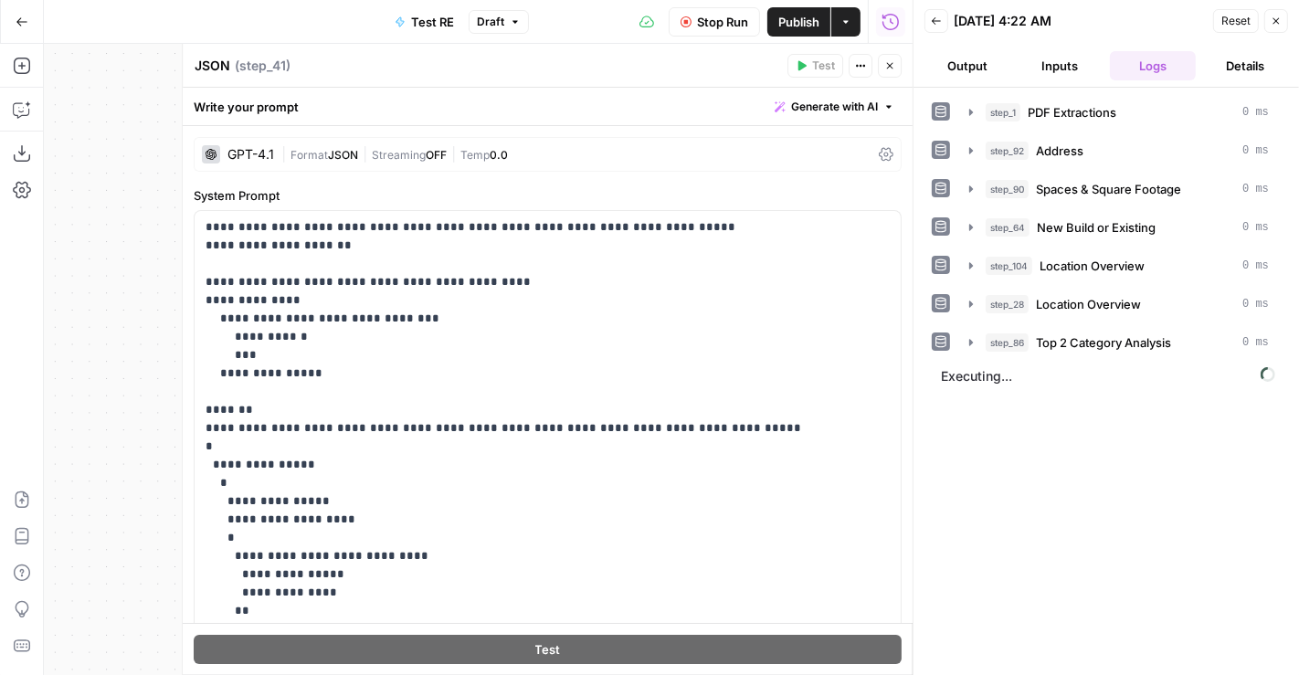
click at [887, 68] on icon "button" at bounding box center [889, 65] width 11 height 11
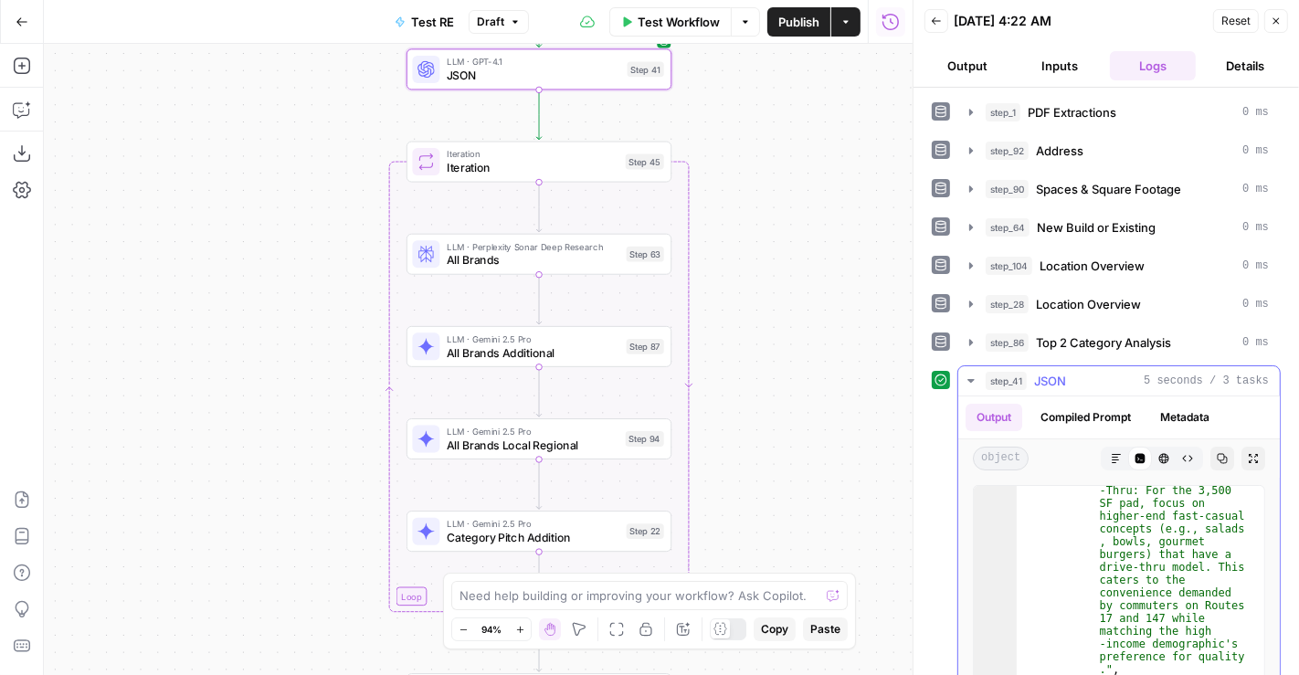
scroll to position [1177, 0]
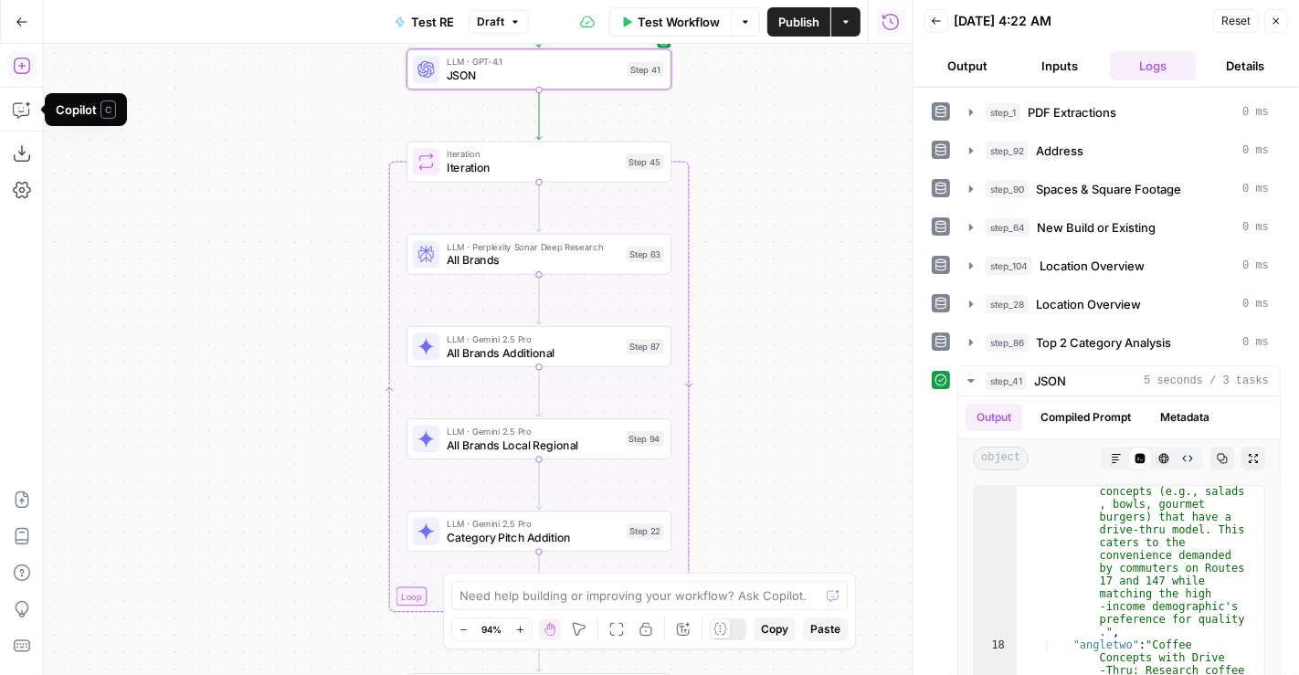
click at [23, 75] on button "Add Steps" at bounding box center [21, 65] width 29 height 29
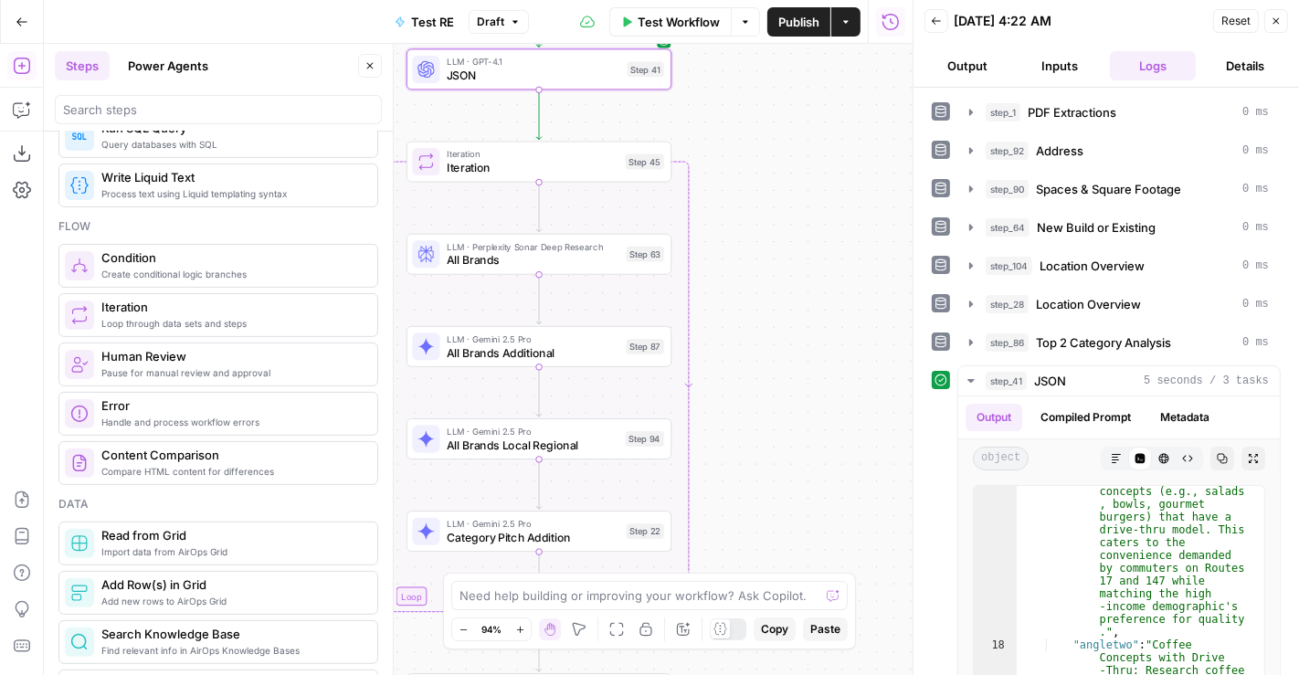
scroll to position [460, 0]
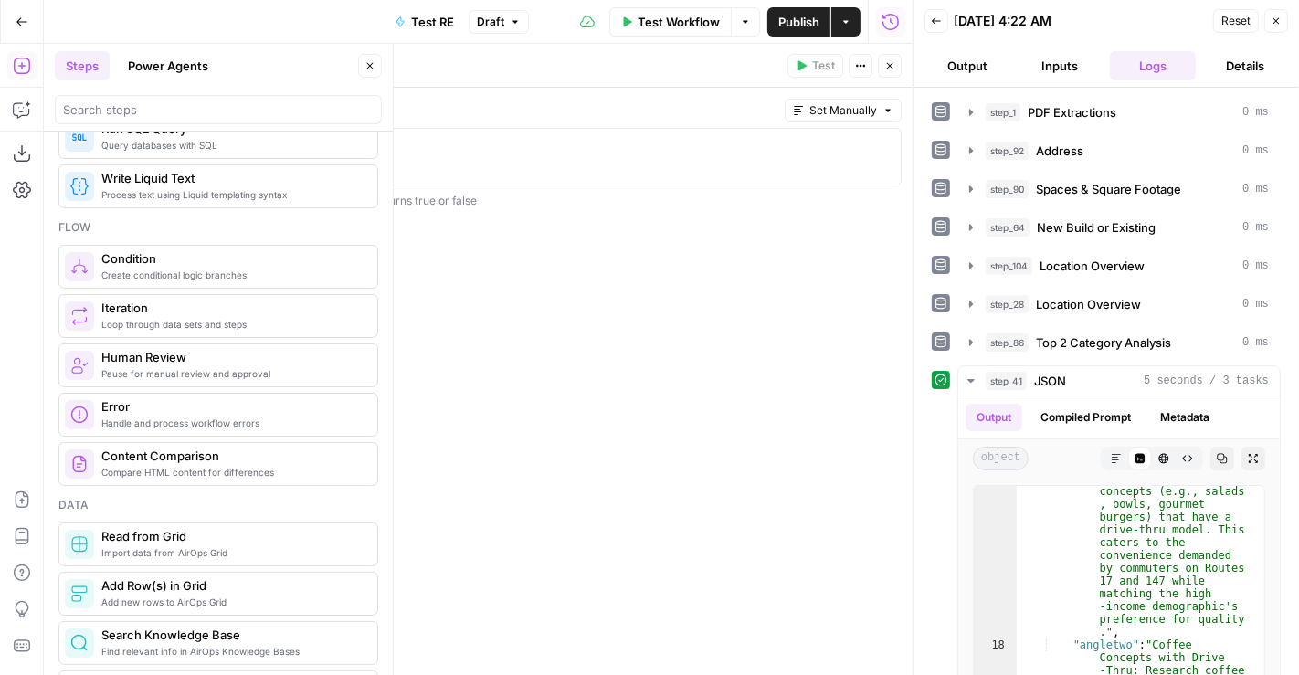
click at [548, 132] on div "1 step_x.output === "value" XXXXXXXXXXXXXXXXXXXXXXXXXXXXXXXXXXXXXXXXXXXXXXXXXXX…" at bounding box center [548, 157] width 708 height 58
click at [427, 143] on div at bounding box center [548, 170] width 692 height 69
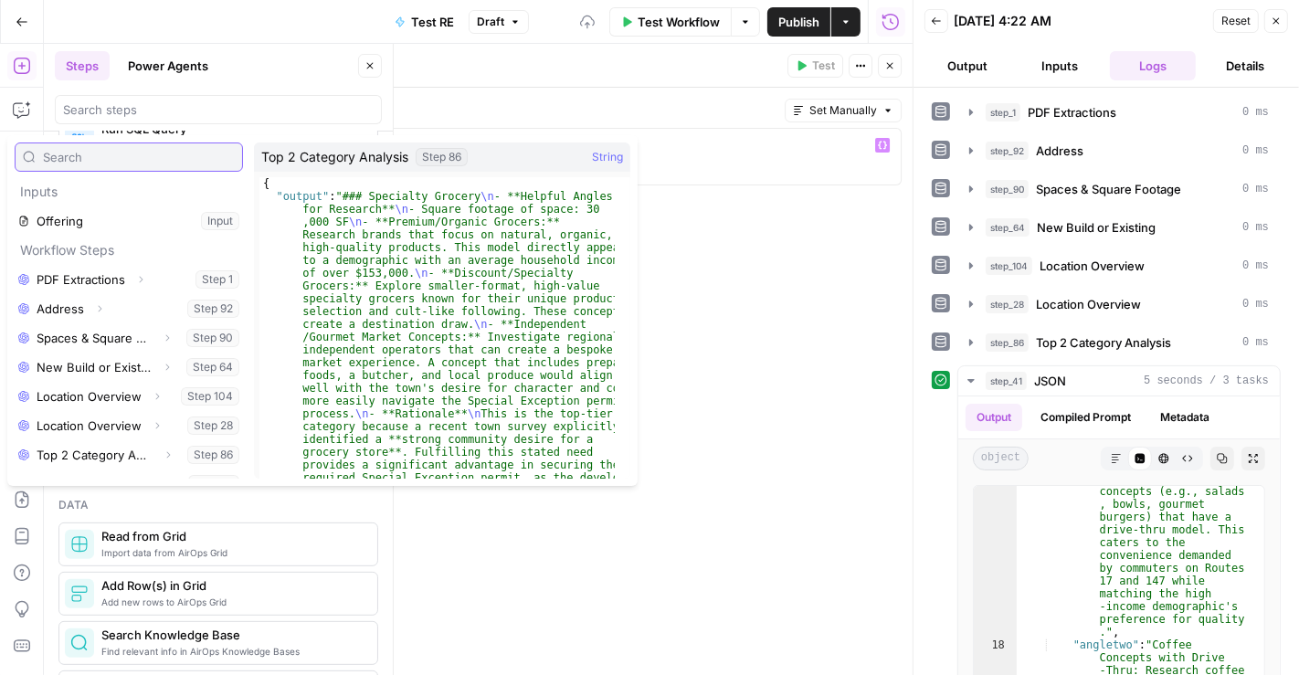
scroll to position [78, 0]
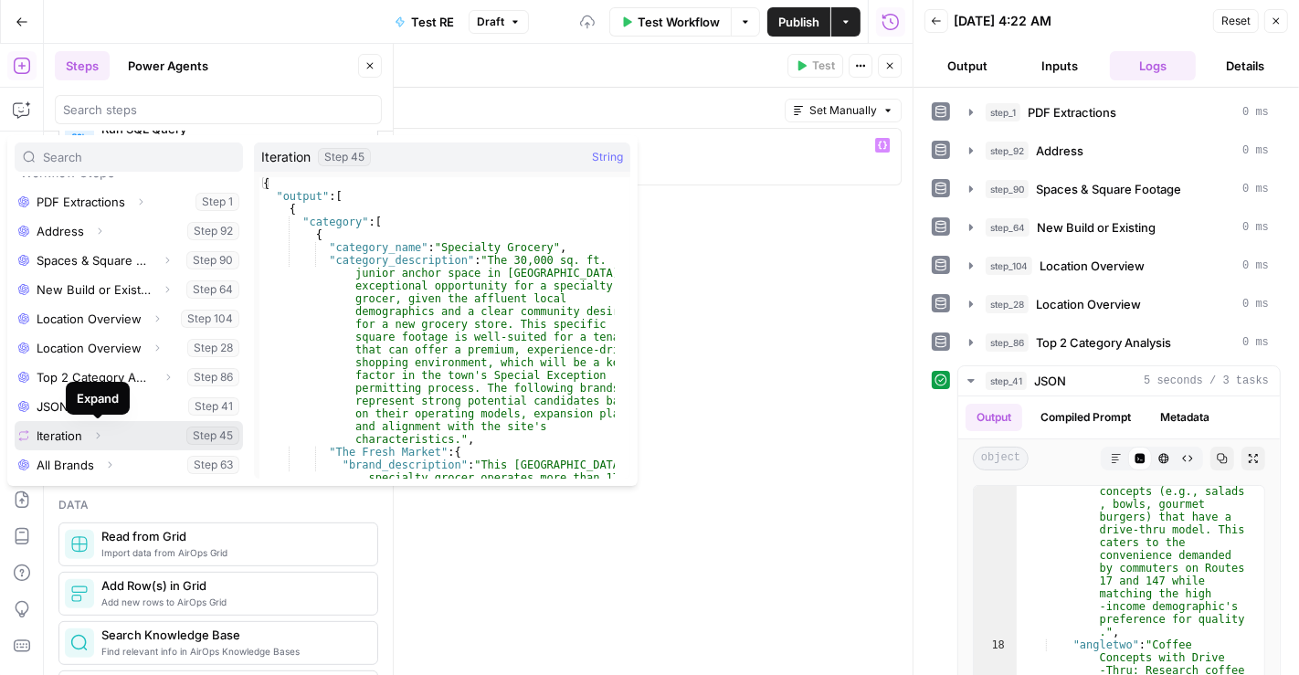
click at [100, 434] on icon "button" at bounding box center [99, 436] width 4 height 6
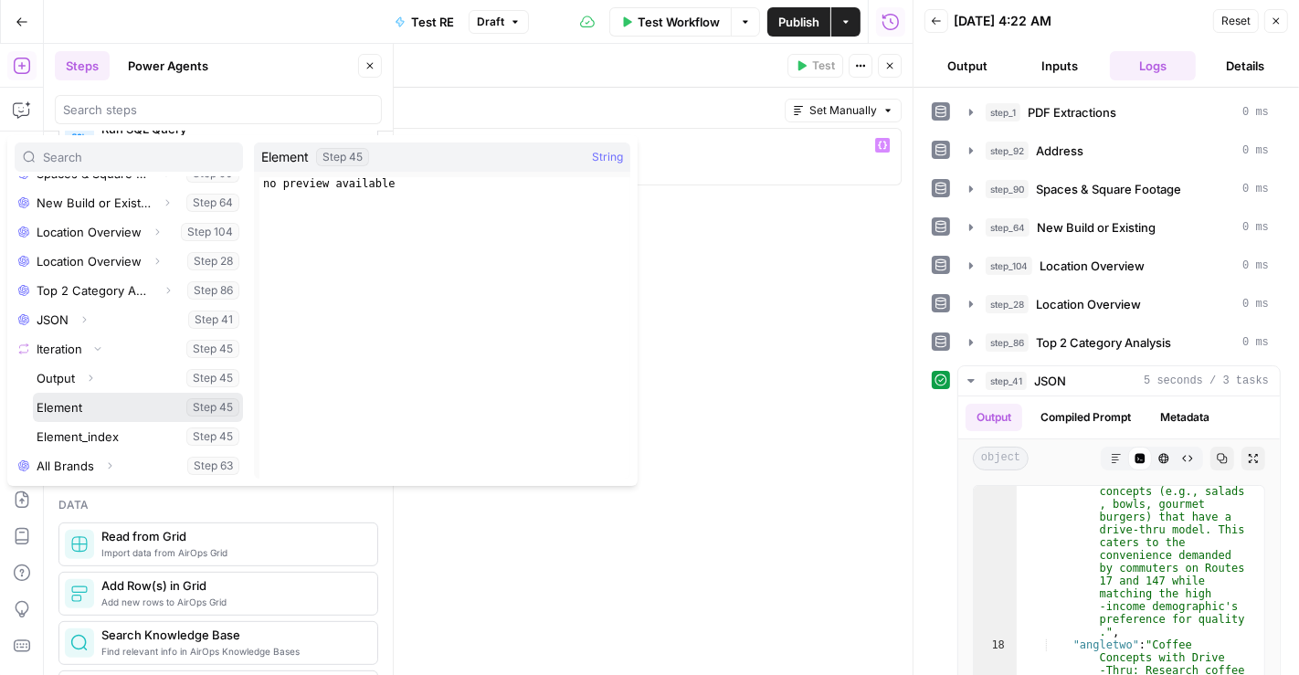
click at [82, 409] on button "Select variable Element" at bounding box center [138, 407] width 210 height 29
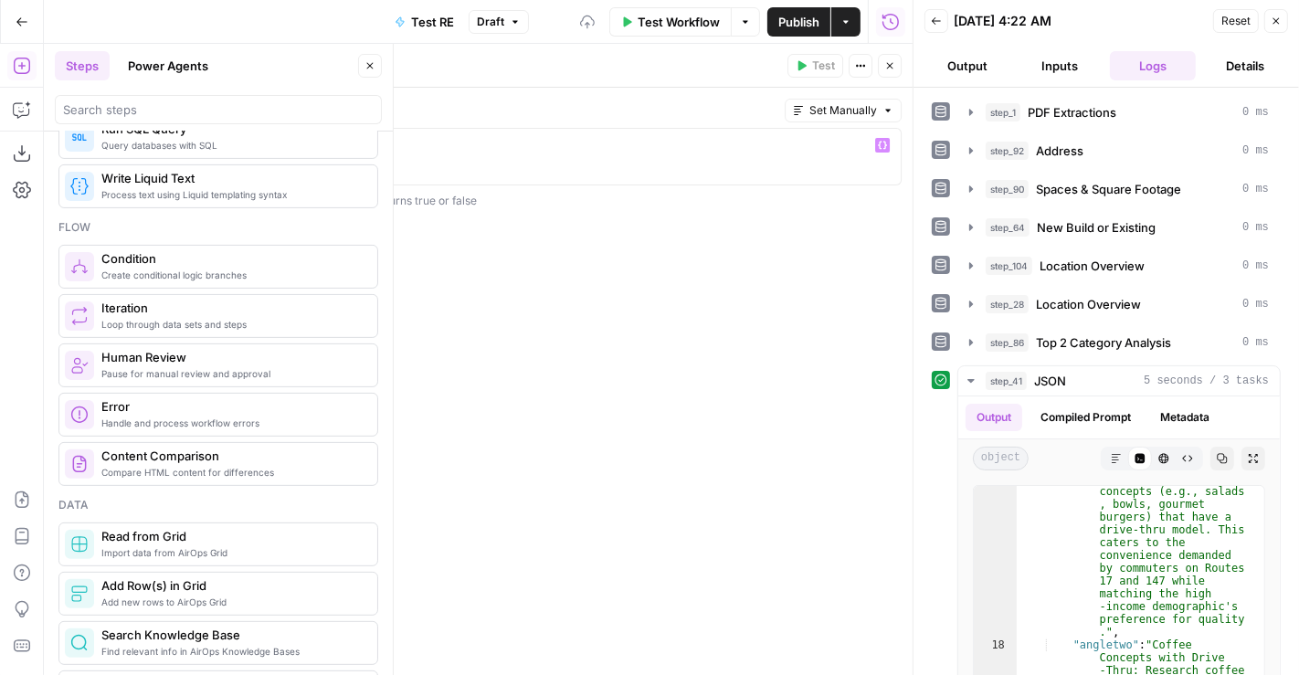
click at [533, 163] on div "step_45 . element" at bounding box center [548, 170] width 692 height 69
type textarea "**********"
click at [893, 70] on icon "button" at bounding box center [889, 65] width 11 height 11
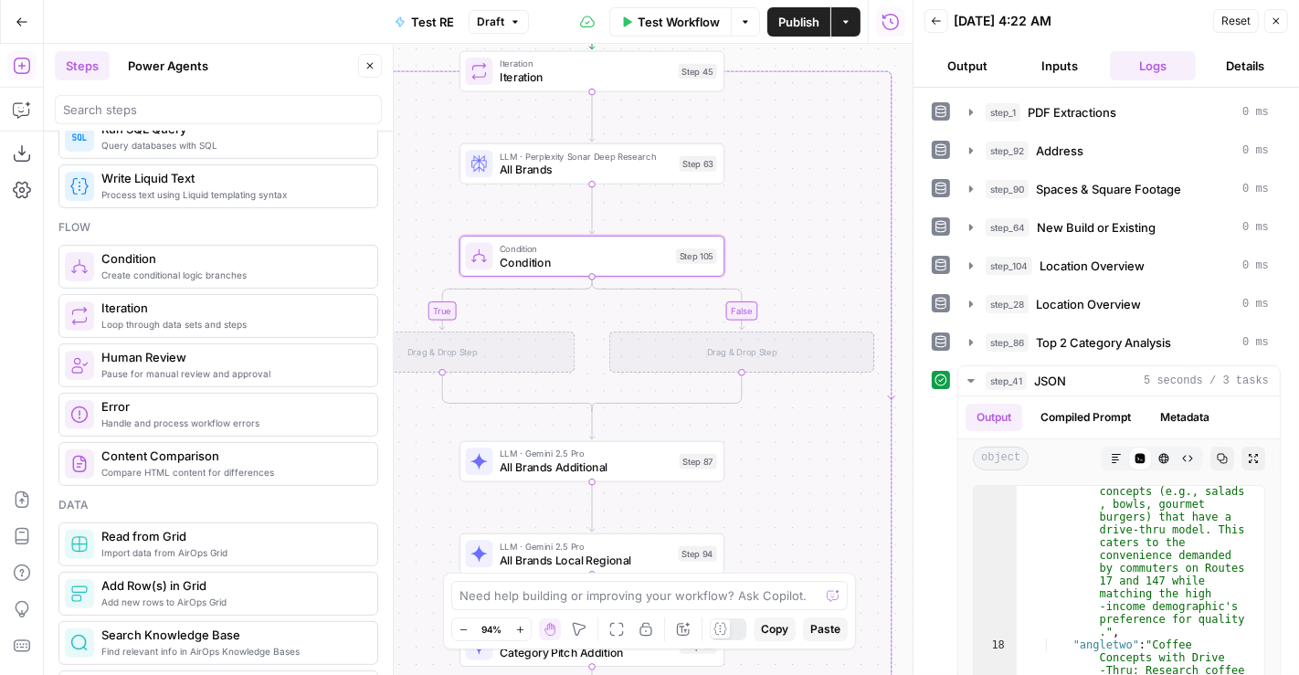
drag, startPoint x: 886, startPoint y: 390, endPoint x: 937, endPoint y: 301, distance: 102.3
click at [937, 301] on body "P Paragon New Home Browse Insights Opportunities Your Data Recent Grids Researc…" at bounding box center [649, 337] width 1299 height 675
click at [368, 58] on button "Close" at bounding box center [370, 66] width 24 height 24
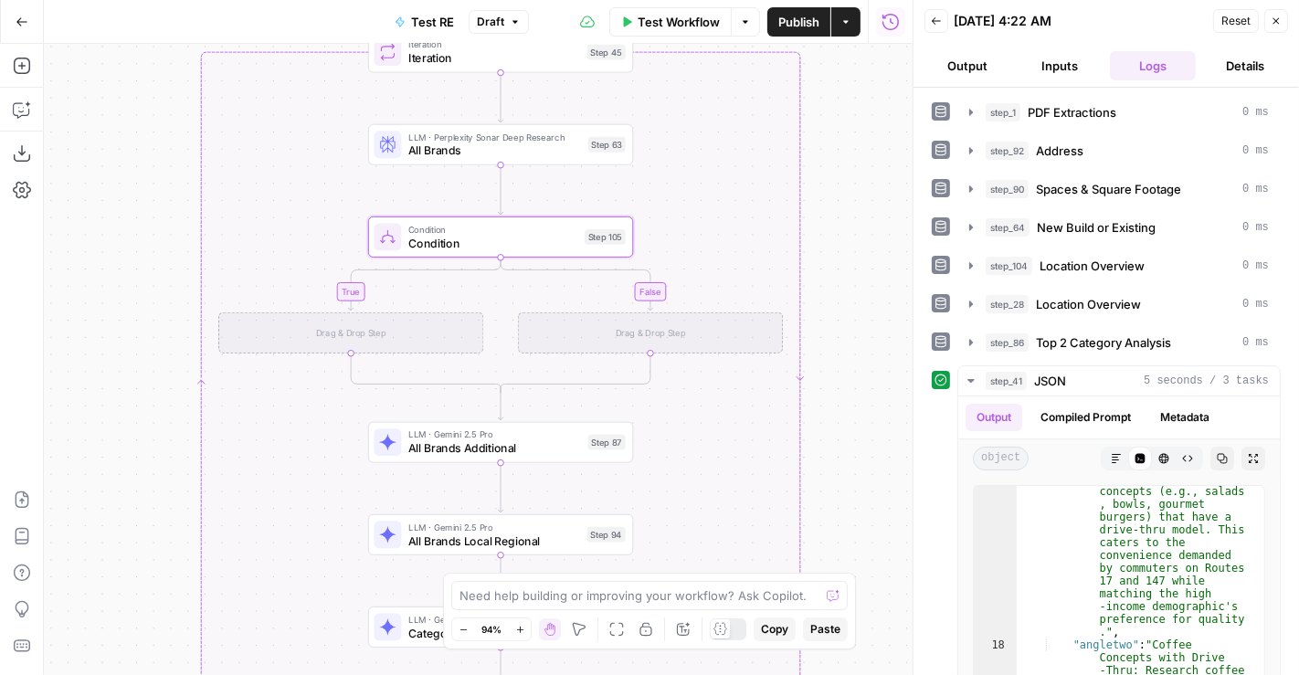
drag, startPoint x: 239, startPoint y: 280, endPoint x: 84, endPoint y: 243, distance: 159.8
click at [84, 243] on div "true false Workflow Set Inputs Inputs LLM · Gemini 2.5 Pro PDF Extractions Step…" at bounding box center [478, 359] width 869 height 631
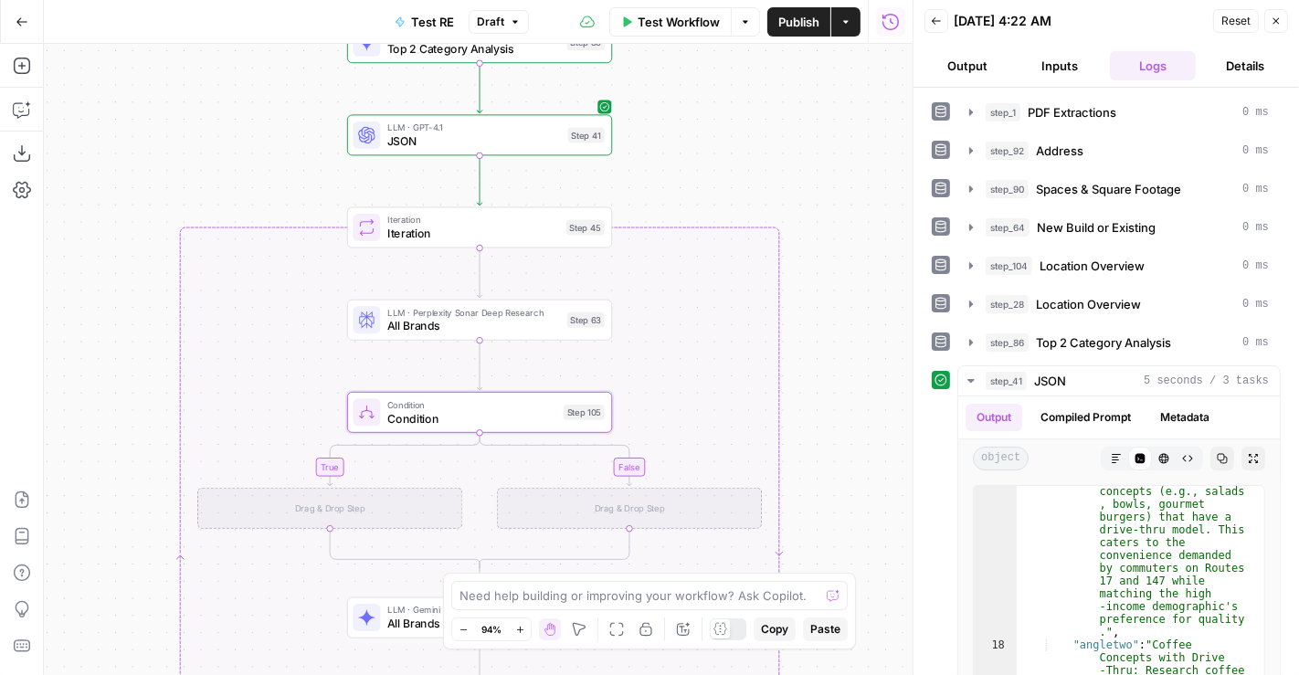
drag, startPoint x: 801, startPoint y: 312, endPoint x: 822, endPoint y: 399, distance: 89.3
click at [822, 399] on div "true false Workflow Set Inputs Inputs LLM · Gemini 2.5 Pro PDF Extractions Step…" at bounding box center [478, 359] width 869 height 631
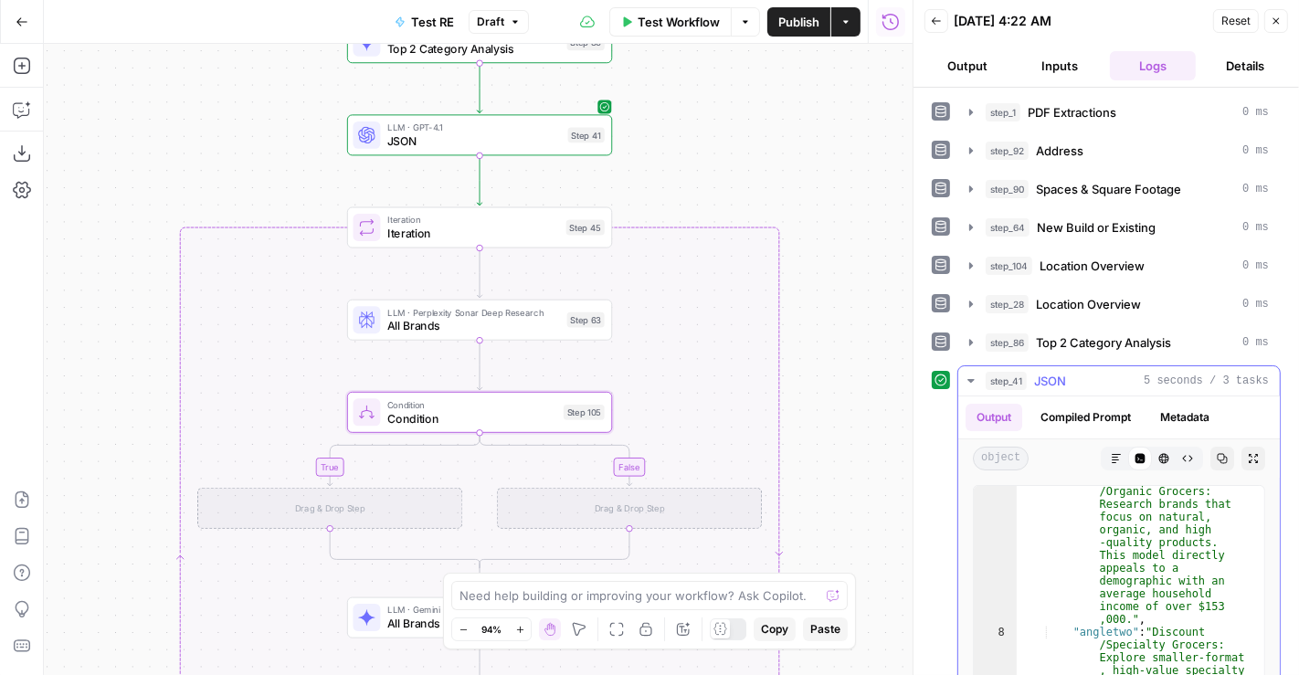
scroll to position [0, 0]
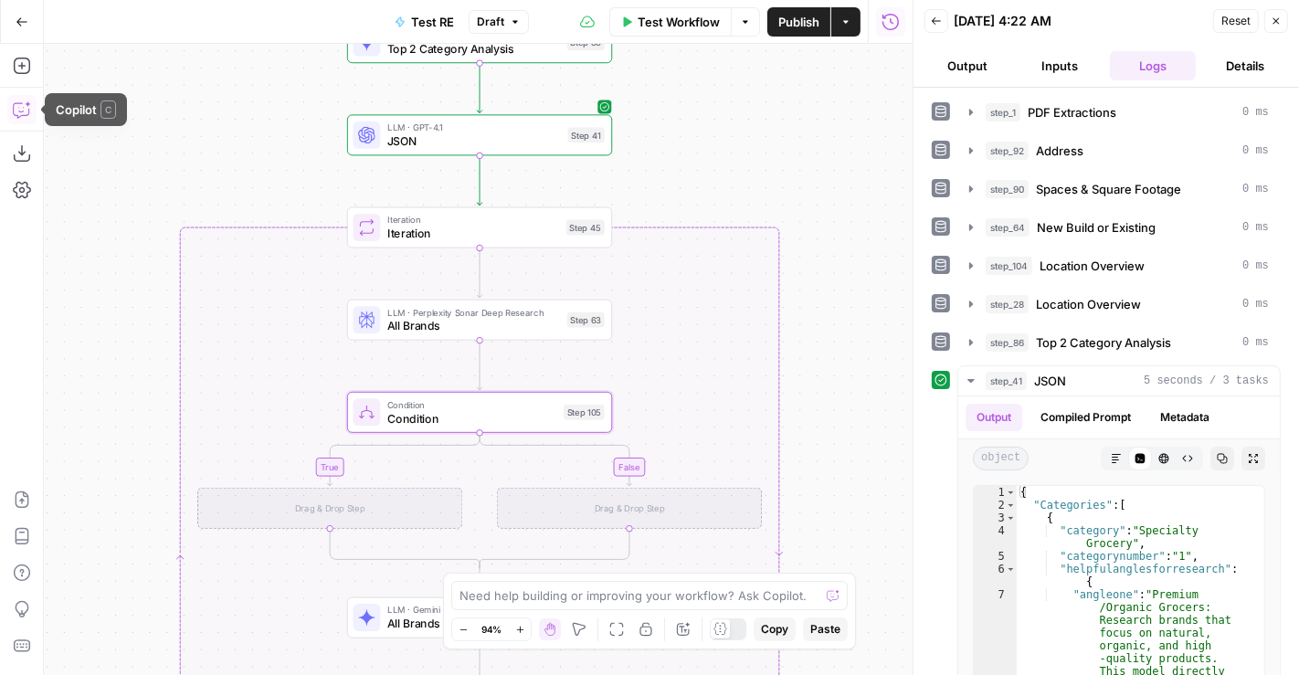
click at [19, 116] on icon "button" at bounding box center [22, 109] width 18 height 18
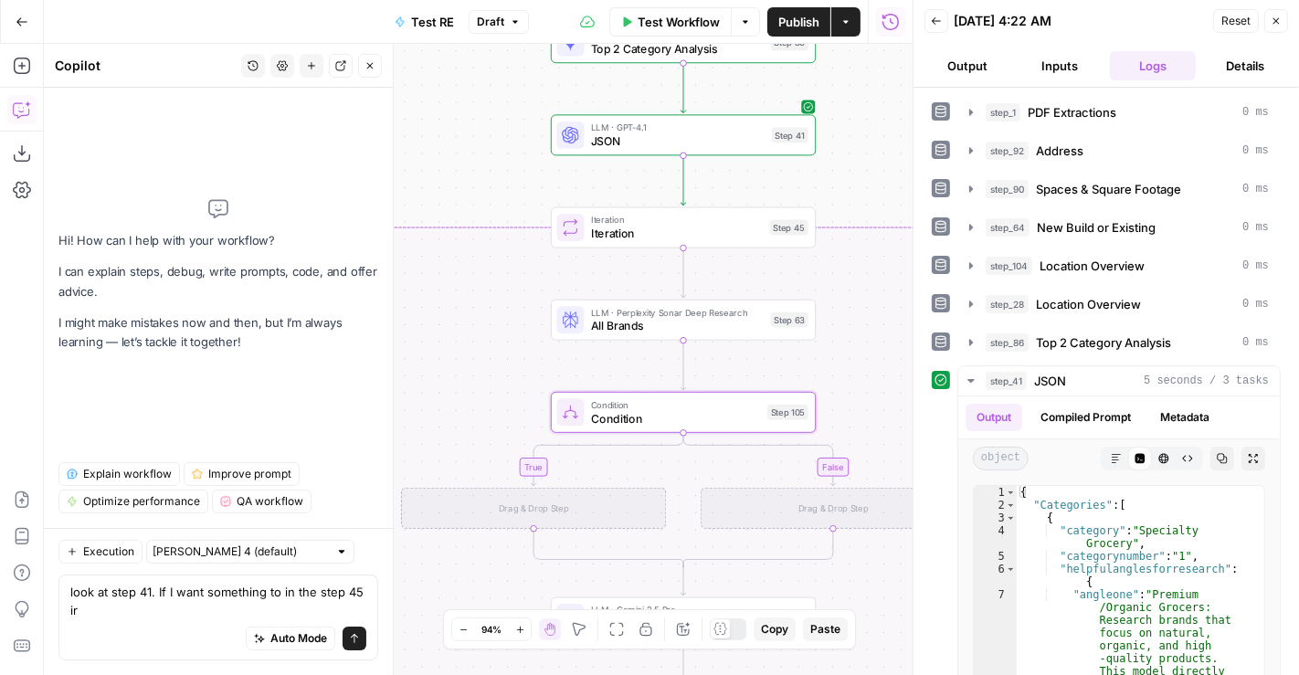
type textarea "look at step 41. If I want something to in the step 45 ire"
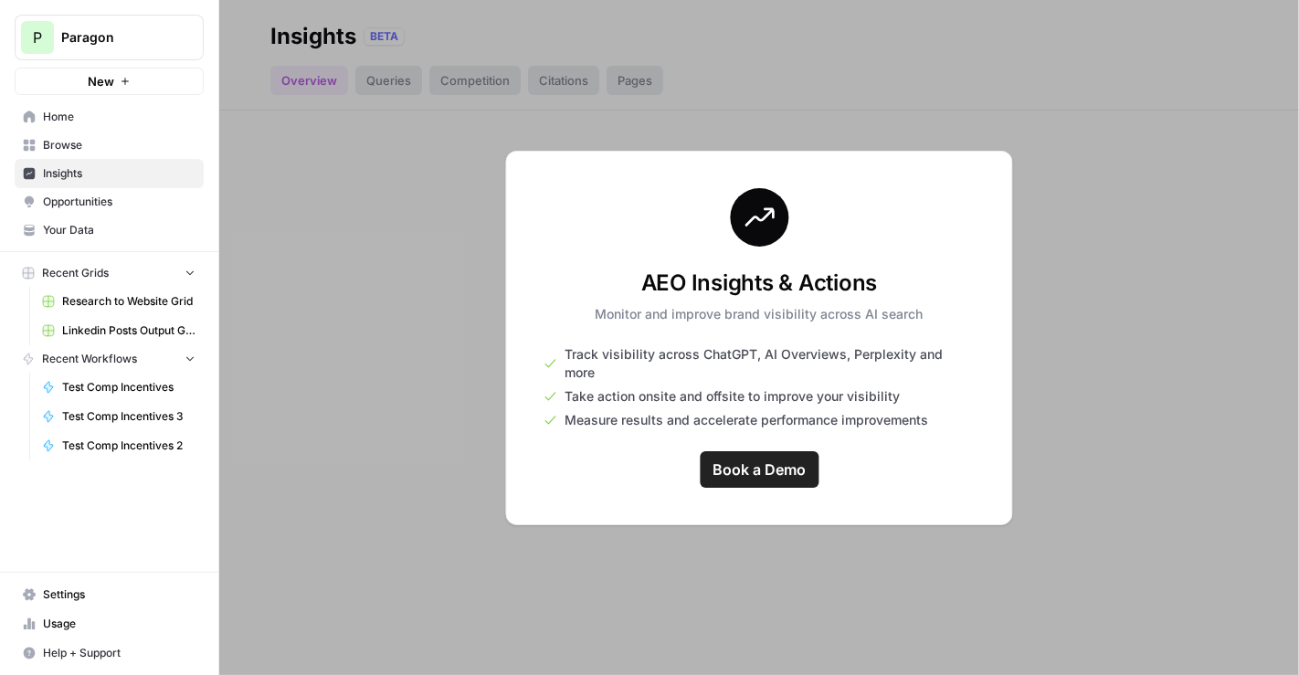
click at [90, 131] on link "Browse" at bounding box center [109, 145] width 189 height 29
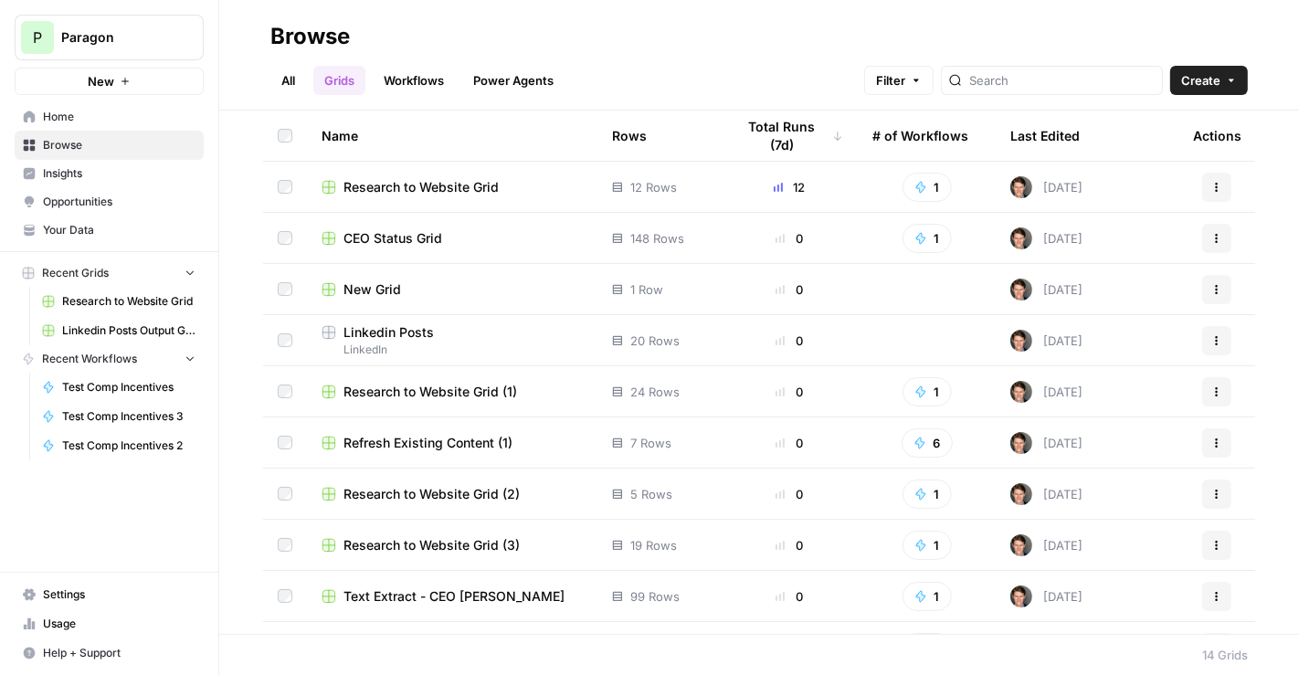
click at [64, 142] on span "Browse" at bounding box center [119, 145] width 153 height 16
click at [493, 86] on link "Power Agents" at bounding box center [513, 80] width 102 height 29
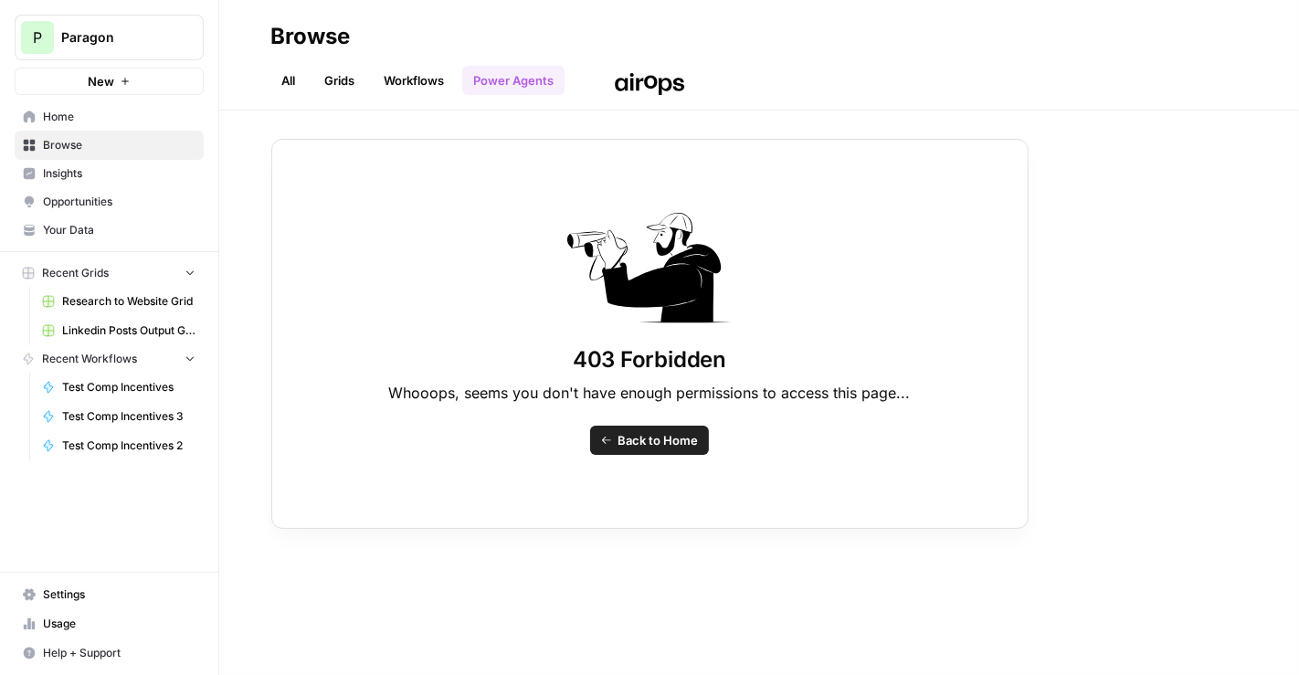
click at [388, 78] on div "403 Forbidden Whooops, seems you don't have enough permissions to access this p…" at bounding box center [649, 337] width 1299 height 675
click at [446, 86] on div "403 Forbidden Whooops, seems you don't have enough permissions to access this p…" at bounding box center [649, 337] width 1299 height 675
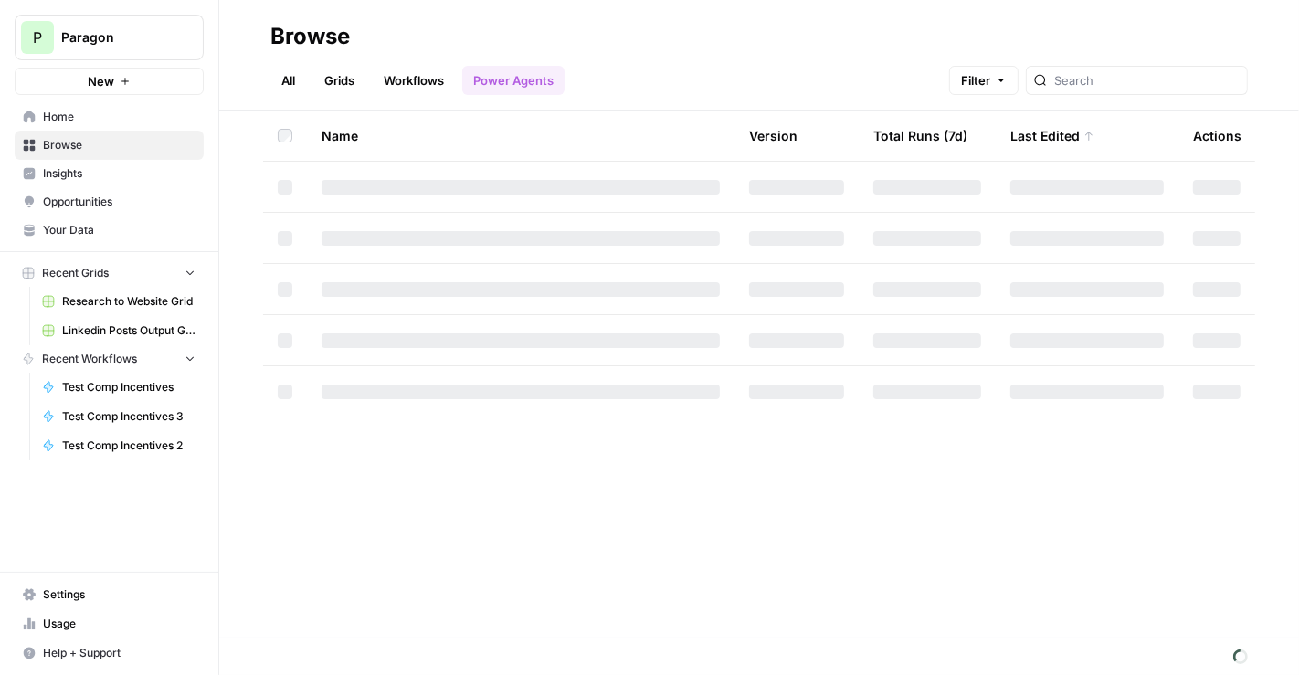
click at [426, 77] on link "Workflows" at bounding box center [414, 80] width 82 height 29
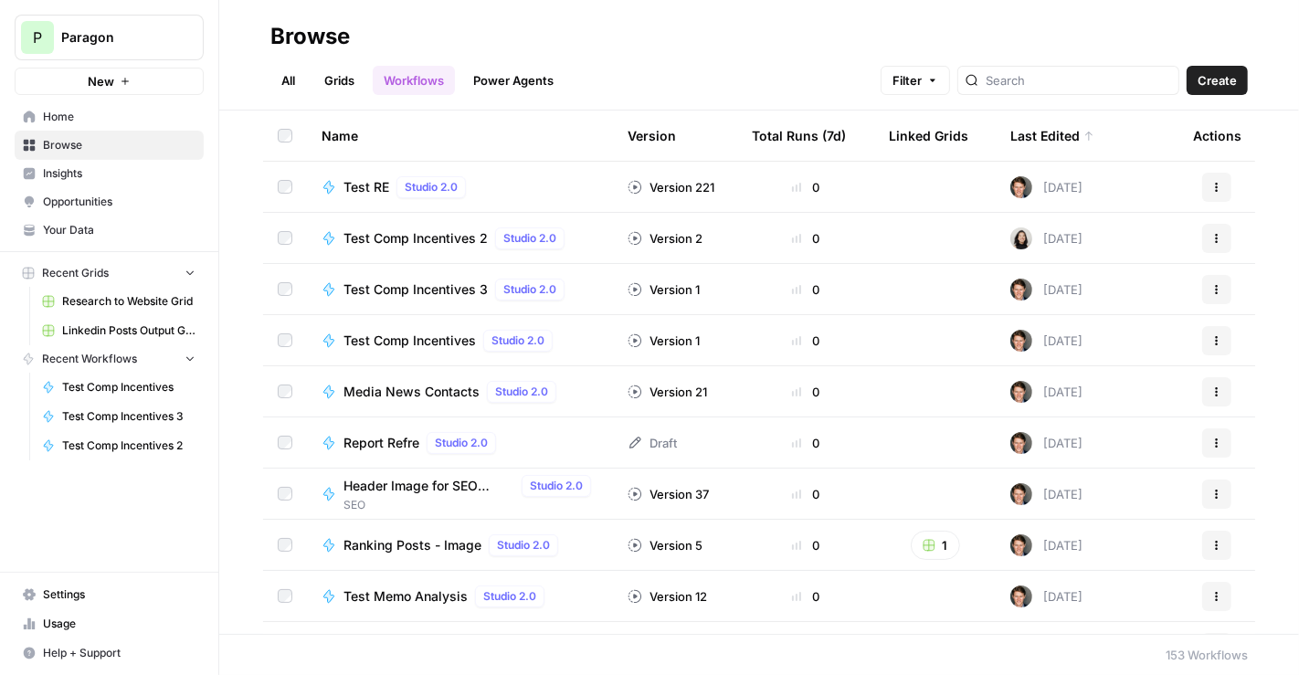
click at [1224, 87] on span "Create" at bounding box center [1217, 80] width 39 height 18
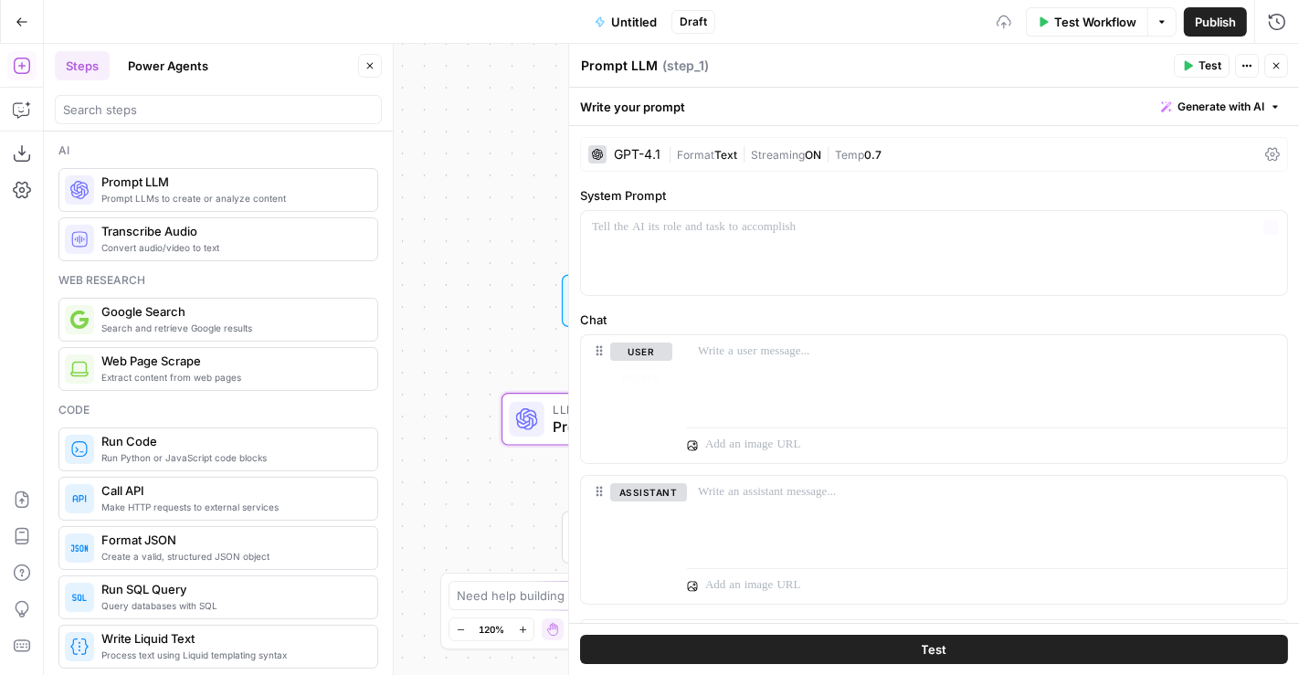
click at [744, 146] on span "|" at bounding box center [744, 153] width 14 height 18
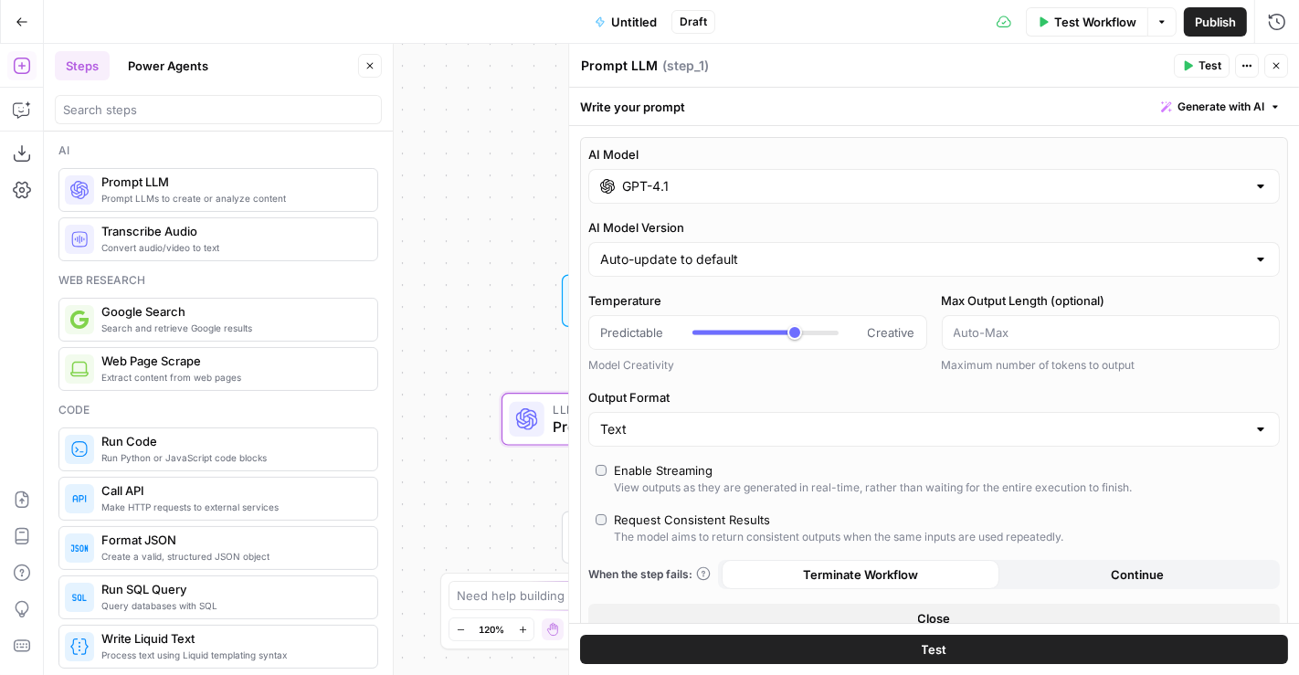
click at [888, 193] on input "GPT-4.1" at bounding box center [934, 186] width 624 height 18
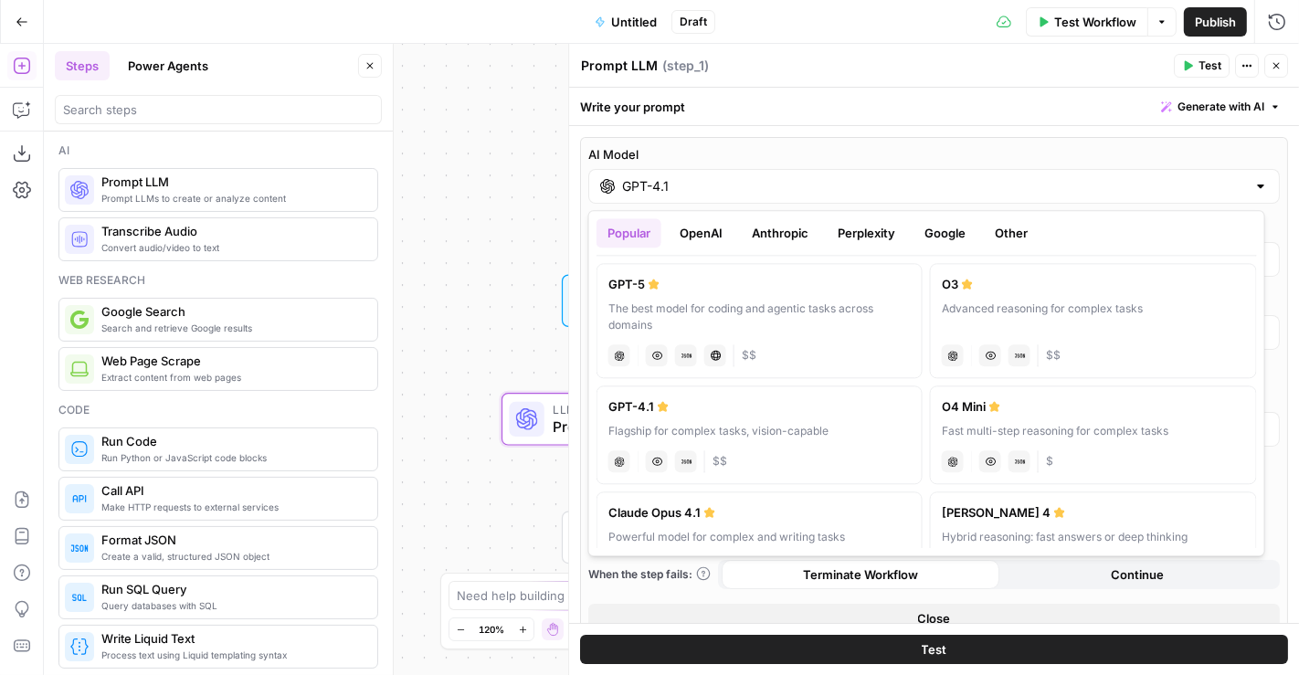
click at [864, 241] on button "Perplexity" at bounding box center [866, 232] width 79 height 29
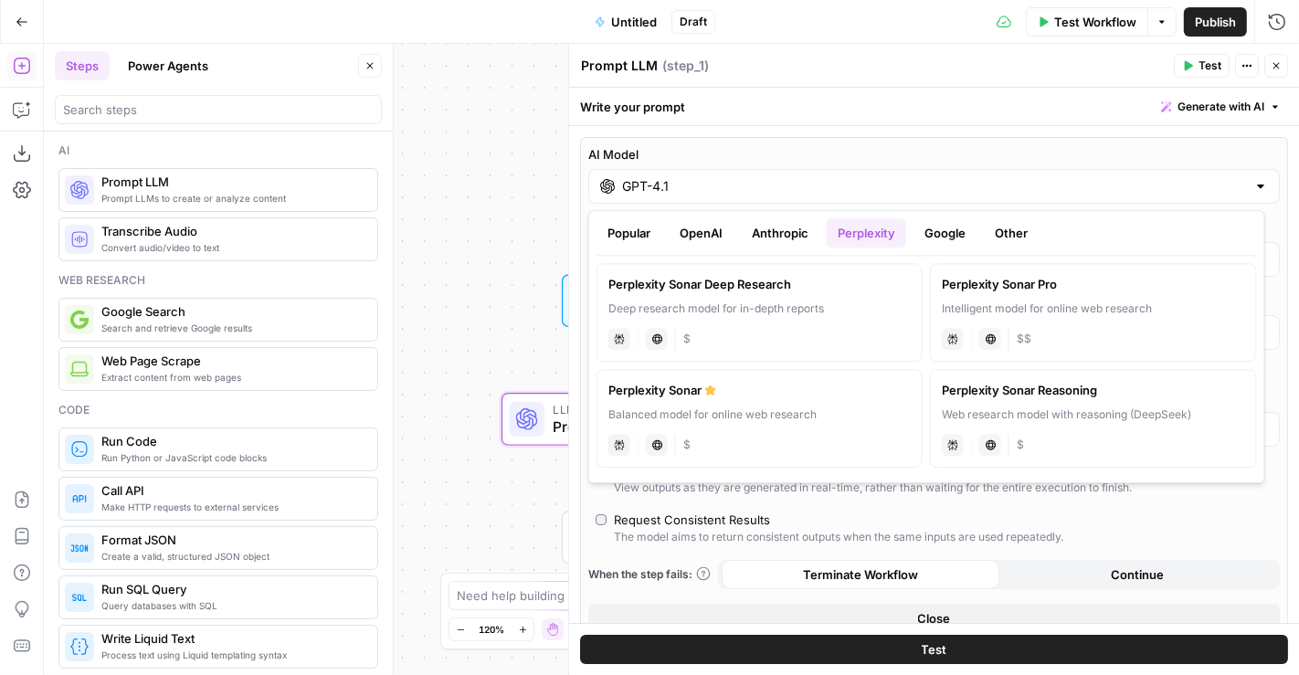
click at [769, 315] on div "Deep research model for in-depth reports" at bounding box center [759, 309] width 302 height 16
type input "Perplexity Sonar Deep Research"
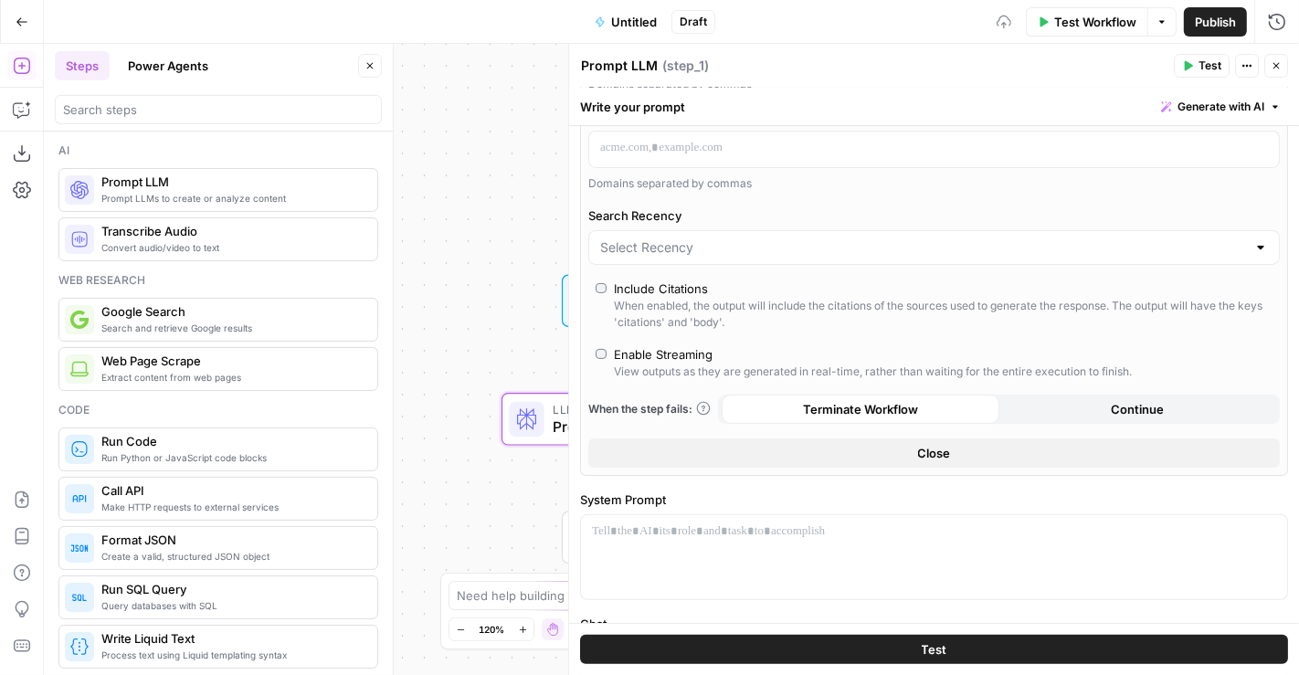
scroll to position [306, 0]
click at [660, 351] on div "Enable Streaming" at bounding box center [663, 356] width 99 height 18
click at [690, 524] on p at bounding box center [934, 533] width 684 height 18
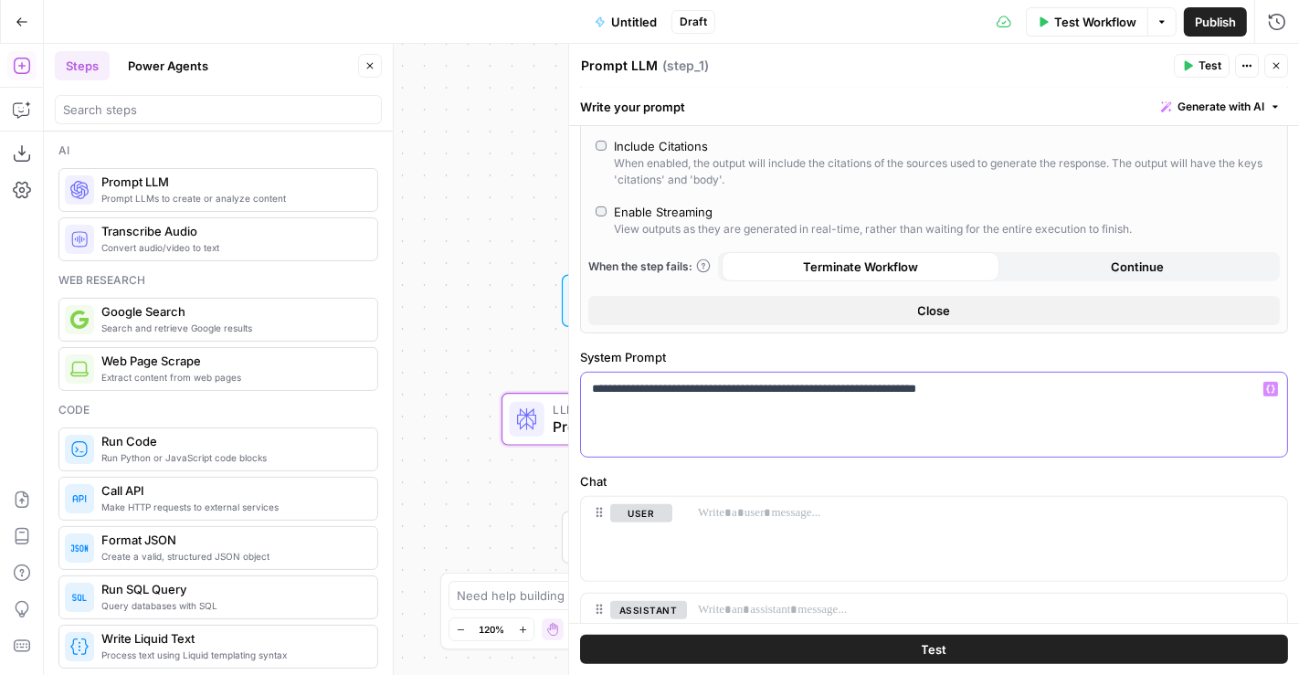
click at [903, 386] on p "**********" at bounding box center [927, 389] width 670 height 18
click at [1203, 70] on span "Test" at bounding box center [1210, 66] width 23 height 16
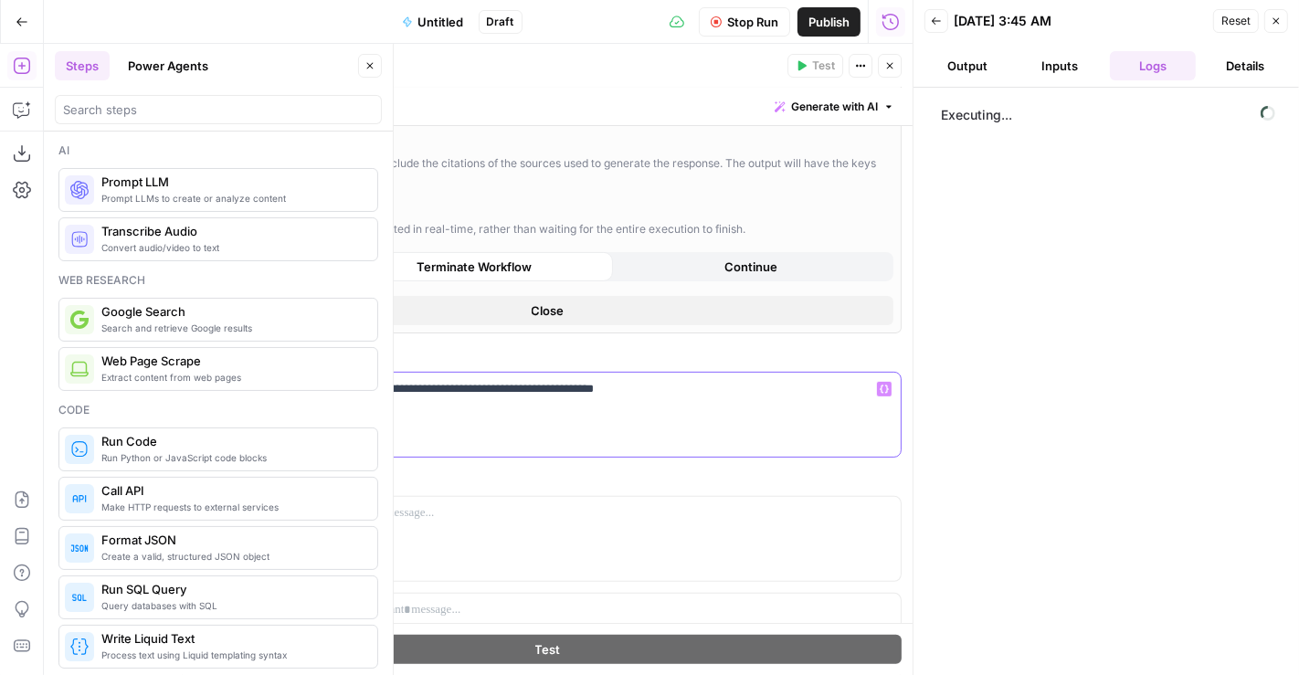
click at [600, 387] on p "**********" at bounding box center [541, 389] width 670 height 18
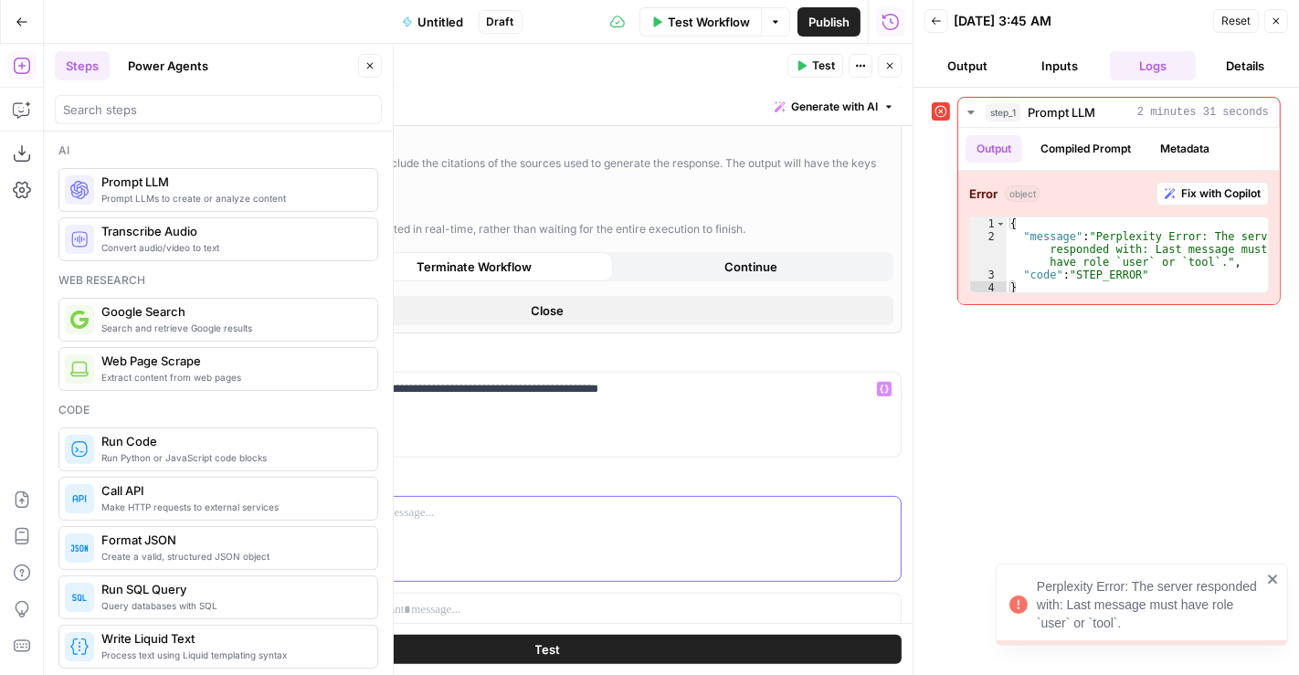
click at [592, 506] on p at bounding box center [601, 513] width 578 height 18
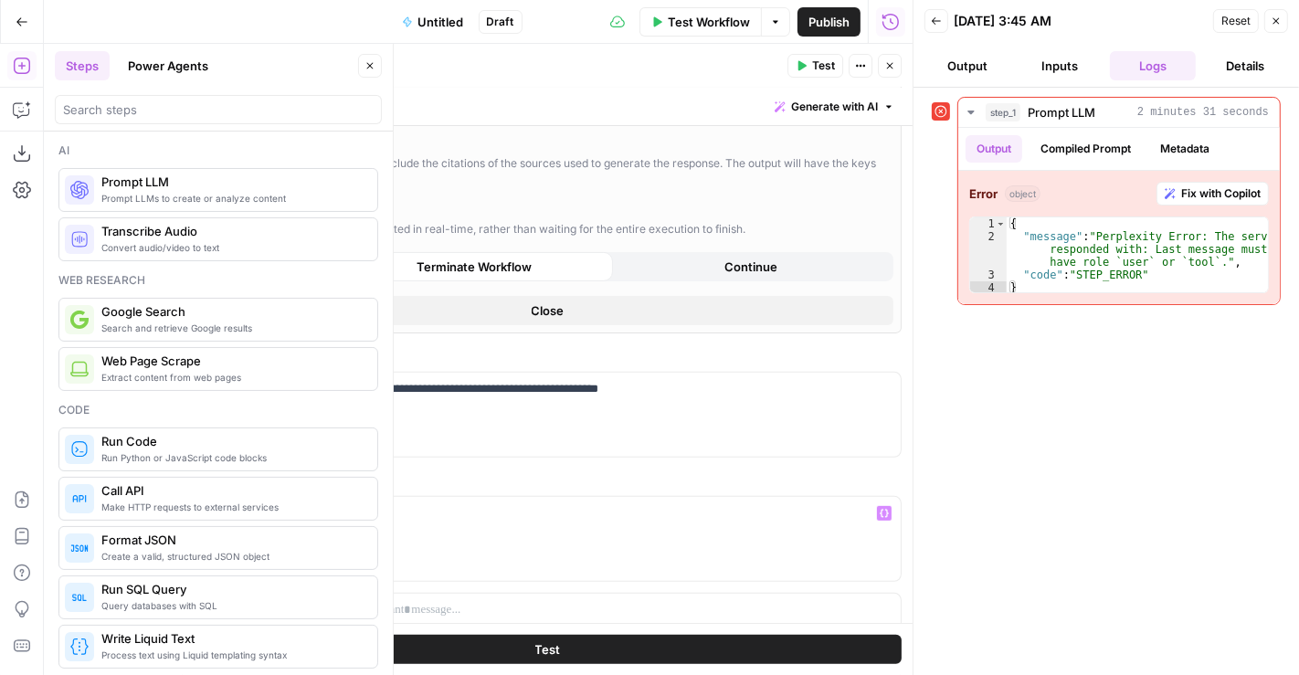
click at [540, 649] on span "Test" at bounding box center [548, 649] width 26 height 18
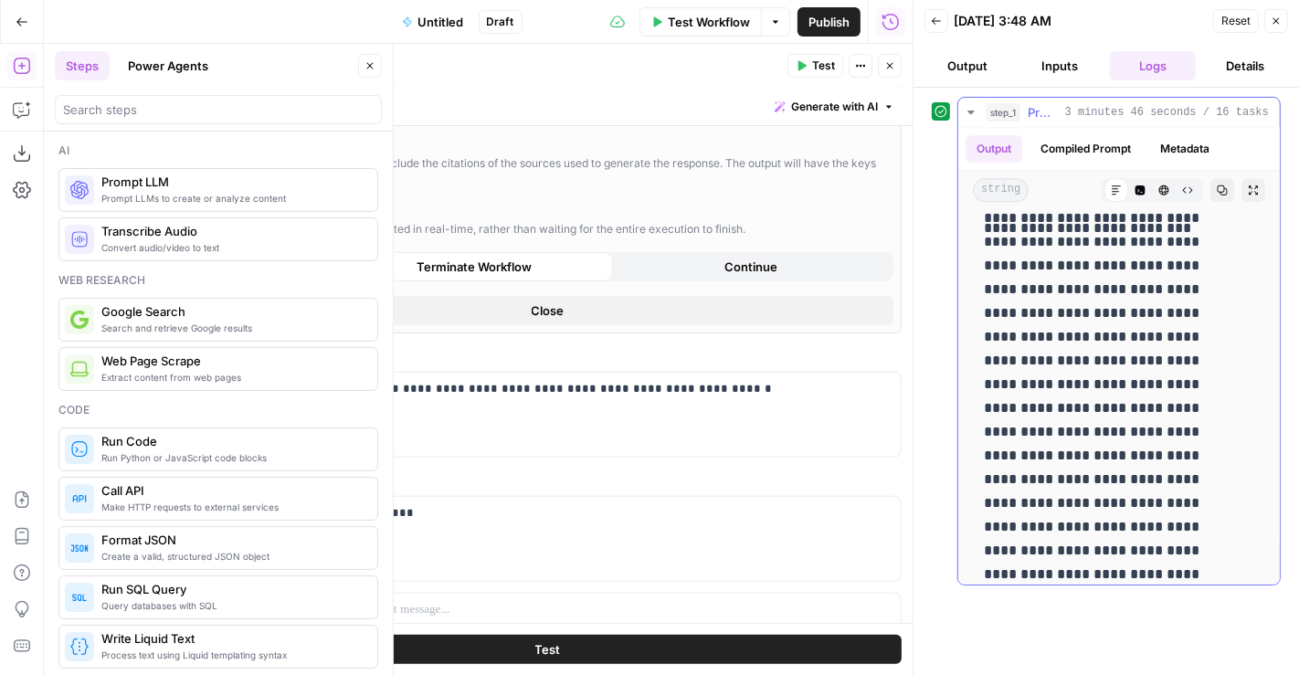
scroll to position [21633, 0]
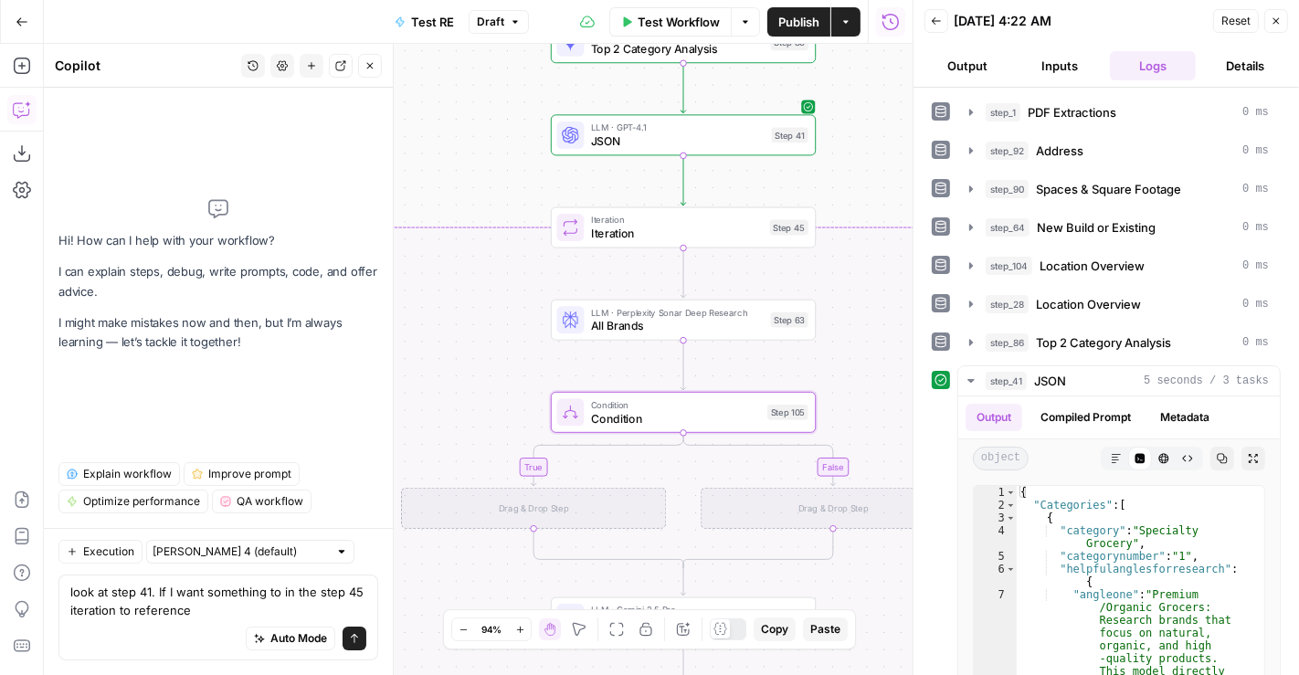
click at [281, 591] on textarea "look at step 41. If I want something to in the step 45 iteration to reference" at bounding box center [218, 601] width 296 height 37
click at [264, 611] on textarea "look at step 41. If I want something whthin the step 45 iteration to reference" at bounding box center [218, 601] width 296 height 37
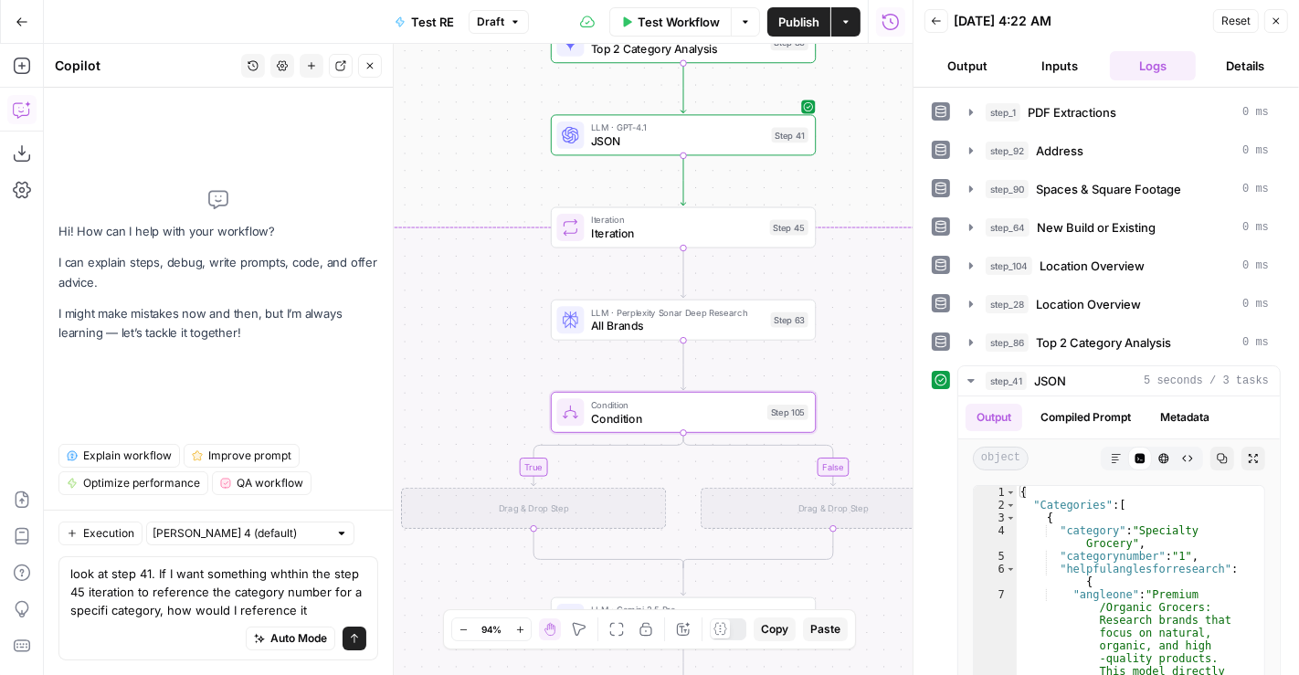
type textarea "look at step 41. If I want something whthin the step 45 iteration to reference …"
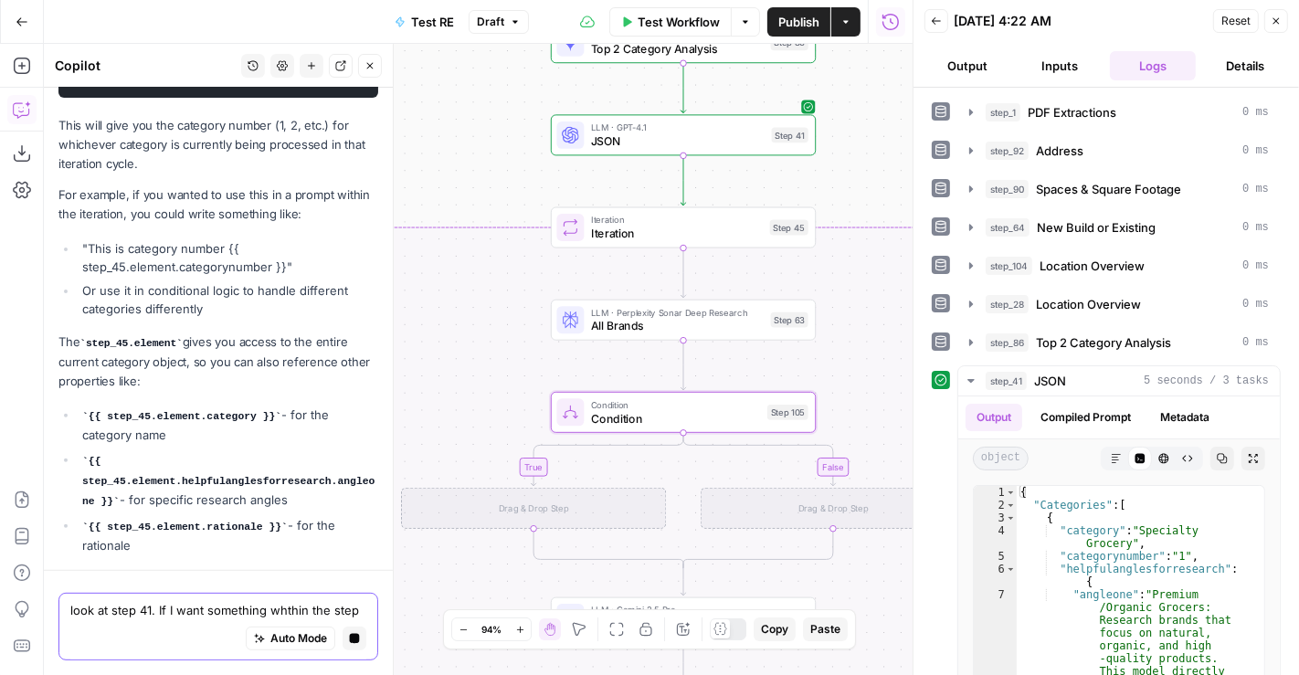
scroll to position [553, 0]
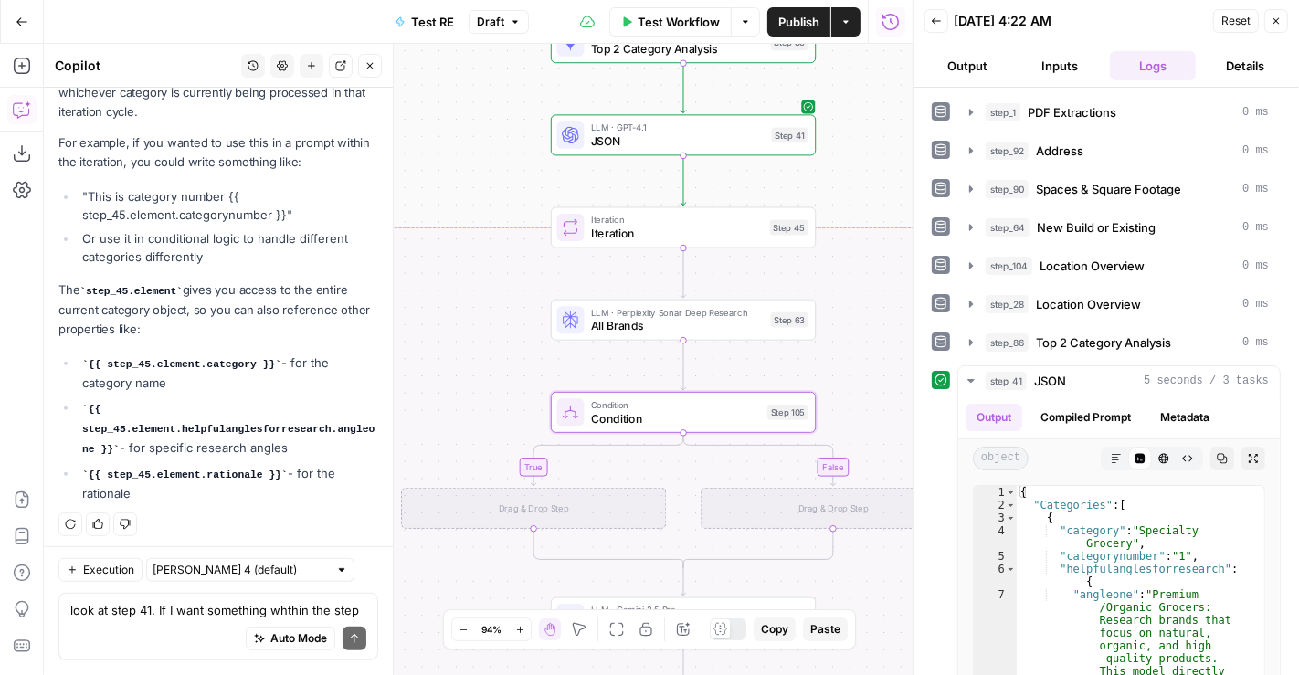
click at [371, 67] on icon "button" at bounding box center [370, 66] width 6 height 6
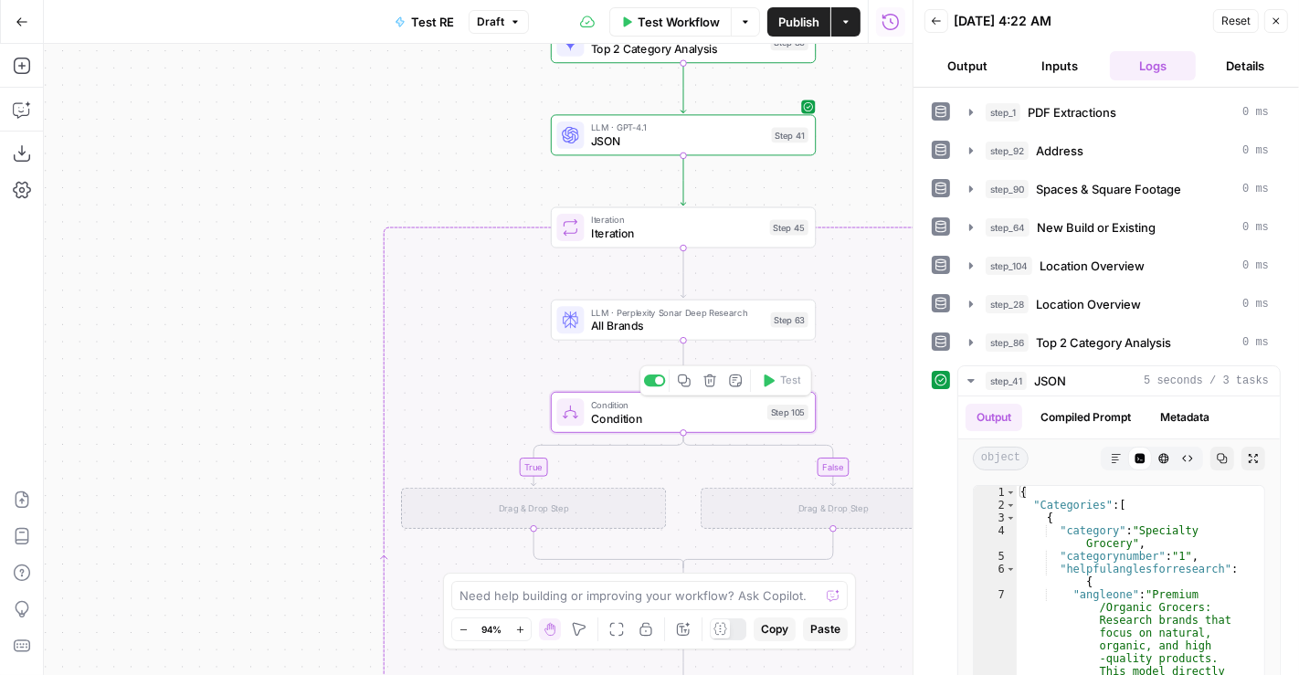
click at [631, 410] on span "Condition" at bounding box center [675, 418] width 169 height 17
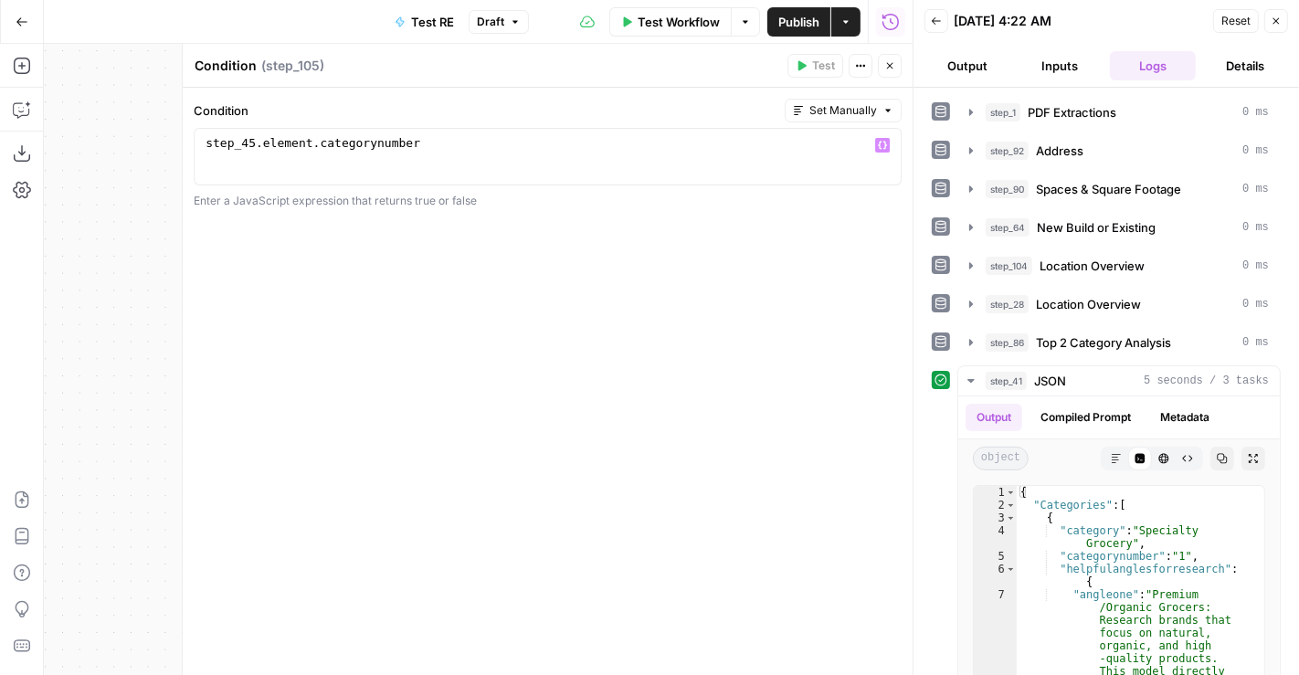
type textarea "**********"
click at [436, 139] on div "step_45 . element . [GEOGRAPHIC_DATA]" at bounding box center [548, 170] width 692 height 69
click at [26, 102] on icon "button" at bounding box center [22, 109] width 18 height 18
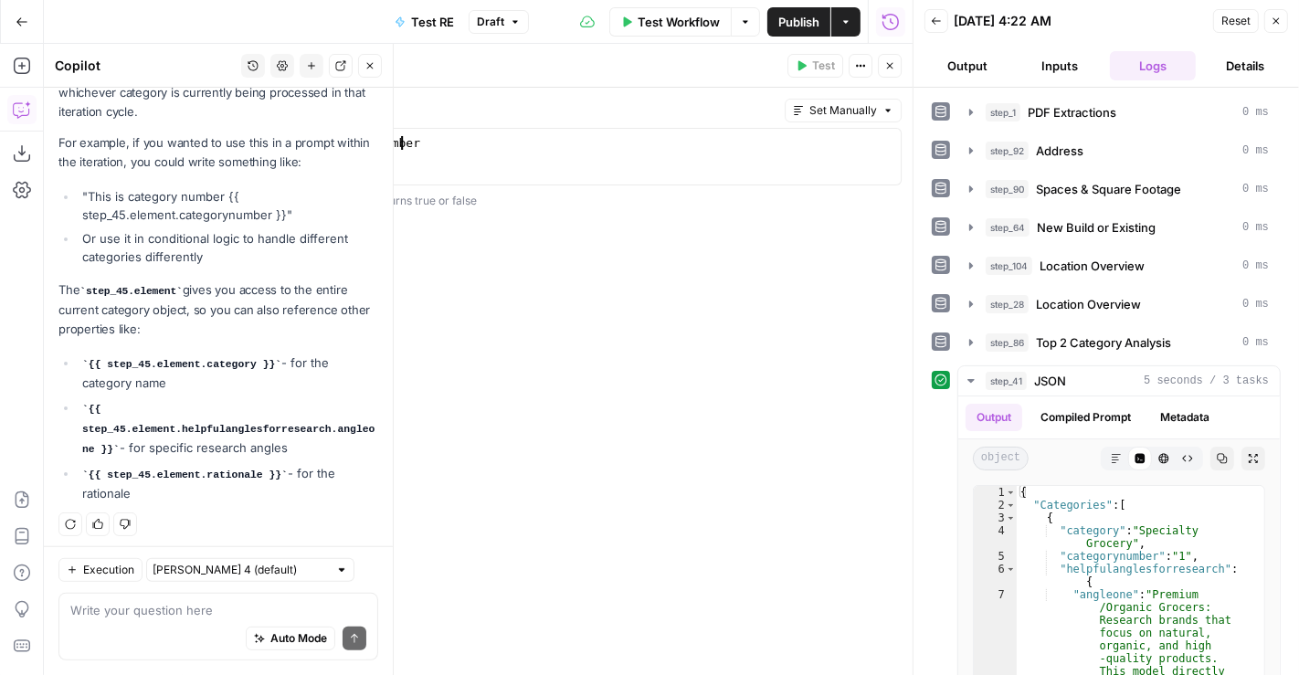
click at [471, 153] on div "step_45 . element . [GEOGRAPHIC_DATA]" at bounding box center [548, 170] width 692 height 69
click at [115, 623] on div "Auto Mode Send" at bounding box center [218, 639] width 296 height 40
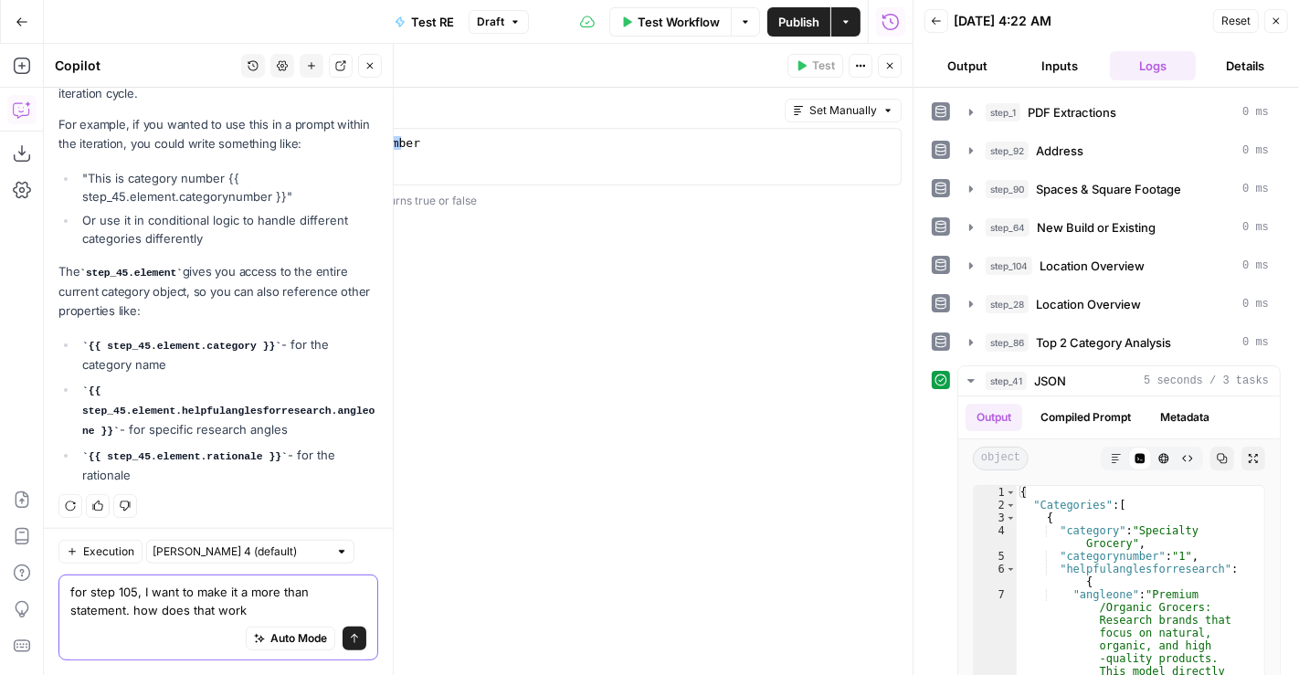
type textarea "for step 105, I want to make it a more than statement. how does that work?"
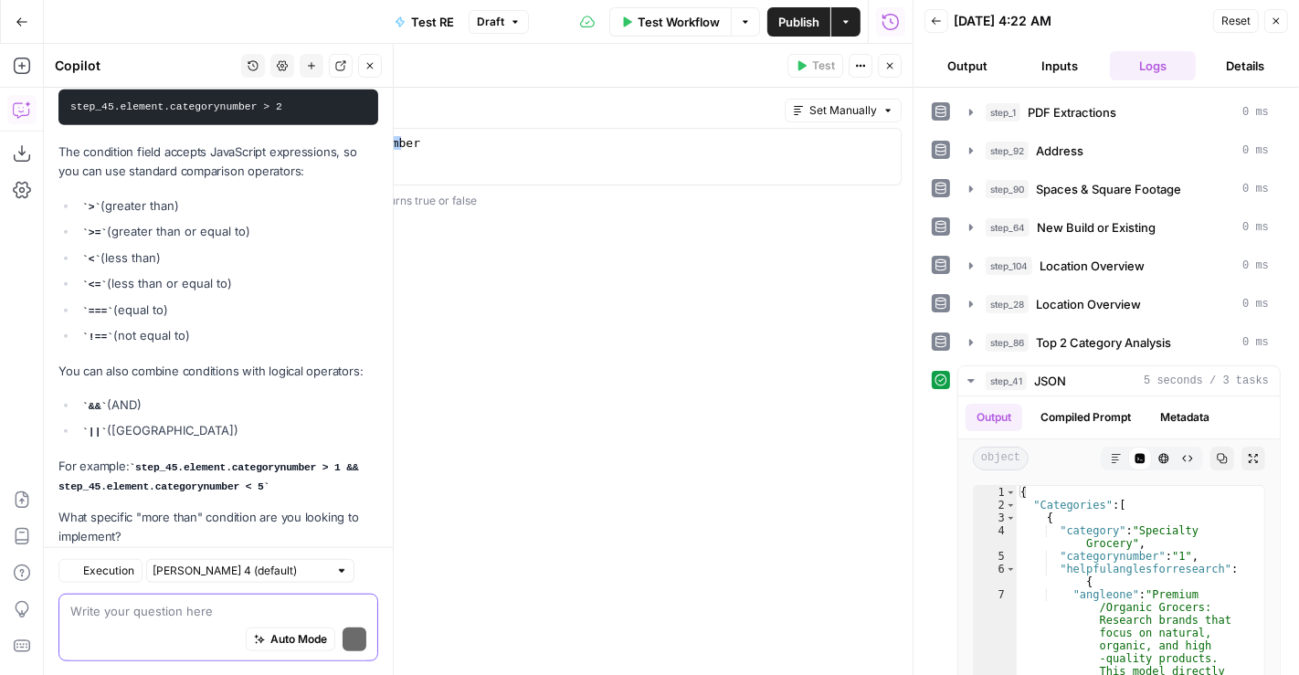
scroll to position [1349, 0]
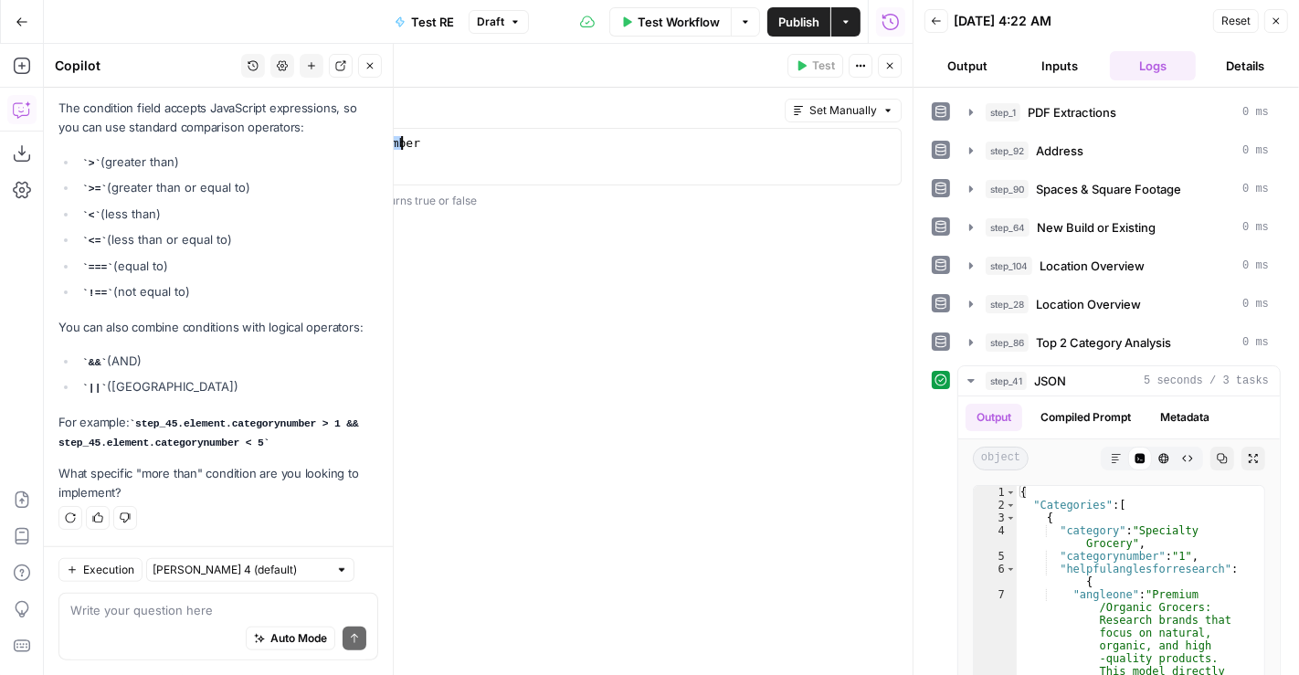
click at [533, 142] on div "step_45 . element . [GEOGRAPHIC_DATA]" at bounding box center [548, 156] width 692 height 41
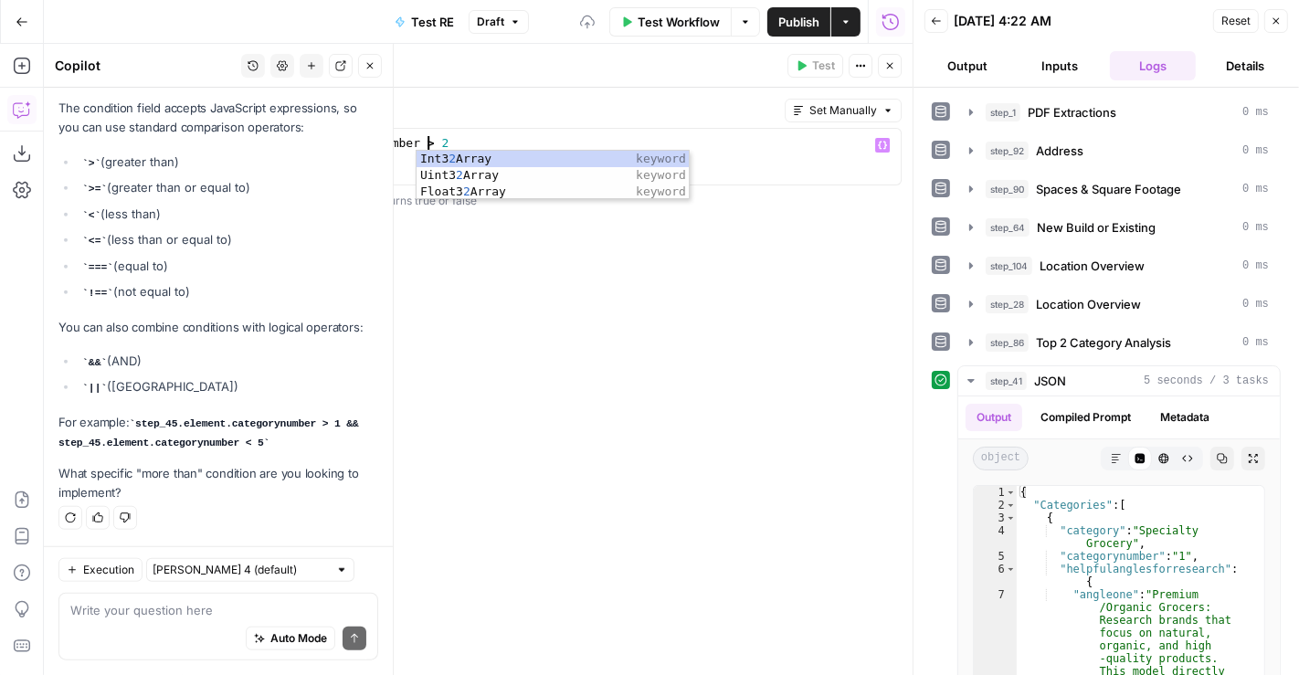
scroll to position [0, 16]
type textarea "**********"
click at [579, 88] on div "**********" at bounding box center [548, 381] width 730 height 587
click at [892, 64] on icon "button" at bounding box center [890, 66] width 6 height 6
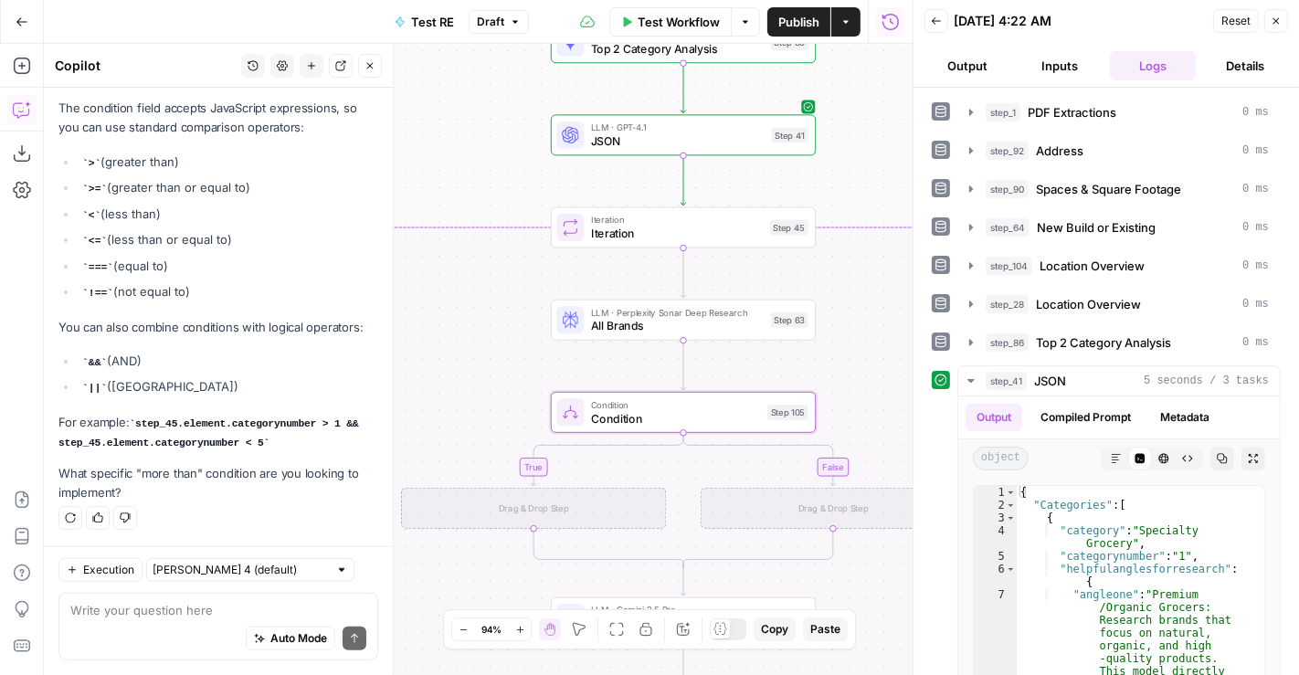
click at [365, 57] on button "Close" at bounding box center [370, 66] width 24 height 24
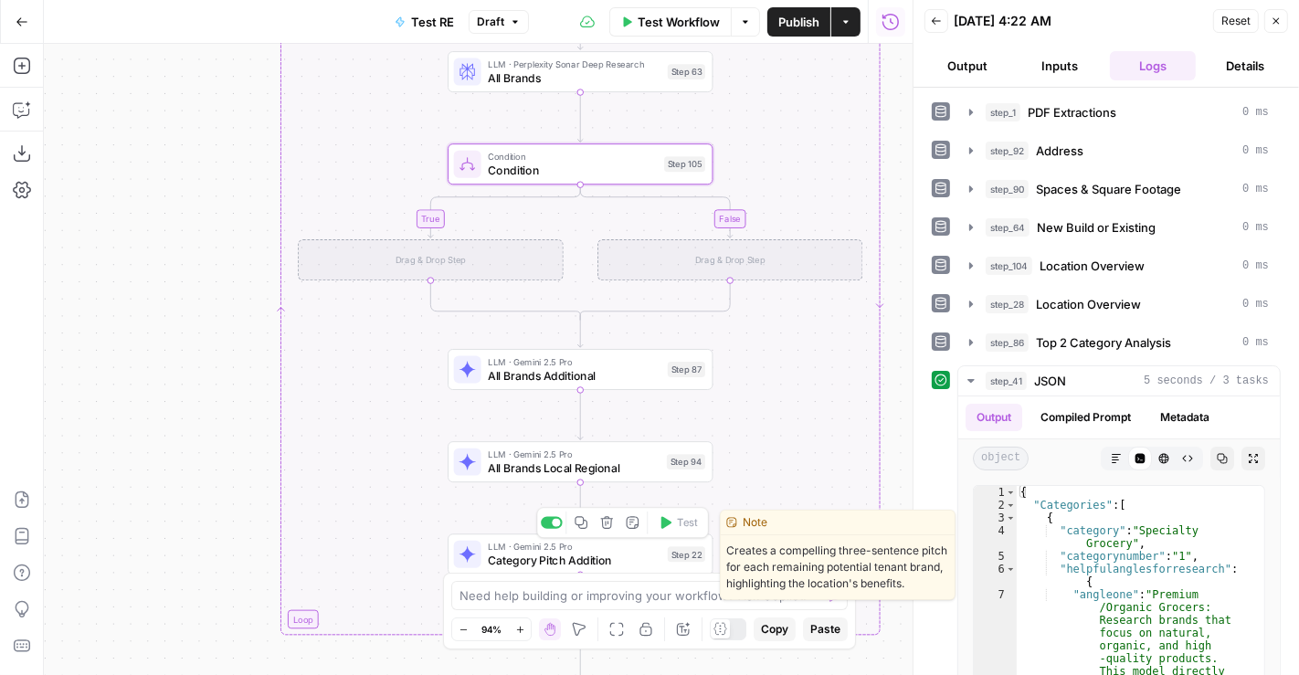
click at [584, 523] on icon "button" at bounding box center [581, 522] width 13 height 13
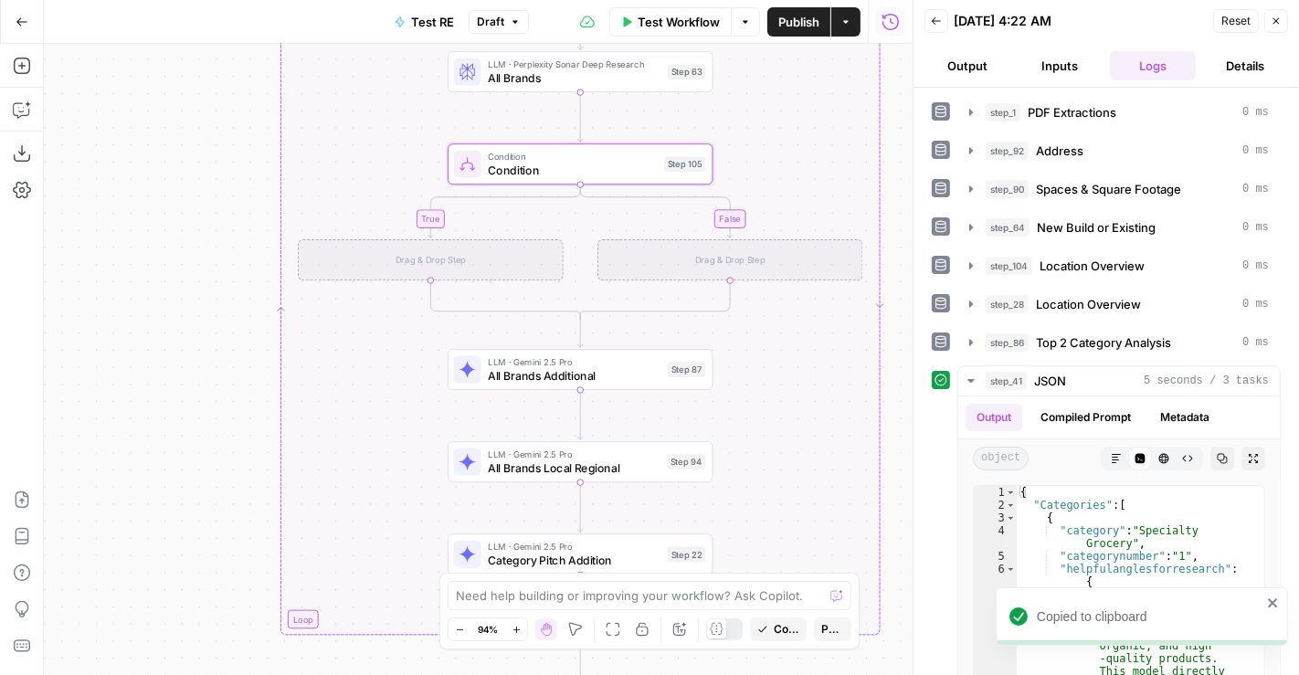
click at [440, 256] on div "Drag & Drop Step" at bounding box center [430, 259] width 265 height 41
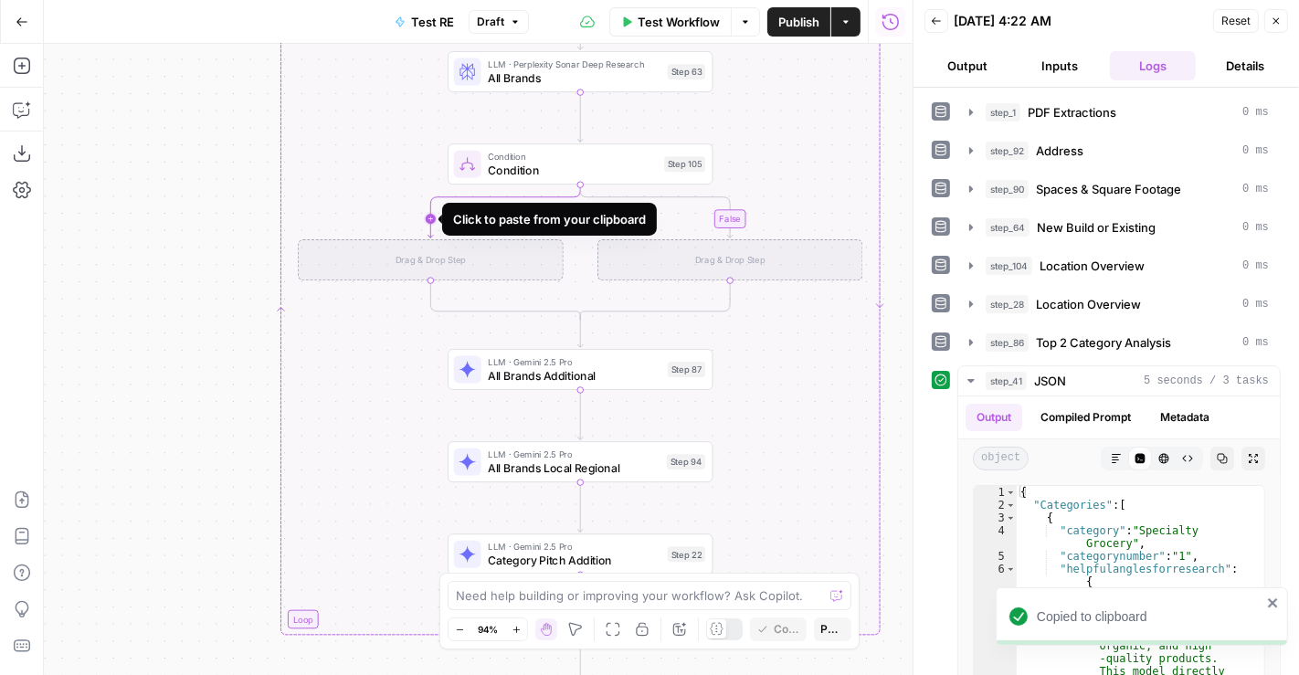
click at [433, 217] on icon "Edge from step_105 to step_105-if-ghost" at bounding box center [504, 212] width 153 height 54
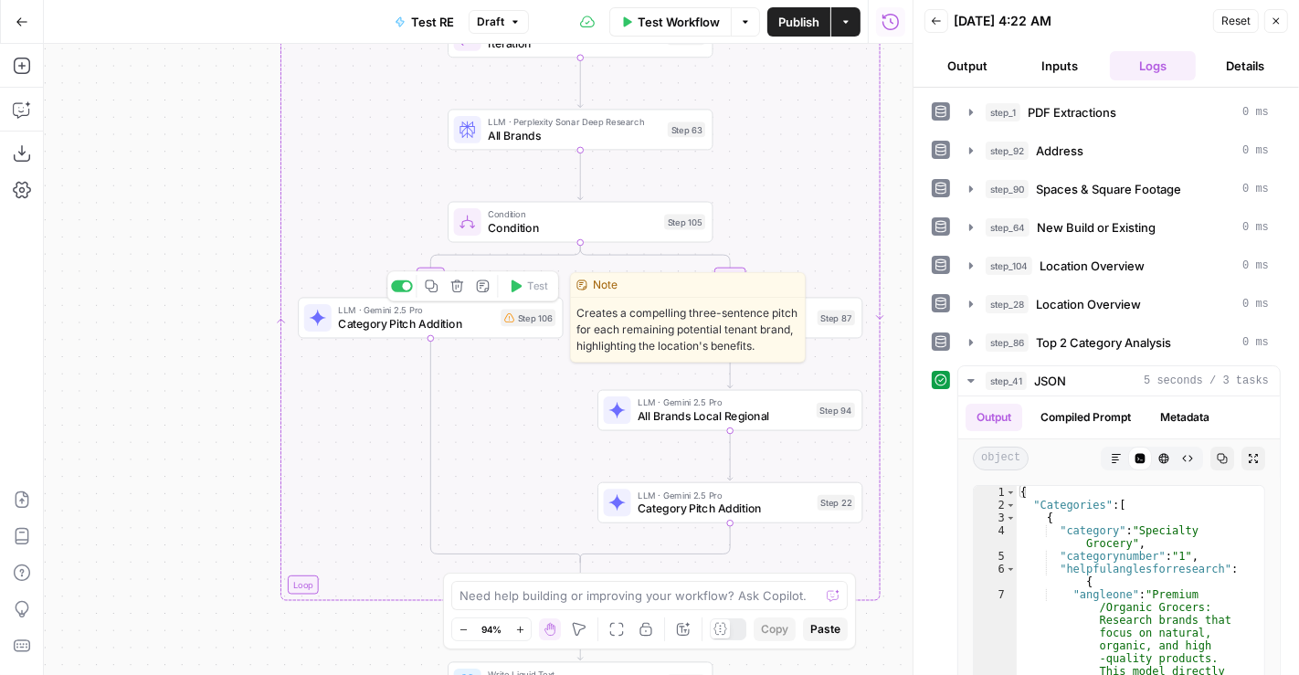
click at [443, 331] on span "Category Pitch Addition" at bounding box center [415, 323] width 155 height 17
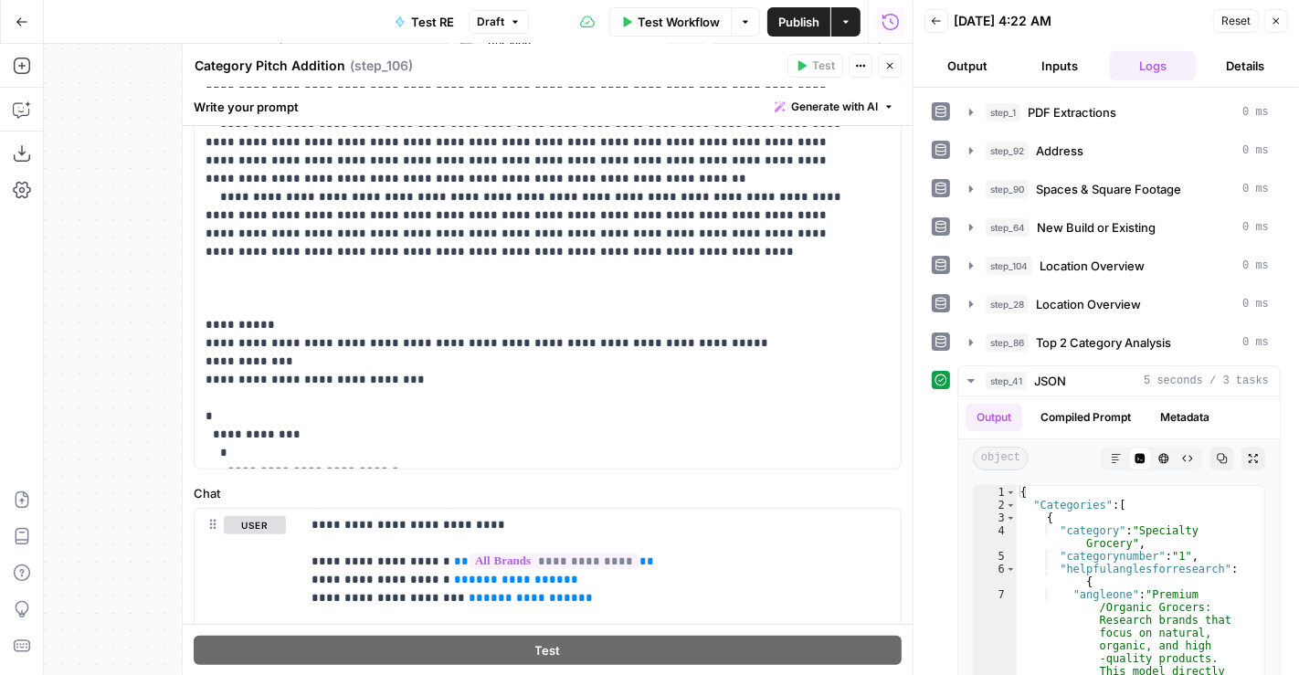
scroll to position [767, 0]
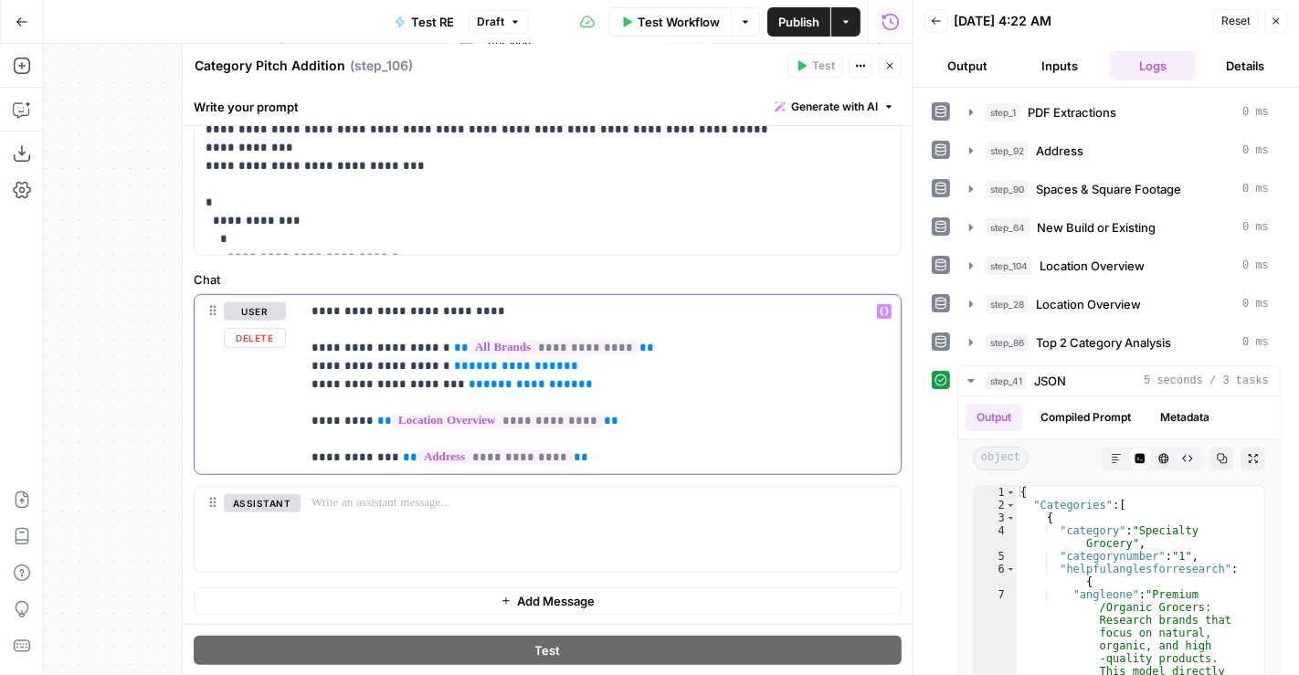
drag, startPoint x: 561, startPoint y: 387, endPoint x: 294, endPoint y: 366, distance: 267.6
click at [294, 366] on div "**********" at bounding box center [548, 384] width 706 height 179
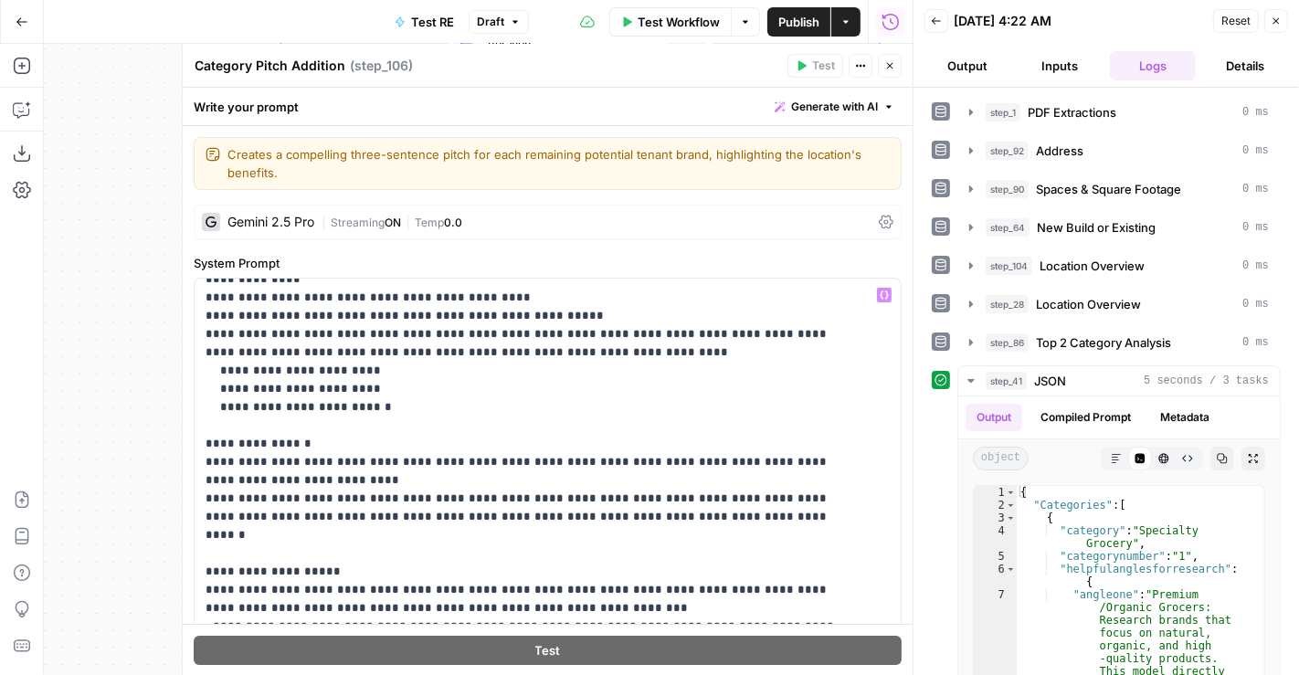
scroll to position [0, 0]
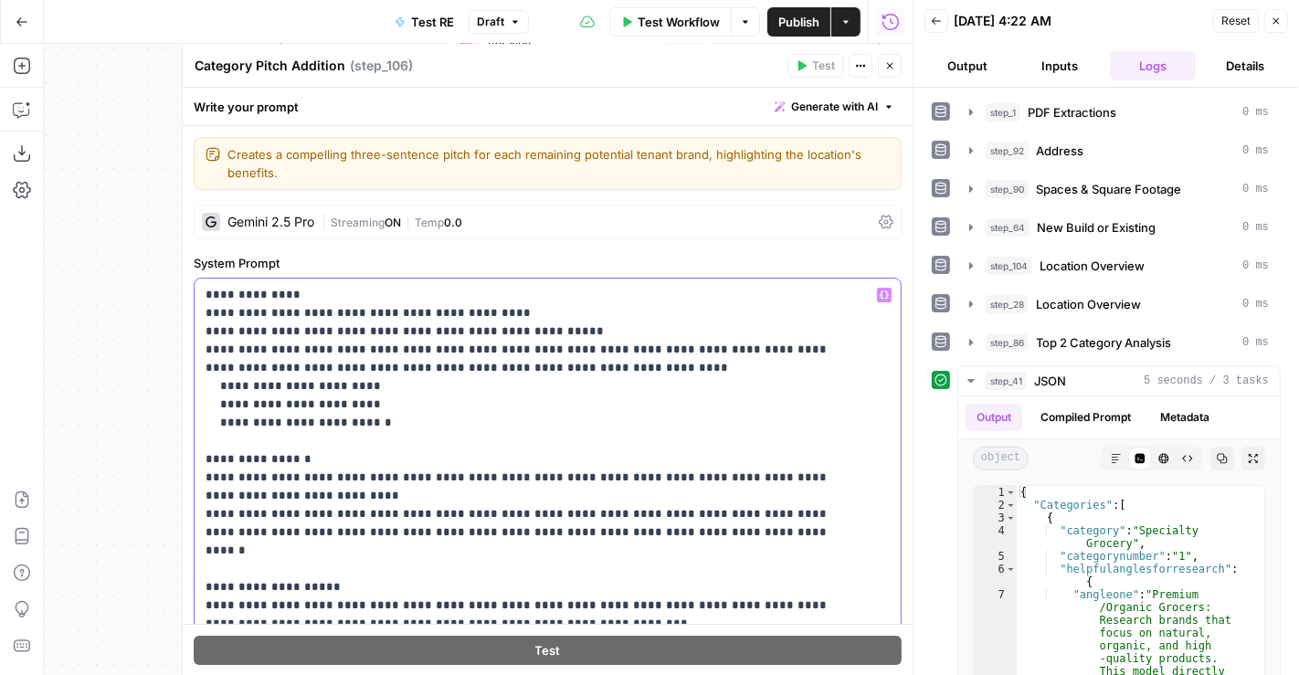
drag, startPoint x: 384, startPoint y: 421, endPoint x: 195, endPoint y: 400, distance: 189.4
click at [195, 400] on div "**********" at bounding box center [541, 651] width 692 height 744
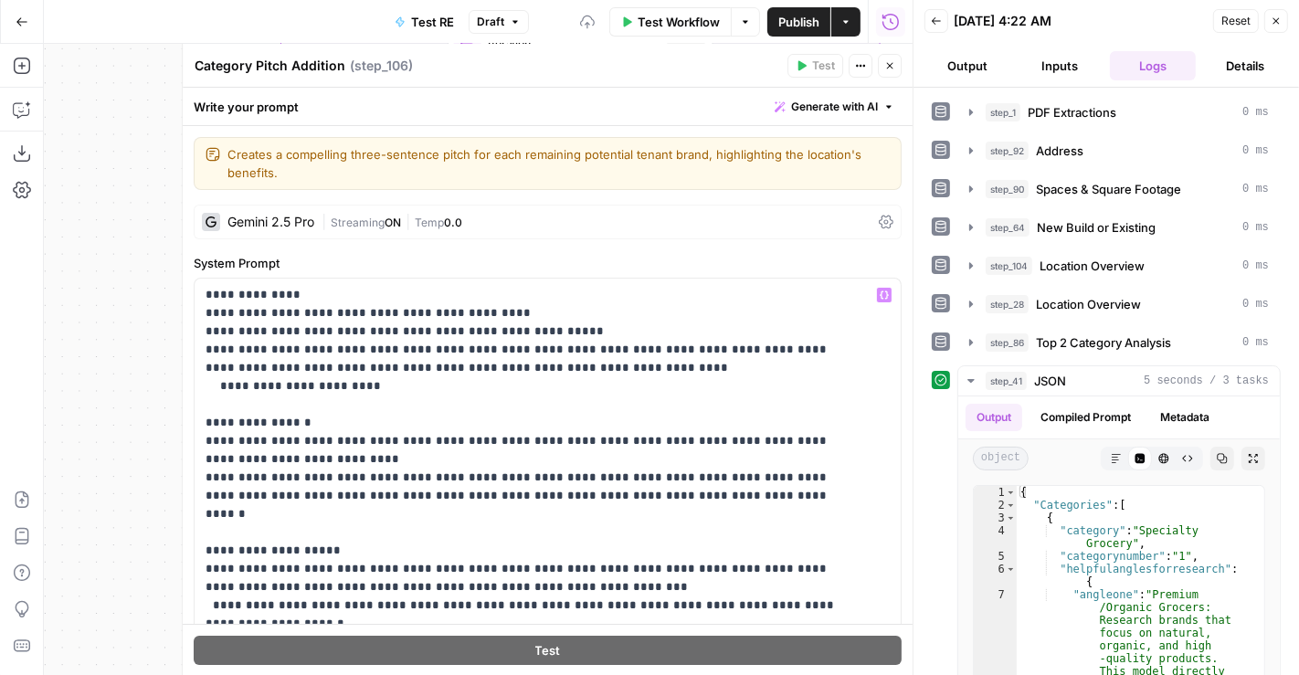
click at [893, 68] on icon "button" at bounding box center [890, 66] width 6 height 6
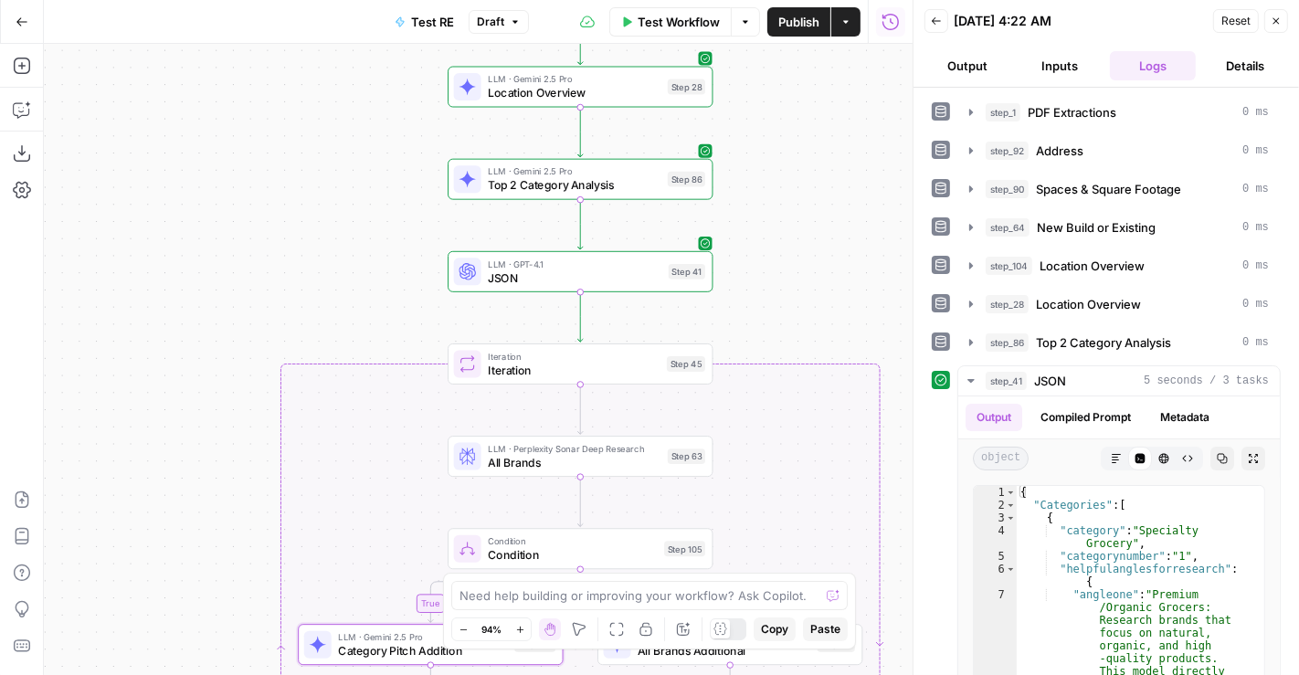
click at [647, 187] on span "Top 2 Category Analysis" at bounding box center [574, 184] width 173 height 17
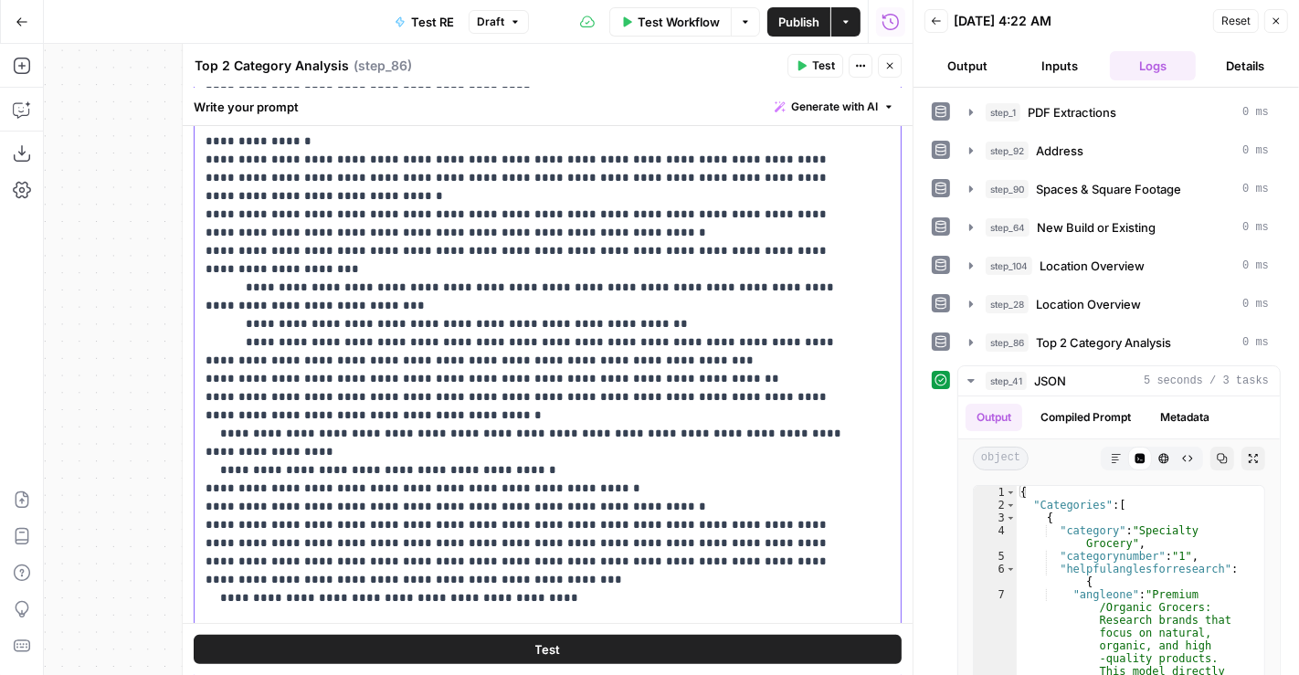
click at [365, 364] on p "**********" at bounding box center [533, 561] width 654 height 1005
click at [819, 66] on span "Test" at bounding box center [823, 66] width 23 height 16
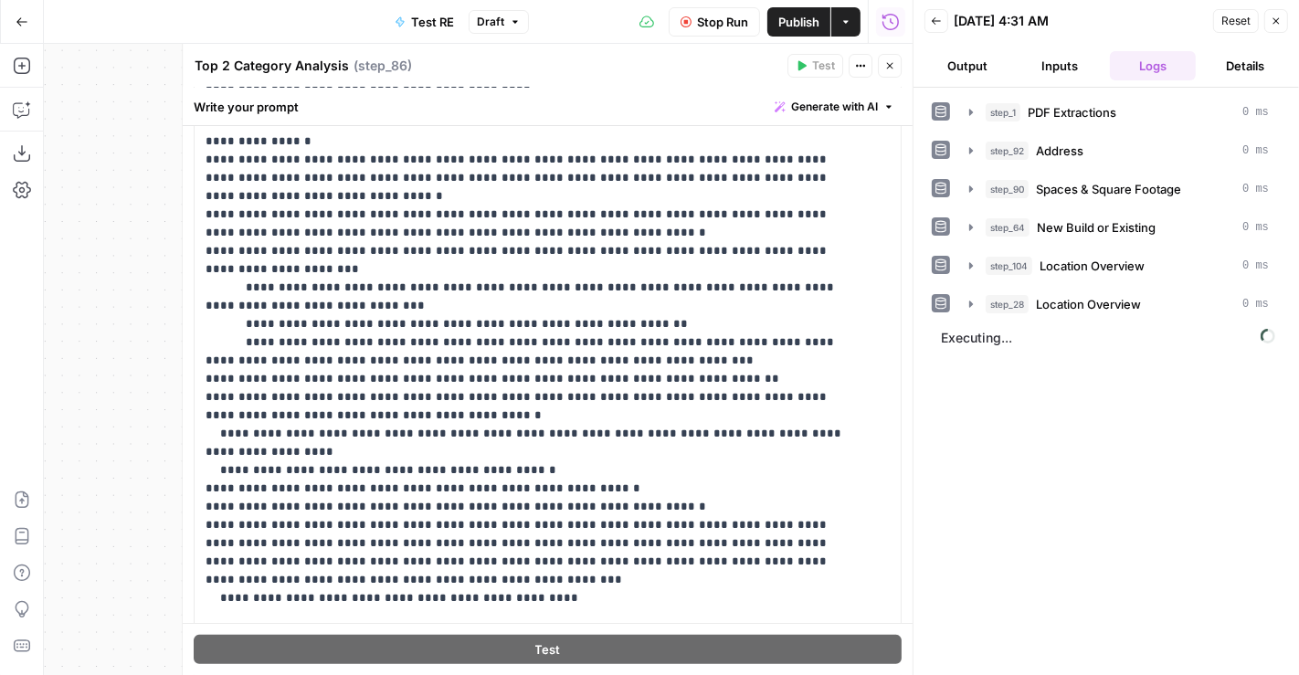
click at [729, 19] on span "Stop Run" at bounding box center [722, 22] width 51 height 18
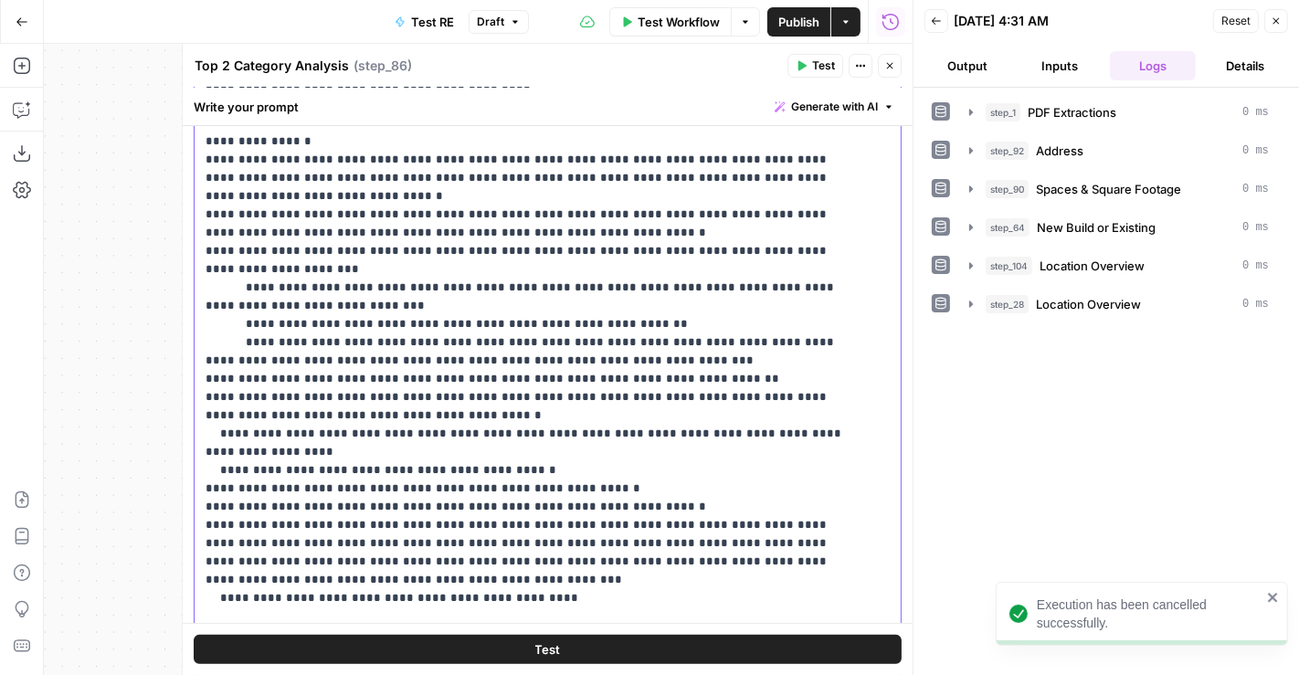
click at [364, 361] on p "**********" at bounding box center [533, 561] width 654 height 1005
click at [829, 61] on span "Test" at bounding box center [823, 66] width 23 height 16
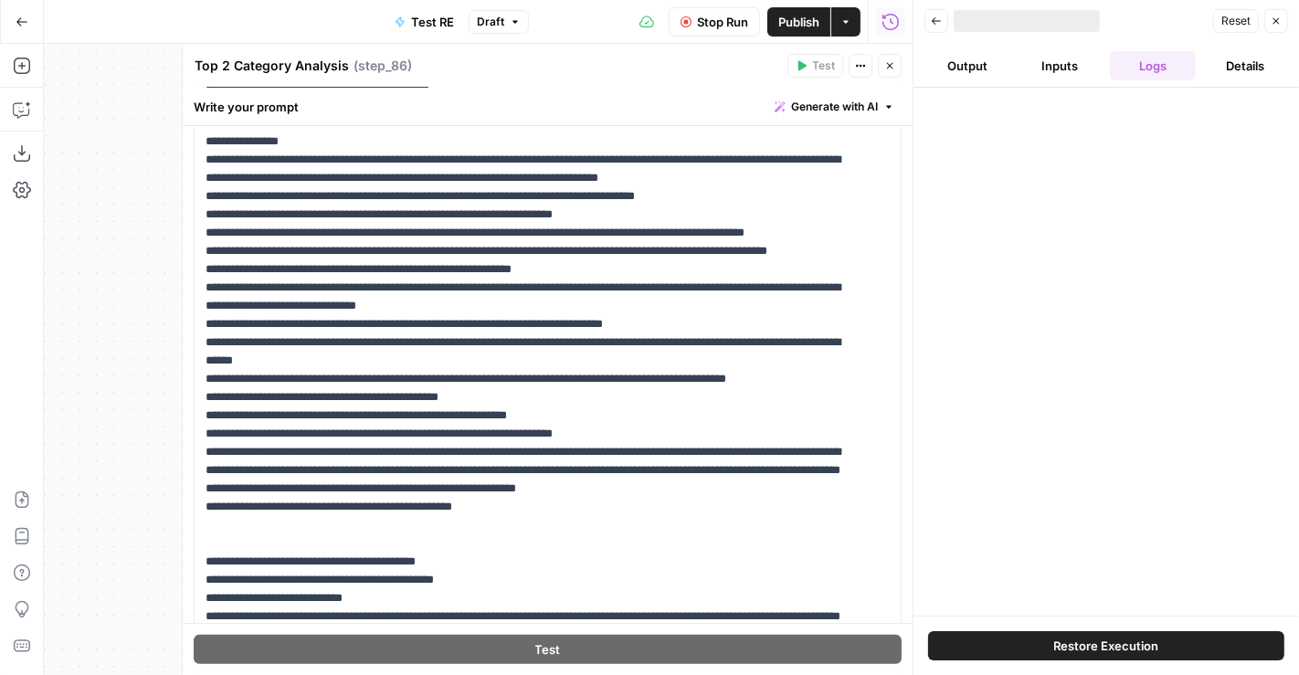
click at [891, 66] on icon "button" at bounding box center [889, 65] width 11 height 11
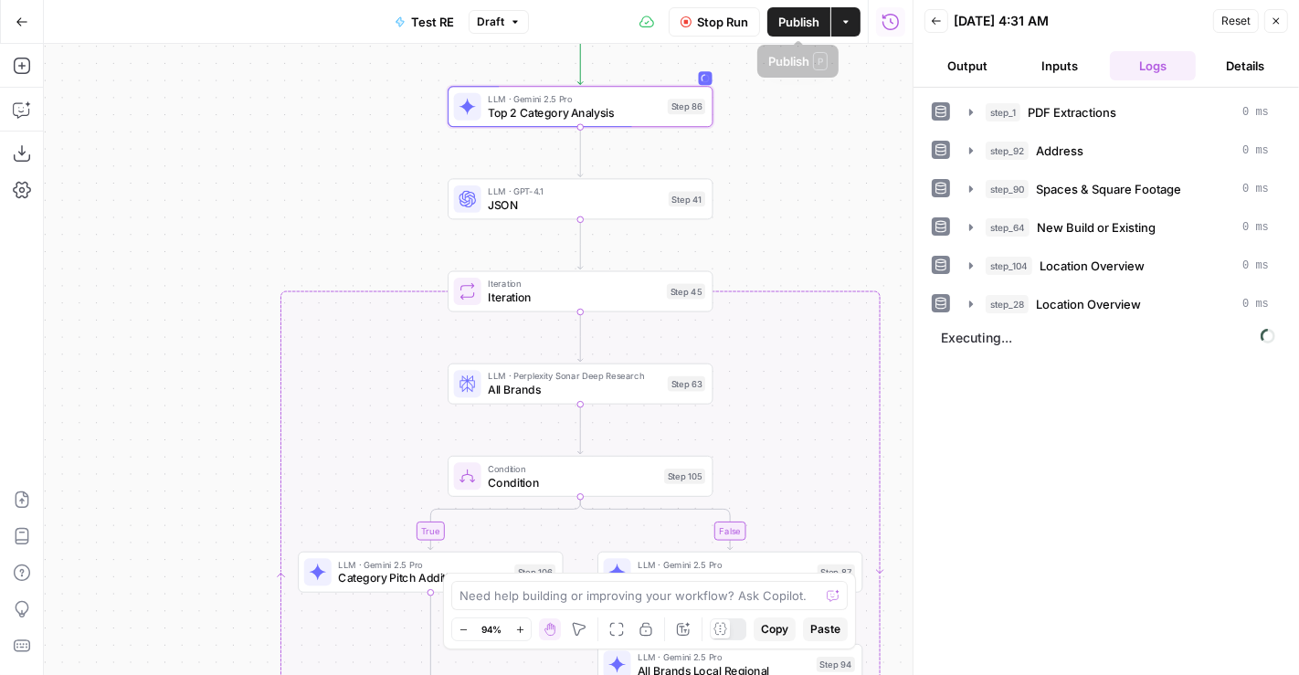
click at [706, 37] on div "Stop Run Publish Actions Run History" at bounding box center [721, 21] width 384 height 43
click at [694, 25] on button "Stop Run" at bounding box center [714, 21] width 91 height 29
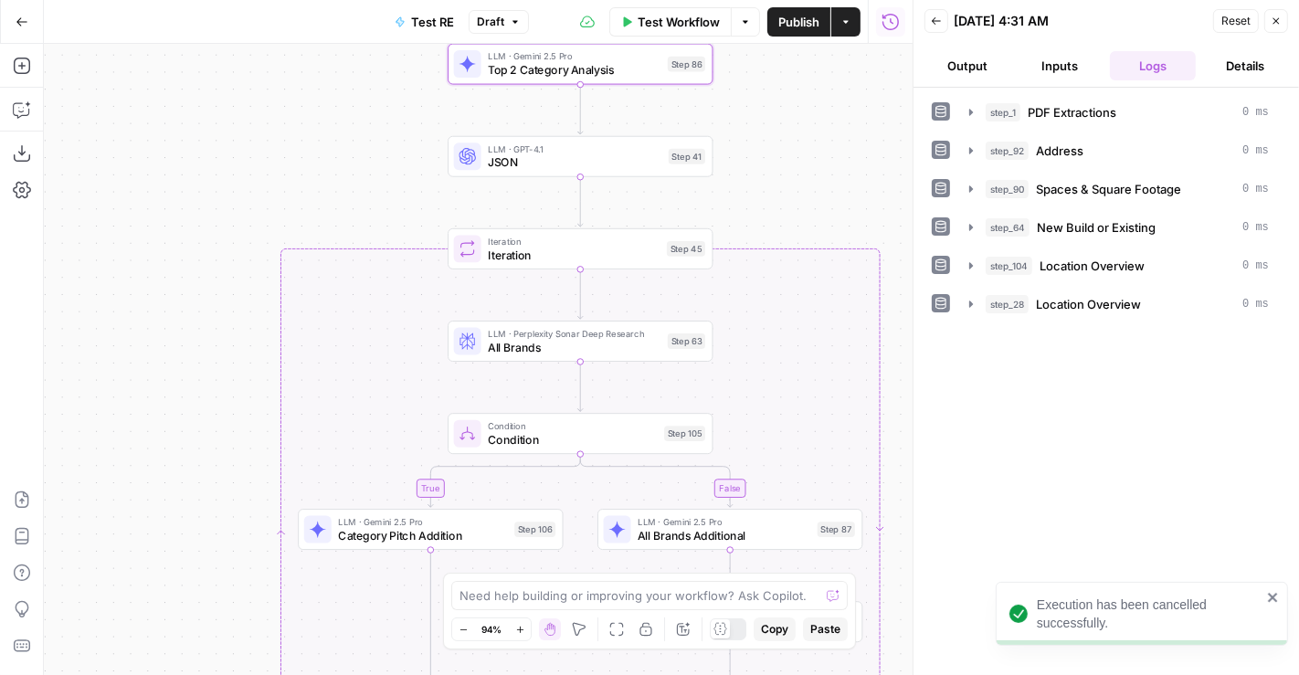
click at [506, 443] on span "Condition" at bounding box center [572, 439] width 169 height 17
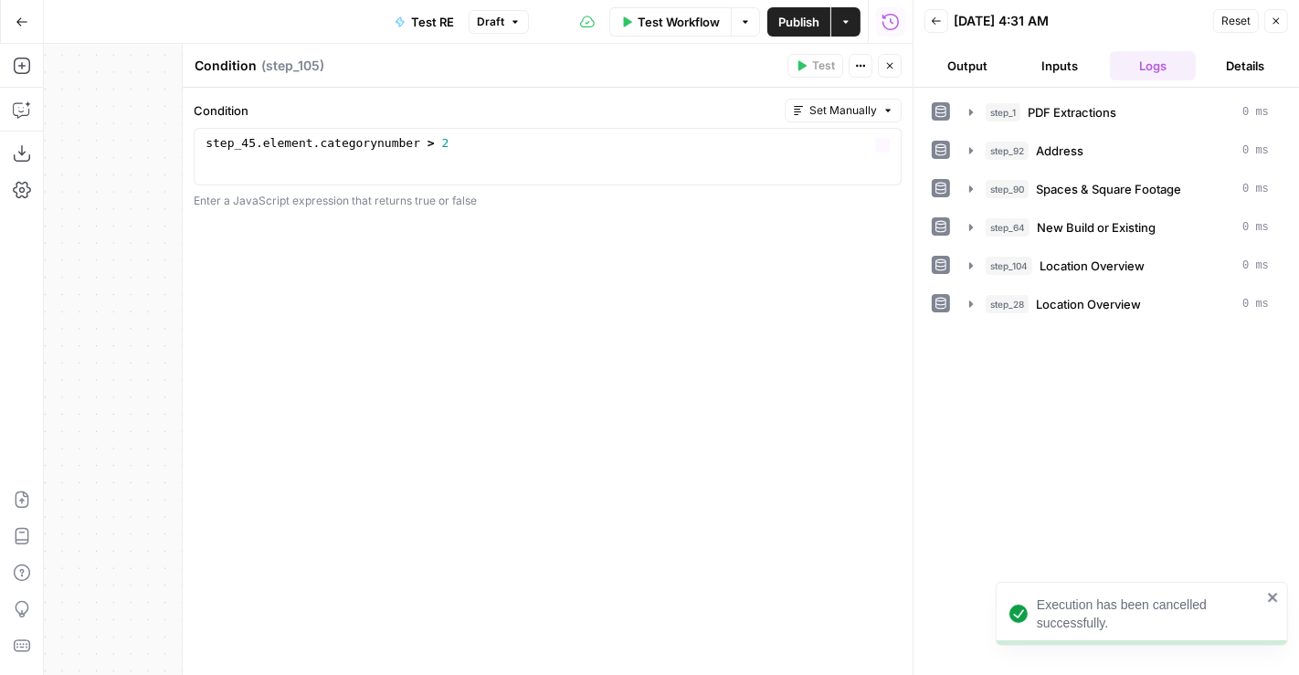
click at [477, 153] on div "step_45 . element . categorynumber > 2" at bounding box center [548, 170] width 692 height 69
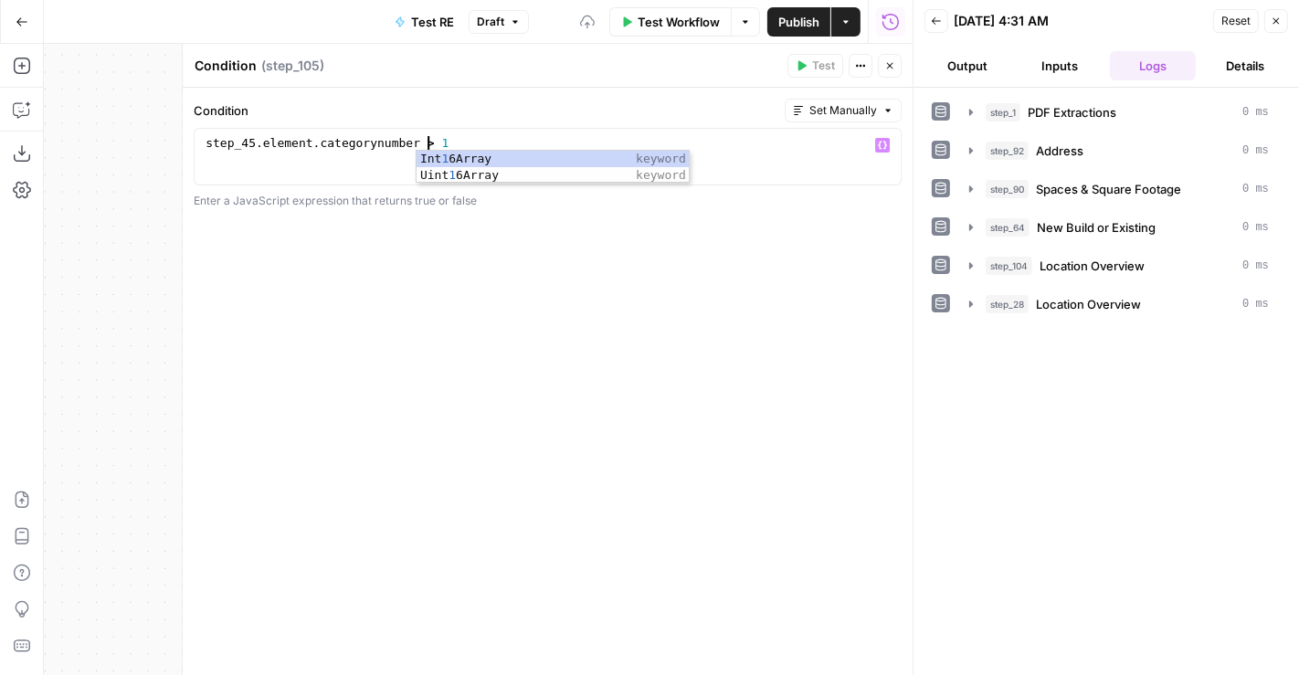
type textarea "**********"
click at [885, 67] on icon "button" at bounding box center [889, 65] width 11 height 11
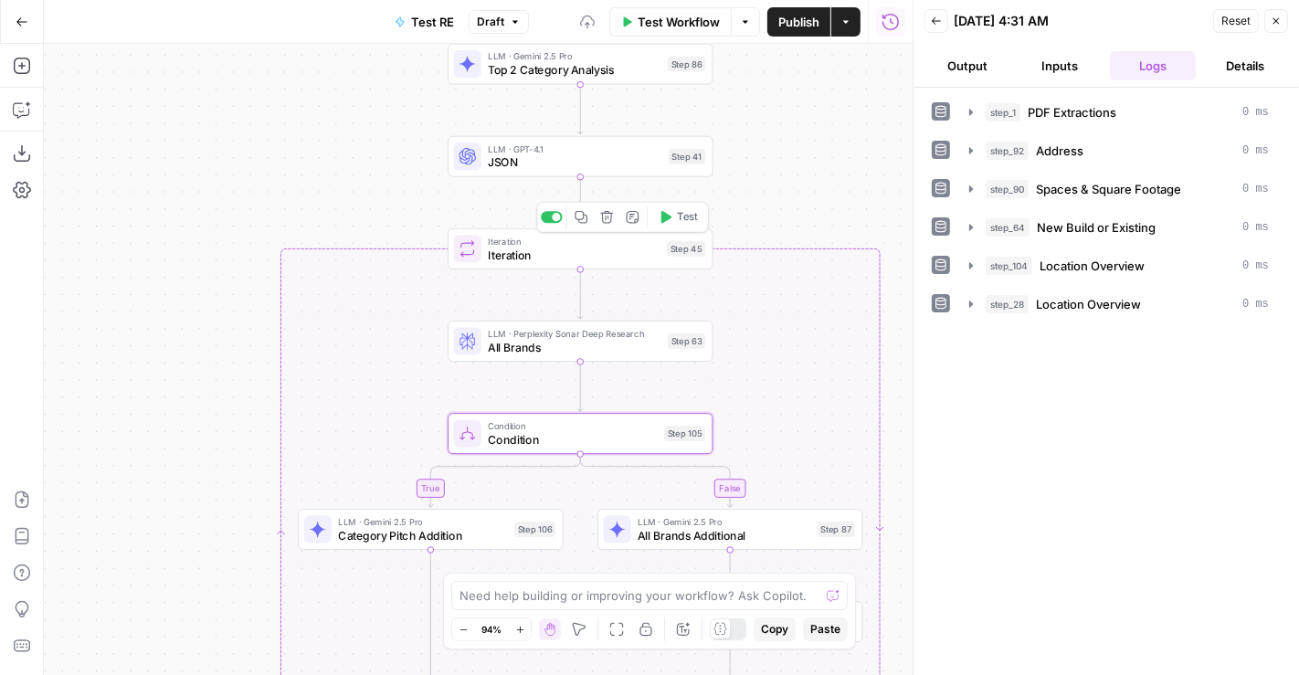
click at [665, 217] on icon "button" at bounding box center [666, 217] width 10 height 12
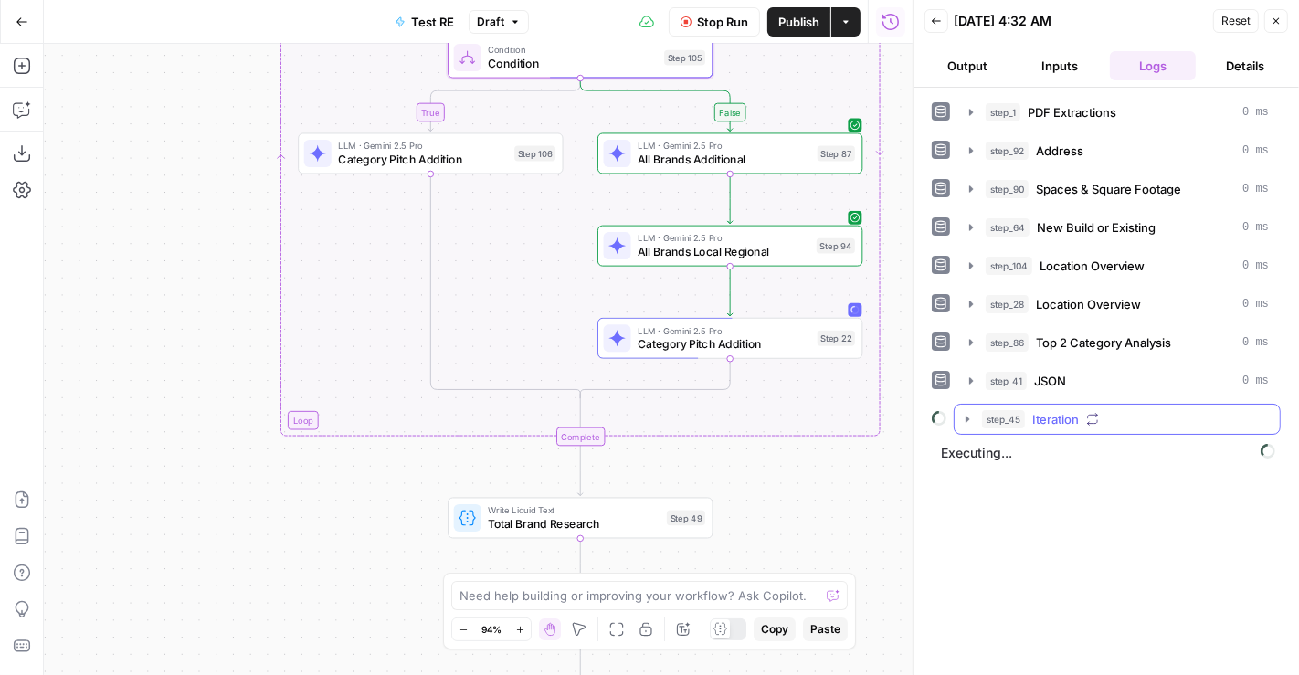
click at [1030, 418] on div "step_45 Iteration" at bounding box center [1125, 419] width 287 height 18
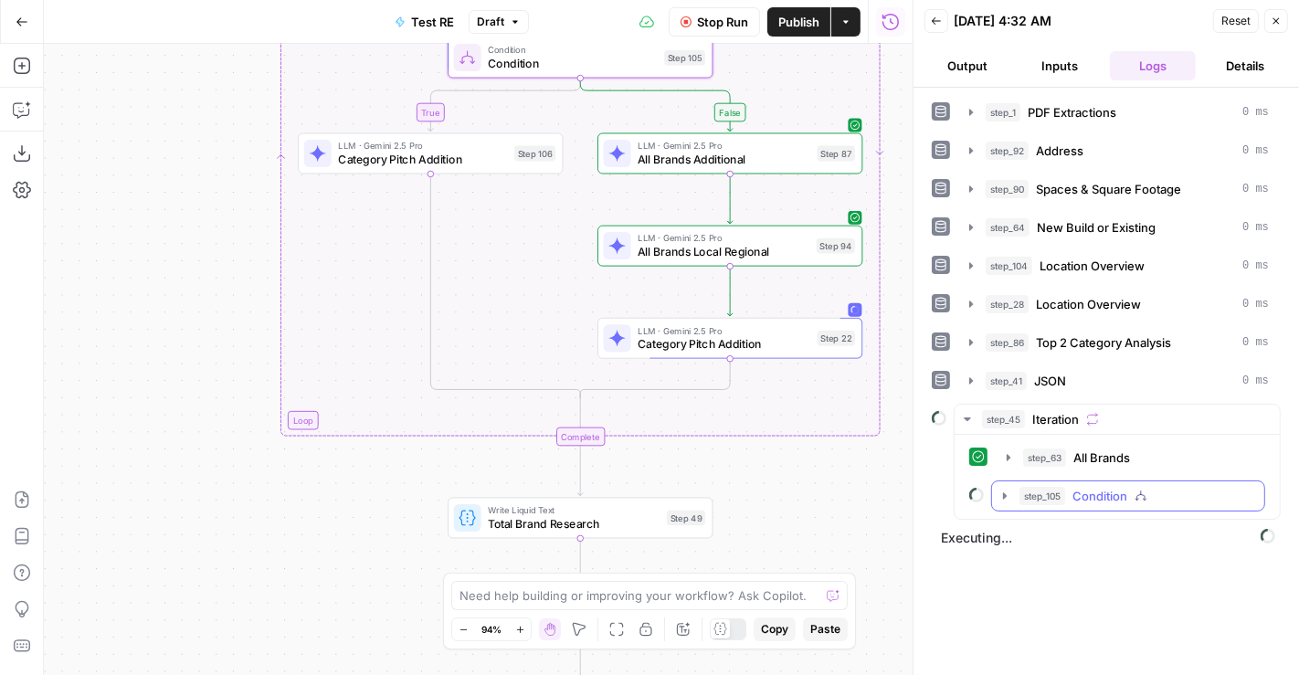
click at [1087, 487] on span "Condition" at bounding box center [1099, 496] width 55 height 18
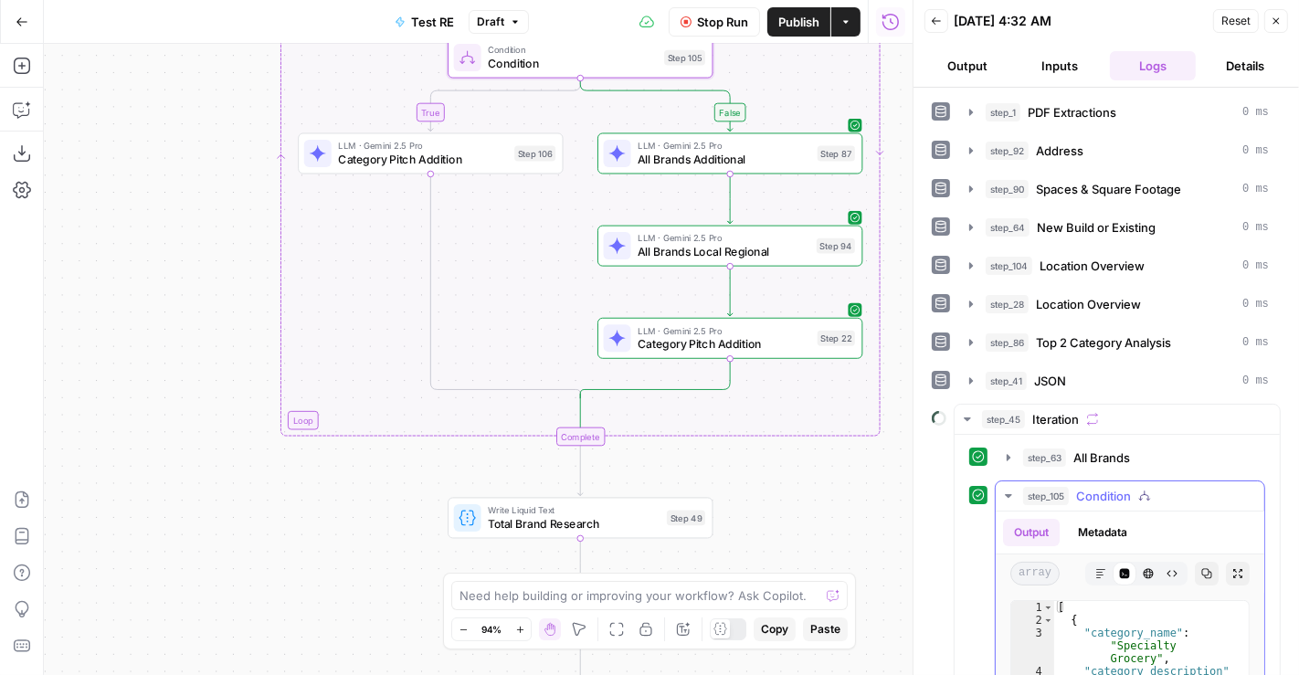
click at [1130, 488] on span "Condition" at bounding box center [1103, 496] width 55 height 18
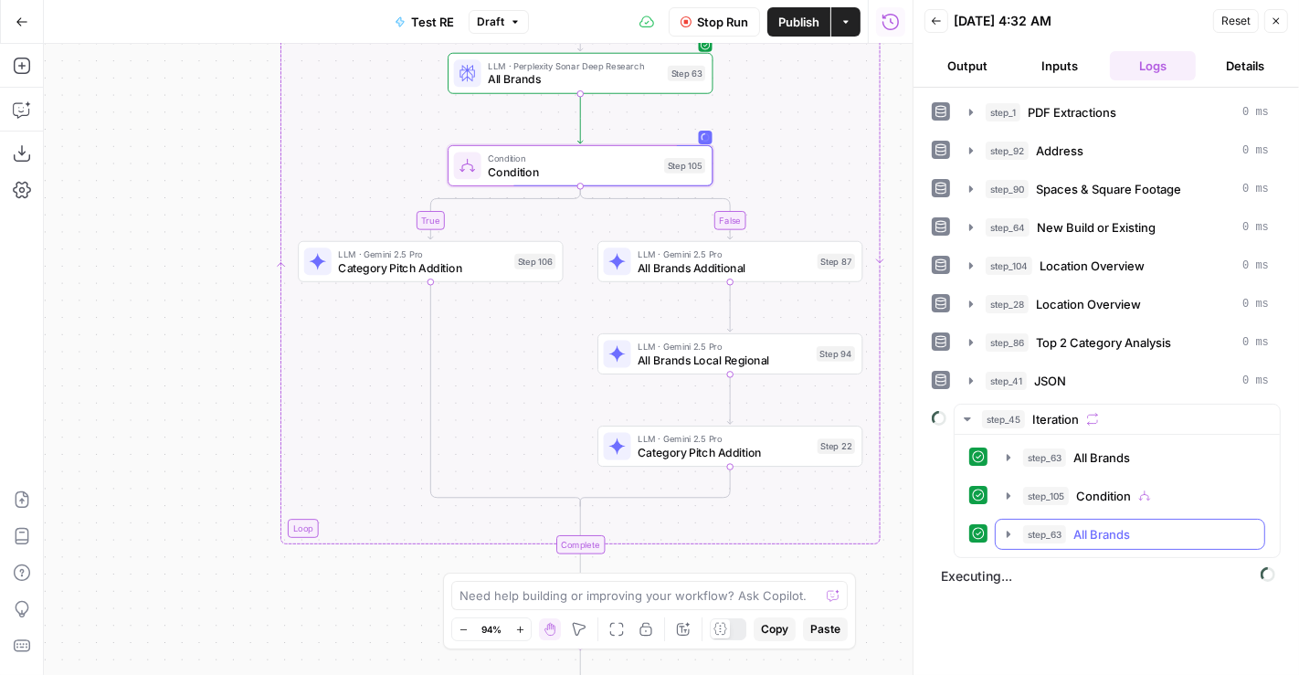
click at [1116, 528] on span "All Brands" at bounding box center [1101, 534] width 57 height 18
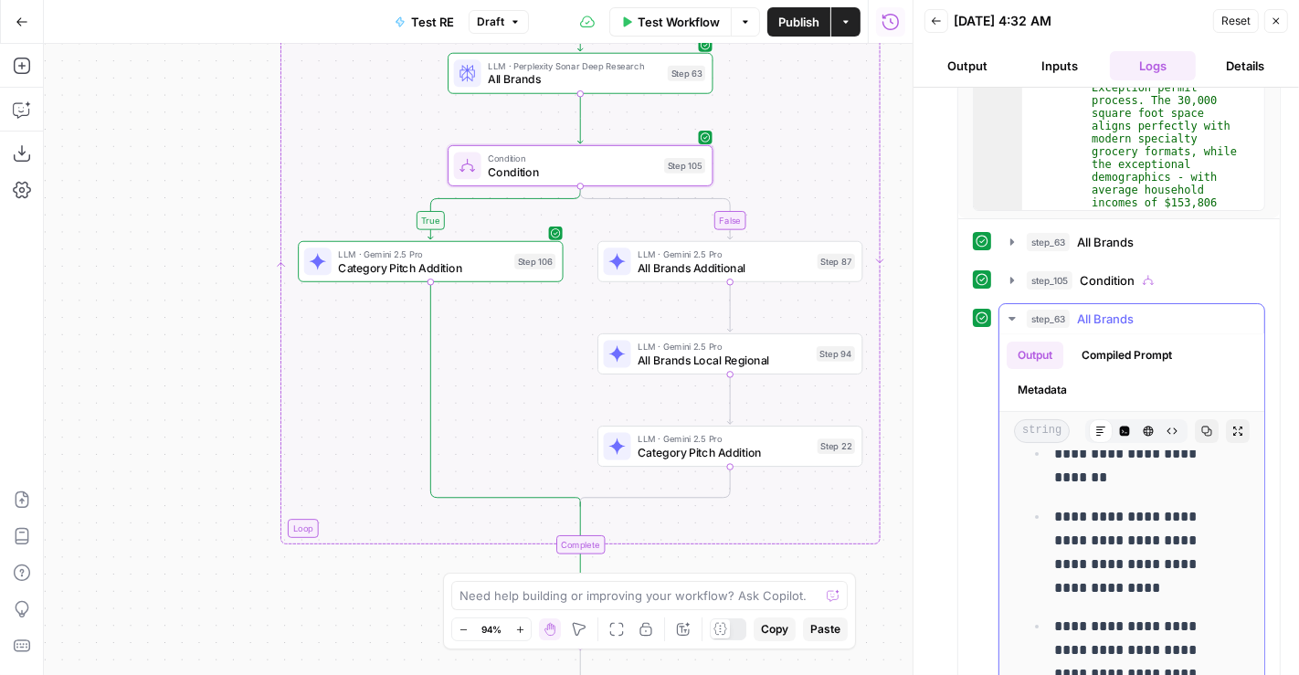
scroll to position [0, 0]
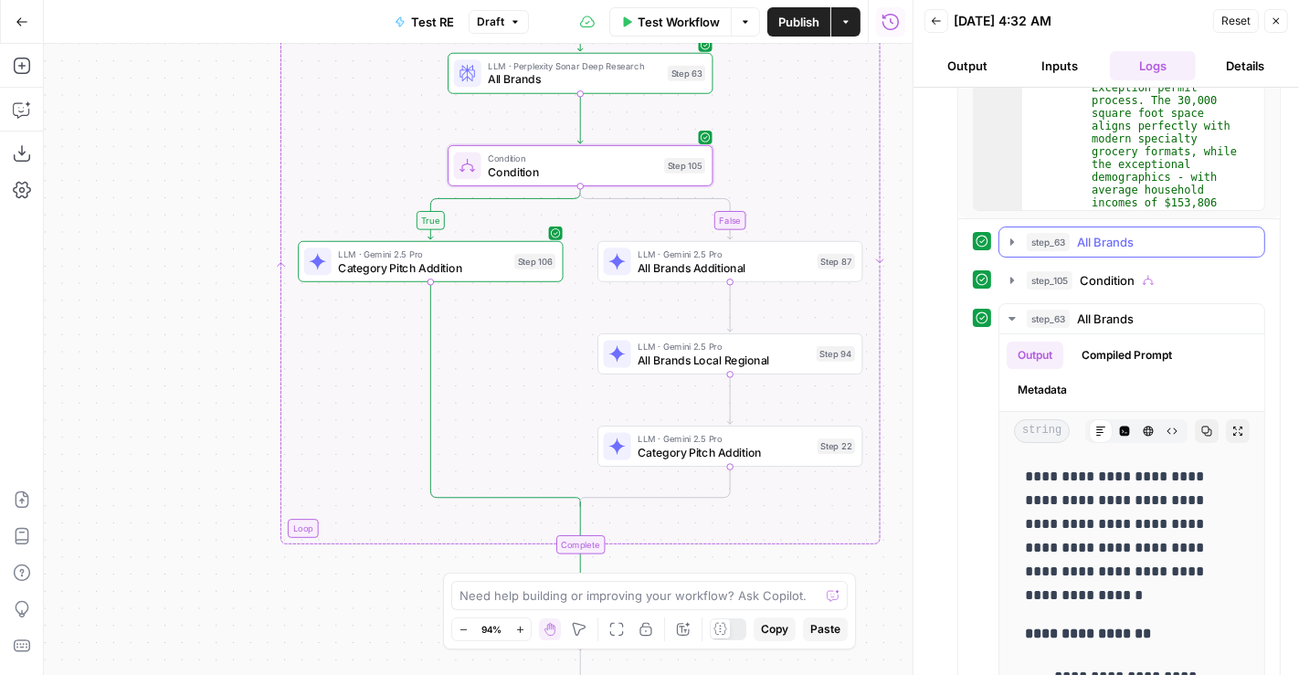
click at [1092, 233] on span "All Brands" at bounding box center [1105, 242] width 57 height 18
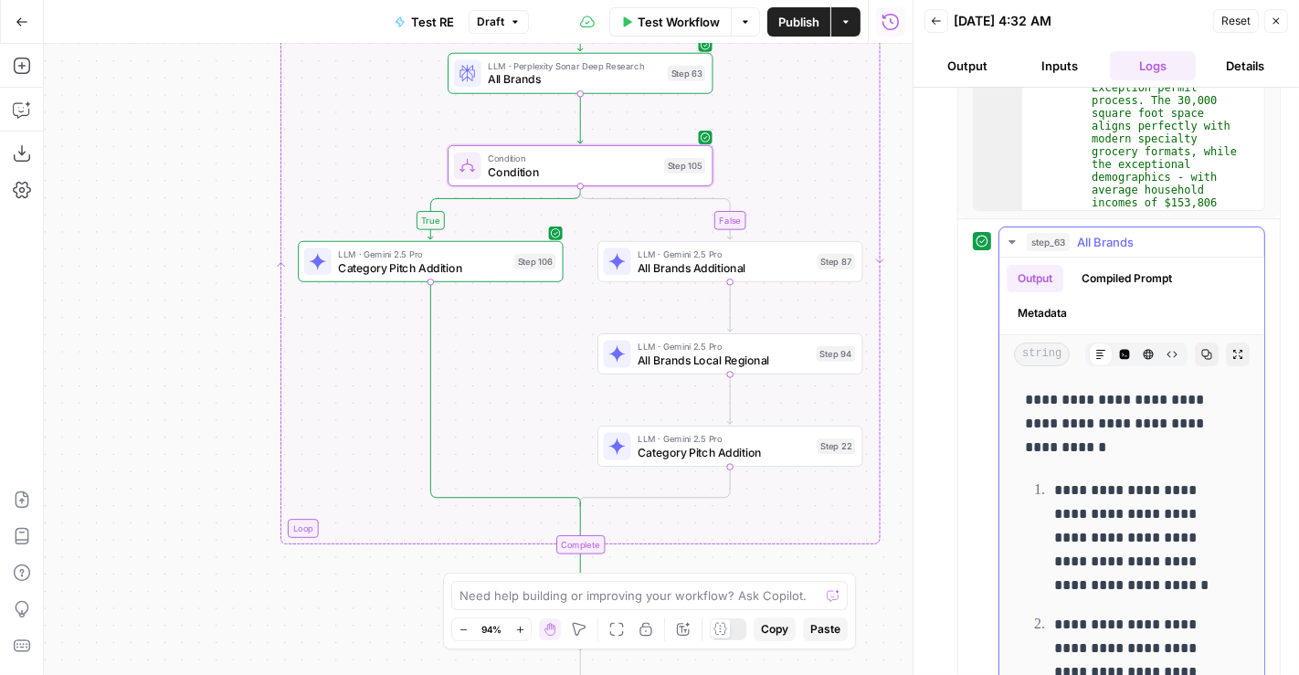
click at [1093, 233] on span "All Brands" at bounding box center [1105, 242] width 57 height 18
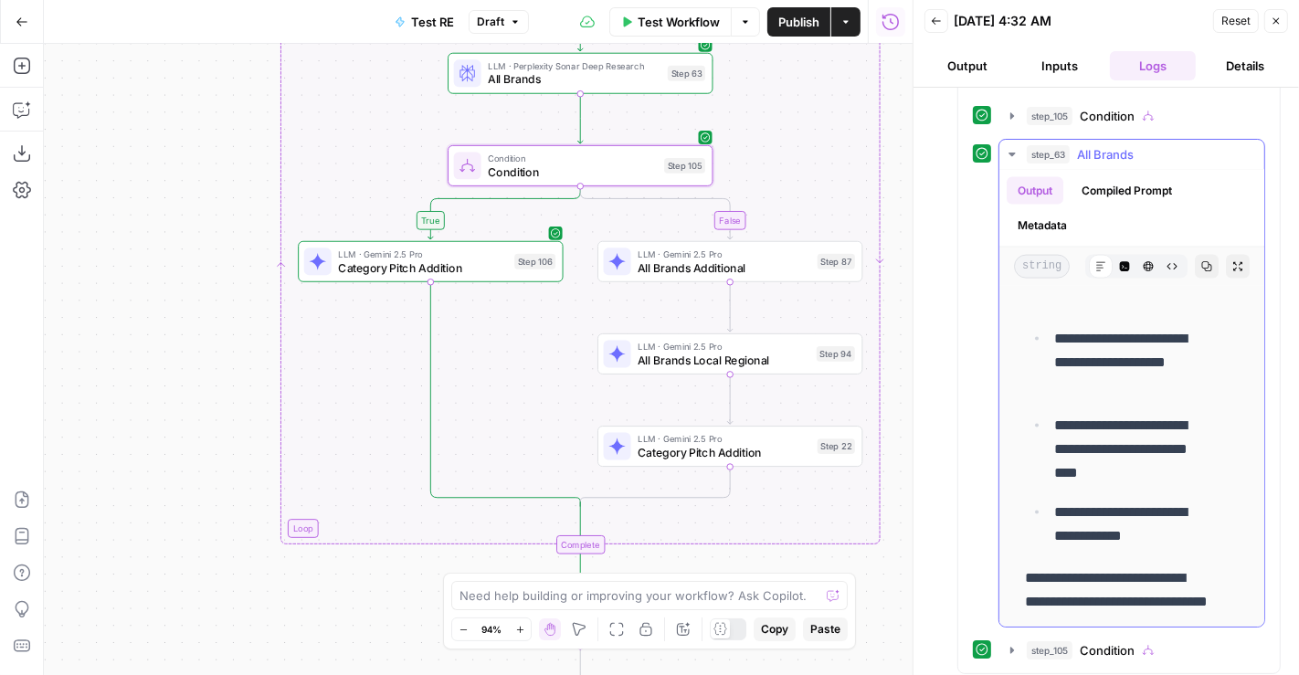
scroll to position [2210, 3]
click at [1104, 145] on span "All Brands" at bounding box center [1105, 154] width 57 height 18
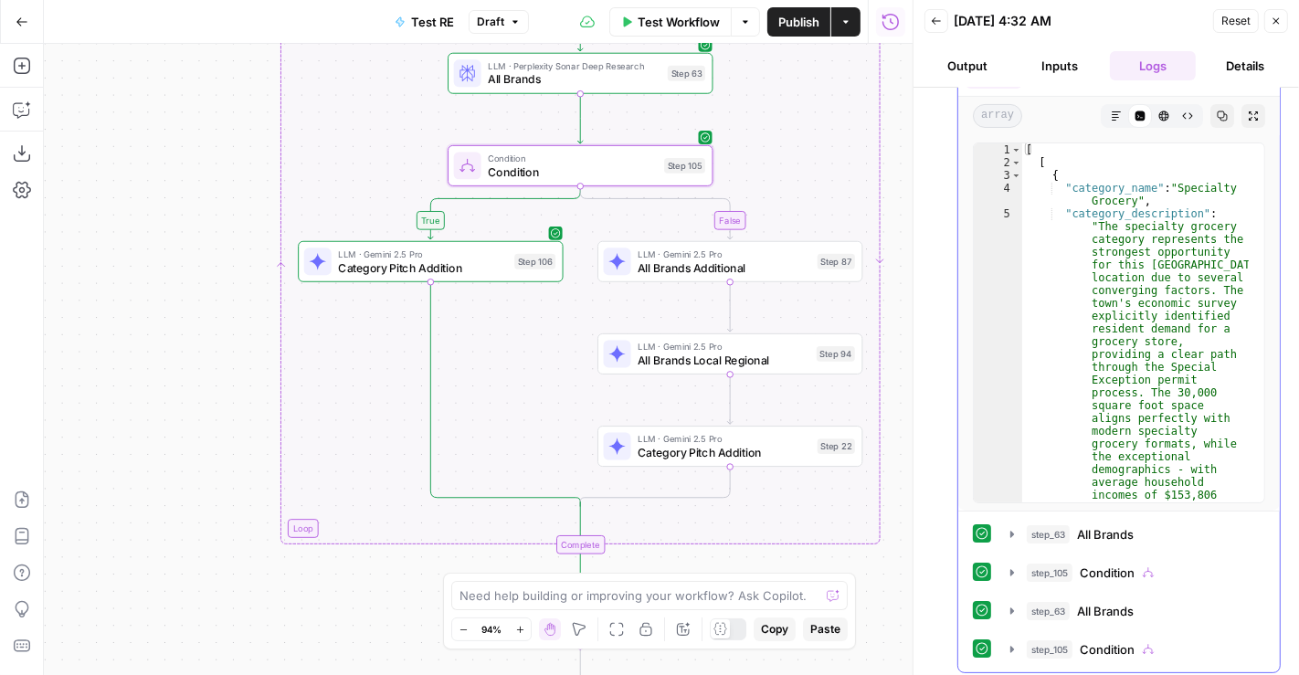
scroll to position [380, 0]
click at [1105, 641] on span "Condition" at bounding box center [1107, 650] width 55 height 18
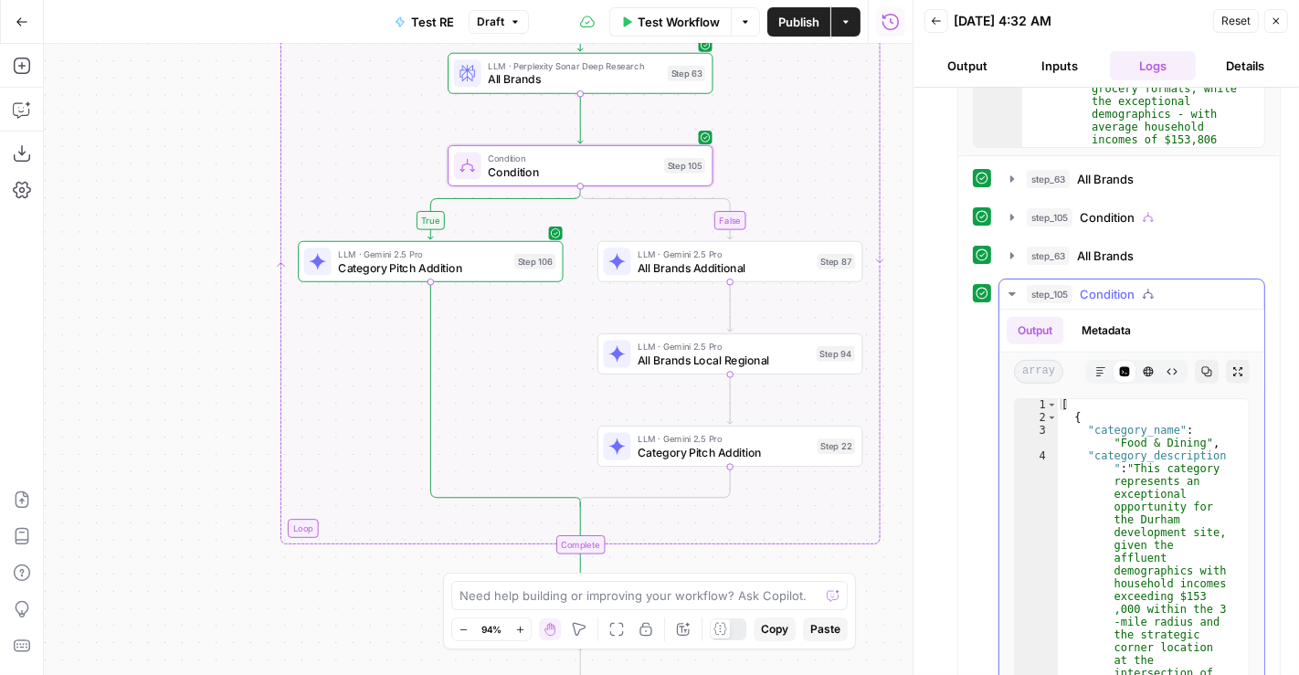
scroll to position [1, 0]
click at [1097, 292] on span "Condition" at bounding box center [1107, 294] width 55 height 18
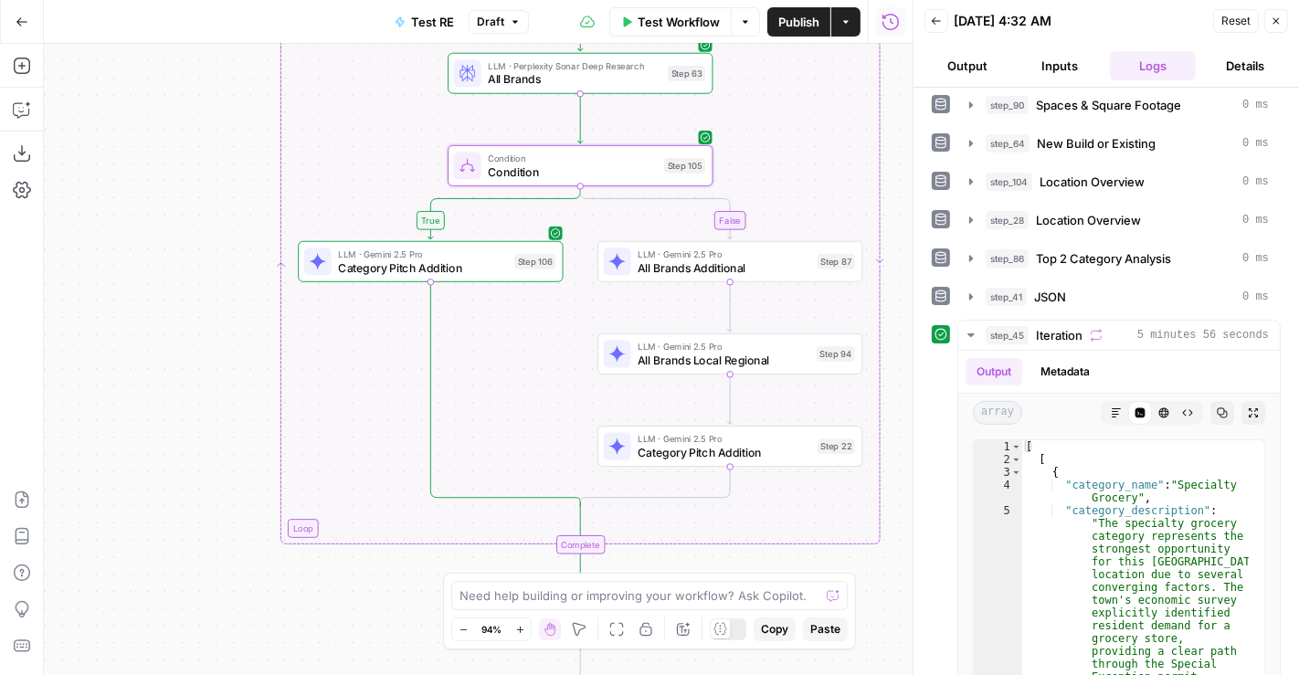
scroll to position [83, 0]
click at [1083, 322] on button "step_45 Iteration 5 minutes 56 seconds" at bounding box center [1119, 336] width 322 height 29
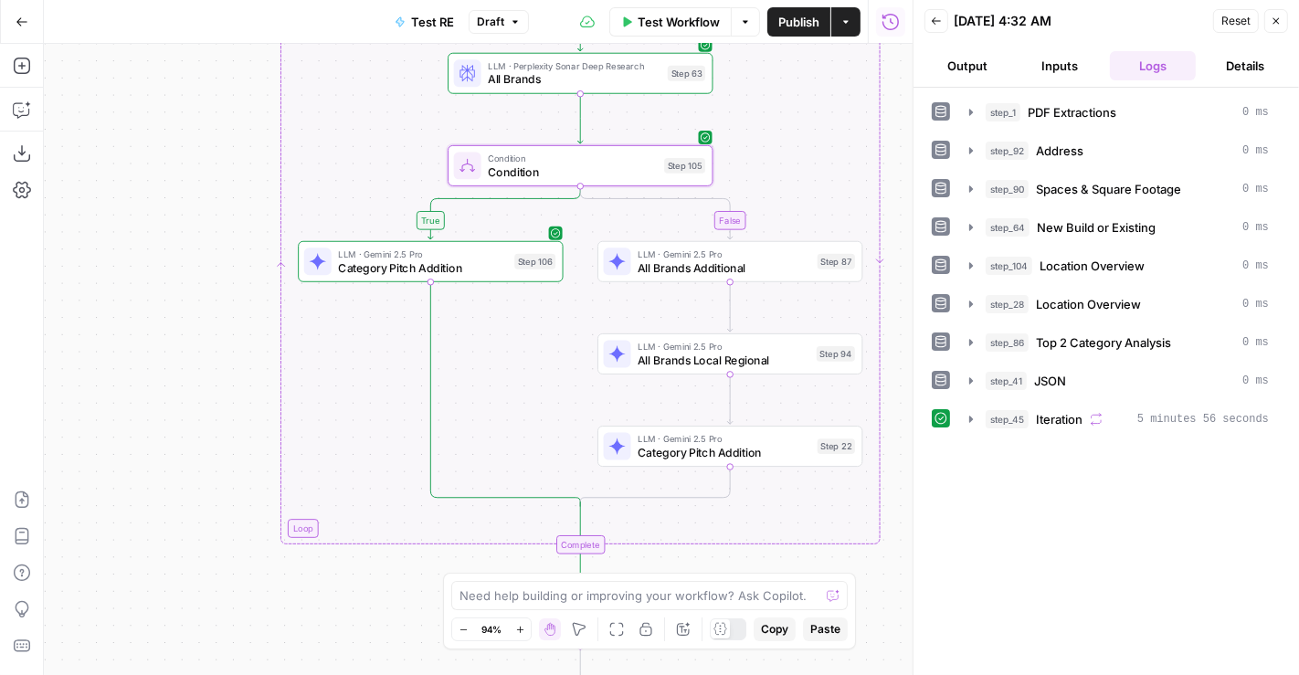
scroll to position [0, 0]
click at [1090, 340] on span "Top 2 Category Analysis" at bounding box center [1103, 342] width 135 height 18
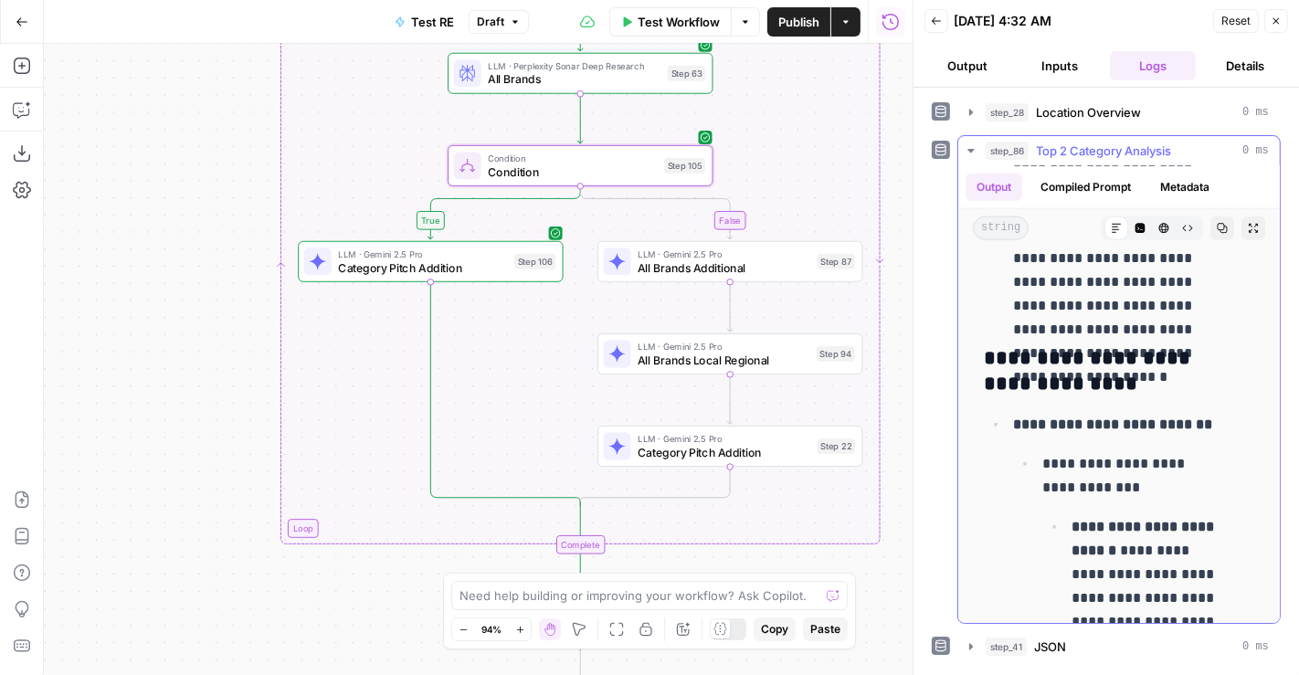
scroll to position [1725, 0]
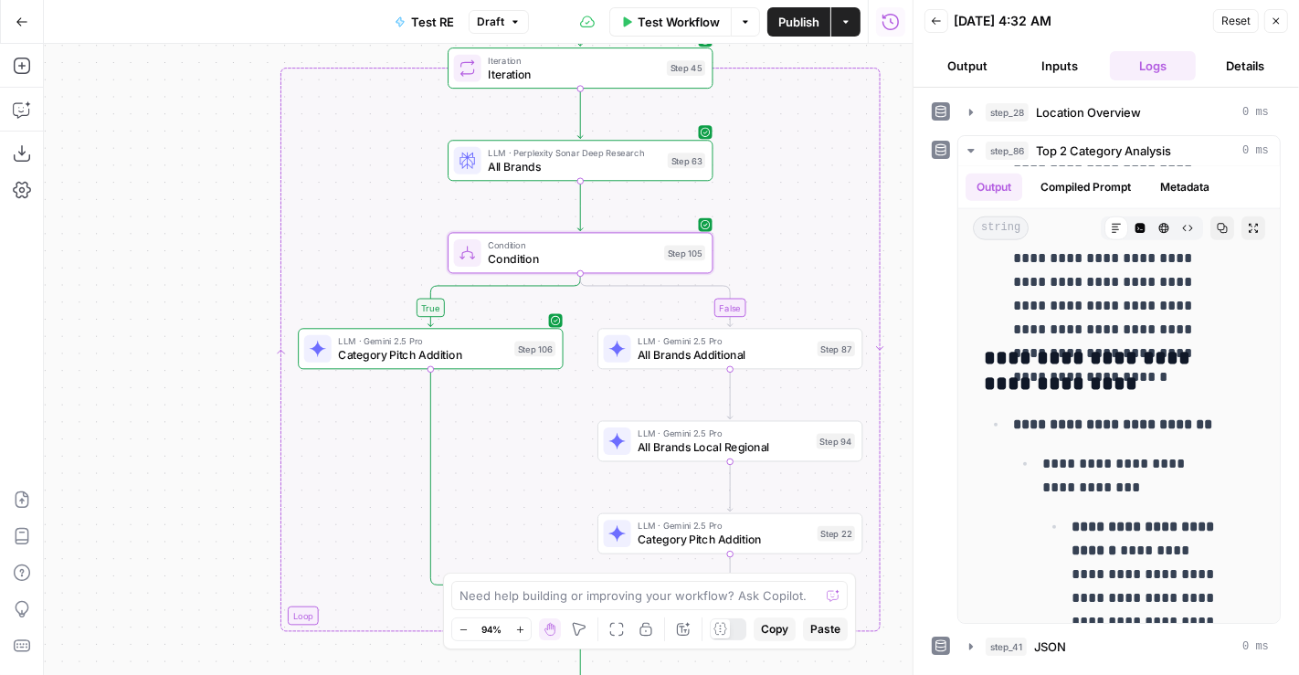
click at [623, 174] on span "All Brands" at bounding box center [574, 166] width 173 height 17
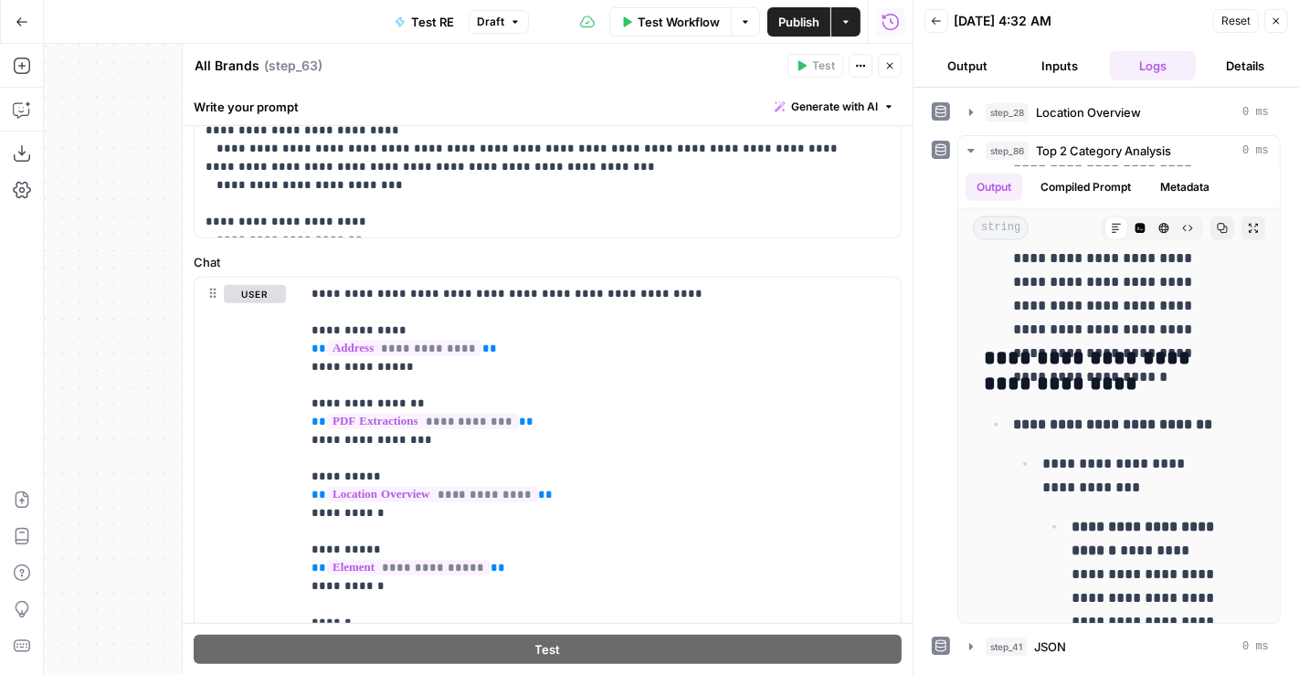
scroll to position [890, 0]
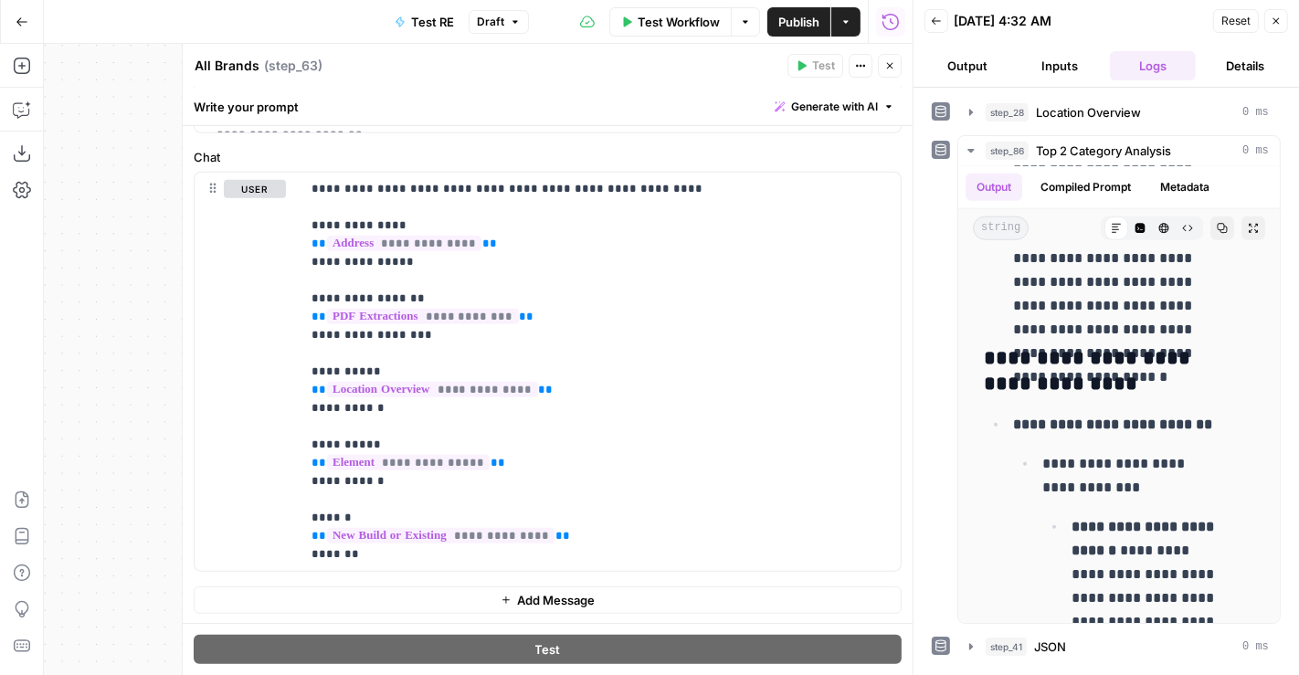
click at [892, 59] on div "Run History E" at bounding box center [891, 61] width 85 height 18
click at [893, 66] on icon "button" at bounding box center [889, 65] width 11 height 11
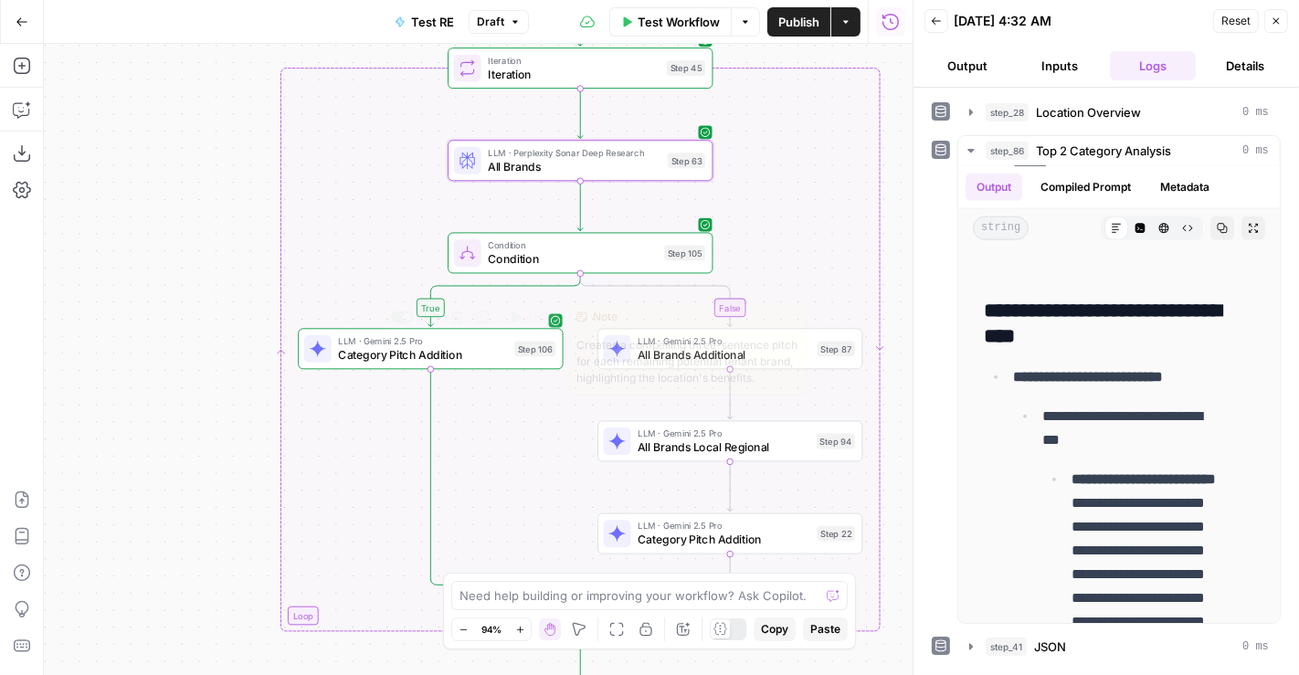
click at [786, 356] on span "All Brands Additional" at bounding box center [724, 354] width 173 height 17
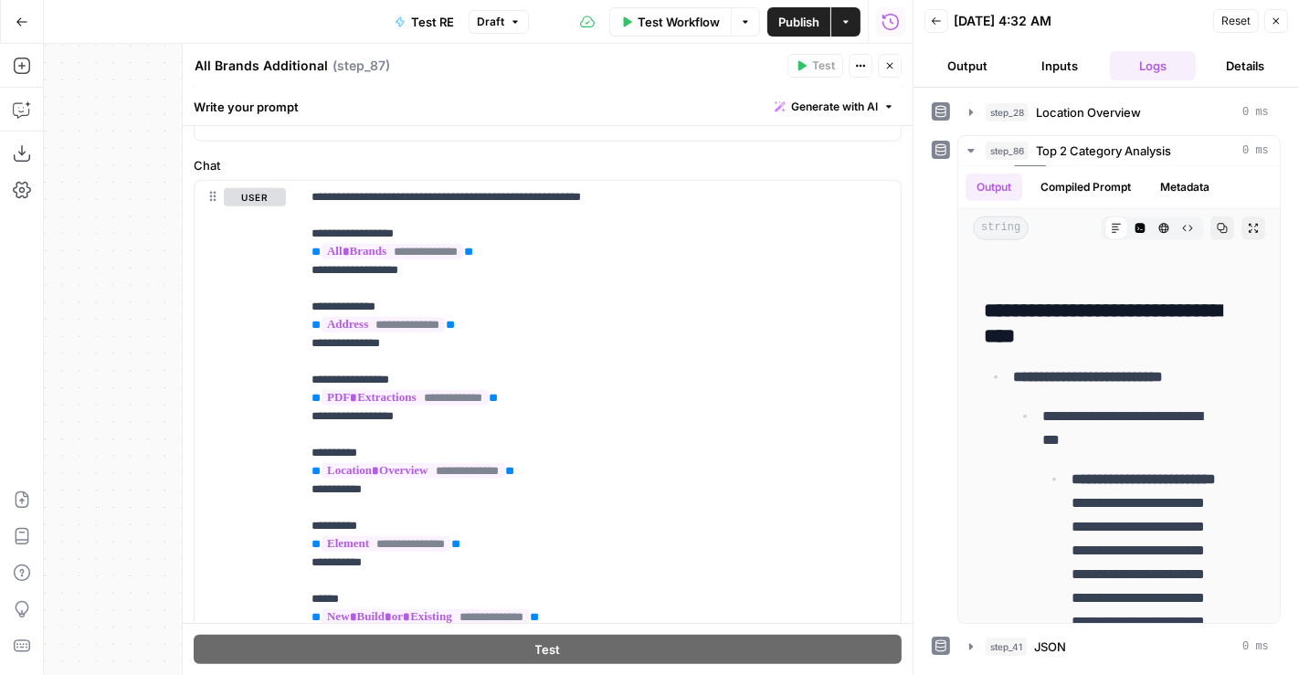
scroll to position [872, 0]
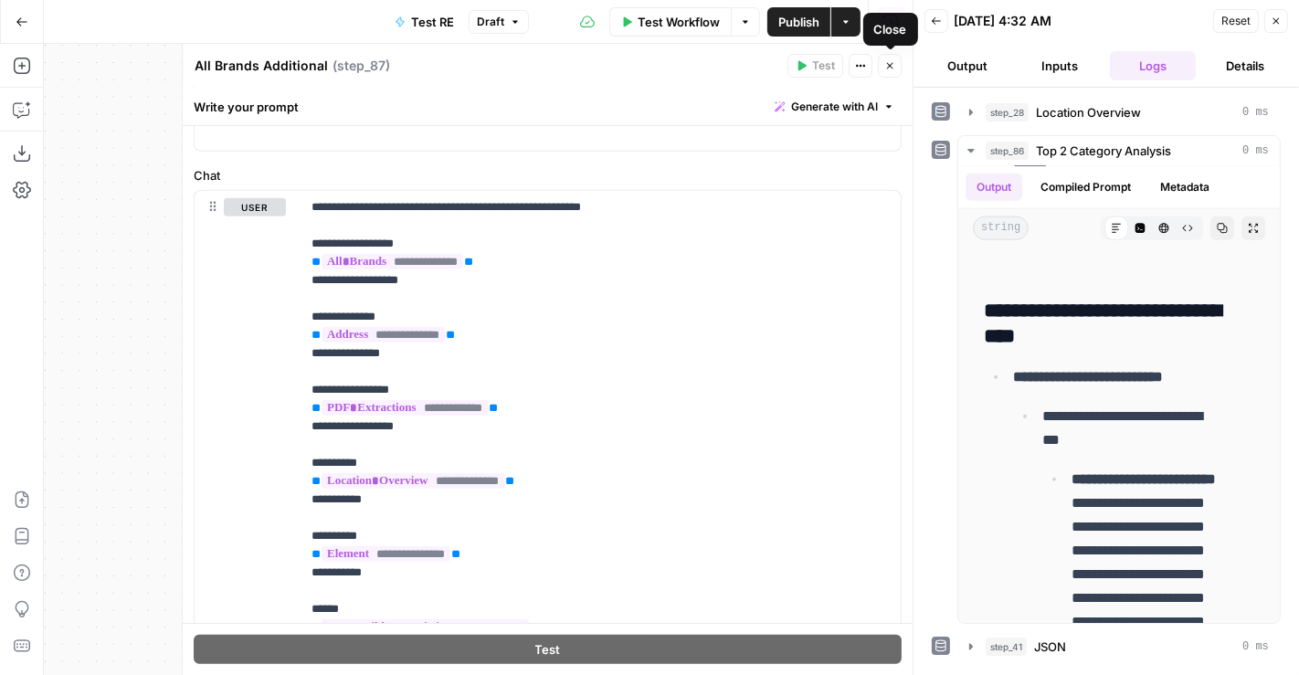
click at [887, 60] on icon "button" at bounding box center [889, 65] width 11 height 11
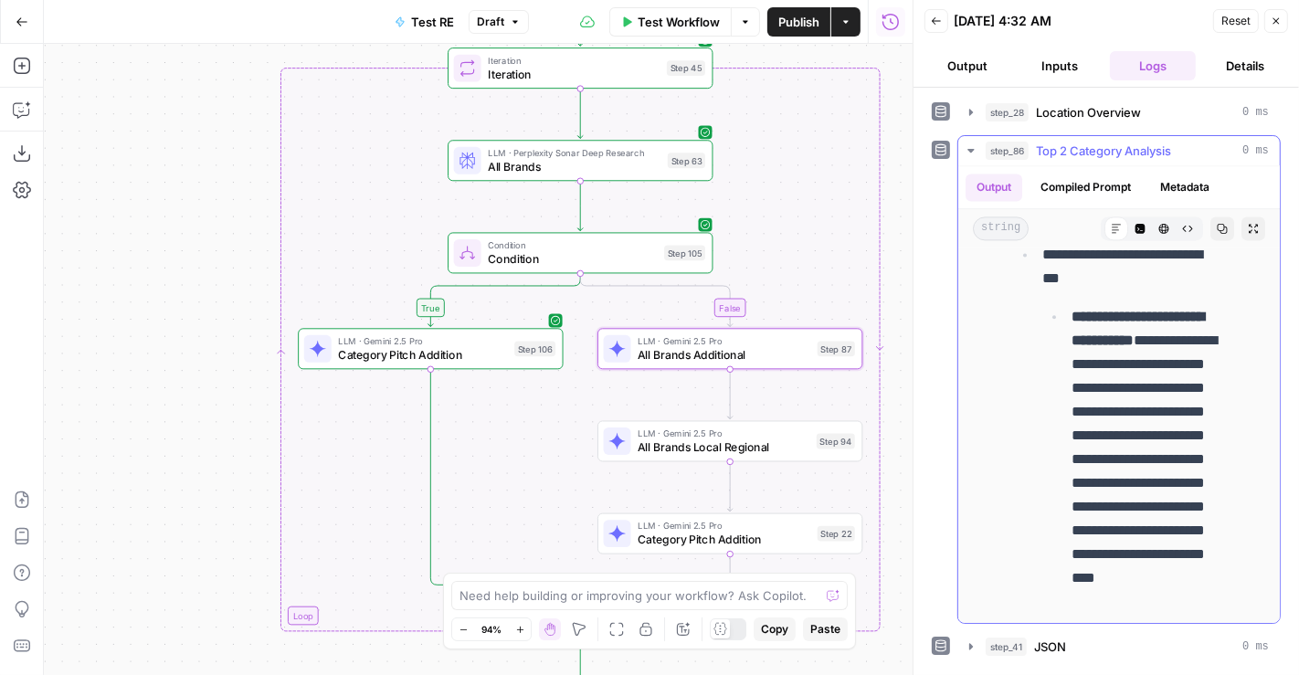
scroll to position [3555, 0]
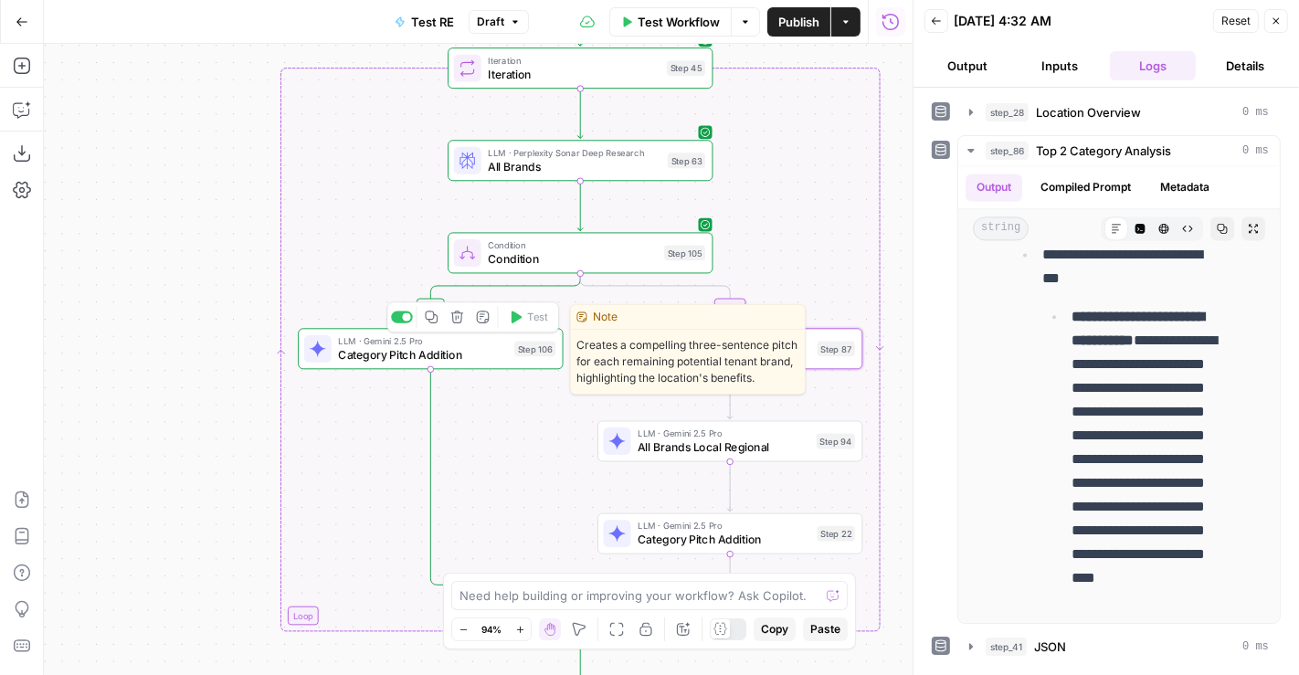
click at [454, 348] on span "Category Pitch Addition" at bounding box center [422, 354] width 169 height 17
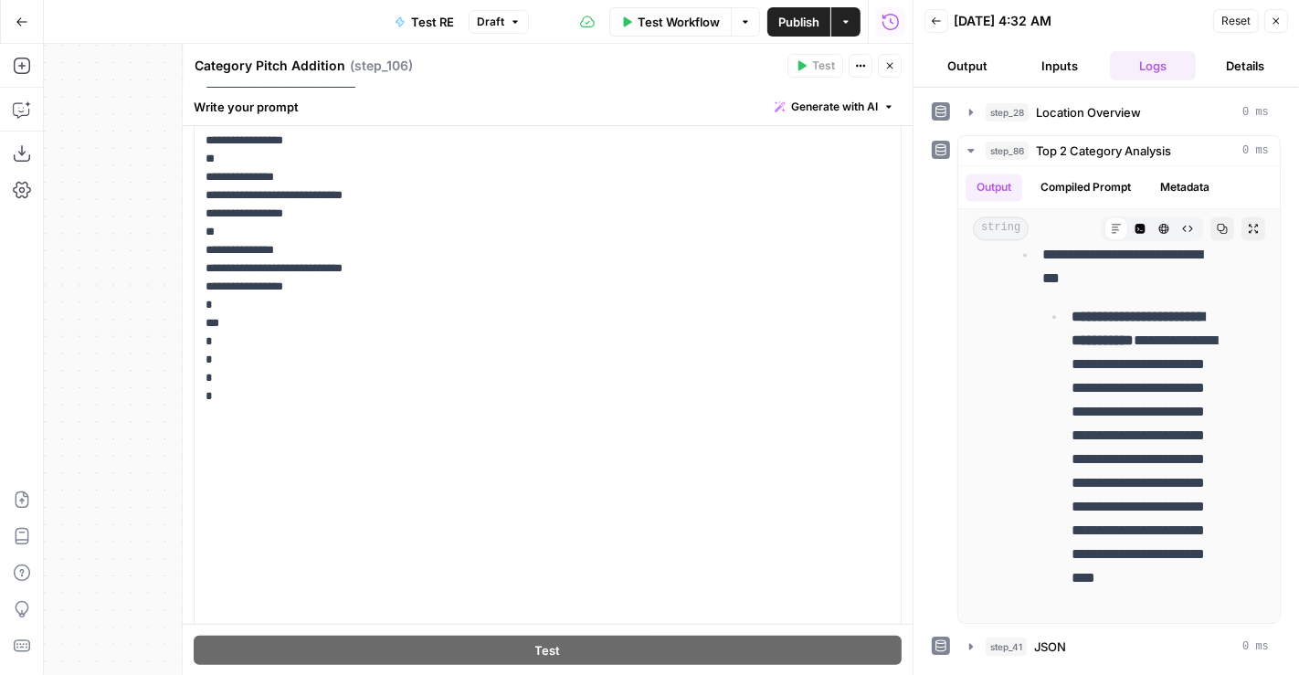
scroll to position [731, 0]
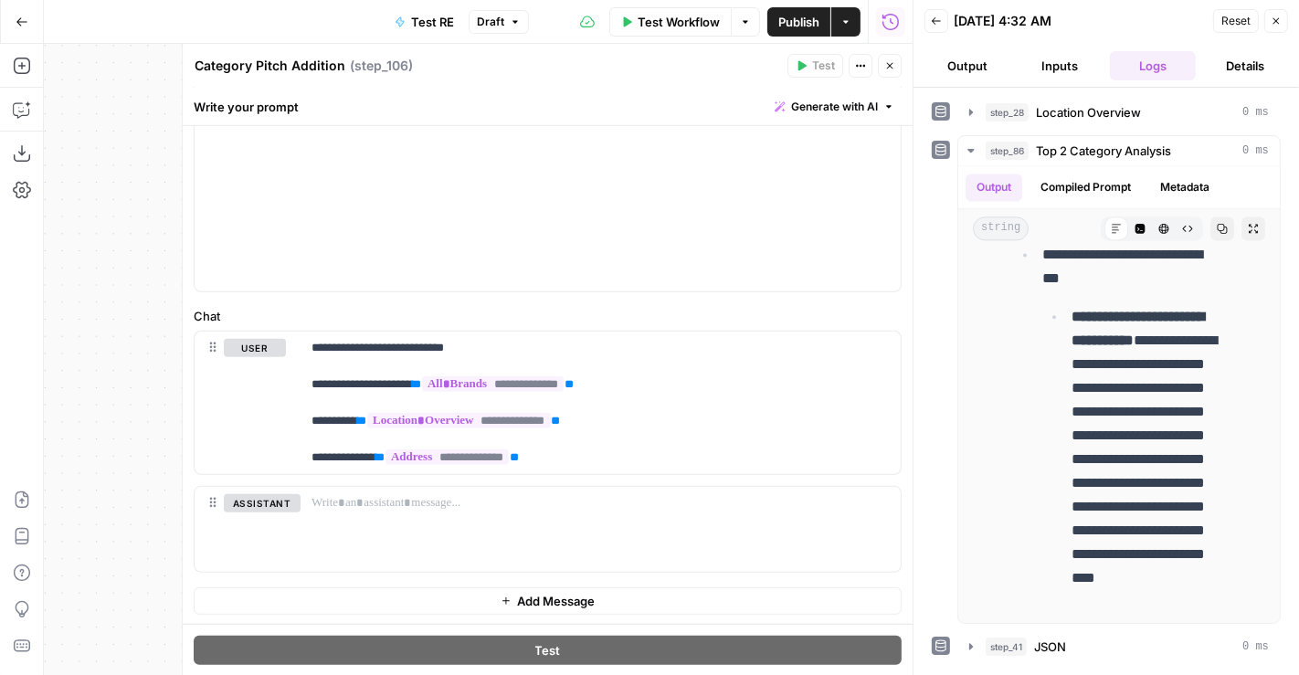
click at [893, 67] on icon "button" at bounding box center [889, 65] width 11 height 11
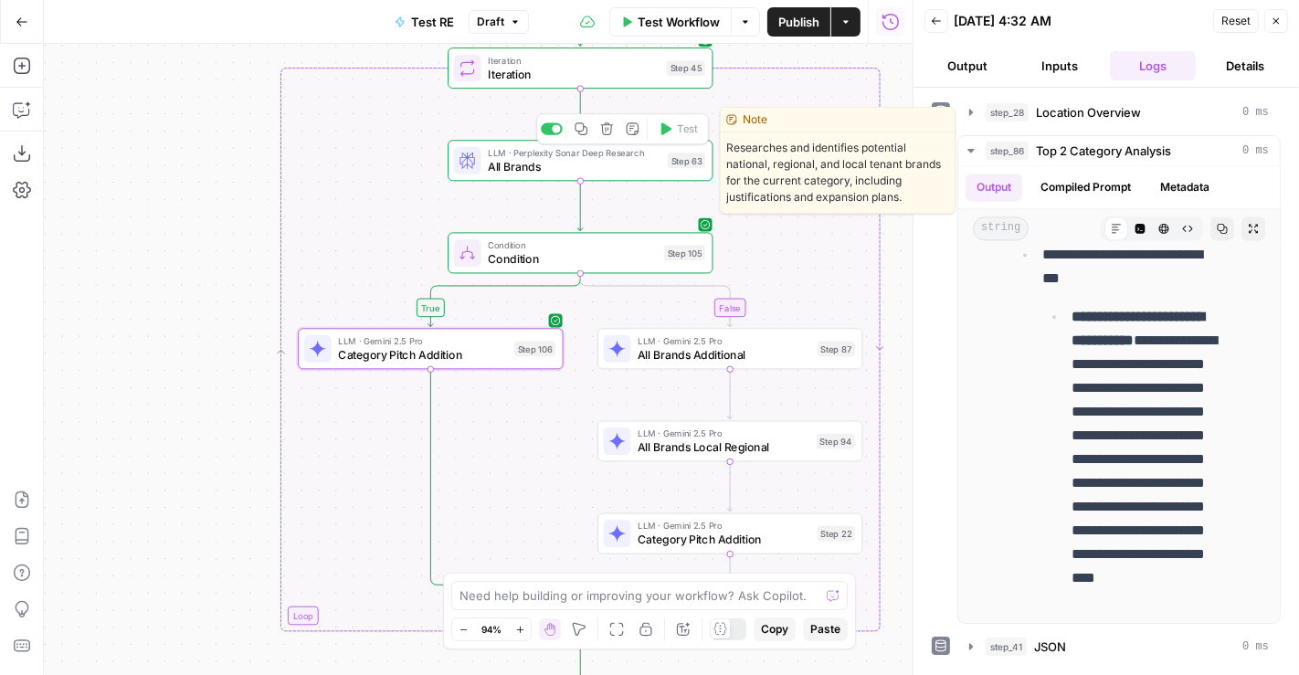
click at [571, 162] on span "All Brands" at bounding box center [574, 166] width 173 height 17
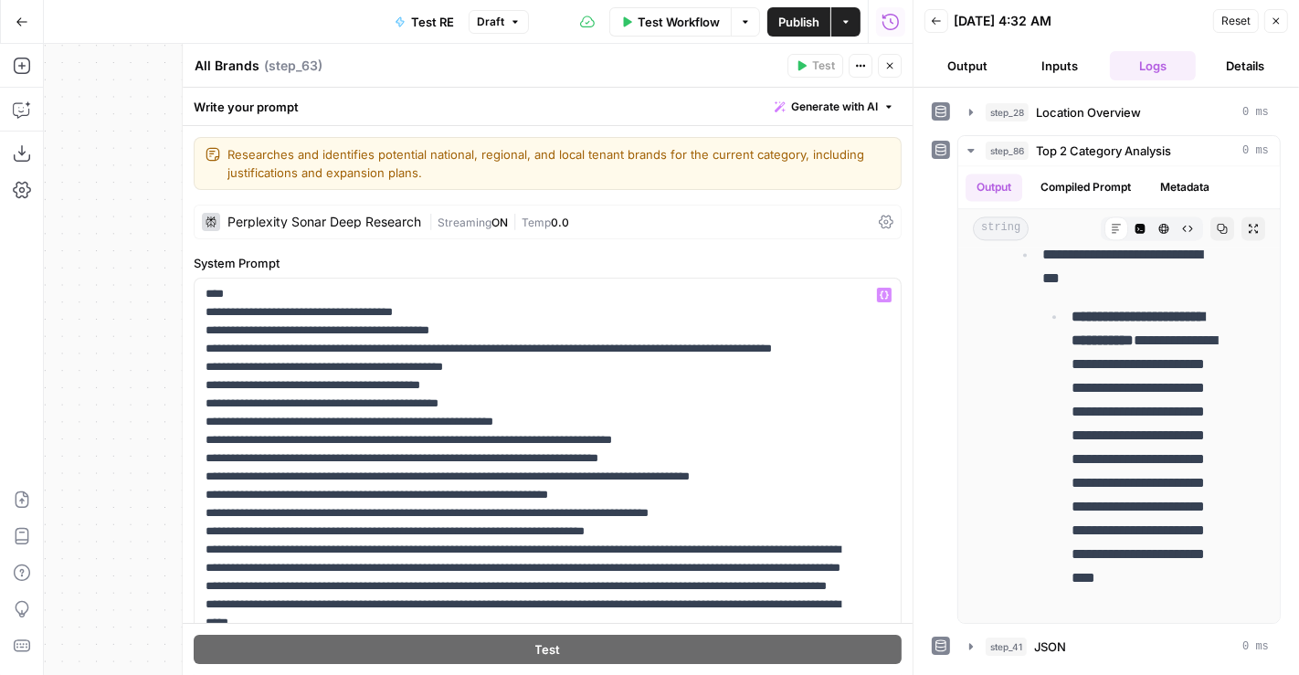
scroll to position [890, 0]
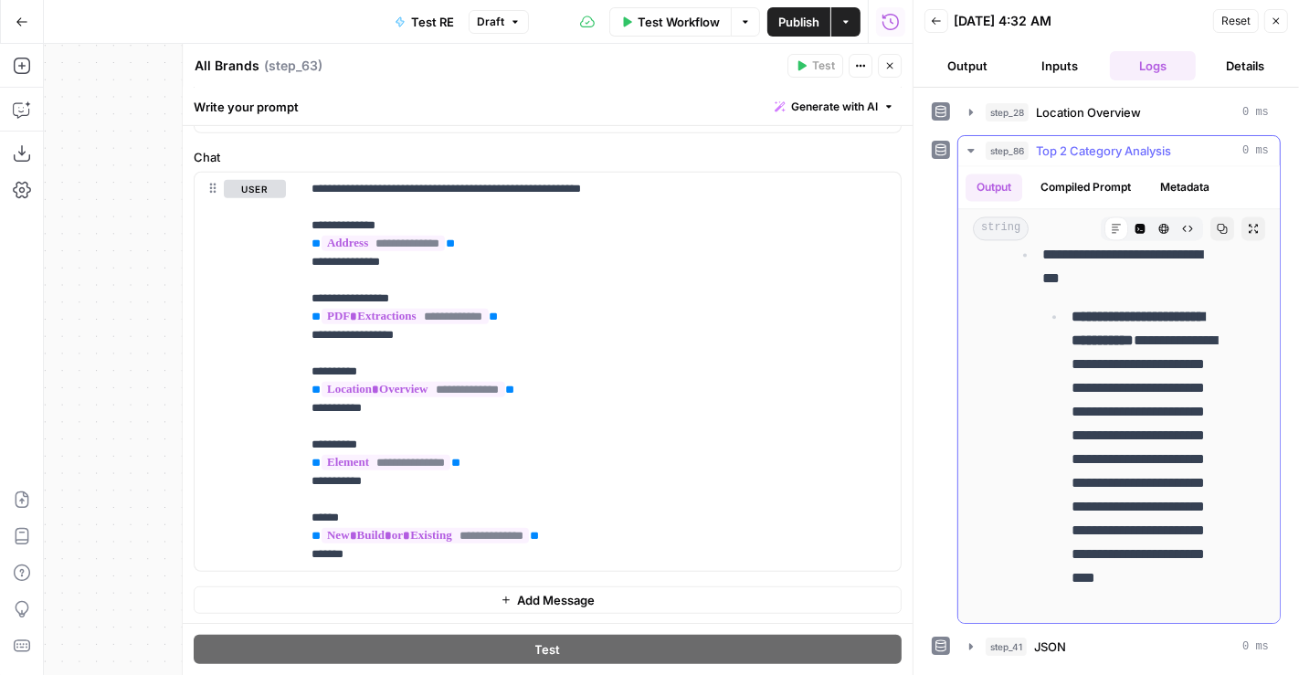
click at [1109, 147] on span "Top 2 Category Analysis" at bounding box center [1103, 151] width 135 height 18
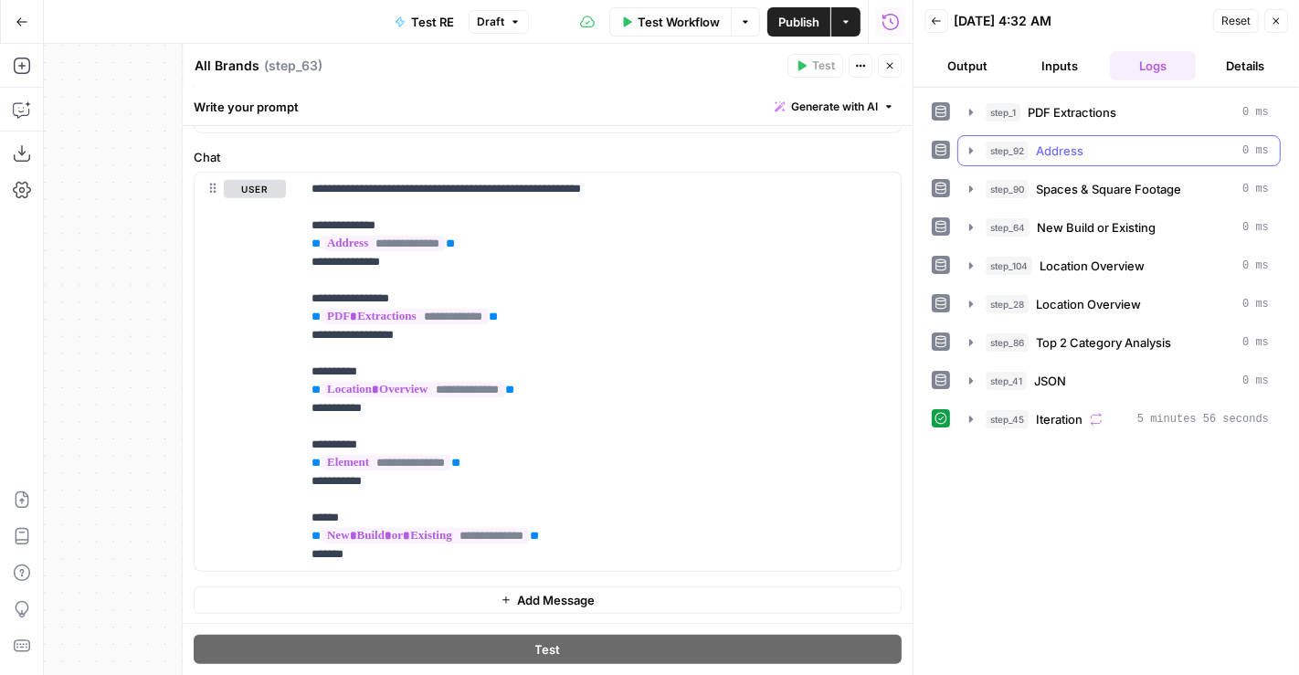
scroll to position [0, 0]
click at [1062, 405] on button "step_45 Iteration 5 minutes 56 seconds" at bounding box center [1119, 419] width 322 height 29
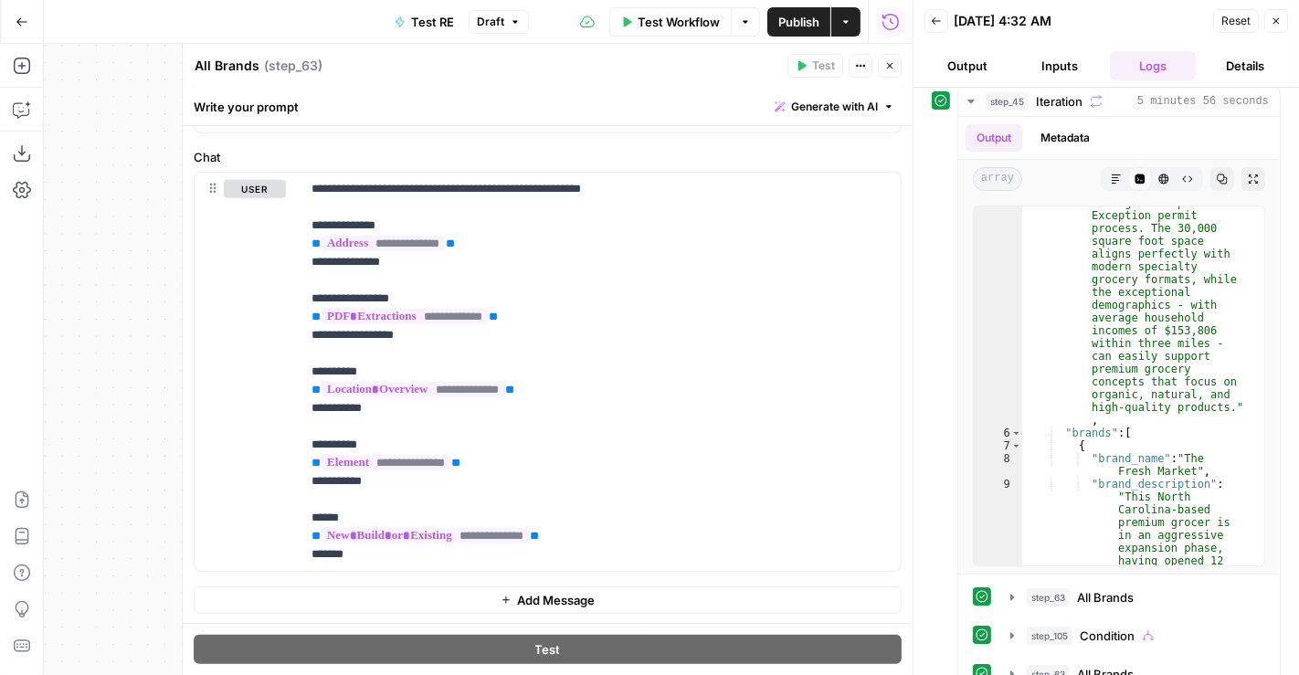
scroll to position [379, 0]
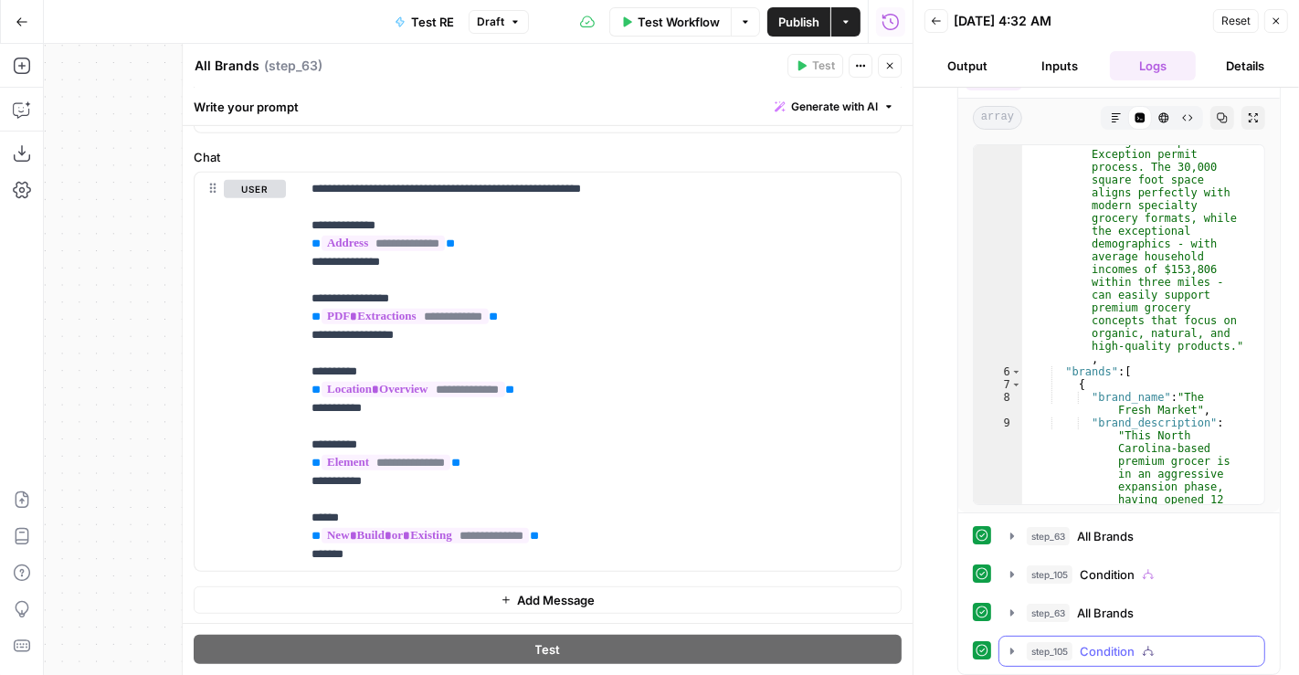
click at [1094, 637] on button "step_105 Condition 44 seconds" at bounding box center [1131, 651] width 265 height 29
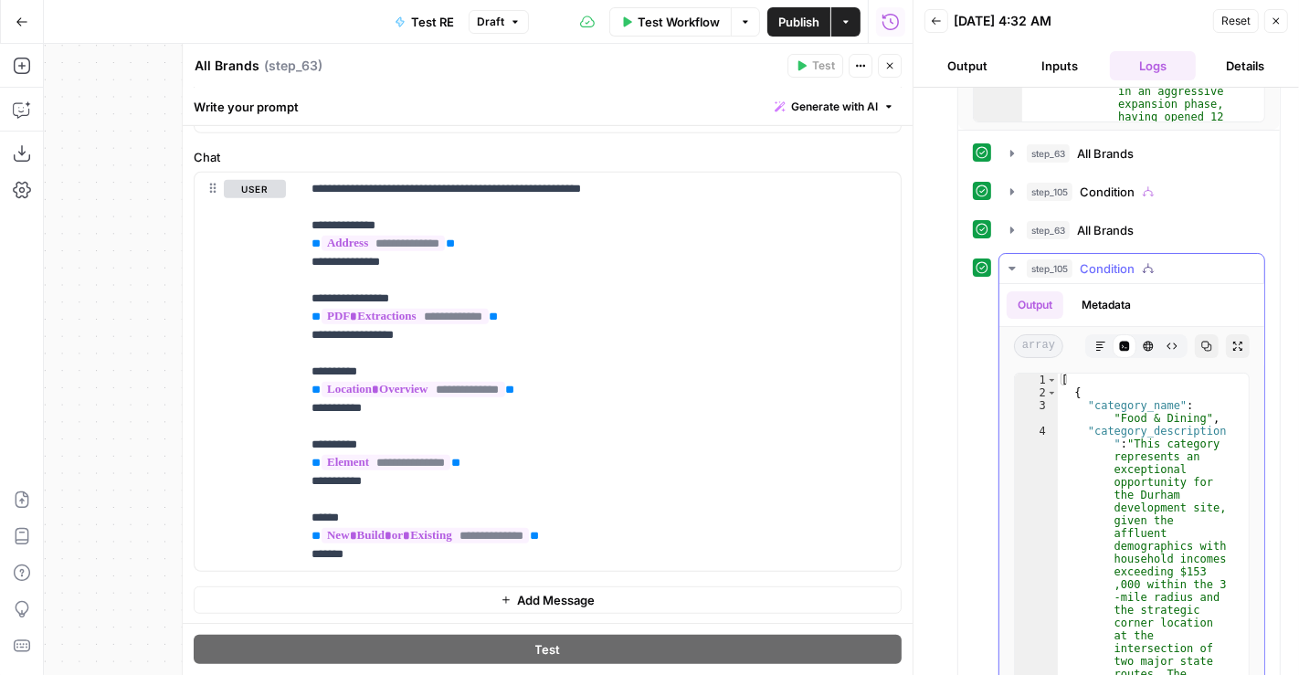
scroll to position [883, 0]
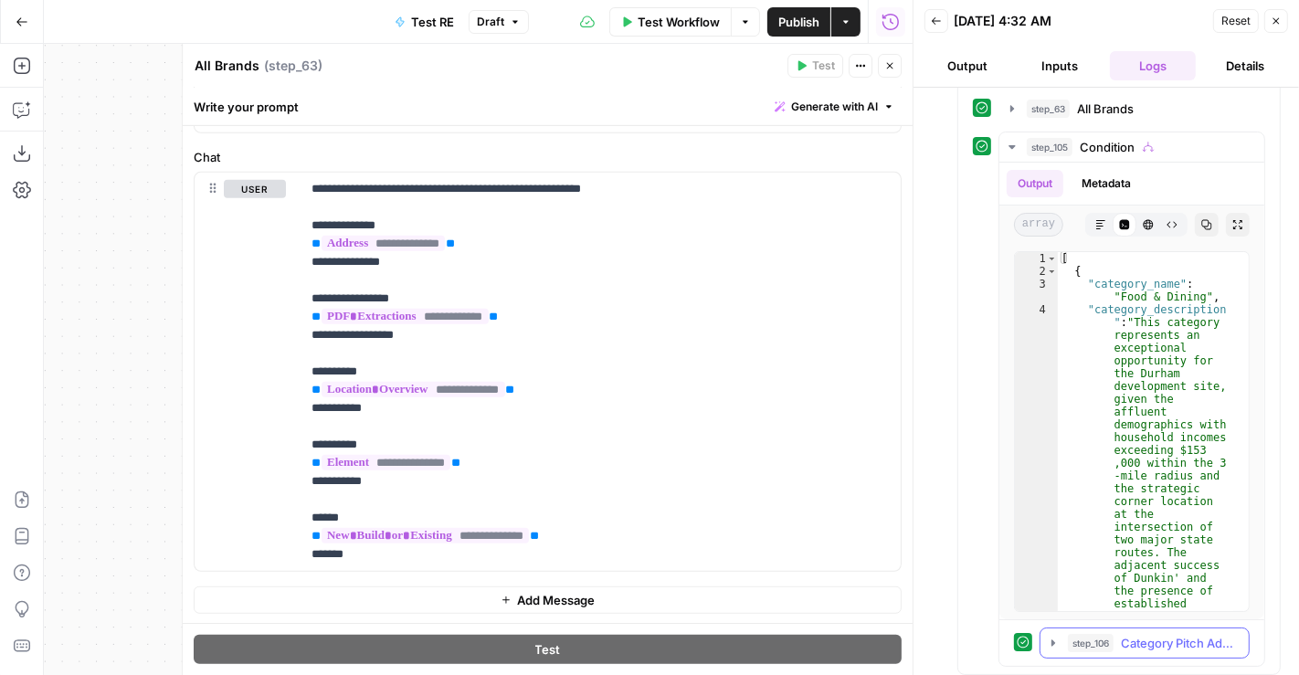
click at [1149, 634] on span "Category Pitch Addition" at bounding box center [1179, 643] width 117 height 18
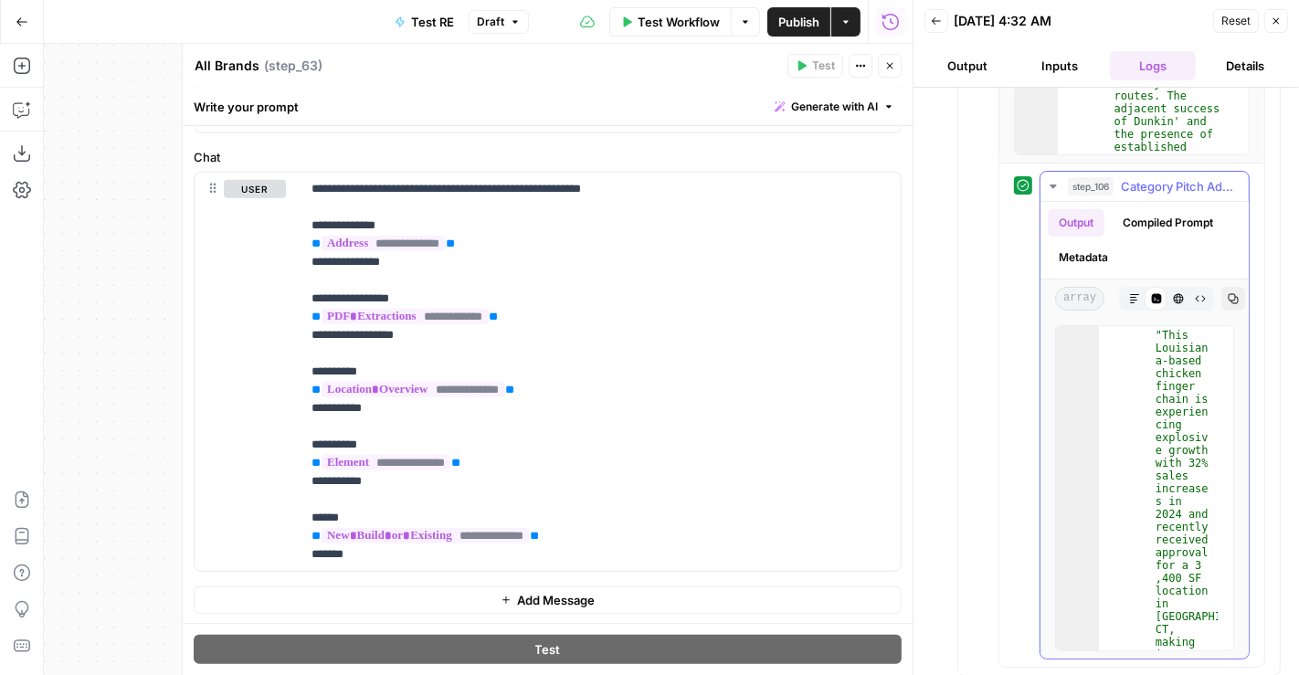
scroll to position [1067, 0]
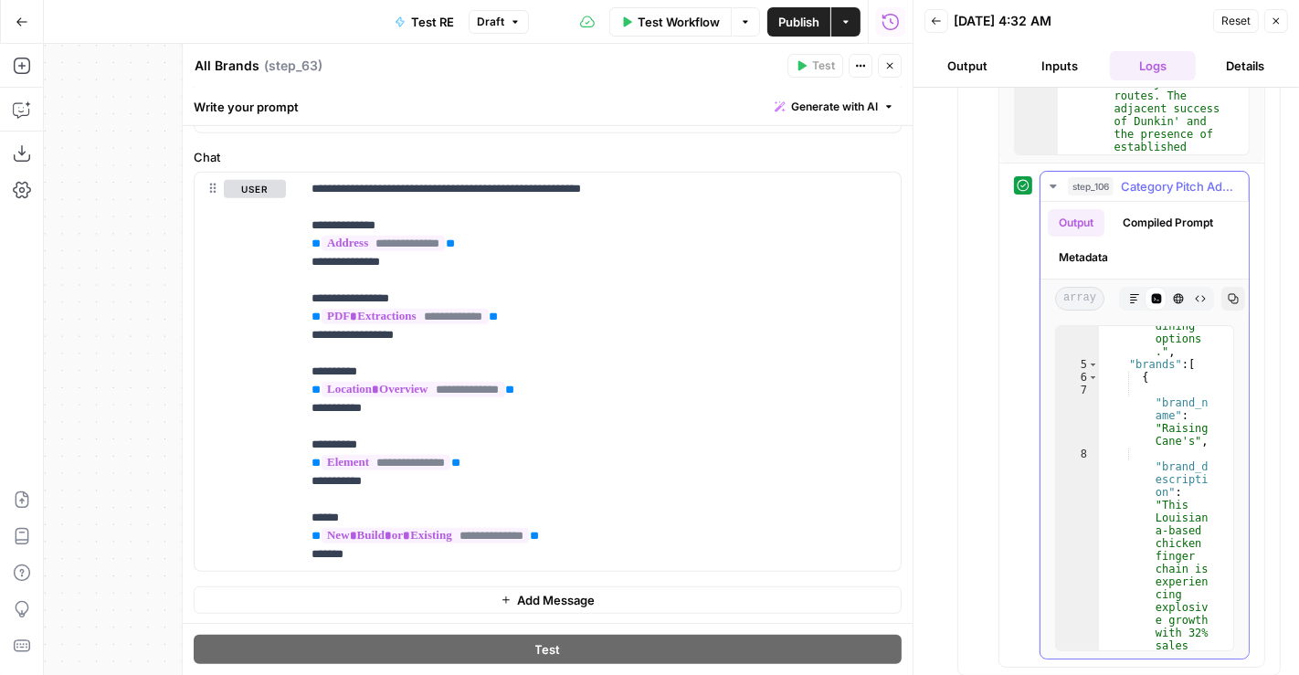
click at [1132, 177] on span "Category Pitch Addition" at bounding box center [1179, 186] width 117 height 18
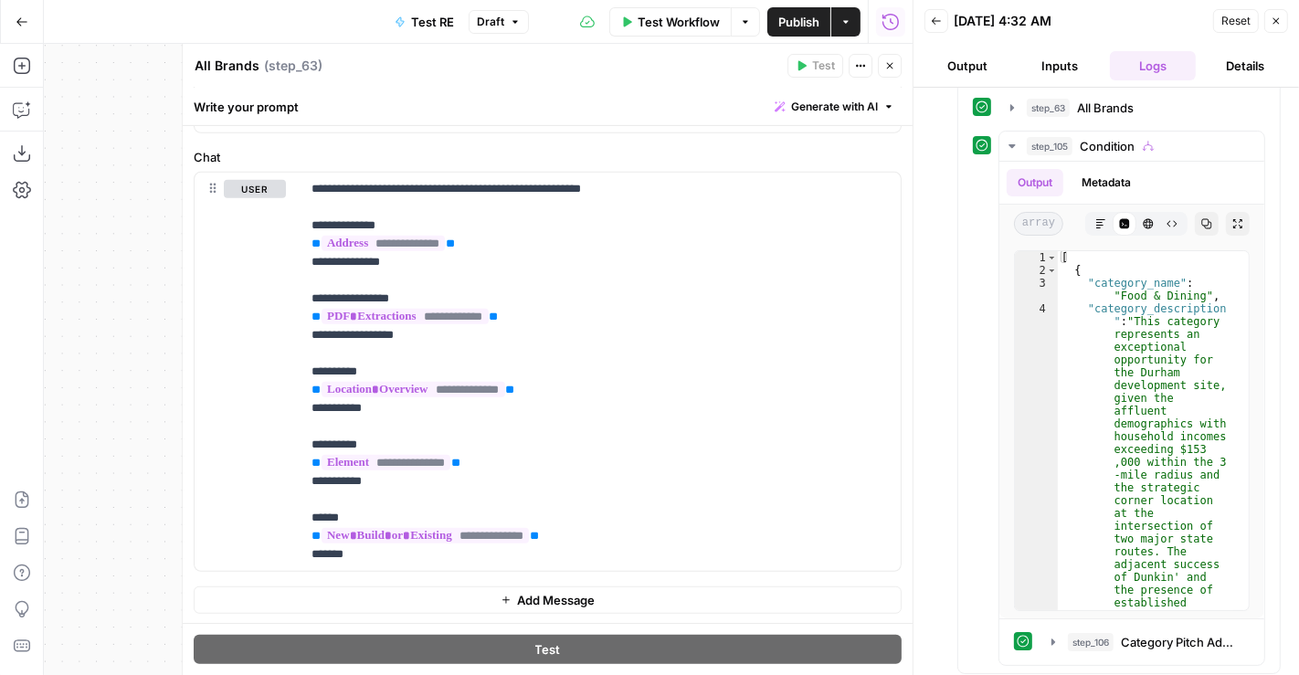
click at [825, 30] on button "Publish" at bounding box center [798, 21] width 63 height 29
click at [893, 64] on icon "button" at bounding box center [889, 65] width 11 height 11
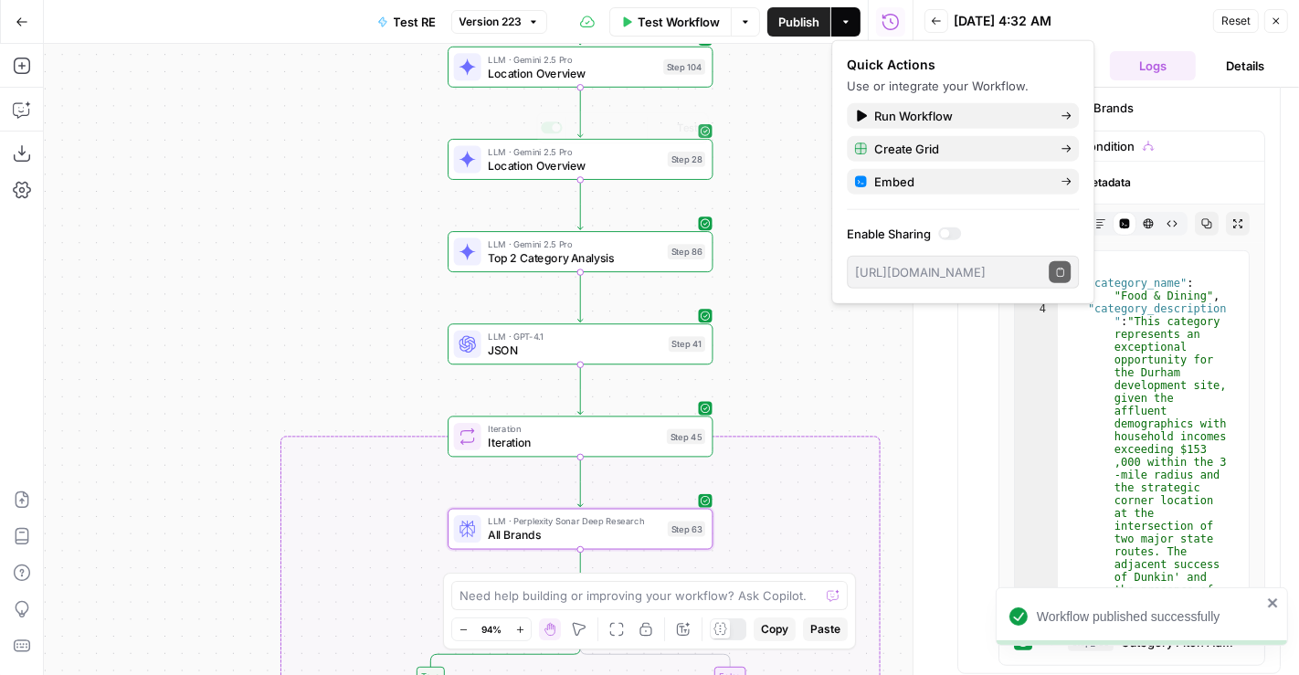
click at [553, 259] on span "Top 2 Category Analysis" at bounding box center [574, 257] width 173 height 17
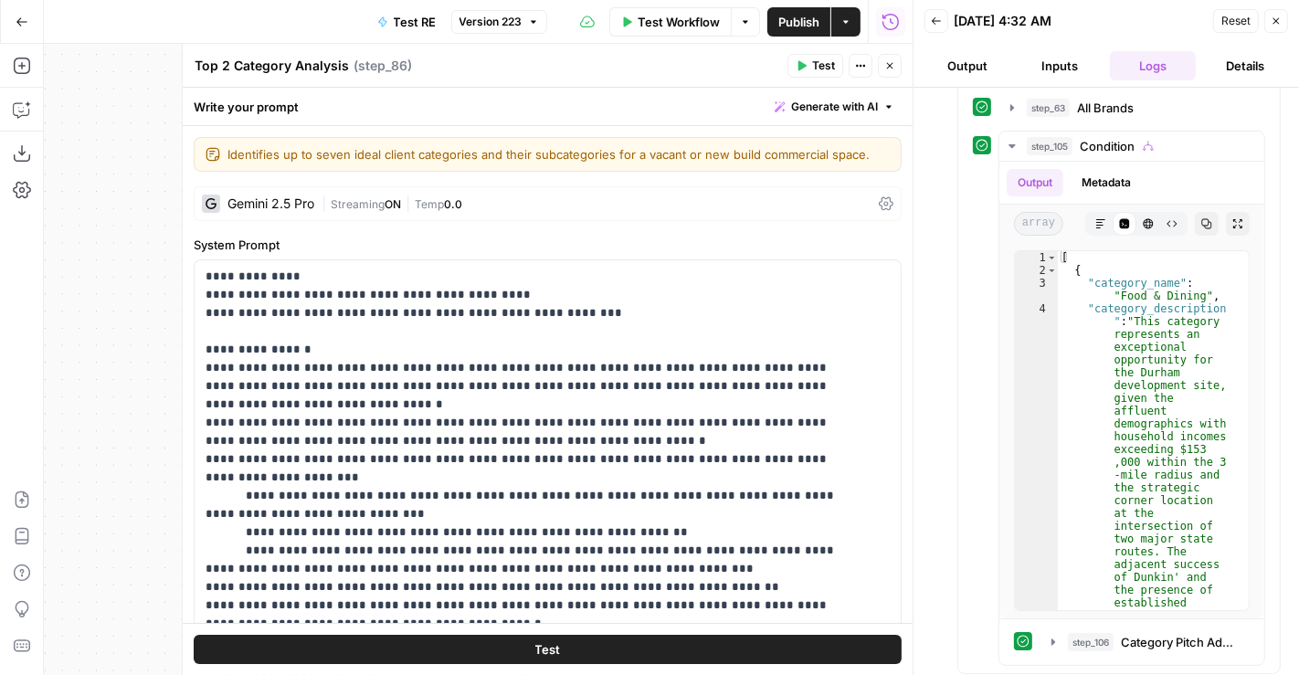
click at [229, 69] on textarea "Top 2 Category Analysis" at bounding box center [272, 66] width 154 height 18
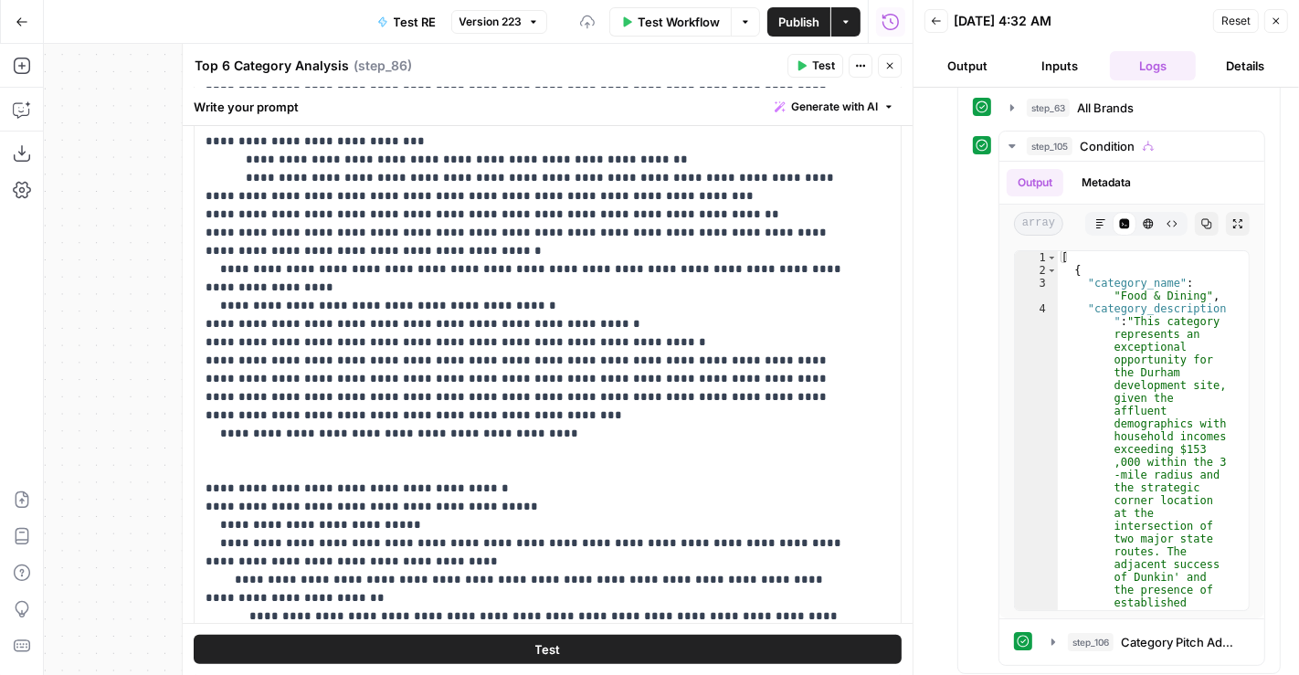
scroll to position [338, 0]
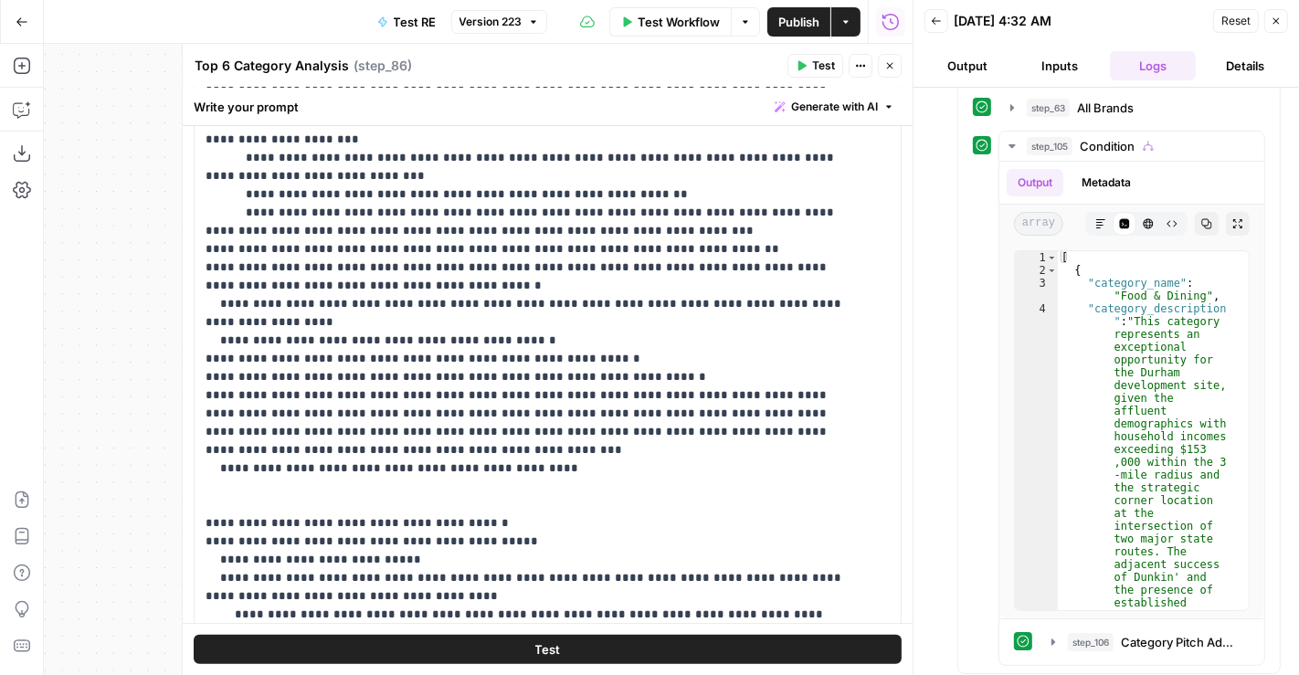
type textarea "Top 6 Category Analysis"
click at [363, 223] on p "**********" at bounding box center [533, 432] width 654 height 1005
click at [895, 68] on button "Close" at bounding box center [890, 66] width 24 height 24
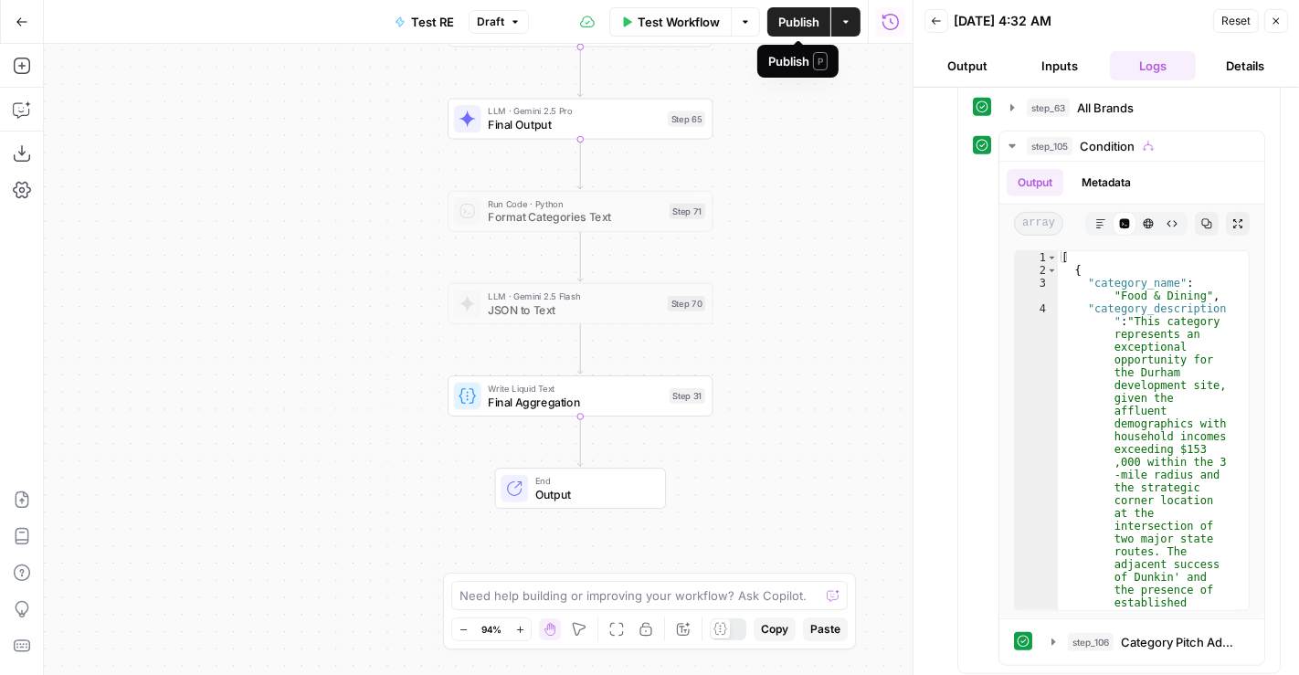
click at [798, 17] on span "Publish" at bounding box center [798, 22] width 41 height 18
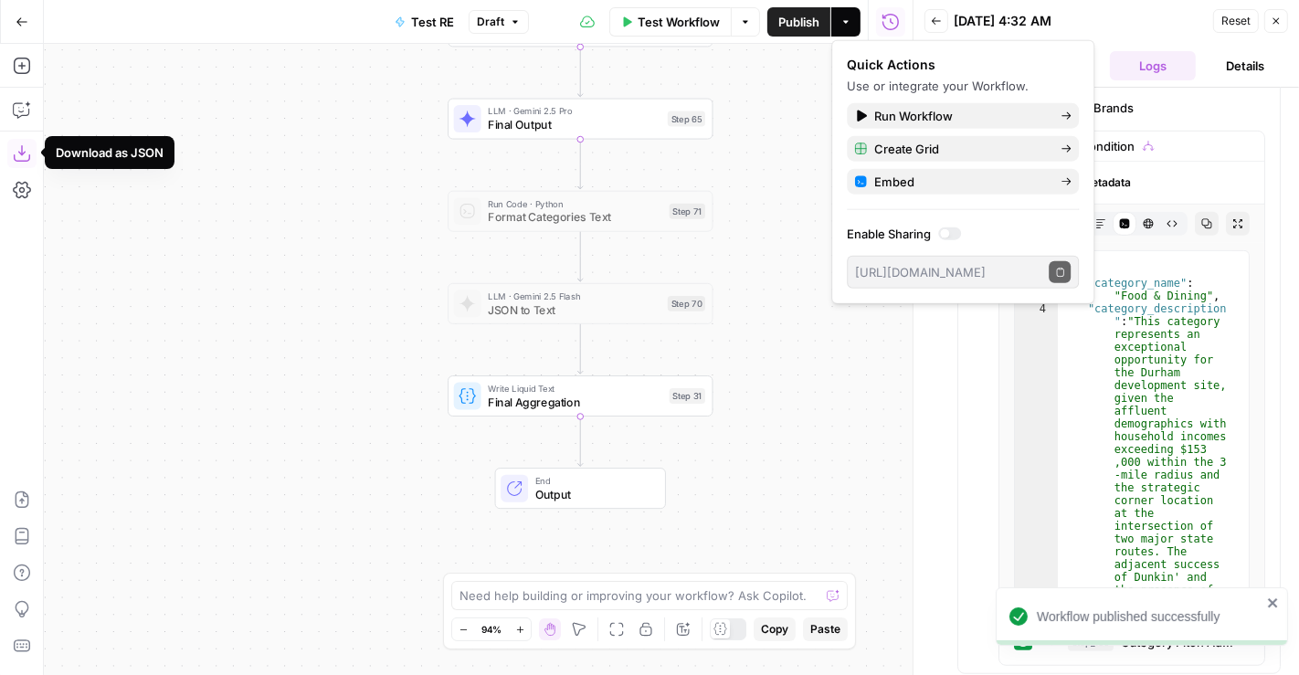
click at [28, 156] on icon "button" at bounding box center [21, 153] width 16 height 16
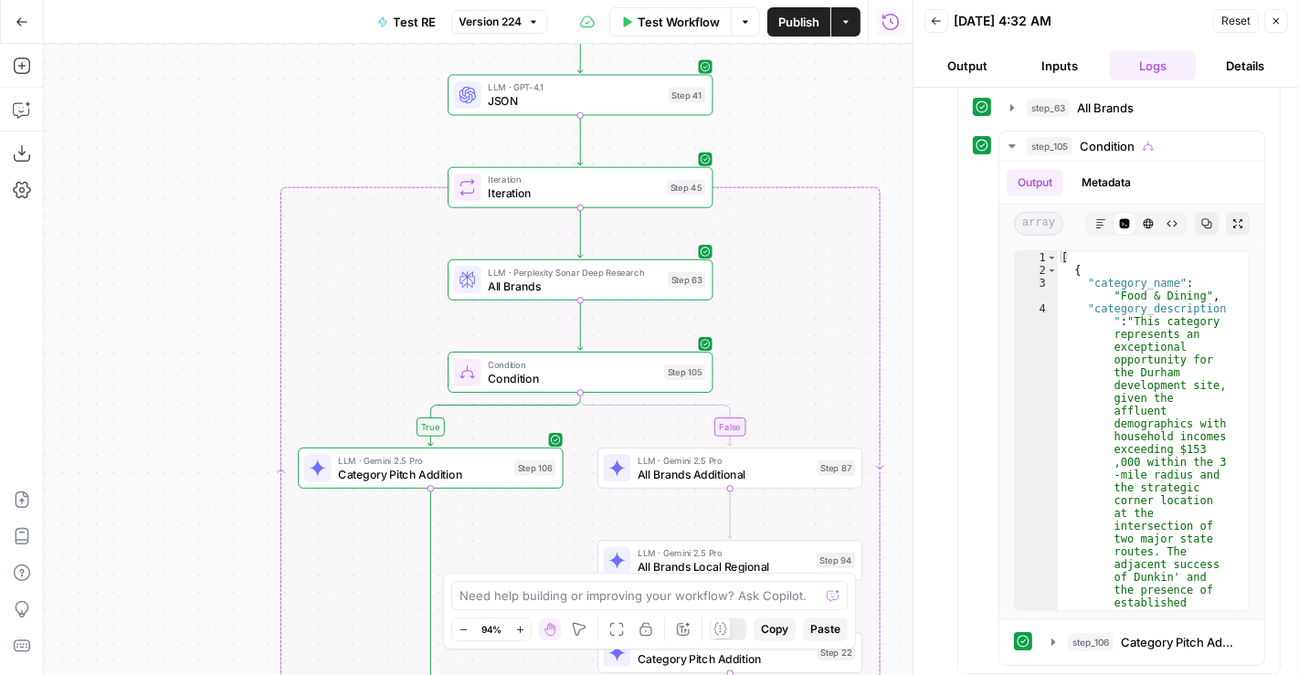
click at [553, 378] on span "Condition" at bounding box center [572, 378] width 169 height 17
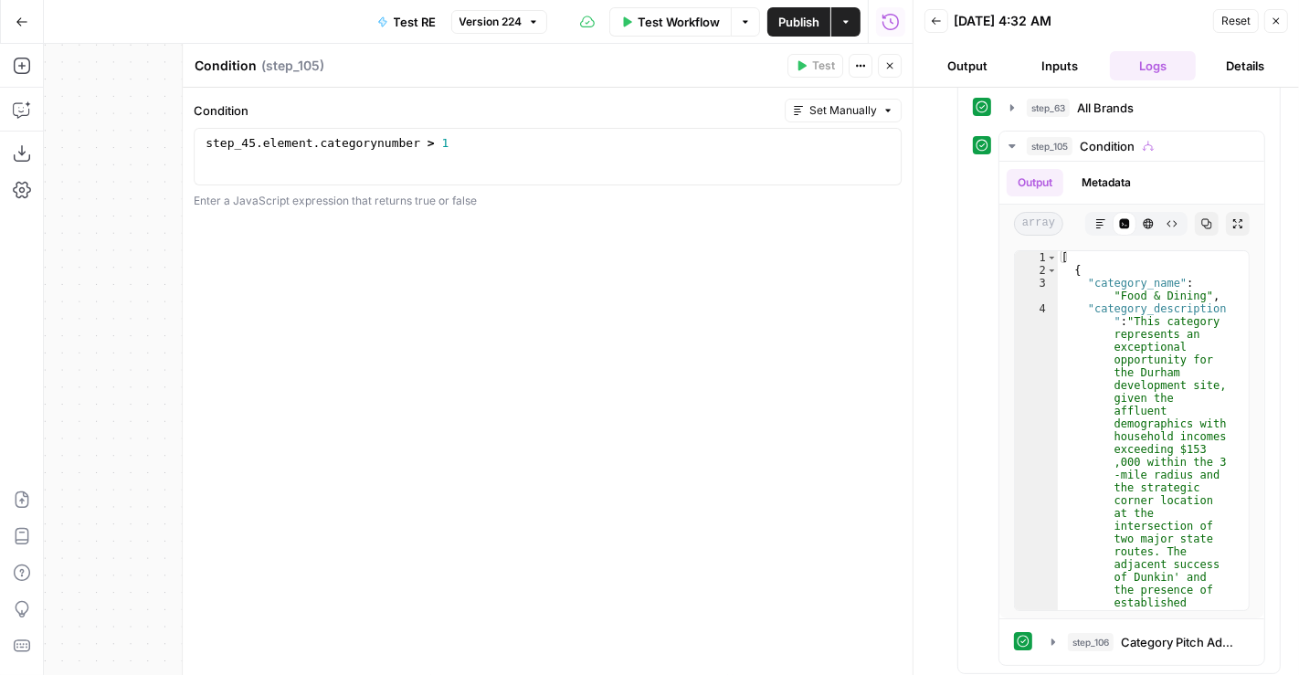
click at [523, 149] on div "step_45 . element . categorynumber > 1" at bounding box center [548, 170] width 692 height 69
type textarea "**********"
click at [893, 60] on icon "button" at bounding box center [889, 65] width 11 height 11
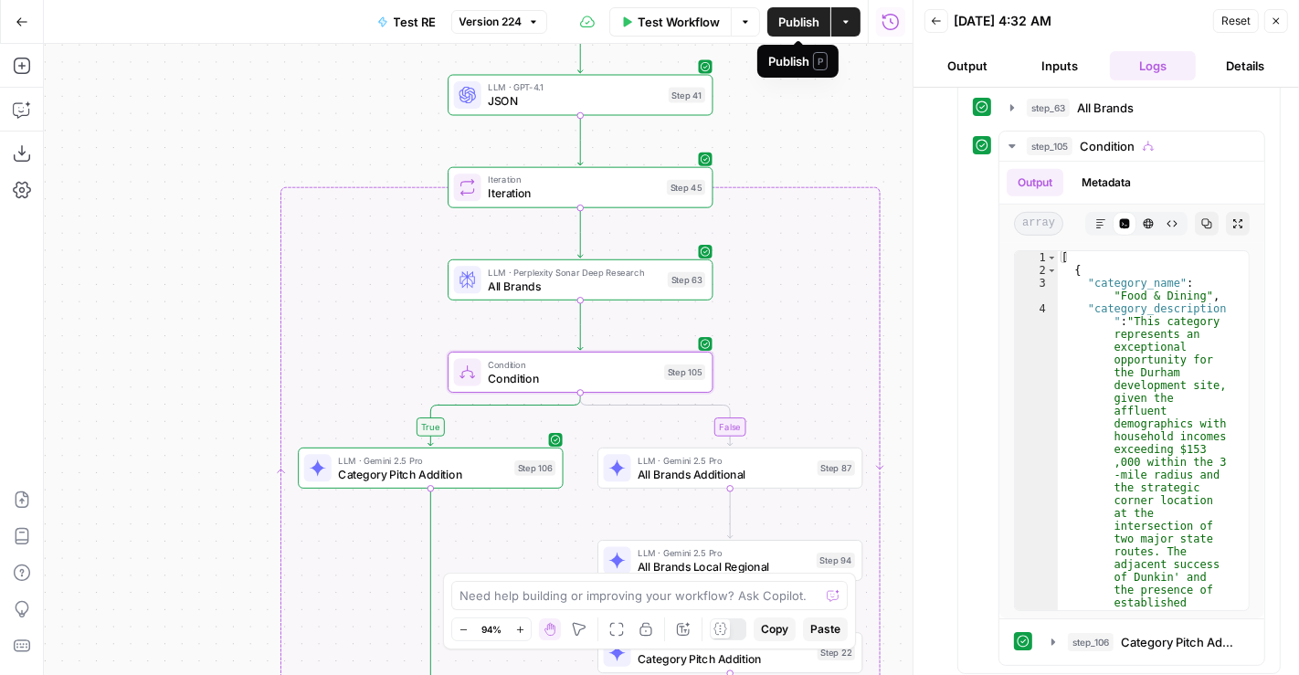
click at [801, 26] on span "Publish" at bounding box center [798, 22] width 41 height 18
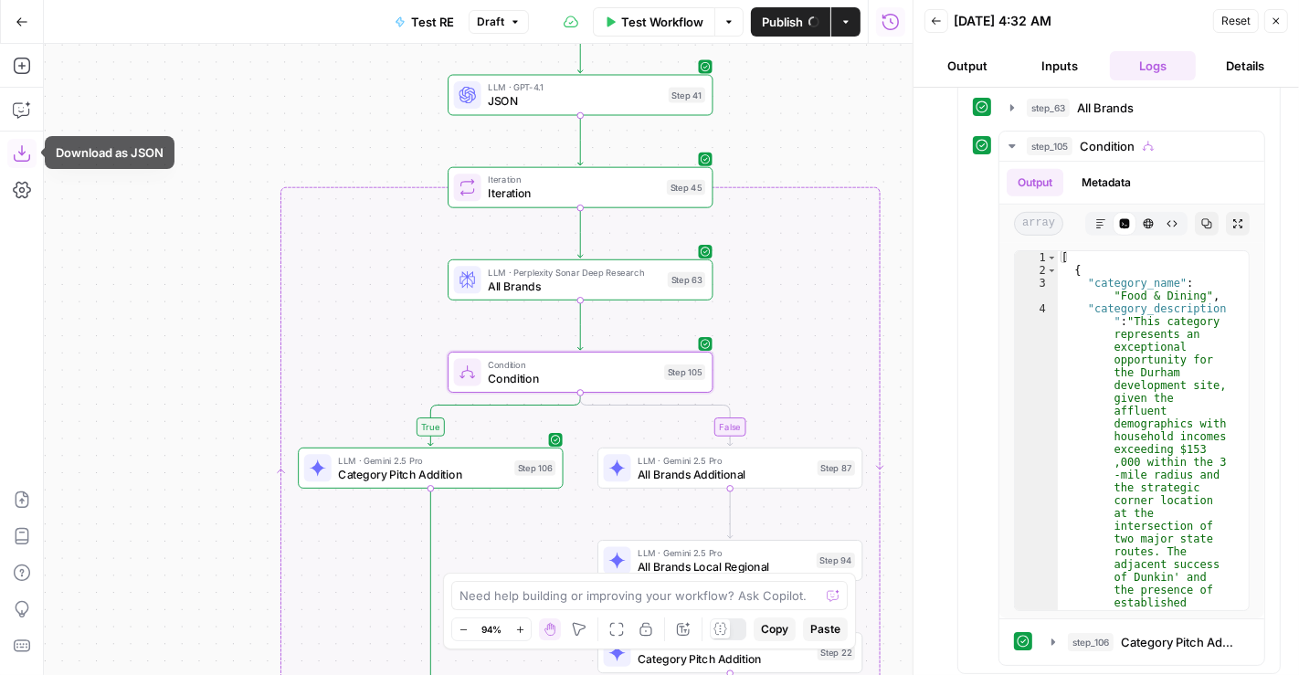
click at [26, 155] on icon "button" at bounding box center [22, 153] width 18 height 18
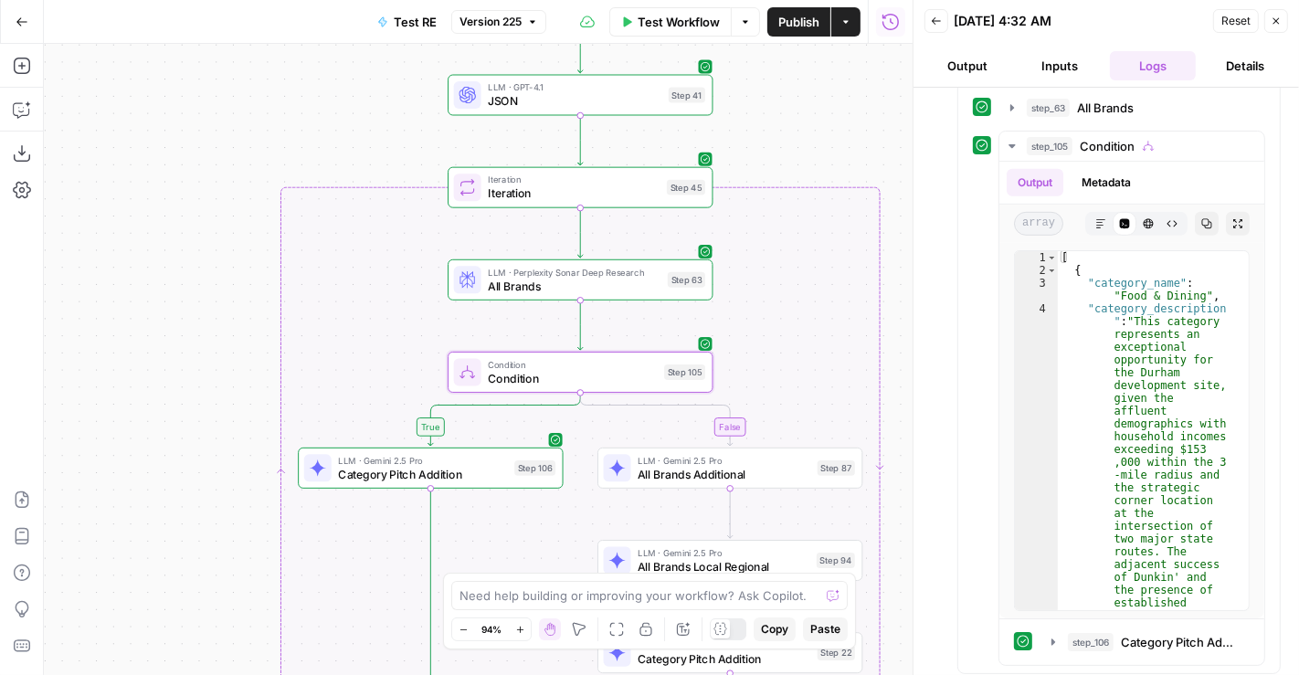
click at [787, 14] on span "Publish" at bounding box center [798, 22] width 41 height 18
